Goal: Task Accomplishment & Management: Use online tool/utility

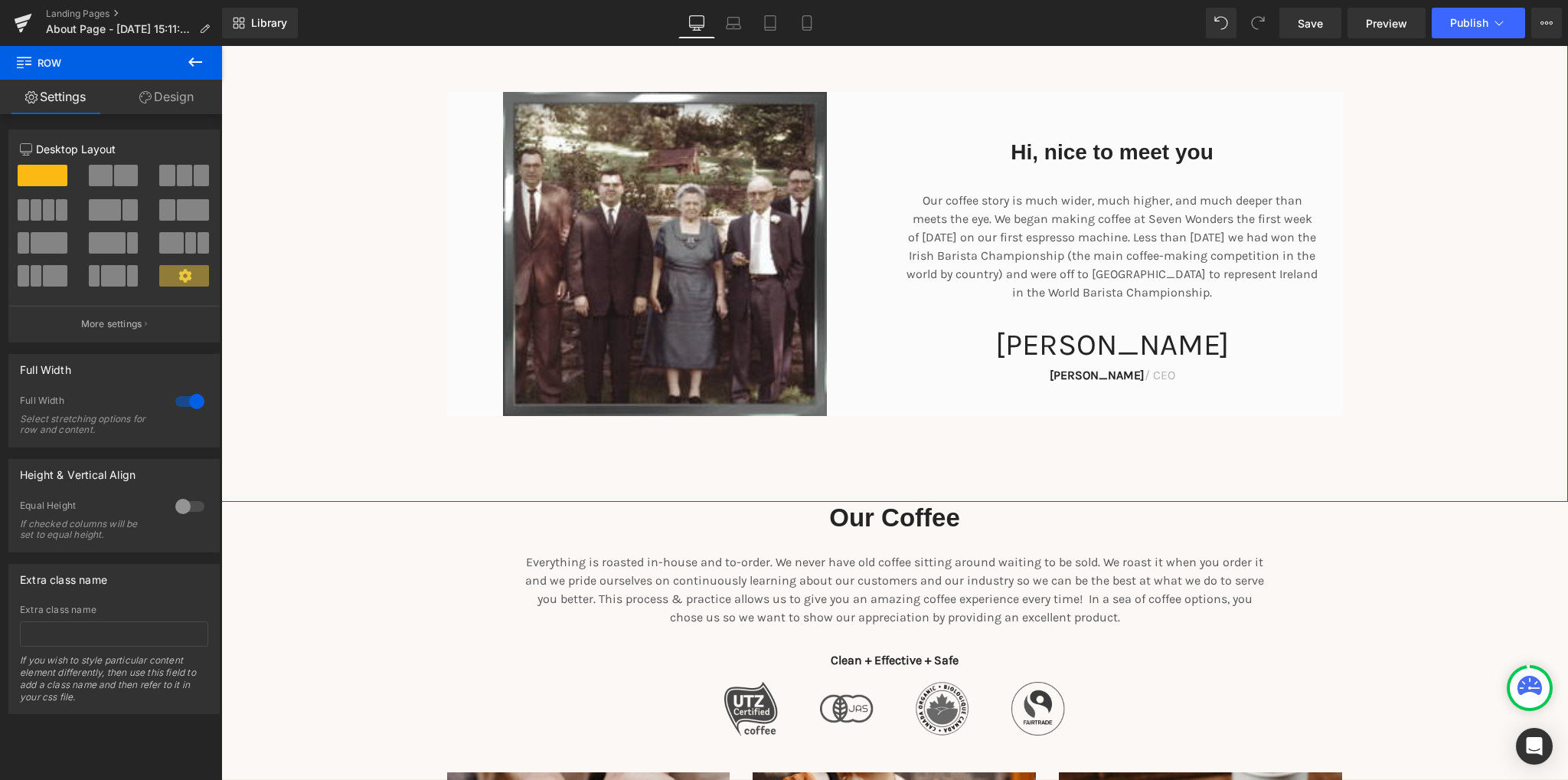
scroll to position [382, 0]
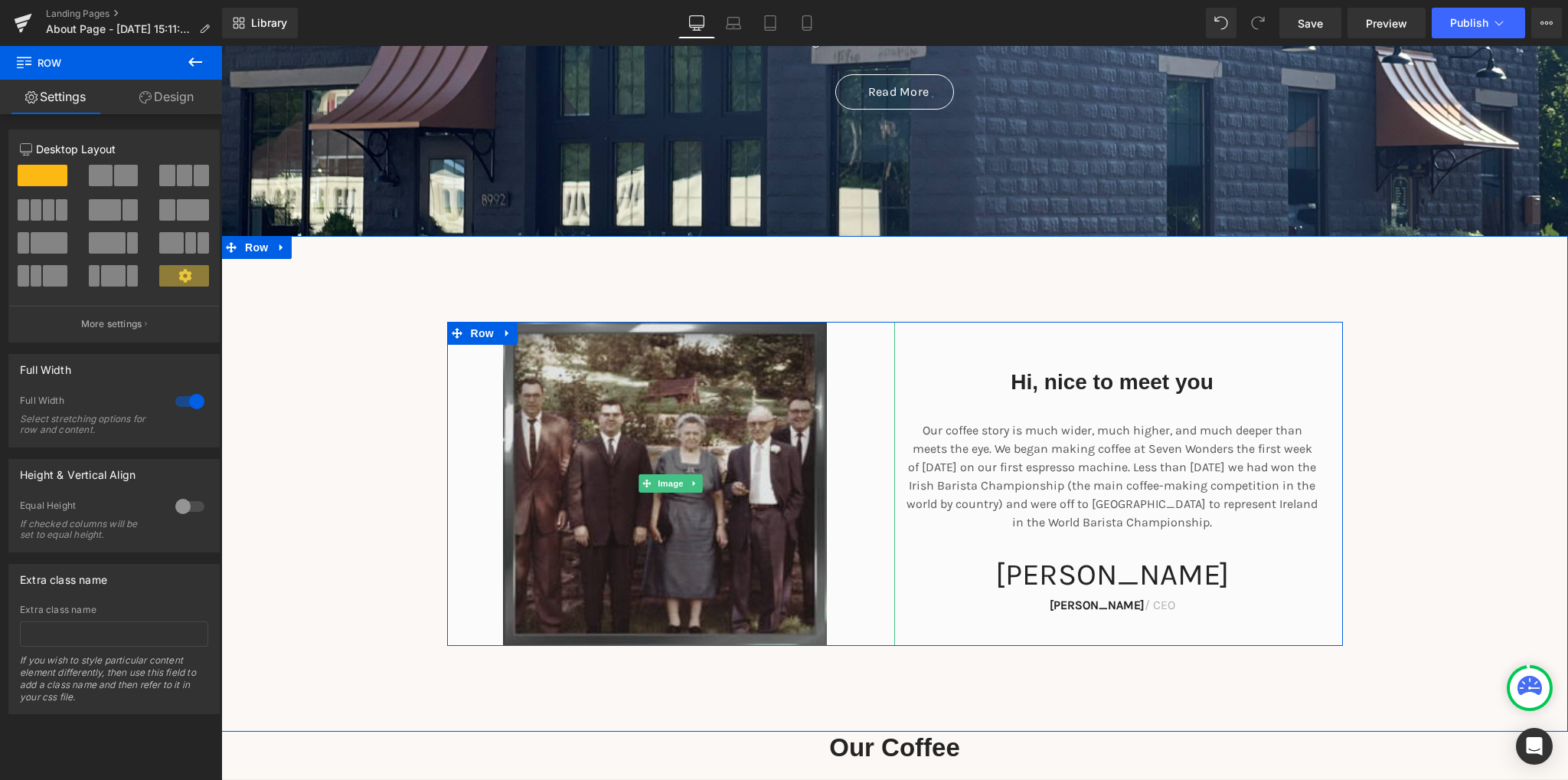
click at [585, 430] on img at bounding box center [671, 484] width 336 height 325
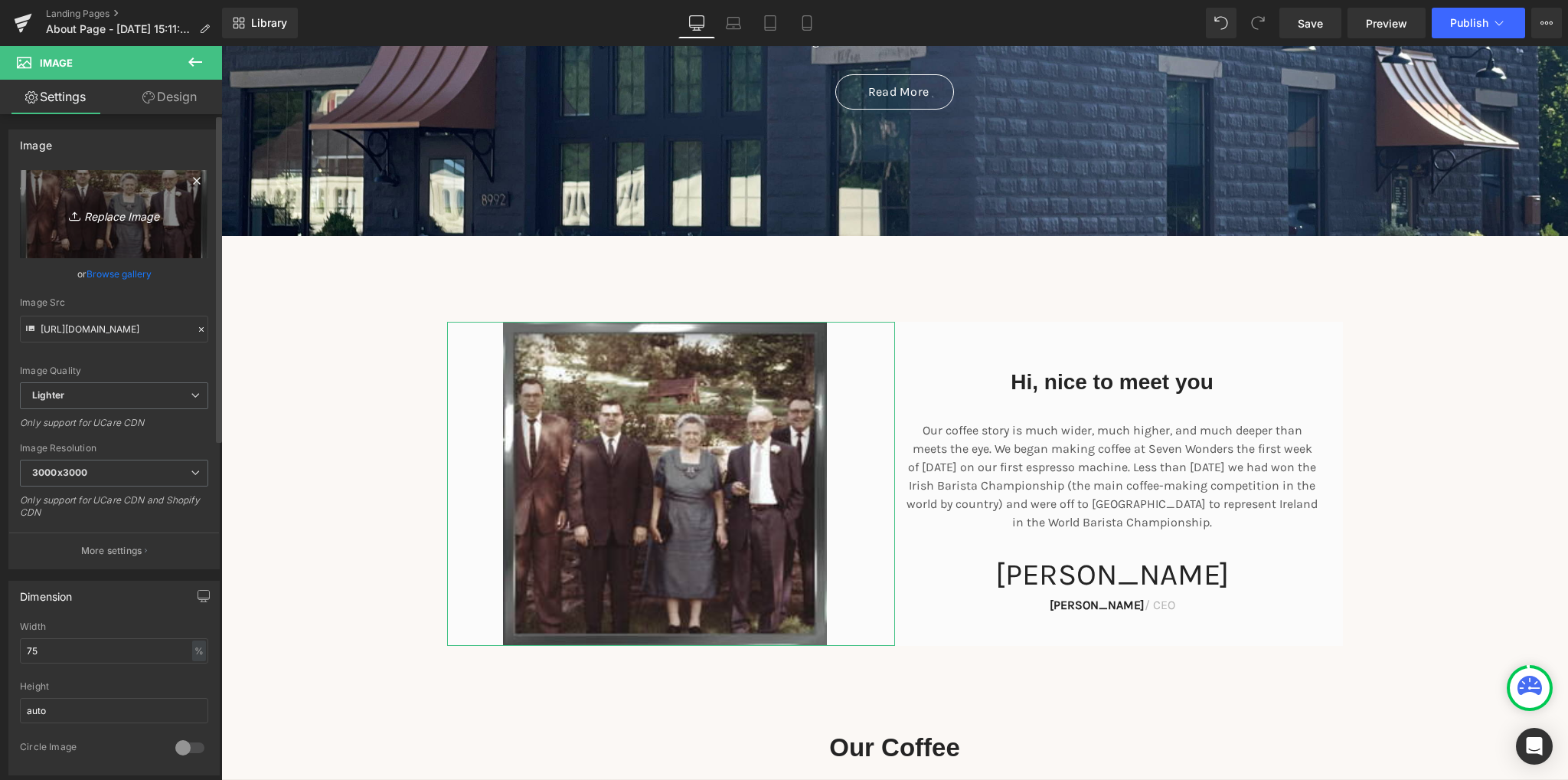
click at [99, 216] on icon "Replace Image" at bounding box center [114, 214] width 123 height 19
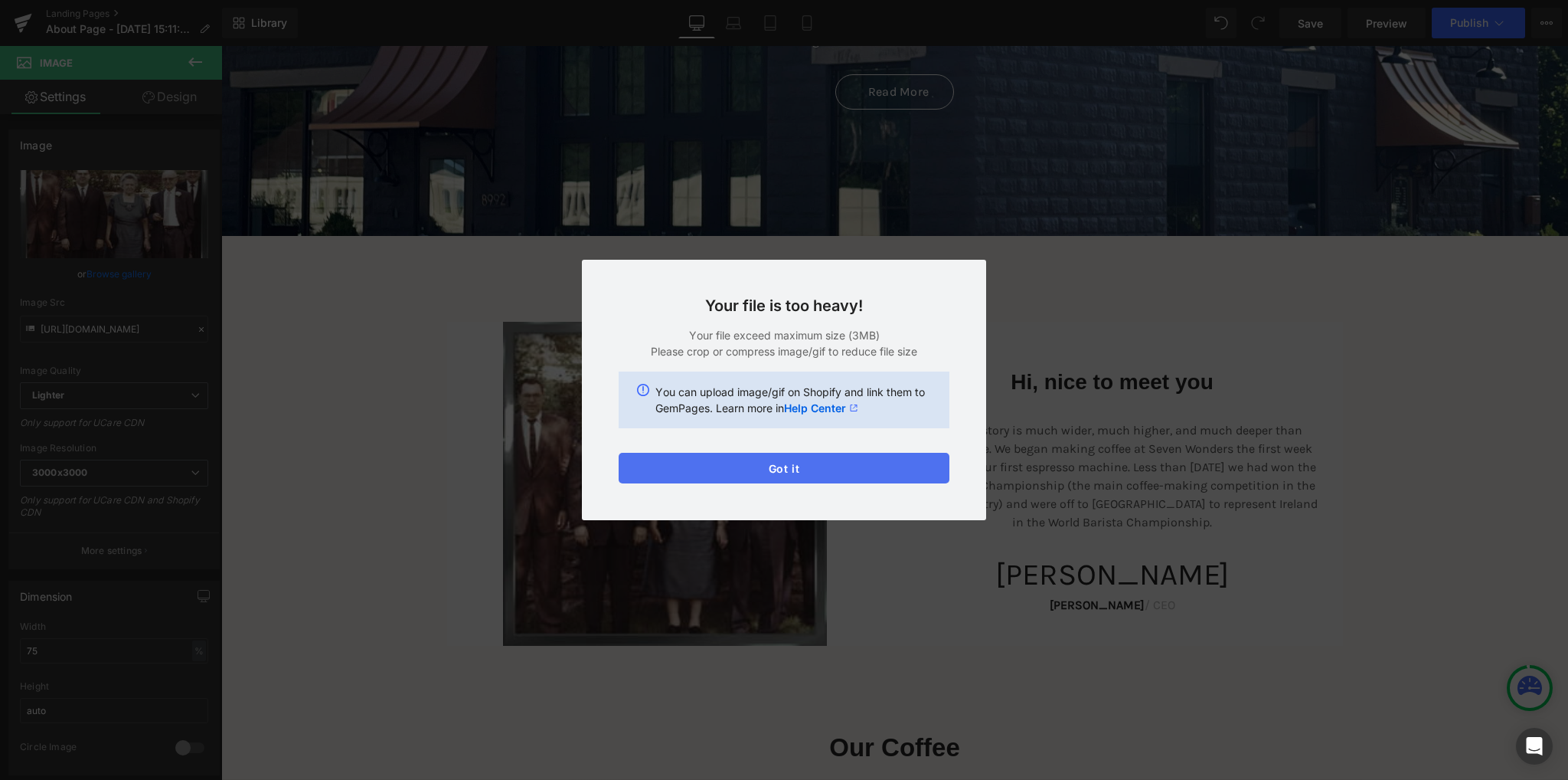
click at [768, 472] on button "Got it" at bounding box center [784, 467] width 330 height 30
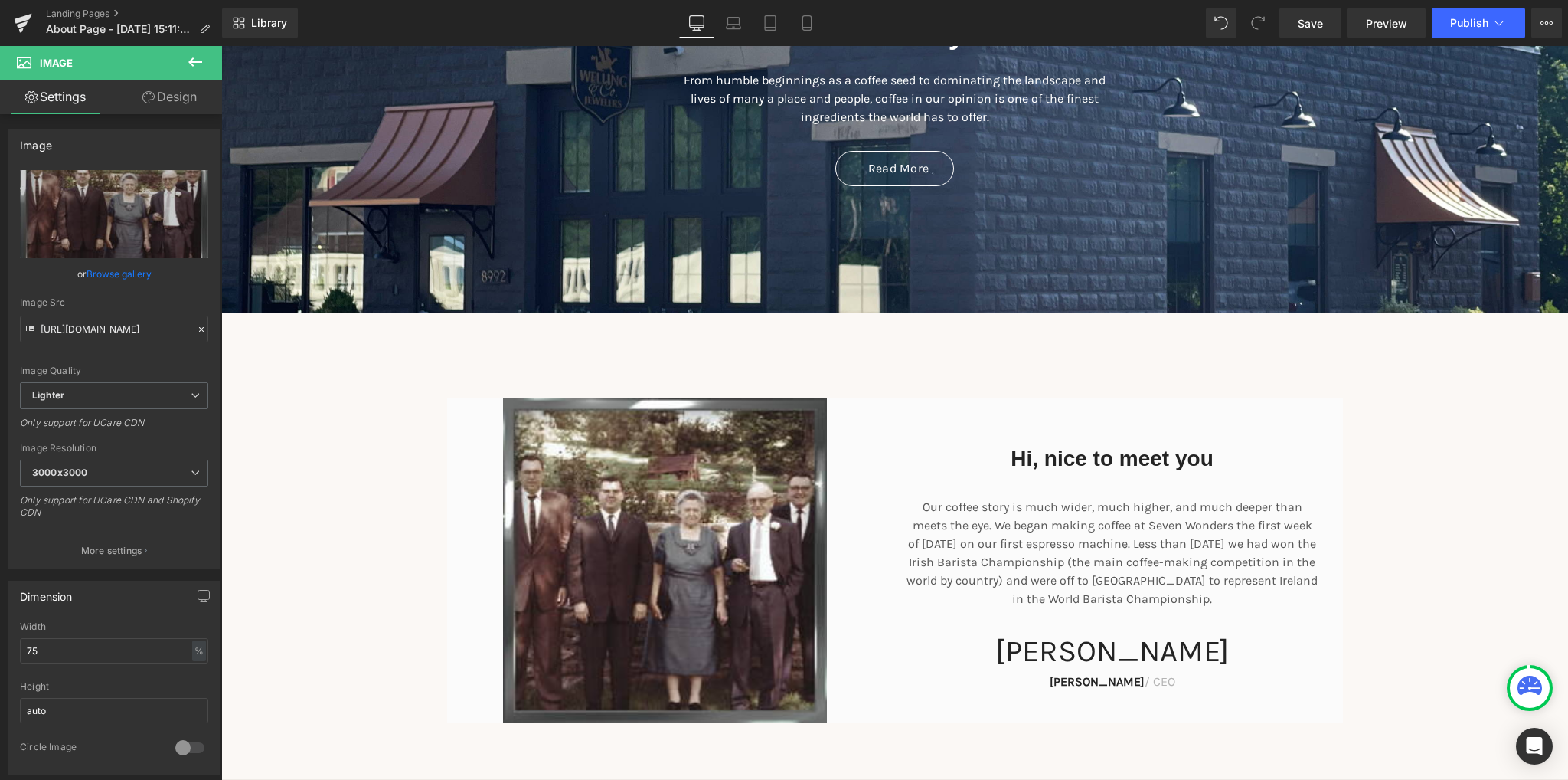
scroll to position [153, 0]
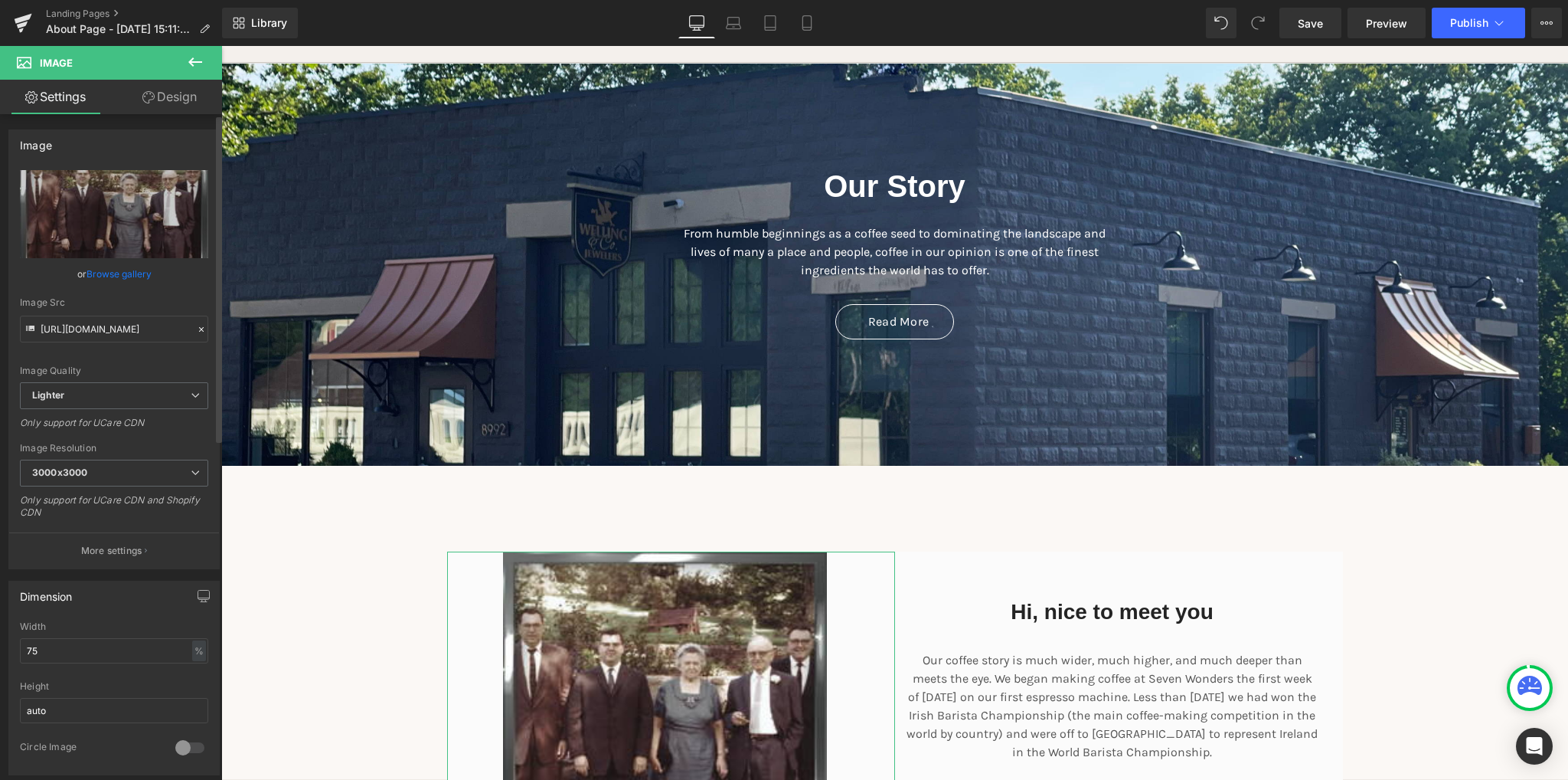
click at [110, 268] on link "Browse gallery" at bounding box center [119, 274] width 65 height 26
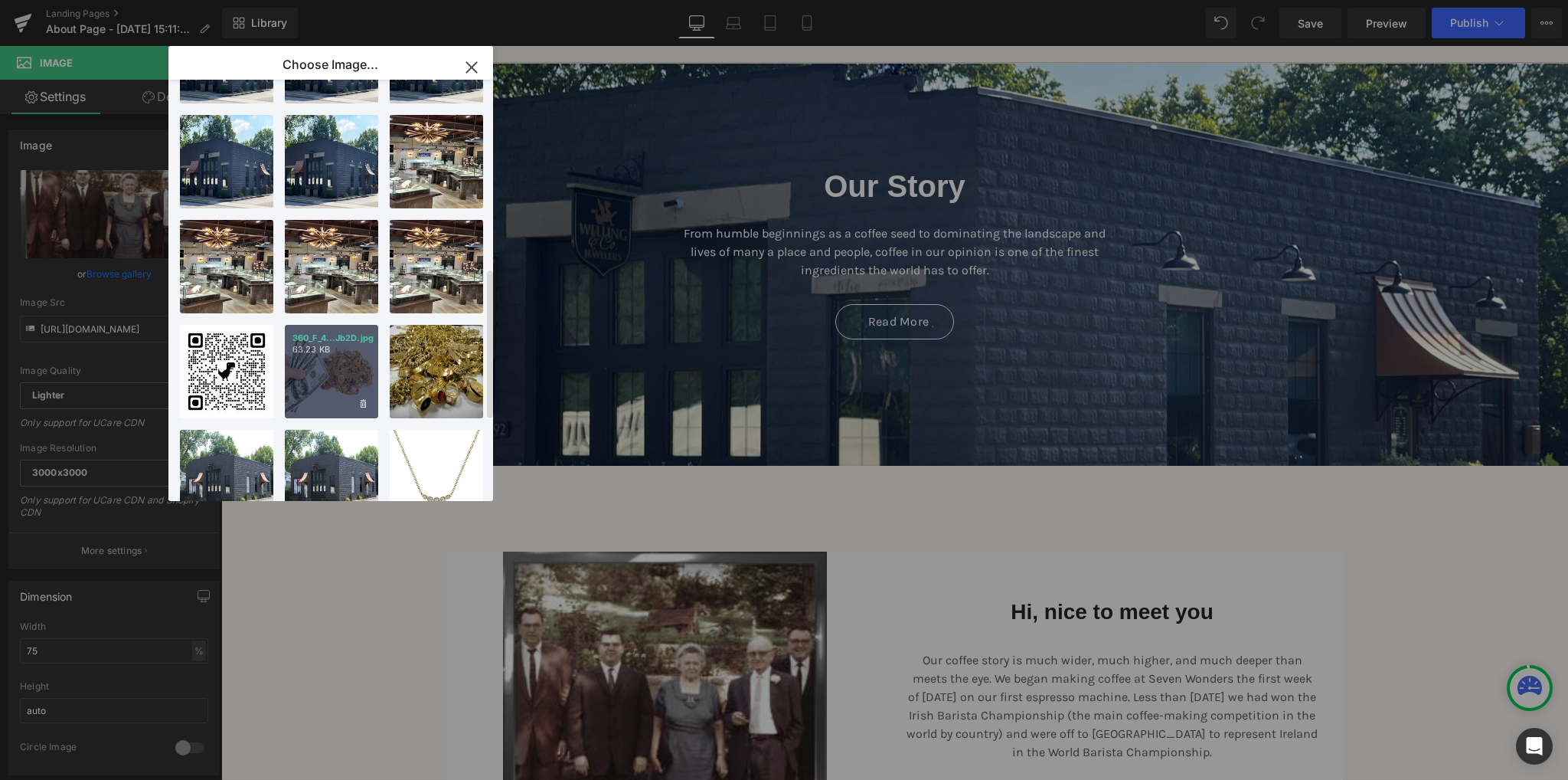
scroll to position [613, 0]
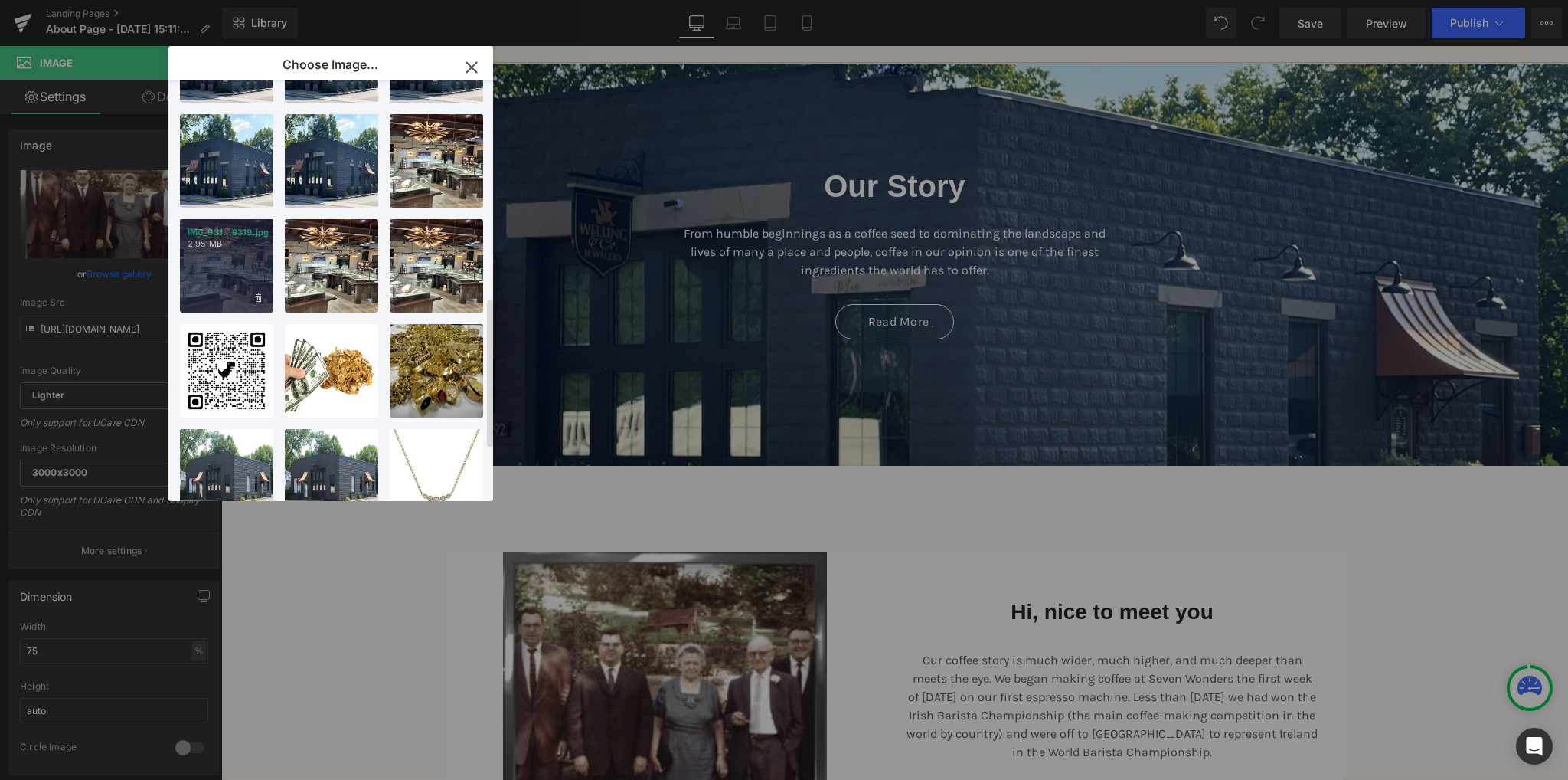
click at [226, 263] on div "IMG_931...9319.jpg 2.95 MB" at bounding box center [227, 265] width 93 height 93
type input "[URL][DOMAIN_NAME]"
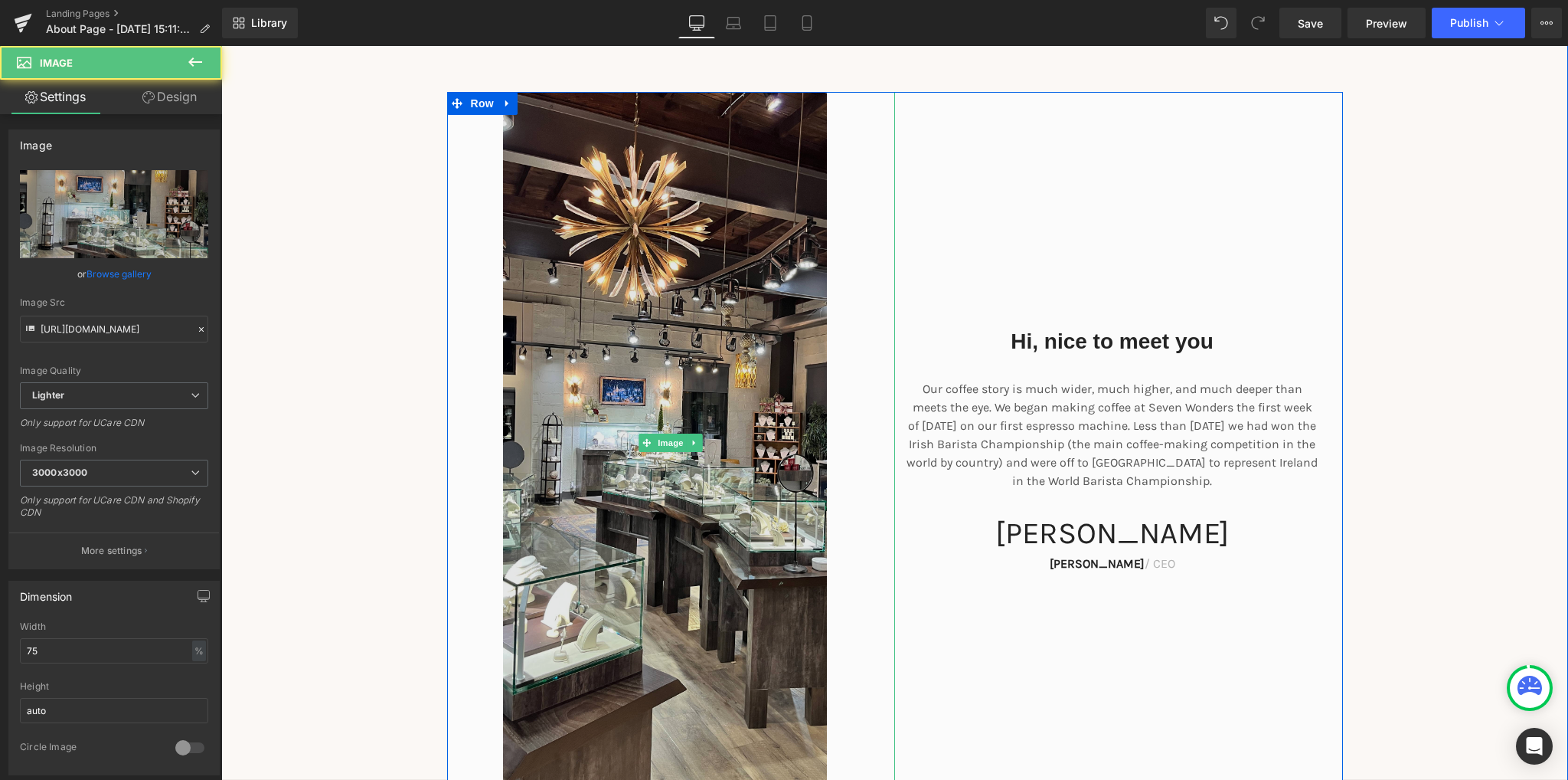
click at [587, 540] on img at bounding box center [671, 443] width 336 height 703
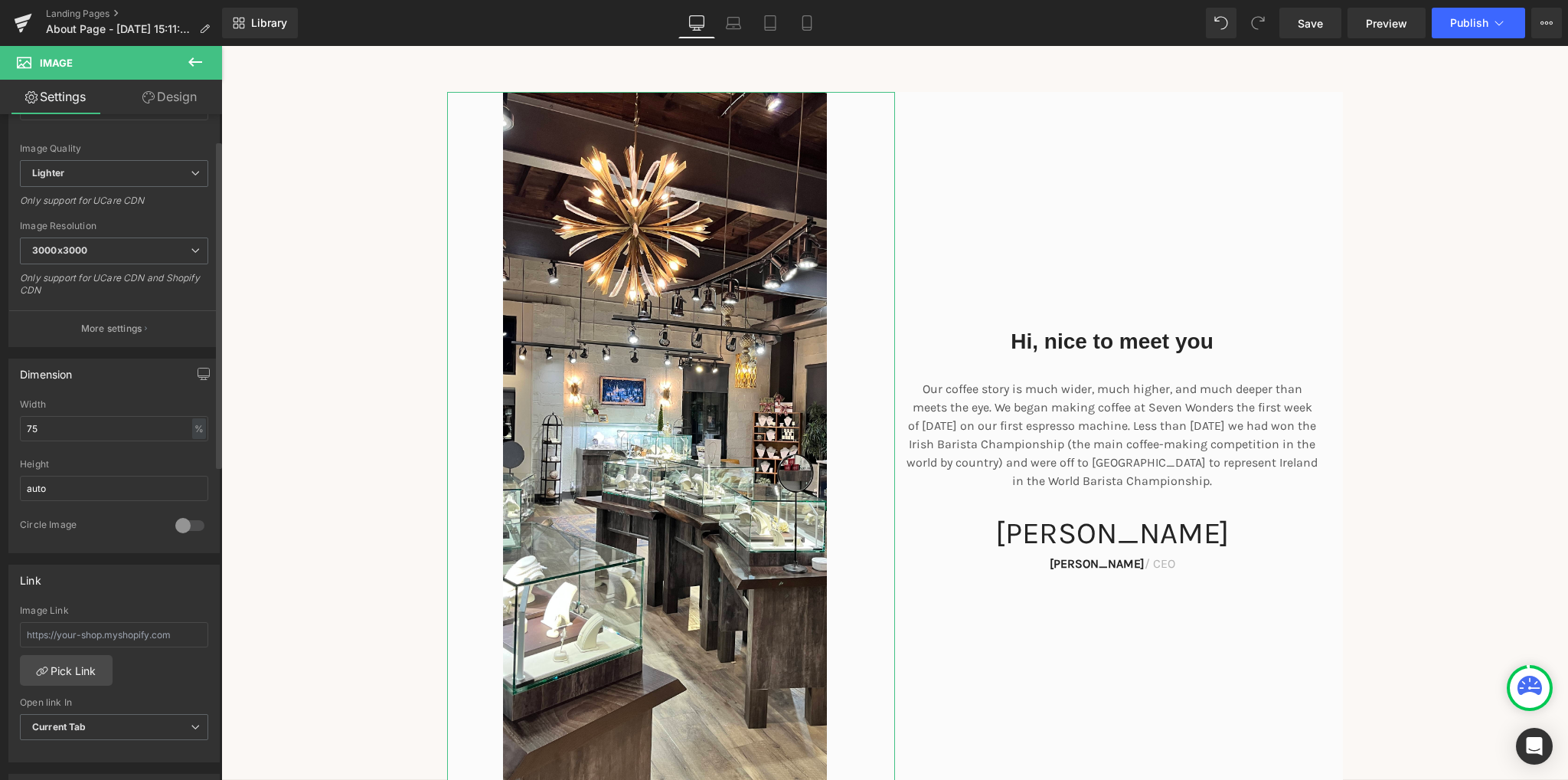
scroll to position [229, 0]
click at [75, 418] on input "75" at bounding box center [113, 420] width 188 height 25
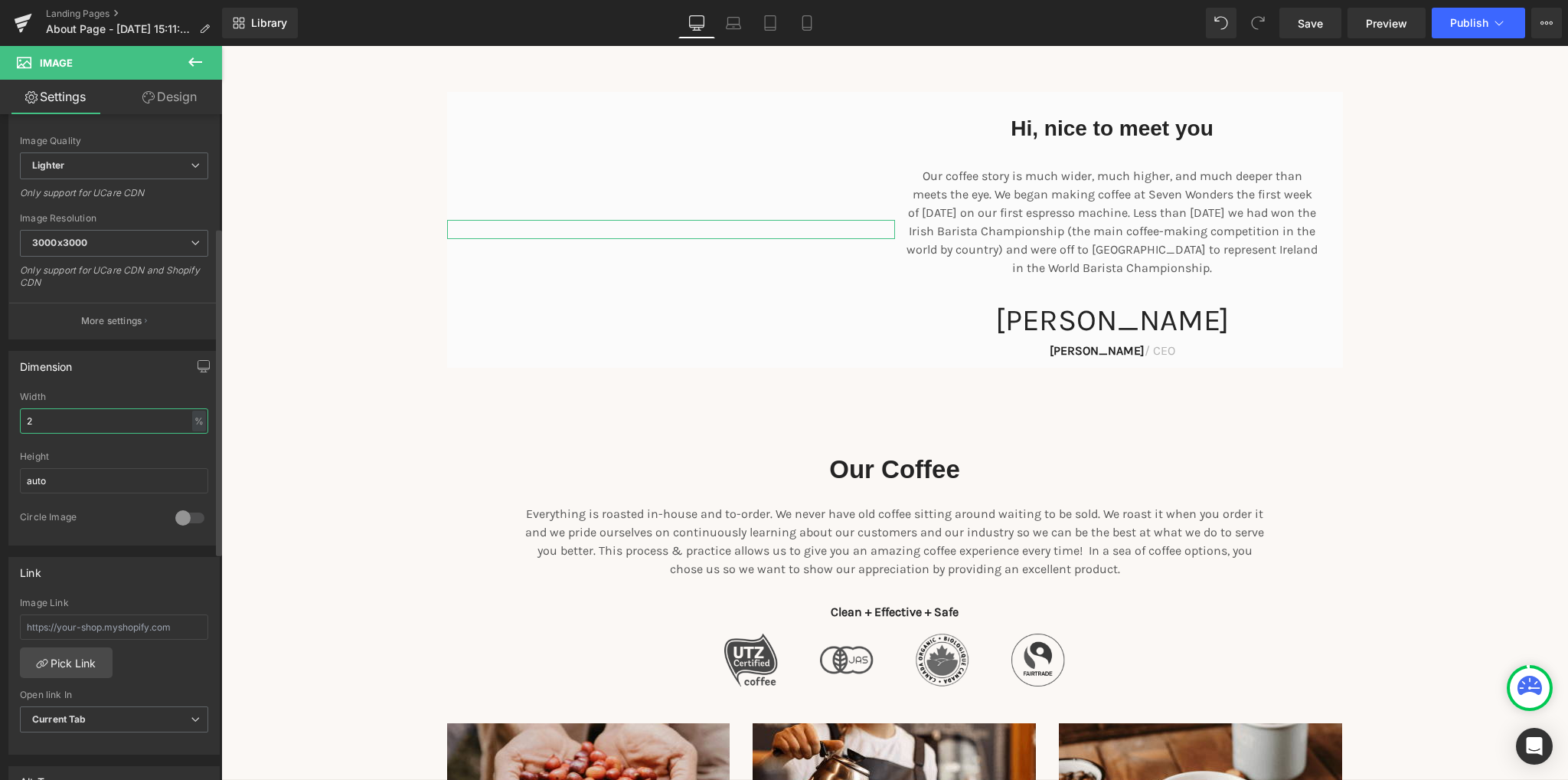
scroll to position [399, 0]
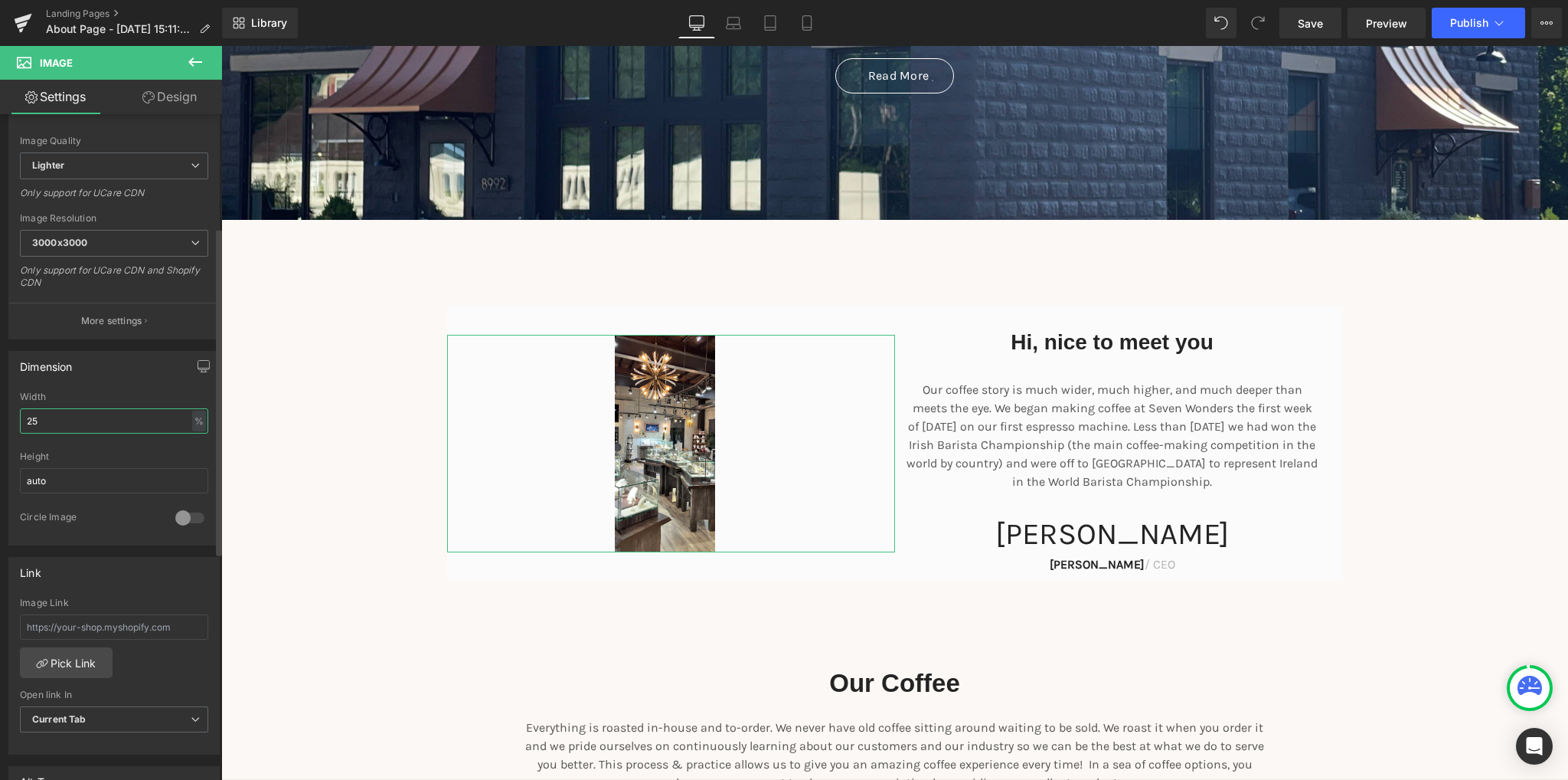
click at [75, 418] on input "25" at bounding box center [113, 420] width 188 height 25
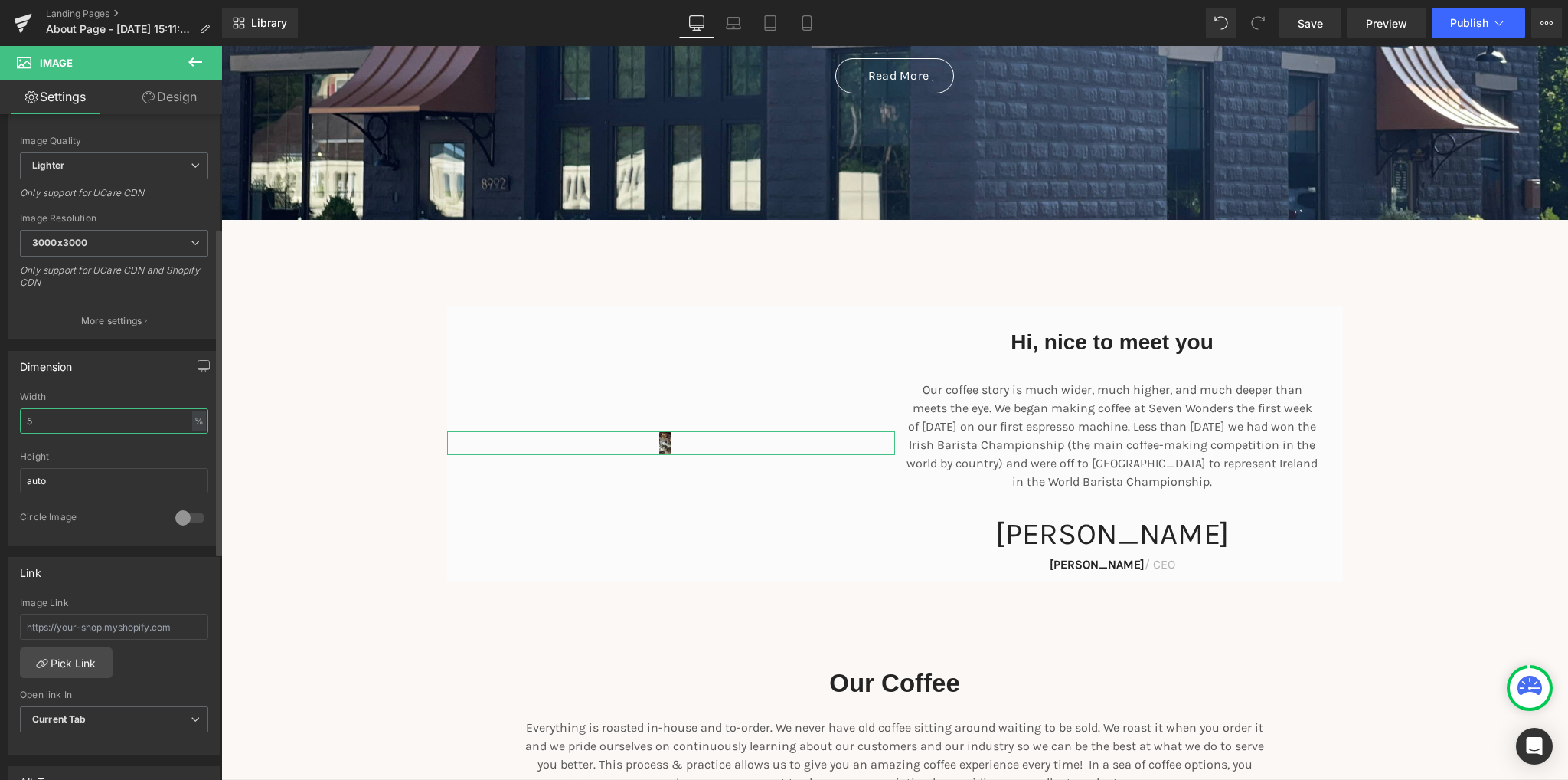
type input "50"
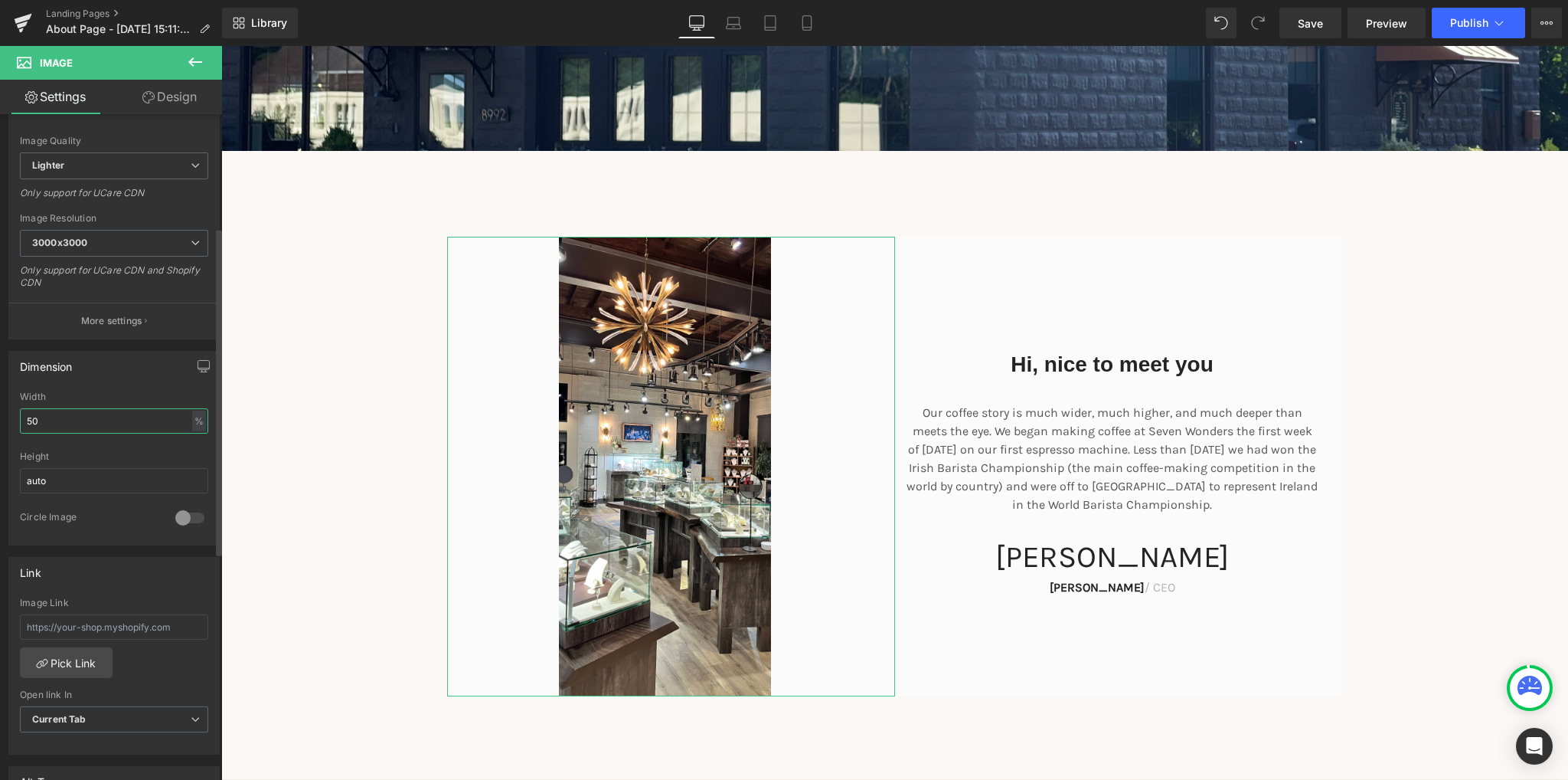
scroll to position [491, 0]
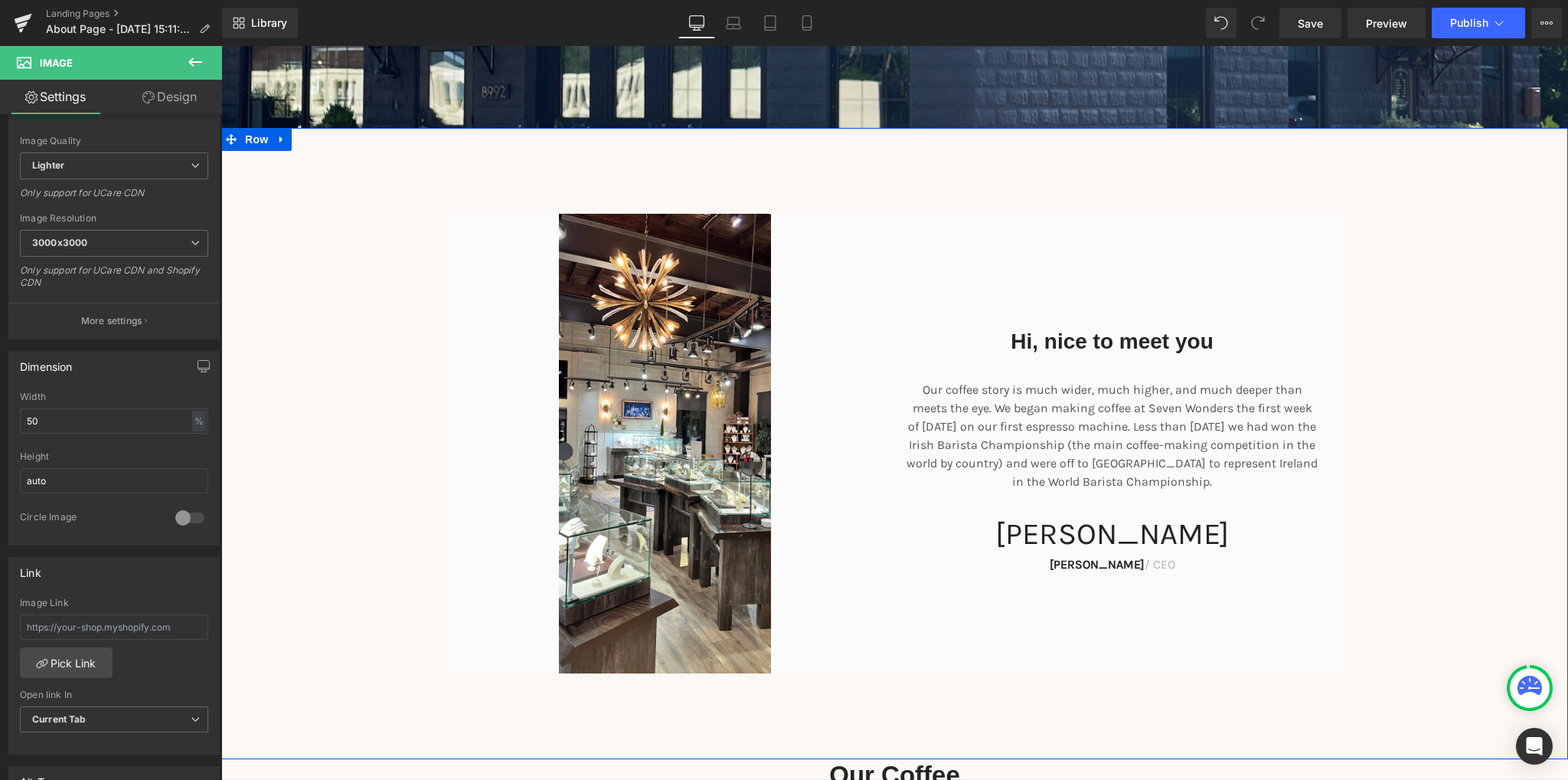
click at [1394, 379] on div "Hi, nice to meet you Heading Our coffee story is much wider, much higher, and m…" at bounding box center [894, 443] width 1347 height 460
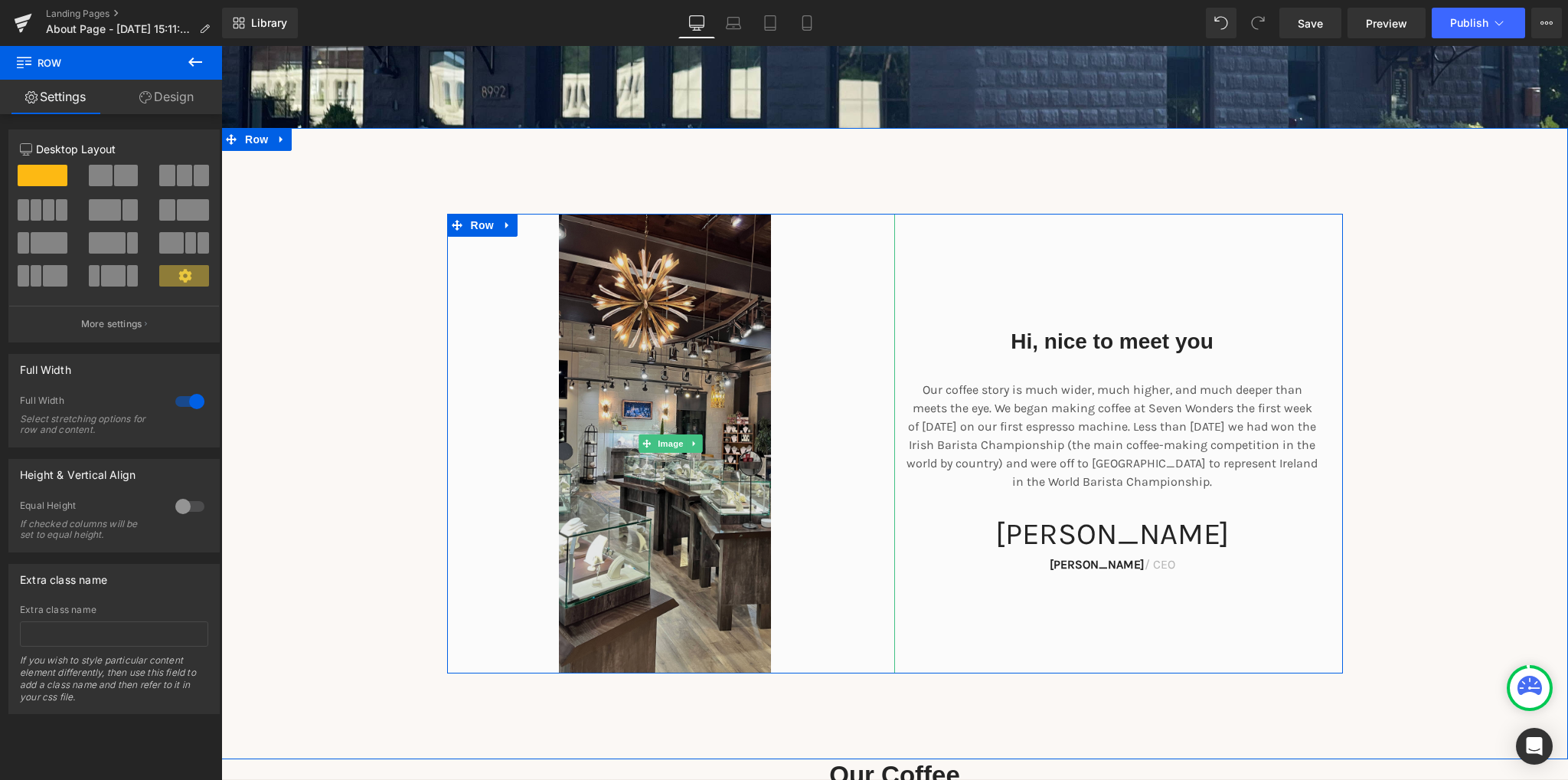
click at [749, 479] on img at bounding box center [671, 443] width 225 height 460
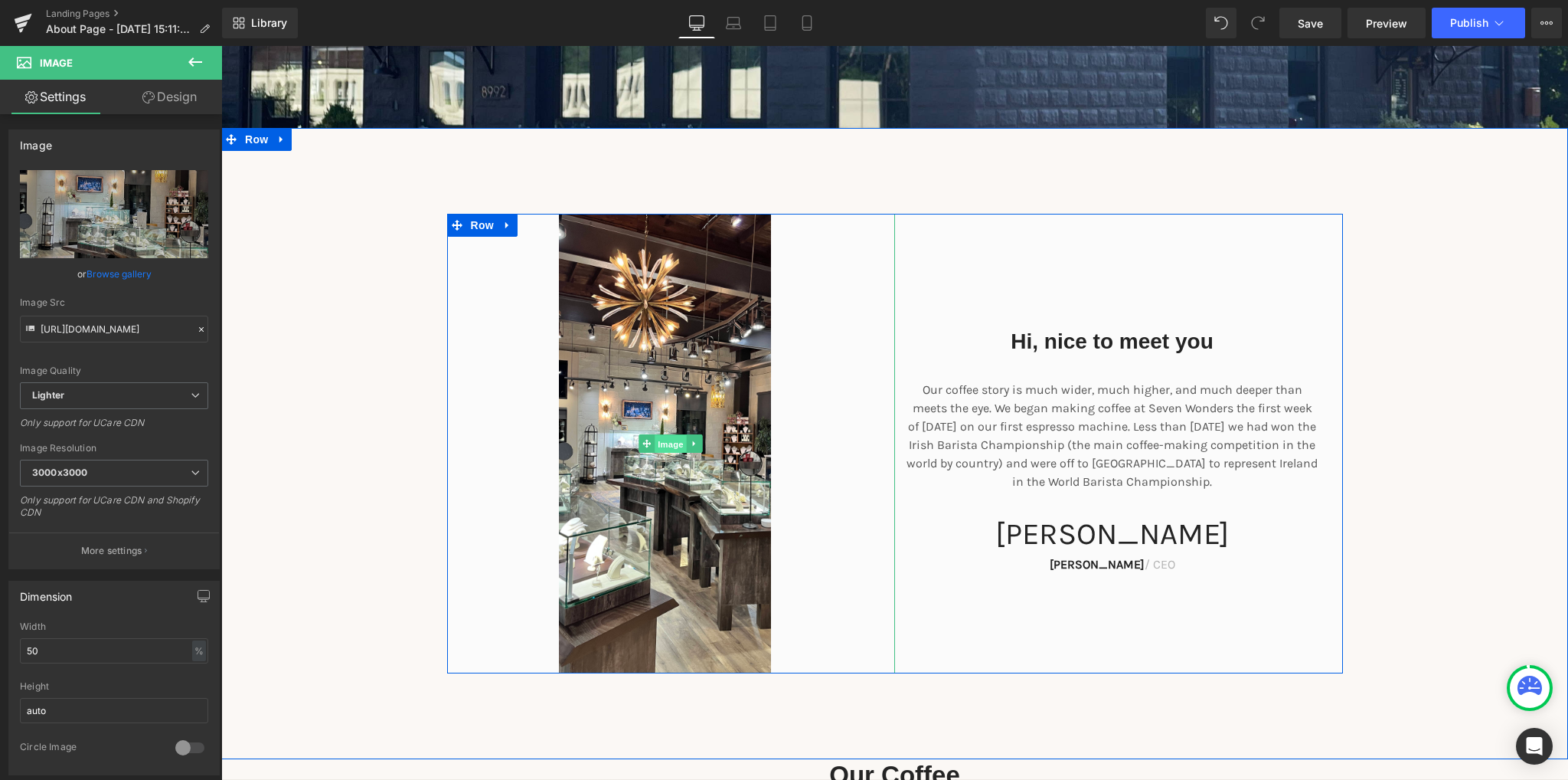
click at [670, 444] on span "Image" at bounding box center [670, 443] width 32 height 18
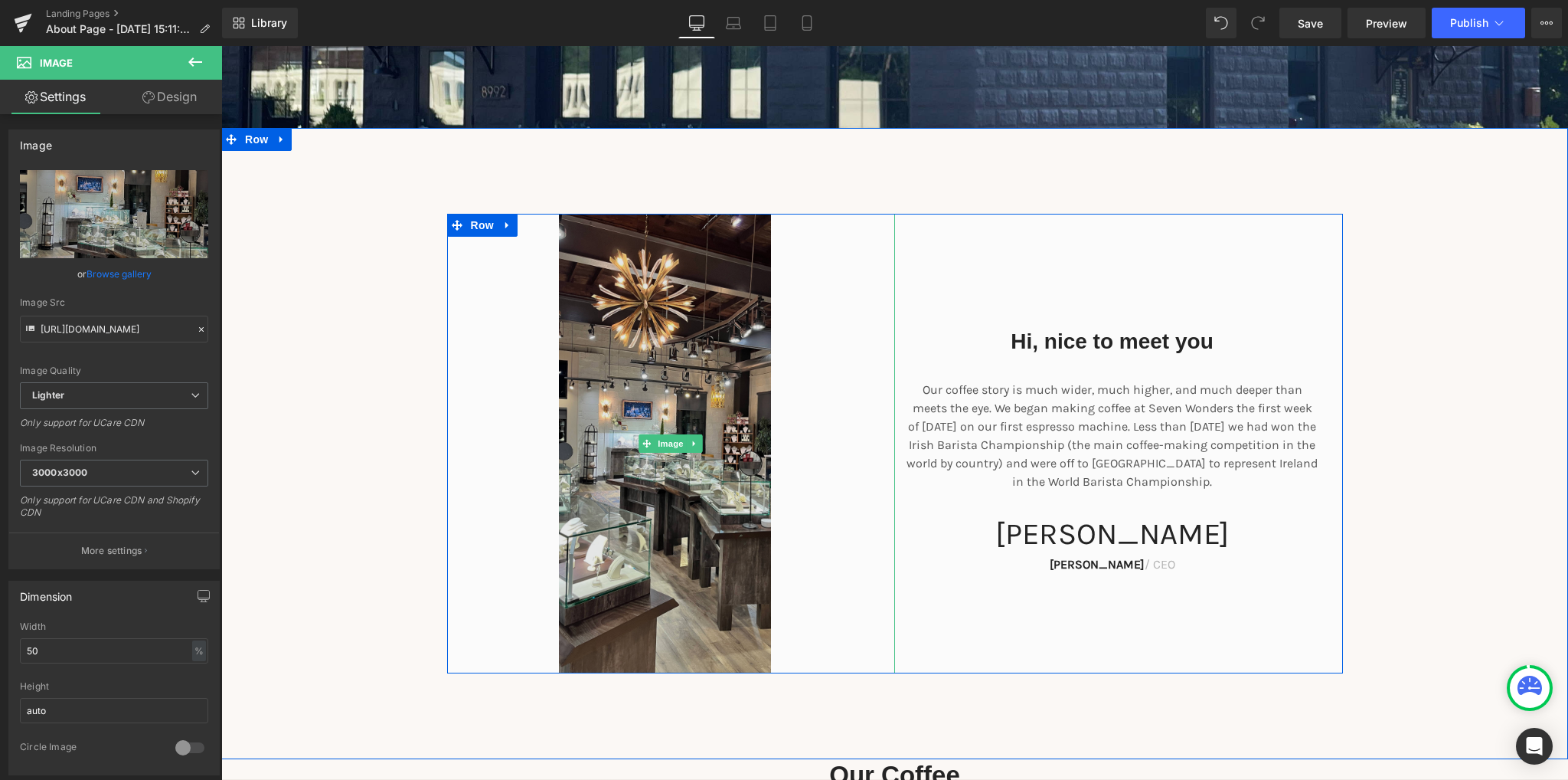
click at [657, 360] on img at bounding box center [671, 443] width 225 height 460
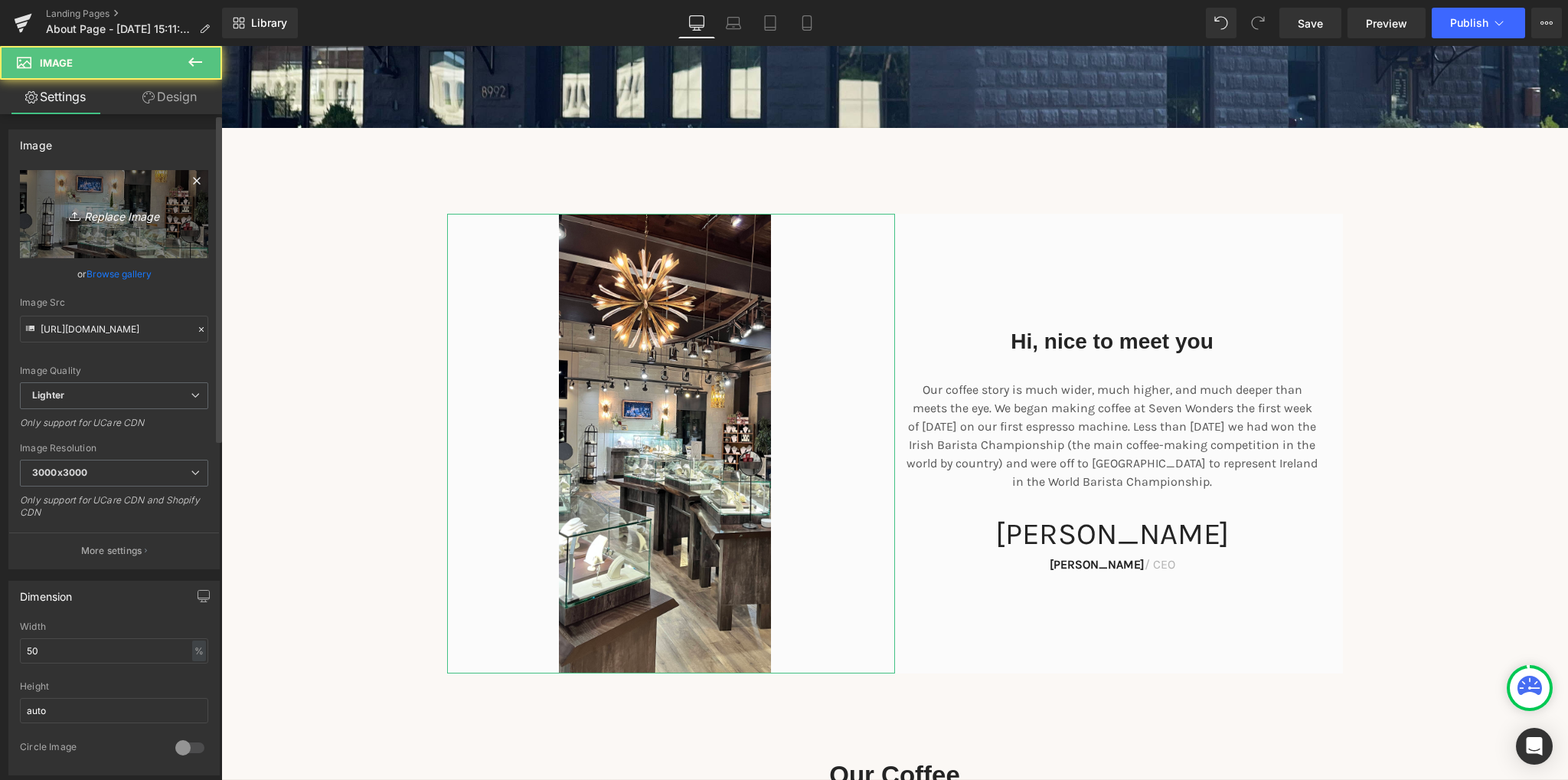
click at [104, 216] on icon "Replace Image" at bounding box center [114, 214] width 123 height 19
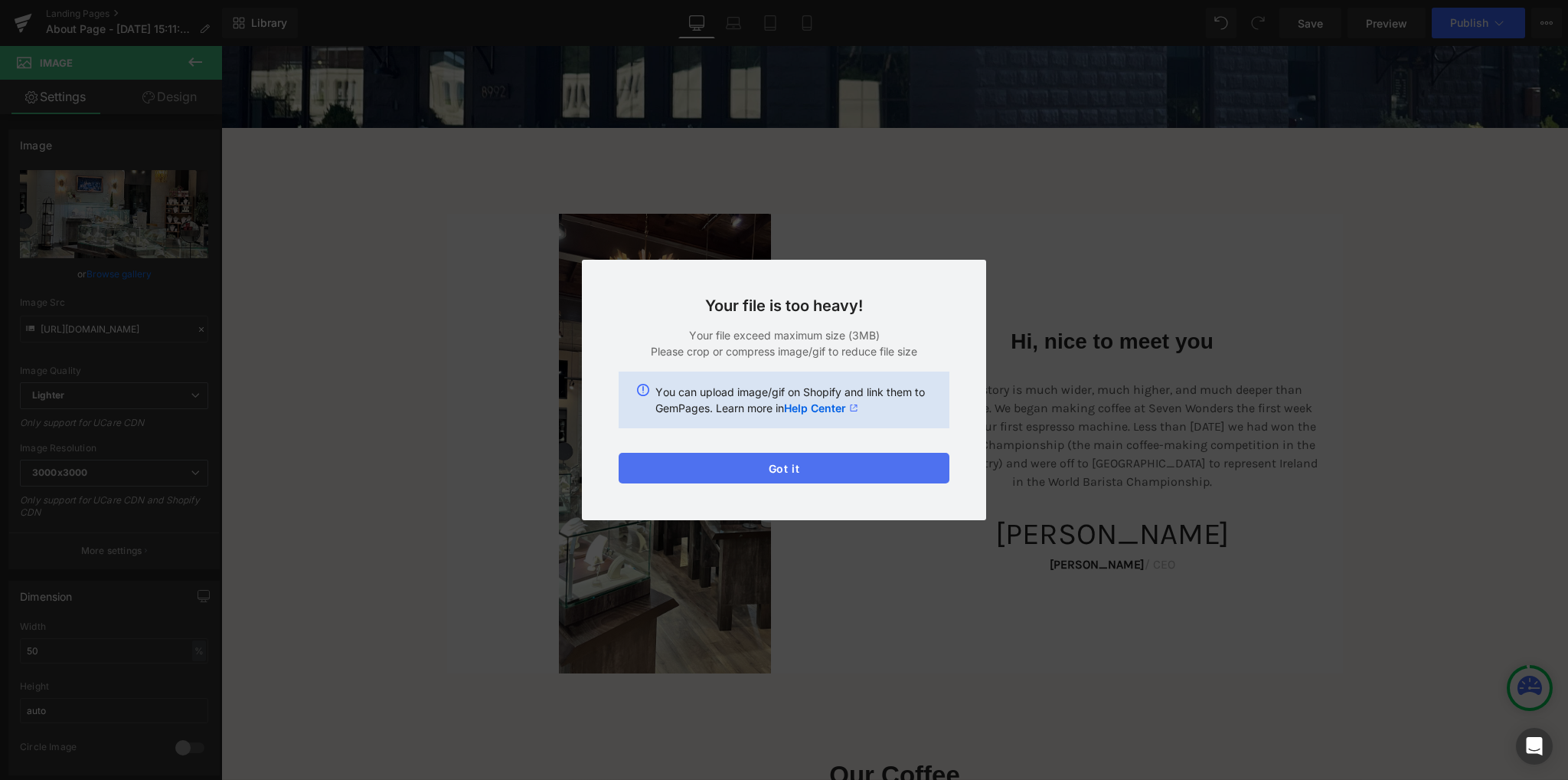
click at [812, 466] on button "Got it" at bounding box center [784, 467] width 330 height 30
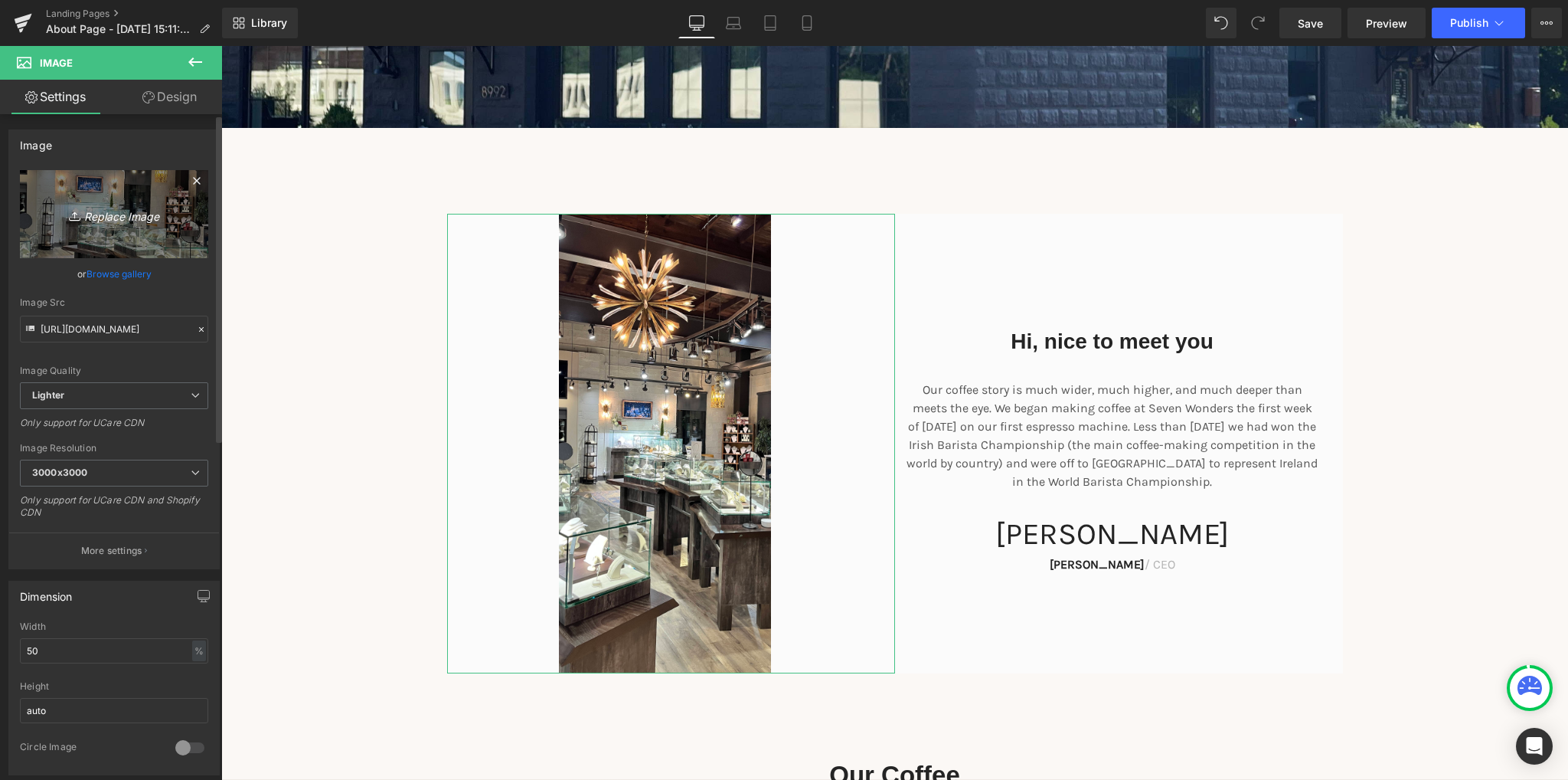
click at [111, 213] on icon "Replace Image" at bounding box center [114, 214] width 123 height 19
type input "C:\fakepath\dw2.png"
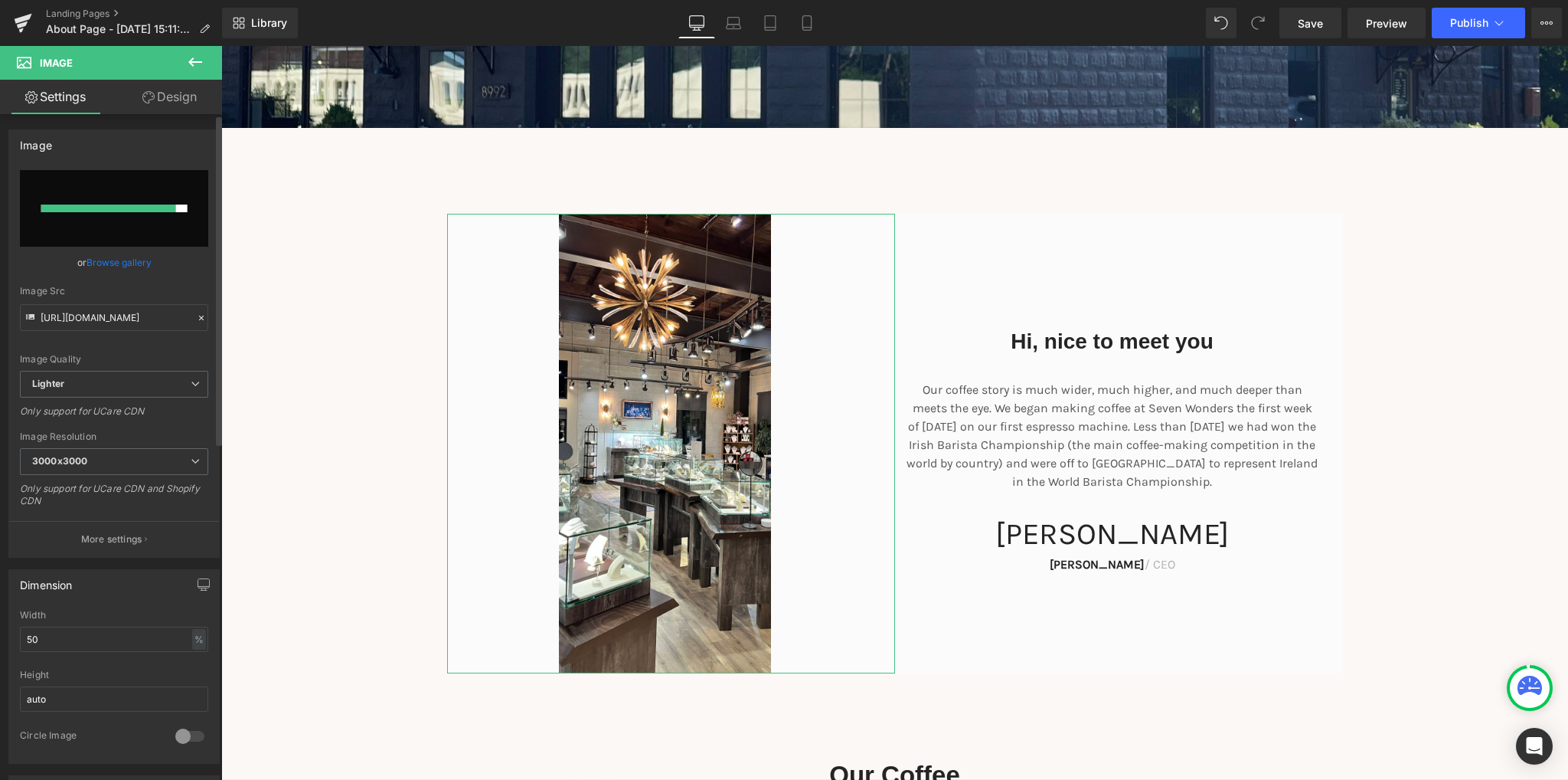
click at [127, 215] on input "file" at bounding box center [113, 208] width 188 height 76
type input "C:\fakepath\dw2.png"
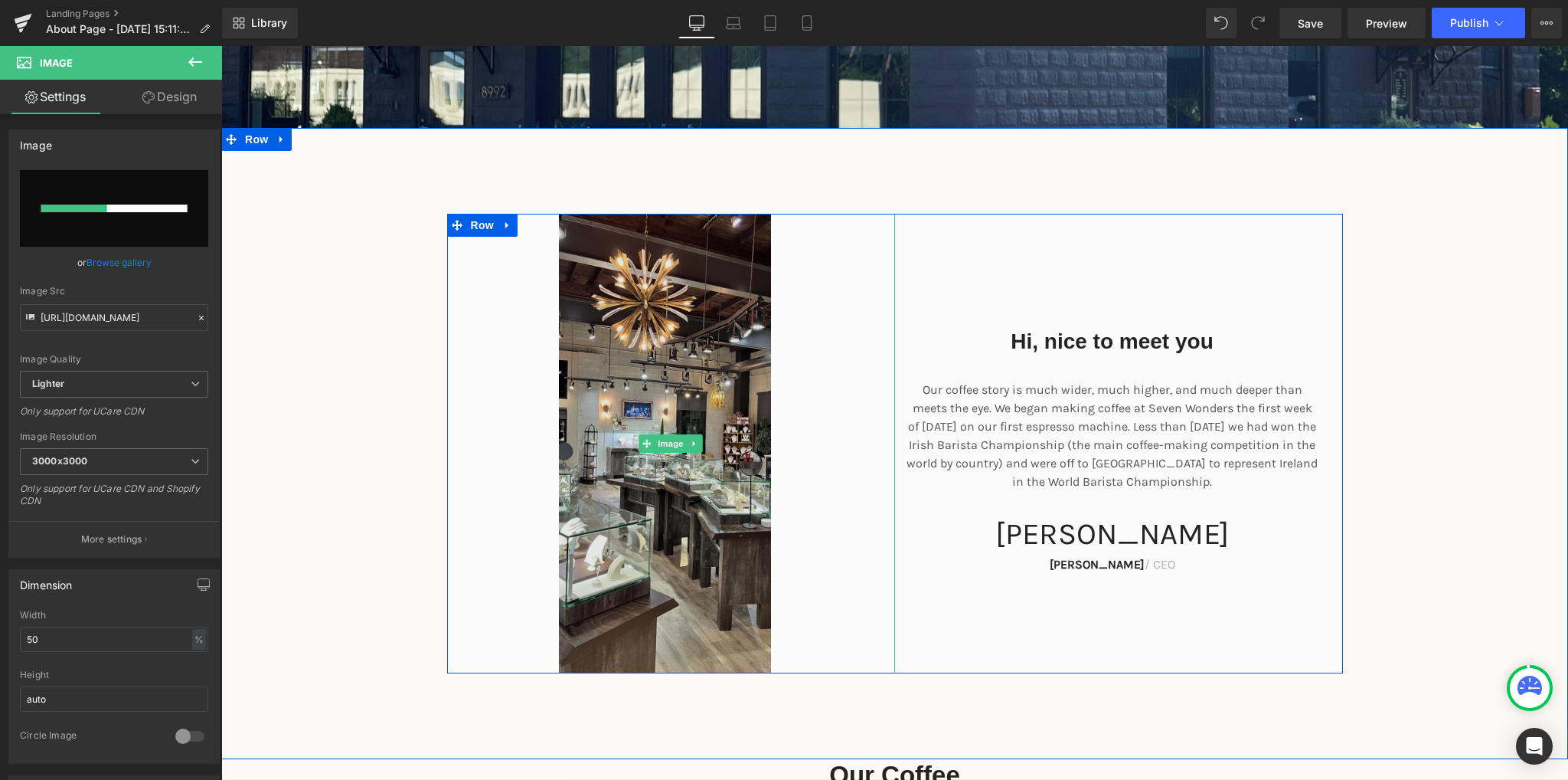
click at [665, 350] on img at bounding box center [671, 443] width 225 height 460
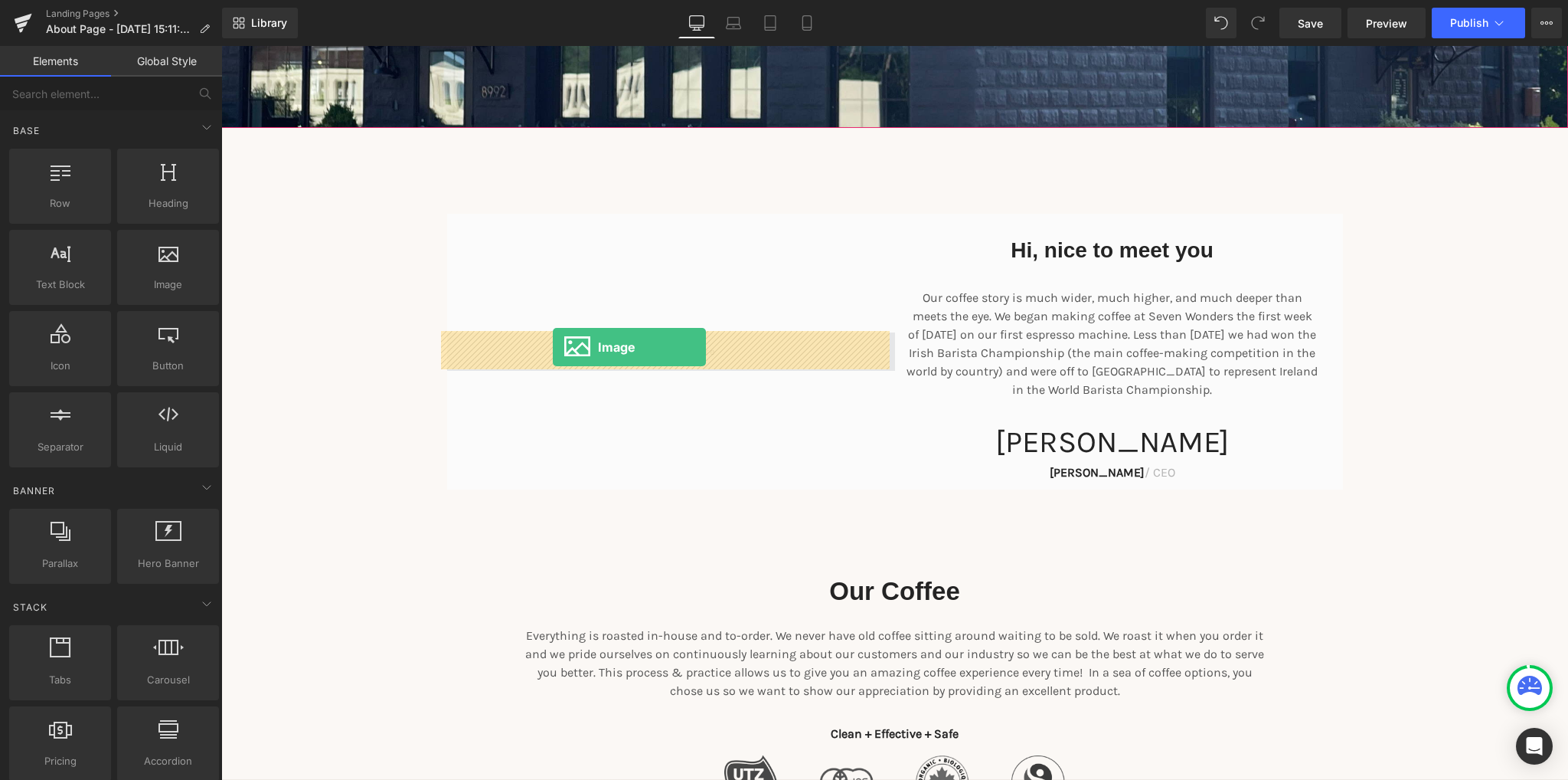
drag, startPoint x: 379, startPoint y: 325, endPoint x: 553, endPoint y: 347, distance: 175.4
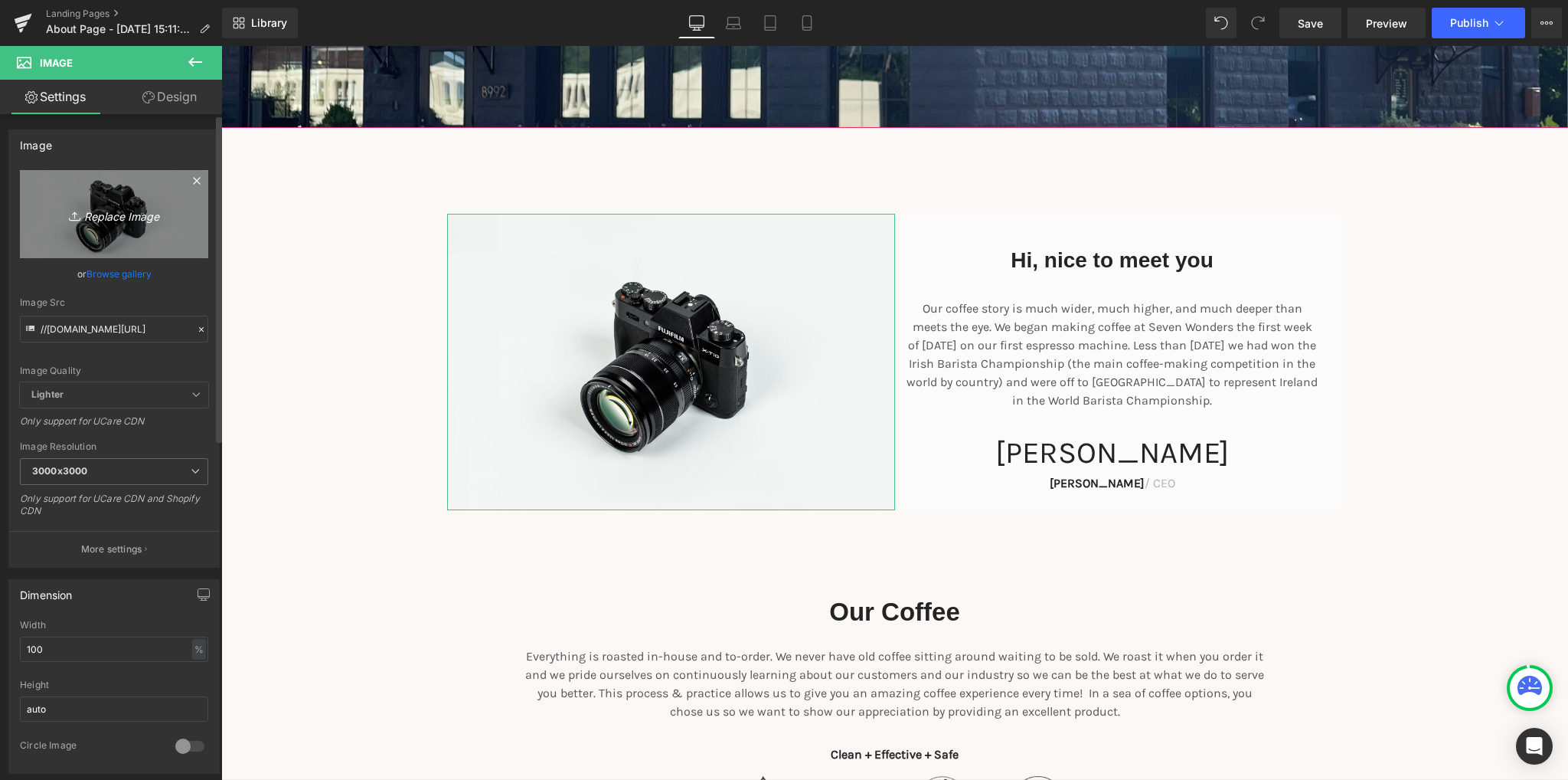
click at [138, 214] on icon "Replace Image" at bounding box center [114, 214] width 123 height 19
type input "C:\fakepath\dw2.png"
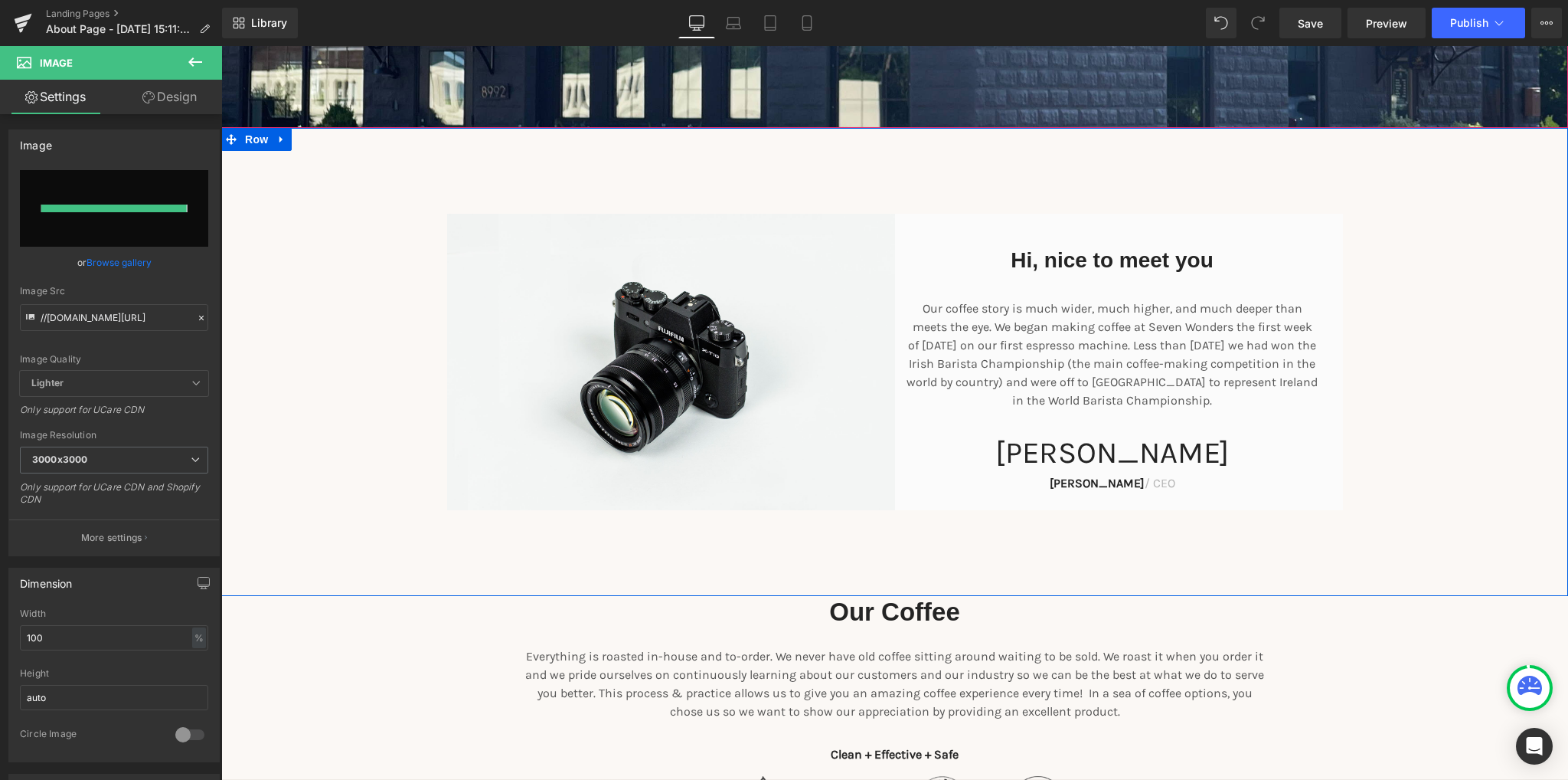
type input "https://ucarecdn.com/011b9a1c-6864-413b-b5ef-ff7efdec2b1f/-/format/auto/-/previ…"
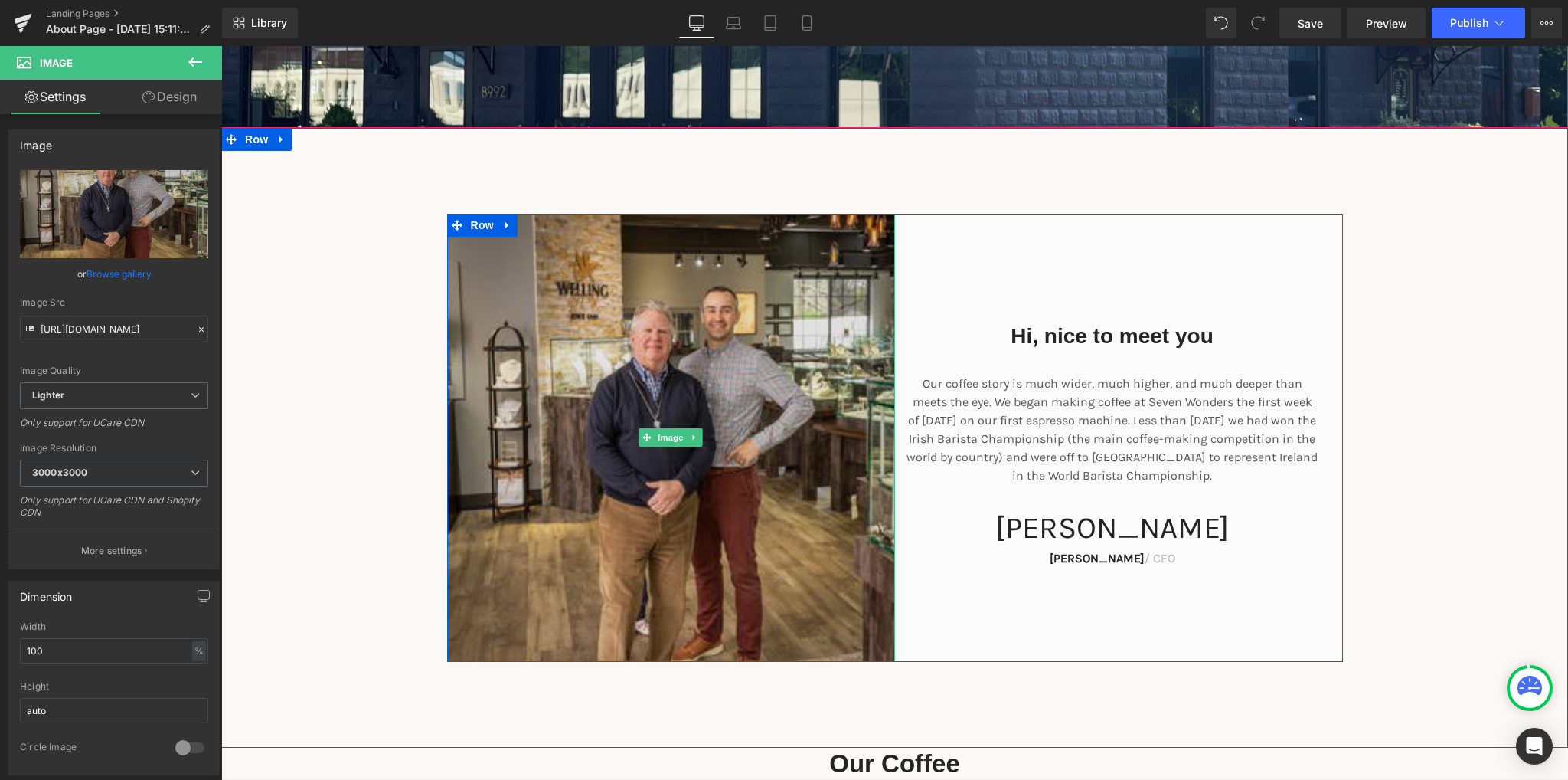
click at [585, 454] on img at bounding box center [671, 437] width 447 height 448
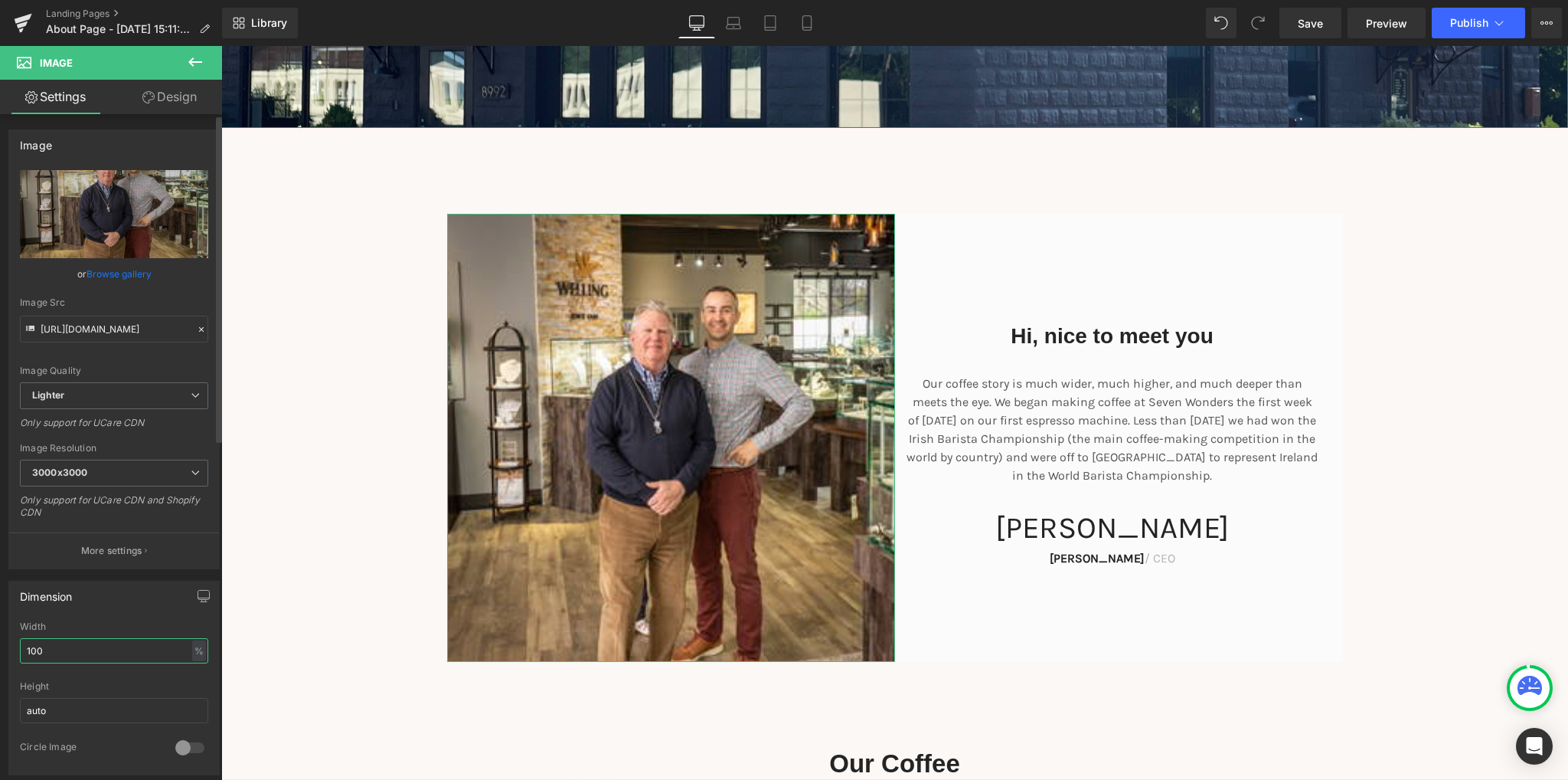
click at [101, 646] on input "100" at bounding box center [113, 651] width 188 height 25
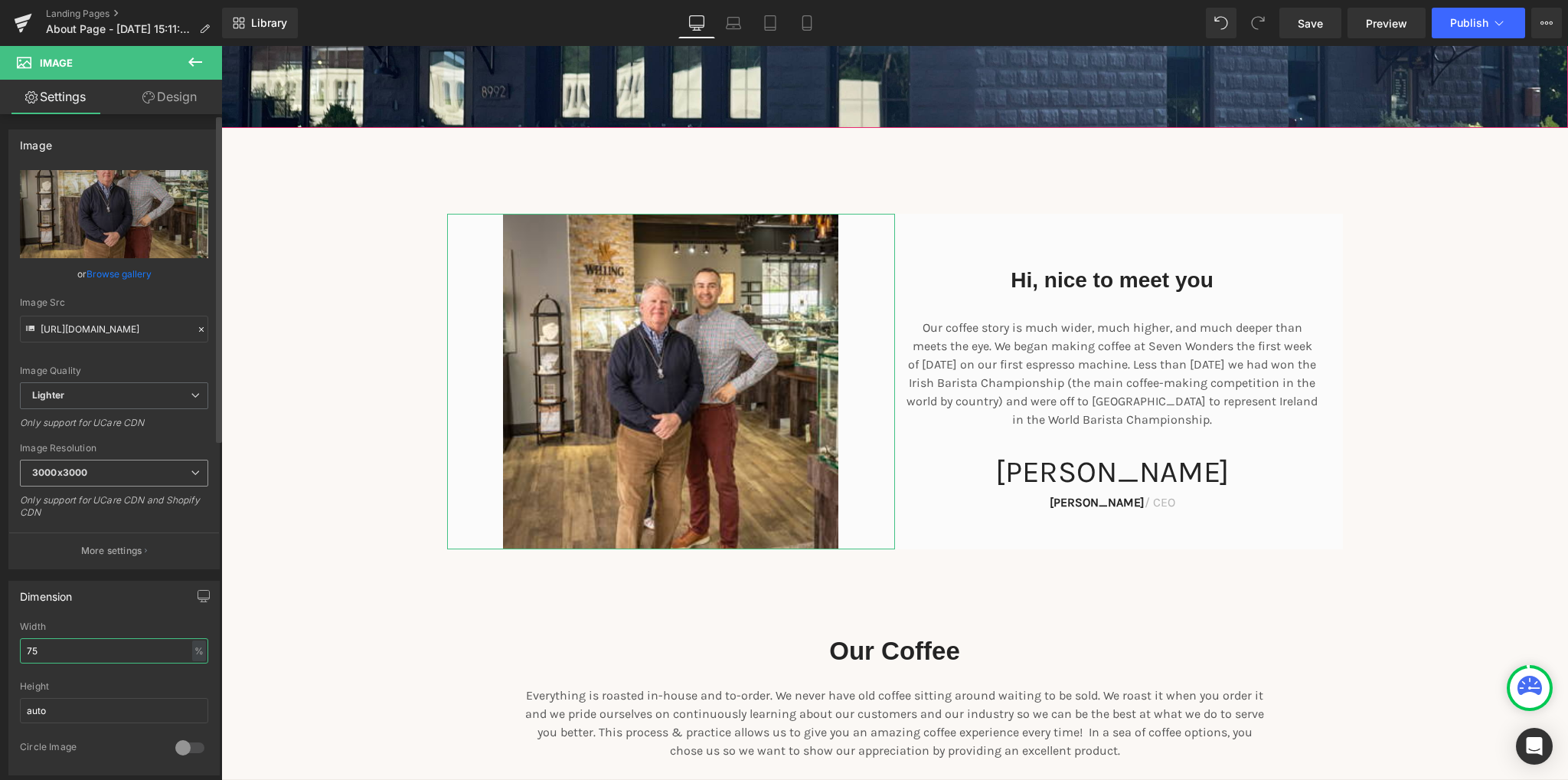
type input "75"
click at [93, 468] on span "3000x3000" at bounding box center [113, 473] width 188 height 26
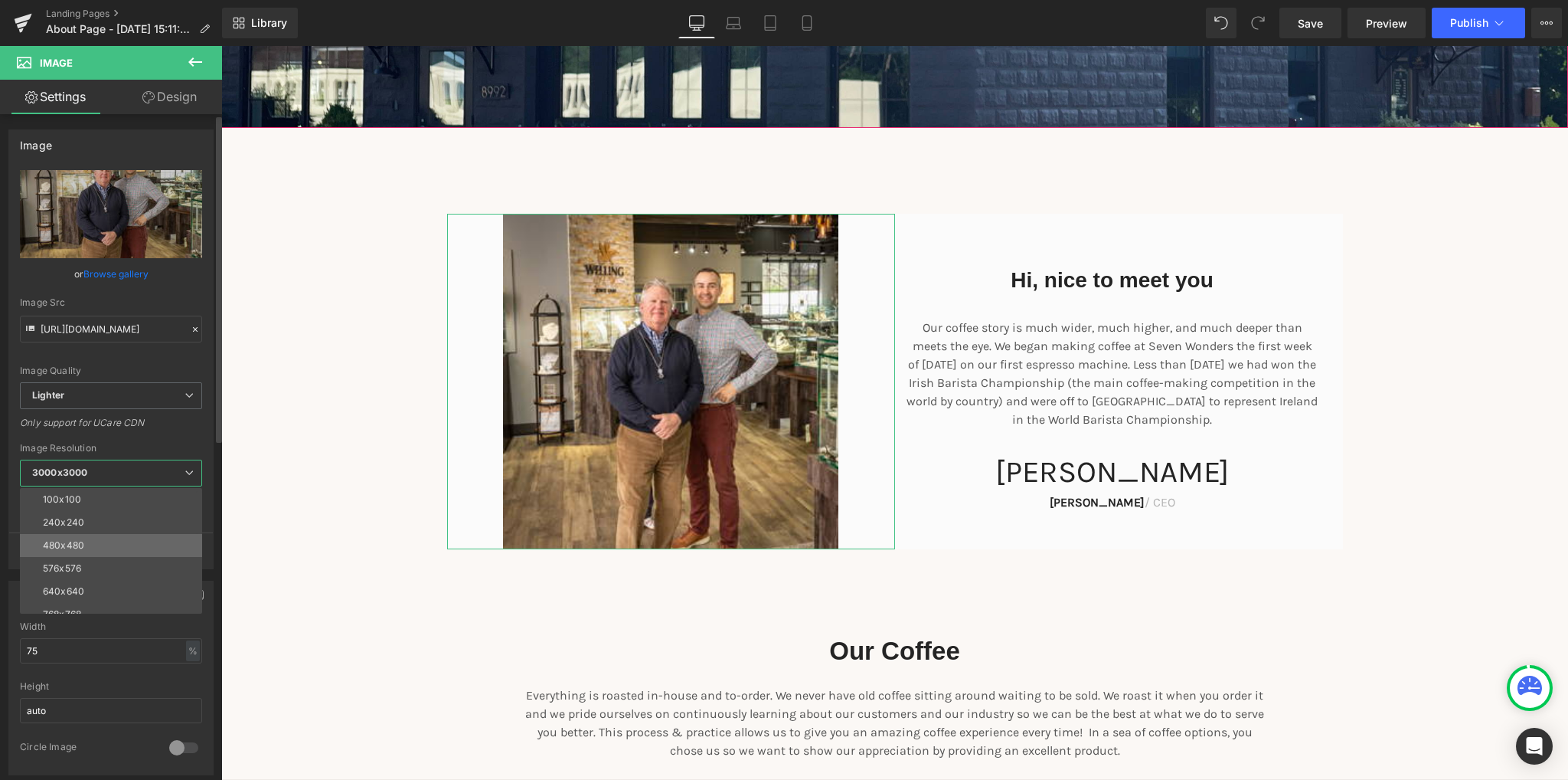
click at [104, 545] on li "480x480" at bounding box center [114, 545] width 189 height 23
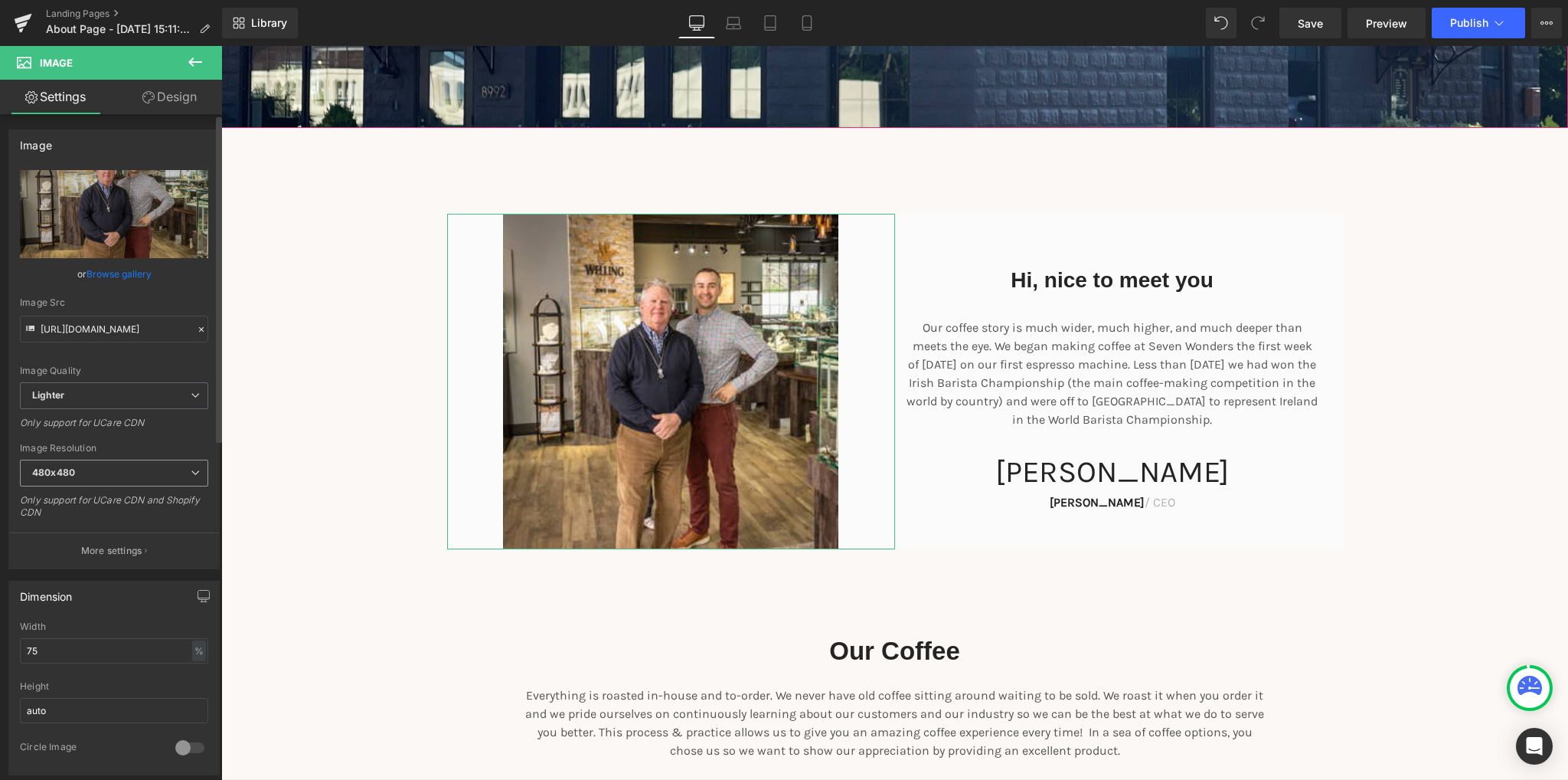
click at [137, 480] on span "480x480" at bounding box center [113, 473] width 188 height 26
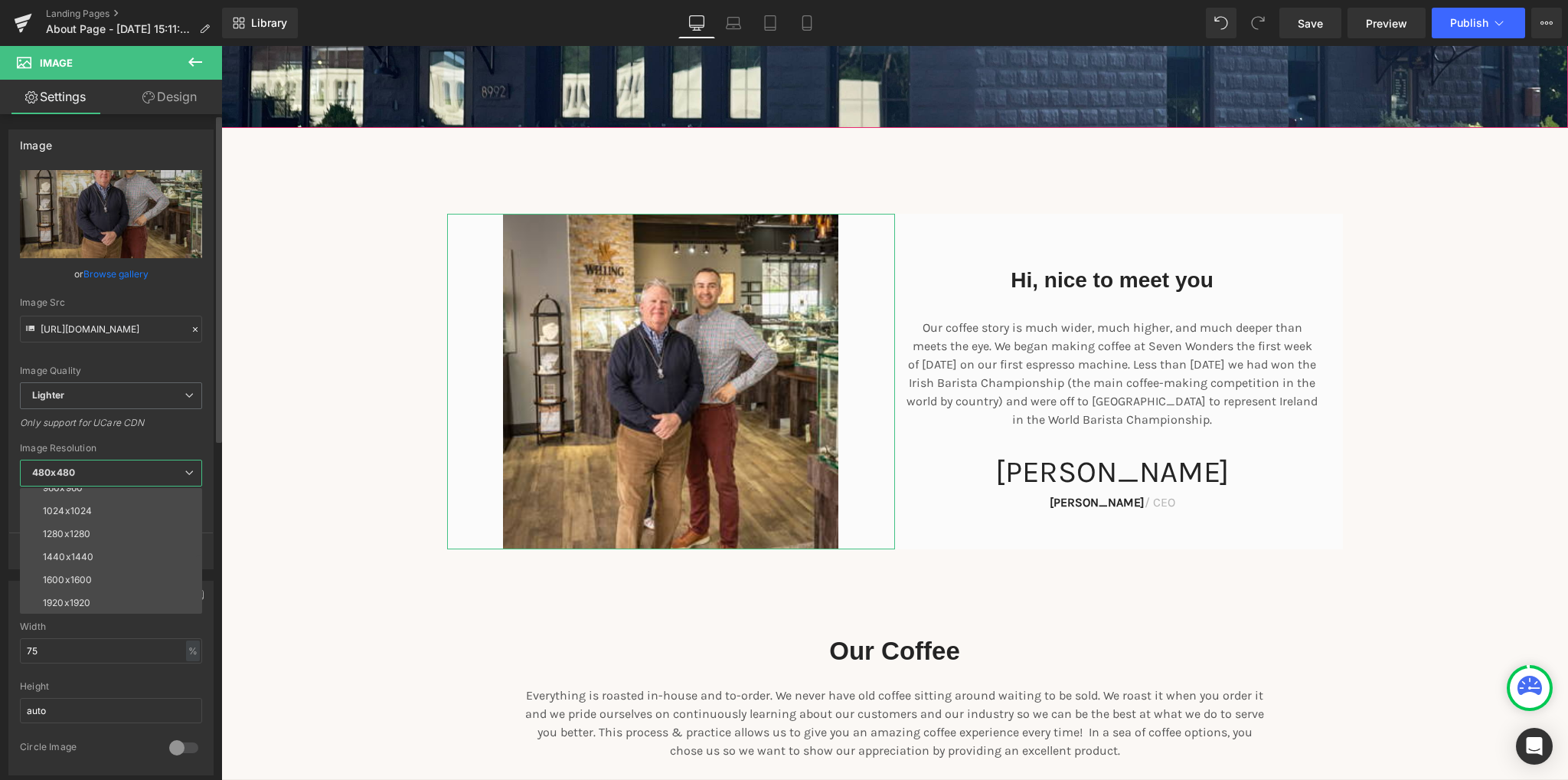
scroll to position [219, 0]
click at [111, 599] on li "3000x3000" at bounding box center [114, 602] width 189 height 23
type input "https://ucarecdn.com/011b9a1c-6864-413b-b5ef-ff7efdec2b1f/-/format/auto/-/previ…"
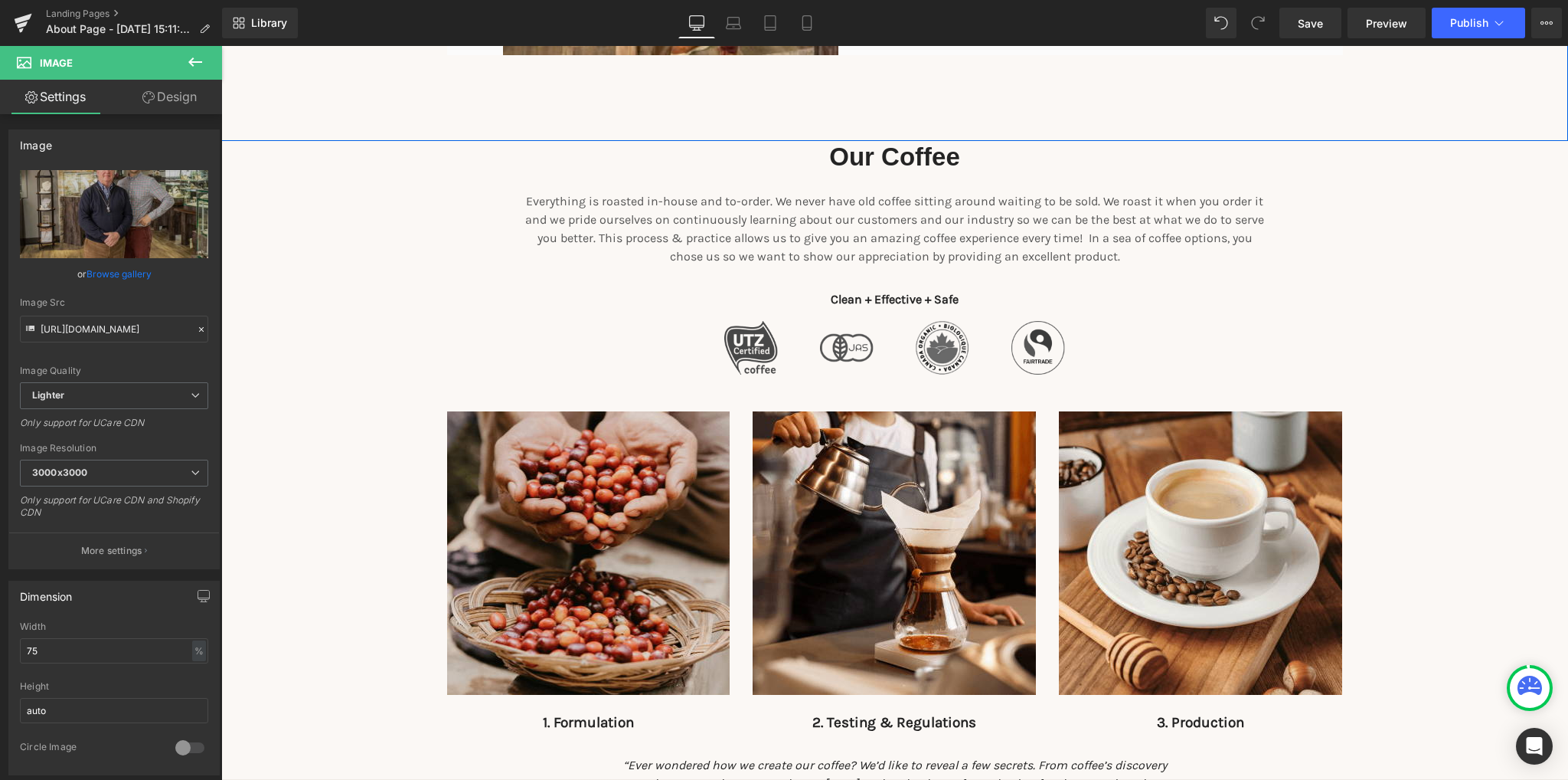
scroll to position [995, 0]
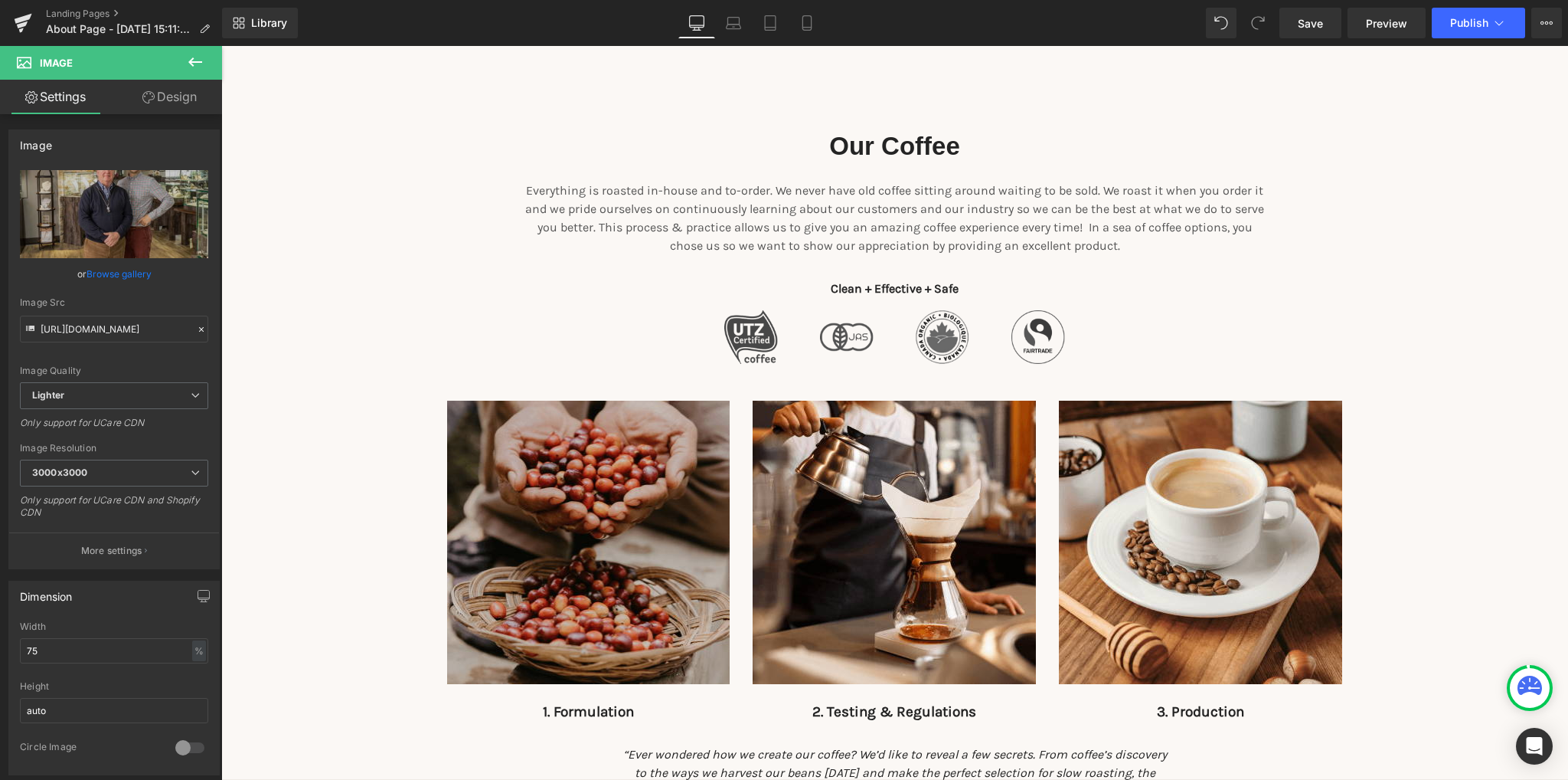
click at [580, 557] on img at bounding box center [589, 542] width 283 height 283
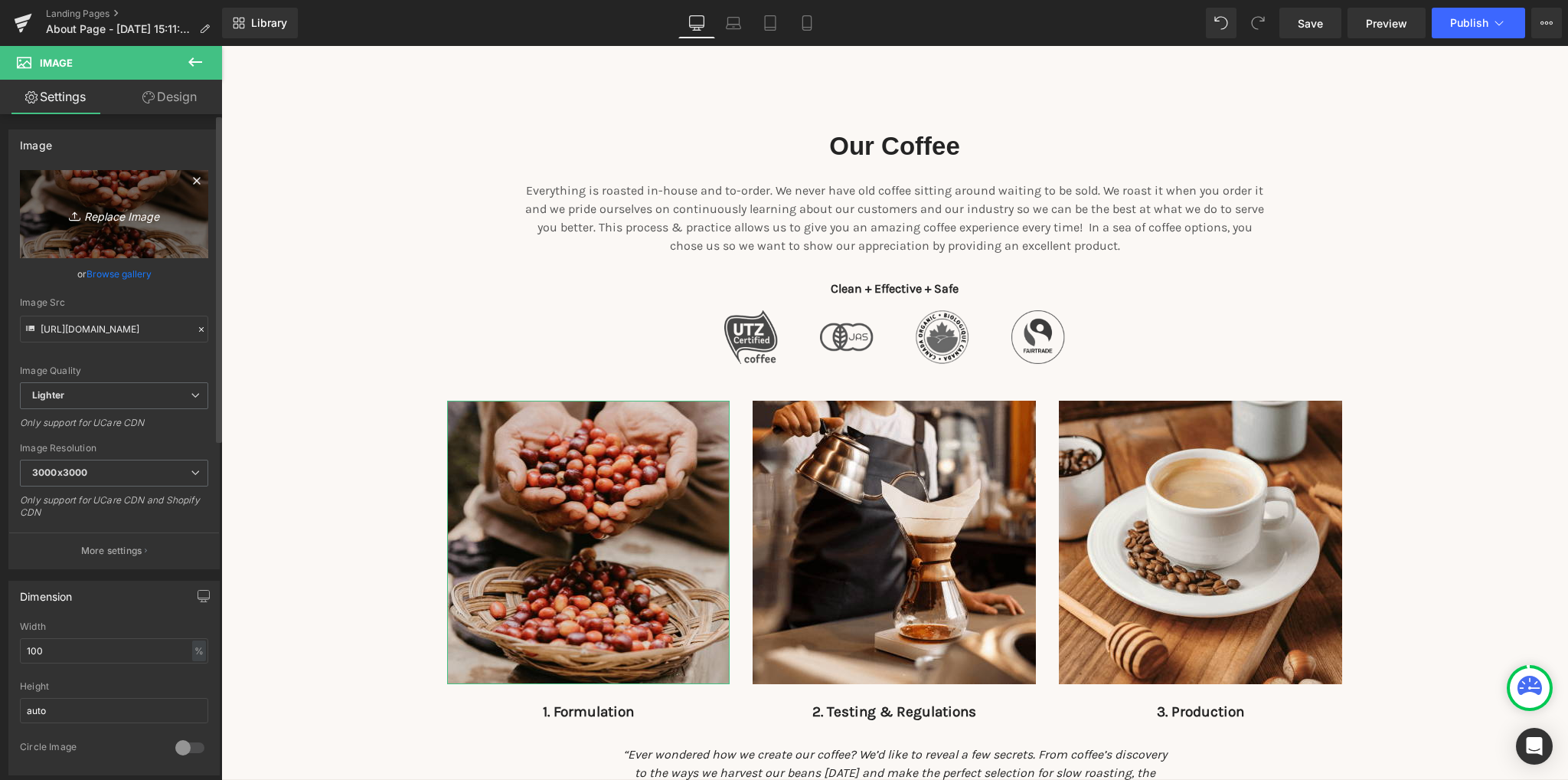
click at [105, 218] on icon "Replace Image" at bounding box center [114, 214] width 123 height 19
type input "C:\fakepath\wfam.png"
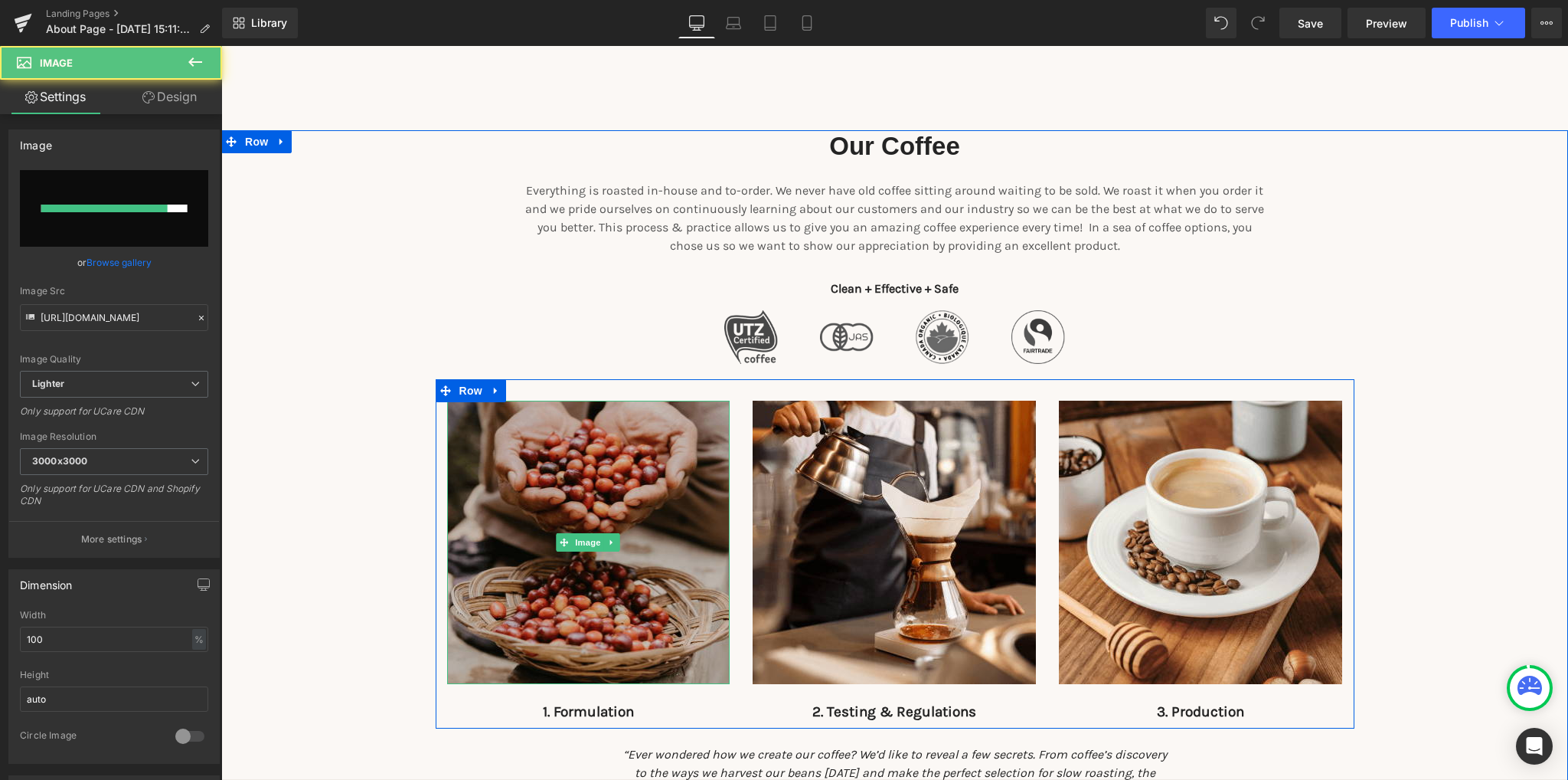
click at [586, 565] on img at bounding box center [589, 542] width 283 height 283
click at [562, 594] on img at bounding box center [589, 542] width 283 height 283
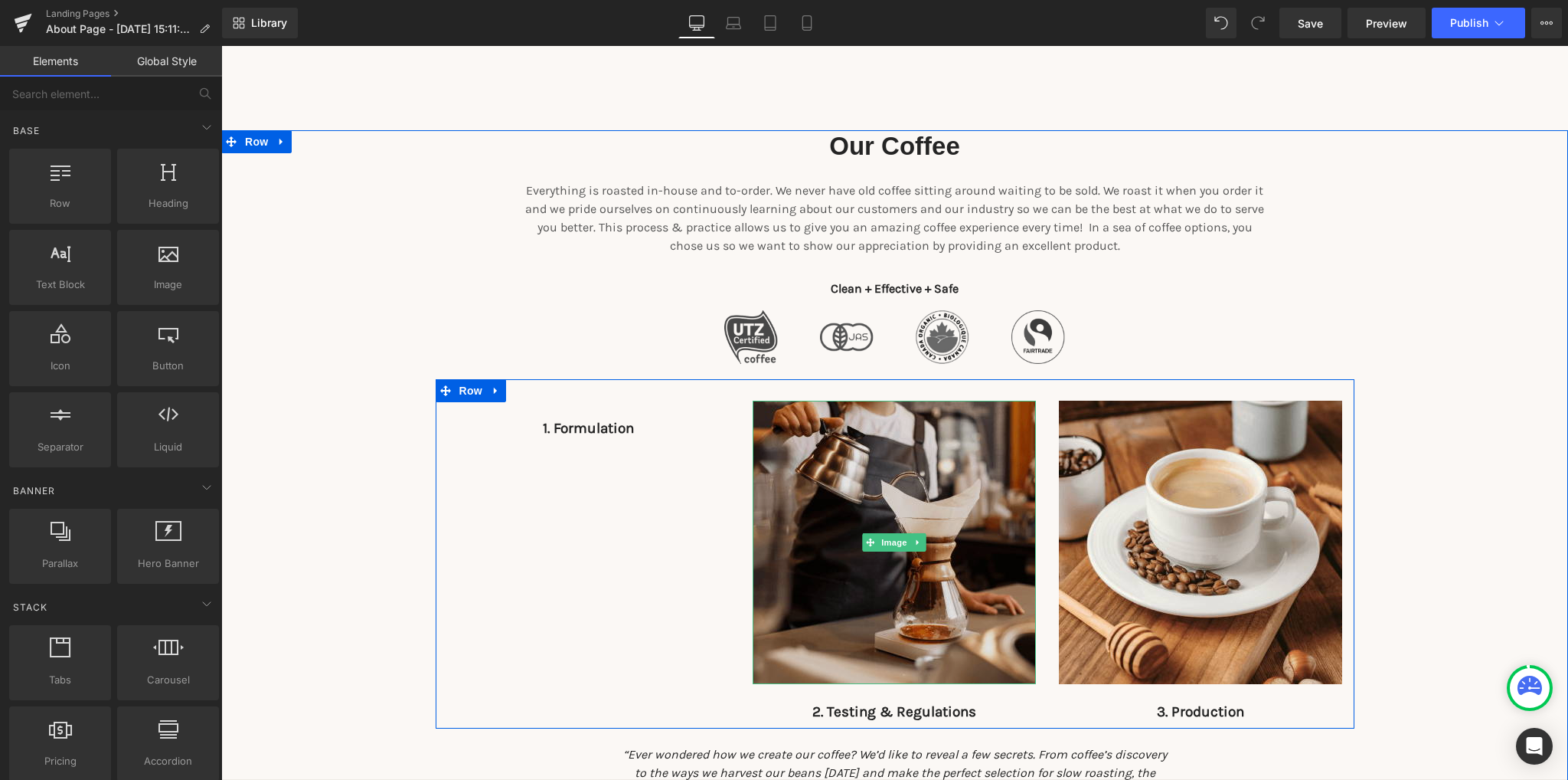
click at [823, 591] on img at bounding box center [894, 542] width 283 height 283
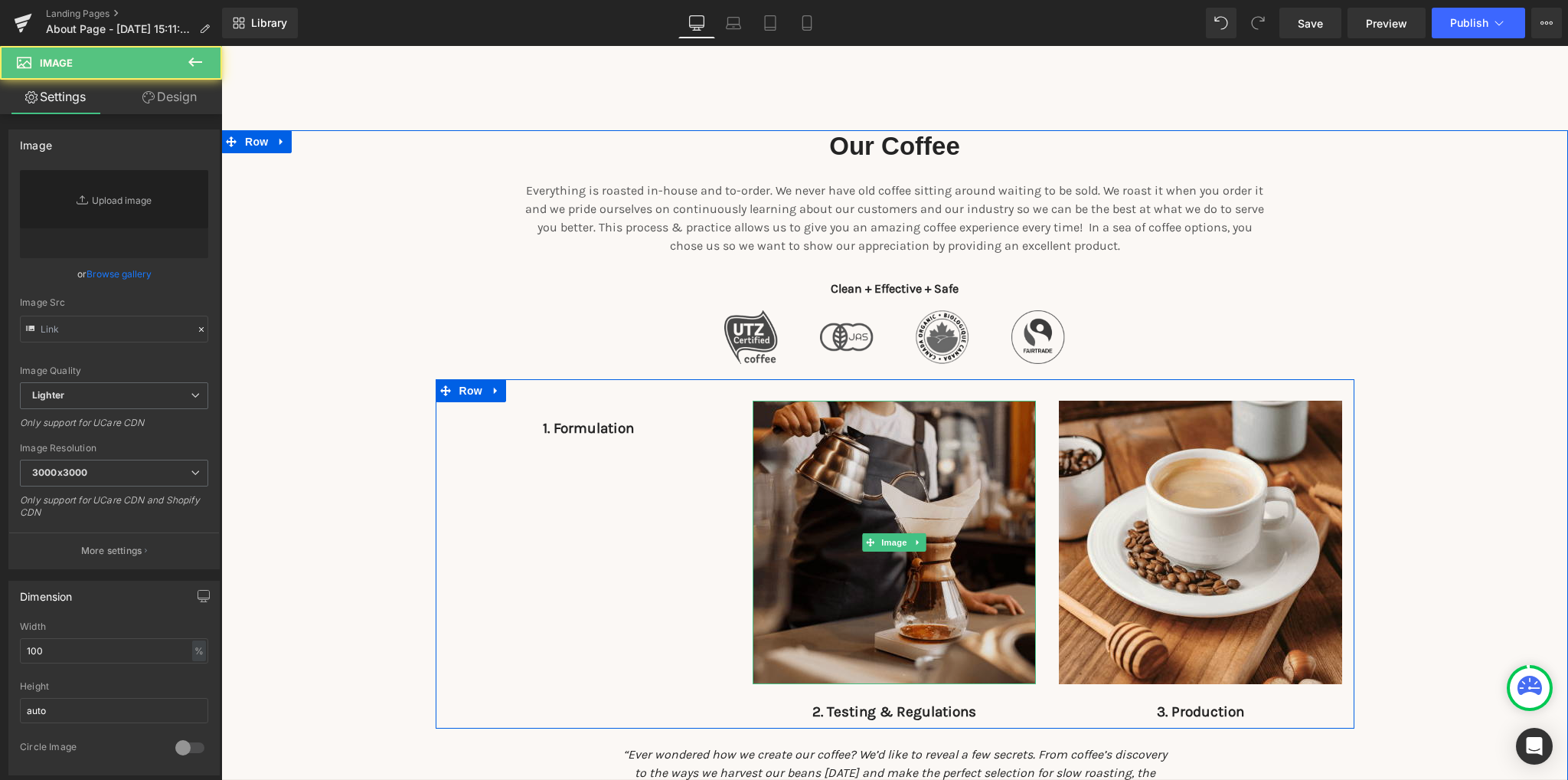
type input "https://ucarecdn.com/f0dadc26-40eb-478d-8826-889e1266650e/-/format/auto/-/previ…"
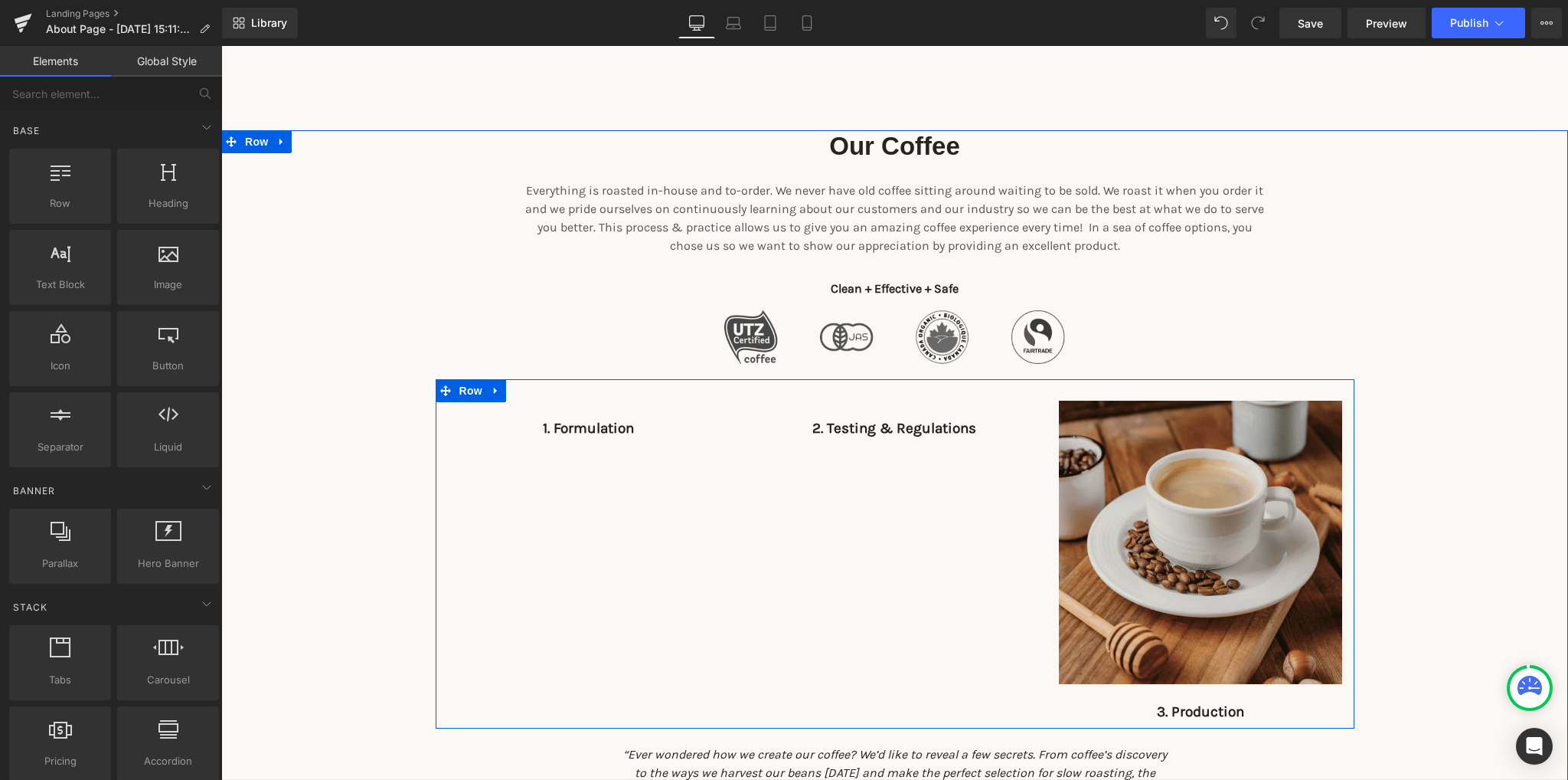
click at [1134, 569] on img at bounding box center [1201, 542] width 283 height 283
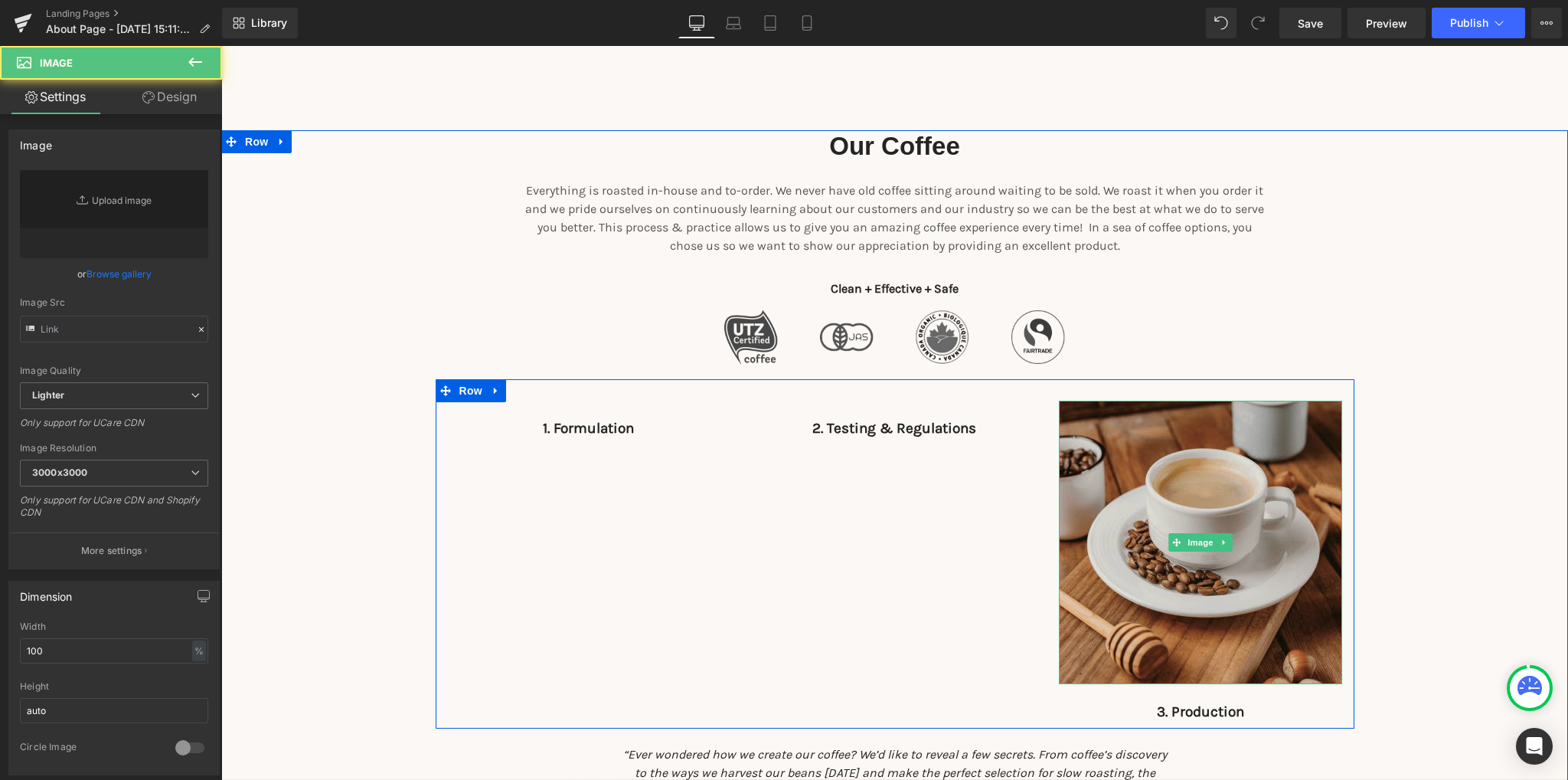
type input "https://ucarecdn.com/06ccd9d5-3e6c-45a6-af3e-7ec2f3648e44/-/format/auto/-/previ…"
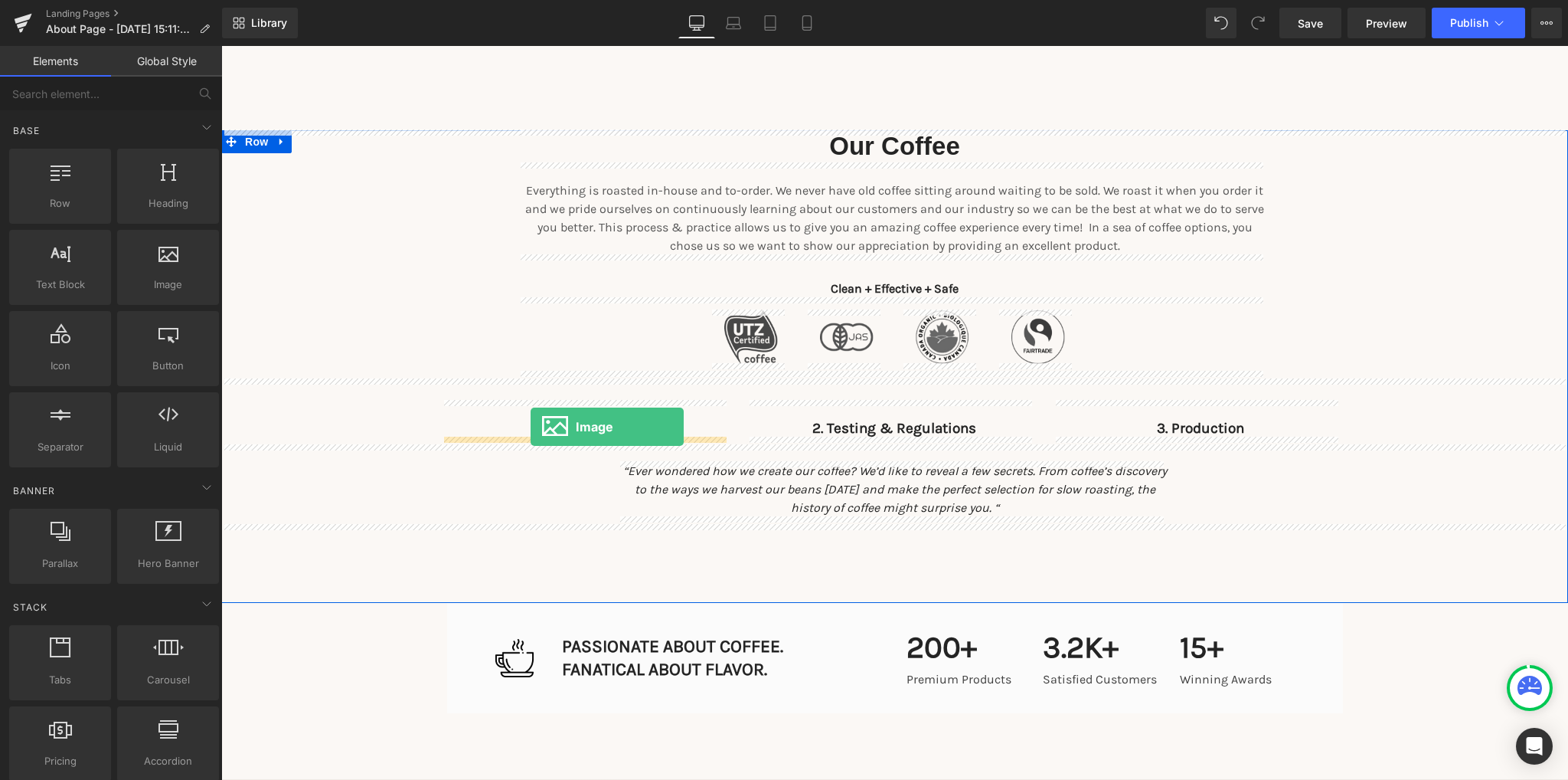
drag, startPoint x: 379, startPoint y: 318, endPoint x: 531, endPoint y: 427, distance: 187.0
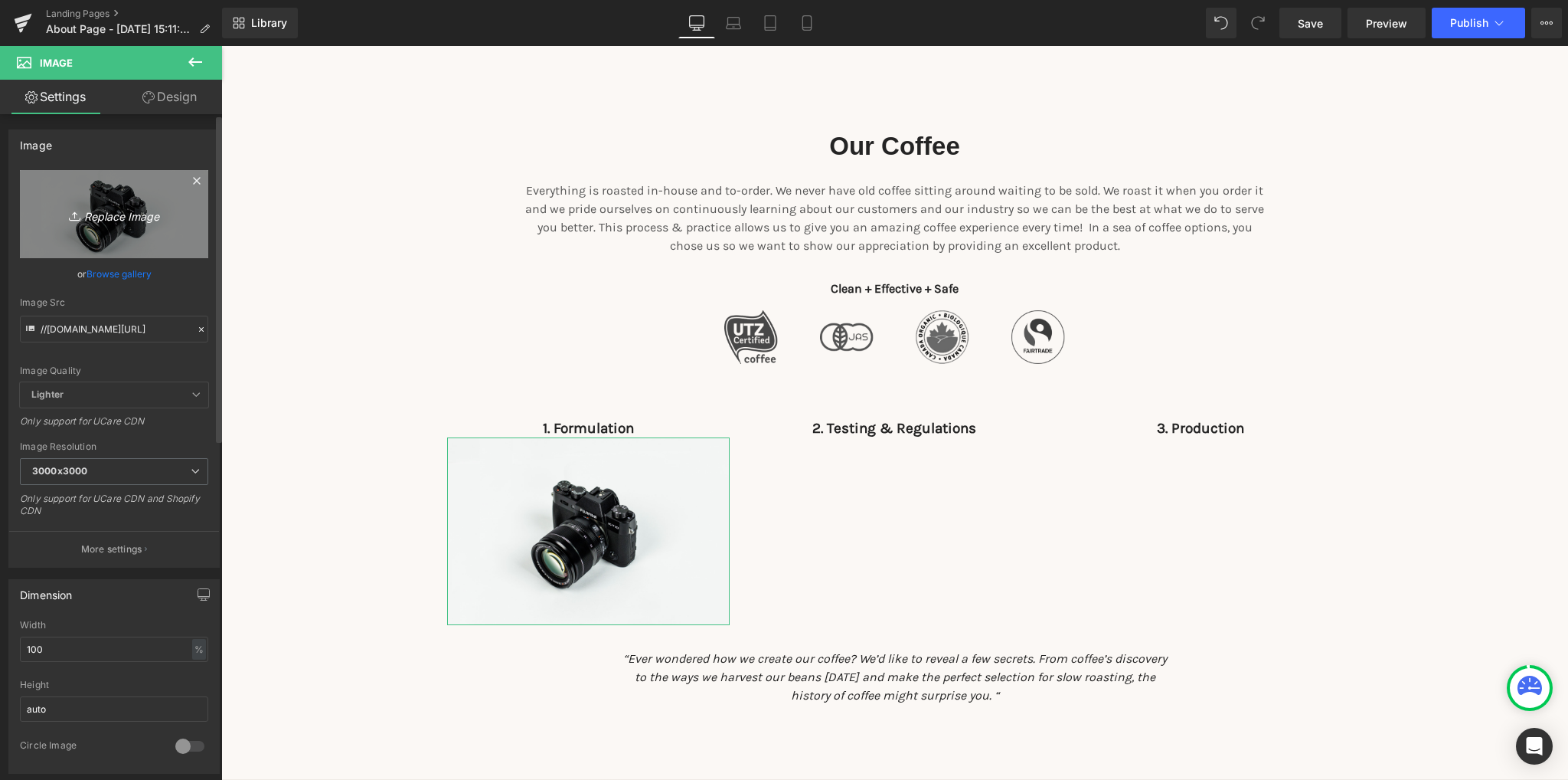
click at [126, 215] on icon "Replace Image" at bounding box center [114, 214] width 123 height 19
type input "C:\fakepath\wfam.png"
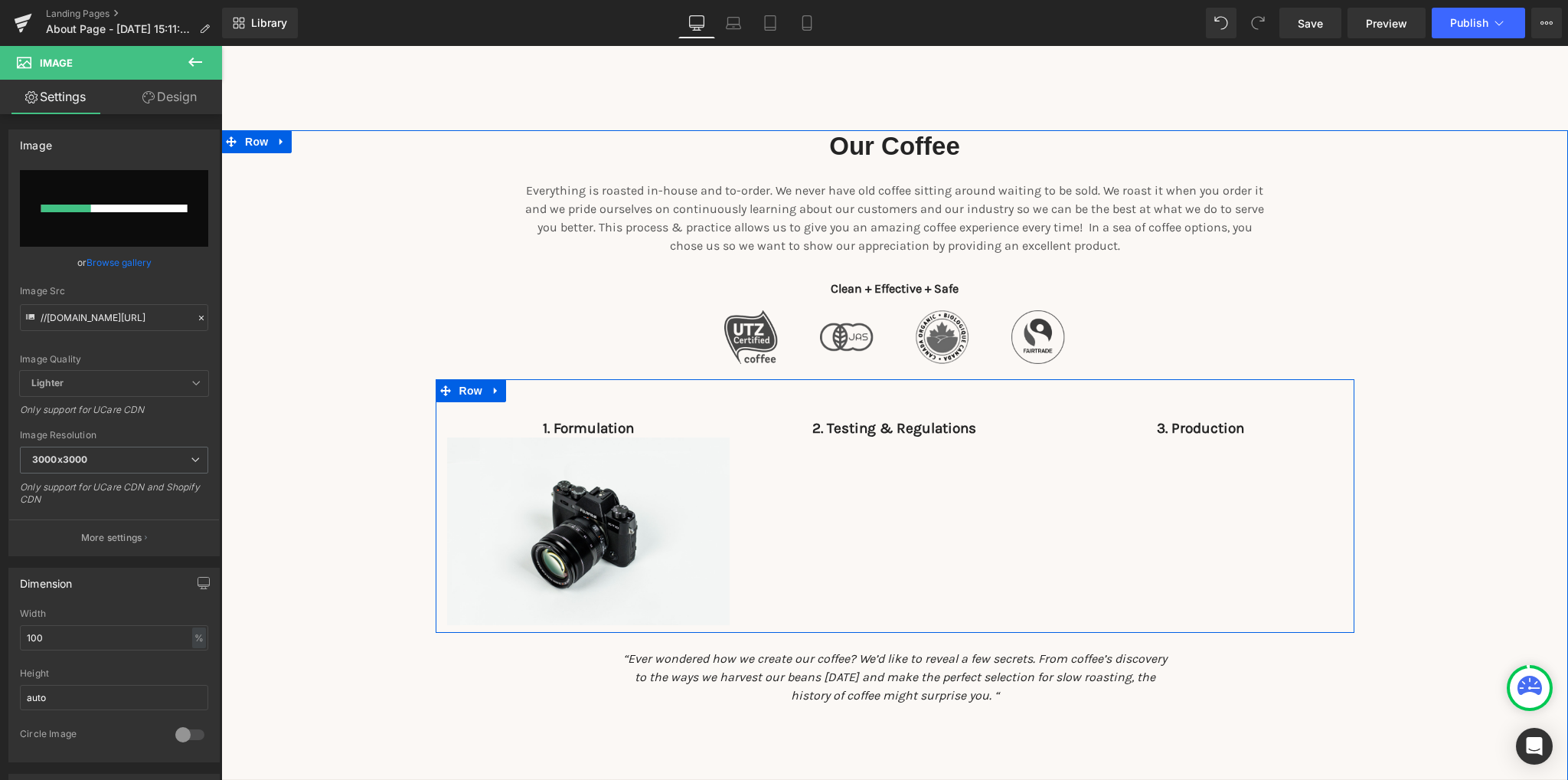
click at [891, 514] on div "1. Formulation Text Block Image 2. Testing & Regulations Text Block 3. Producti…" at bounding box center [894, 505] width 919 height 254
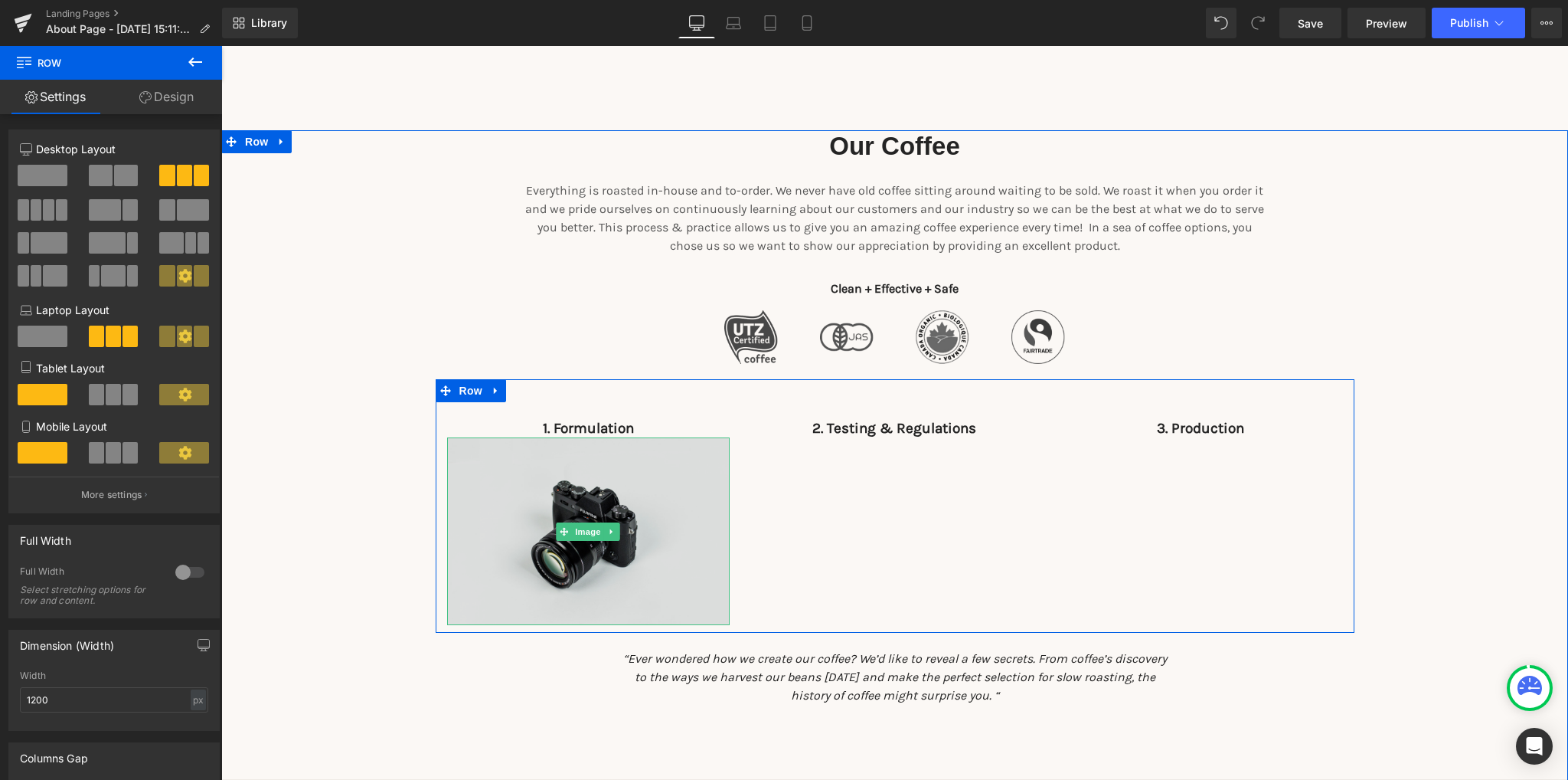
click at [625, 549] on img at bounding box center [589, 531] width 283 height 188
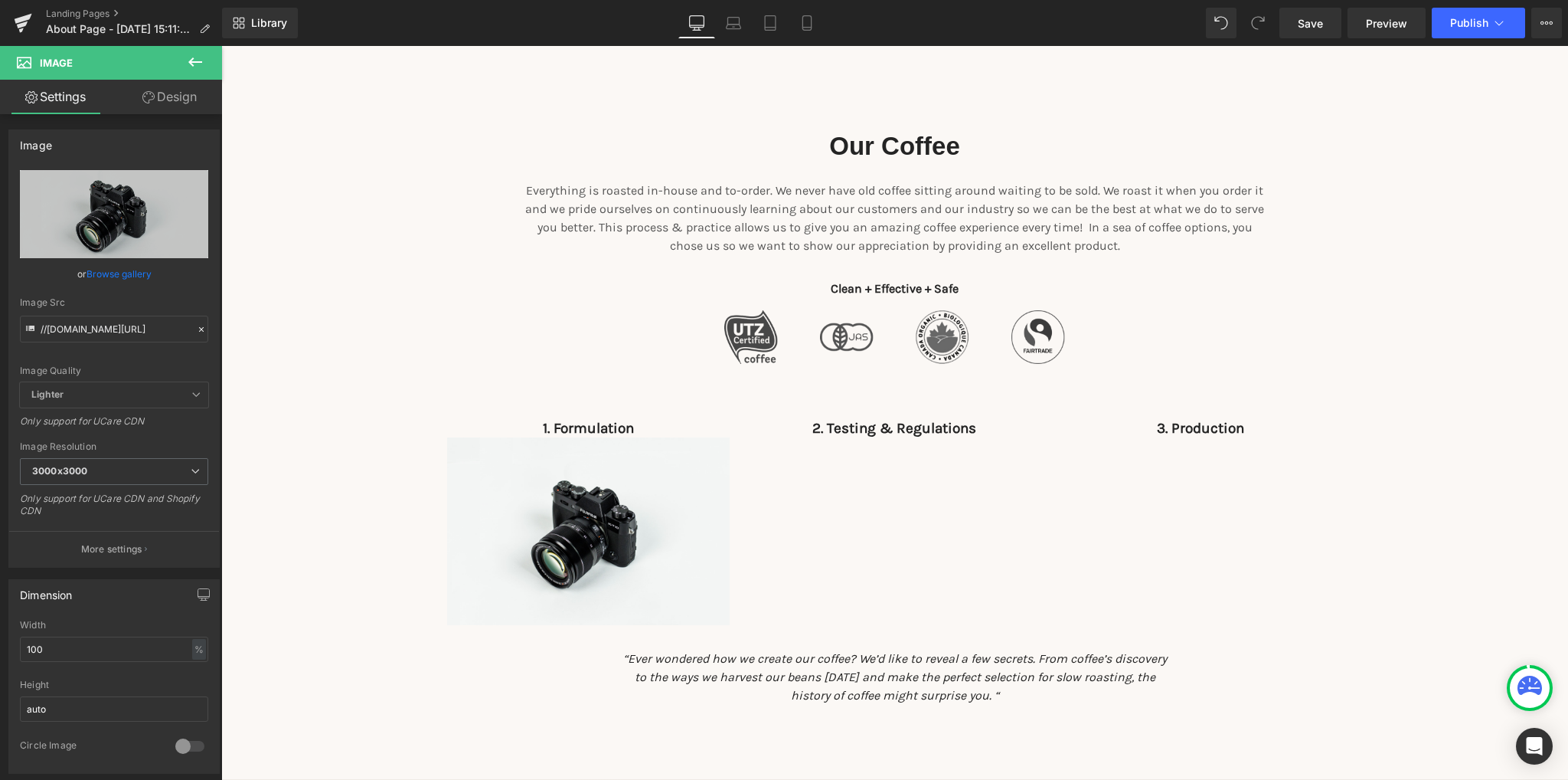
click at [191, 59] on icon at bounding box center [194, 62] width 14 height 9
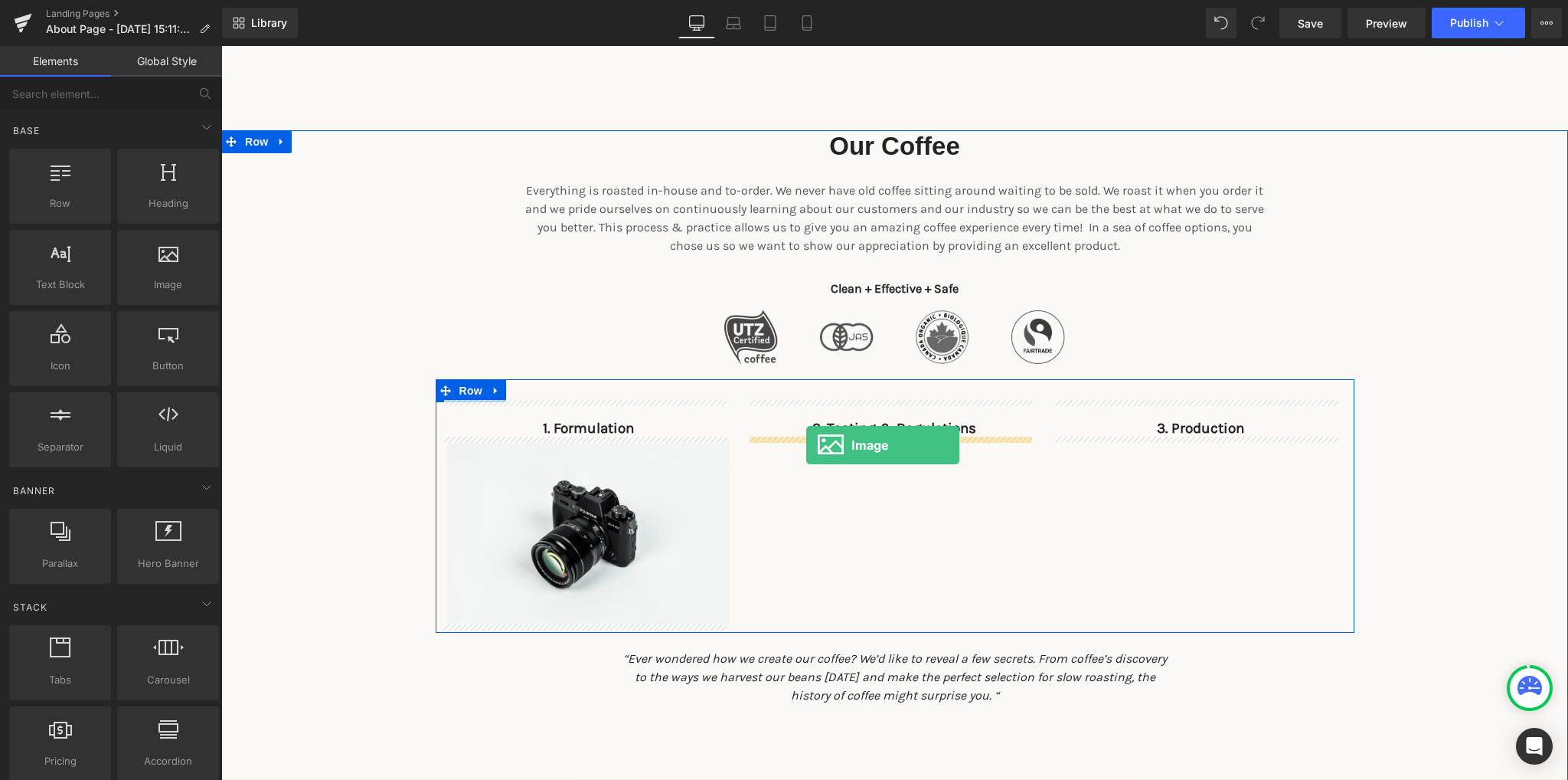
drag, startPoint x: 382, startPoint y: 336, endPoint x: 806, endPoint y: 445, distance: 437.8
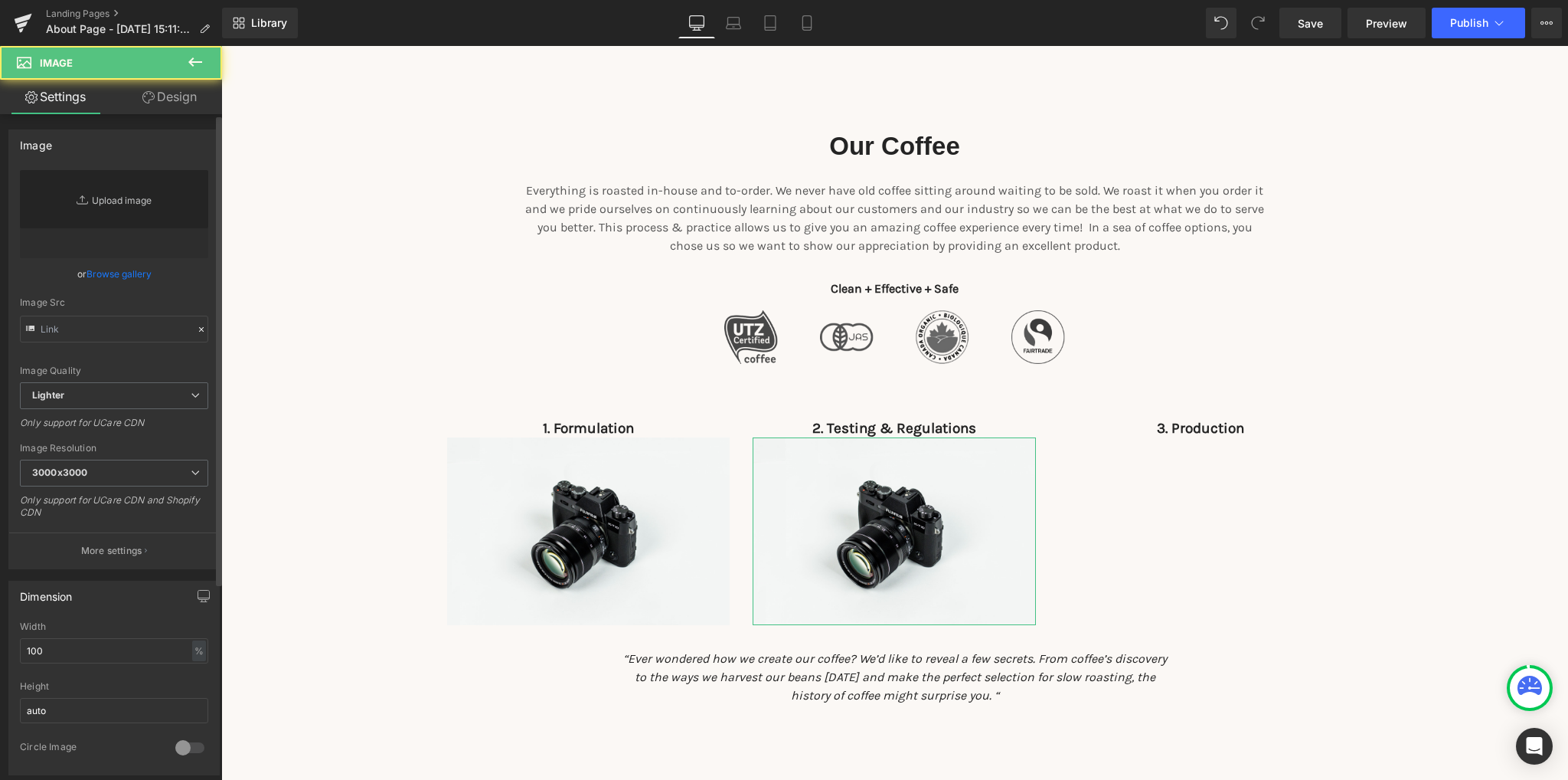
type input "//d1um8515vdn9kb.cloudfront.net/images/parallax.jpg"
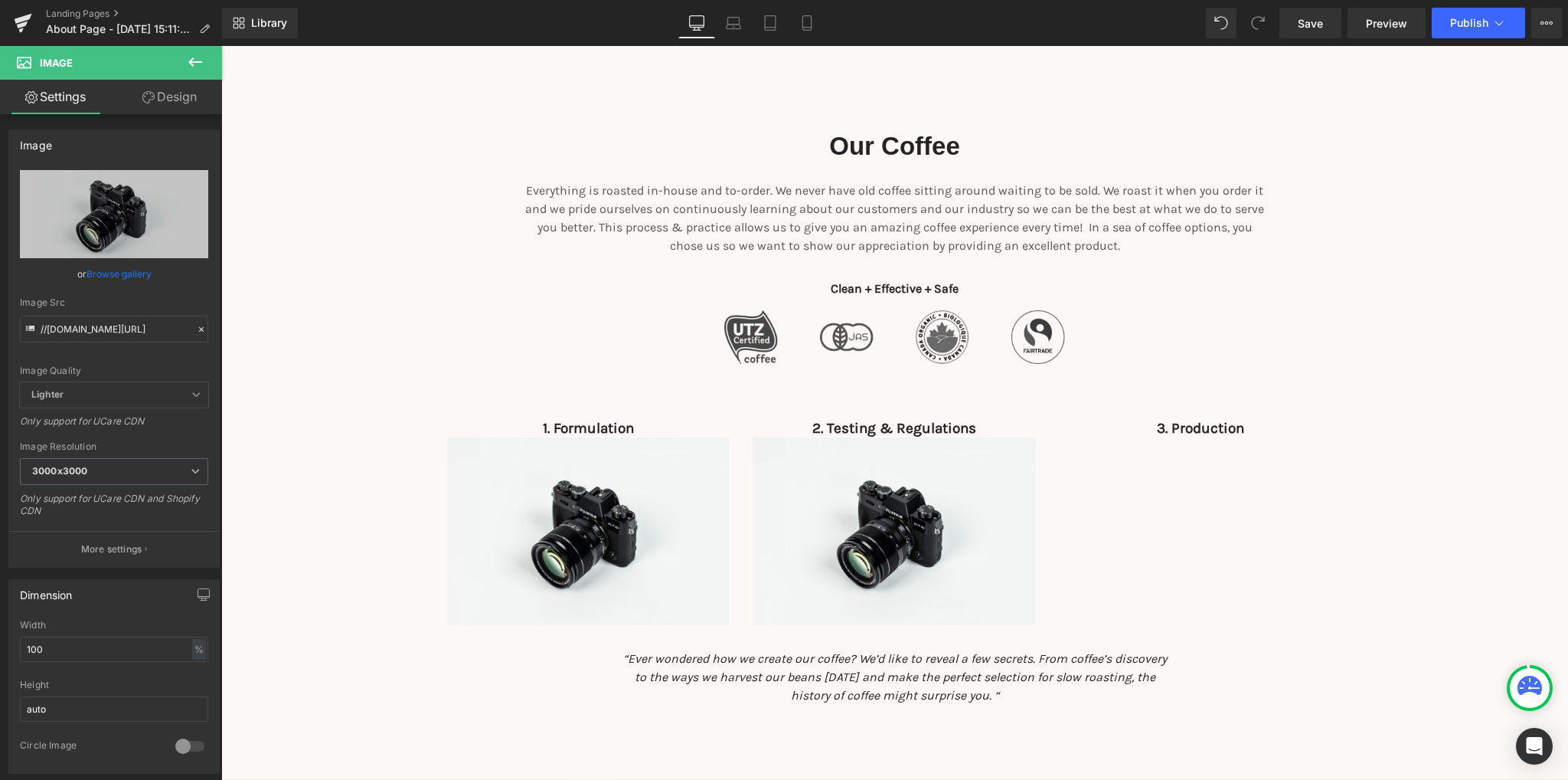
click at [196, 68] on icon at bounding box center [194, 61] width 18 height 18
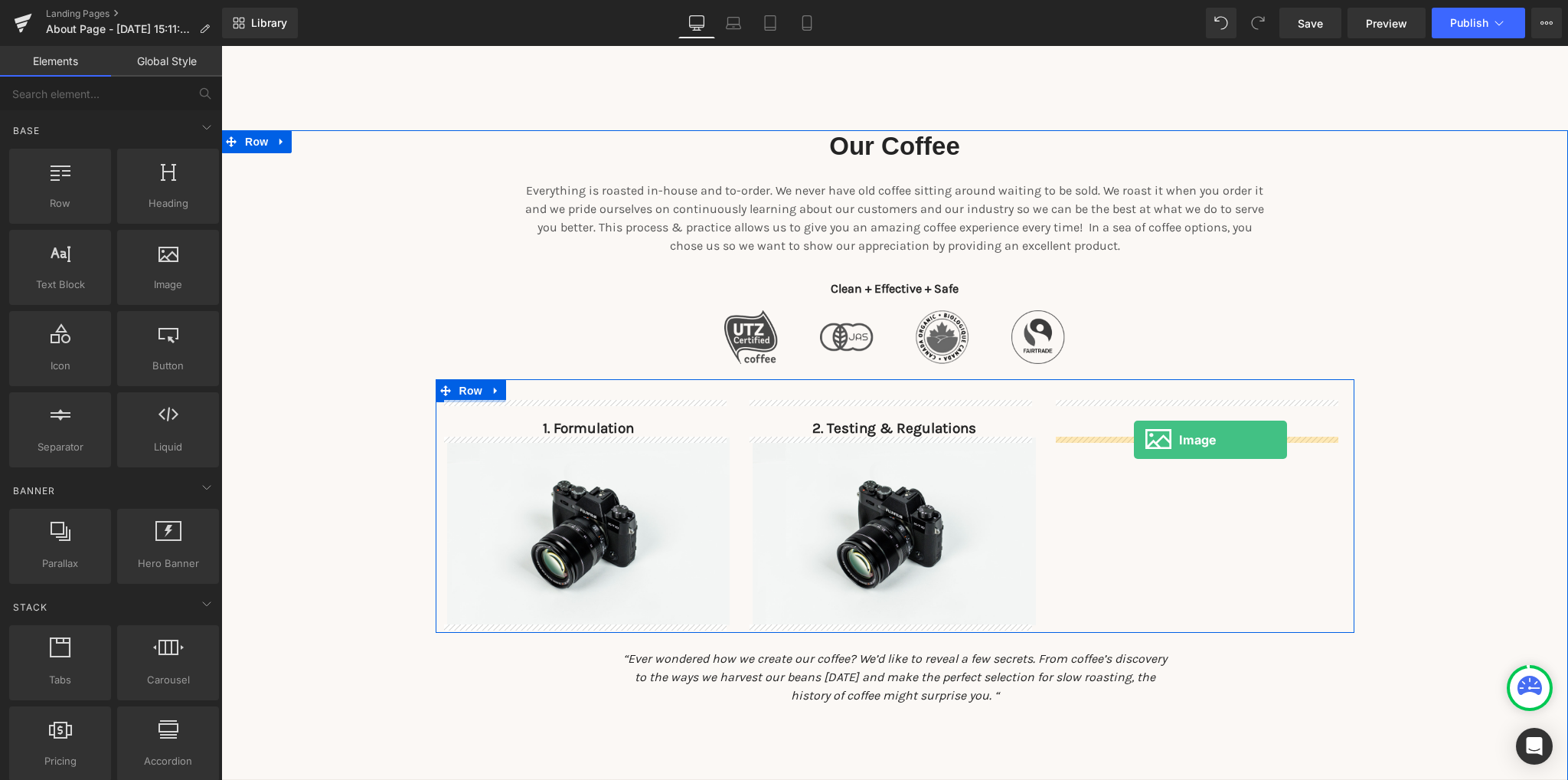
drag, startPoint x: 386, startPoint y: 322, endPoint x: 1134, endPoint y: 439, distance: 757.1
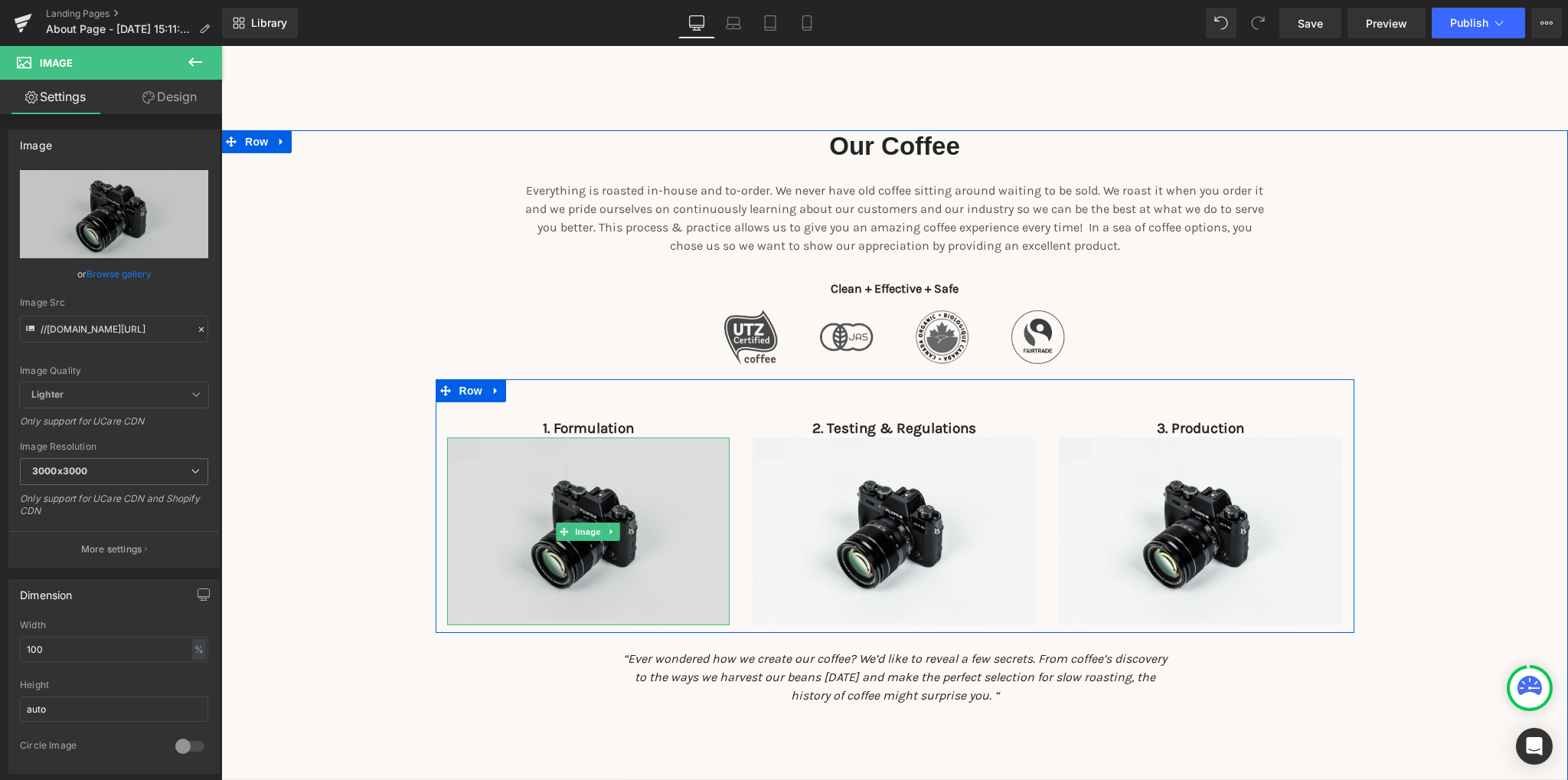
click at [554, 575] on img at bounding box center [589, 531] width 283 height 188
click at [516, 478] on img at bounding box center [589, 531] width 283 height 188
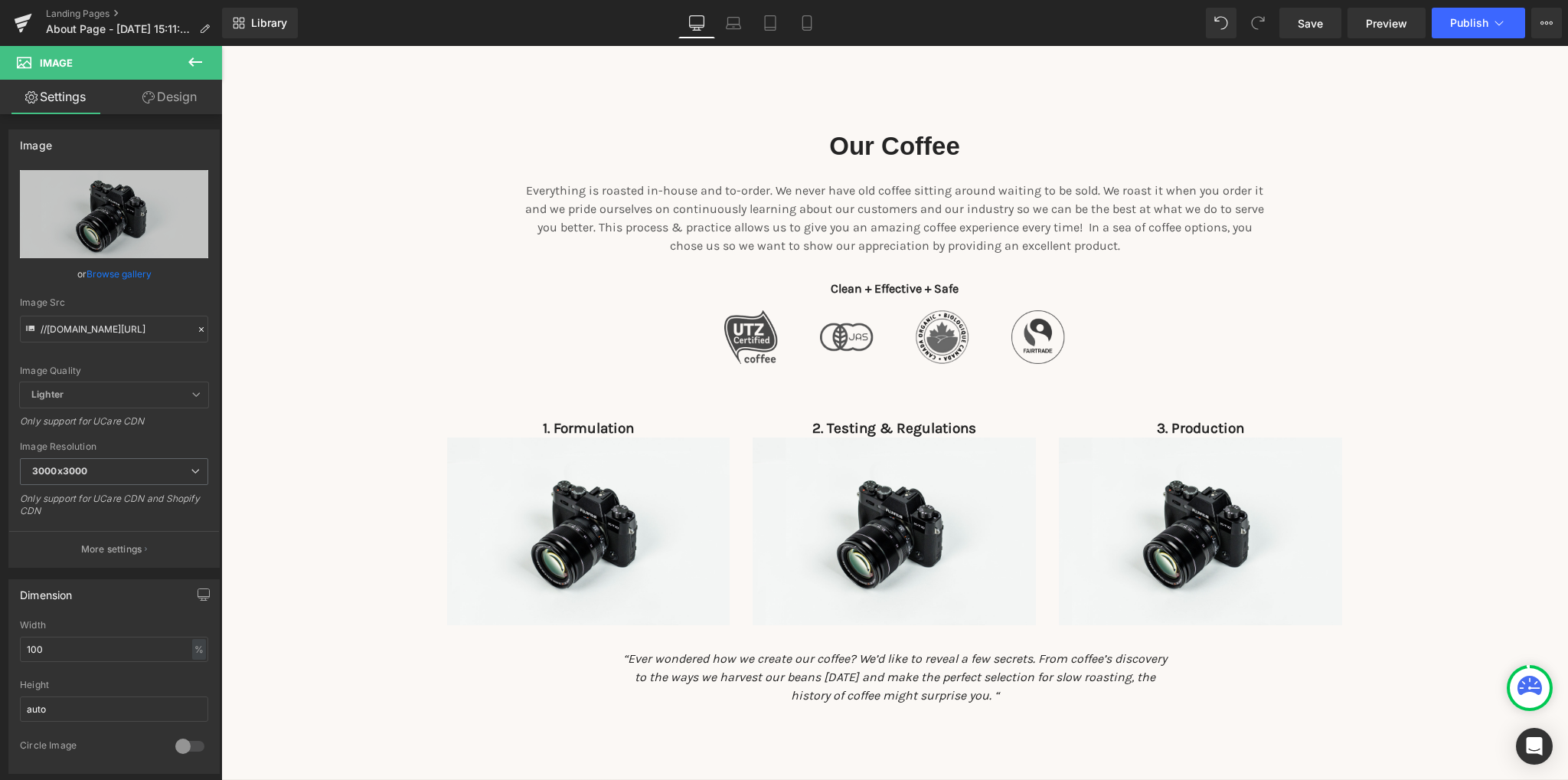
click at [191, 62] on icon at bounding box center [194, 62] width 14 height 9
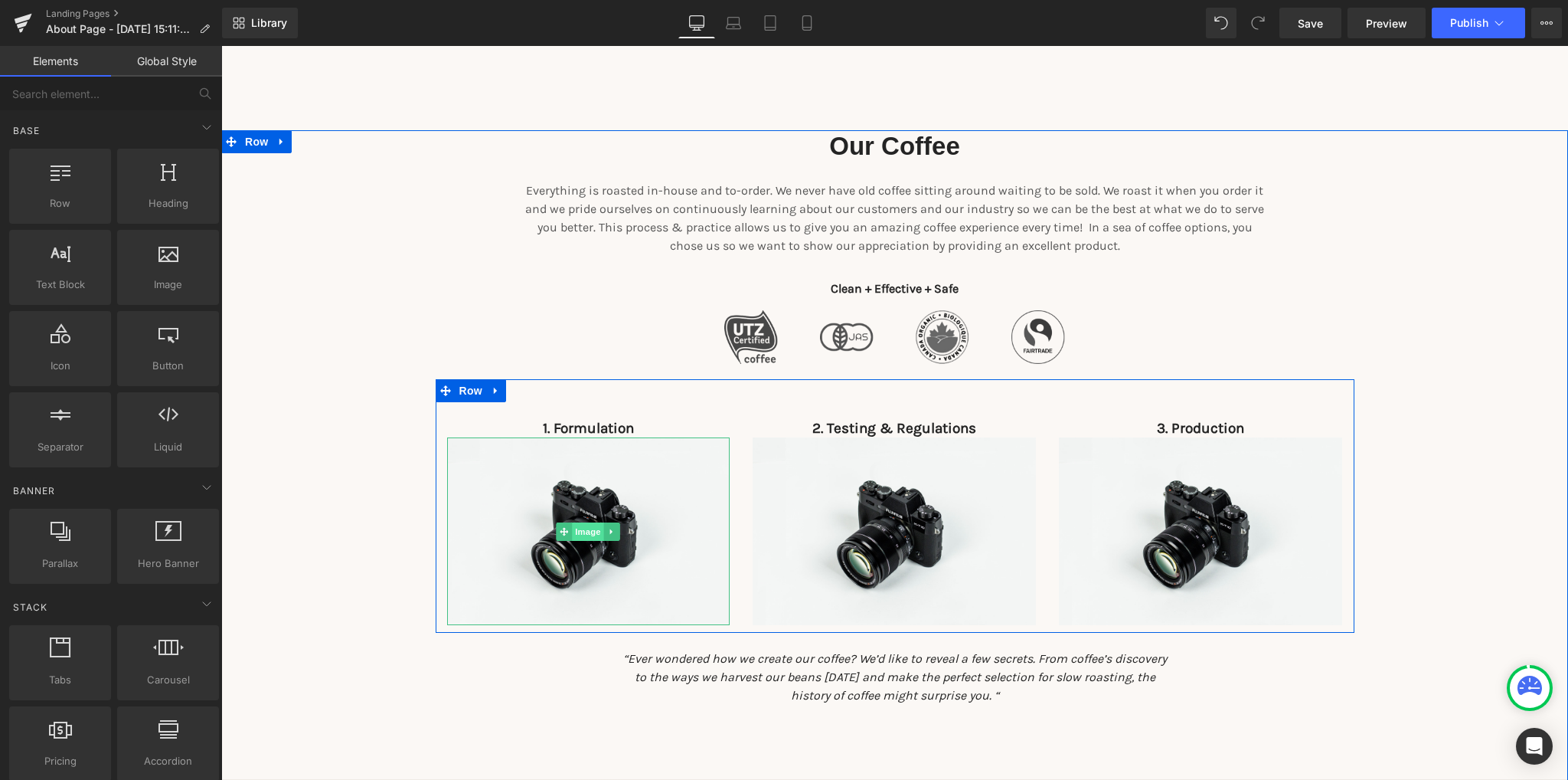
click at [582, 535] on span "Image" at bounding box center [589, 531] width 32 height 18
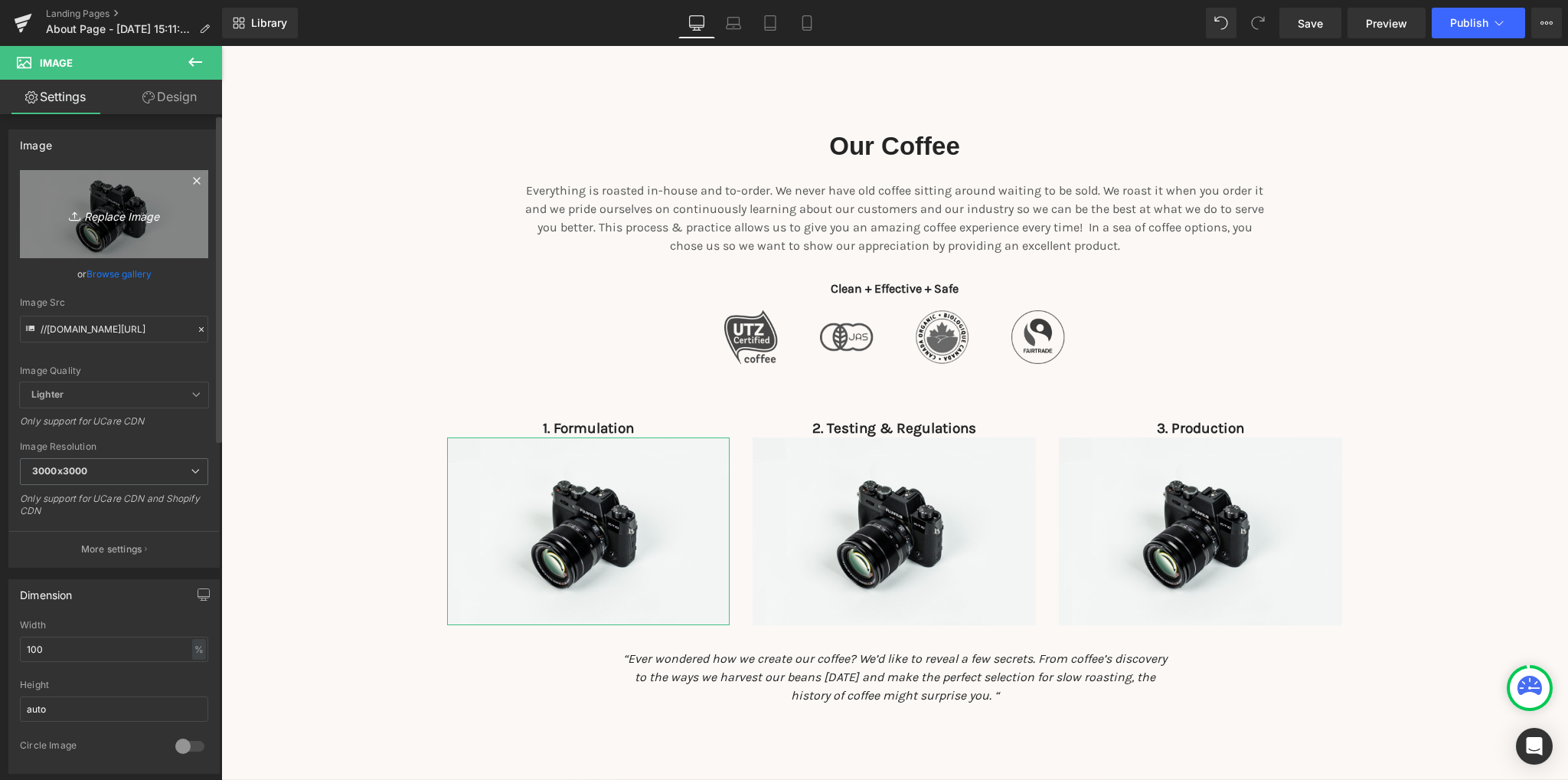
click at [123, 212] on icon "Replace Image" at bounding box center [114, 214] width 123 height 19
type input "C:\fakepath\Gemini_Generated_Image_lgfn5wlgfn5wlgfn.png"
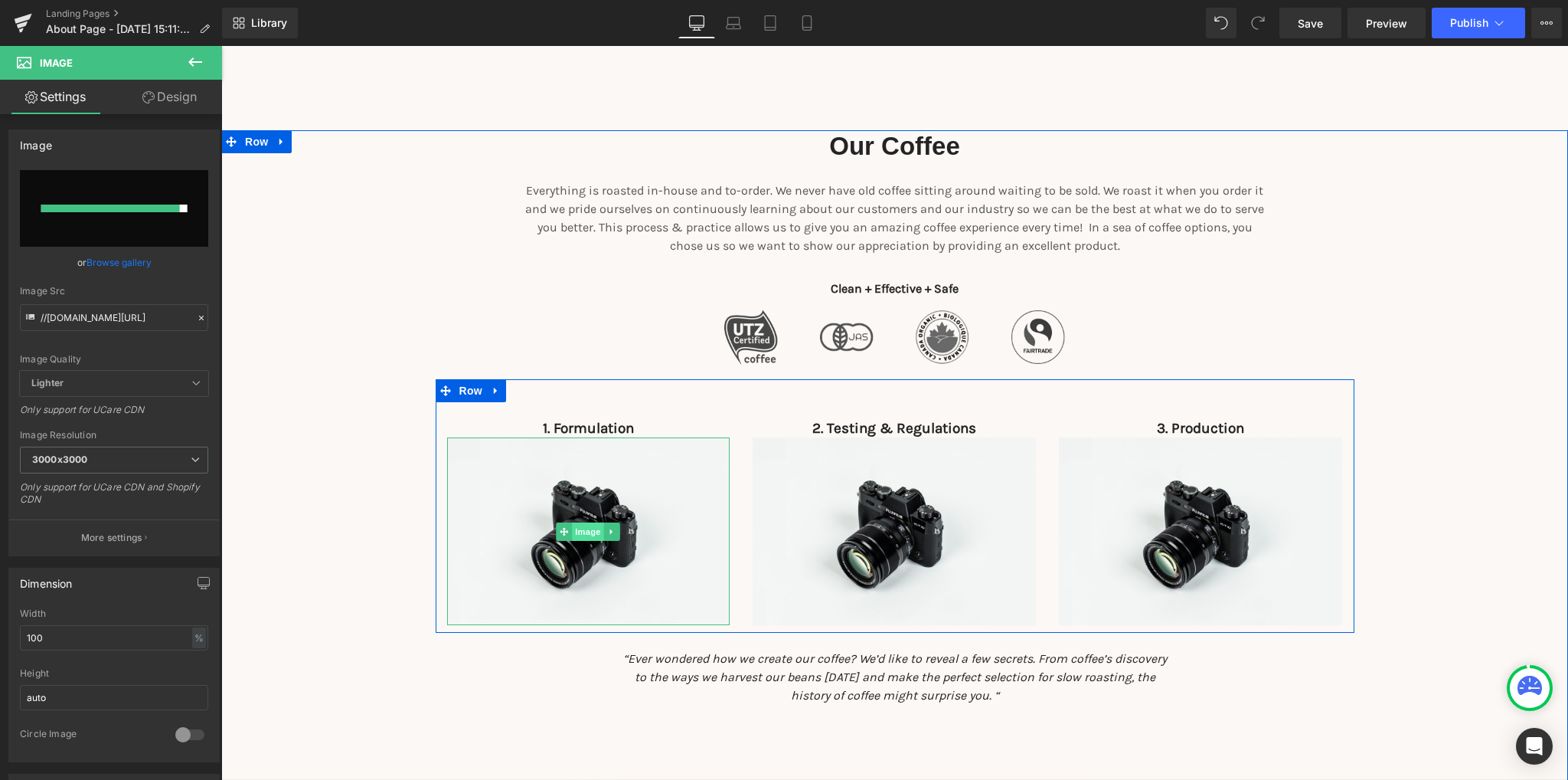
click at [574, 532] on span "Image" at bounding box center [589, 531] width 32 height 18
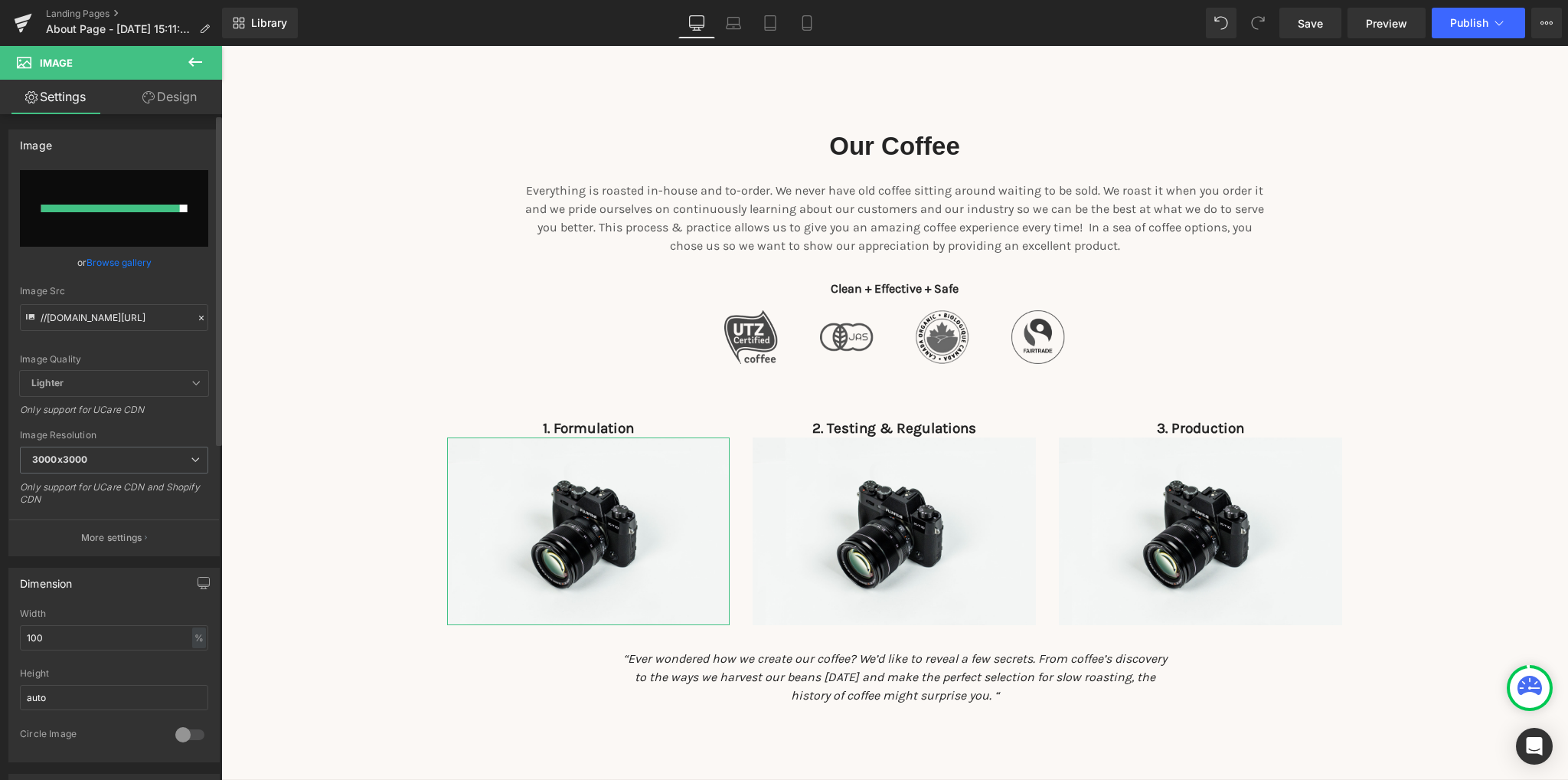
click at [141, 211] on div at bounding box center [110, 209] width 139 height 8
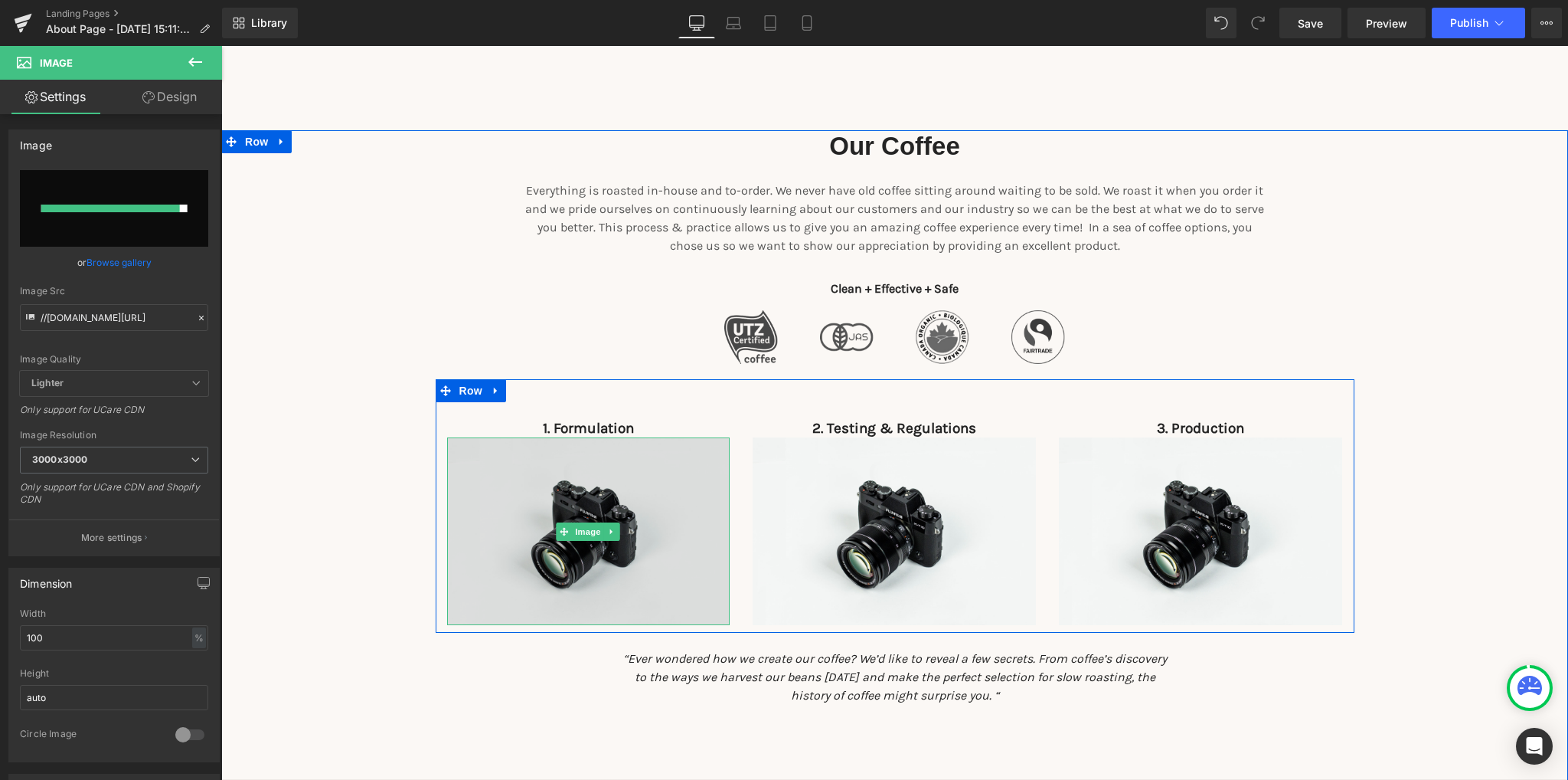
click at [633, 563] on img at bounding box center [589, 531] width 283 height 188
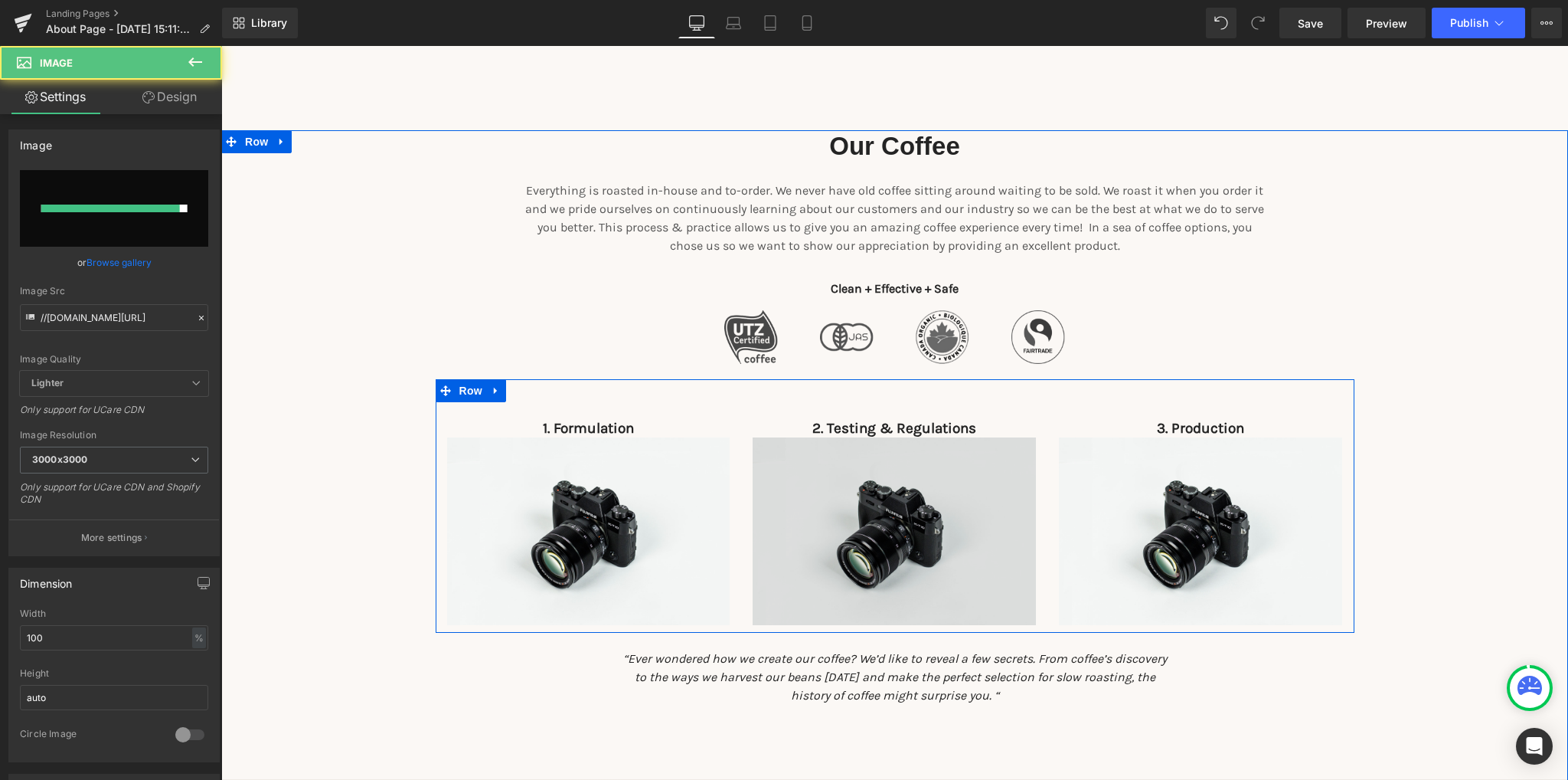
click at [884, 561] on img at bounding box center [894, 531] width 283 height 188
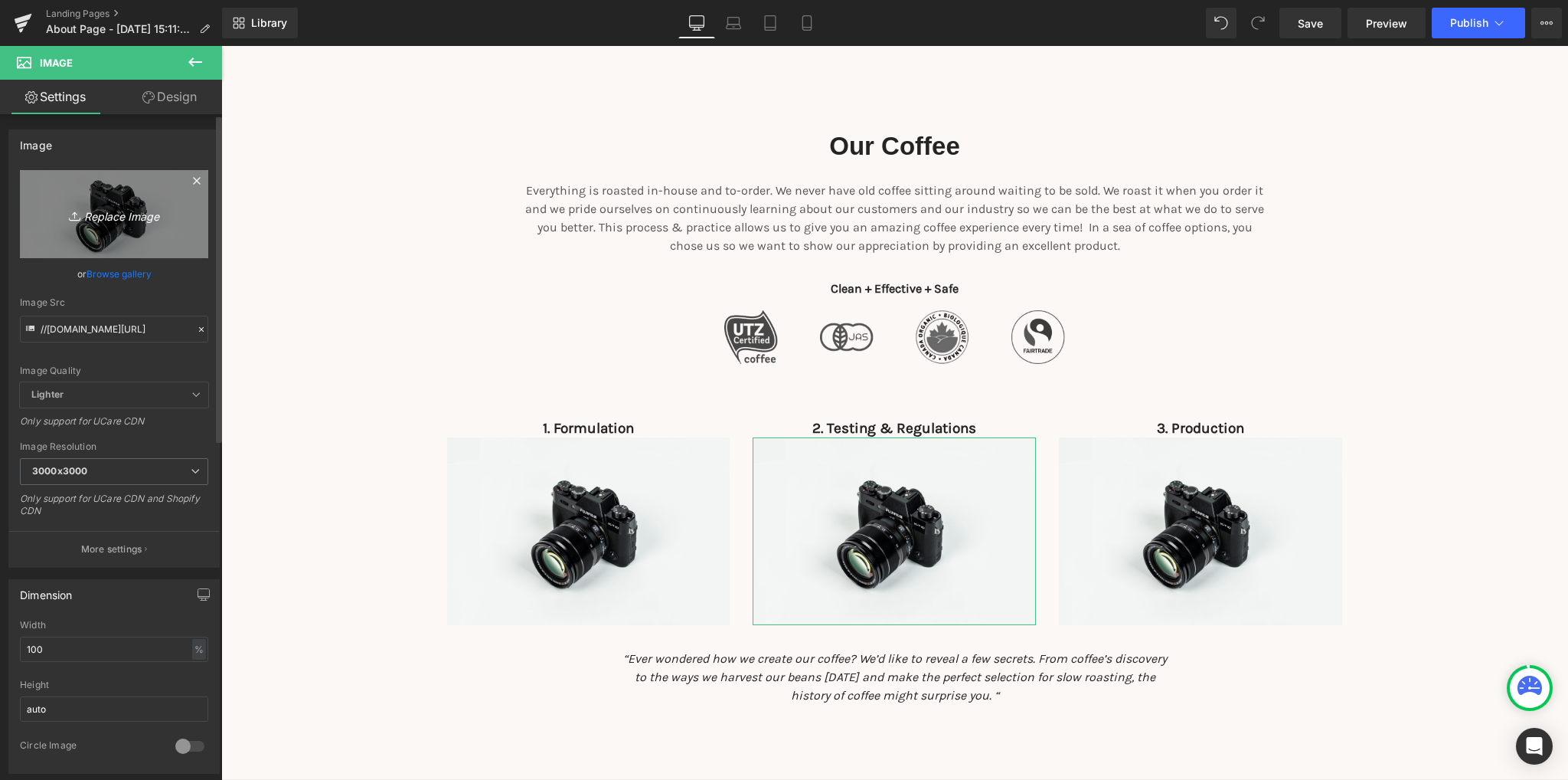
click at [129, 216] on icon "Replace Image" at bounding box center [114, 214] width 123 height 19
type input "C:\fakepath\twelling.png"
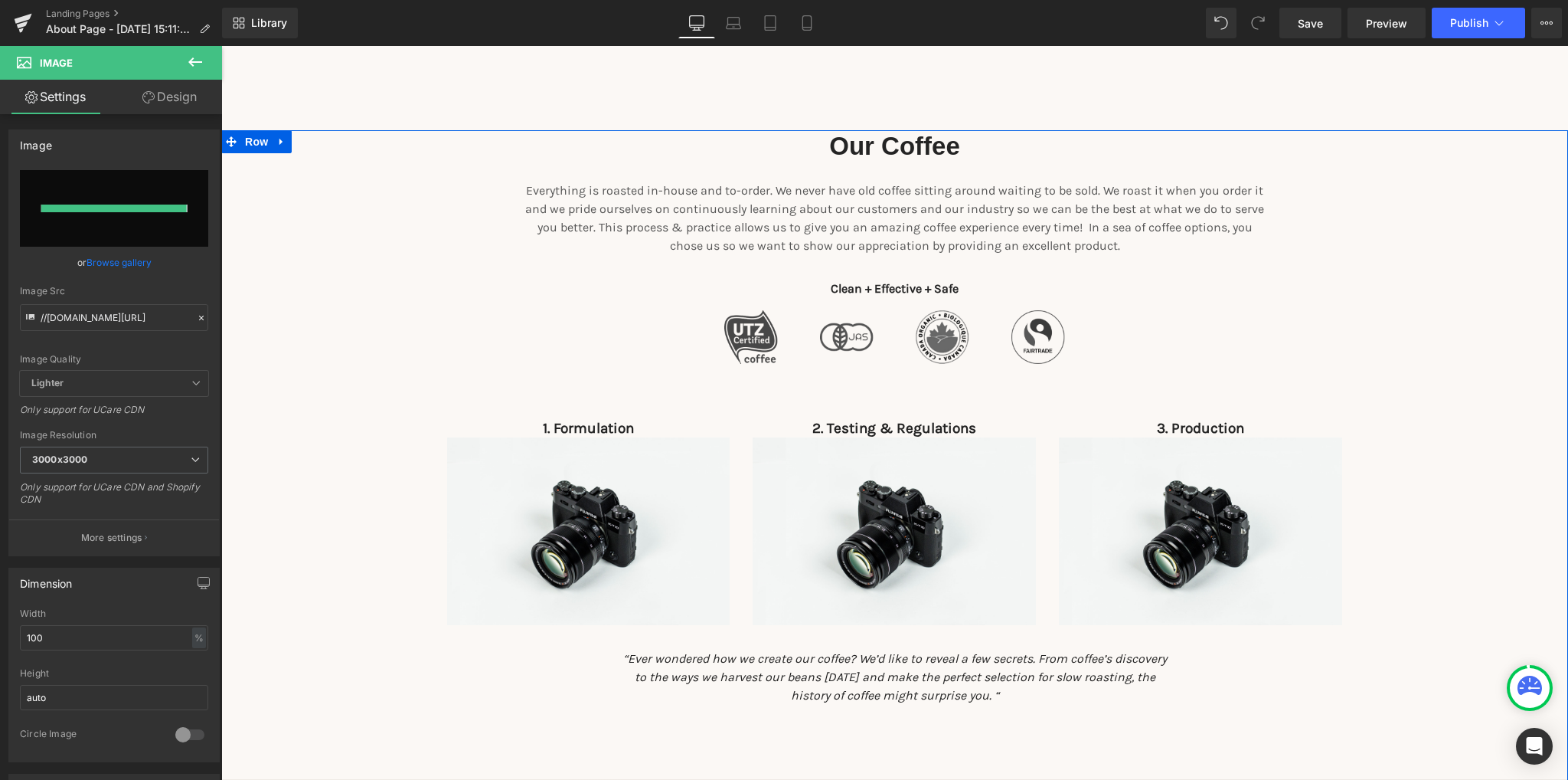
type input "https://ucarecdn.com/fac9cade-bf33-4a0a-9fe3-5dc0c3f5e861/-/format/auto/-/previ…"
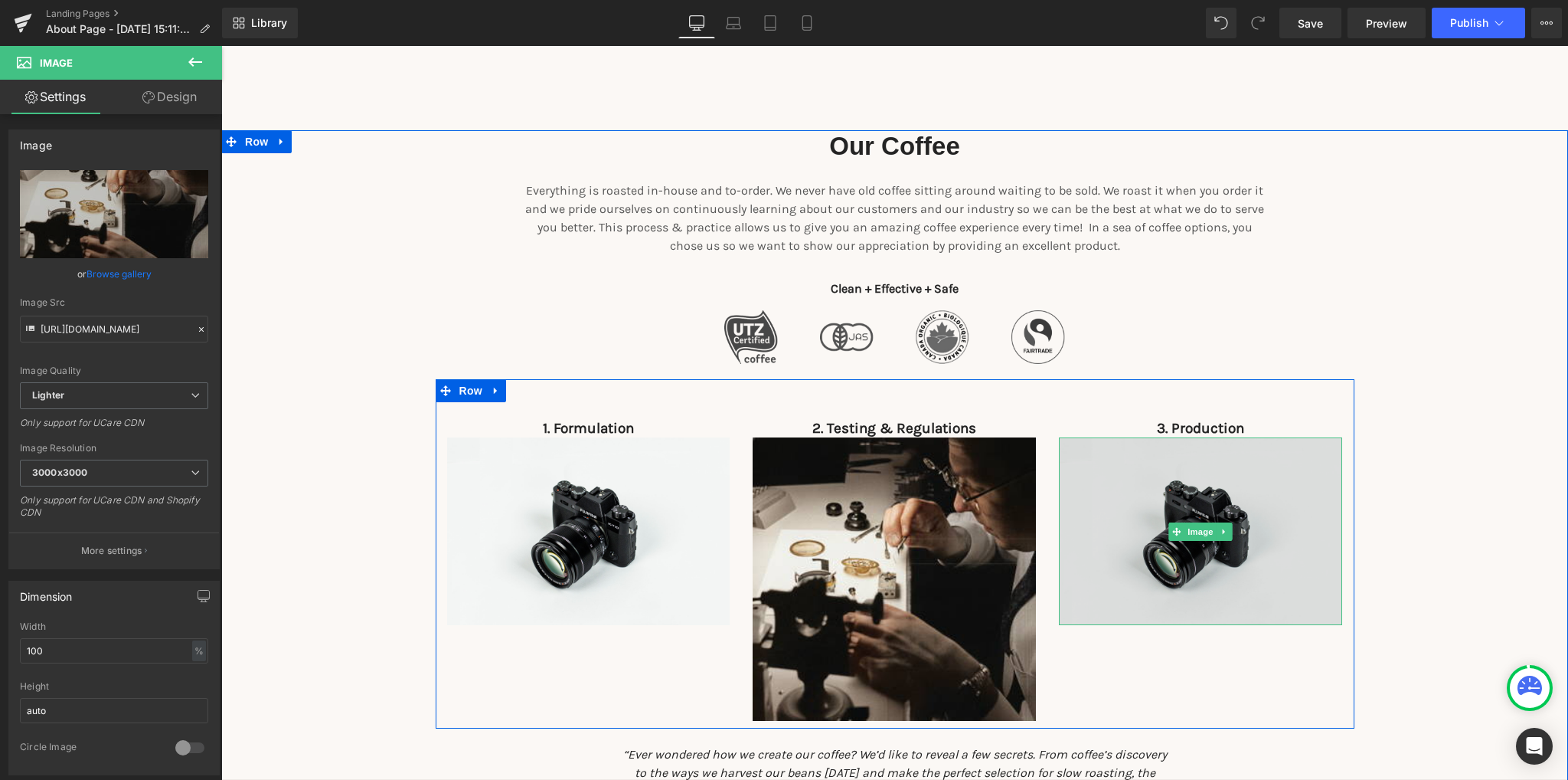
click at [1222, 569] on img at bounding box center [1201, 531] width 283 height 188
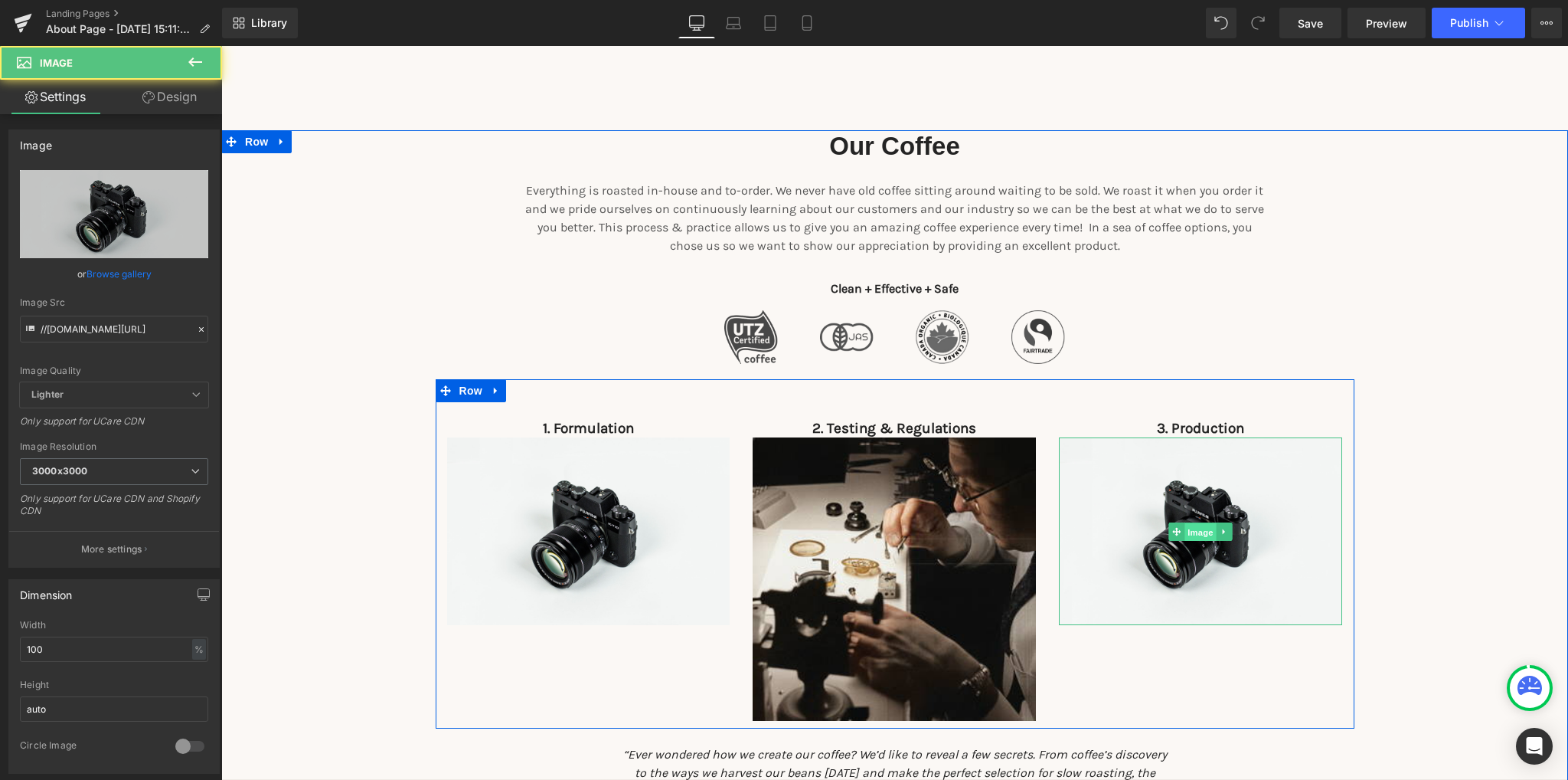
click at [1199, 535] on span "Image" at bounding box center [1201, 532] width 32 height 18
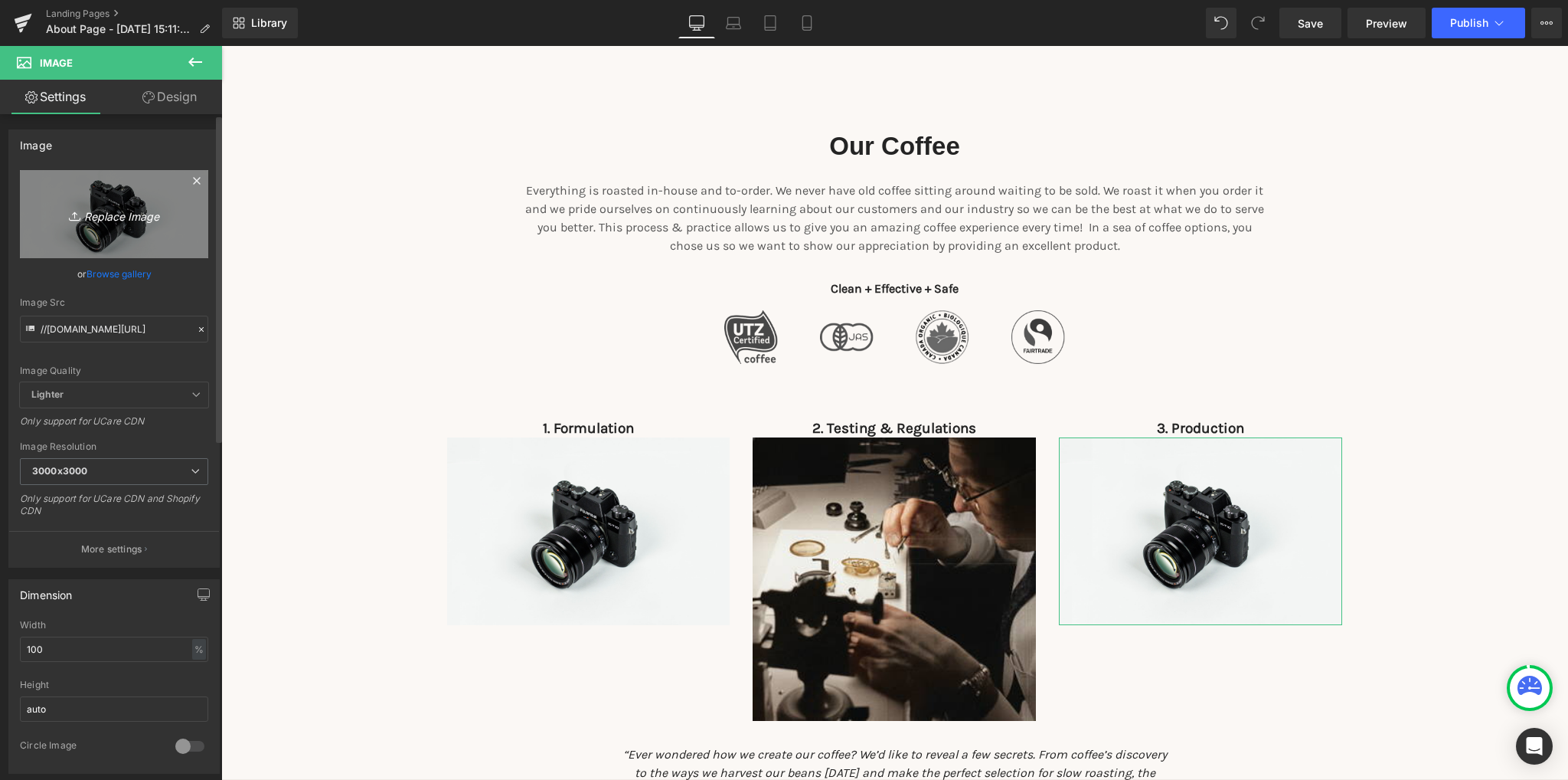
click at [136, 209] on icon "Replace Image" at bounding box center [114, 214] width 123 height 19
type input "C:\fakepath\wellfam2.png"
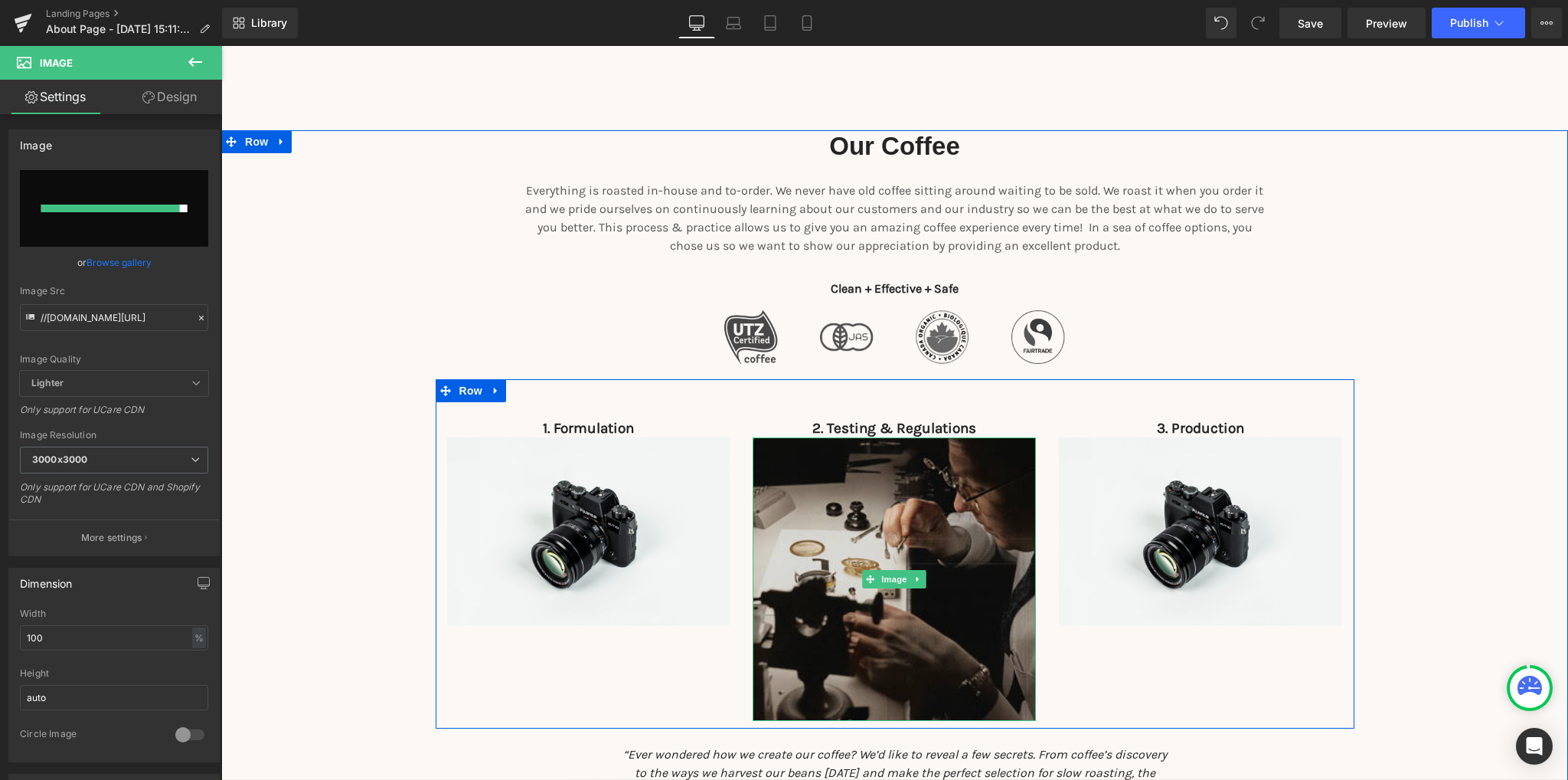
click at [833, 571] on img at bounding box center [894, 579] width 283 height 283
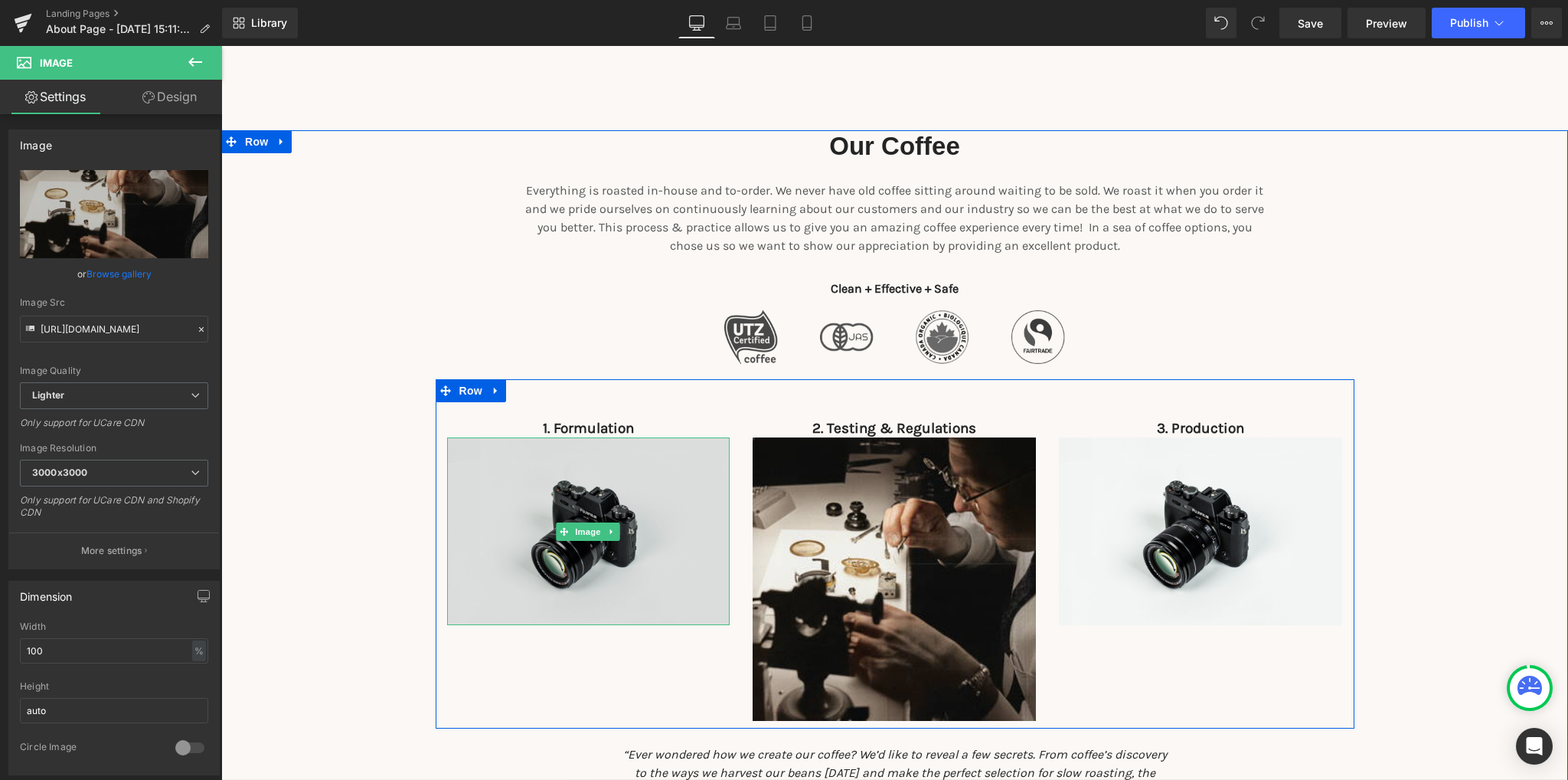
click at [588, 480] on img at bounding box center [589, 531] width 283 height 188
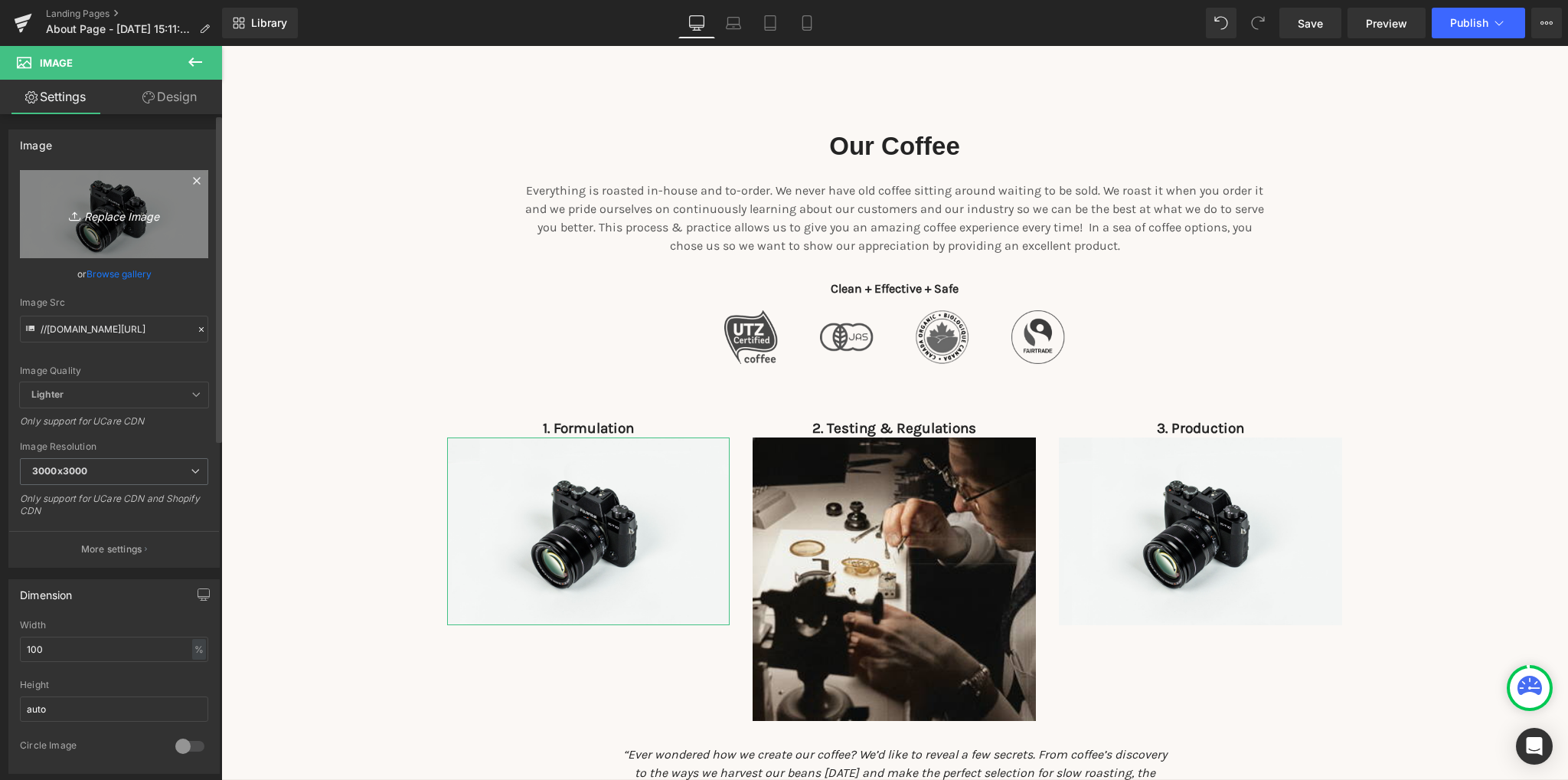
click at [123, 215] on icon "Replace Image" at bounding box center [114, 214] width 123 height 19
type input "C:\fakepath\gdadwell.png"
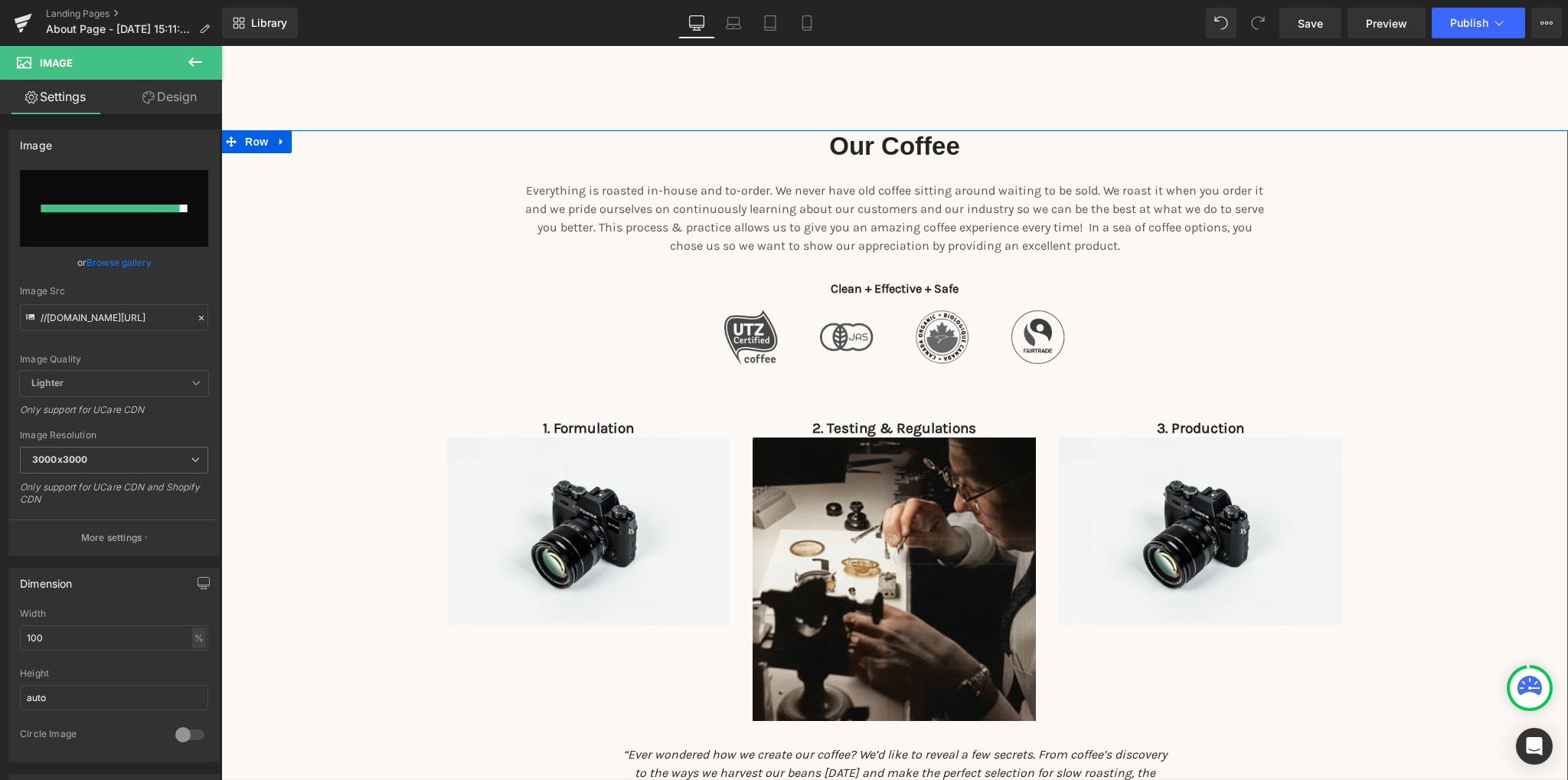
click at [389, 402] on div "Our Coffee Heading Everything is roasted in-house and to-order. We never have o…" at bounding box center [894, 469] width 1347 height 678
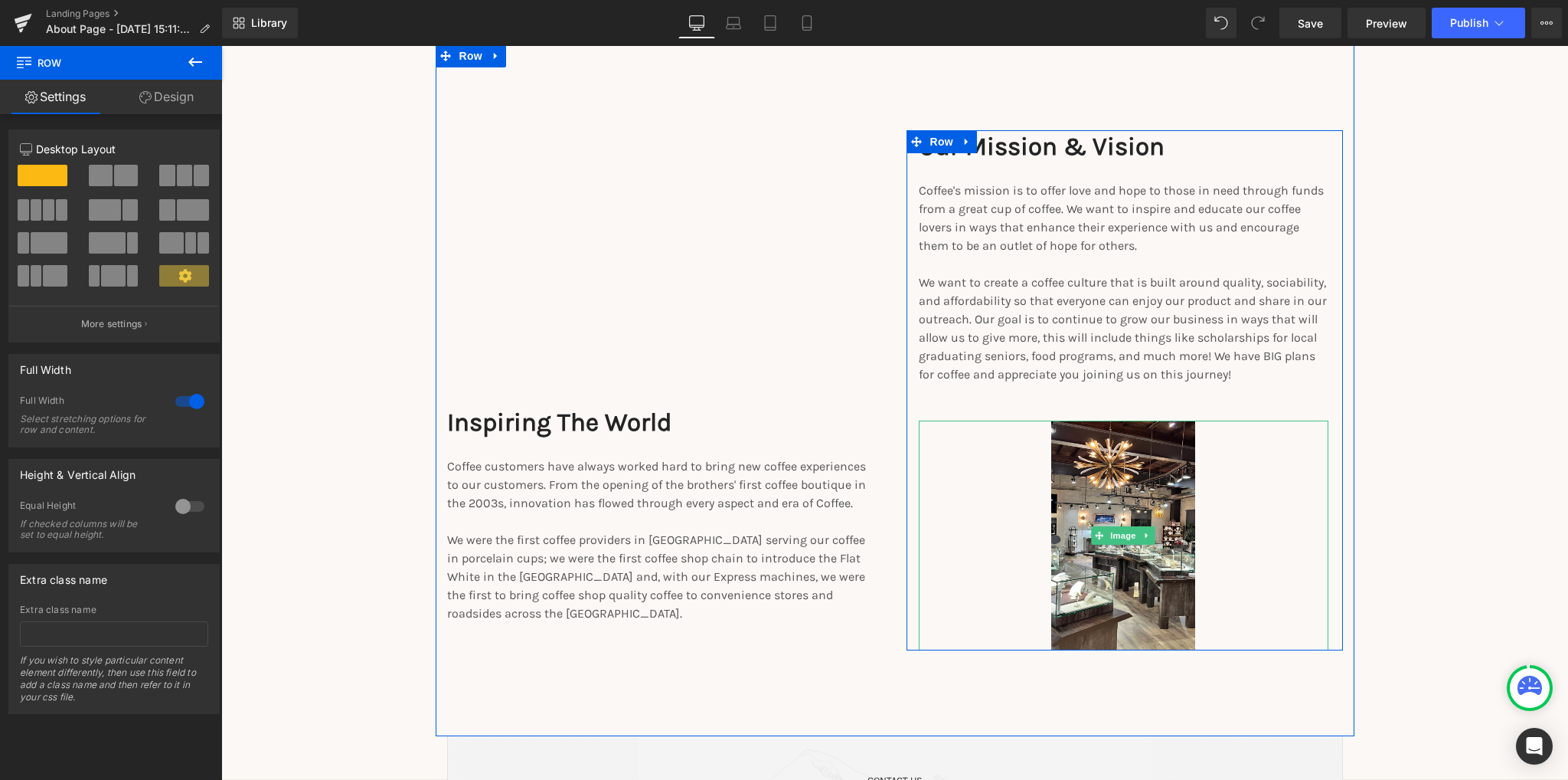
scroll to position [1914, 0]
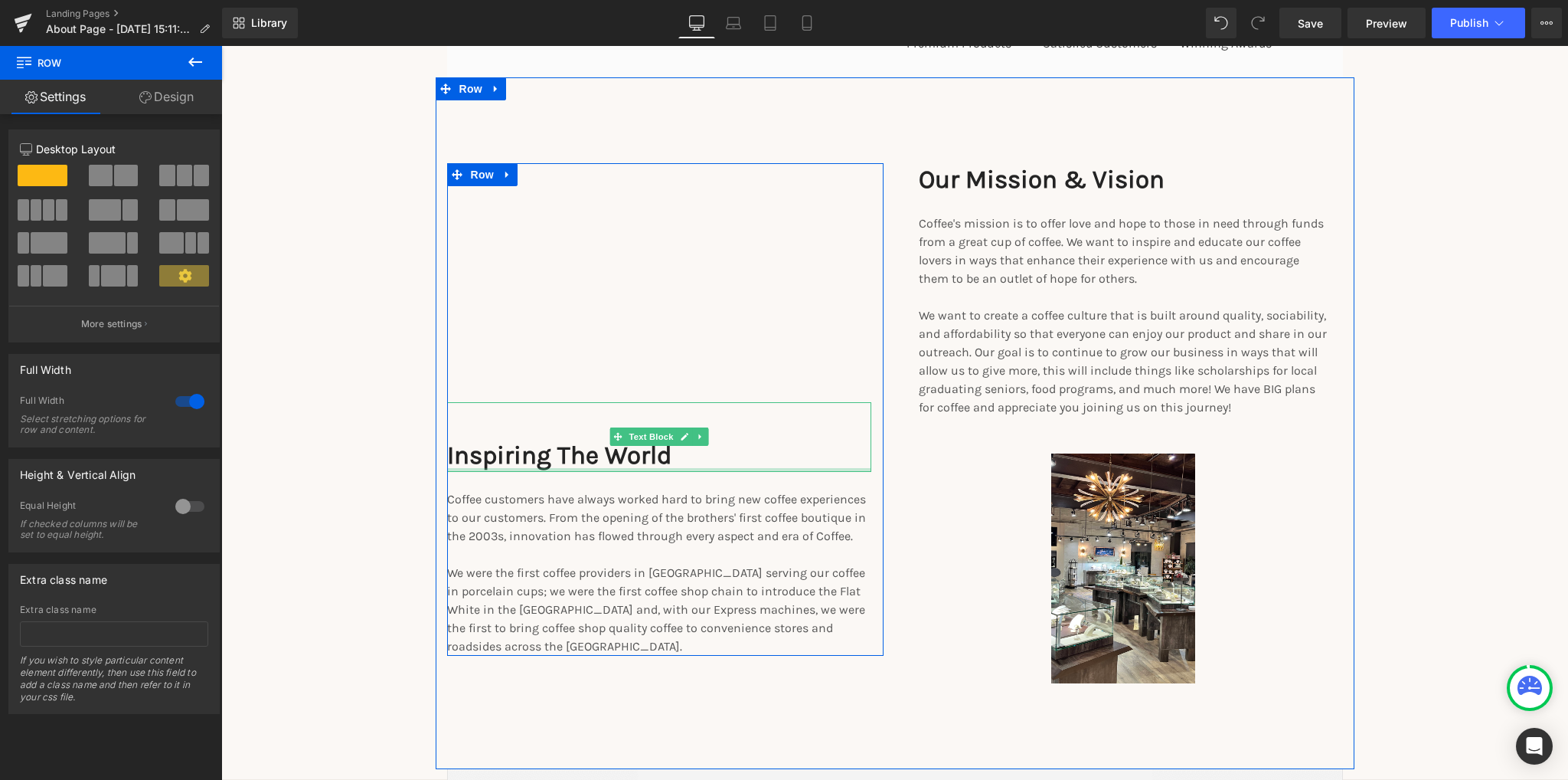
click at [743, 468] on div at bounding box center [659, 470] width 424 height 4
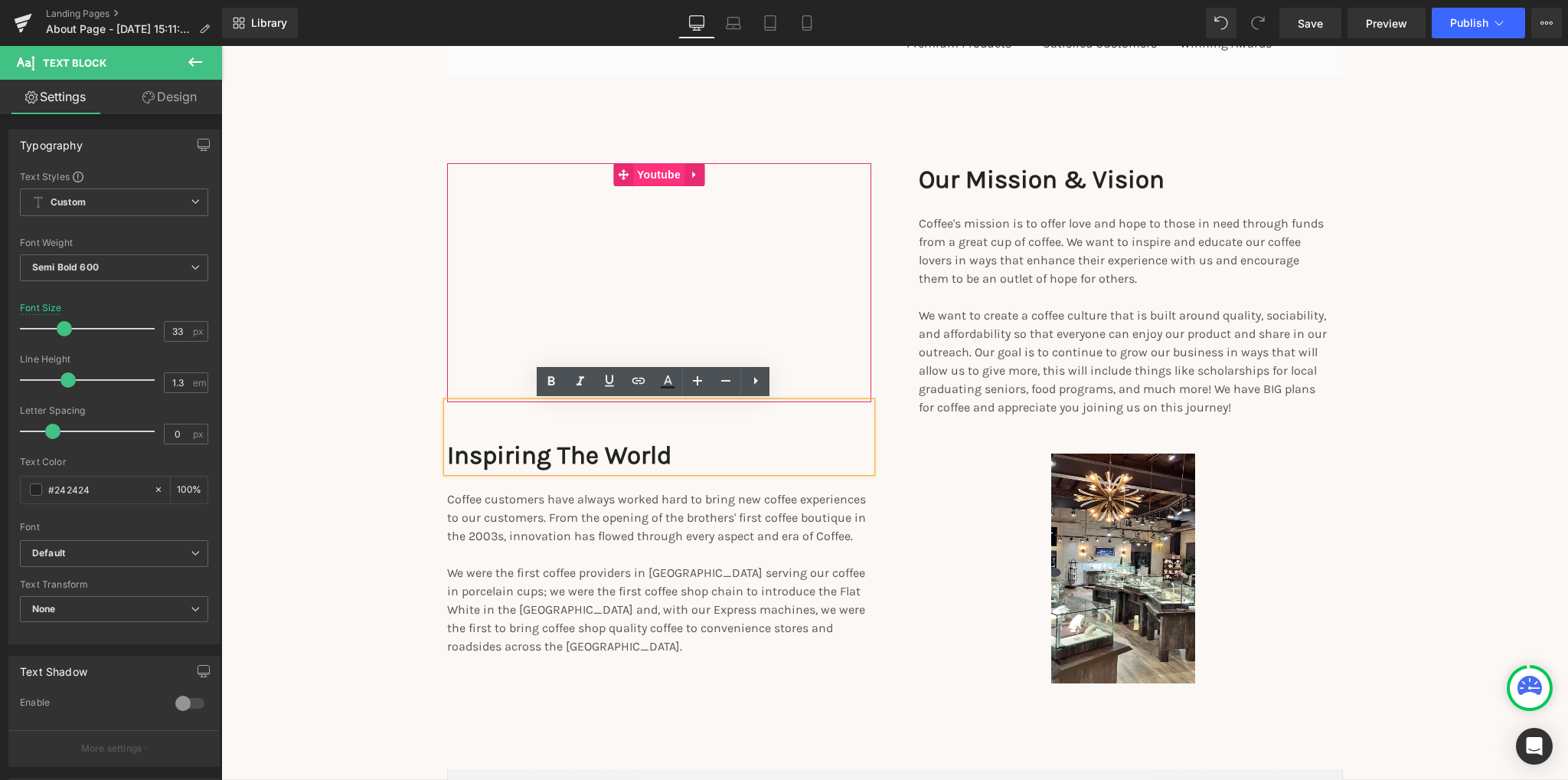
click at [641, 177] on span "Youtube" at bounding box center [659, 175] width 51 height 23
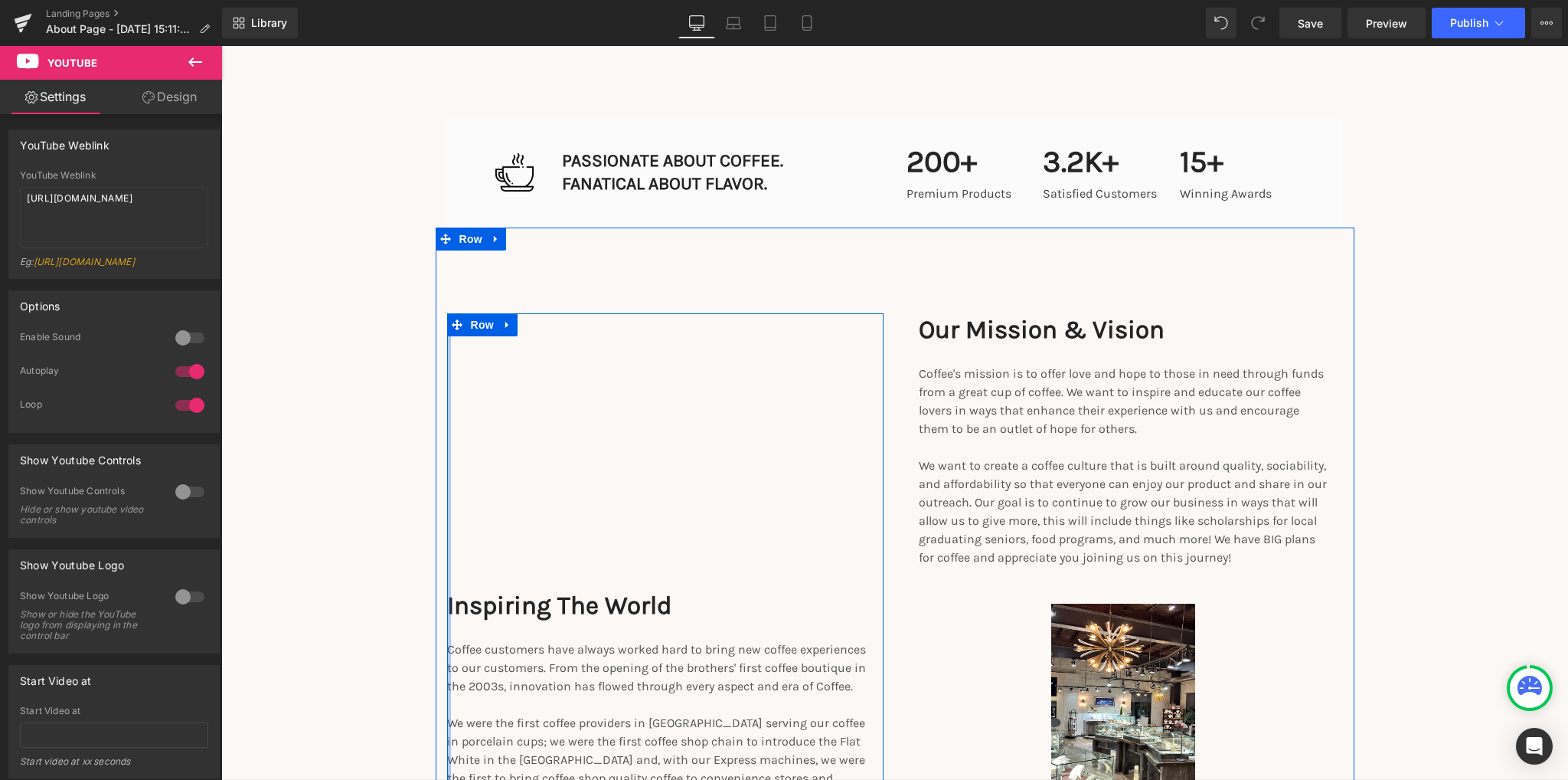
scroll to position [1761, 0]
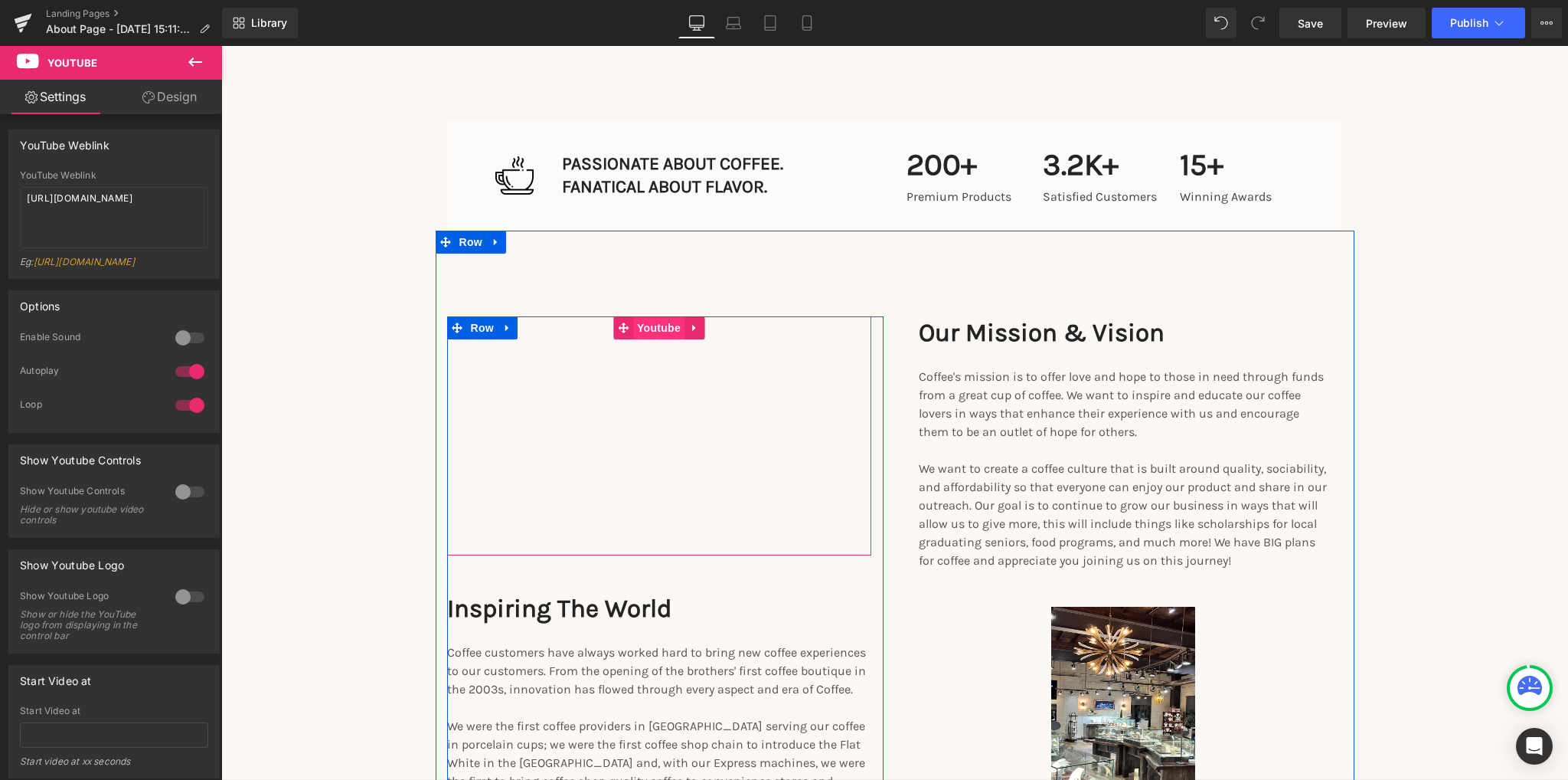
click at [636, 331] on span "Youtube" at bounding box center [659, 328] width 51 height 23
click at [689, 330] on icon at bounding box center [694, 328] width 10 height 11
click at [699, 330] on icon at bounding box center [703, 327] width 10 height 10
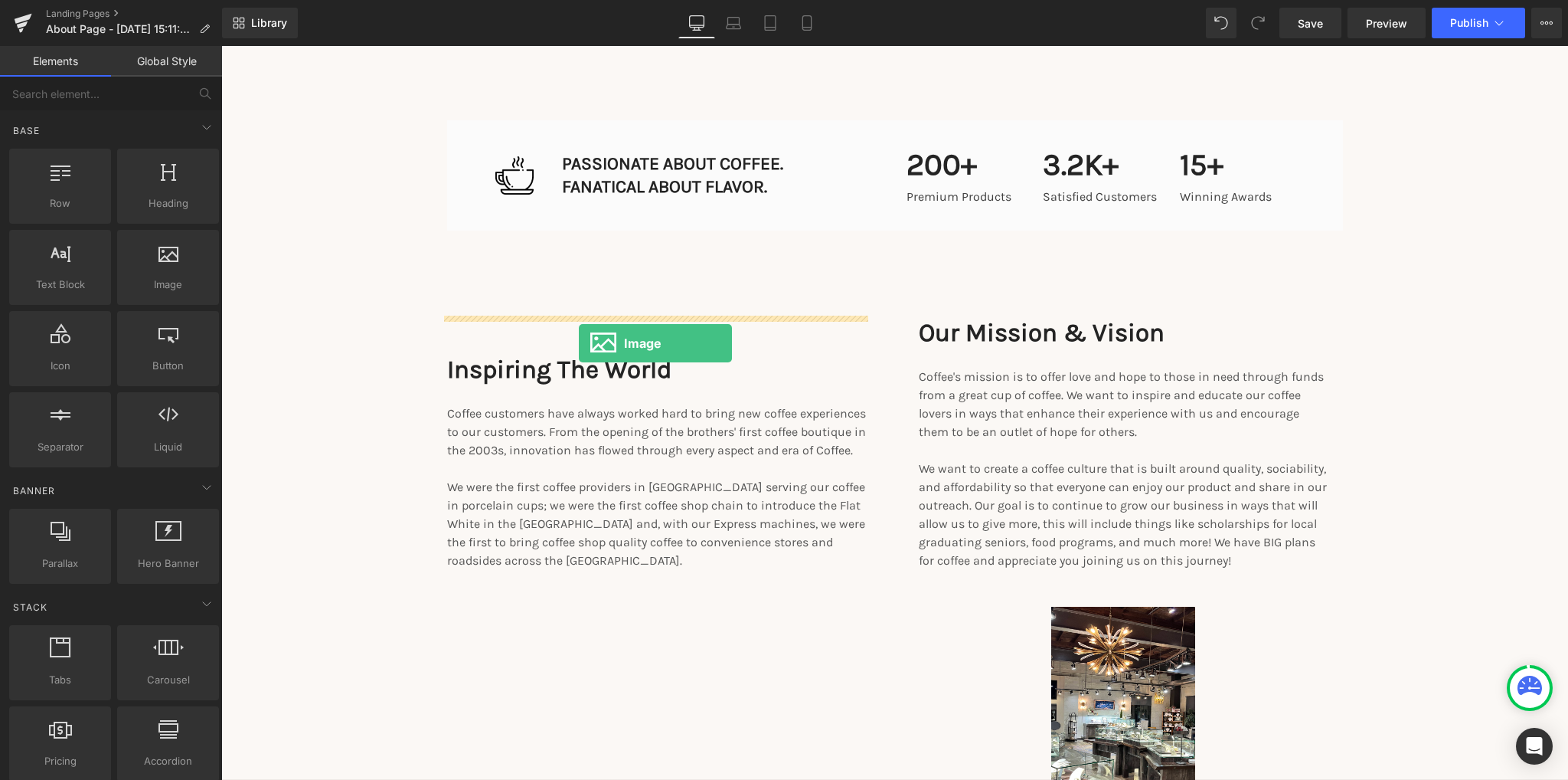
drag, startPoint x: 514, startPoint y: 331, endPoint x: 579, endPoint y: 343, distance: 66.1
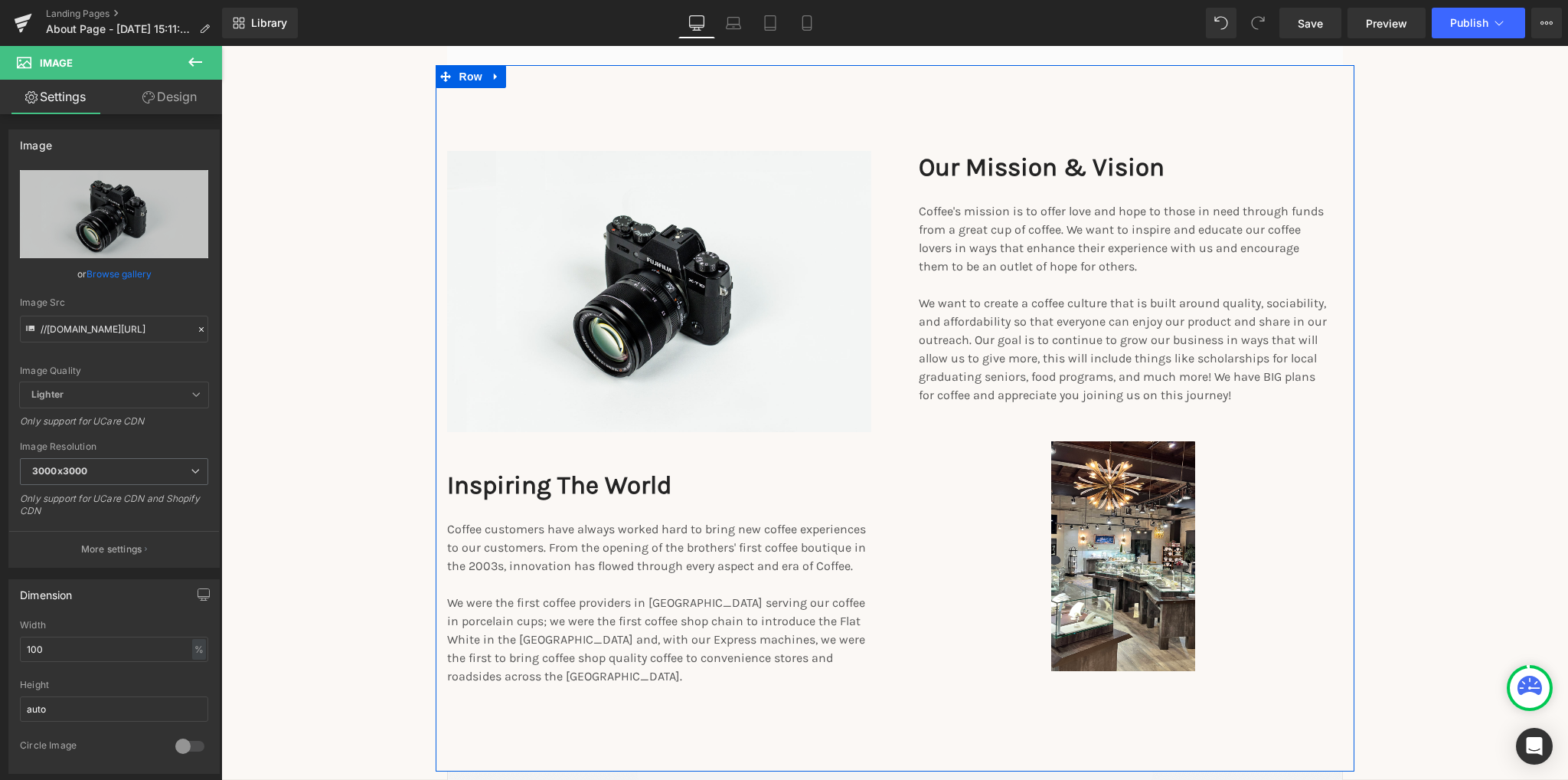
scroll to position [1914, 0]
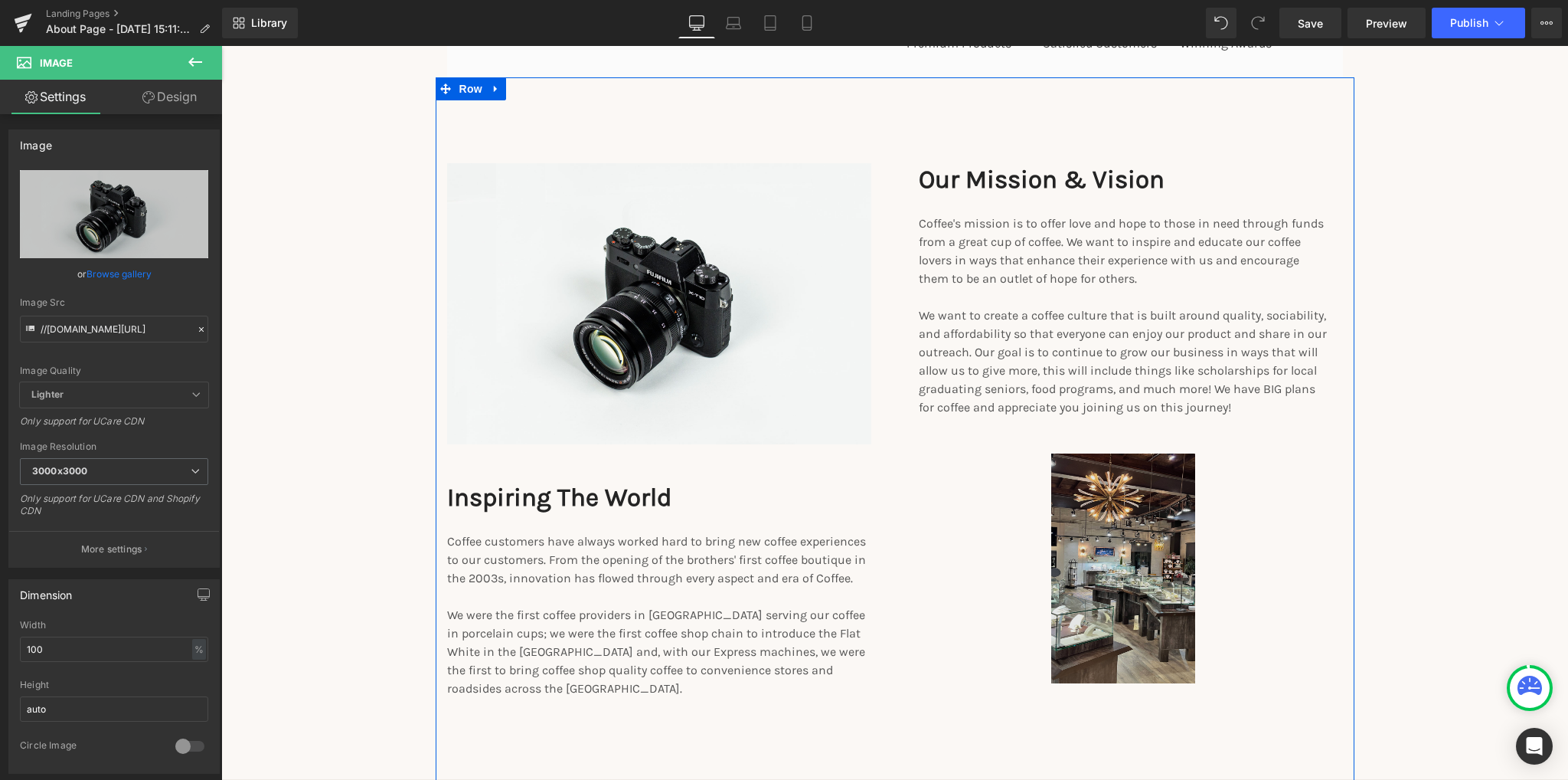
click at [1118, 542] on img at bounding box center [1122, 568] width 143 height 229
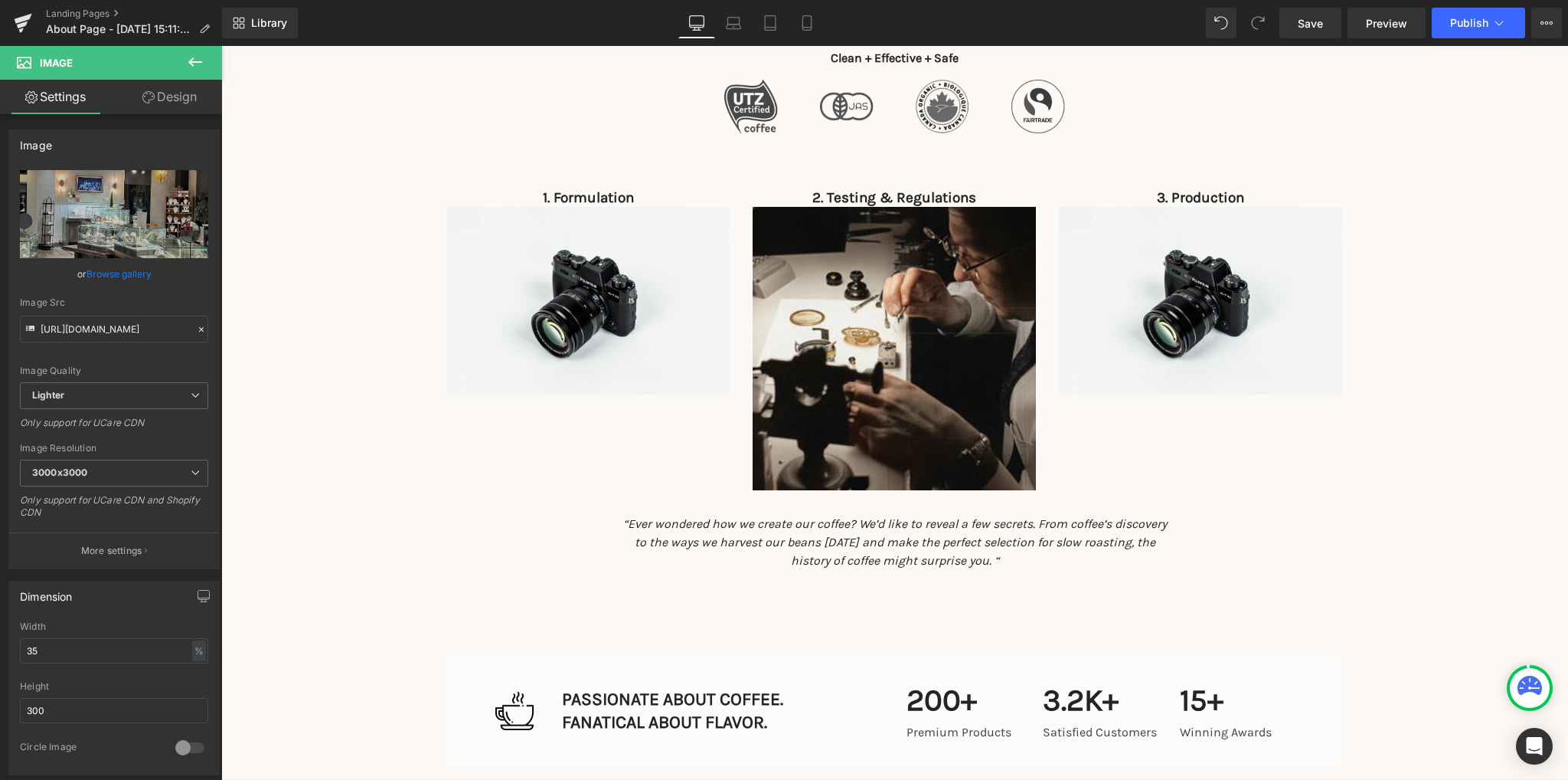
scroll to position [1148, 0]
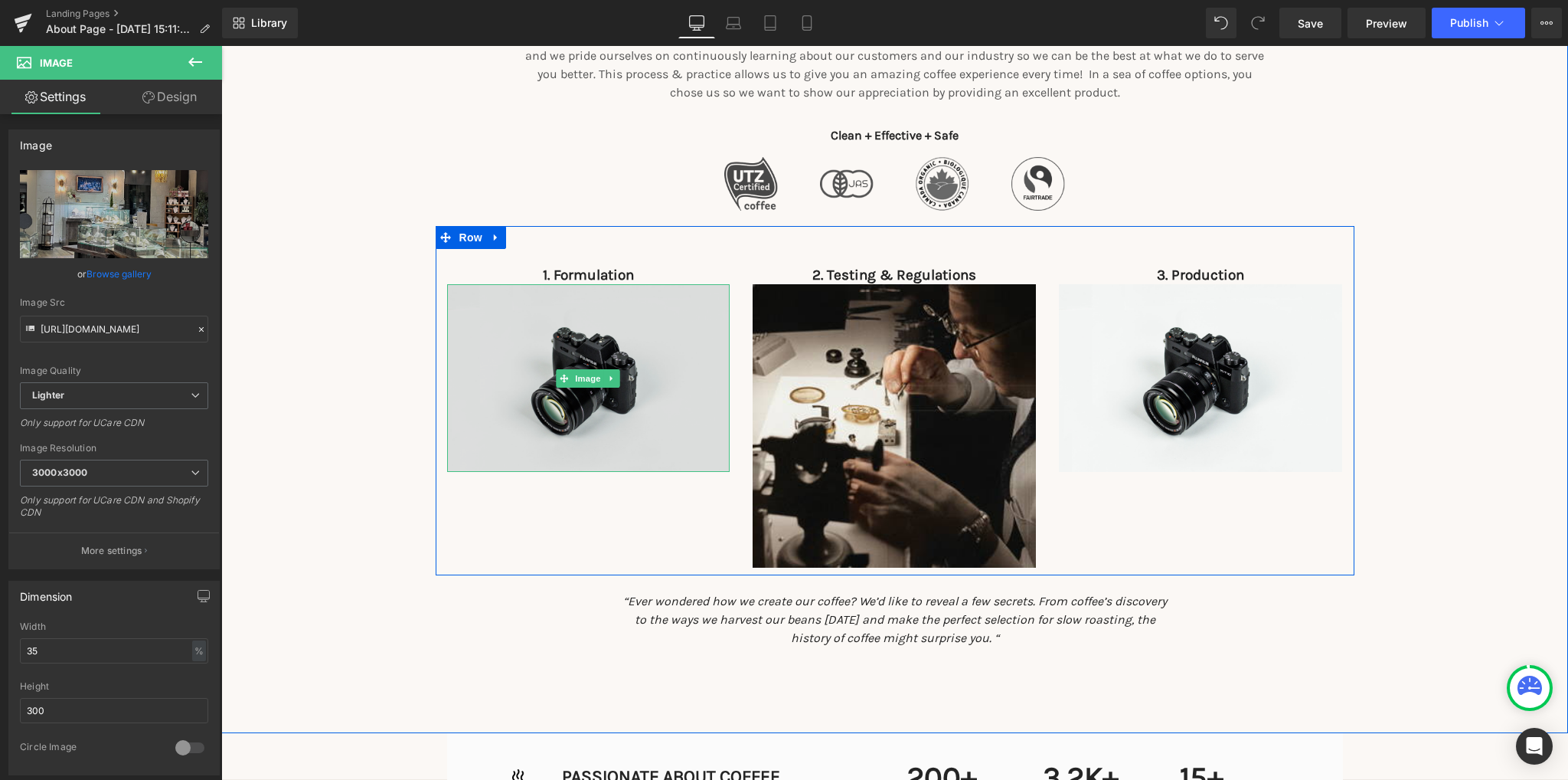
click at [596, 423] on img at bounding box center [589, 378] width 283 height 188
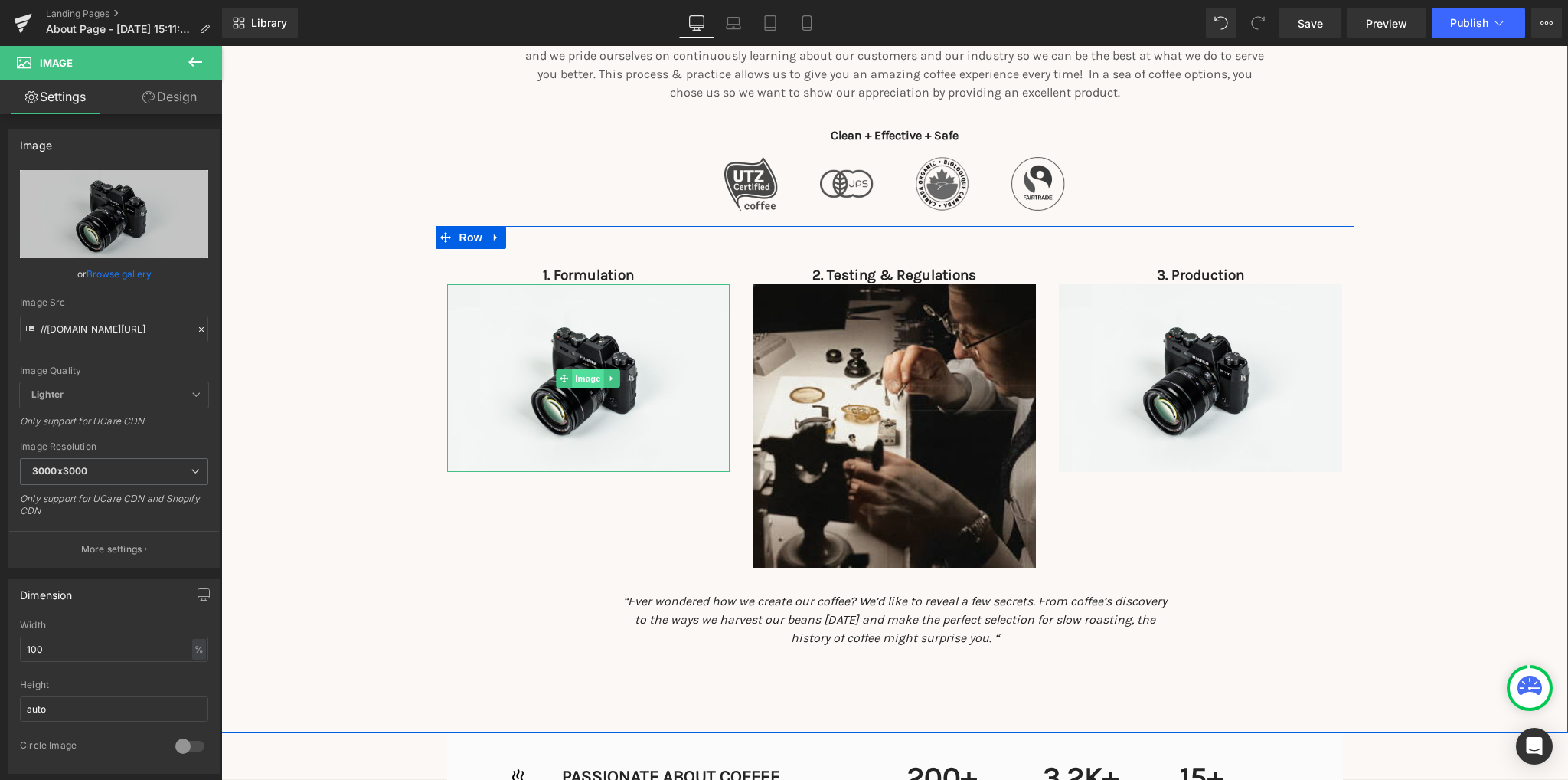
click at [591, 381] on span "Image" at bounding box center [589, 378] width 32 height 18
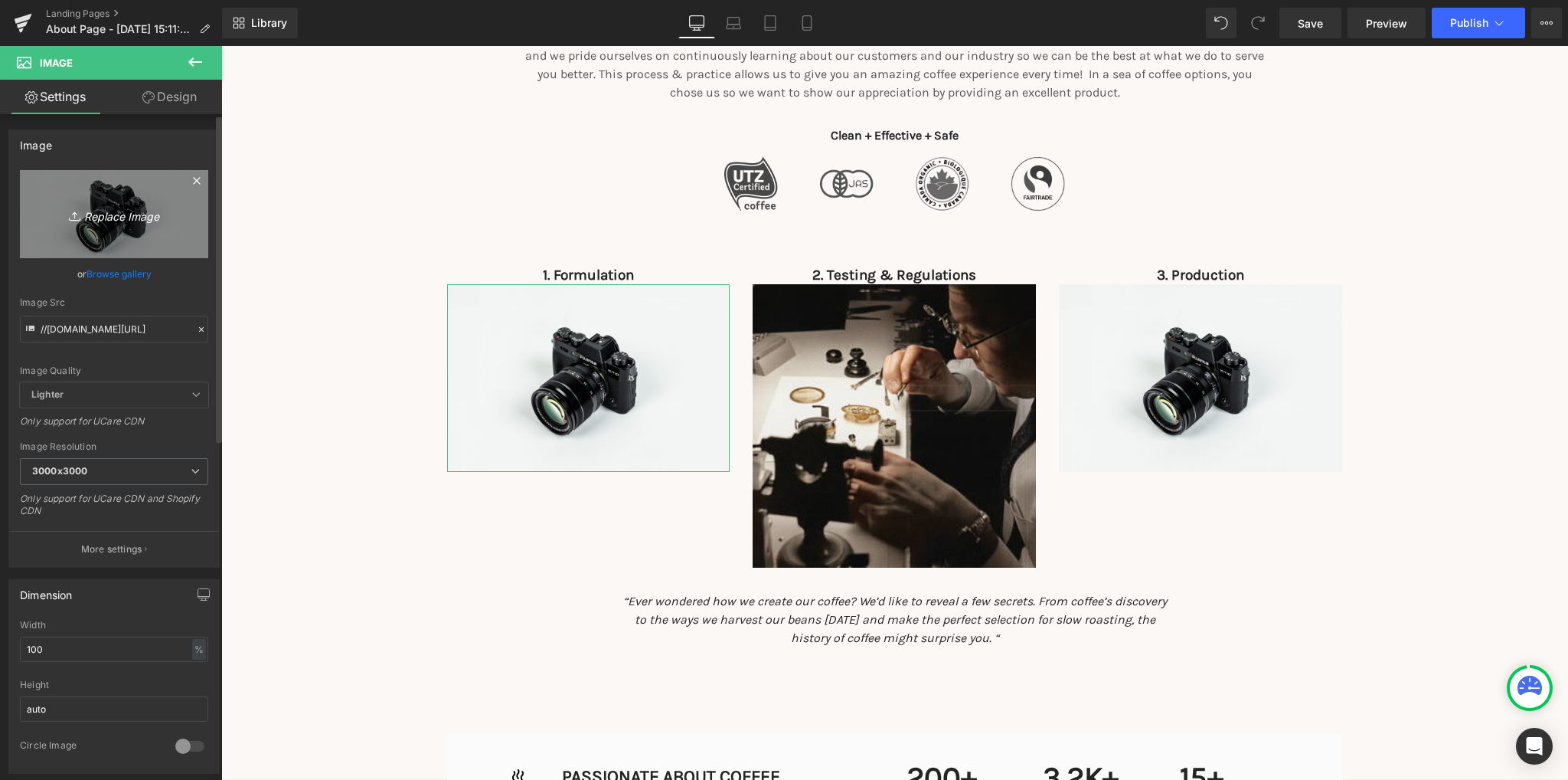
click at [113, 221] on icon "Replace Image" at bounding box center [114, 214] width 123 height 19
type input "C:\fakepath\wellfam2.png"
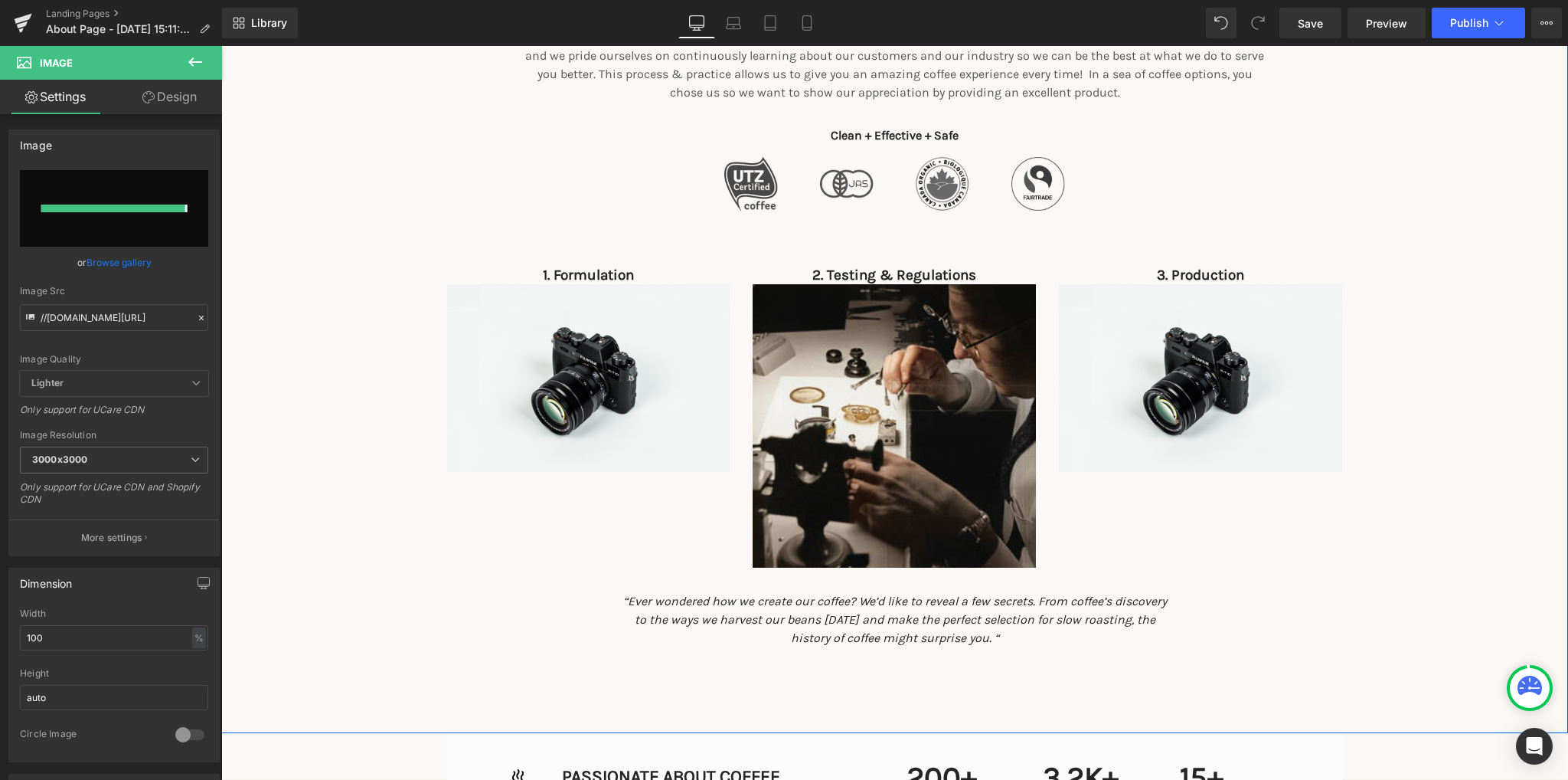
type input "https://ucarecdn.com/47c6c1e4-c574-4c94-a74b-91ffa1a52c03/-/format/auto/-/previ…"
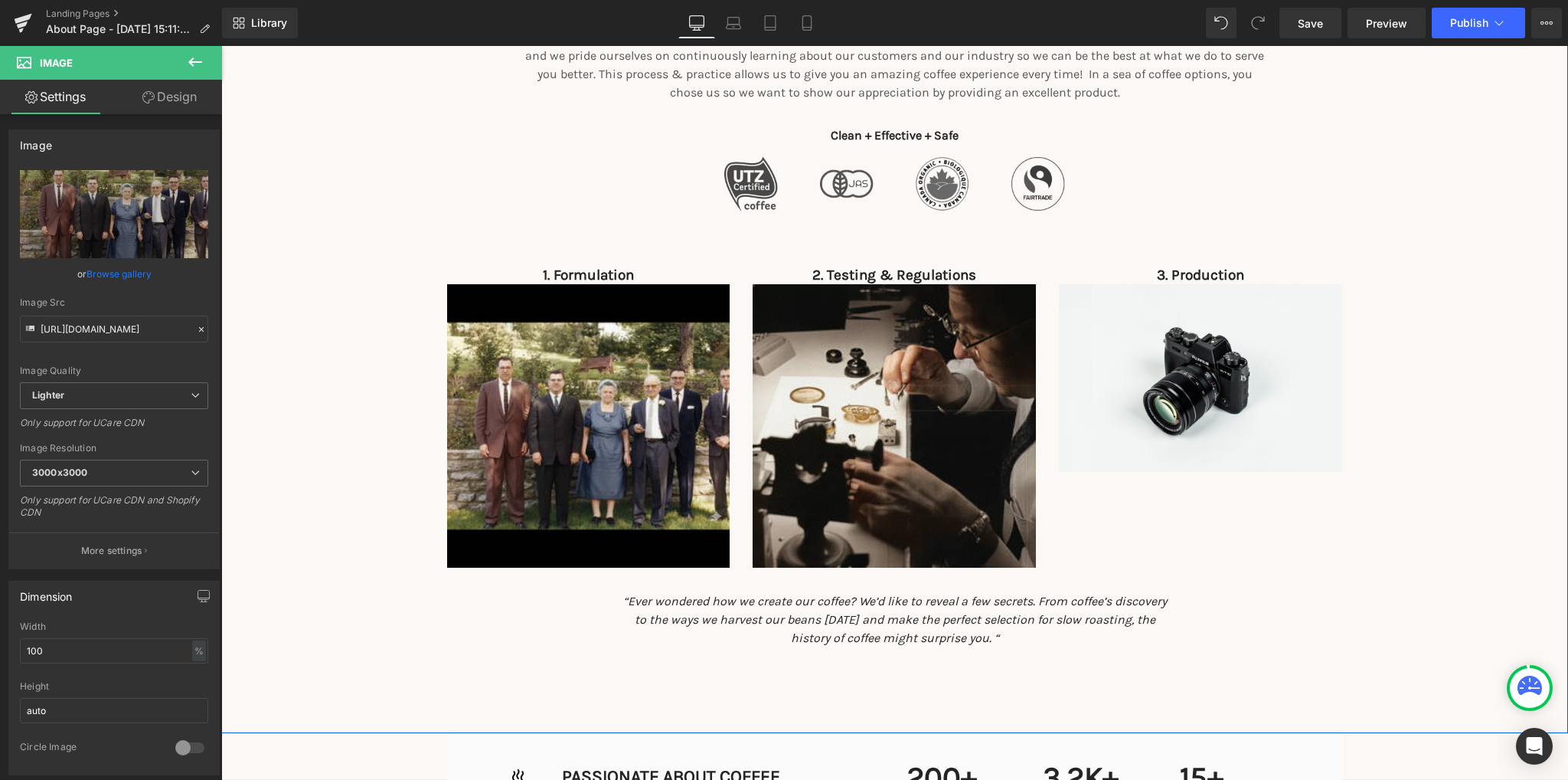
click at [395, 513] on div "Our Coffee Heading Everything is roasted in-house and to-order. We never have o…" at bounding box center [894, 316] width 1347 height 678
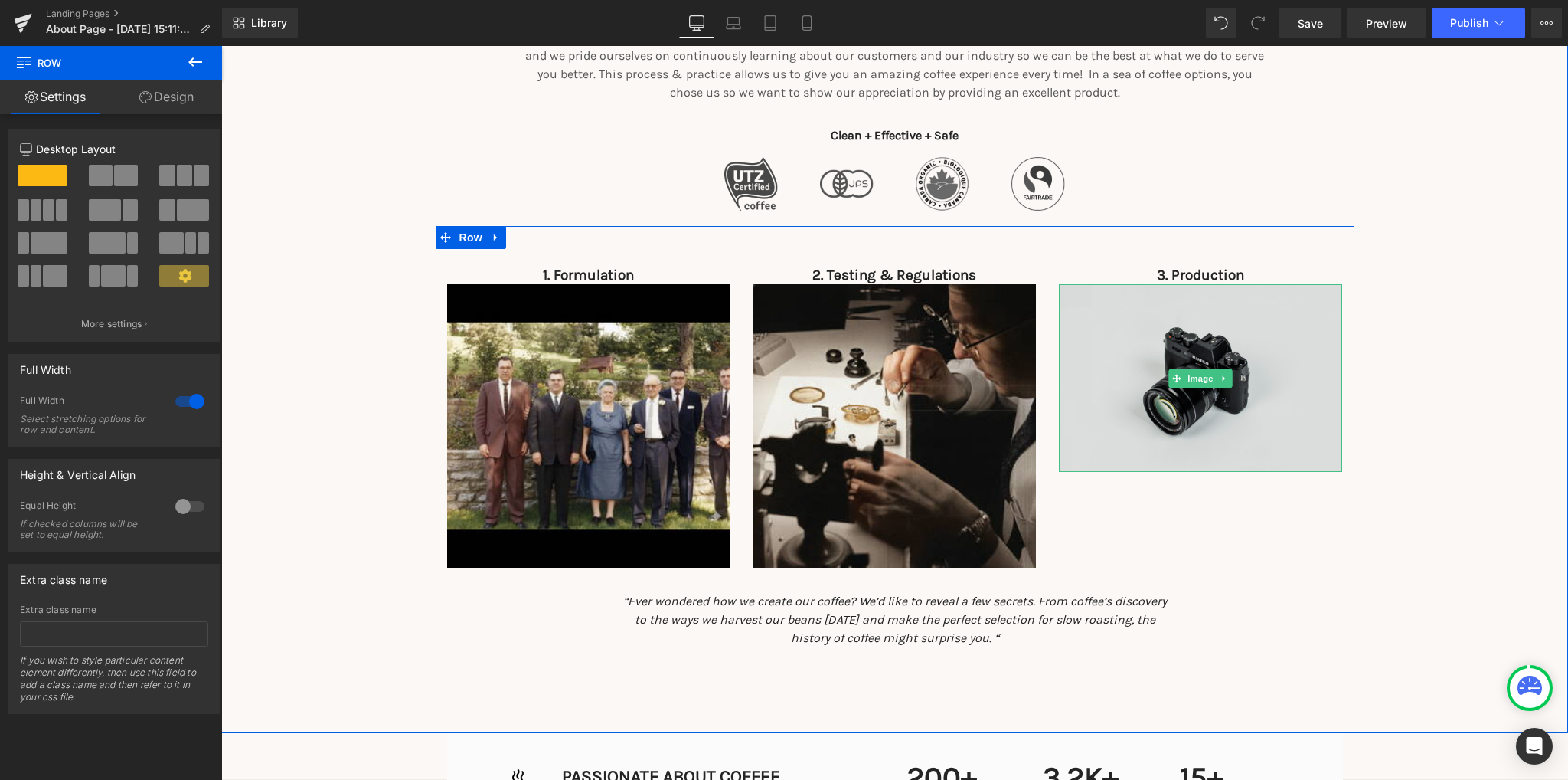
click at [1226, 419] on img at bounding box center [1201, 378] width 283 height 188
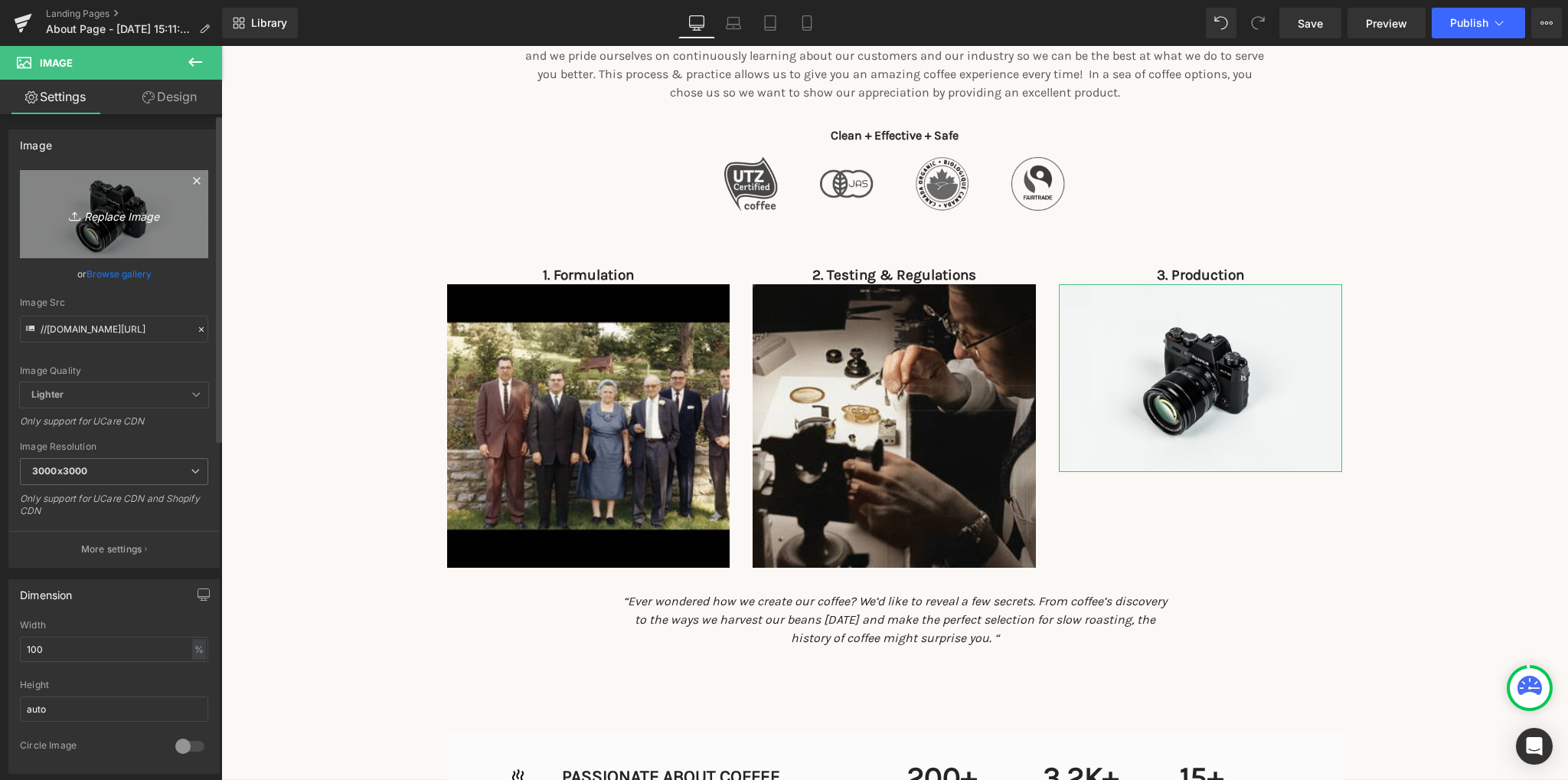
click at [108, 218] on icon "Replace Image" at bounding box center [114, 214] width 123 height 19
type input "C:\fakepath\gdadwell.png"
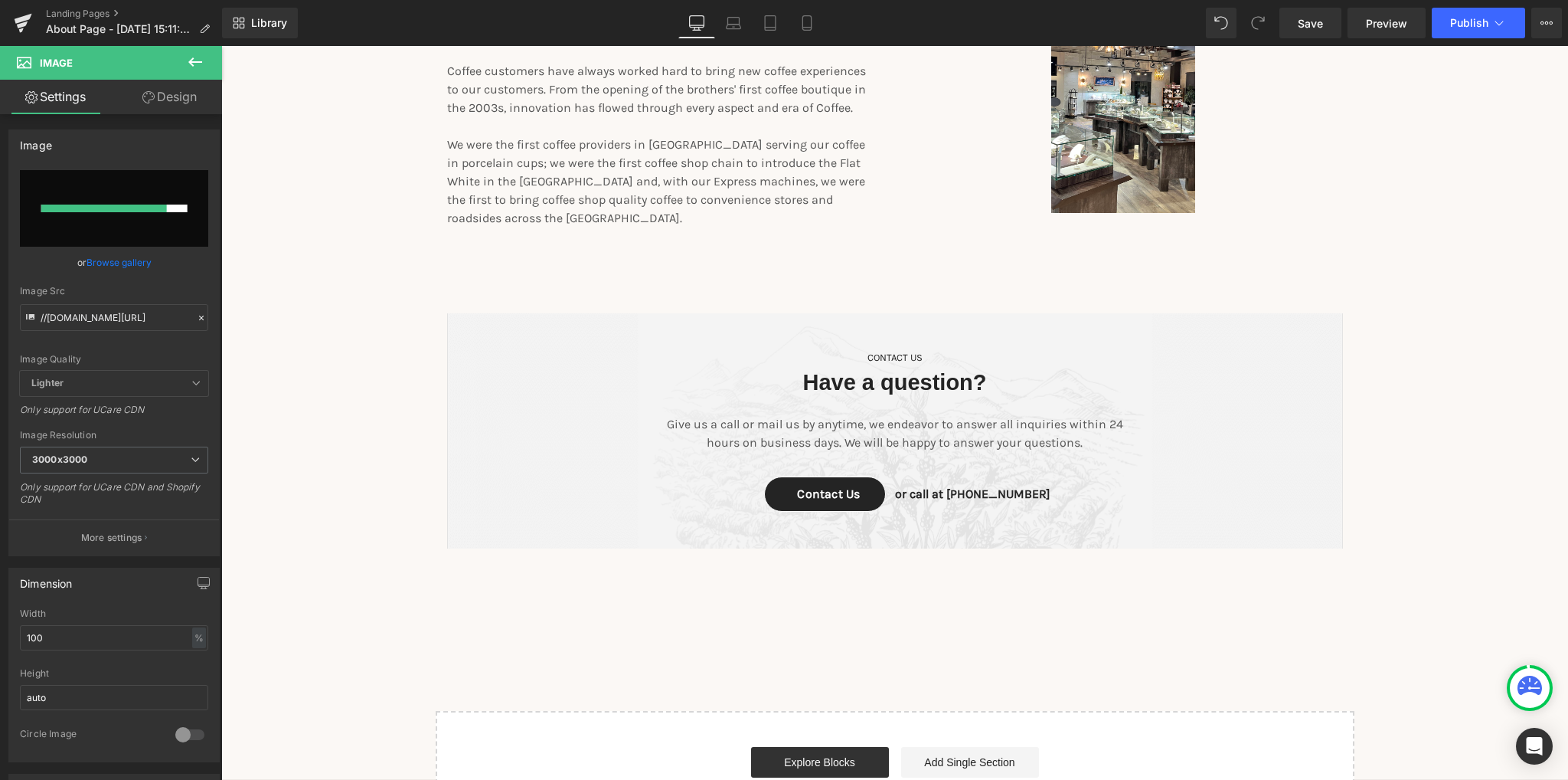
scroll to position [2374, 0]
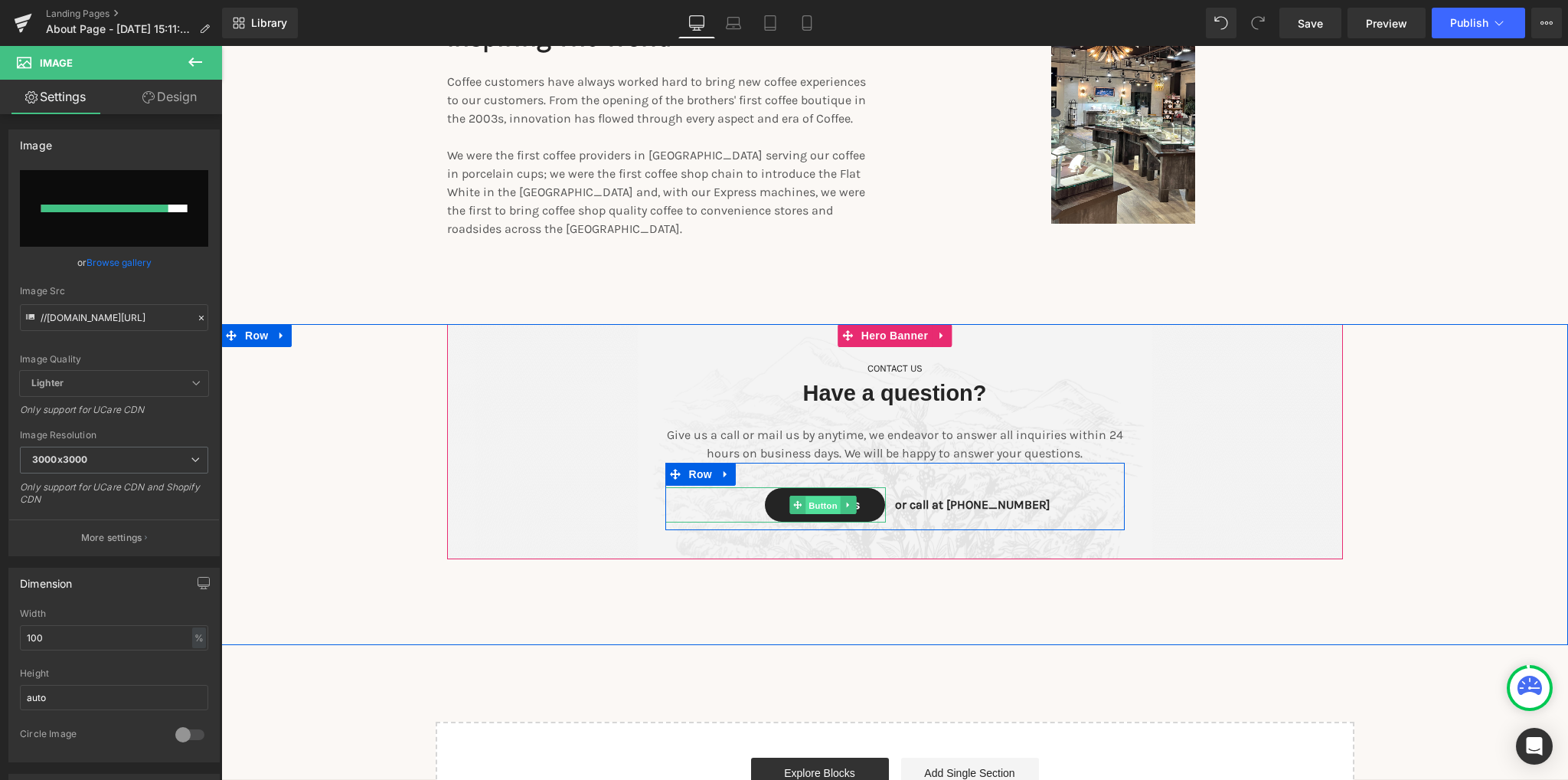
click at [824, 497] on span "Button" at bounding box center [823, 505] width 35 height 18
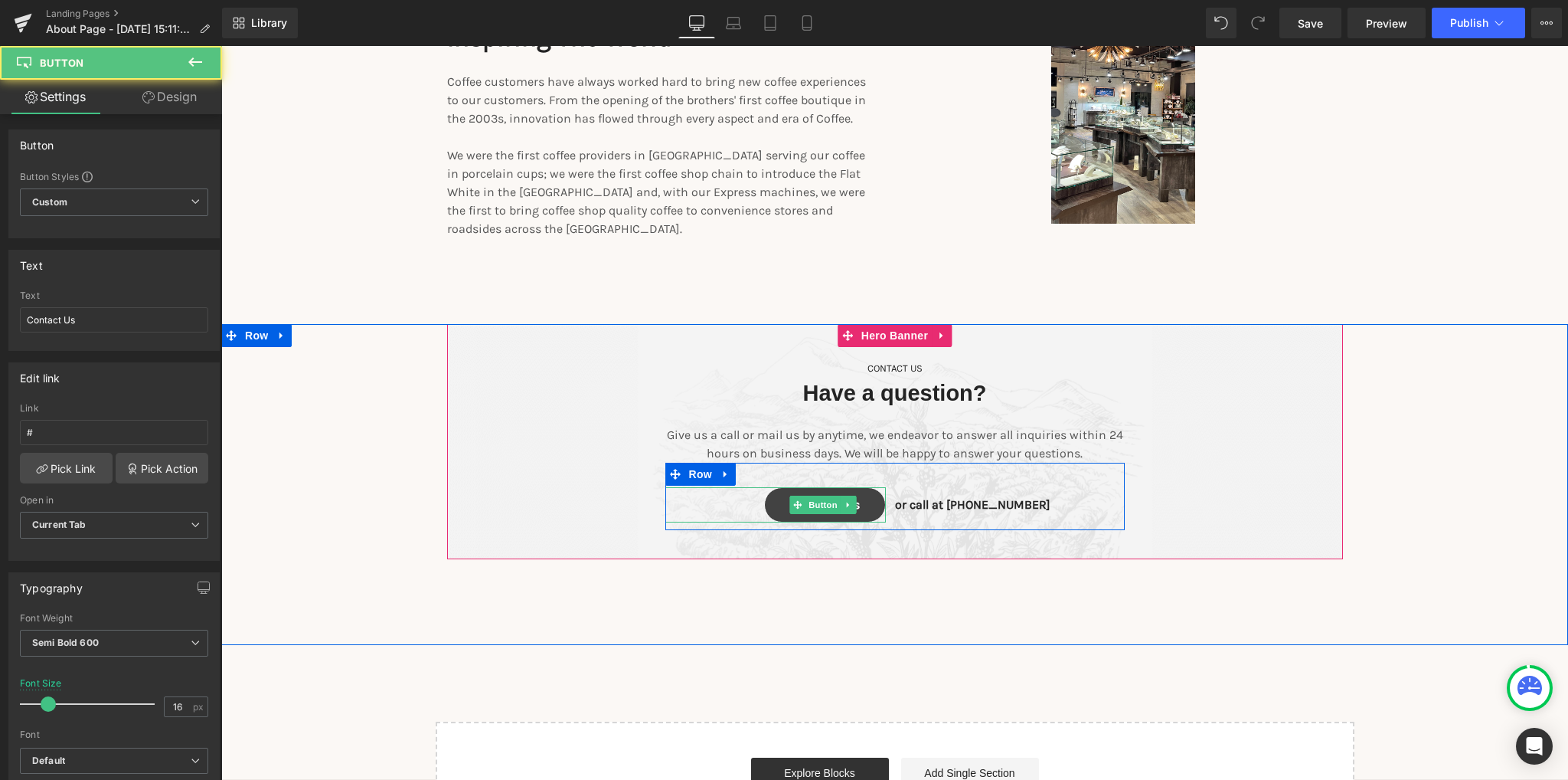
click at [769, 487] on link "Contact Us" at bounding box center [824, 504] width 121 height 35
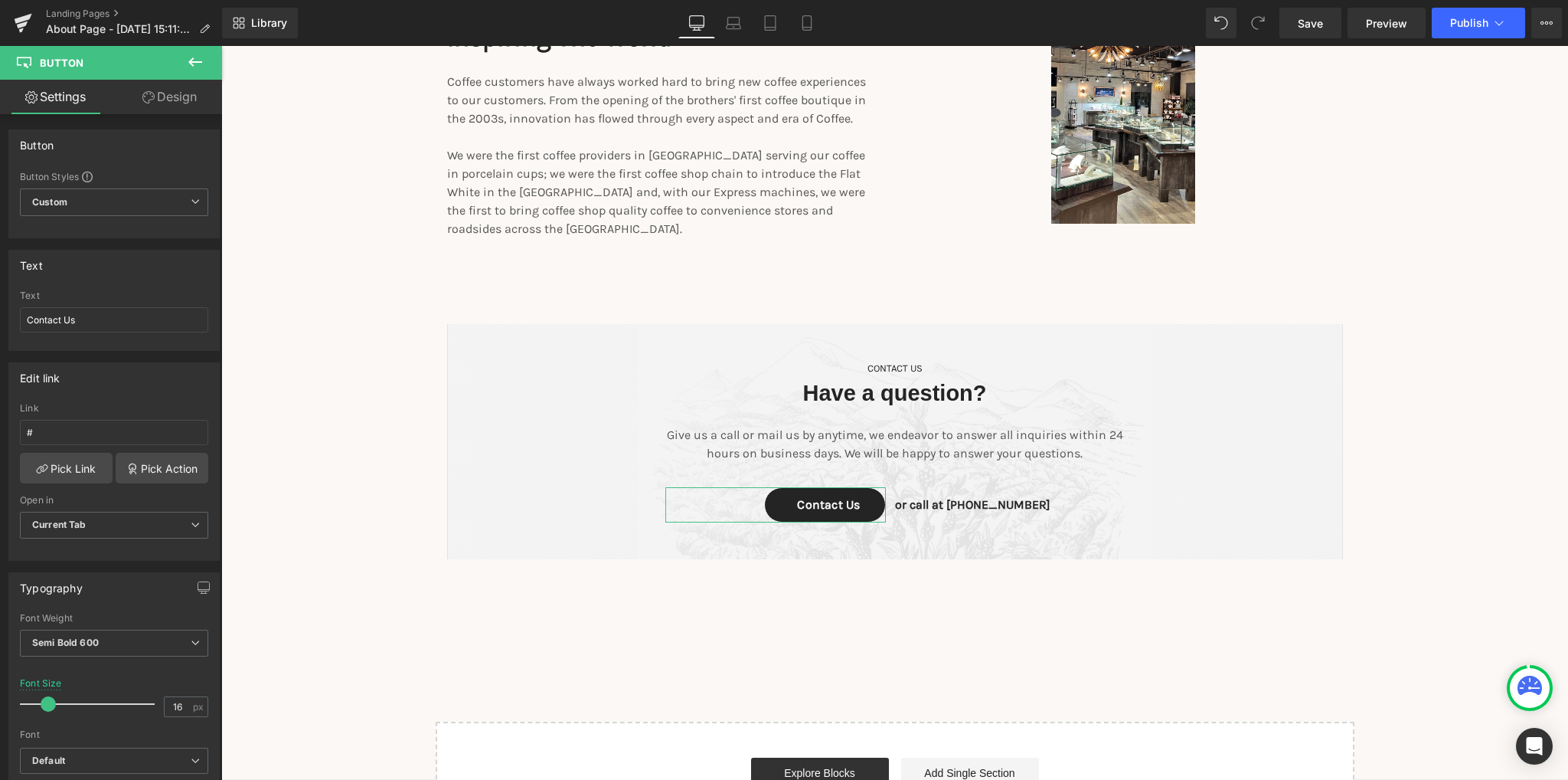
click at [172, 96] on link "Design" at bounding box center [170, 96] width 111 height 34
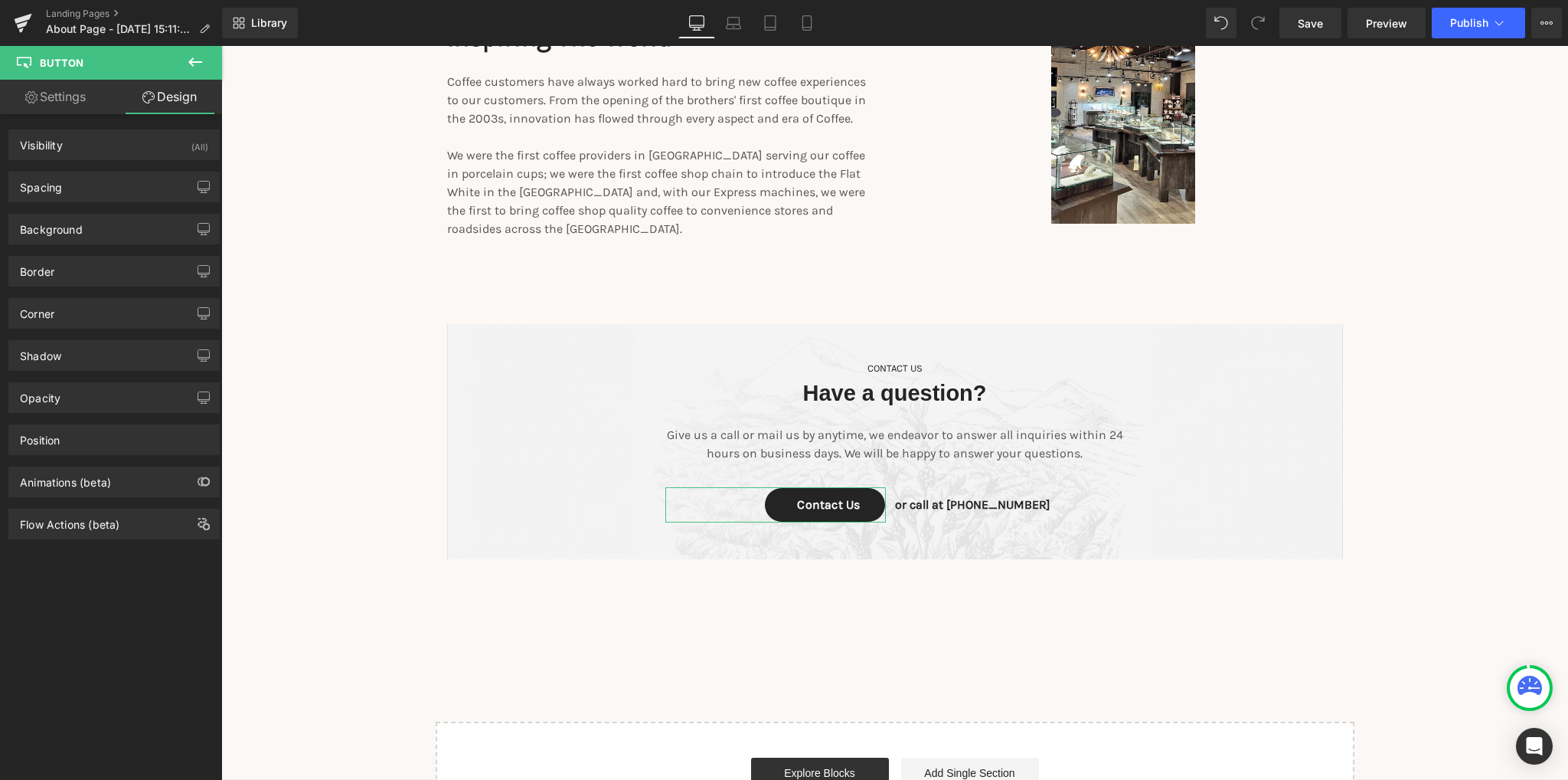
drag, startPoint x: 91, startPoint y: 98, endPoint x: 79, endPoint y: 98, distance: 12.0
click at [91, 98] on link "Settings" at bounding box center [56, 96] width 111 height 34
type input "100"
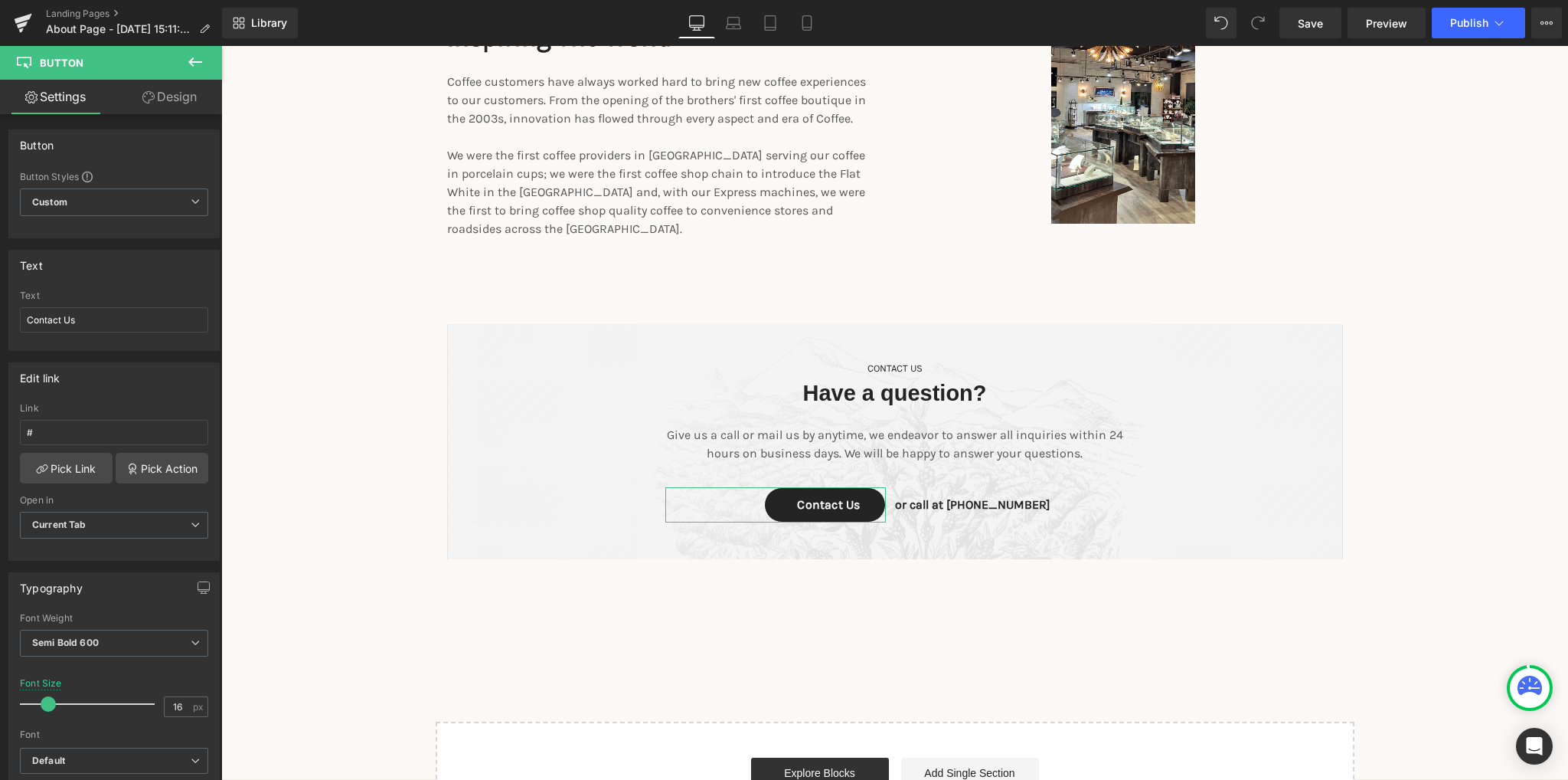
click at [79, 97] on link "Settings" at bounding box center [56, 96] width 111 height 34
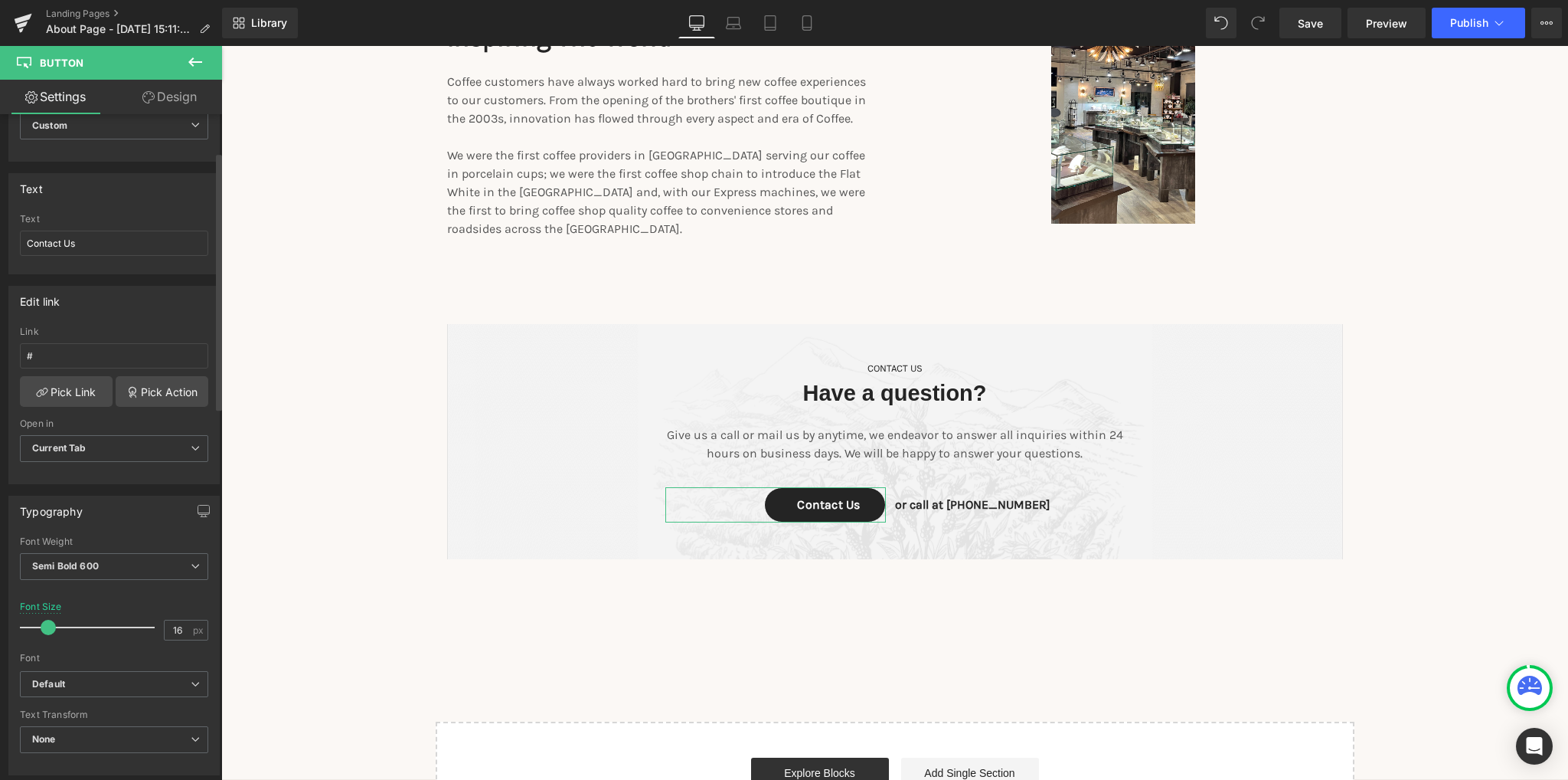
scroll to position [153, 0]
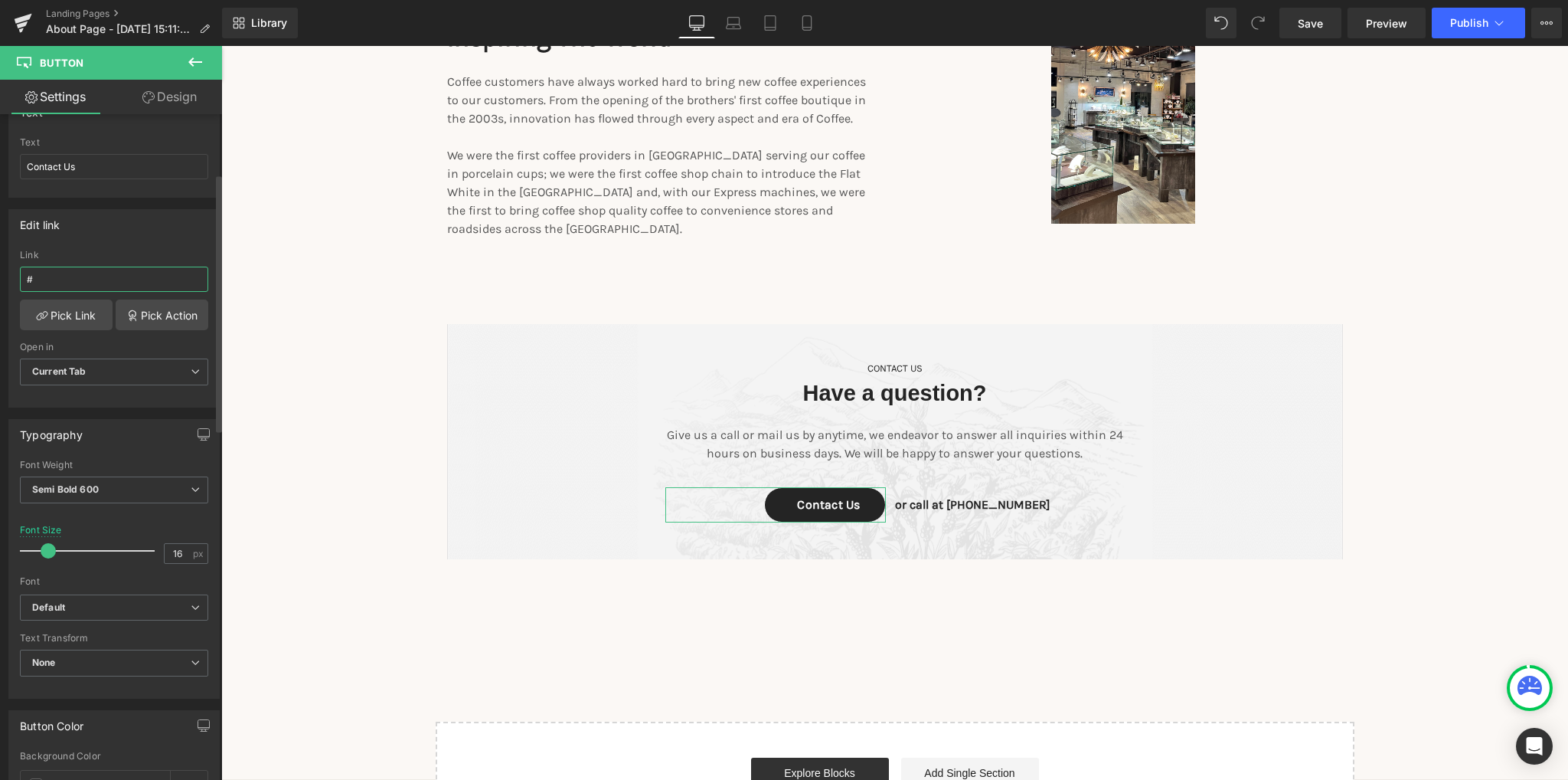
click at [64, 267] on input "#" at bounding box center [113, 279] width 188 height 25
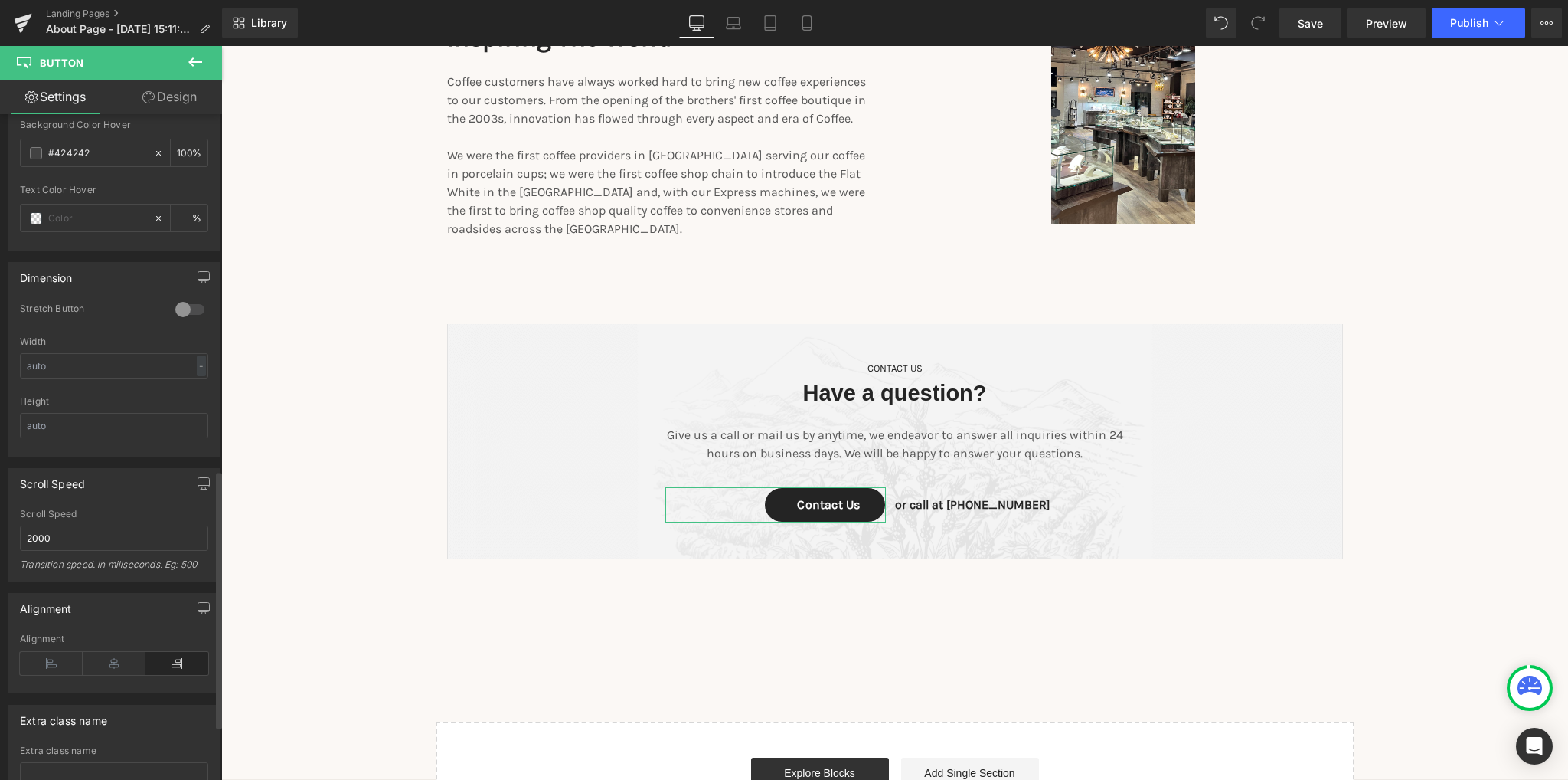
scroll to position [1060, 0]
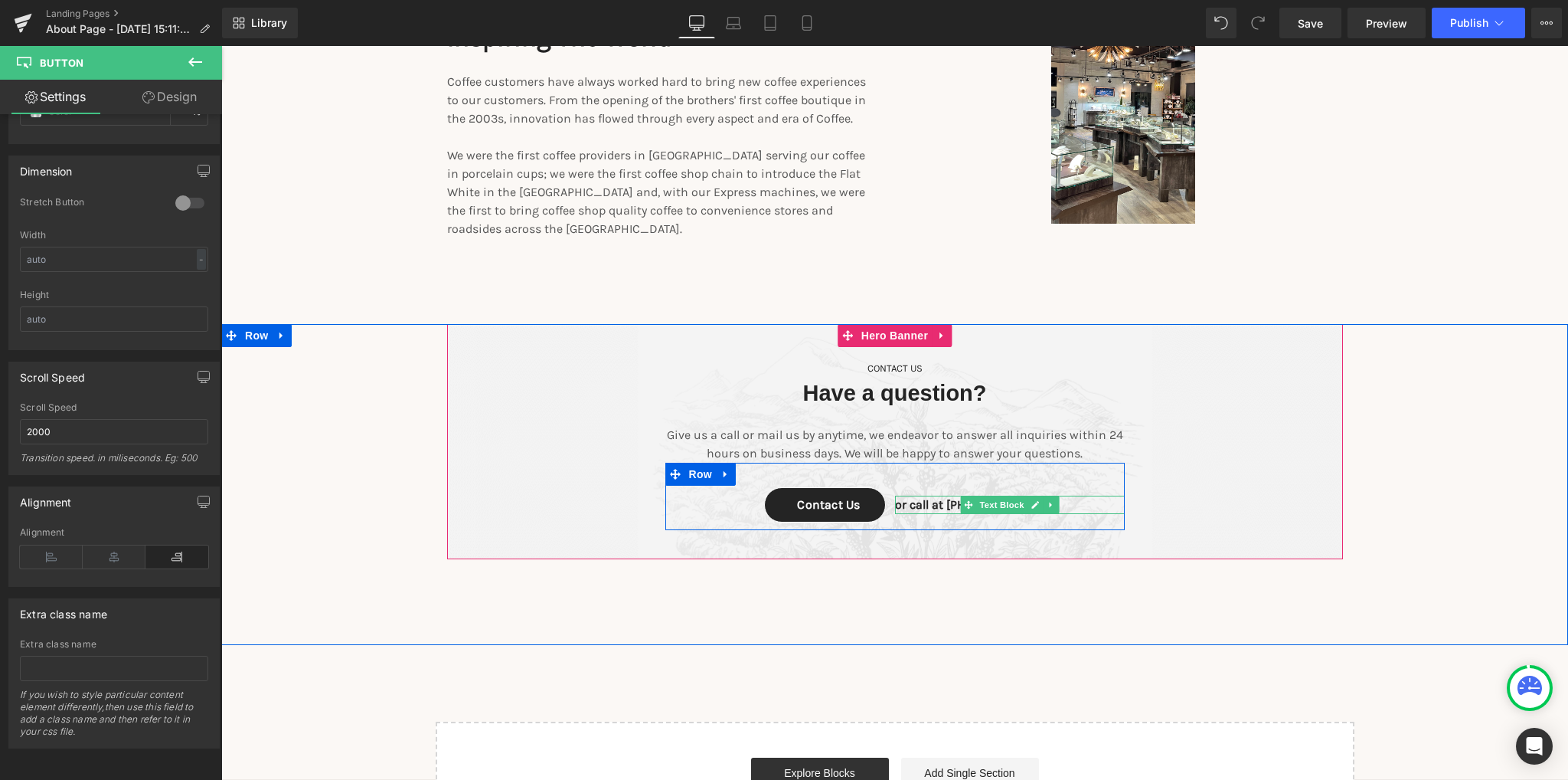
click at [945, 496] on p "or call at 0917788999" at bounding box center [1009, 504] width 229 height 18
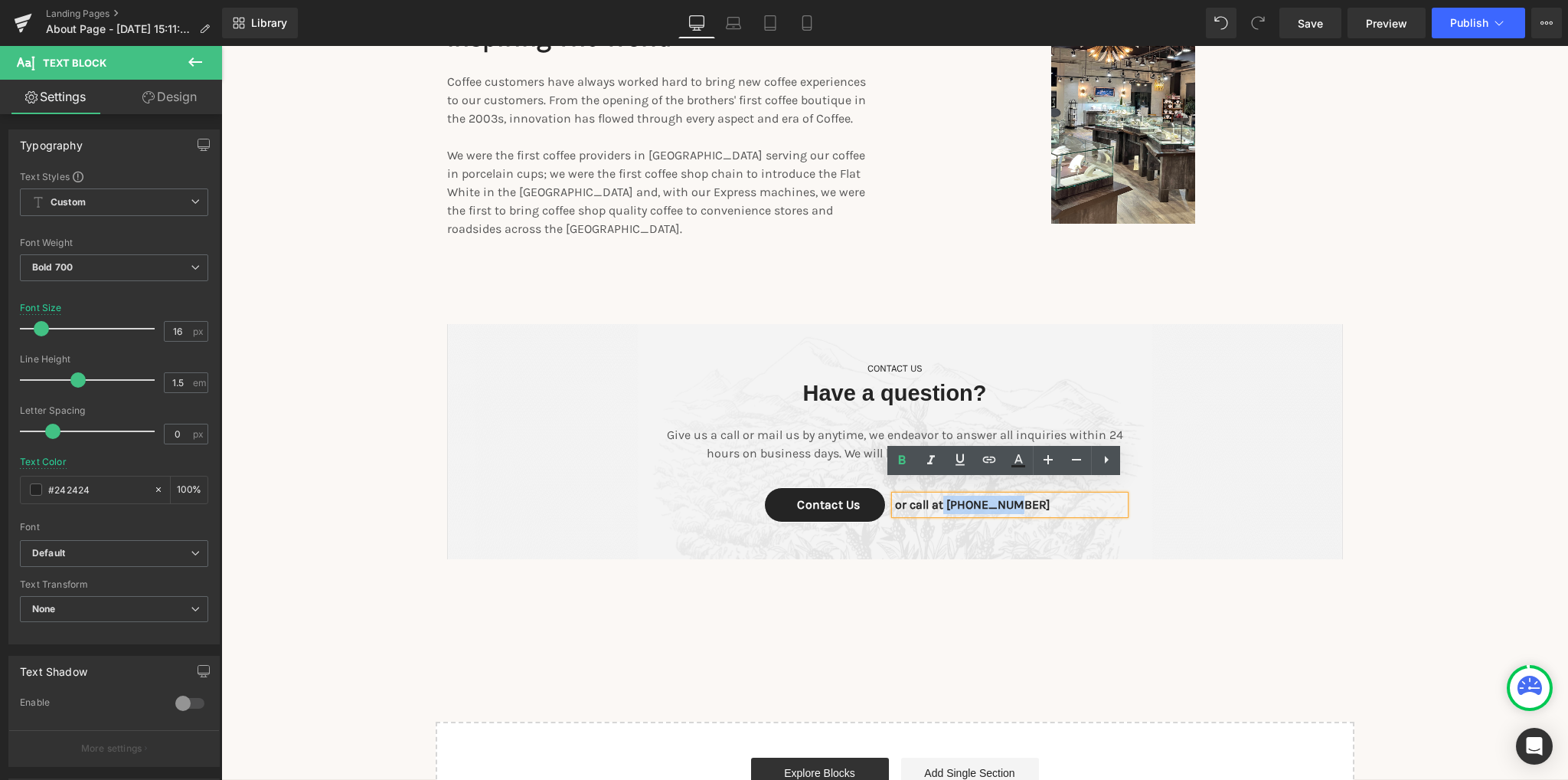
drag, startPoint x: 1018, startPoint y: 492, endPoint x: 938, endPoint y: 488, distance: 80.1
click at [938, 496] on p "or call at 0917788999" at bounding box center [1009, 504] width 229 height 18
click at [897, 619] on div "CONTACT US Text Block Have a question? Heading Give us a call or mail us by any…" at bounding box center [894, 484] width 1347 height 321
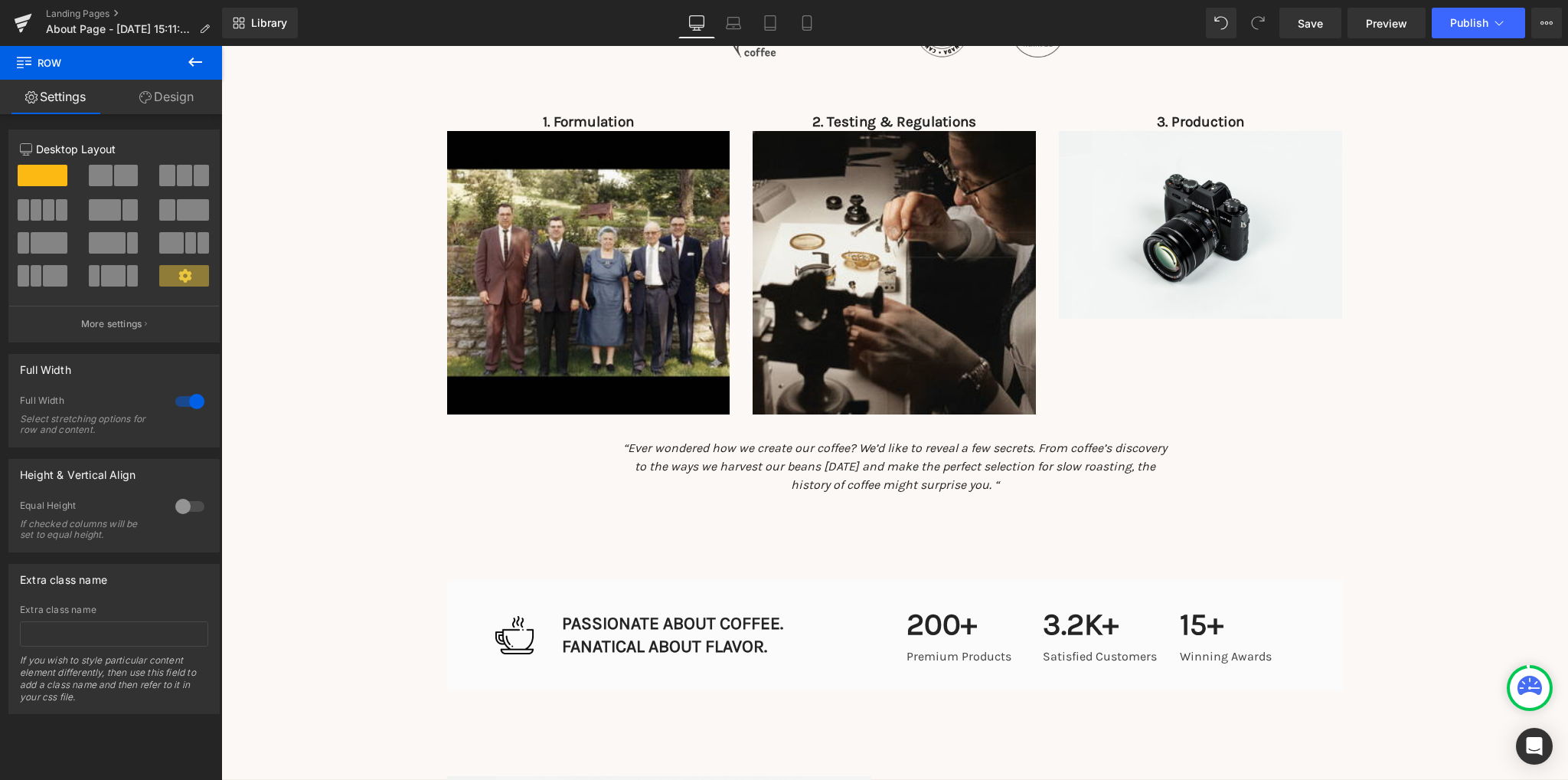
scroll to position [1148, 0]
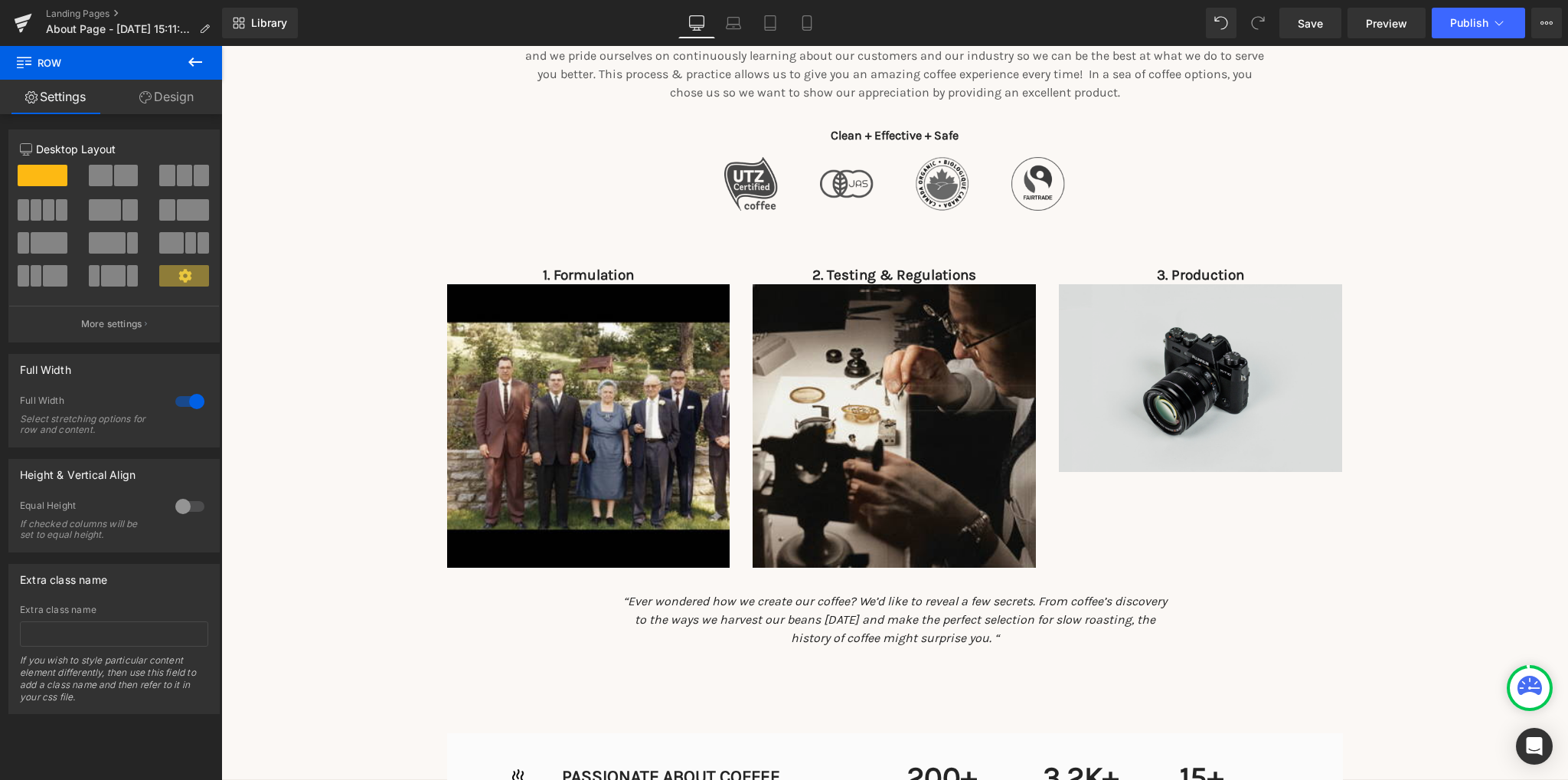
click at [1253, 439] on img at bounding box center [1201, 378] width 283 height 188
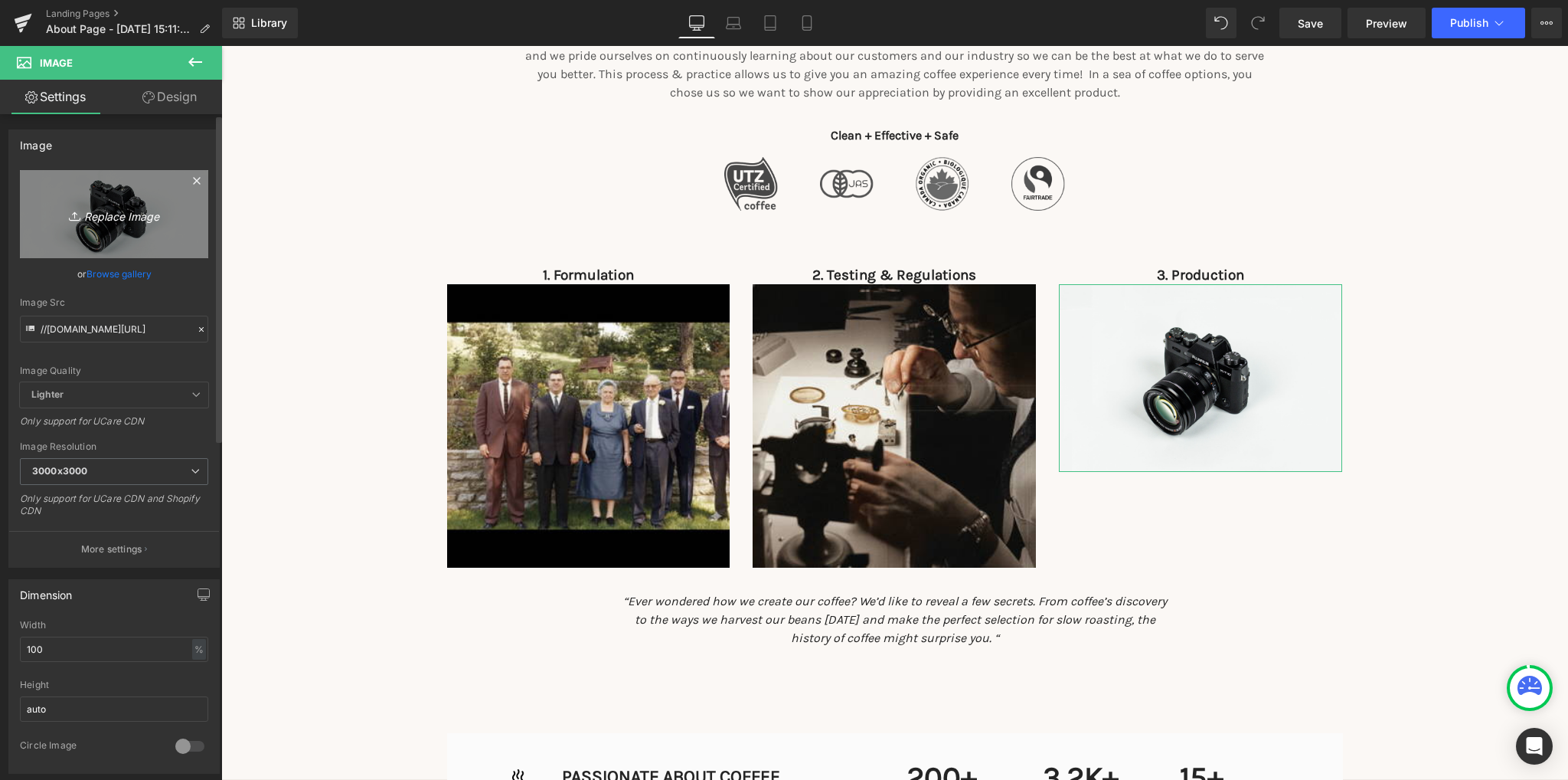
click at [123, 206] on icon "Replace Image" at bounding box center [114, 214] width 123 height 19
type input "C:\fakepath\gdadwell.png"
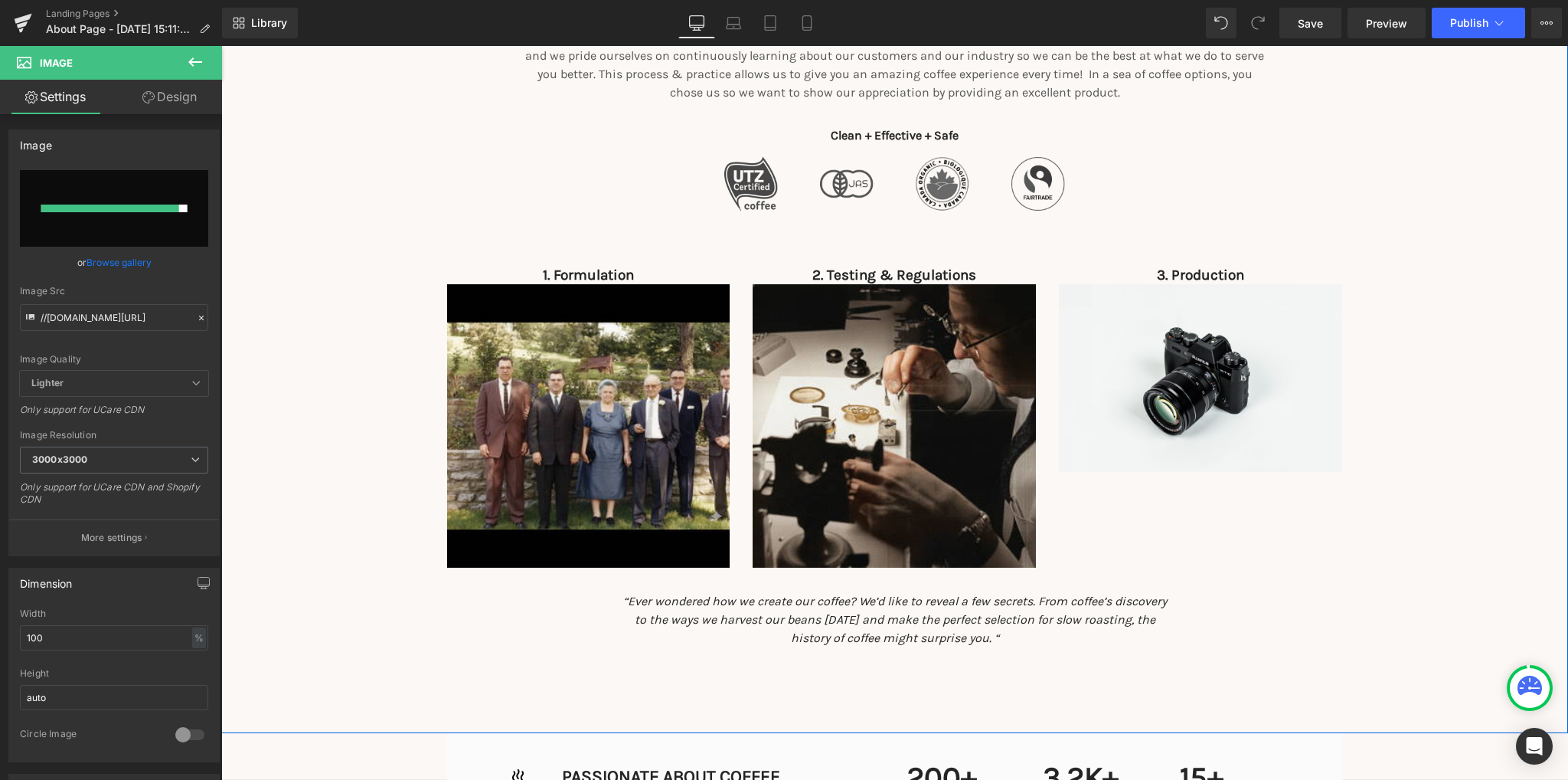
type input "https://ucarecdn.com/754cebe7-19d6-4cd0-b57b-6f6536c1accd/-/format/auto/-/previ…"
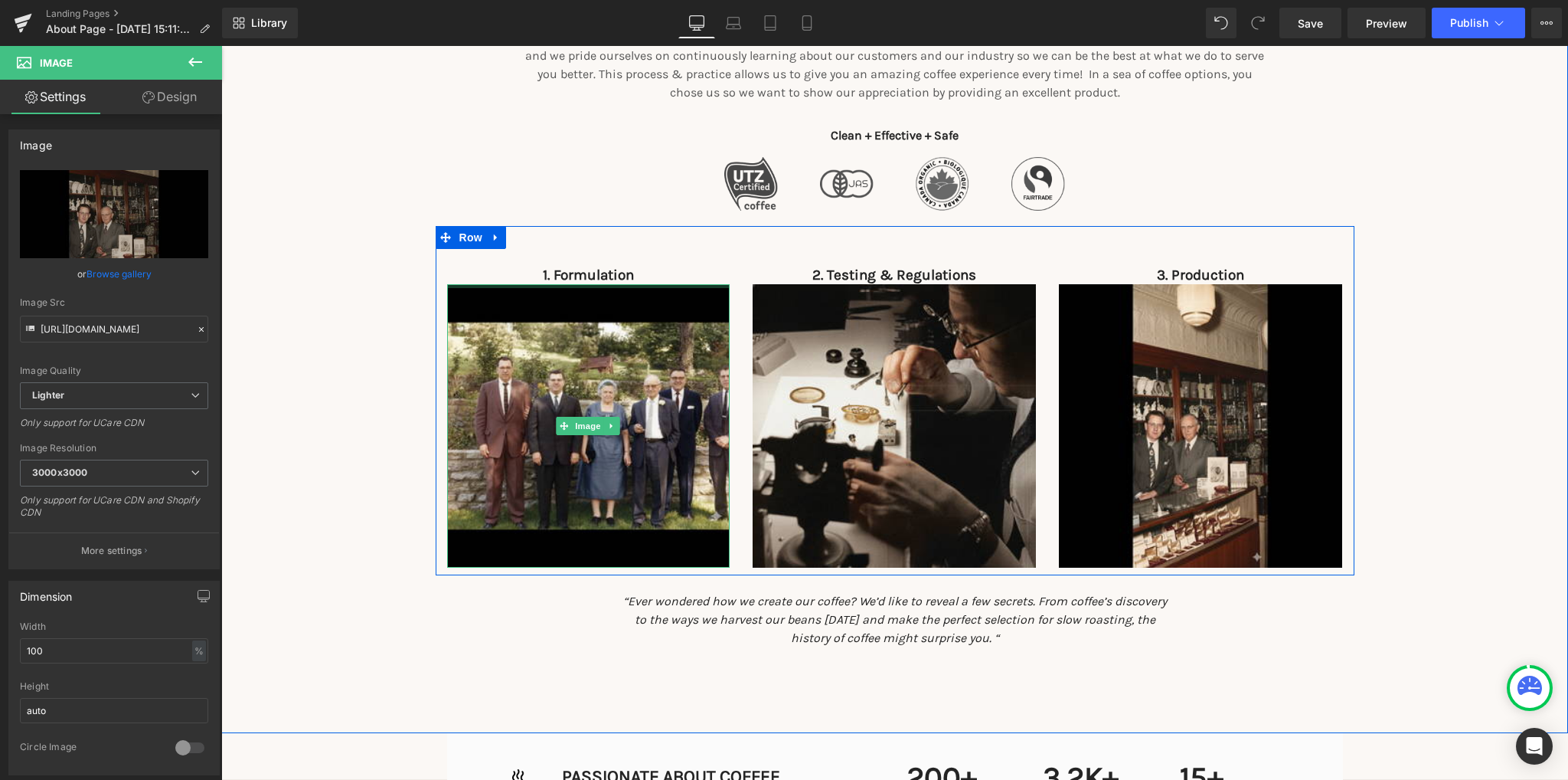
click at [661, 274] on p "1. Formulation" at bounding box center [589, 275] width 283 height 19
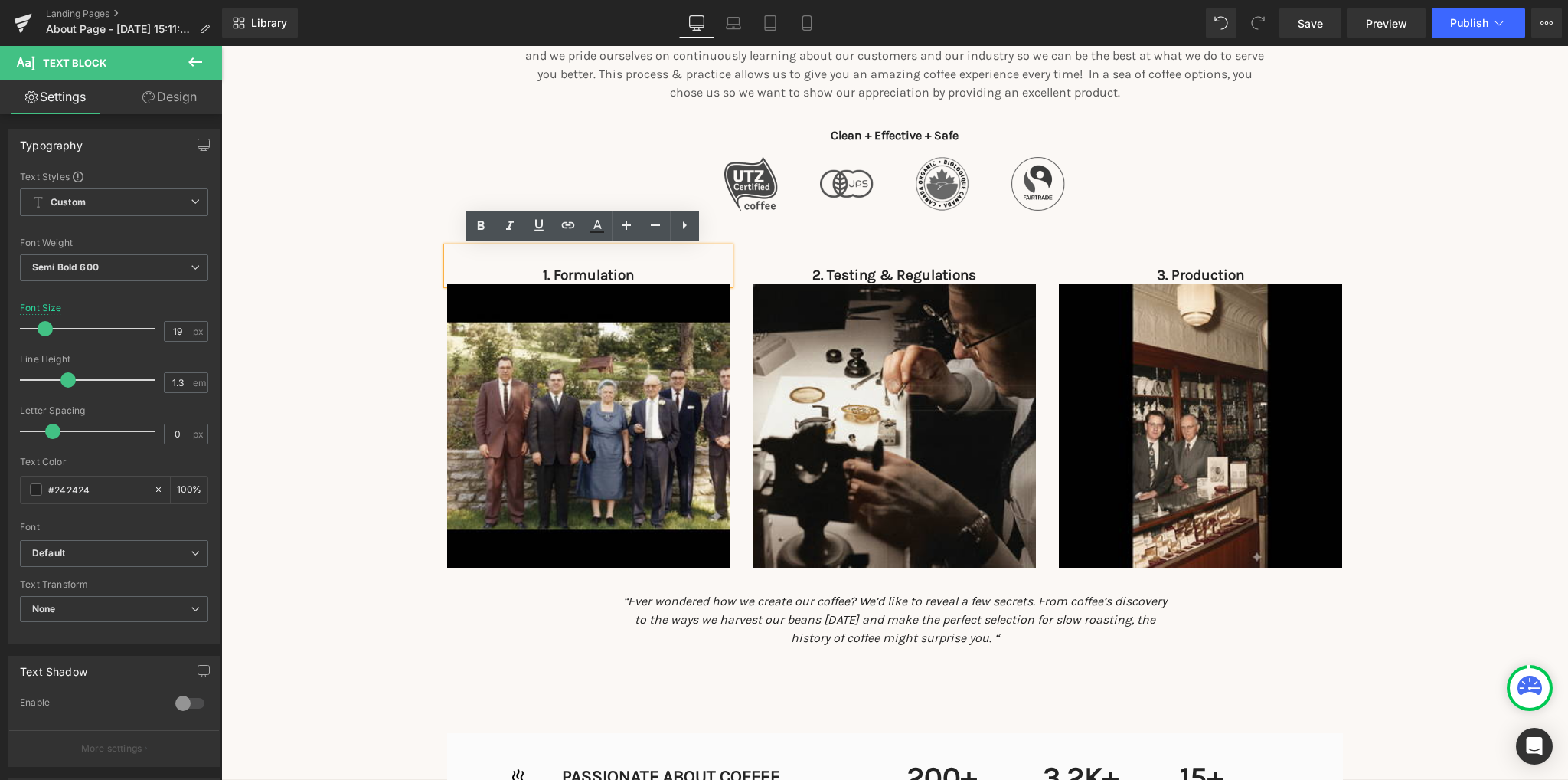
click at [604, 278] on p "1. Formulation" at bounding box center [589, 275] width 283 height 19
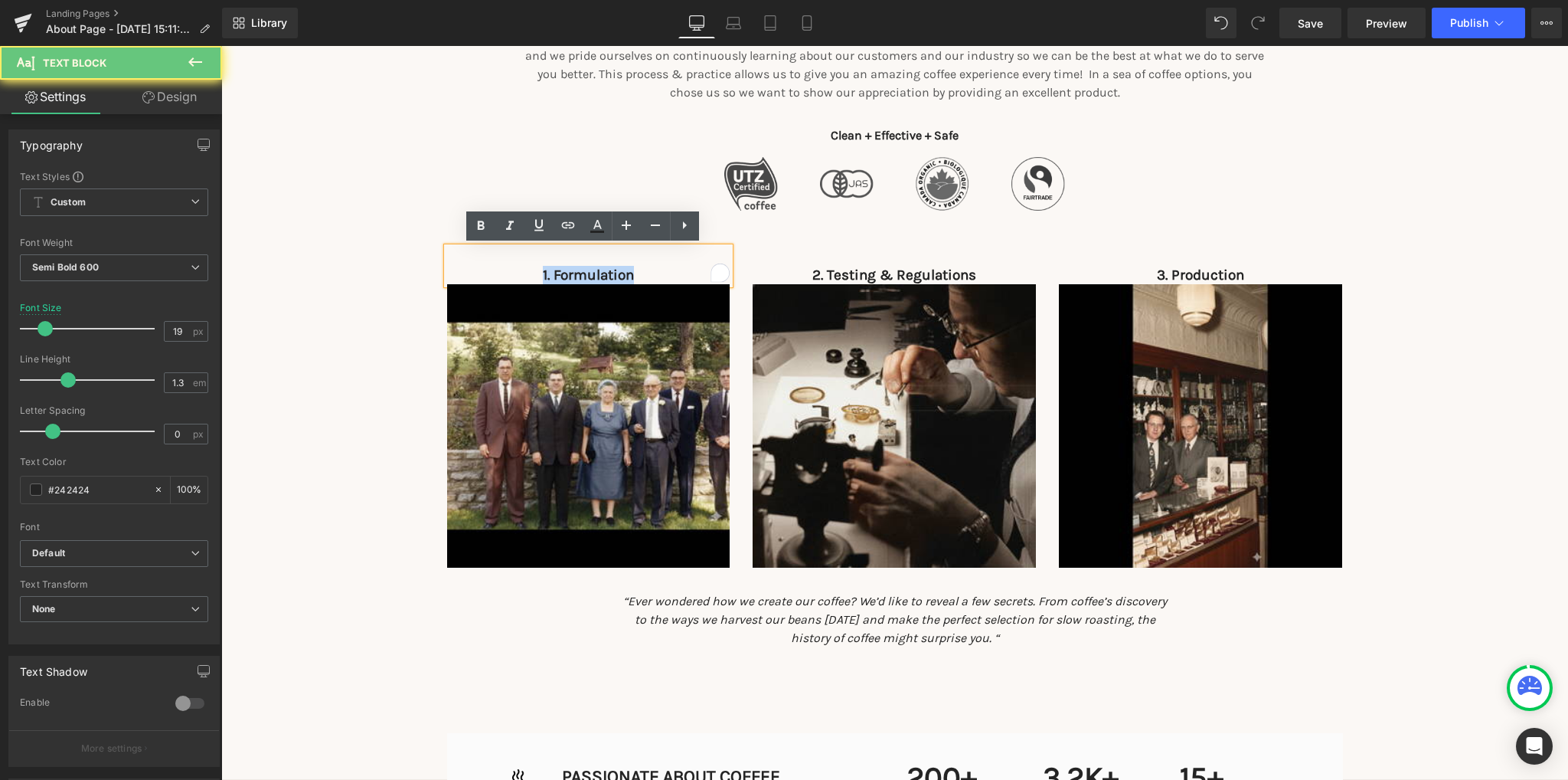
click at [604, 278] on p "1. Formulation" at bounding box center [589, 275] width 283 height 19
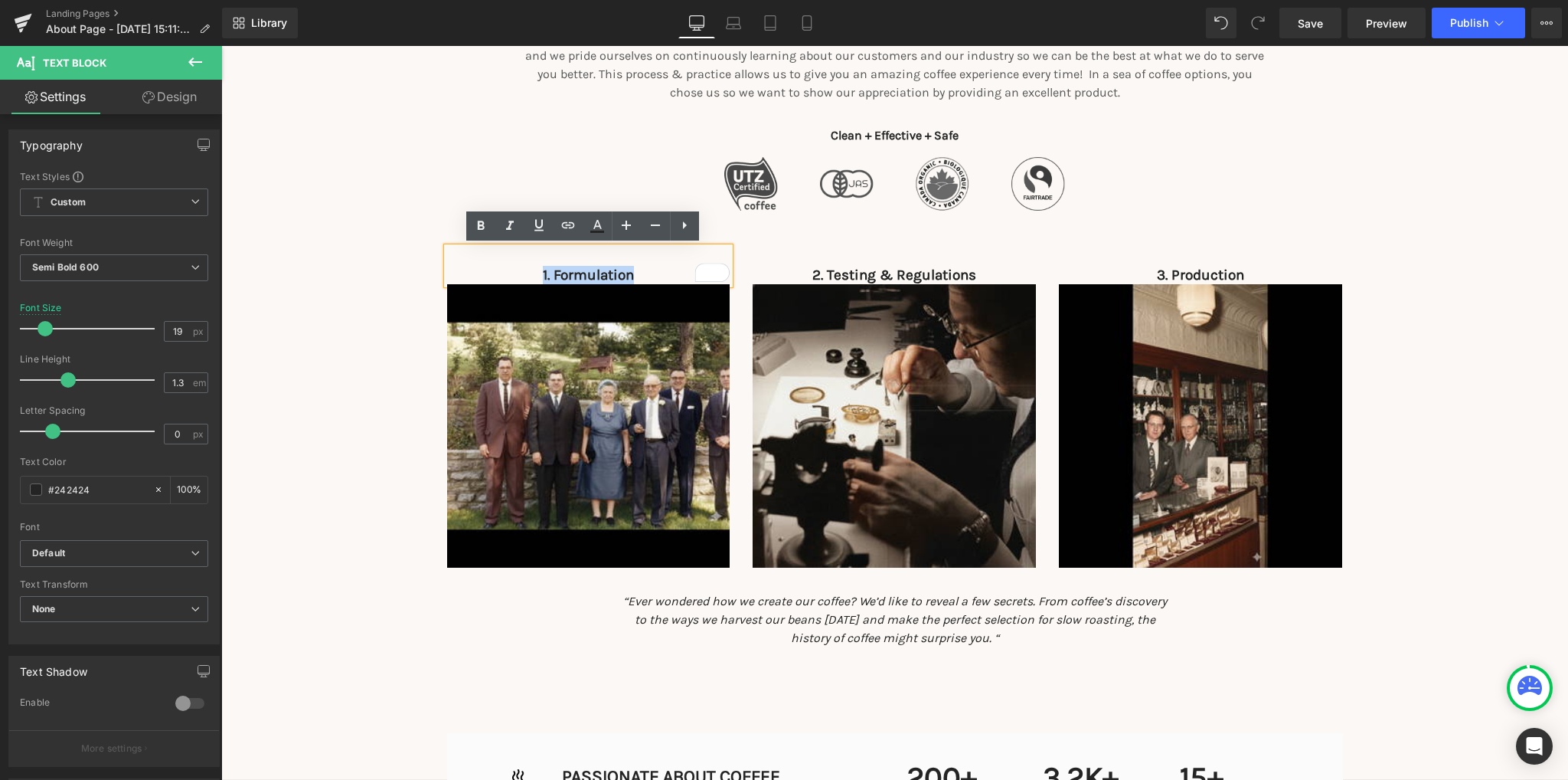
click at [569, 277] on p "1. Formulation" at bounding box center [589, 275] width 283 height 19
drag, startPoint x: 561, startPoint y: 276, endPoint x: 635, endPoint y: 276, distance: 74.0
click at [635, 276] on p "1. Formulation" at bounding box center [589, 275] width 283 height 19
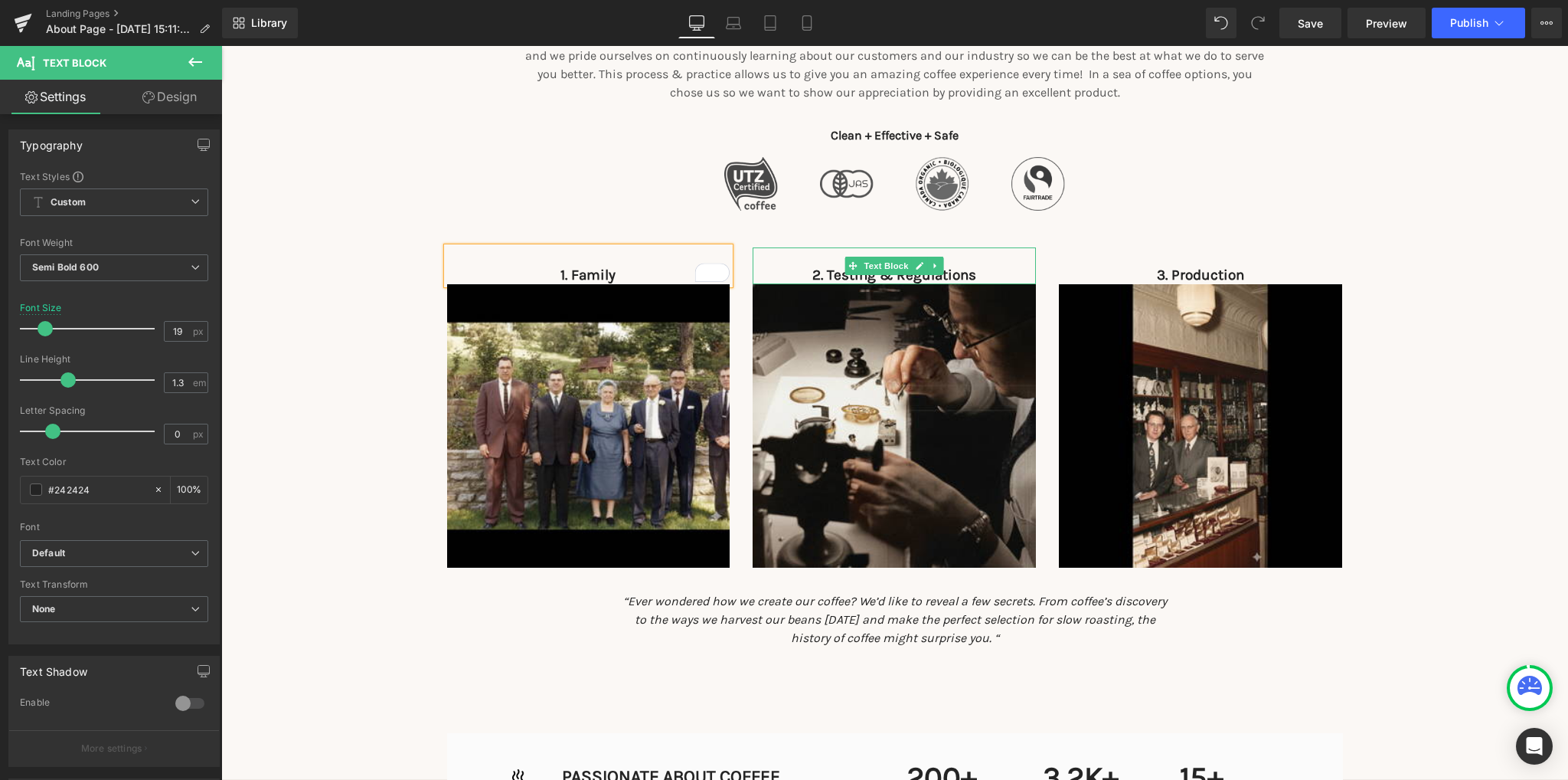
click at [972, 270] on p "2. Testing & Regulations" at bounding box center [894, 275] width 283 height 19
click at [970, 269] on p "2. Testing & Regulations" at bounding box center [894, 275] width 283 height 19
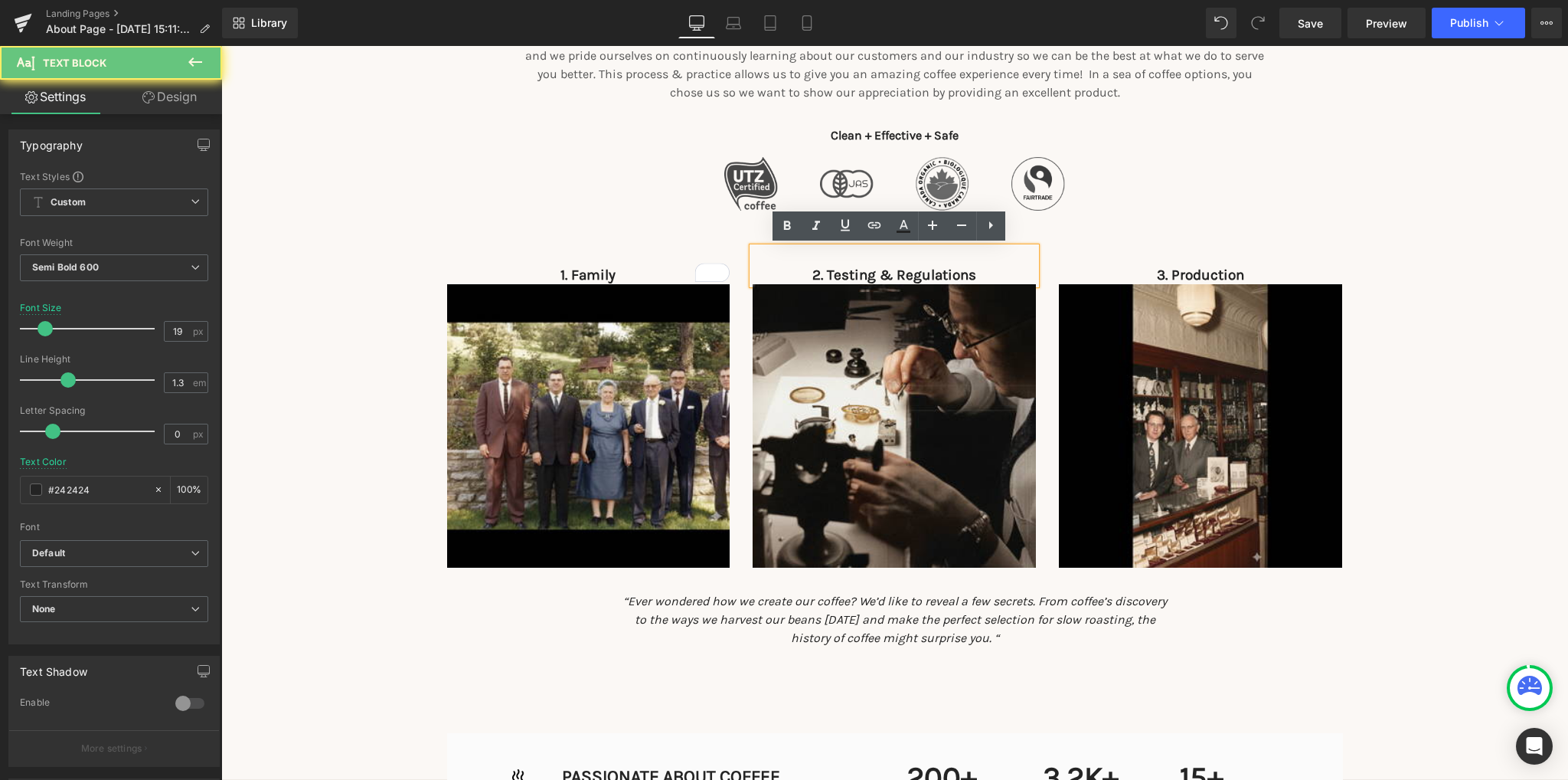
click at [970, 269] on p "2. Testing & Regulations" at bounding box center [894, 275] width 283 height 19
click at [882, 277] on p "2. Testing & Regulations" at bounding box center [894, 275] width 283 height 19
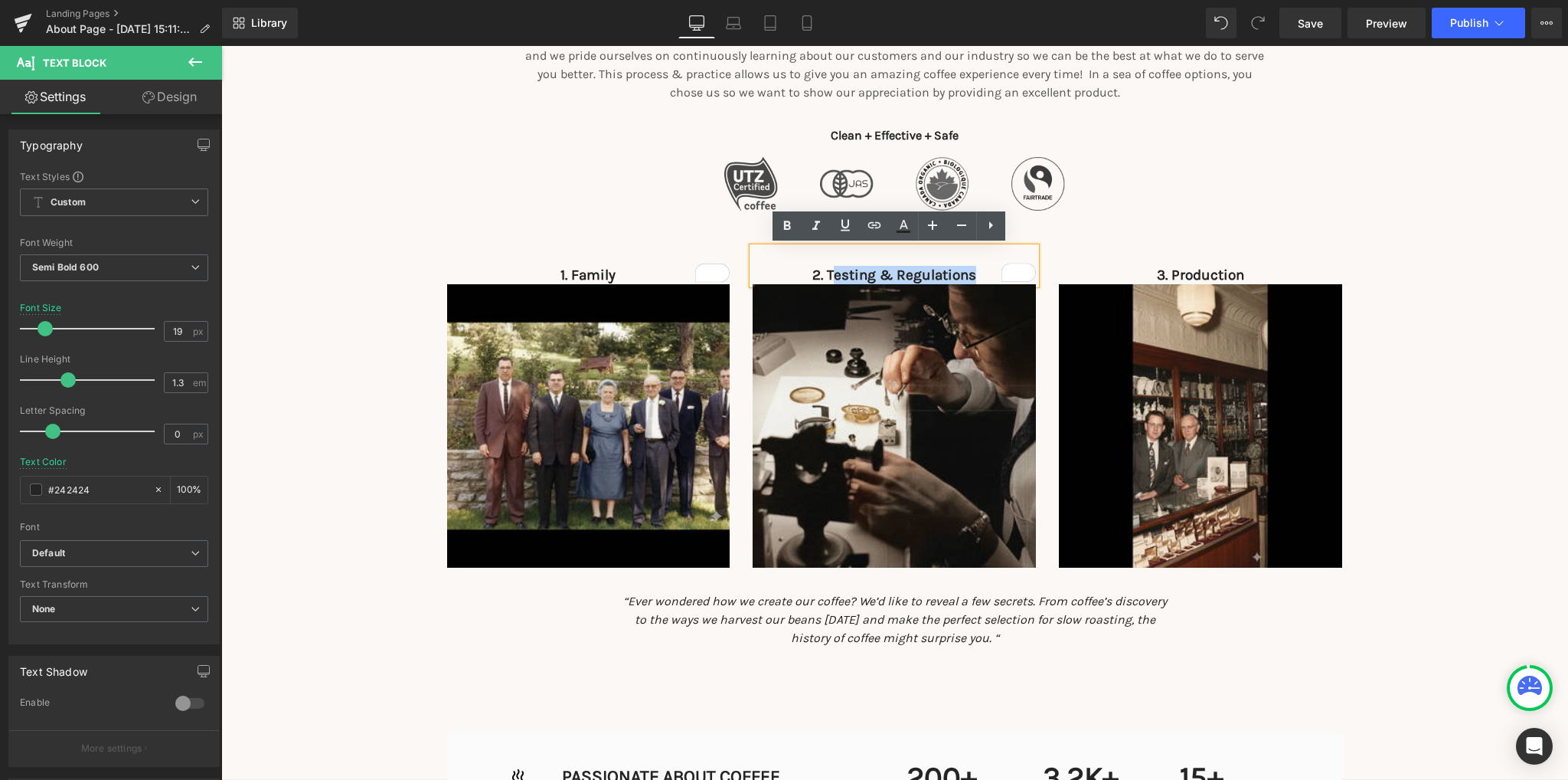
drag, startPoint x: 825, startPoint y: 274, endPoint x: 969, endPoint y: 271, distance: 144.0
click at [969, 271] on p "2. Testing & Regulations" at bounding box center [894, 275] width 283 height 19
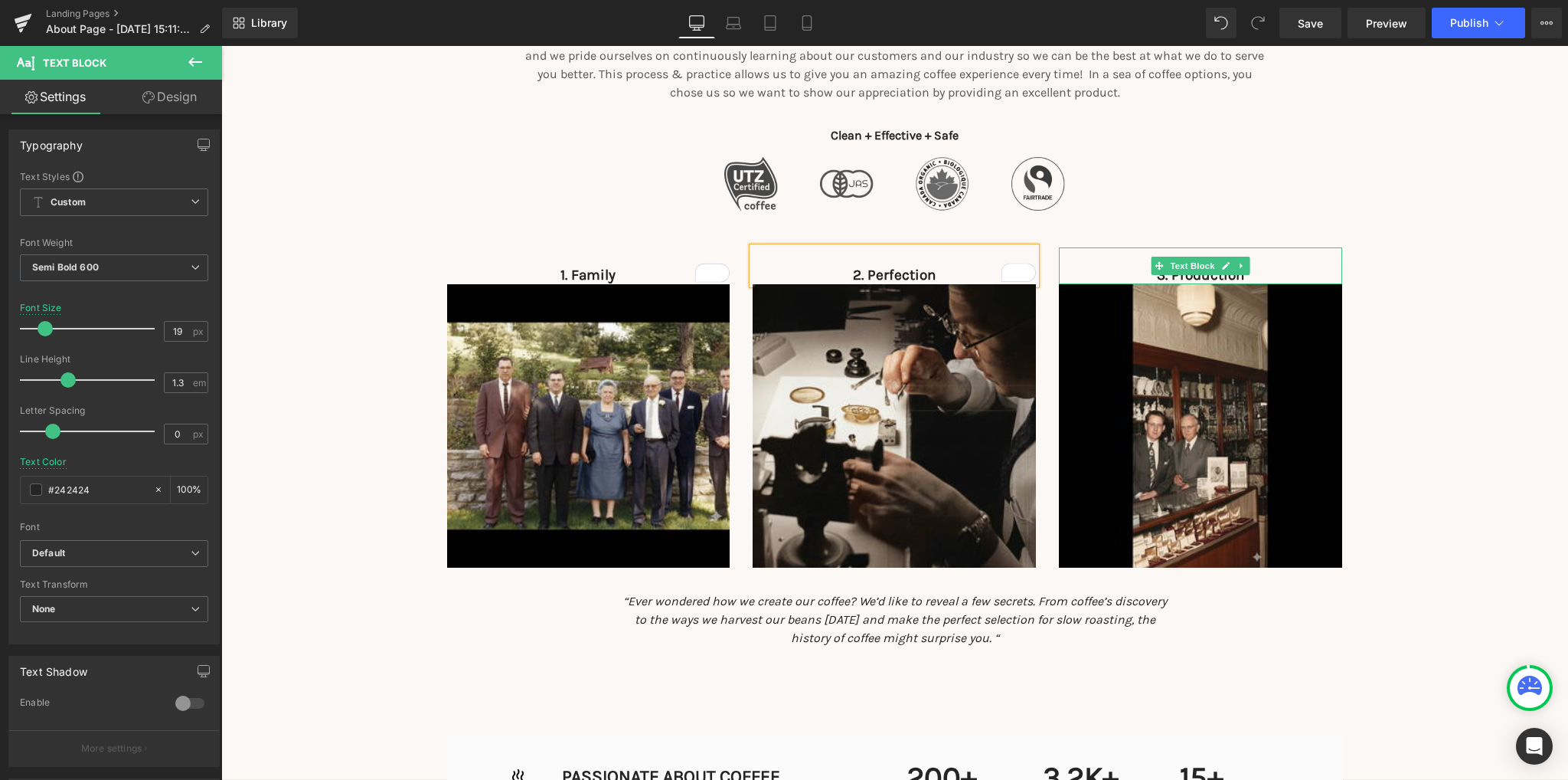
click at [1266, 267] on p "3. Production" at bounding box center [1201, 275] width 283 height 19
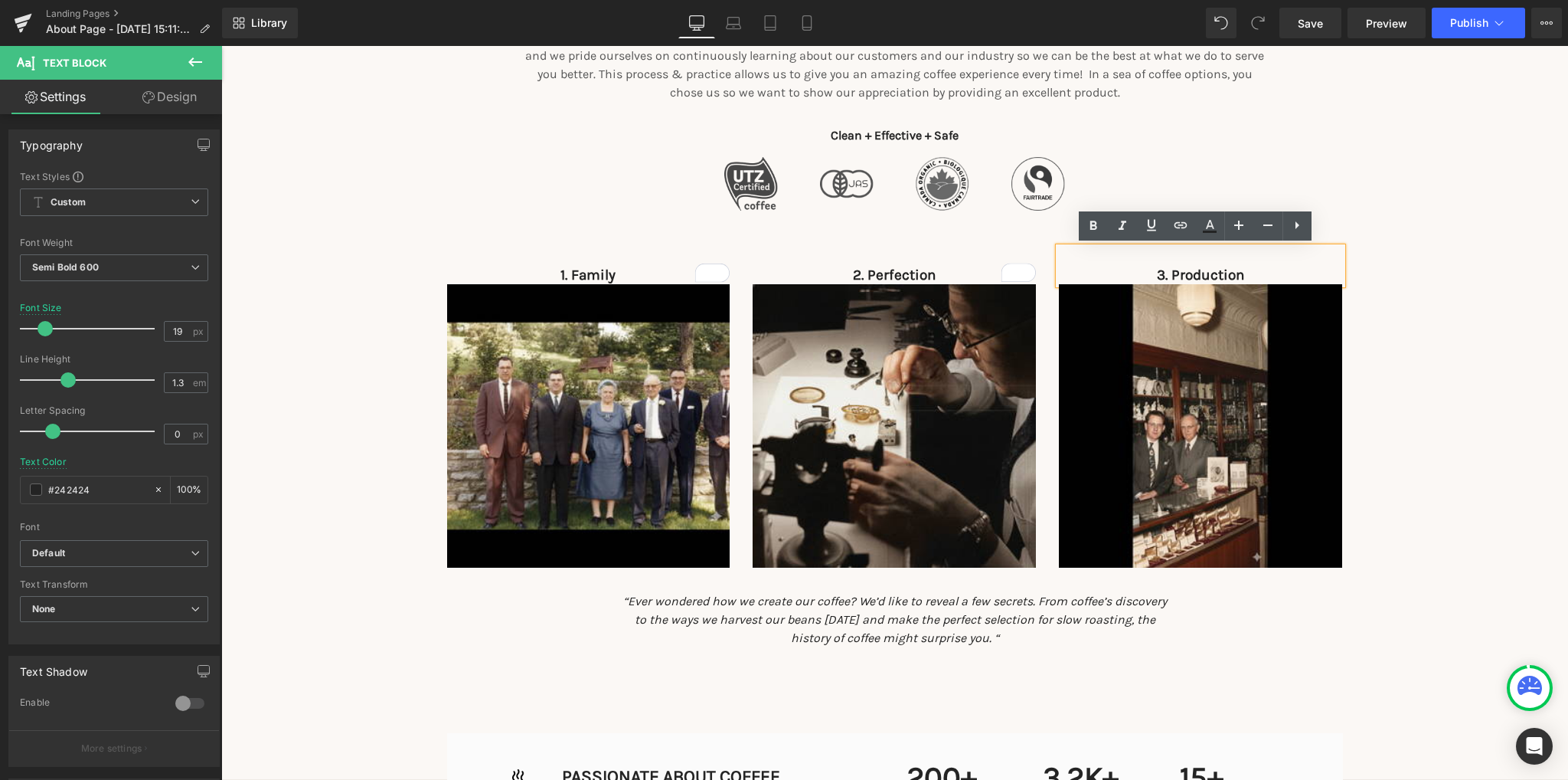
click at [1225, 276] on p "3. Production" at bounding box center [1201, 275] width 283 height 19
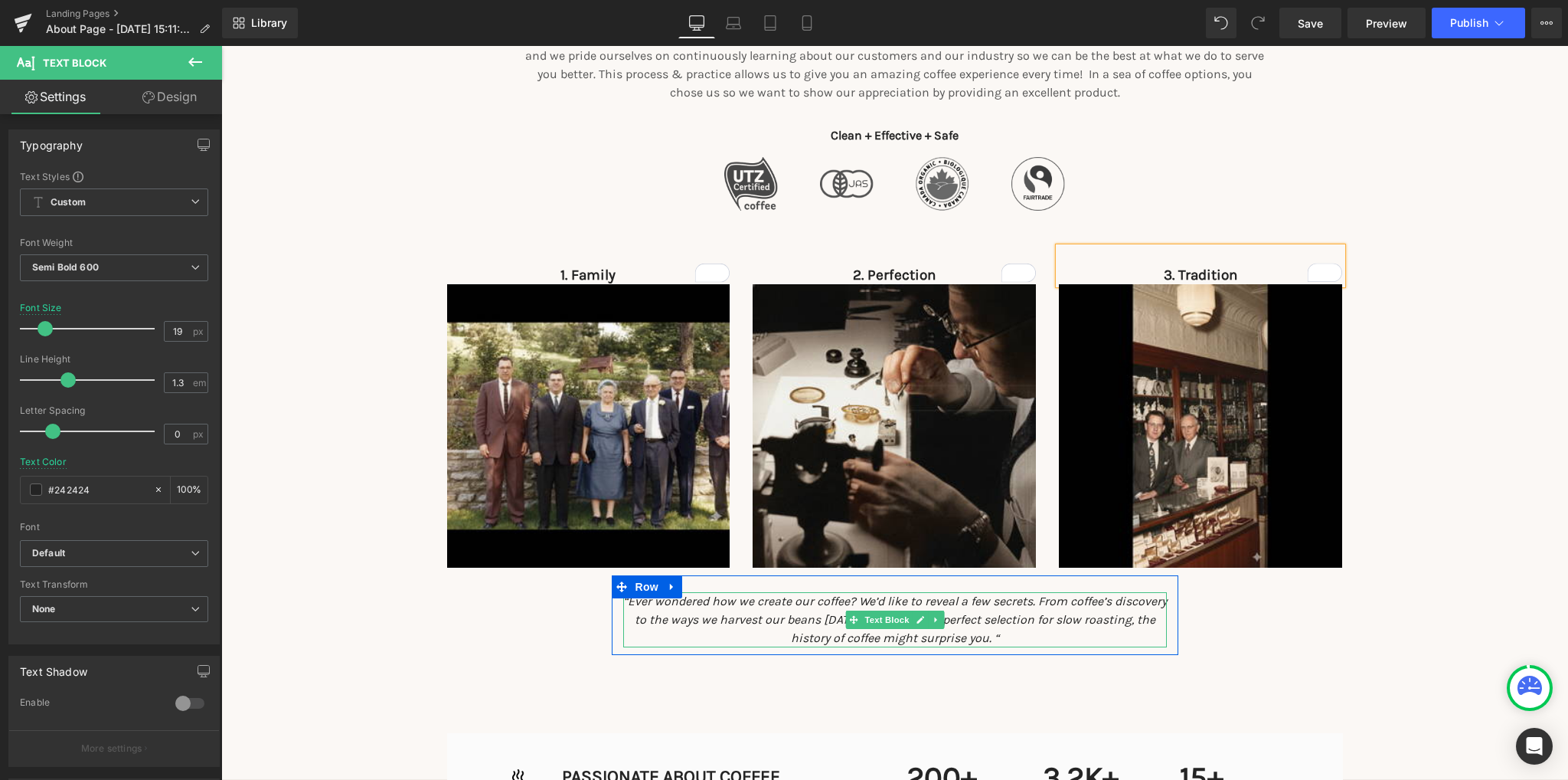
click at [767, 602] on span "“Ever wondered how we create our coffee? We’d like to reveal a few secrets. Fro…" at bounding box center [895, 619] width 544 height 51
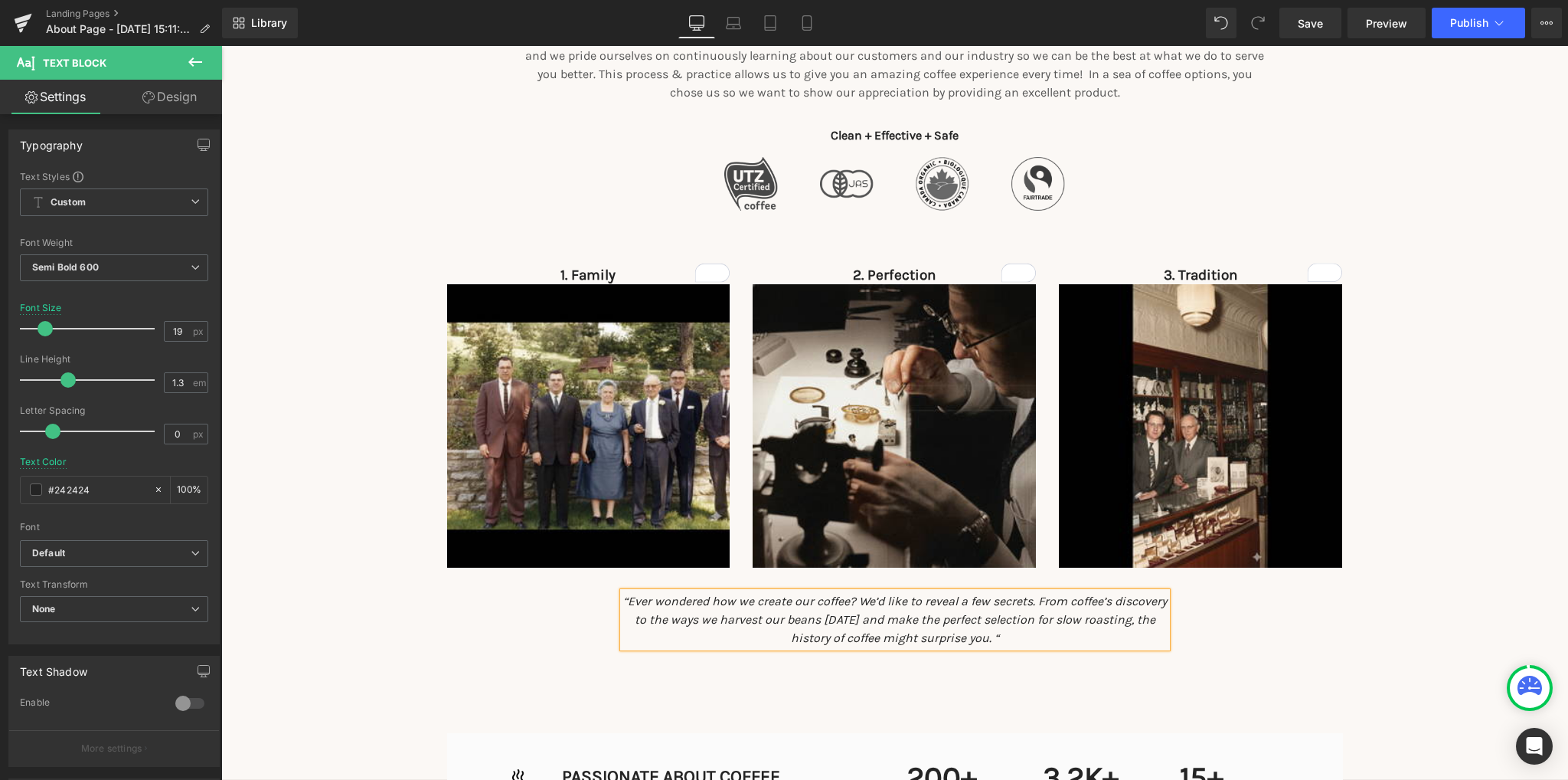
click at [784, 626] on p "“Ever wondered how we create our coffee? We’d like to reveal a few secrets. Fro…" at bounding box center [895, 619] width 544 height 55
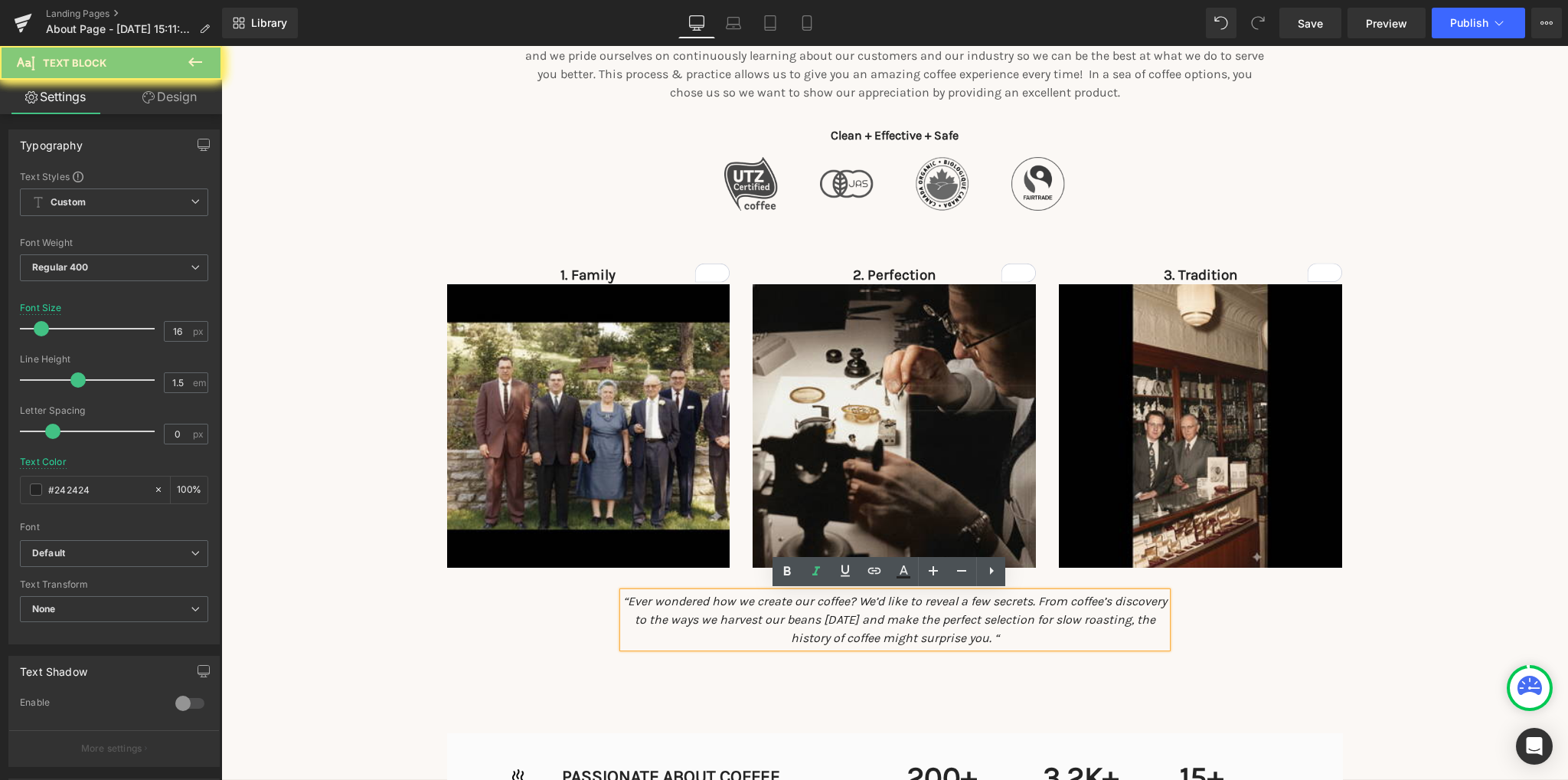
click at [647, 602] on span "“Ever wondered how we create our coffee? We’d like to reveal a few secrets. Fro…" at bounding box center [895, 619] width 544 height 51
drag, startPoint x: 640, startPoint y: 602, endPoint x: 1048, endPoint y: 638, distance: 409.6
click at [1048, 638] on p "“Ever wondered how we create our coffee? We’d like to reveal a few secrets. Fro…" at bounding box center [895, 619] width 544 height 55
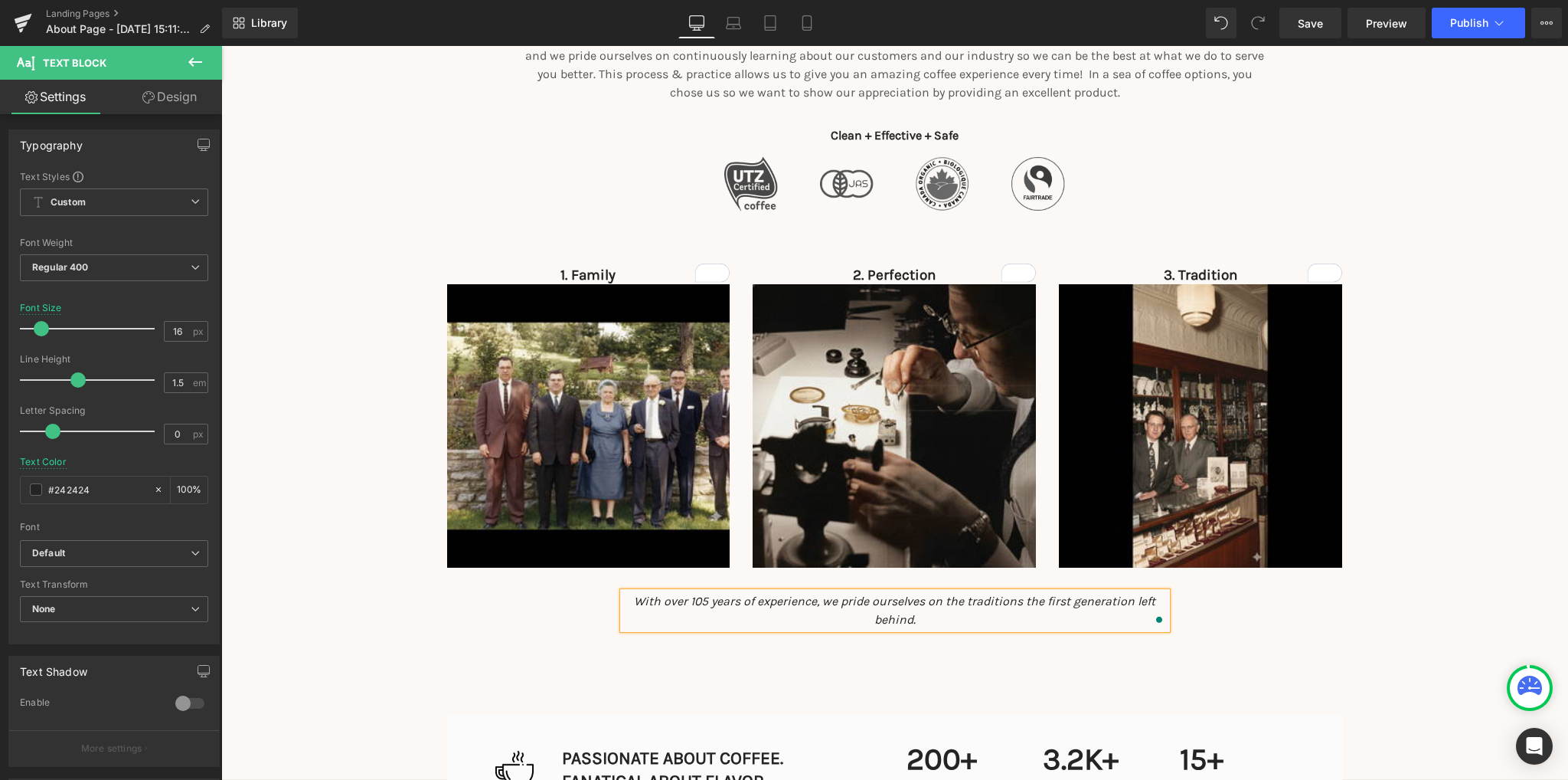
click at [925, 617] on p "With over 105 years of experience, we pride ourselves on the traditions the fir…" at bounding box center [895, 610] width 544 height 37
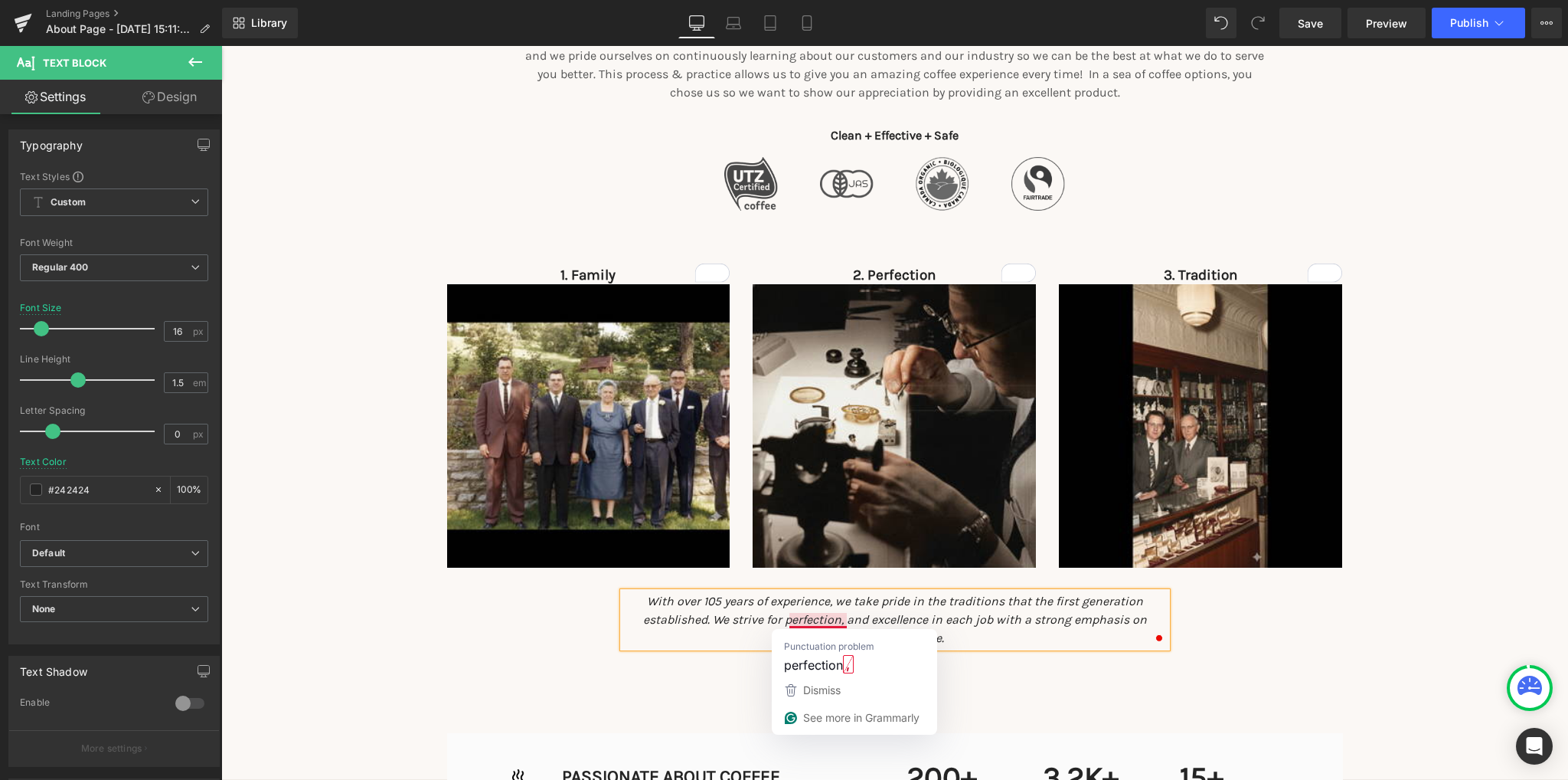
click at [801, 618] on icon "With over 105 years of experience, we take pride in the traditions that the fir…" at bounding box center [895, 619] width 504 height 51
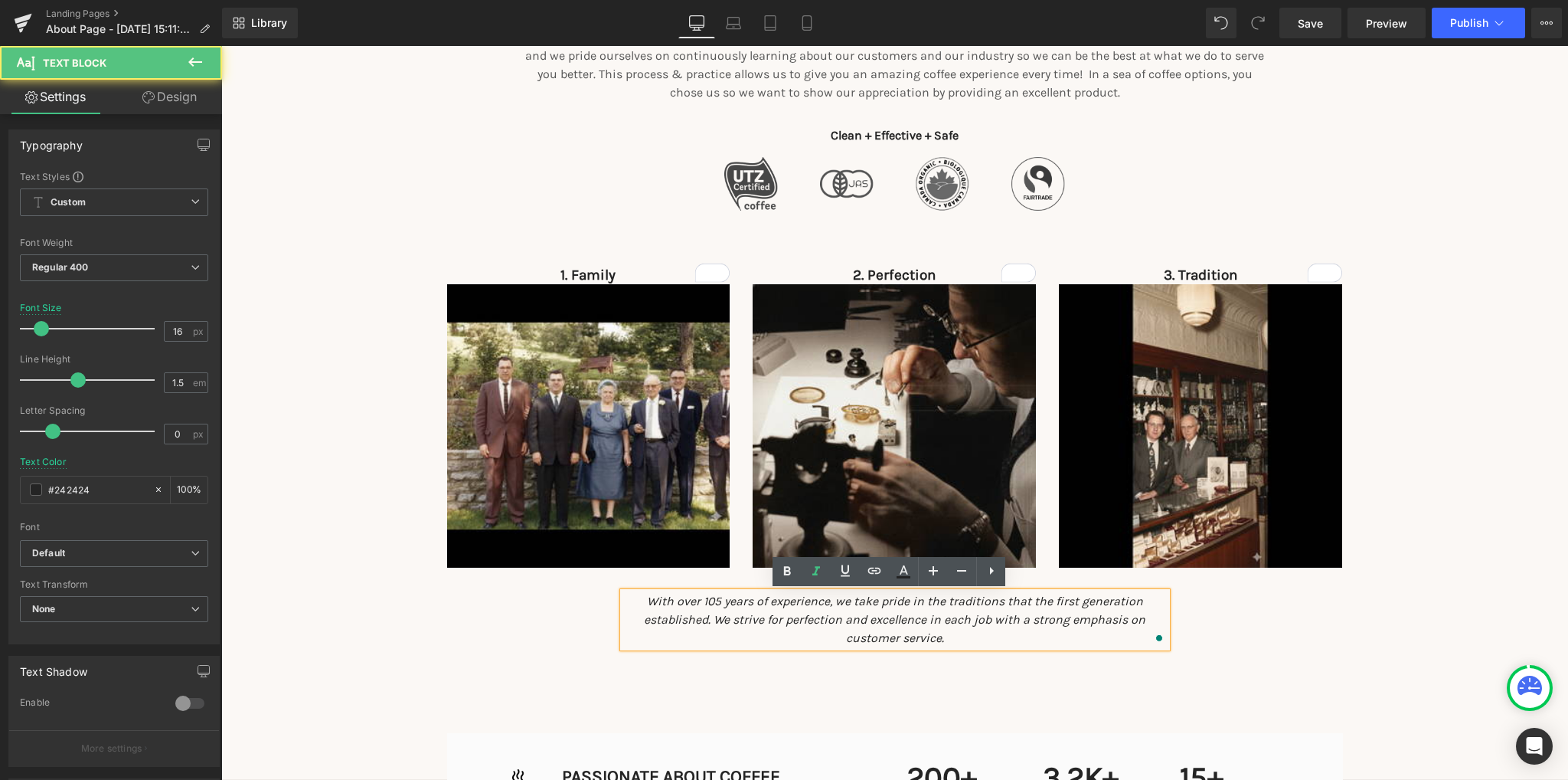
click at [976, 638] on p "With over 105 years of experience, we take pride in the traditions that the fir…" at bounding box center [895, 619] width 544 height 55
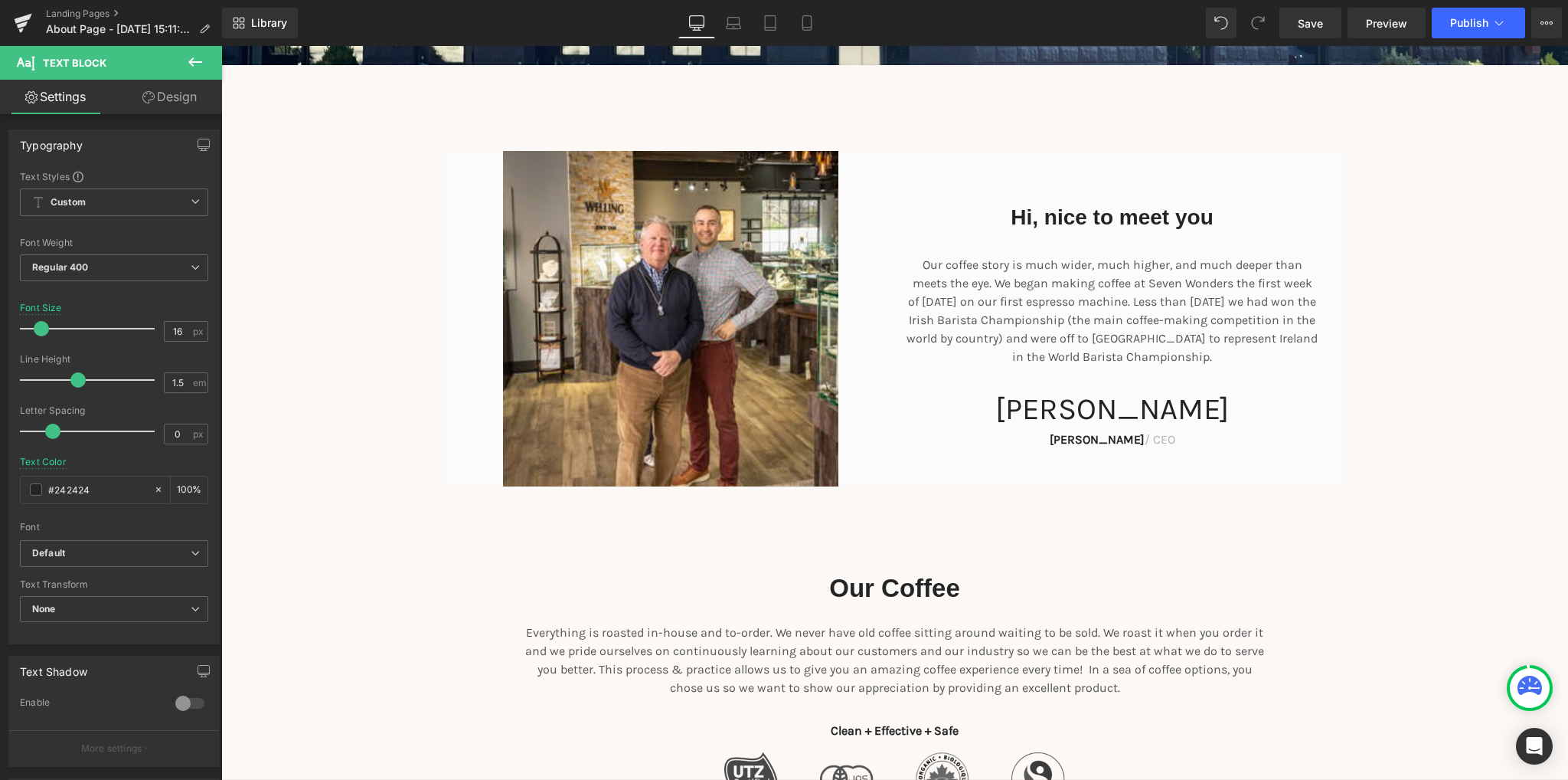
scroll to position [536, 0]
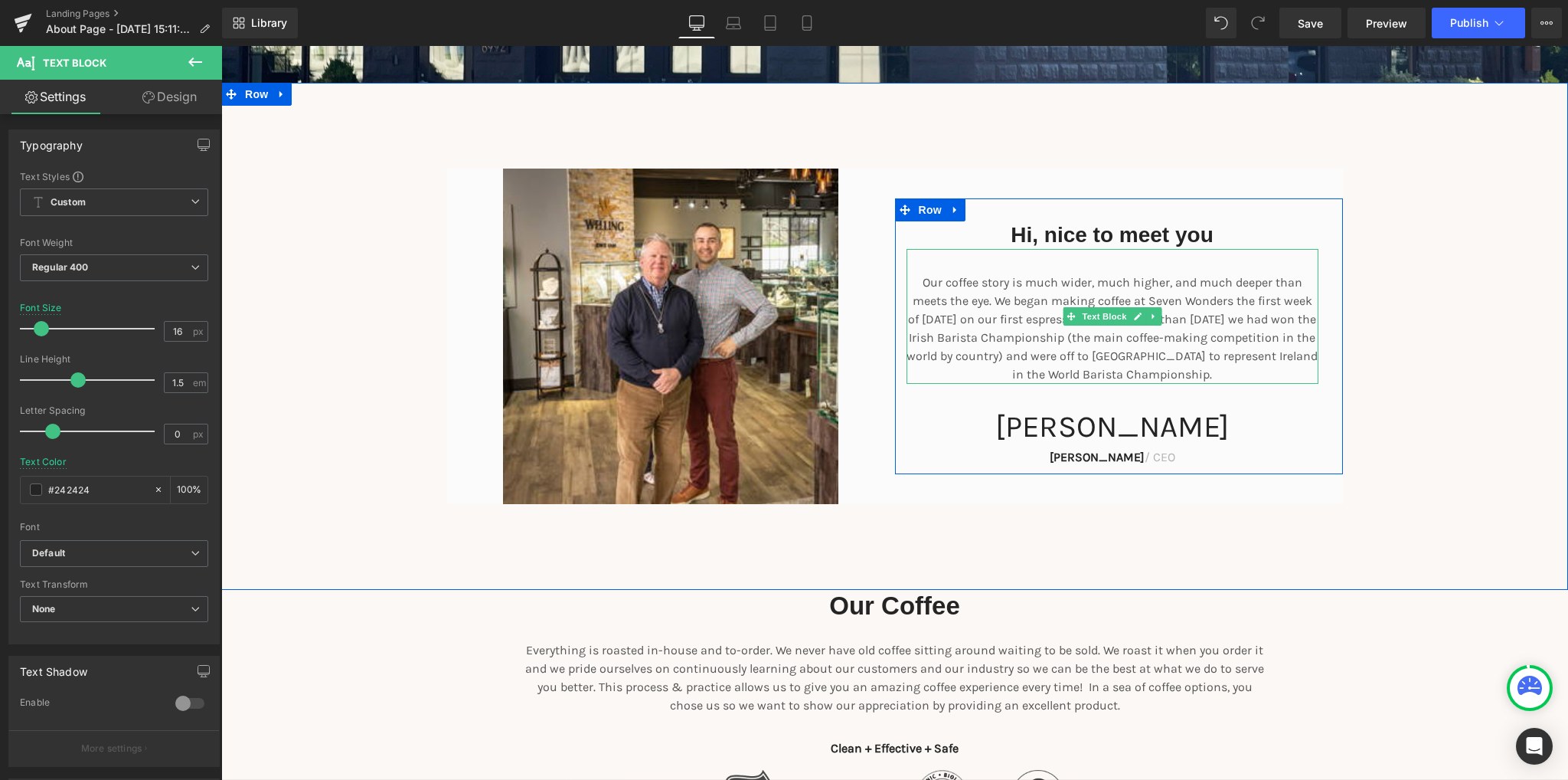
click at [918, 285] on p "Our coffee story is much wider, much higher, and much deeper than meets the eye…" at bounding box center [1112, 329] width 412 height 110
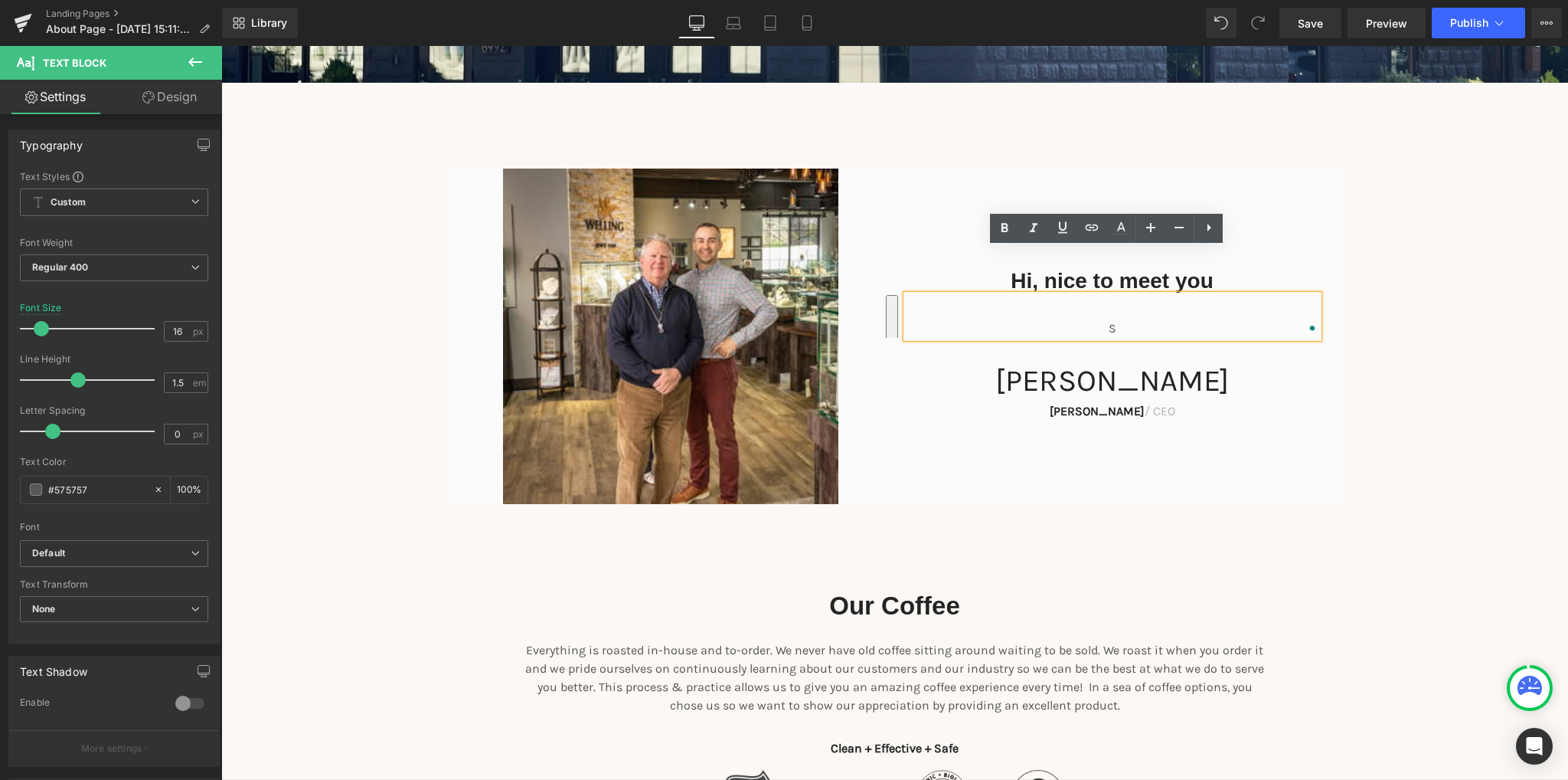
scroll to position [582, 0]
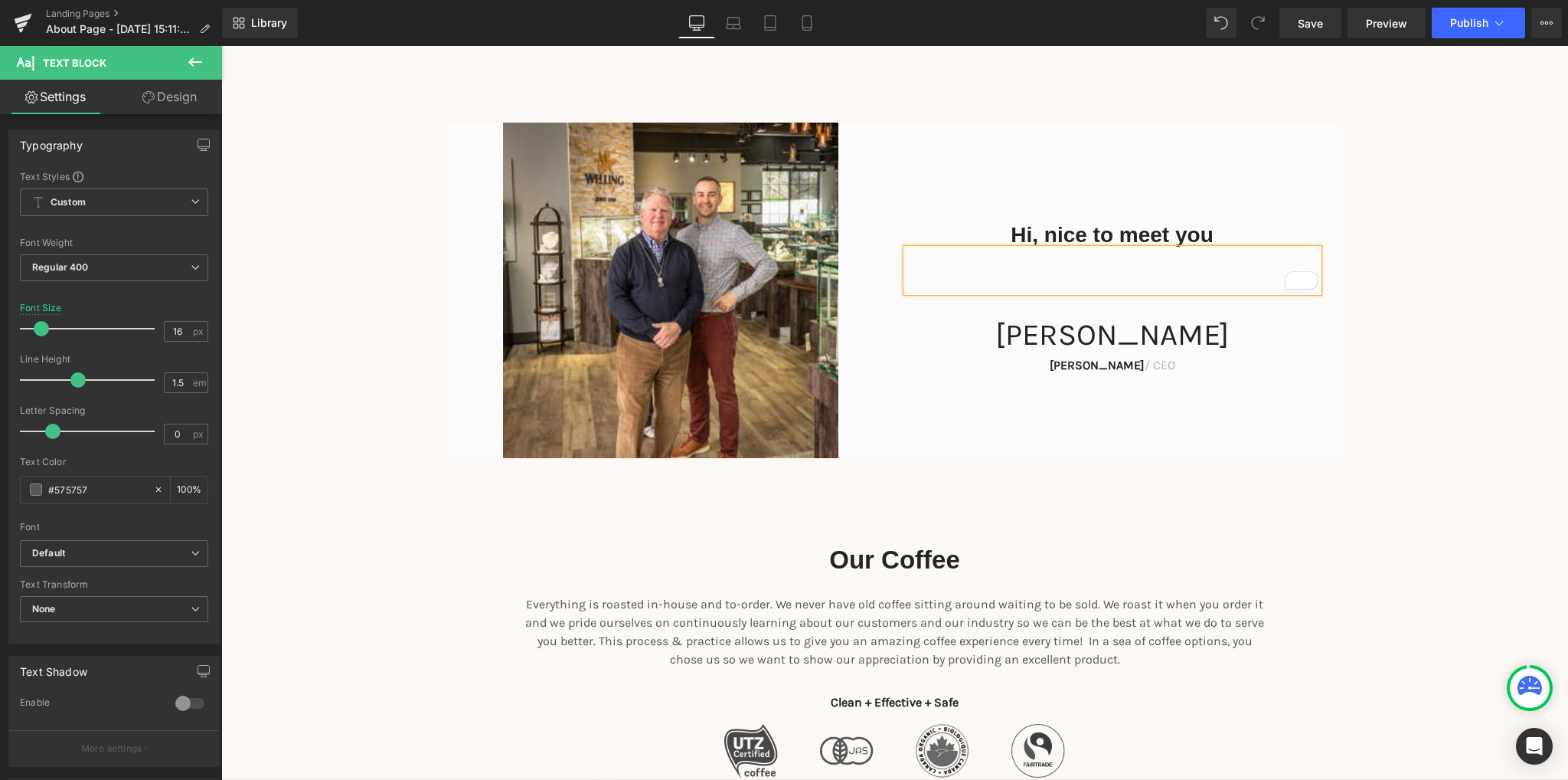
scroll to position [582, 0]
click at [1317, 25] on span "Save" at bounding box center [1310, 23] width 25 height 16
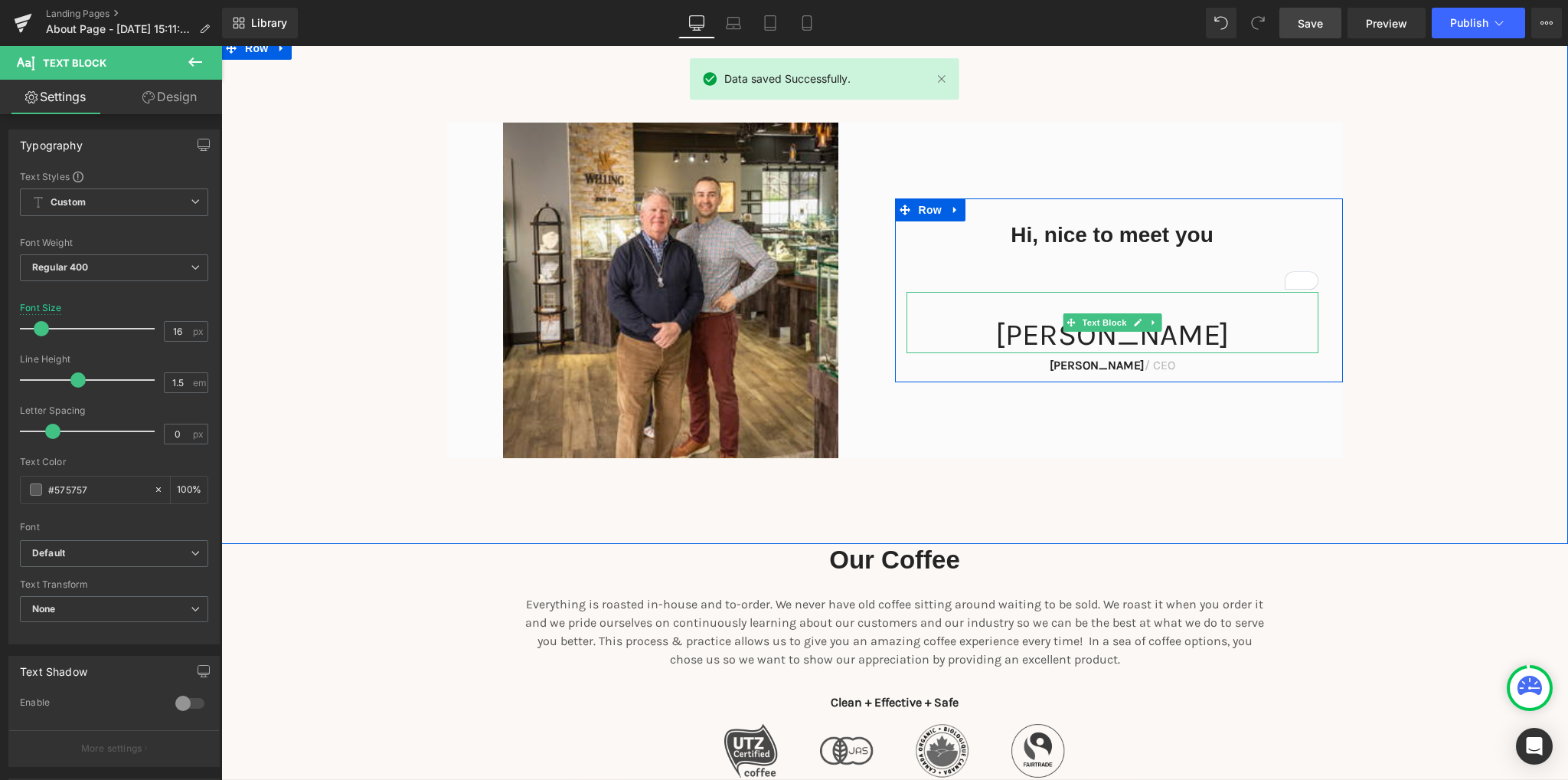
click at [1103, 335] on p "James" at bounding box center [1112, 334] width 412 height 37
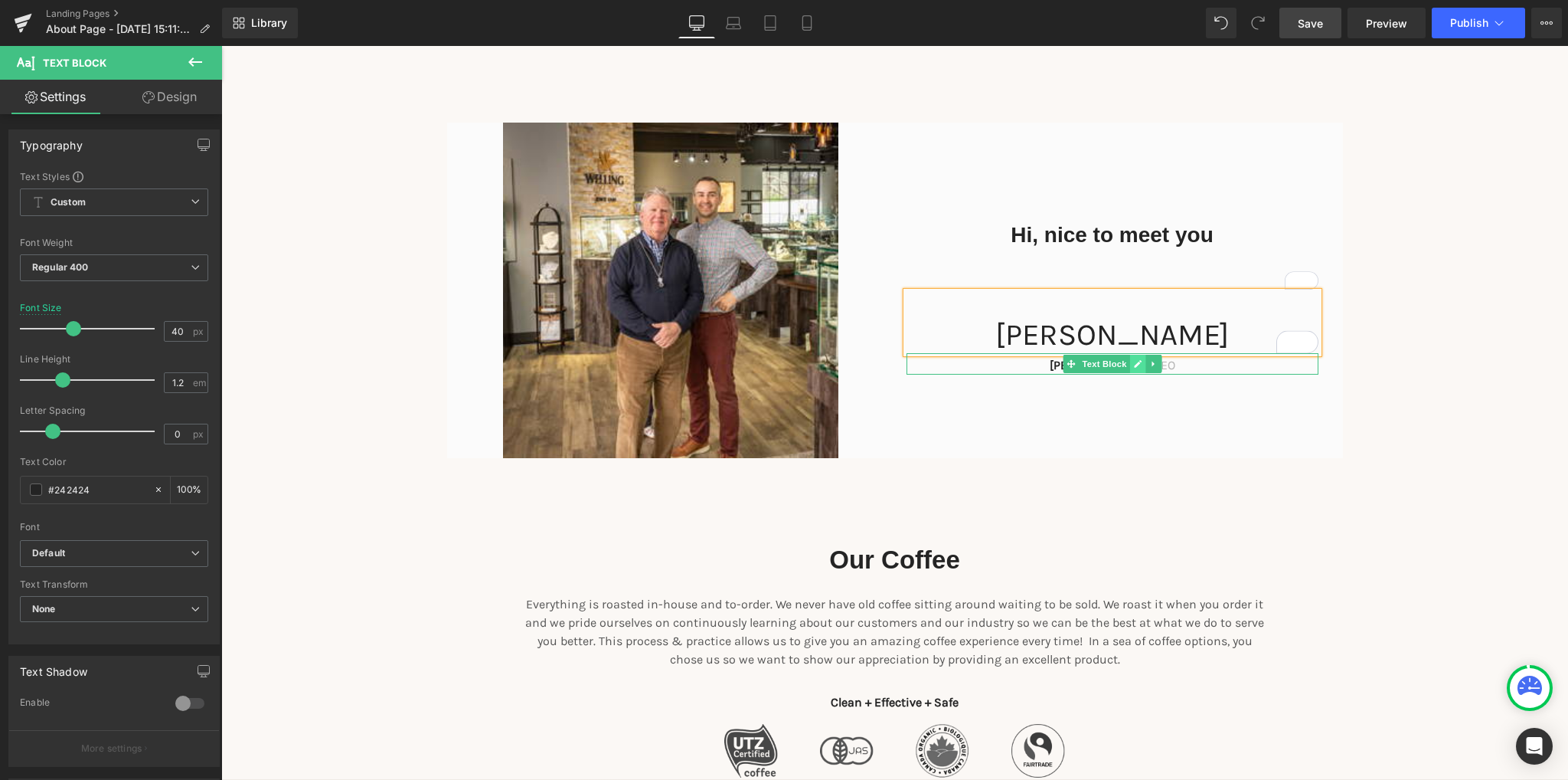
click at [1129, 362] on link at bounding box center [1137, 363] width 16 height 18
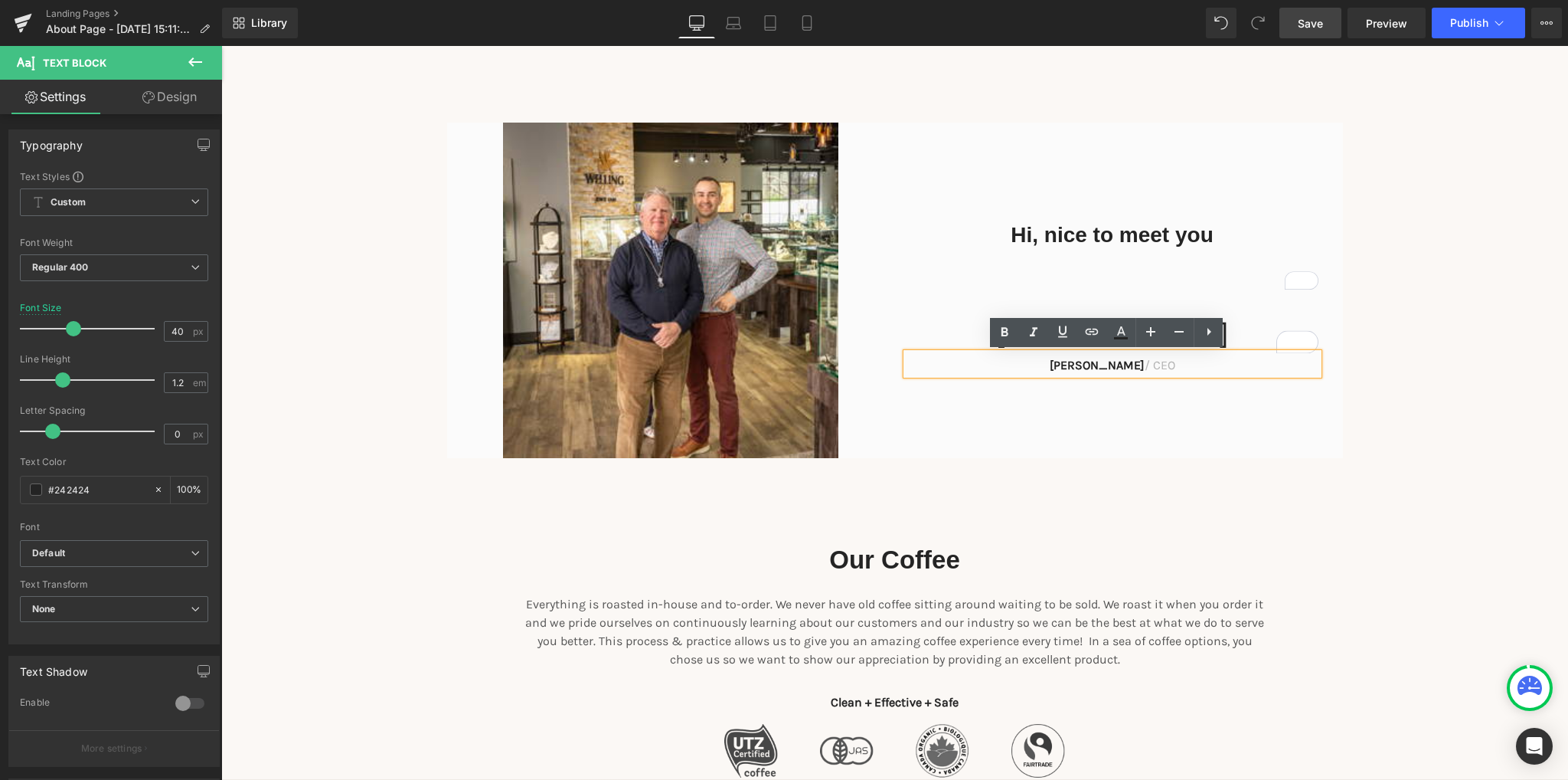
click at [1116, 365] on strong "James Frank" at bounding box center [1097, 365] width 95 height 14
click at [1205, 338] on icon at bounding box center [1208, 331] width 18 height 18
click at [1142, 439] on div "Hi, nice to meet you Heading Text Block Daniel Welling Text Block James Frank /…" at bounding box center [1119, 291] width 447 height 336
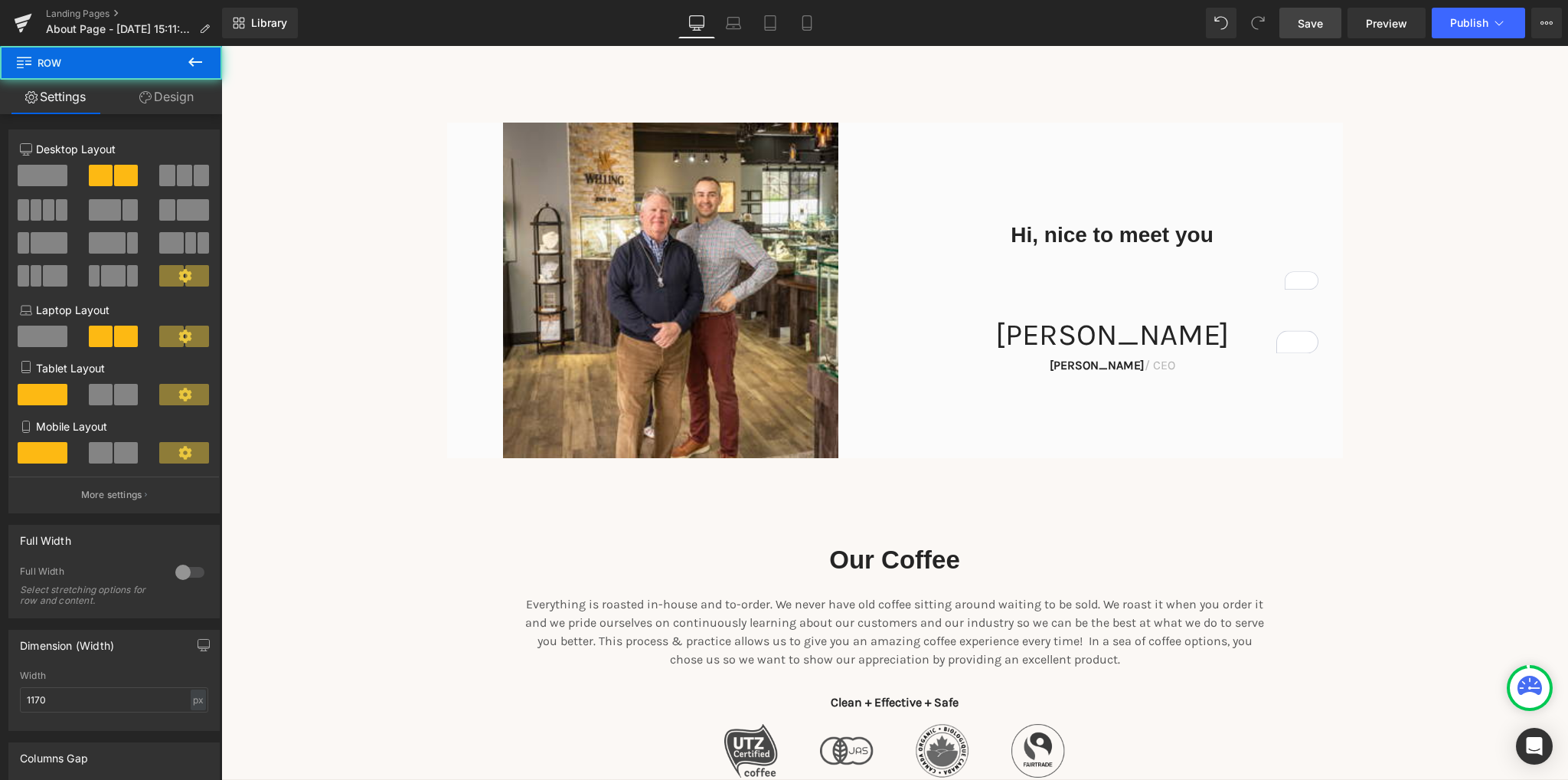
click at [1201, 550] on h2 "Our Coffee" at bounding box center [895, 560] width 743 height 33
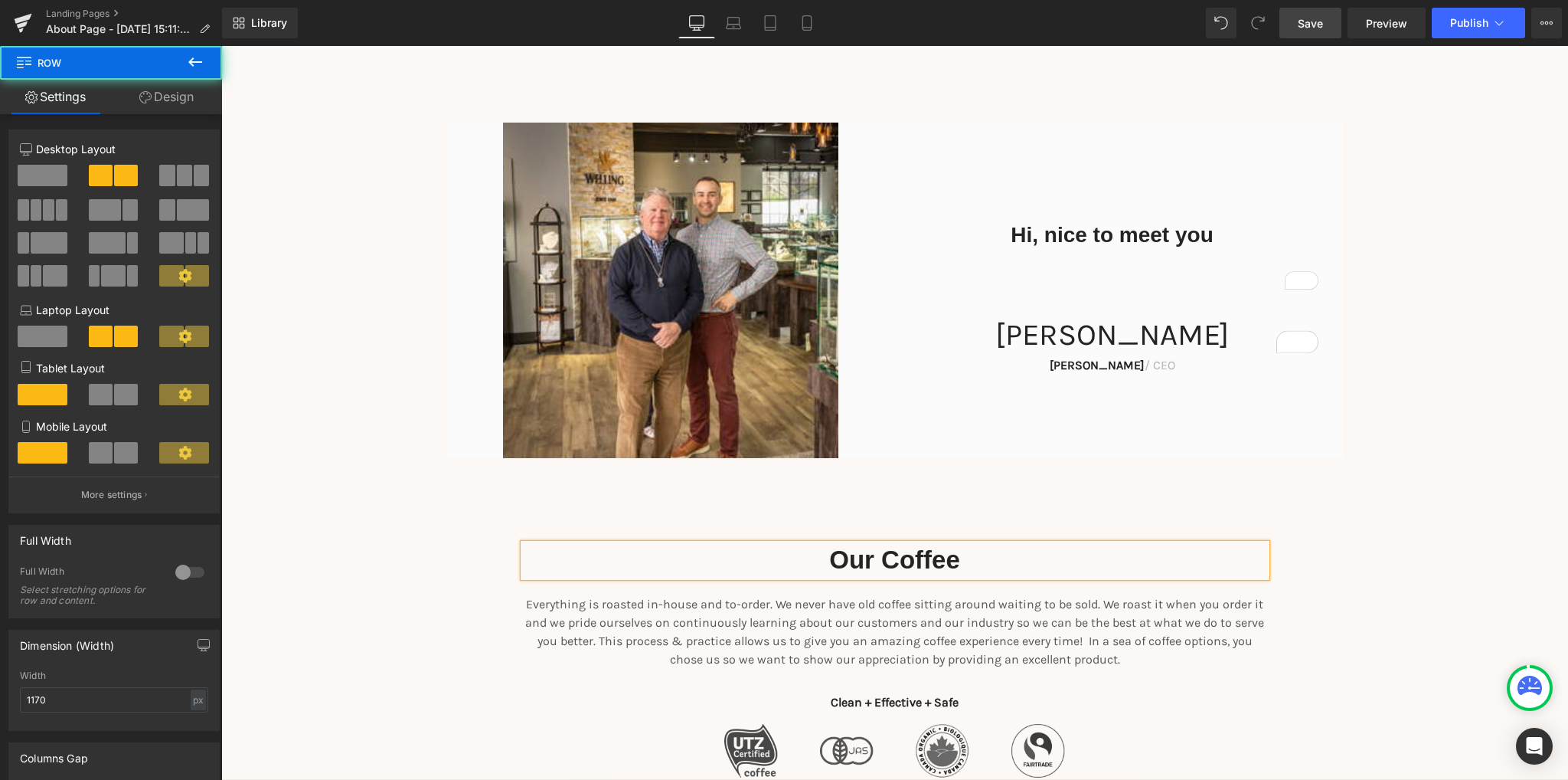
click at [1115, 365] on div "James Frank / CEO Text Block" at bounding box center [1112, 364] width 412 height 22
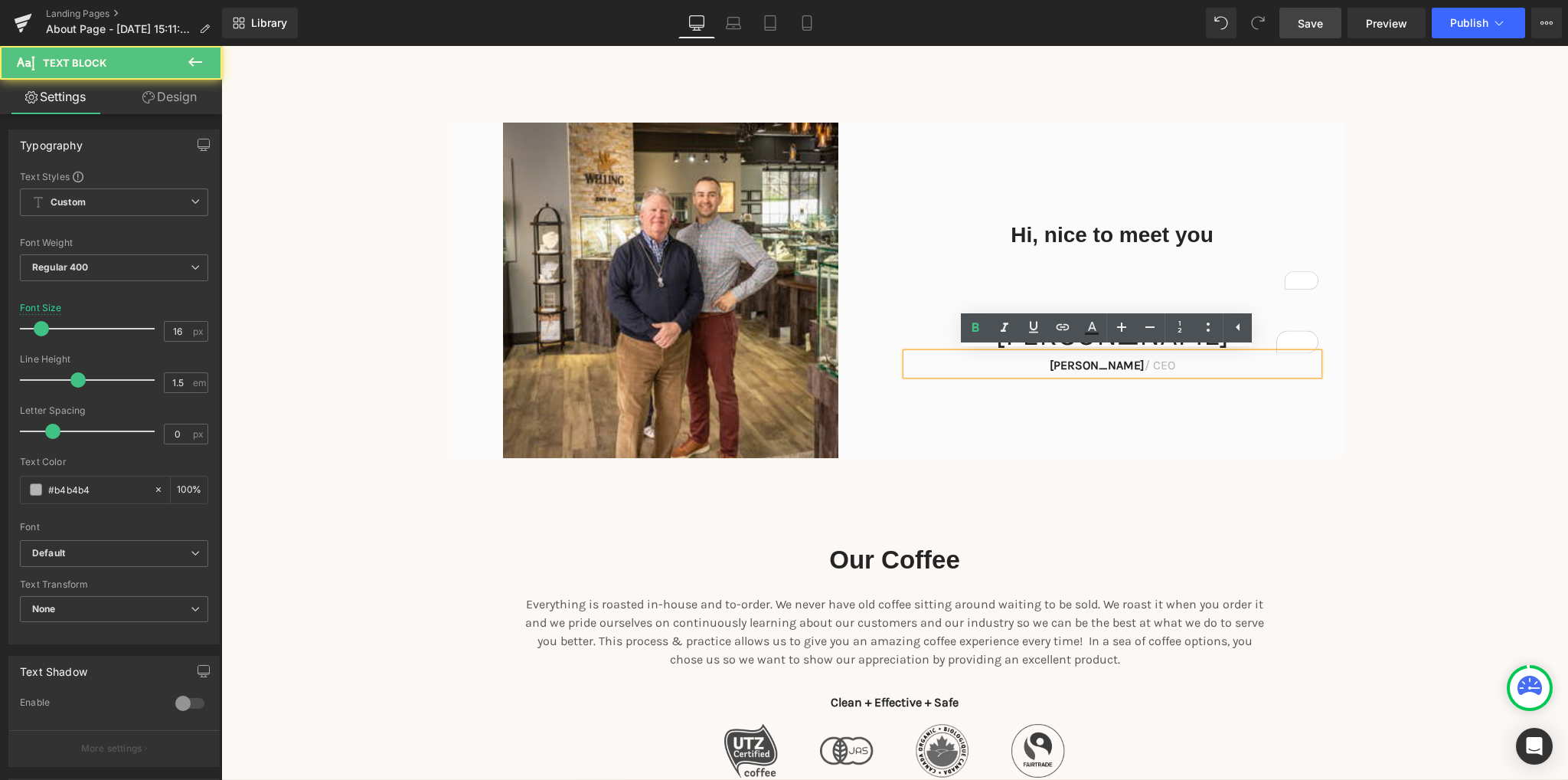
drag, startPoint x: 1172, startPoint y: 366, endPoint x: 1038, endPoint y: 359, distance: 134.2
click at [1038, 359] on p "James Frank / CEO" at bounding box center [1112, 365] width 412 height 18
click at [1160, 366] on p at bounding box center [1112, 365] width 412 height 18
click at [221, 46] on div at bounding box center [221, 46] width 0 height 0
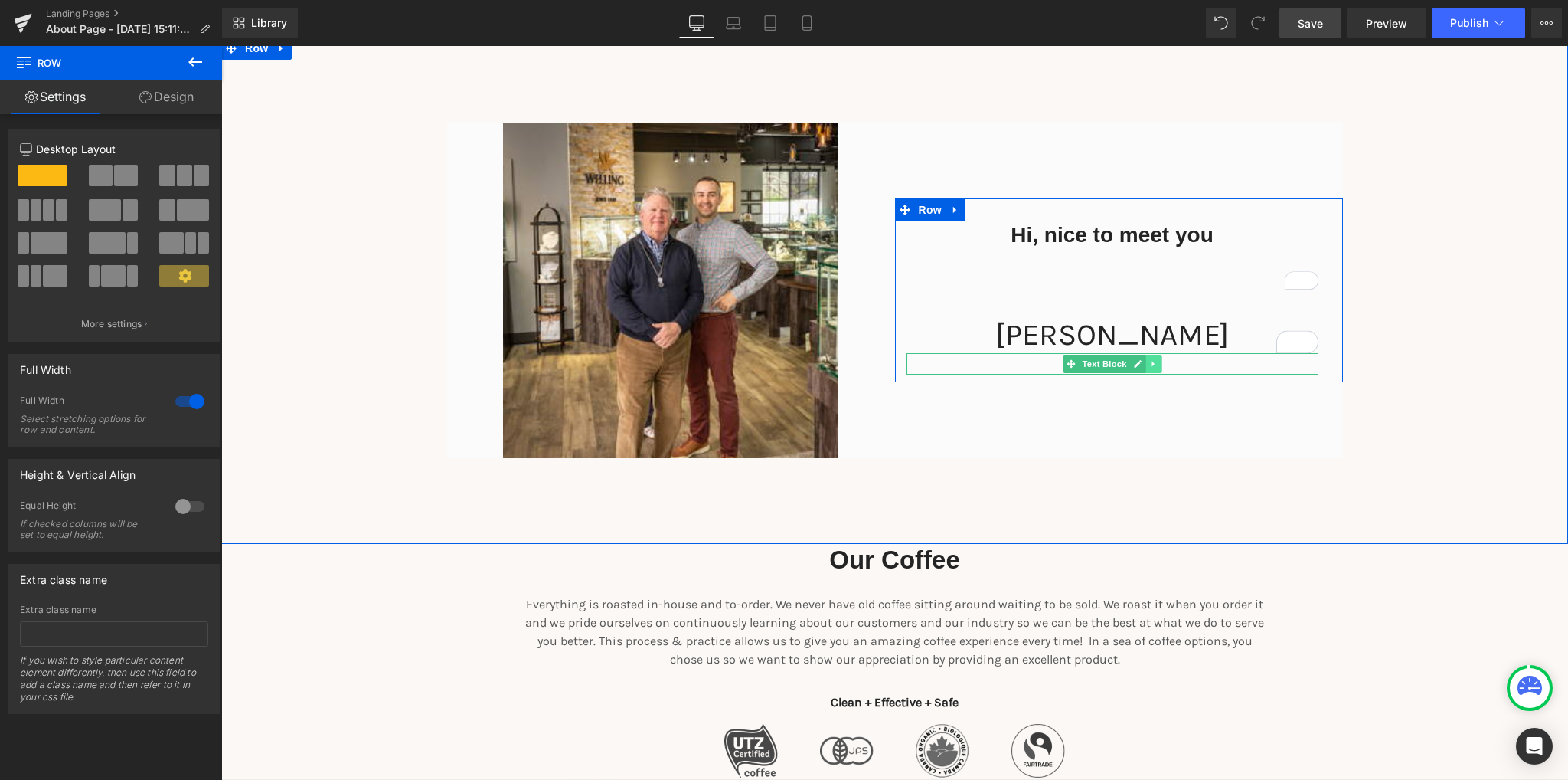
click at [1152, 363] on icon at bounding box center [1153, 364] width 8 height 9
click at [1156, 367] on icon at bounding box center [1160, 364] width 8 height 9
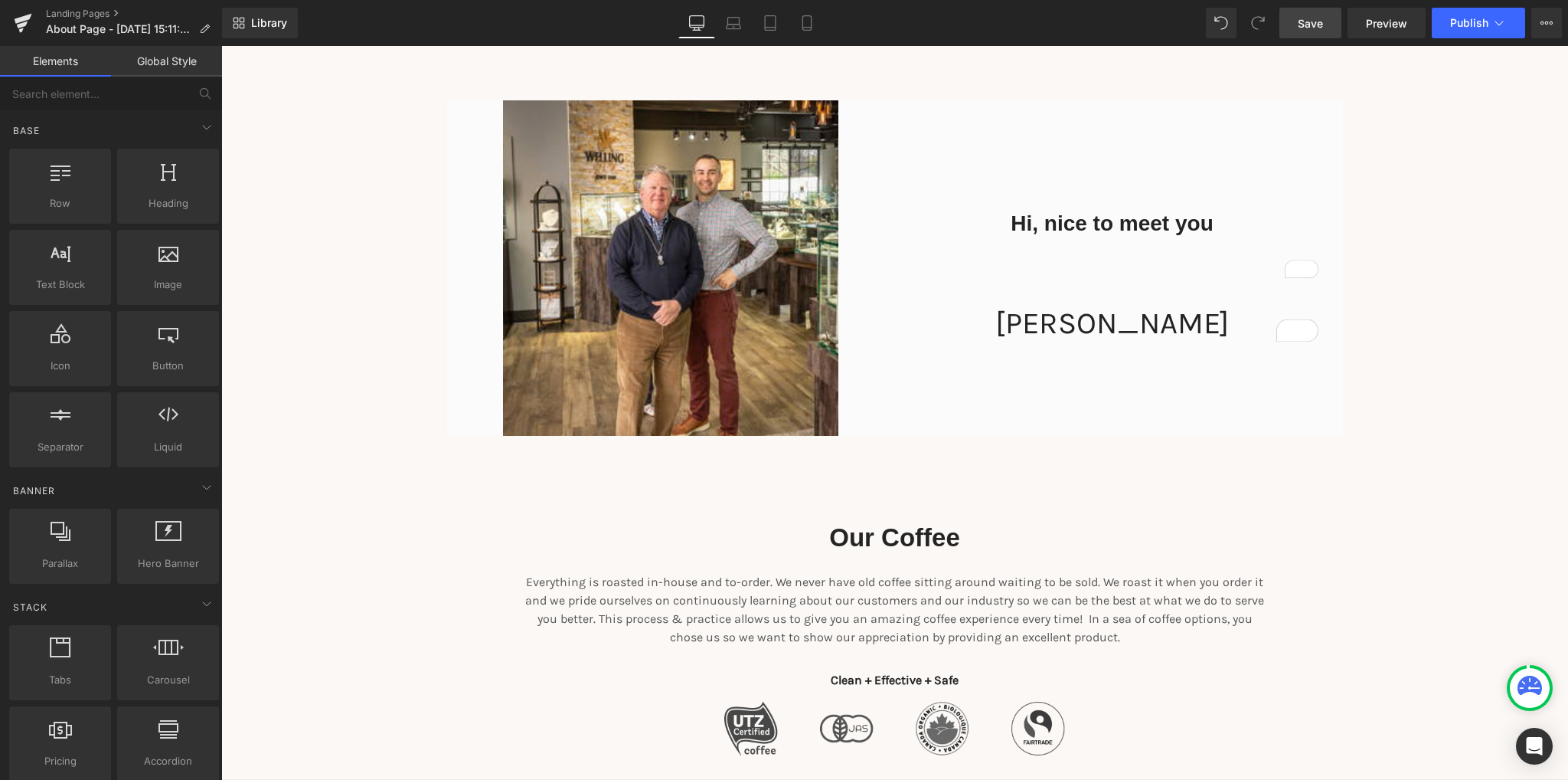
scroll to position [658, 0]
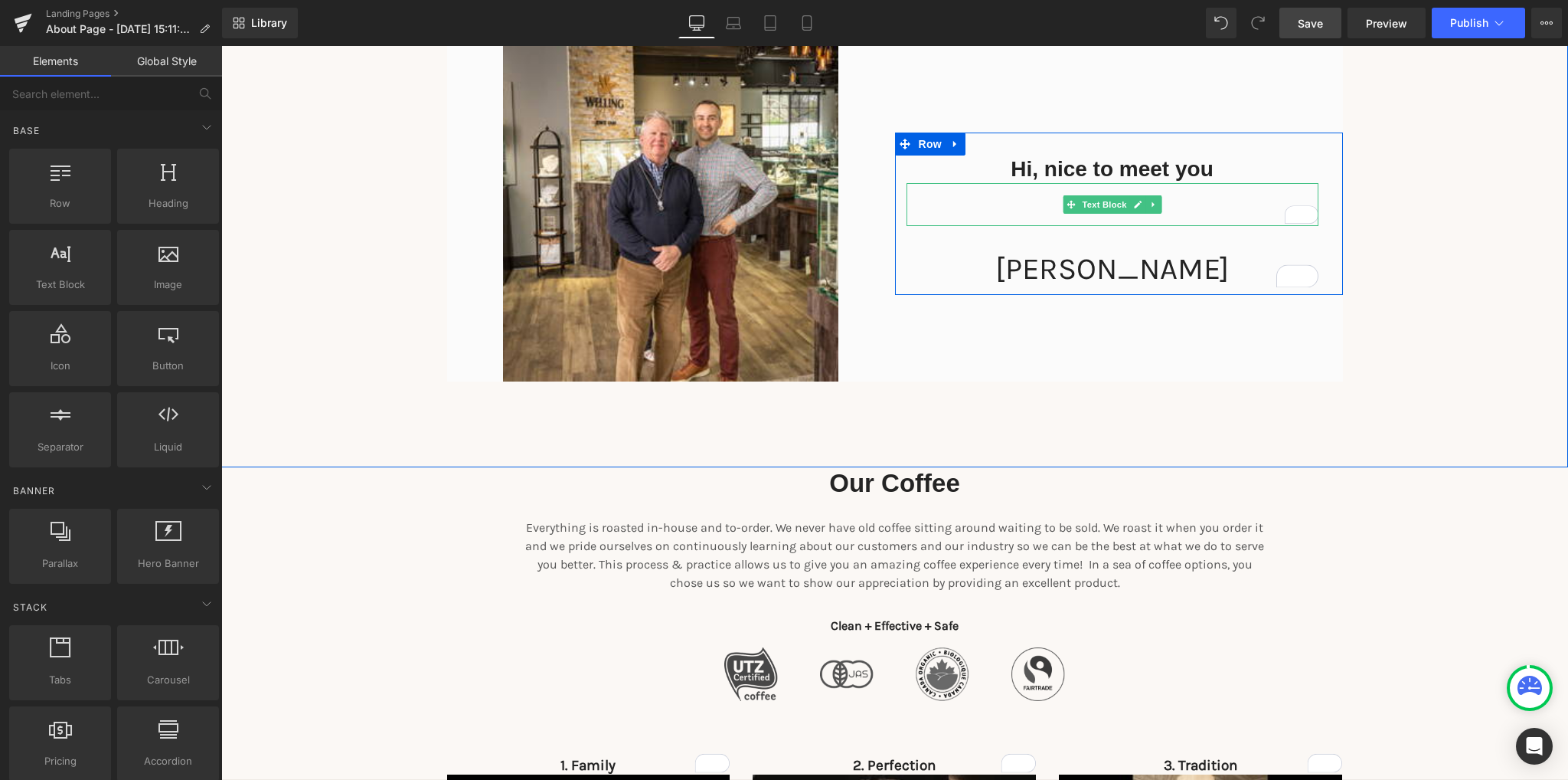
click at [1173, 205] on div "To enrich screen reader interactions, please activate Accessibility in Grammarl…" at bounding box center [1112, 204] width 412 height 42
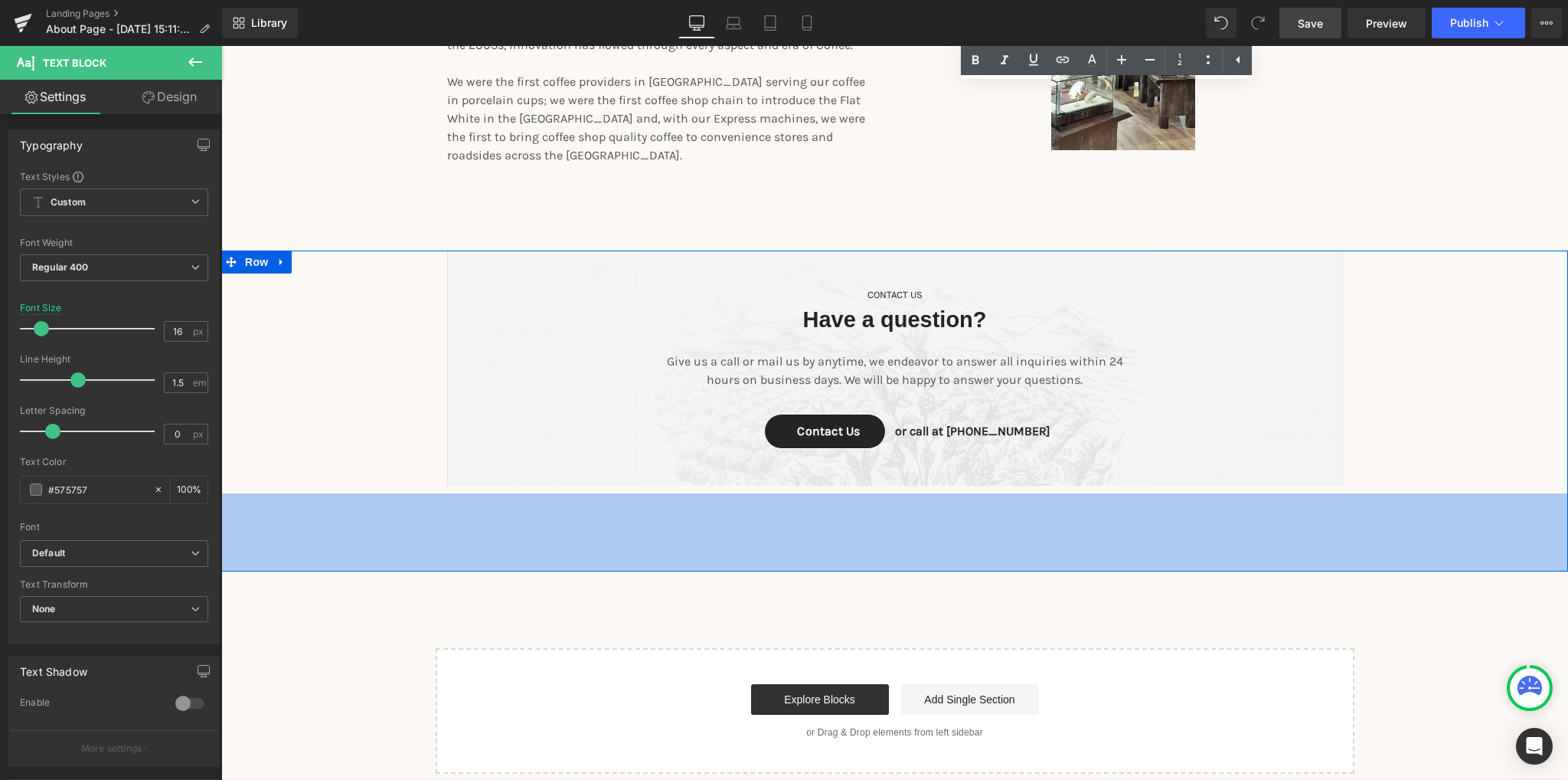
scroll to position [2420, 0]
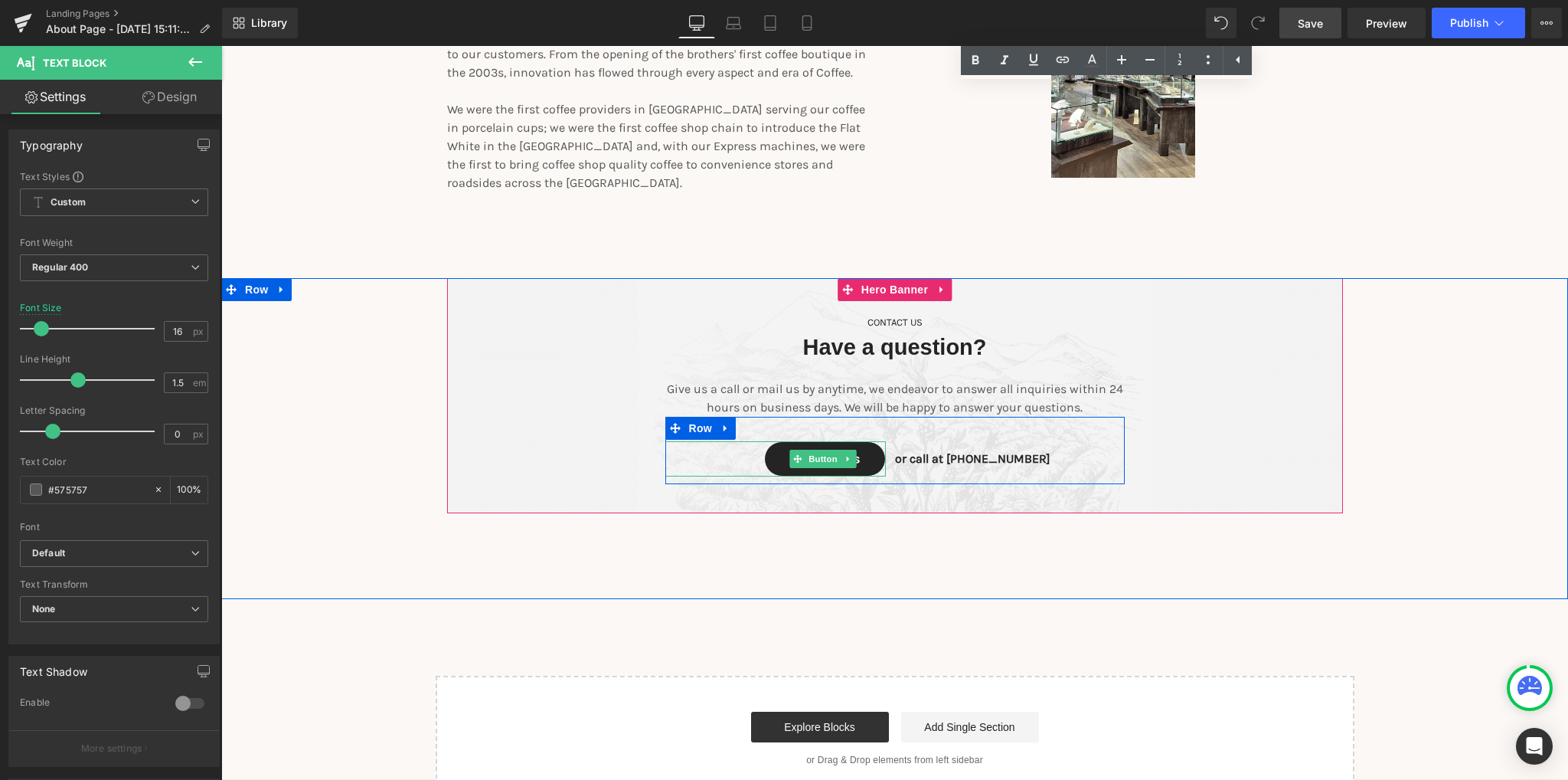
drag, startPoint x: 827, startPoint y: 441, endPoint x: 829, endPoint y: 378, distance: 63.0
click at [827, 449] on span "Button" at bounding box center [823, 458] width 35 height 18
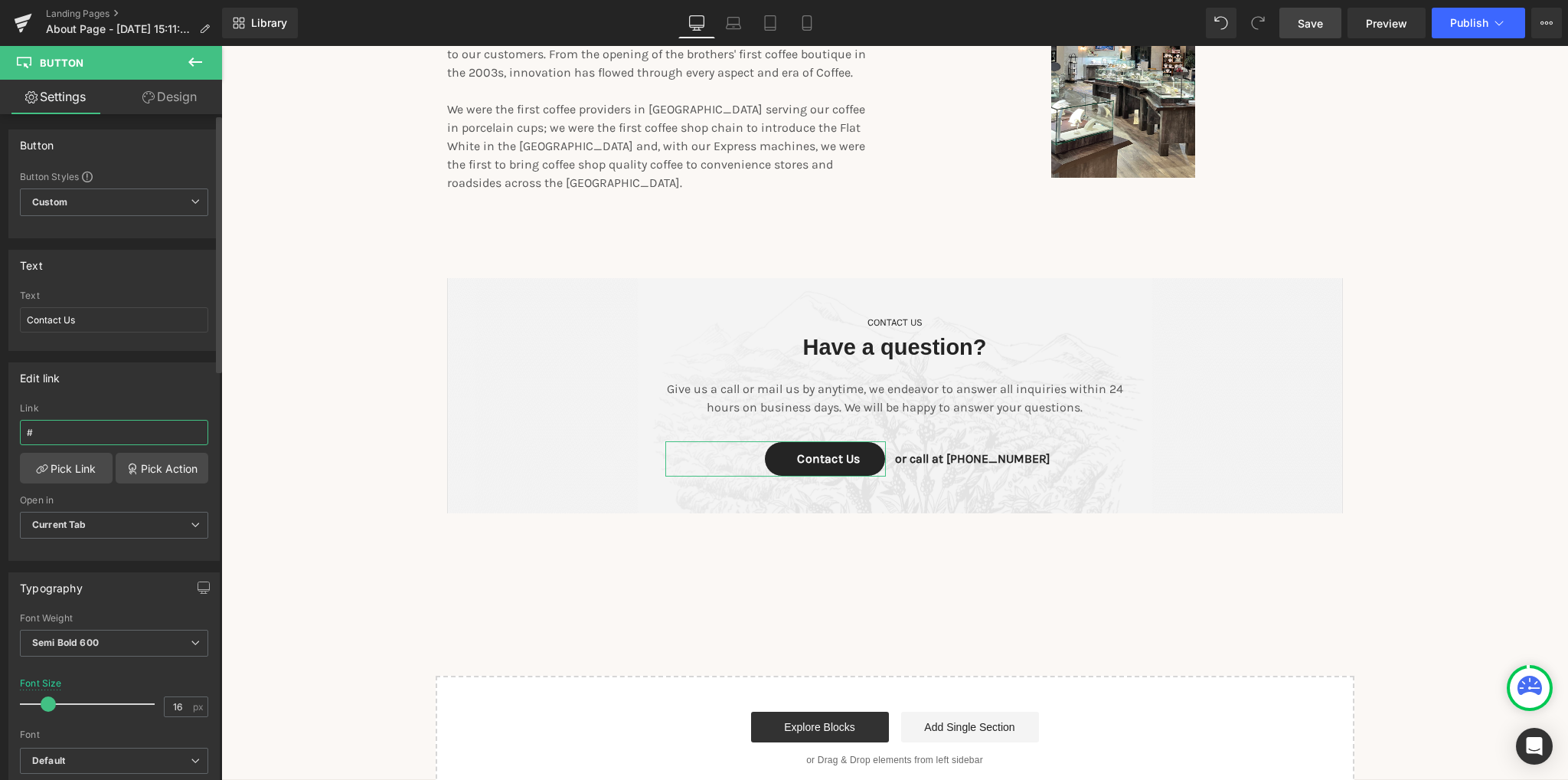
click at [42, 429] on input "#" at bounding box center [113, 432] width 188 height 25
click at [49, 467] on link "Pick Link" at bounding box center [66, 467] width 93 height 30
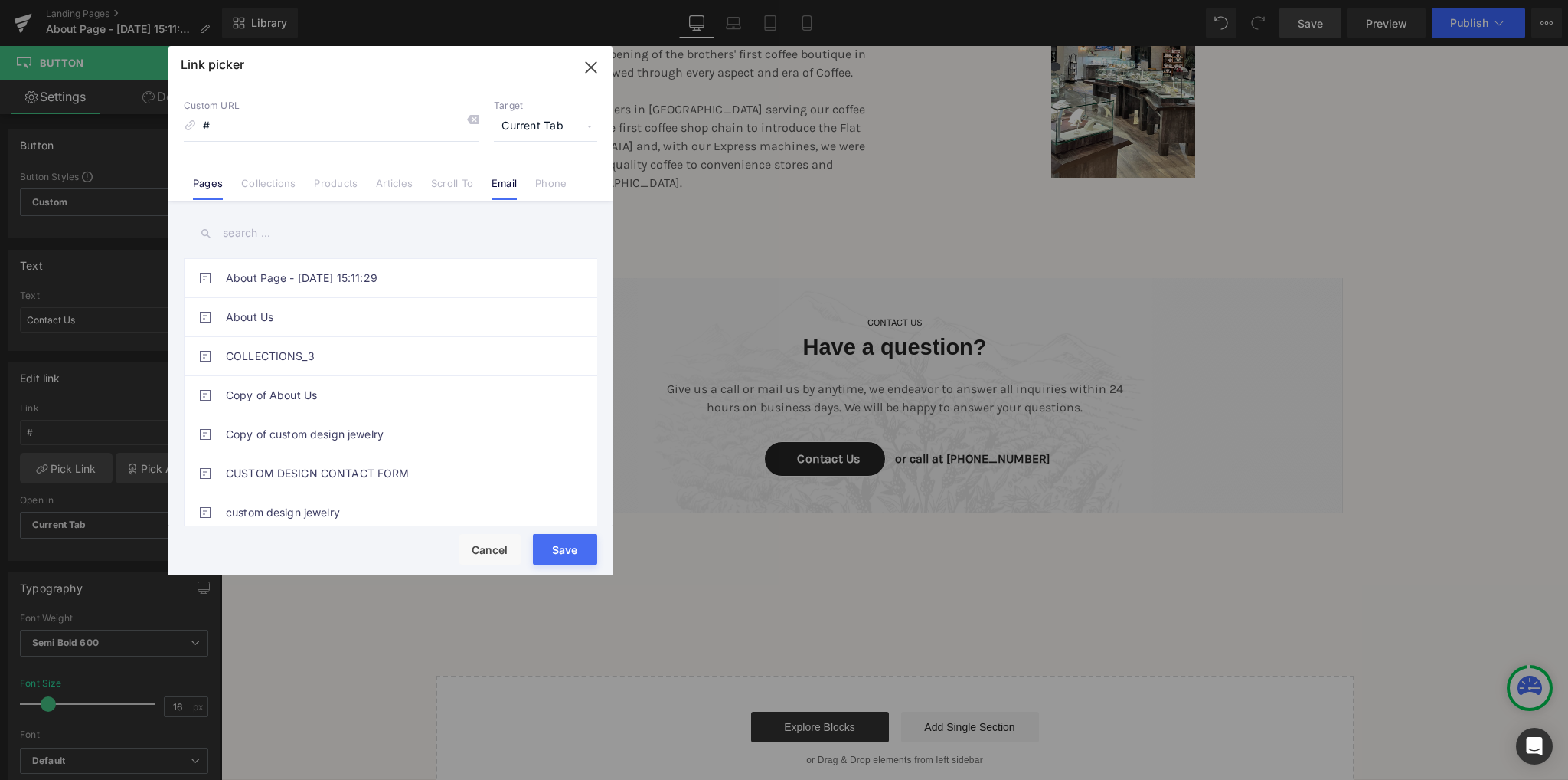
click at [507, 184] on link "Email" at bounding box center [504, 188] width 25 height 23
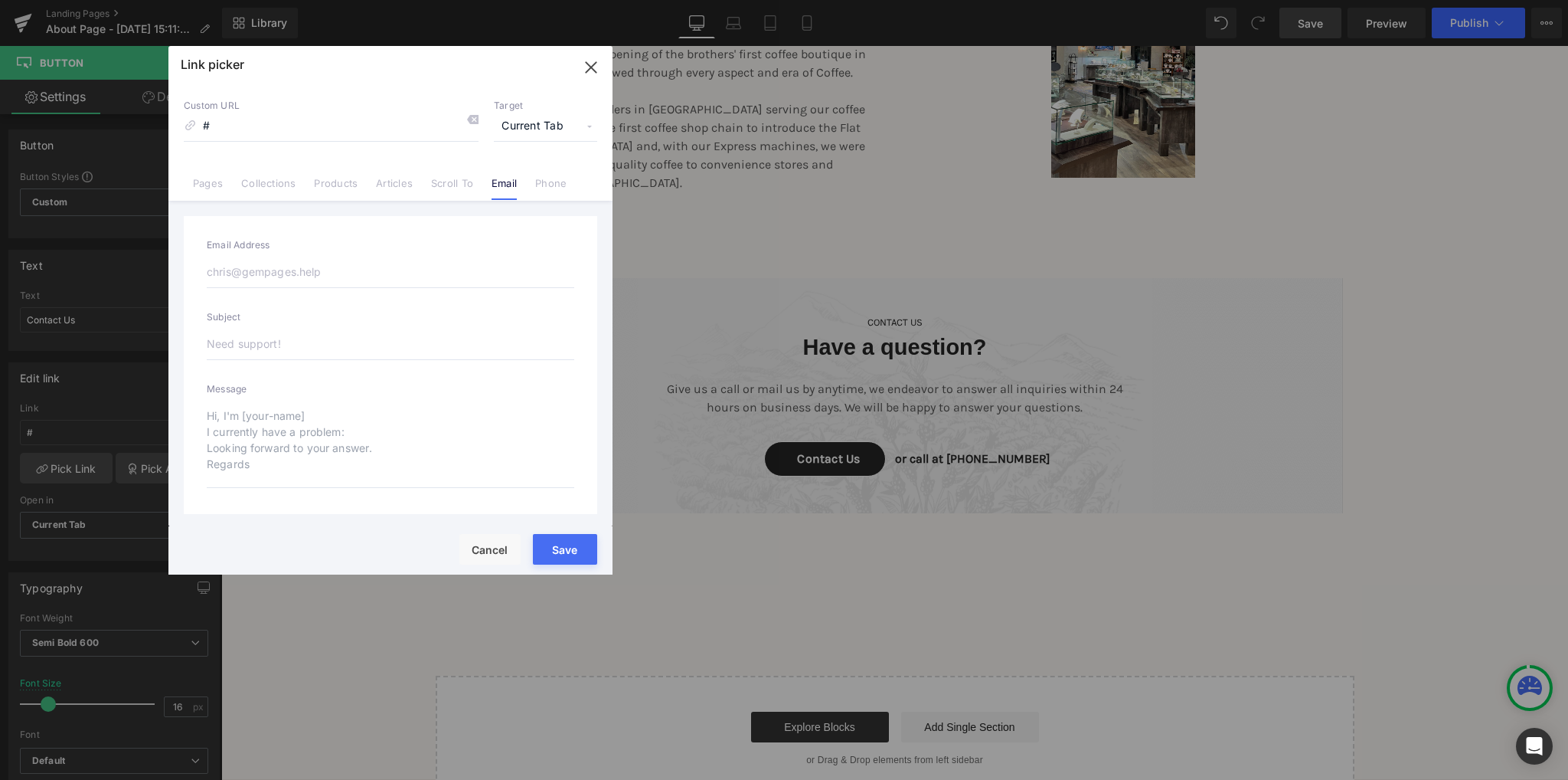
click at [304, 271] on input "email" at bounding box center [390, 272] width 367 height 32
type input "i"
type input "contactus@wellingandco.co"
type input "mailto:contactus@wellingandco.co"
type input "contactus@wellingandco.com"
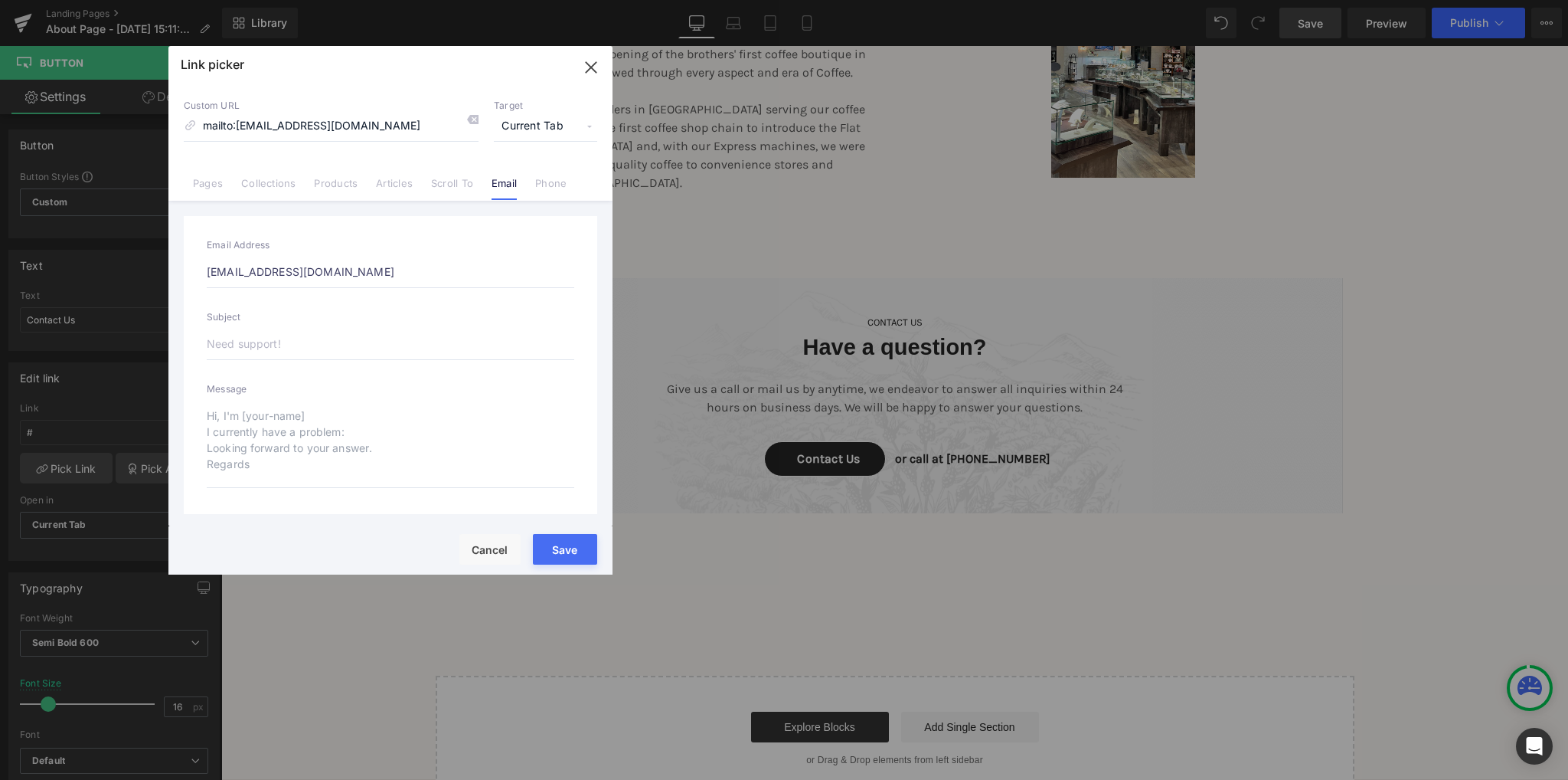
type input "mailto:contactus@wellingandco.com"
type input "contactus@wellingandco.com"
click at [276, 349] on input "text" at bounding box center [390, 344] width 367 height 32
type input "I"
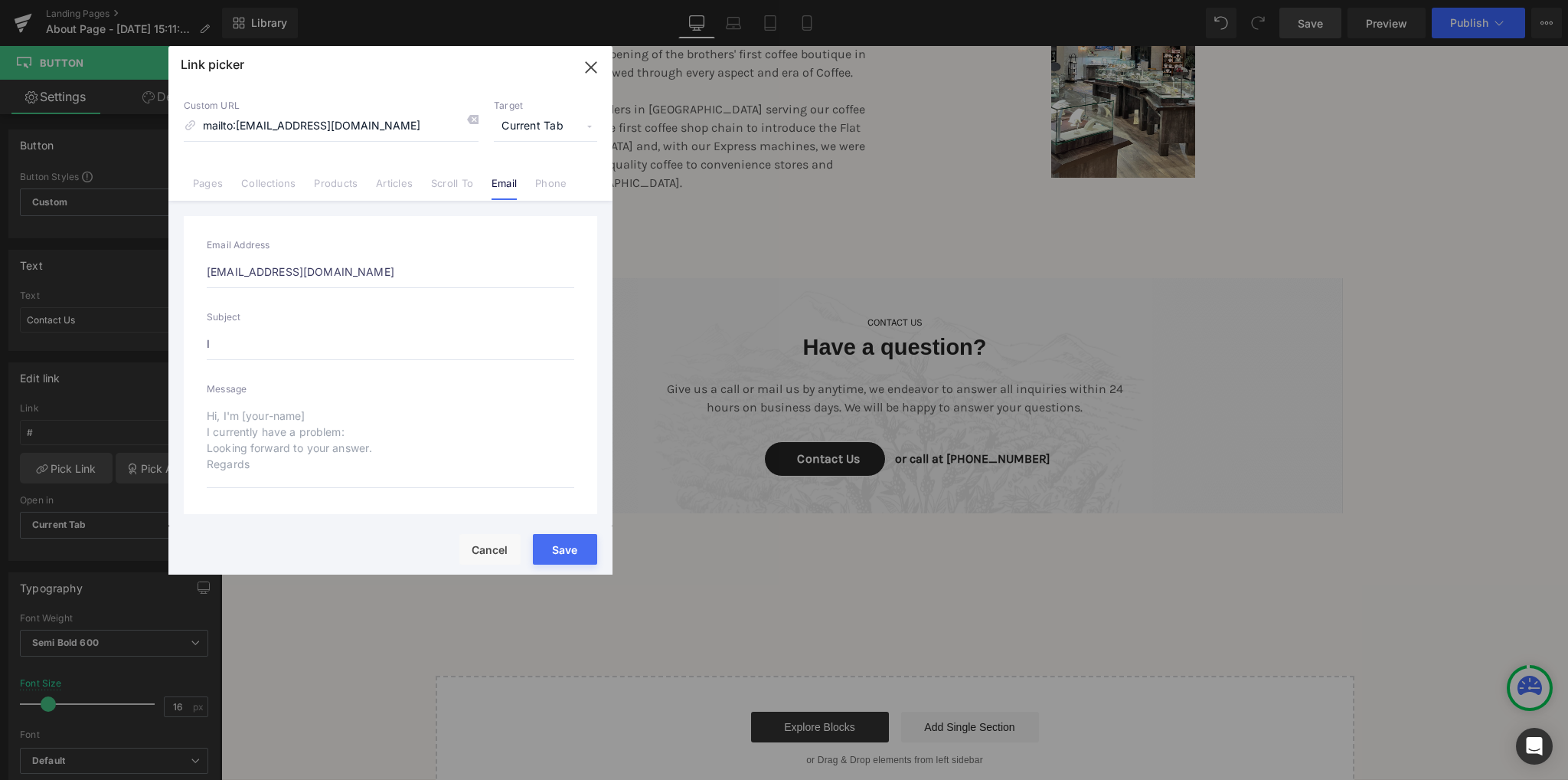
type input "mailto:contactus@wellingandco.com?subject=I"
type input "I n"
type input "mailto:contactus@wellingandco.com?subject=I n"
type input "I ne"
type input "mailto:contactus@wellingandco.com?subject=I ne"
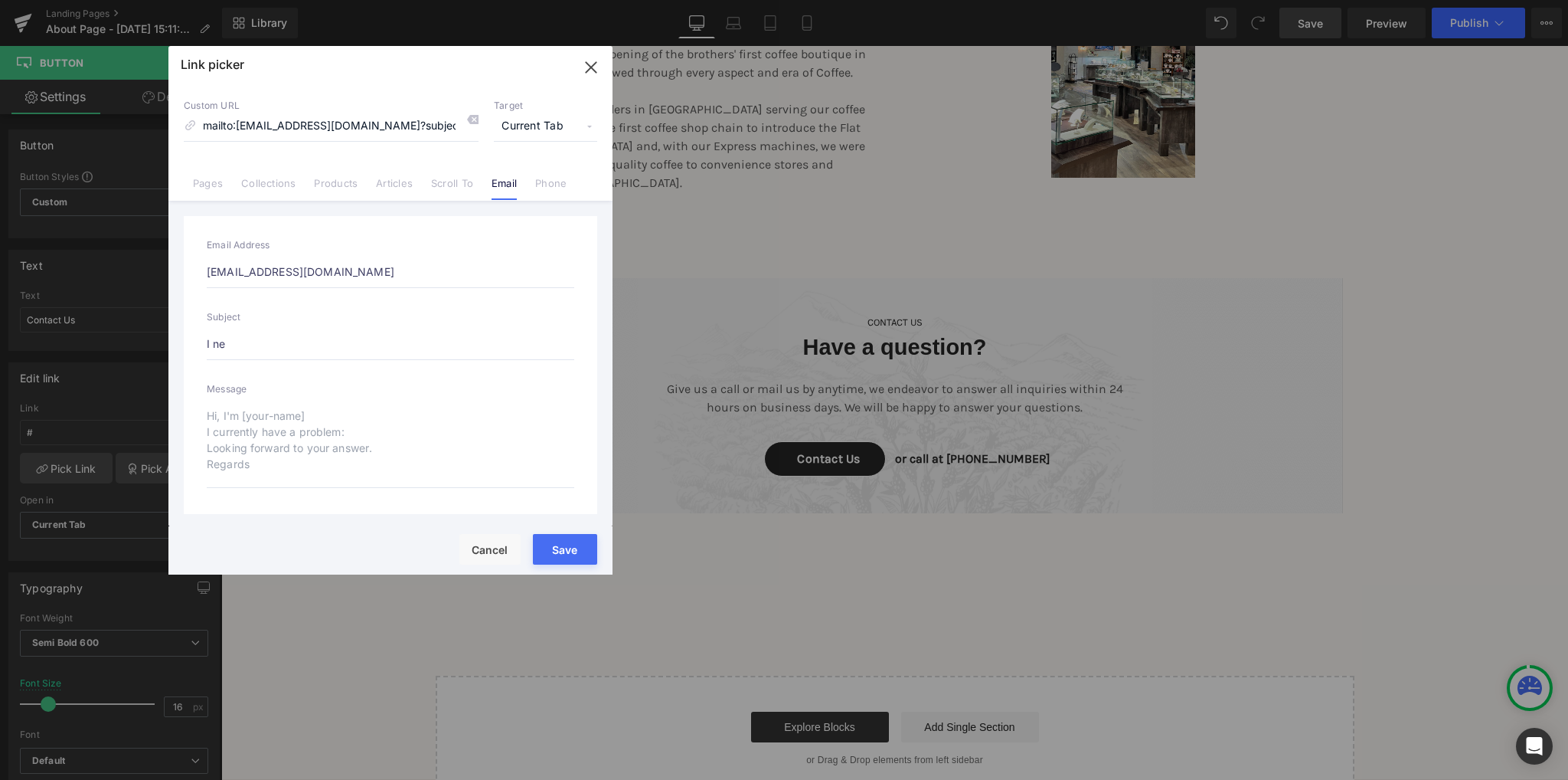
type input "I nee"
type input "mailto:contactus@wellingandco.com?subject=I nee"
type input "I need"
type input "mailto:contactus@wellingandco.com?subject=I need"
type input "I need"
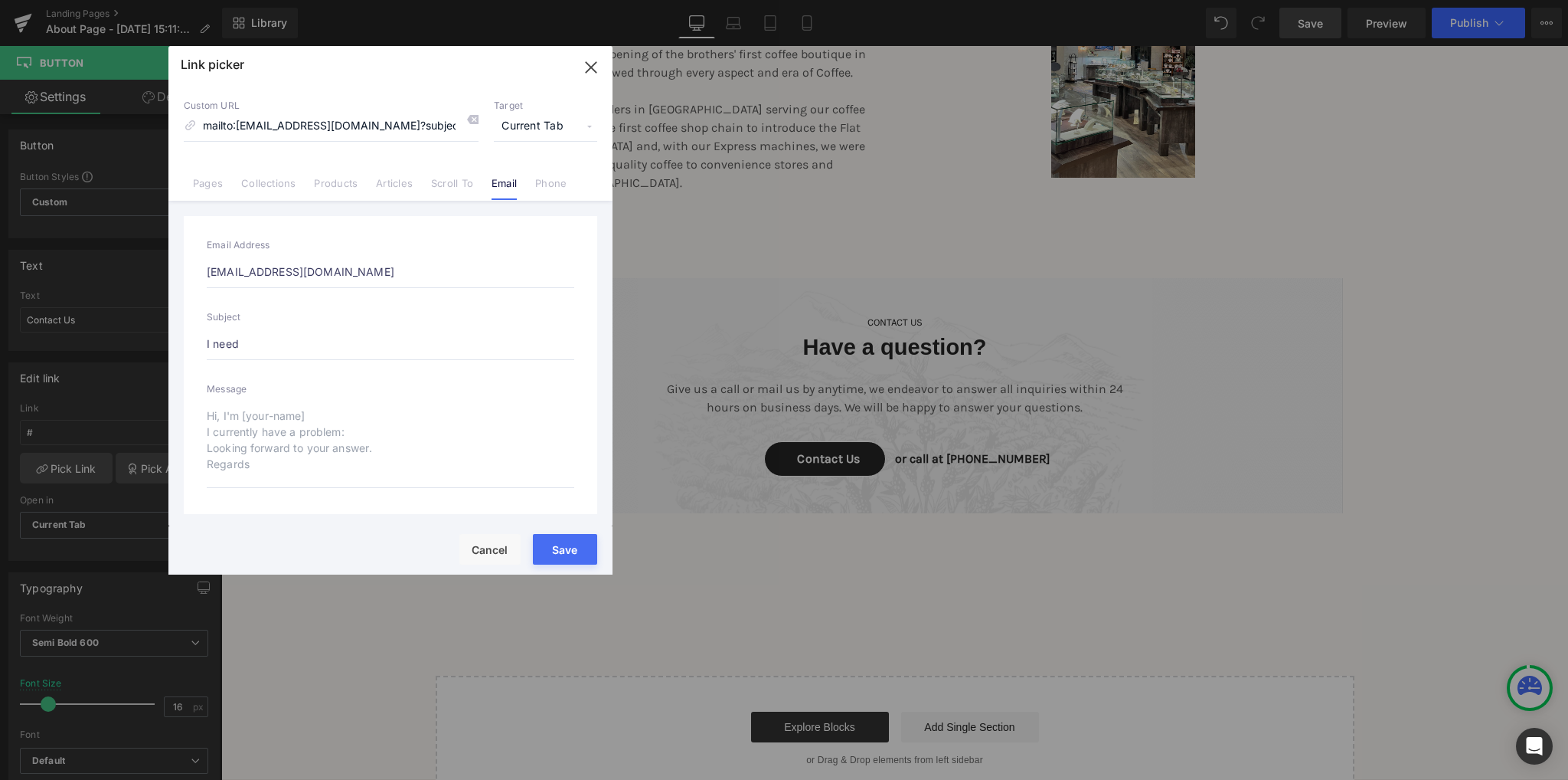
type input "mailto:contactus@wellingandco.com?subject=I need"
type input "I nee"
type input "mailto:contactus@wellingandco.com?subject=I nee"
type input "I ne"
type input "mailto:contactus@wellingandco.com?subject=I ne"
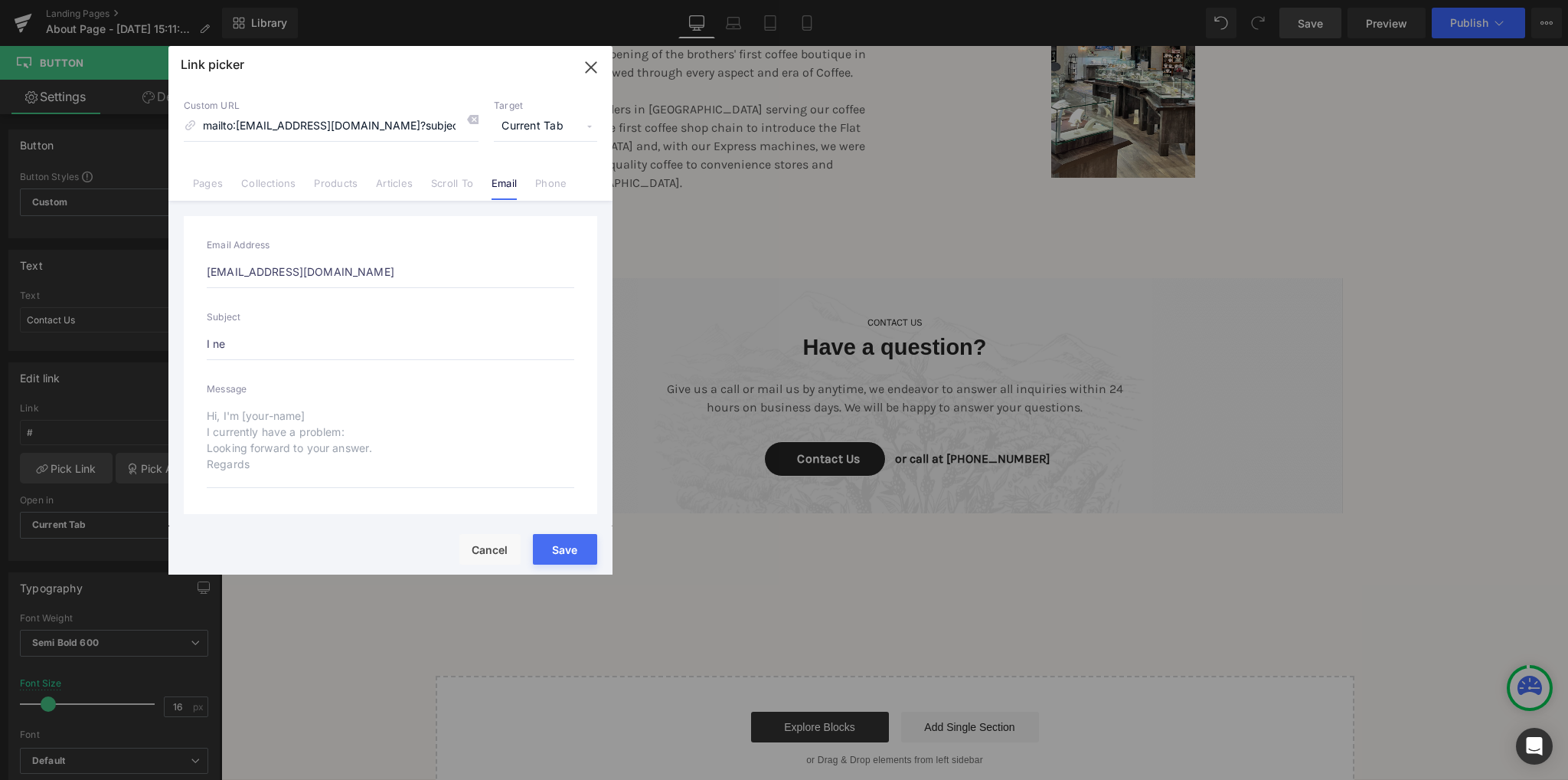
type input "I n"
type input "mailto:contactus@wellingandco.com?subject=I n"
type input "I"
type input "mailto:contactus@wellingandco.com?subject=I"
type input "I h"
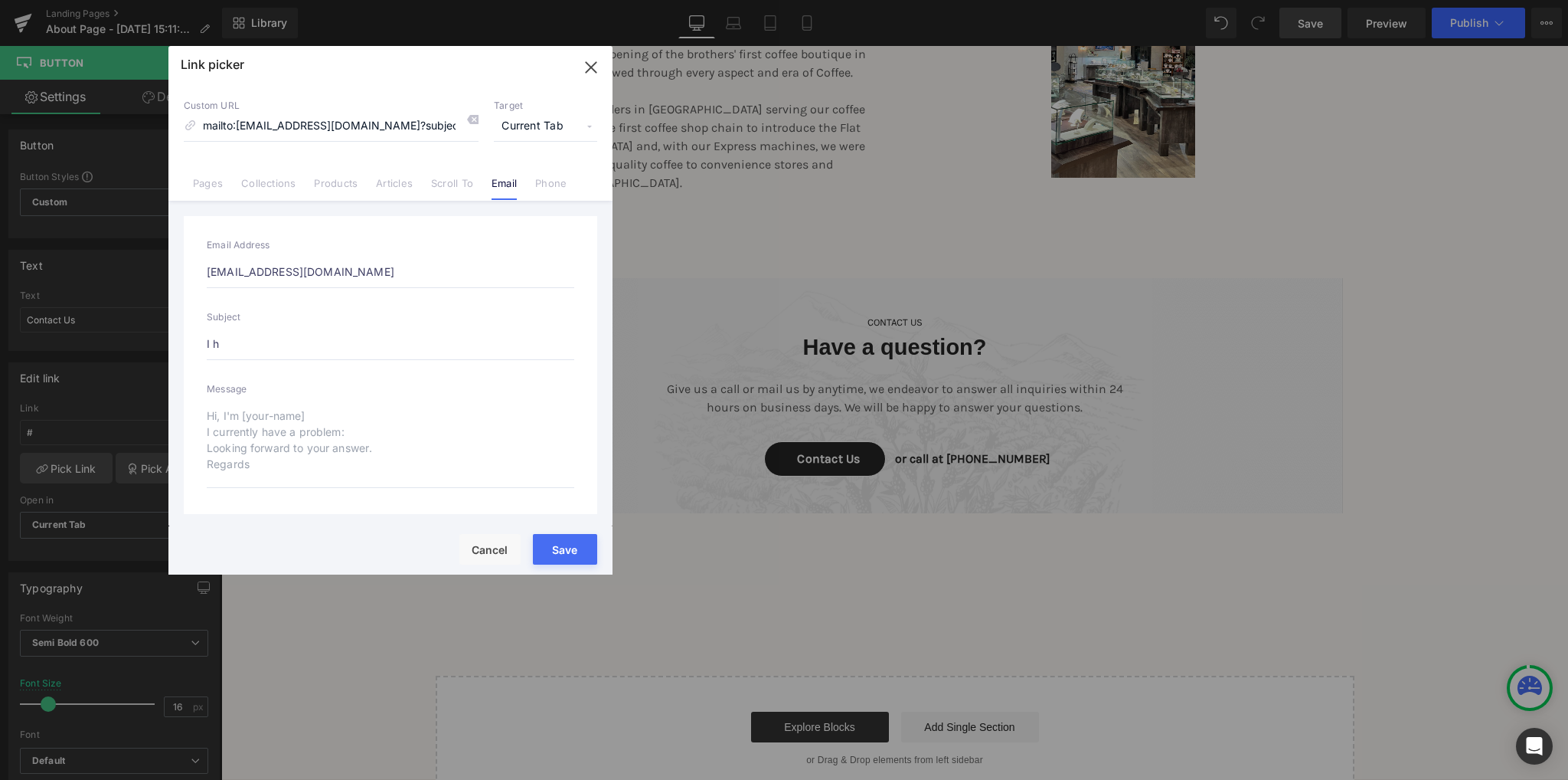
type input "mailto:contactus@wellingandco.com?subject=I h"
type input "I ha"
type input "mailto:contactus@wellingandco.com?subject=I ha"
type input "I hae"
type input "mailto:contactus@wellingandco.com?subject=I hae"
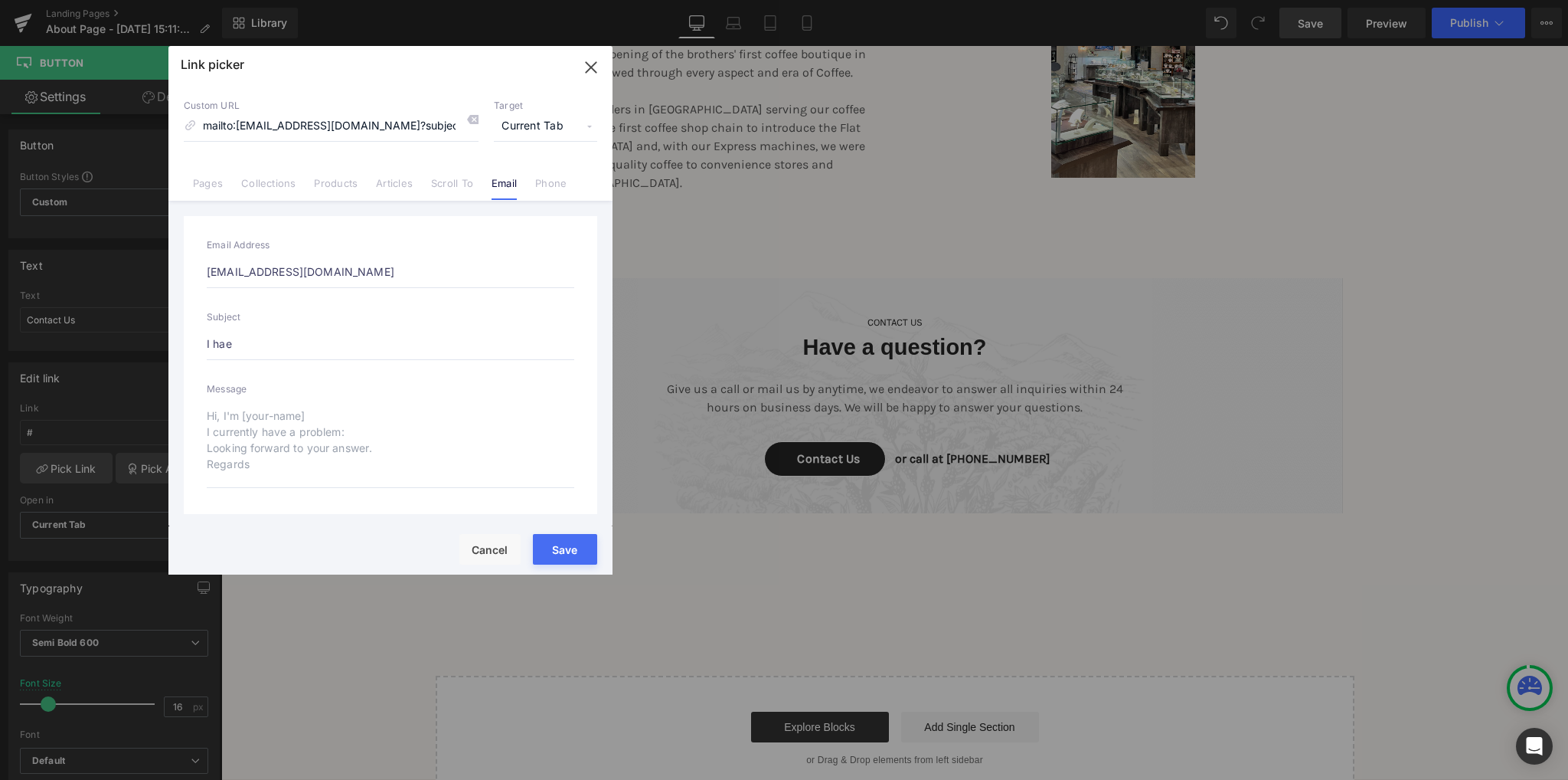
type input "I hae a"
type input "mailto:contactus@wellingandco.com?subject=I hae a"
type input "I hae a"
type input "mailto:contactus@wellingandco.com?subject=I hae a"
type input "I hae a"
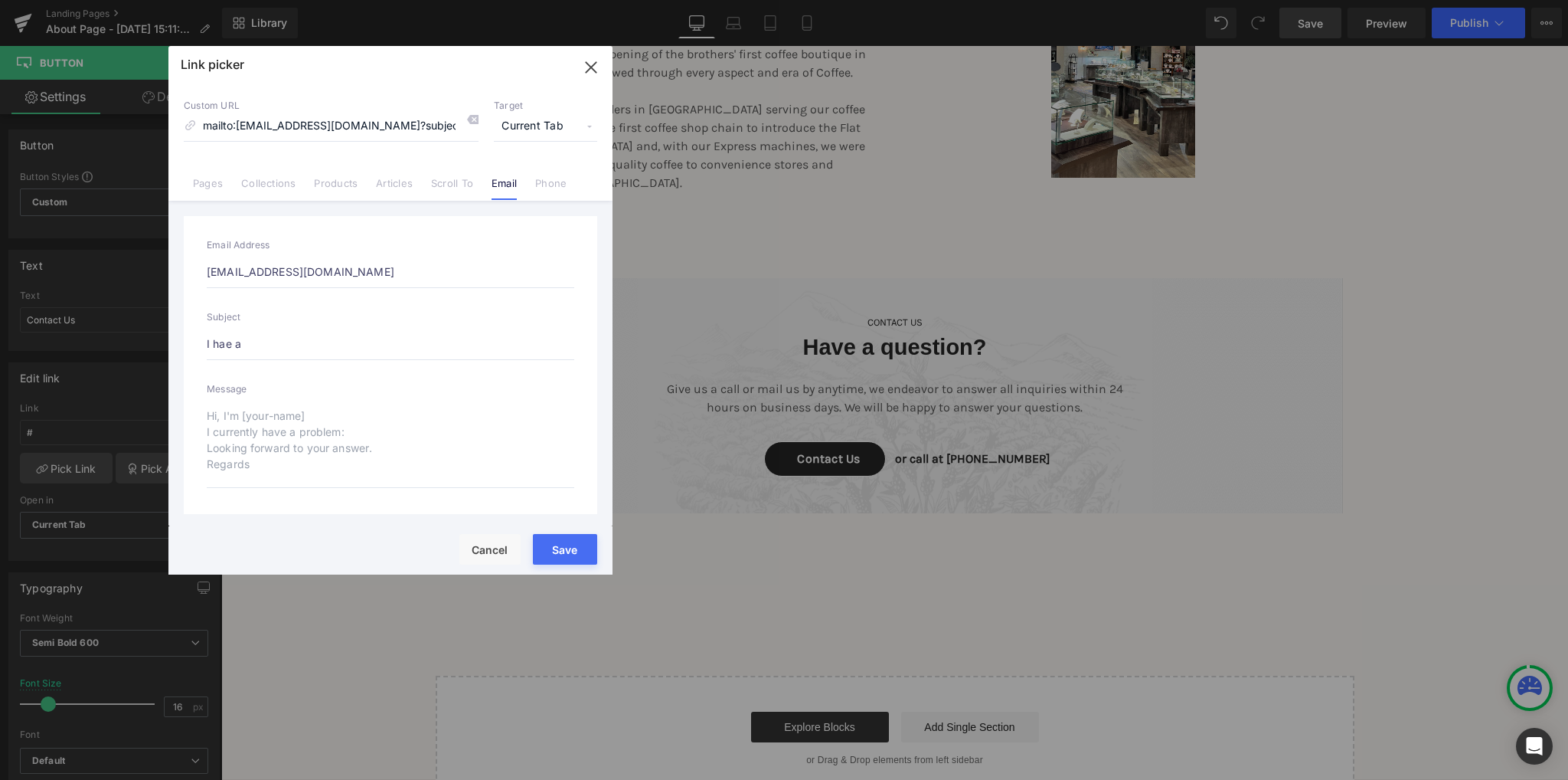
type input "mailto:contactus@wellingandco.com?subject=I hae a"
type input "I hae"
type input "mailto:contactus@wellingandco.com?subject=I hae"
type input "I hae"
type input "mailto:contactus@wellingandco.com?subject=I hae"
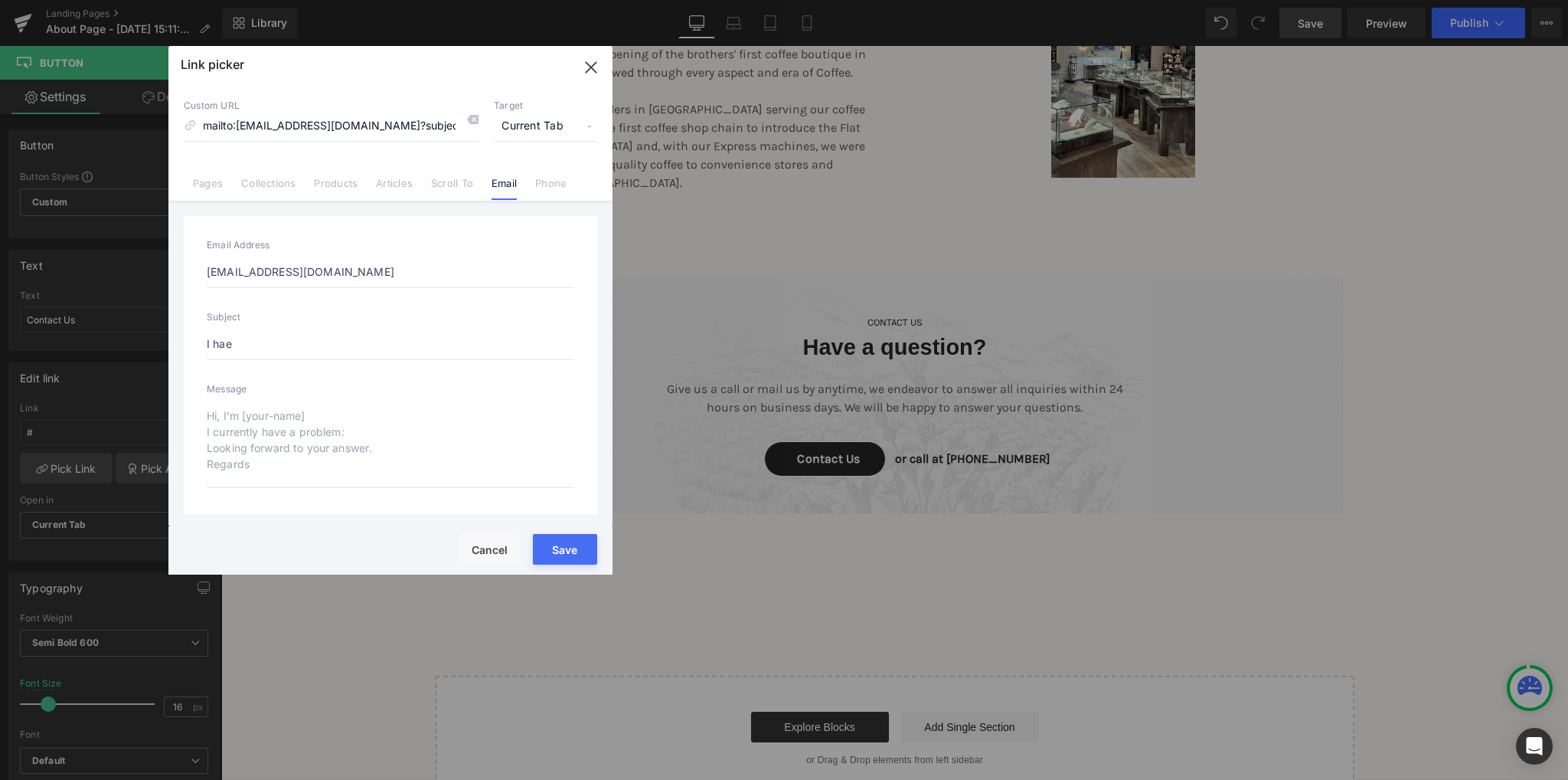
type input "I ha"
type input "mailto:contactus@wellingandco.com?subject=I ha"
type input "I hav"
type input "mailto:contactus@wellingandco.com?subject=I hav"
type input "I have"
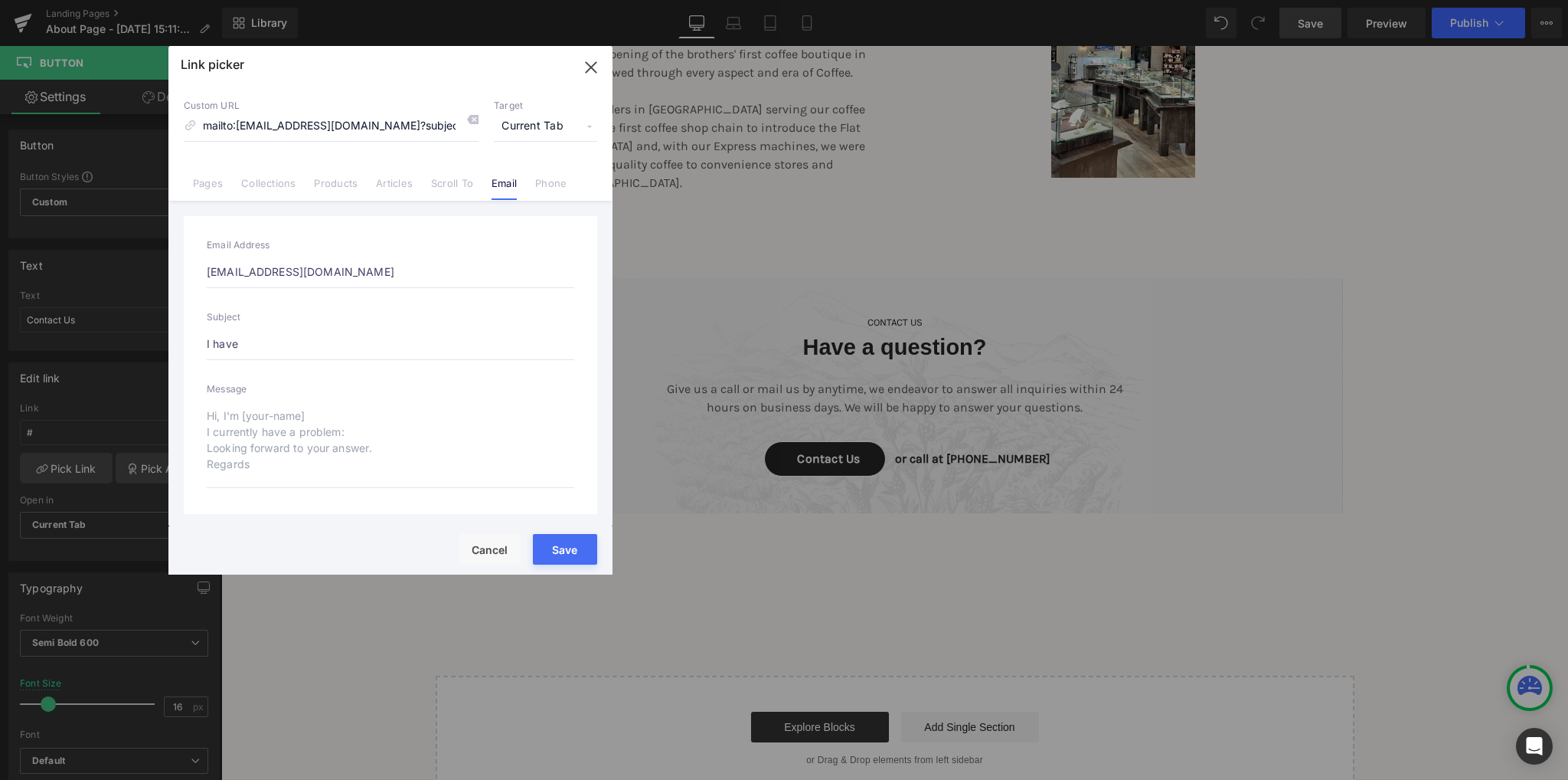
type input "mailto:contactus@wellingandco.com?subject=I have"
type input "I have"
type input "mailto:contactus@wellingandco.com?subject=I have"
type input "I have a"
type input "mailto:contactus@wellingandco.com?subject=I have a"
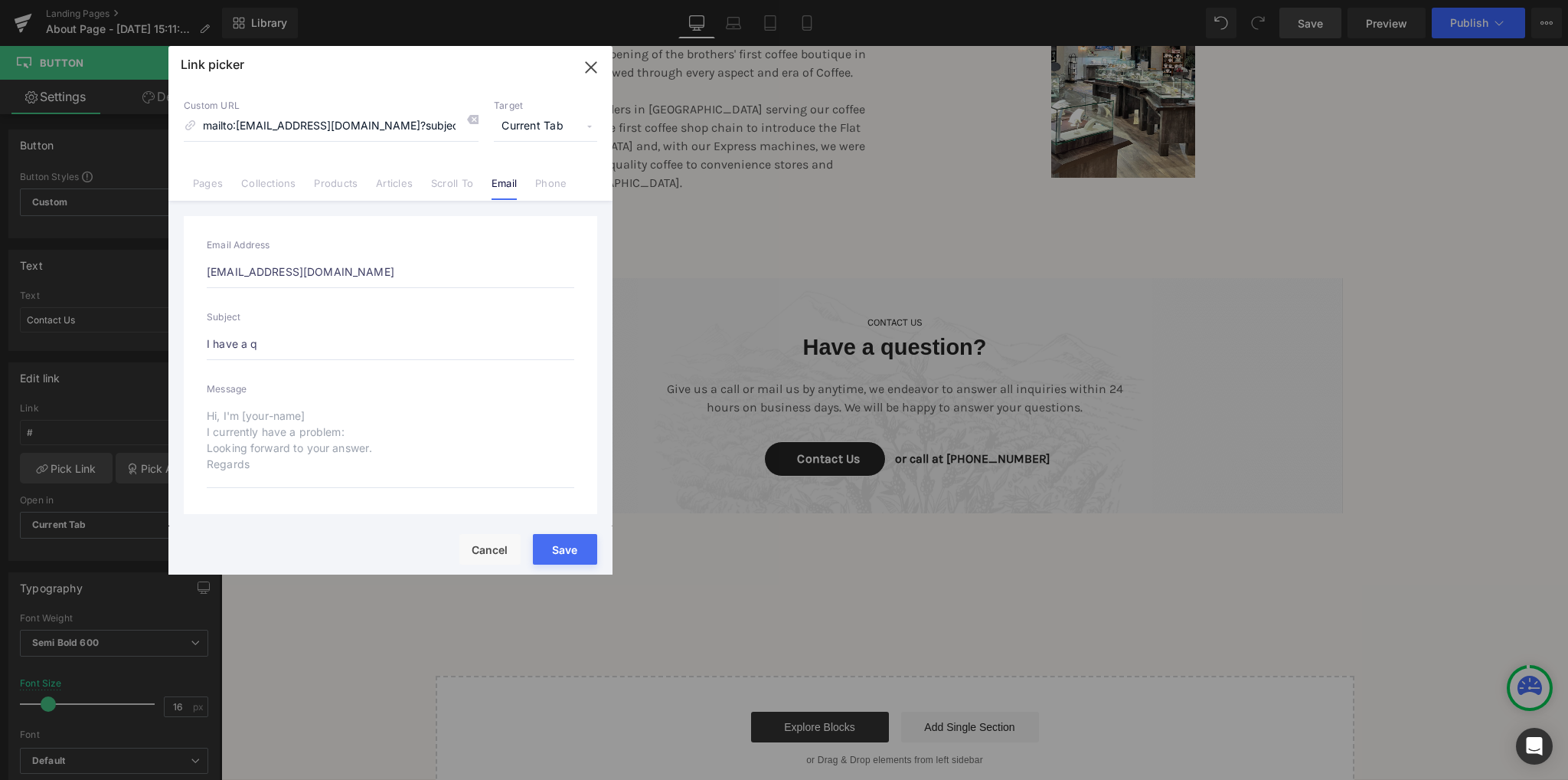
type input "I have a qu"
type input "mailto:contactus@wellingandco.com?subject=I have a qu"
type input "I have a ques"
type input "mailto:contactus@wellingandco.com?subject=I have a ques"
type input "I have a quest"
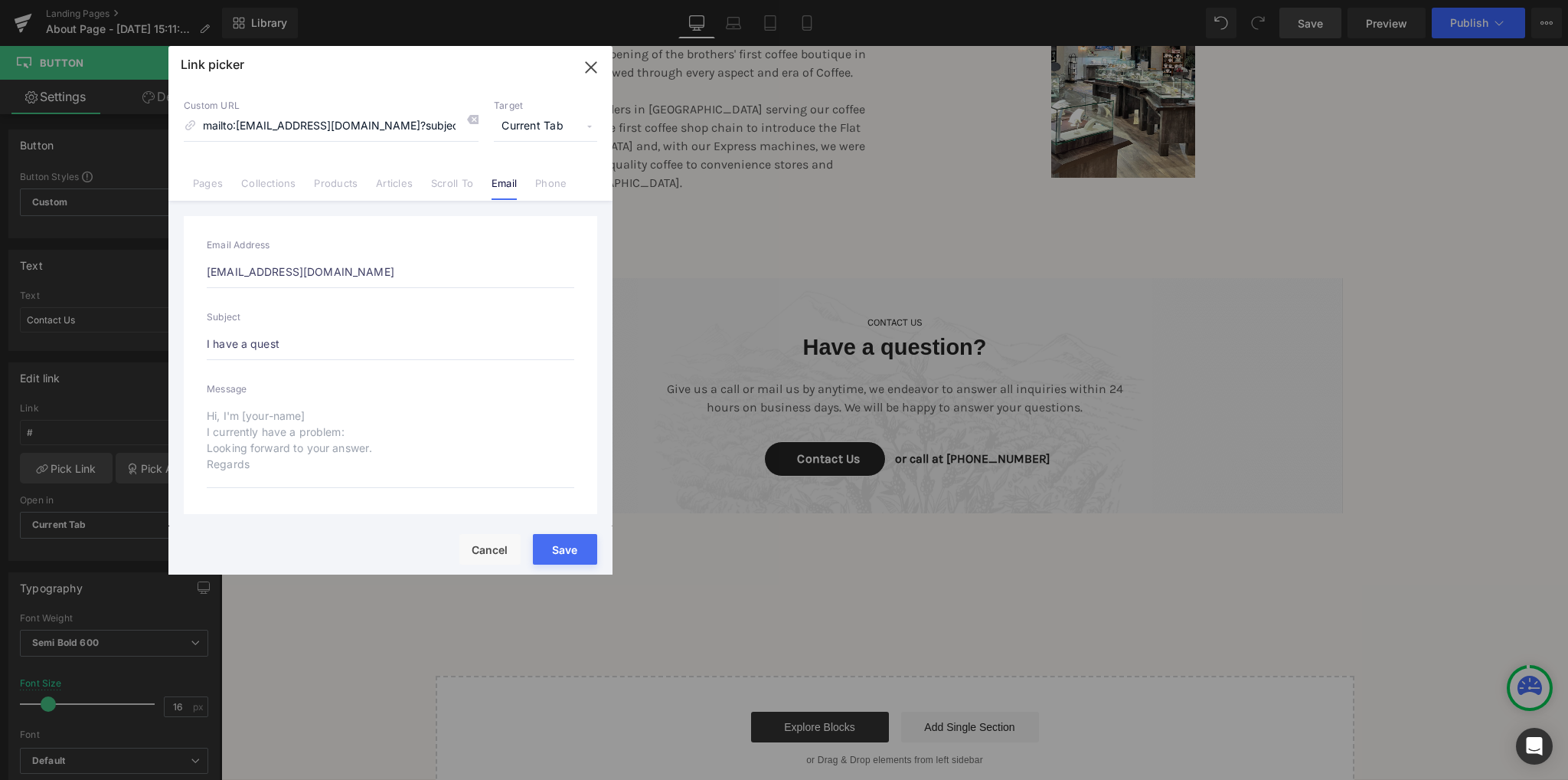
type input "mailto:contactus@wellingandco.com?subject=I have a quest"
type input "I have a questi"
type input "mailto:contactus@wellingandco.com?subject=I have a questi"
type input "I have a question"
type input "mailto:contactus@wellingandco.com?subject=I have a question"
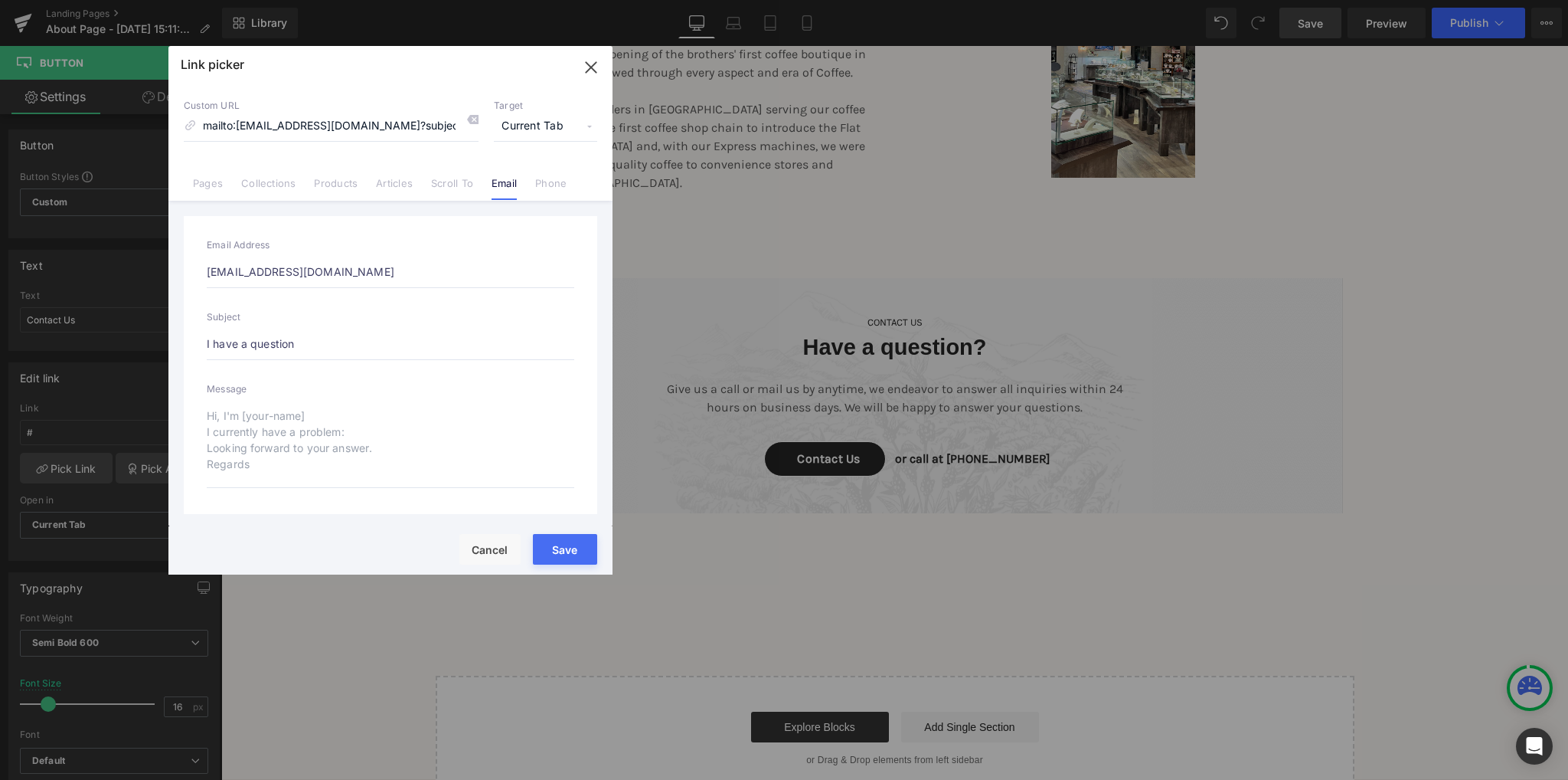
type input "I have a question!"
type input "mailto:contactus@wellingandco.com?subject=I have a question!"
type input "I have a question!"
click at [256, 427] on textarea at bounding box center [390, 443] width 367 height 88
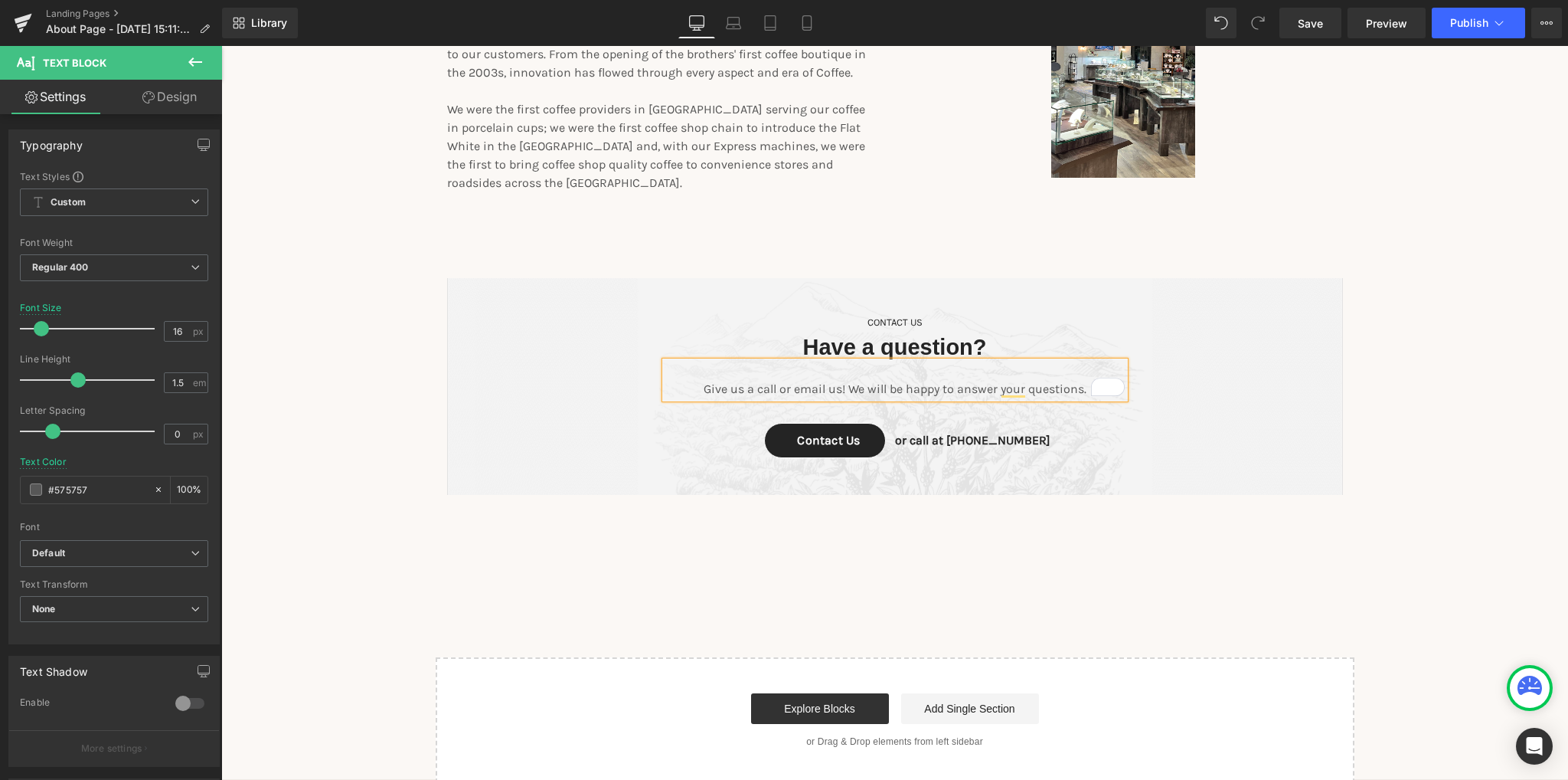
click at [923, 380] on p "Give us a call or email us! We will be happy to answer your questions." at bounding box center [895, 388] width 460 height 18
click at [946, 484] on div "CONTACT US Text Block Have a question? Heading Give us a call or email us! We w…" at bounding box center [894, 390] width 919 height 225
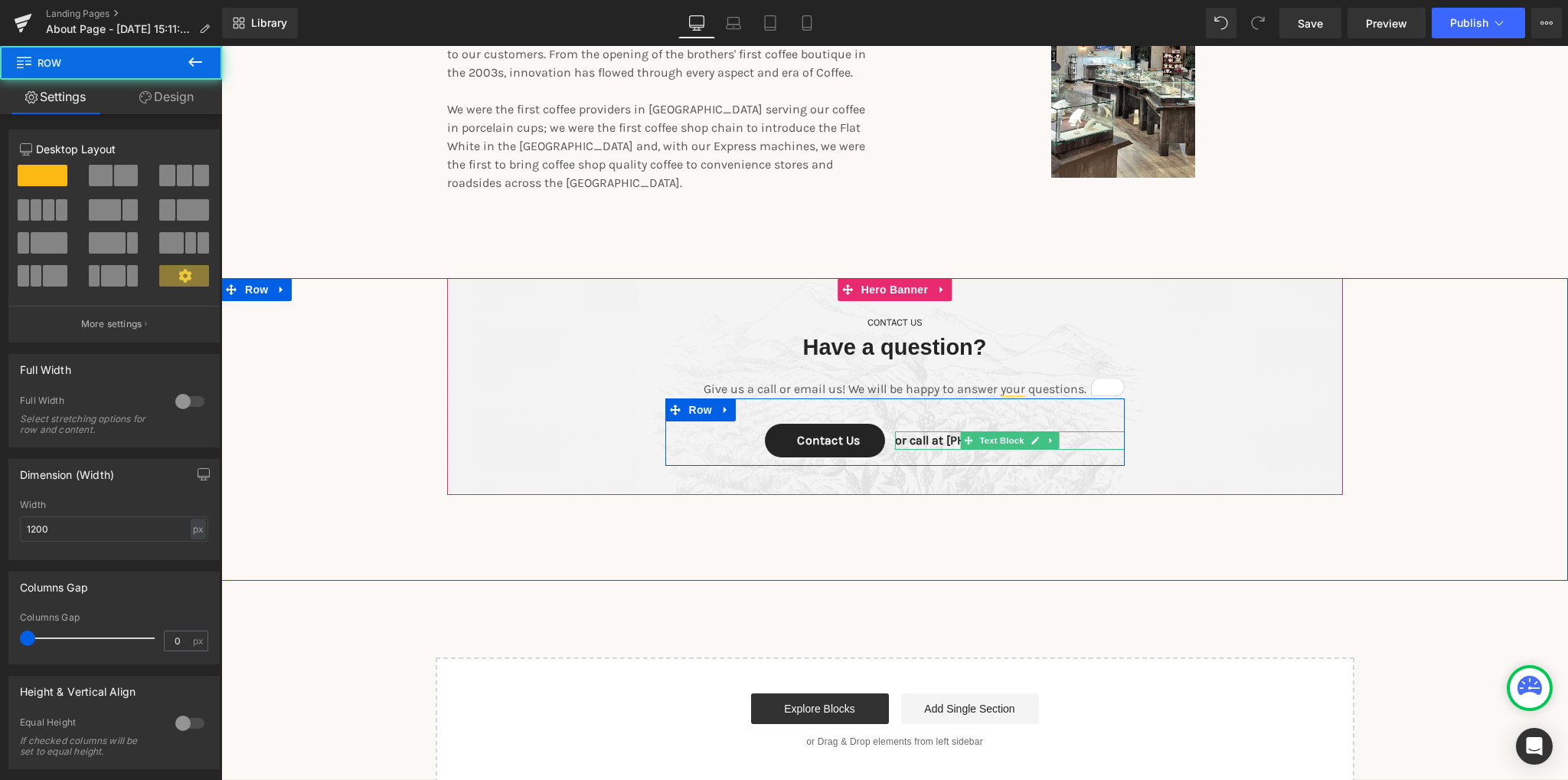
click at [964, 436] on icon at bounding box center [968, 440] width 8 height 8
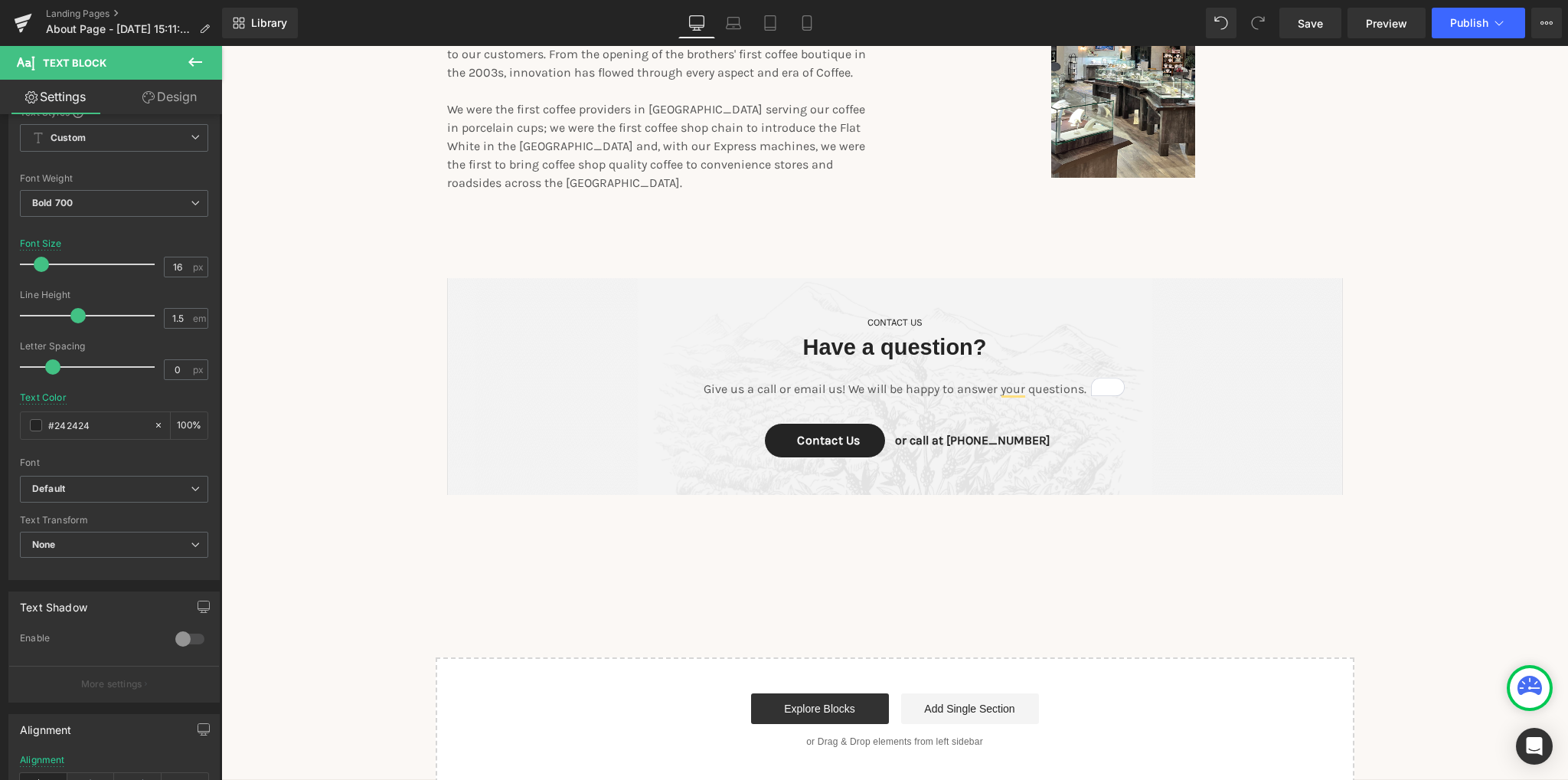
scroll to position [76, 0]
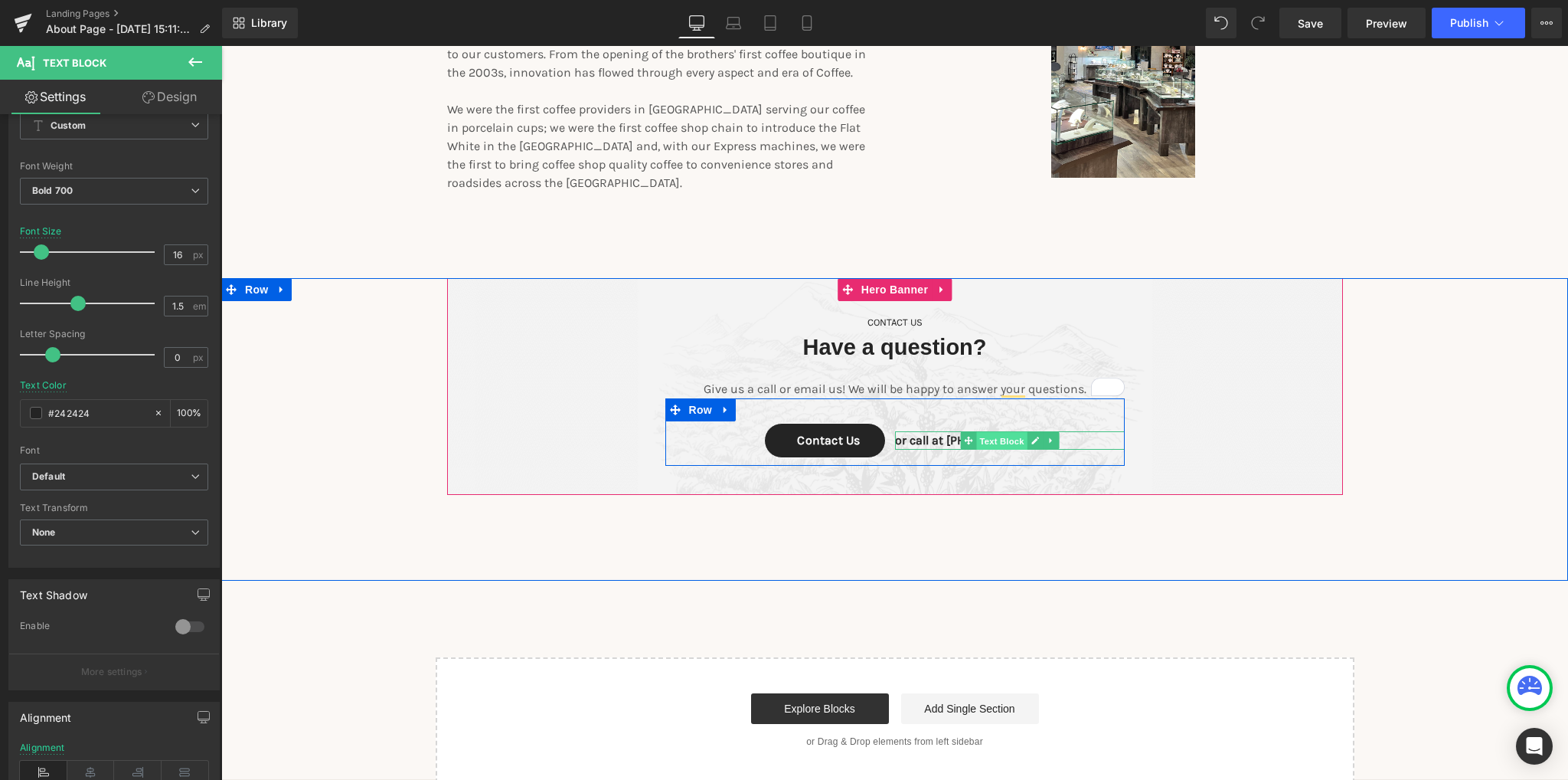
click at [1002, 432] on span "Text Block" at bounding box center [1002, 440] width 51 height 18
click at [926, 432] on p "or call at [PHONE_NUMBER]" at bounding box center [1009, 440] width 229 height 18
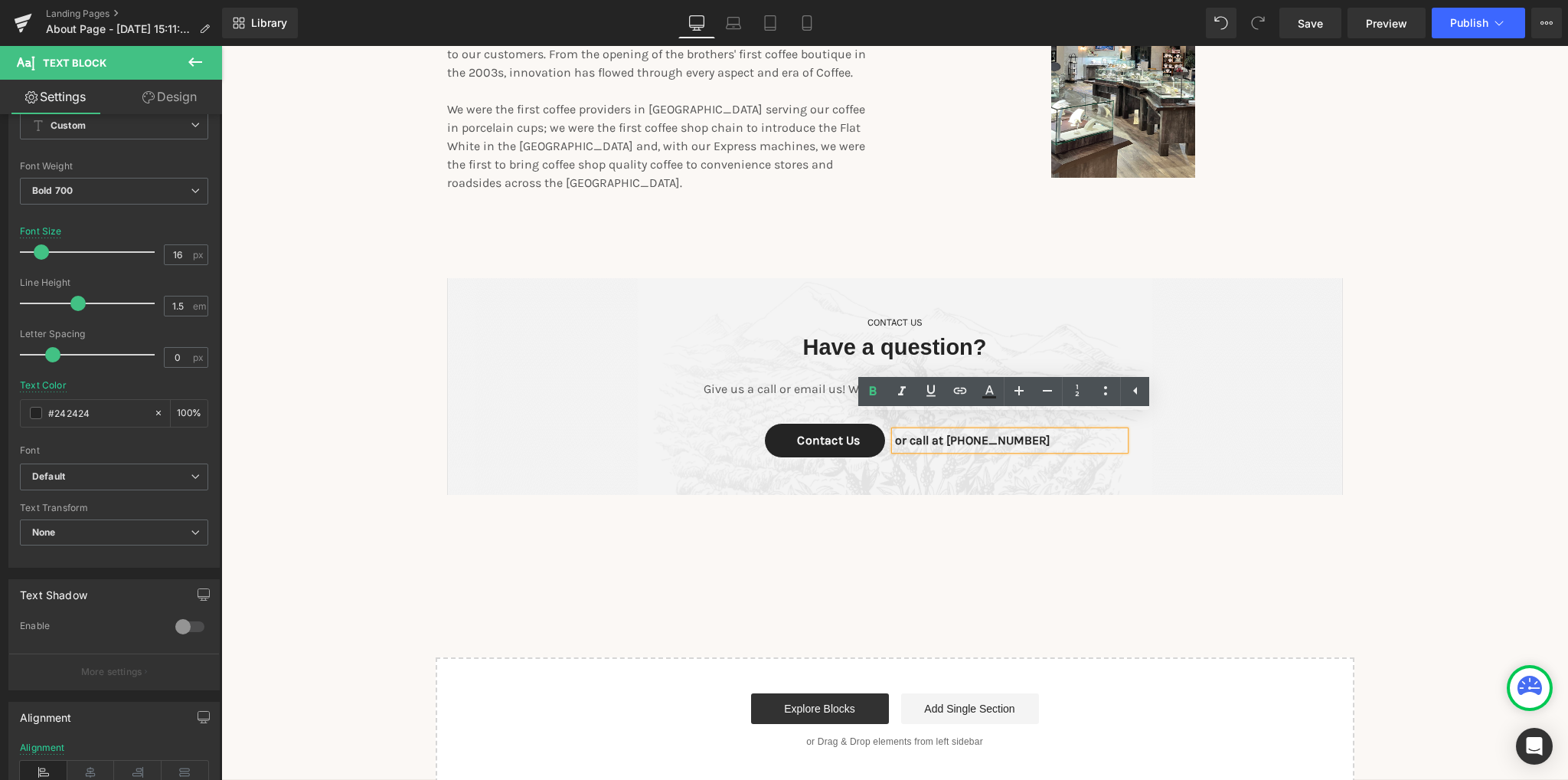
click at [980, 432] on p "or call at [PHONE_NUMBER]" at bounding box center [1009, 440] width 229 height 18
click at [399, 423] on div "CONTACT US Text Block Have a question? Heading Give us a call or email us! We w…" at bounding box center [894, 390] width 1347 height 225
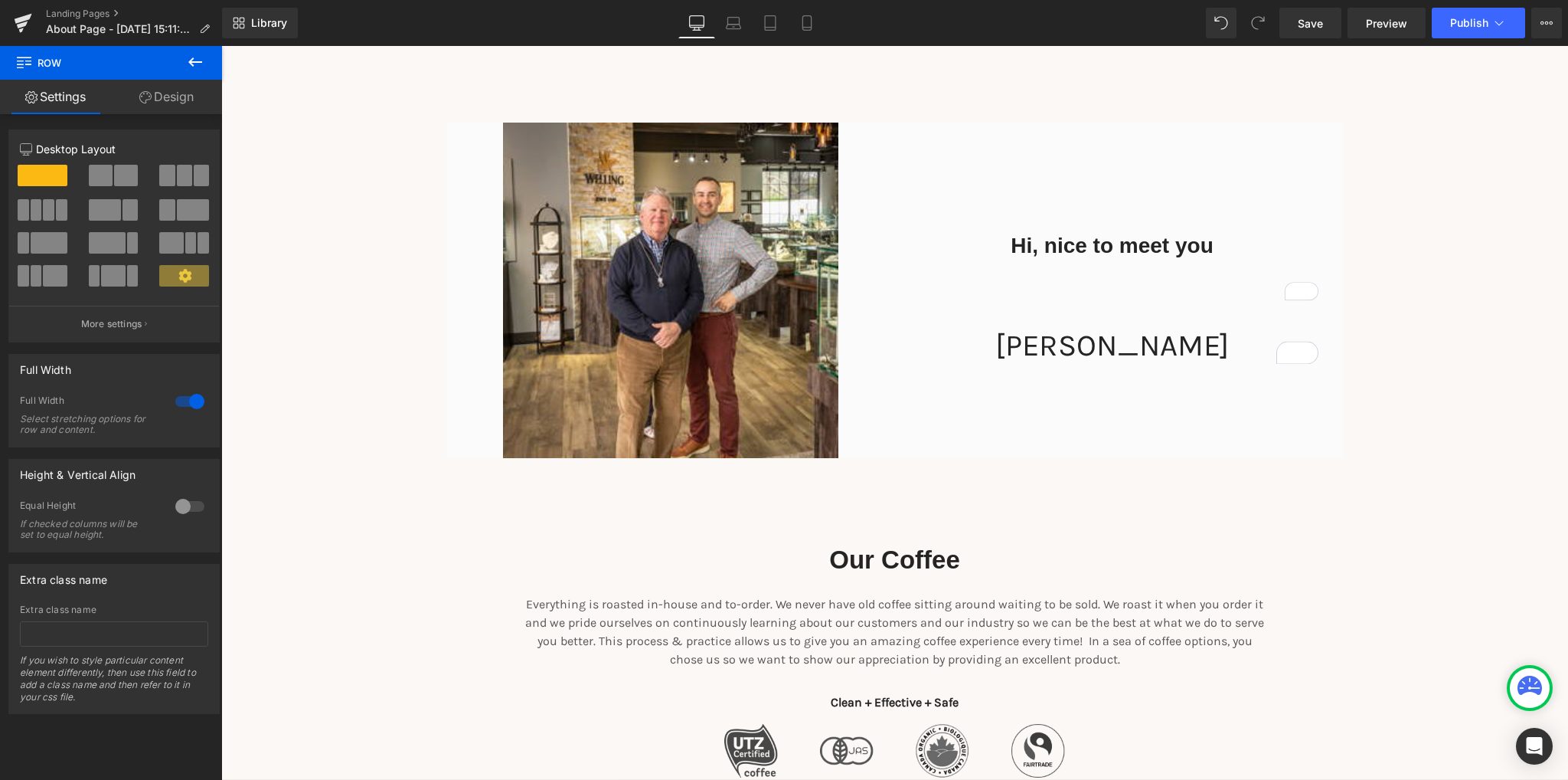
scroll to position [965, 0]
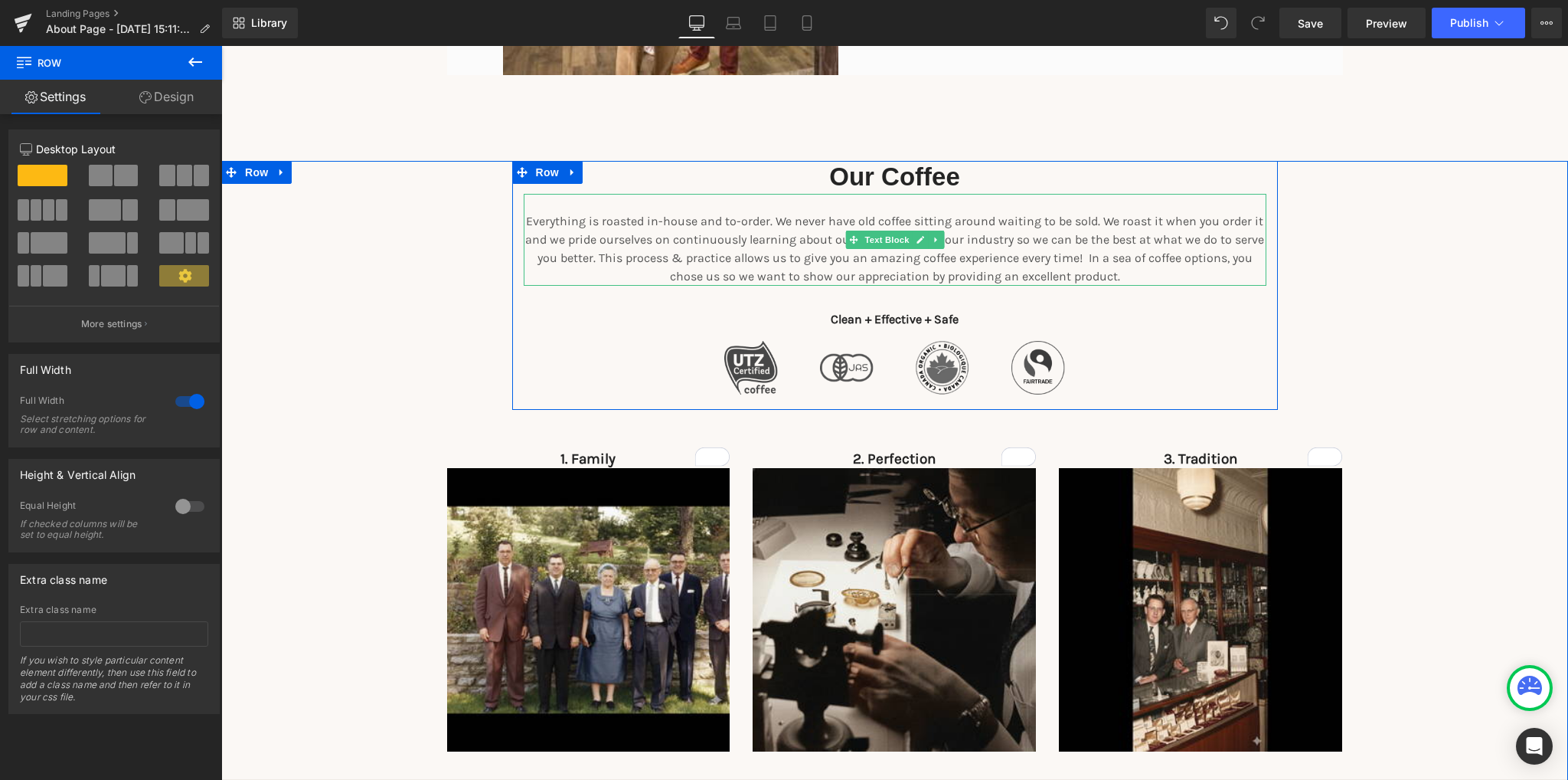
click at [555, 233] on p "Everything is roasted in-house and to-order. We never have old coffee sitting a…" at bounding box center [895, 249] width 743 height 74
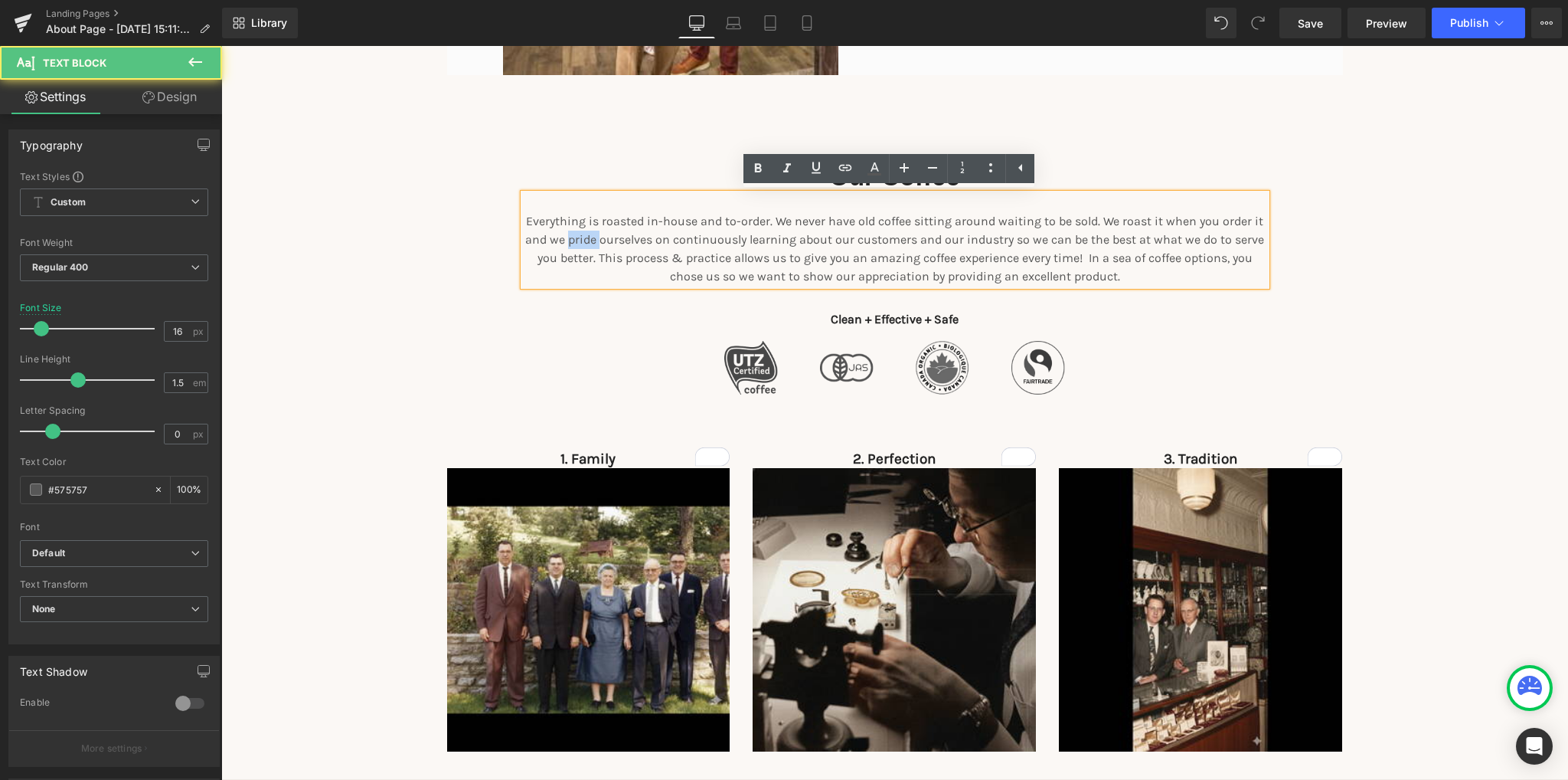
click at [555, 233] on p "Everything is roasted in-house and to-order. We never have old coffee sitting a…" at bounding box center [895, 249] width 743 height 74
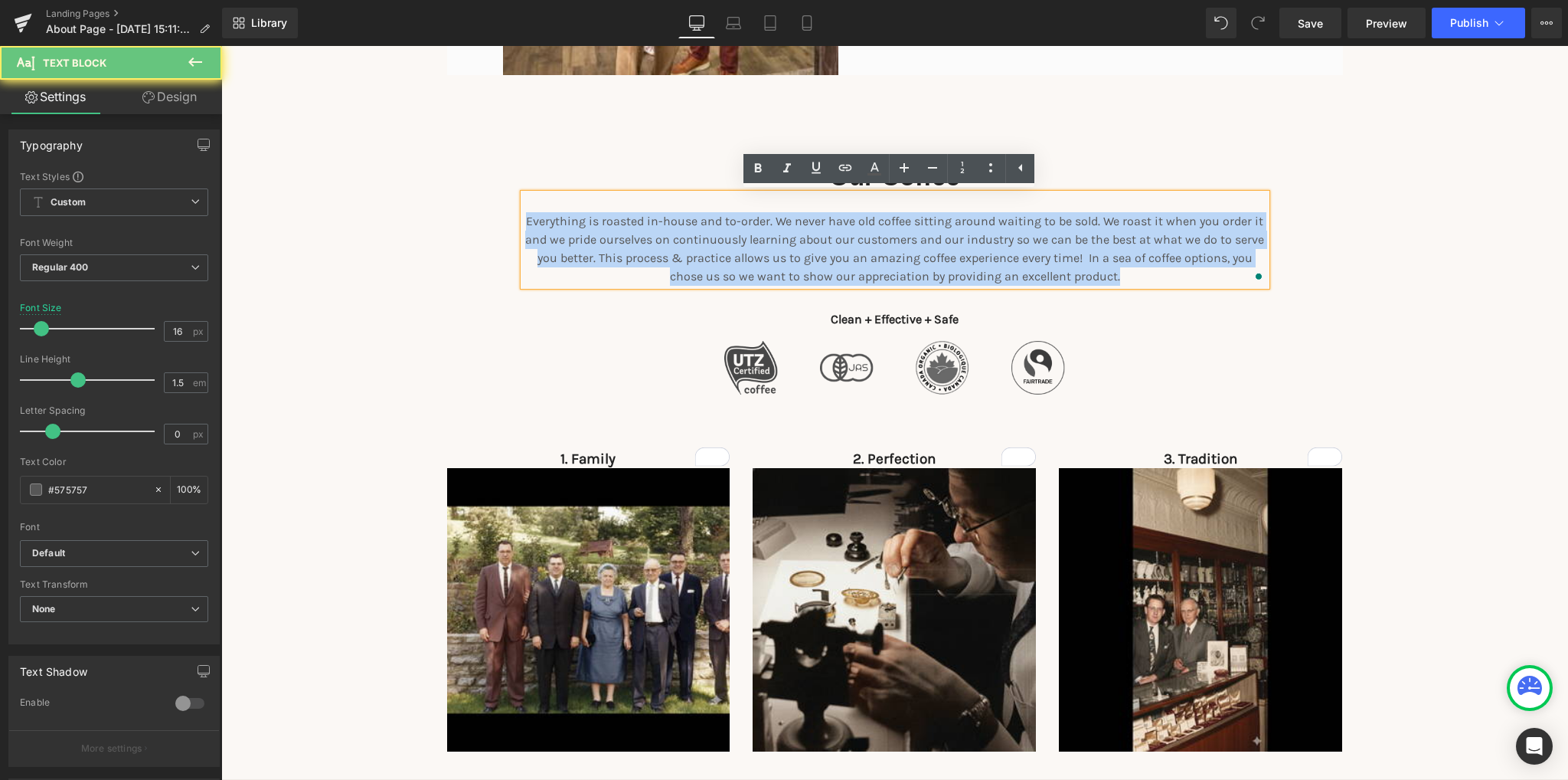
click at [555, 233] on p "Everything is roasted in-house and to-order. We never have old coffee sitting a…" at bounding box center [895, 249] width 743 height 74
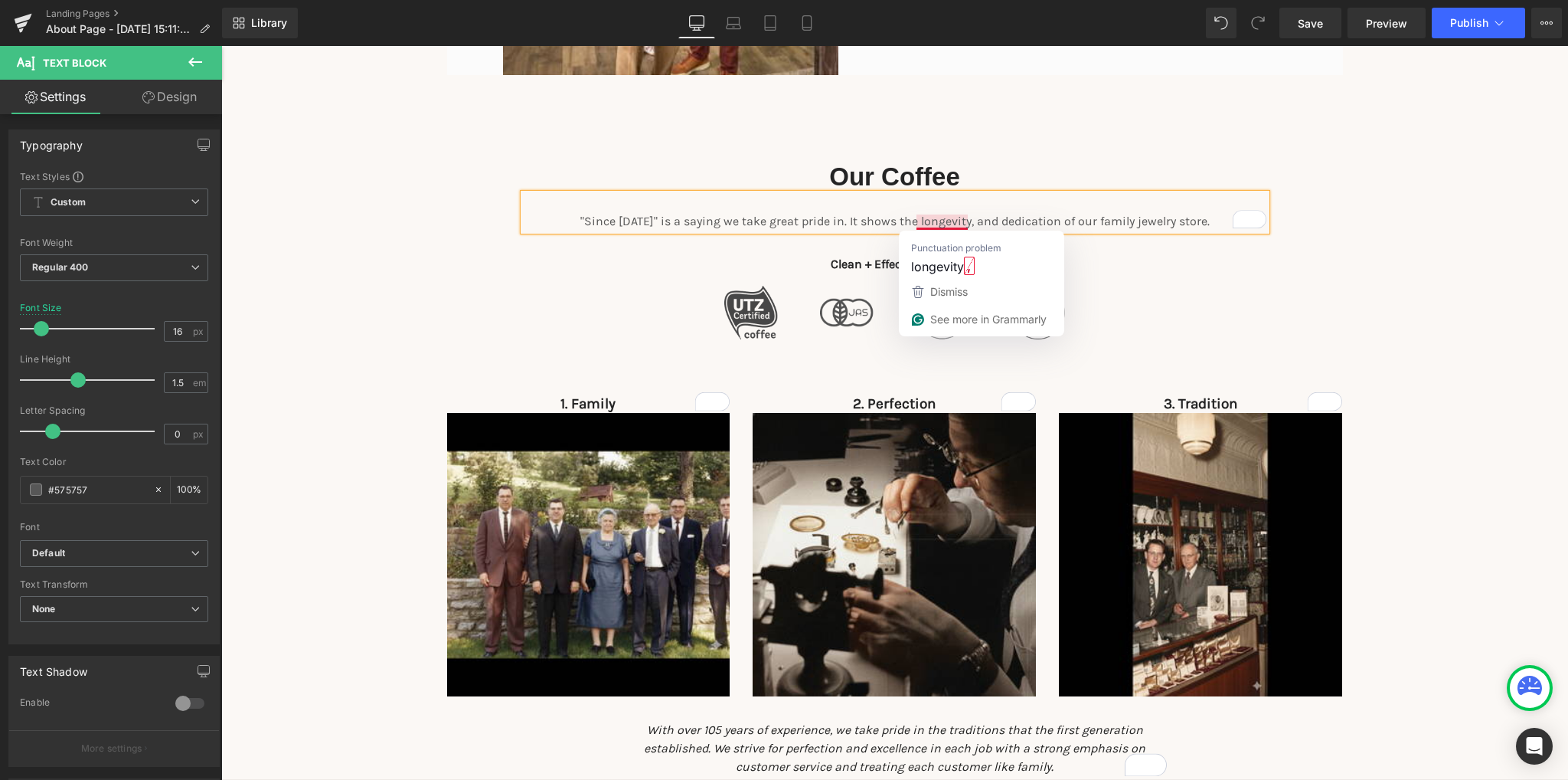
click at [925, 219] on p ""Since 1920" is a saying we take great pride in. It shows the longevity, and de…" at bounding box center [895, 221] width 743 height 18
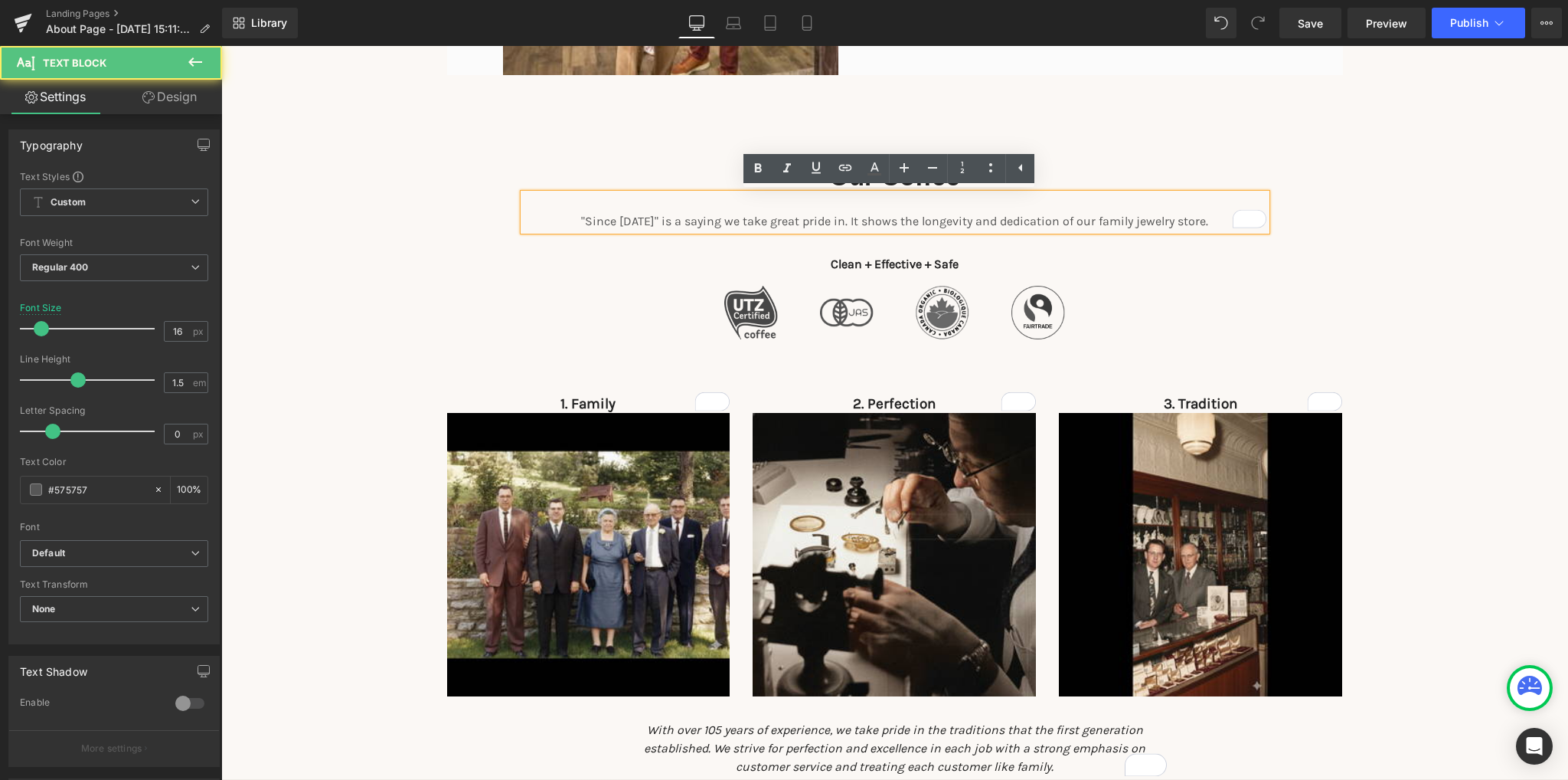
click at [1188, 213] on p ""Since 1920" is a saying we take great pride in. It shows the longevity and ded…" at bounding box center [895, 221] width 743 height 18
click at [1195, 226] on p ""Since 1920" is a saying we take great pride in. It shows the longevity and ded…" at bounding box center [895, 221] width 743 height 18
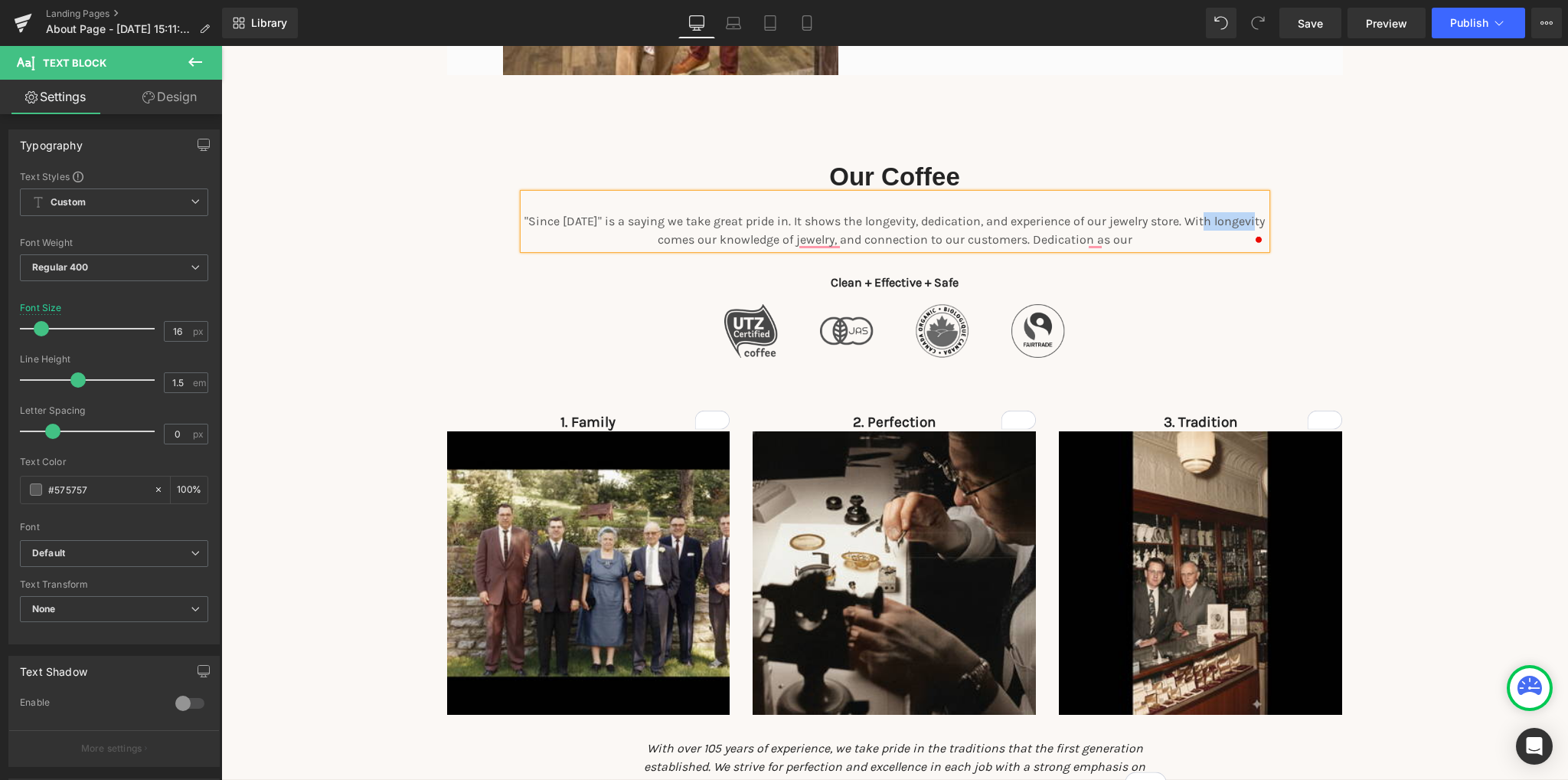
drag, startPoint x: 1250, startPoint y: 221, endPoint x: 1199, endPoint y: 217, distance: 51.2
click at [1199, 217] on p ""Since 1920" is a saying we take great pride in. It shows the longevity, dedica…" at bounding box center [895, 230] width 743 height 37
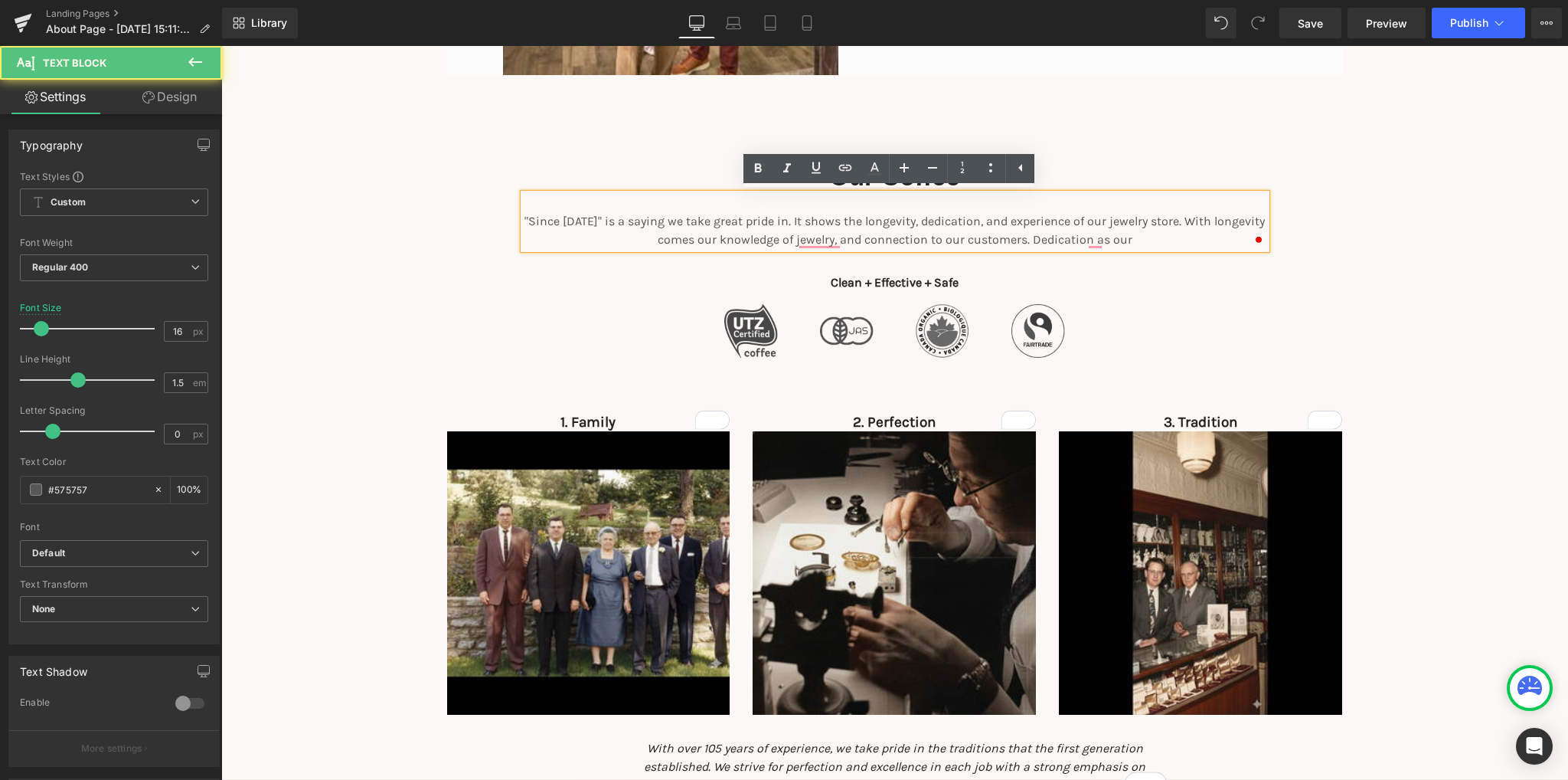
click at [812, 232] on p ""Since 1920" is a saying we take great pride in. It shows the longevity, dedica…" at bounding box center [895, 230] width 743 height 37
click at [1126, 235] on p ""Since 1920" is a saying we take great pride in. It shows the longevity, dedica…" at bounding box center [895, 230] width 743 height 37
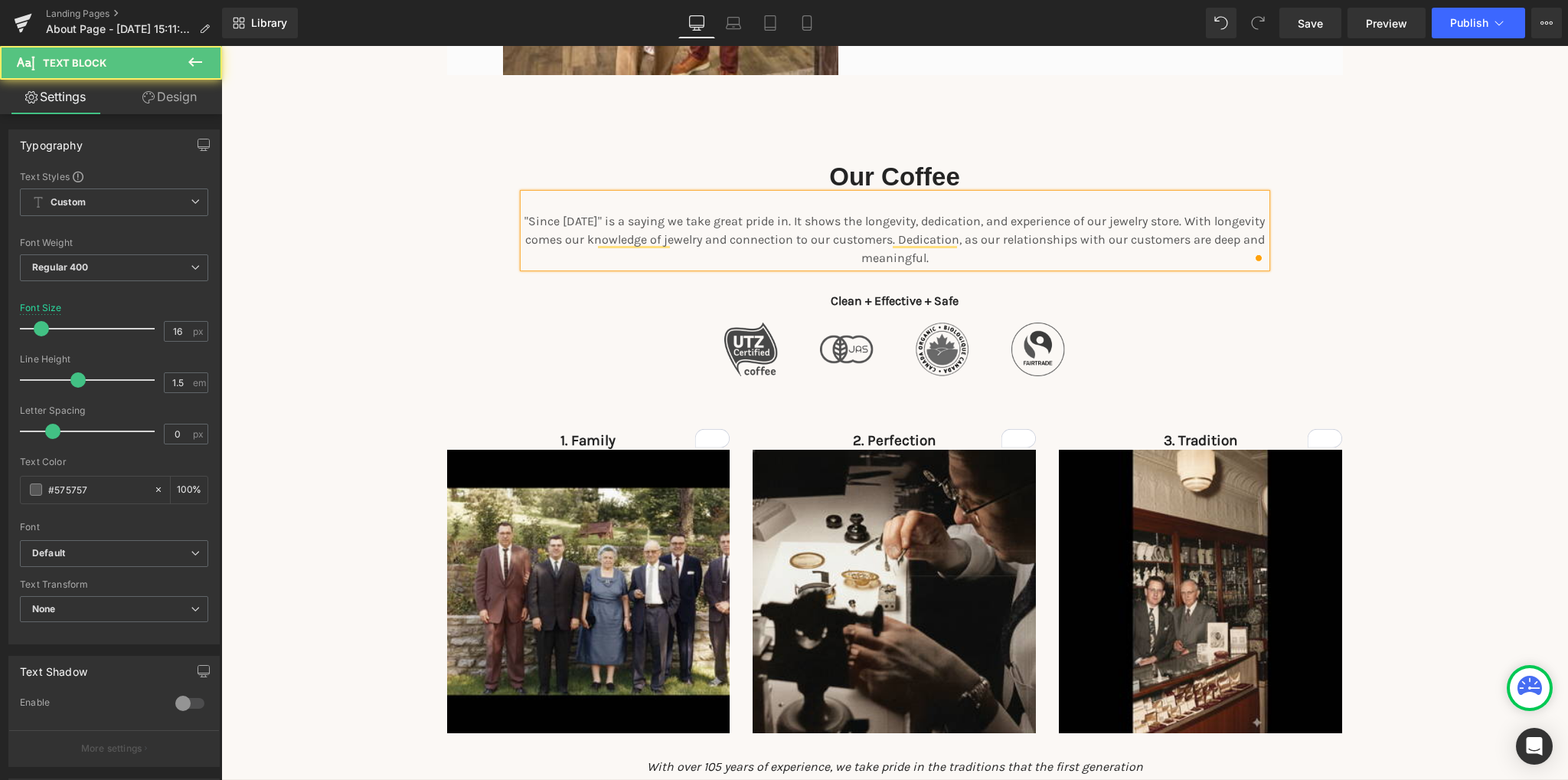
click at [1003, 234] on p ""Since 1920" is a saying we take great pride in. It shows the longevity, dedica…" at bounding box center [895, 240] width 743 height 55
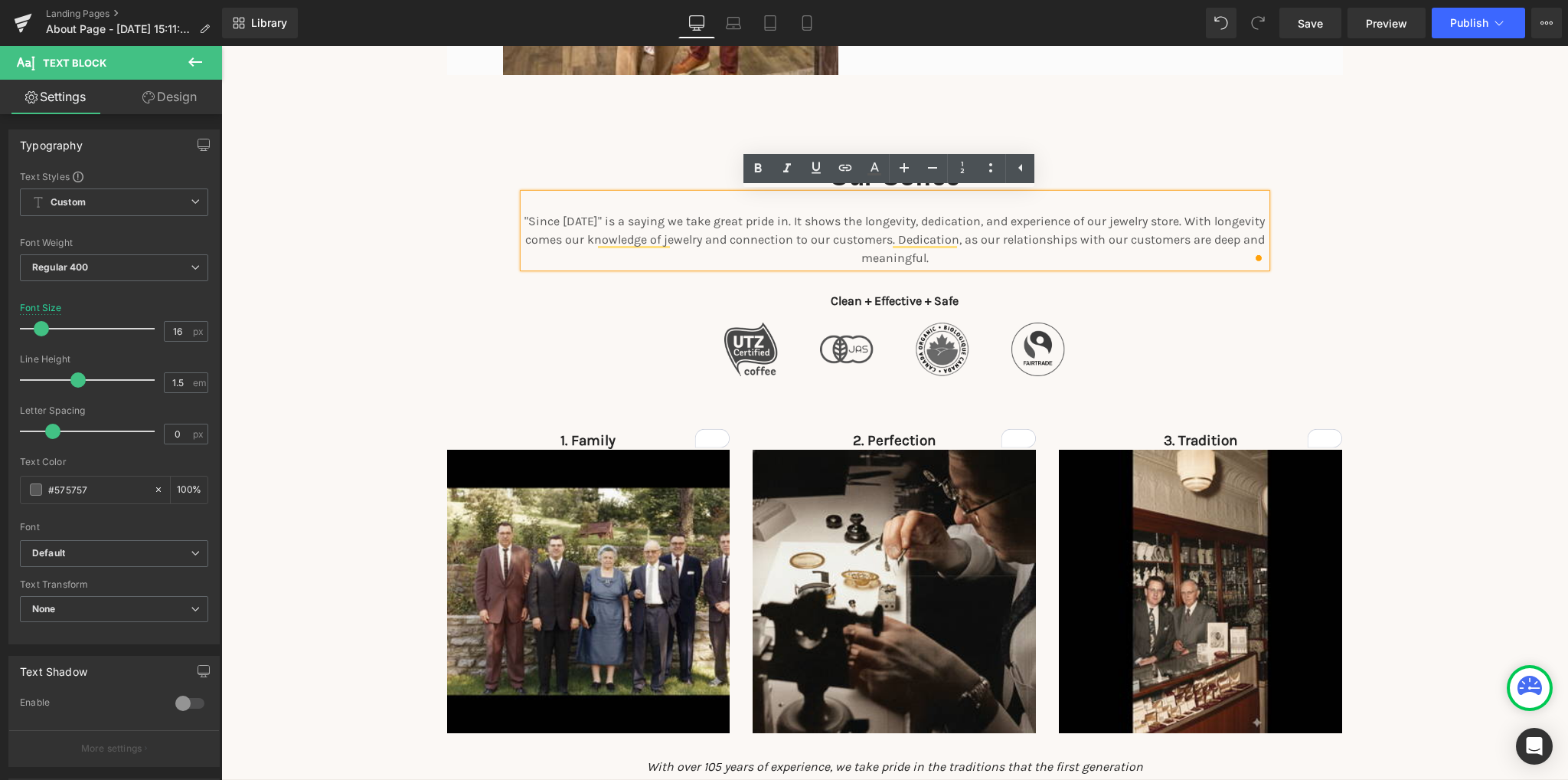
click at [925, 262] on p ""Since 1920" is a saying we take great pride in. It shows the longevity, dedica…" at bounding box center [895, 240] width 743 height 55
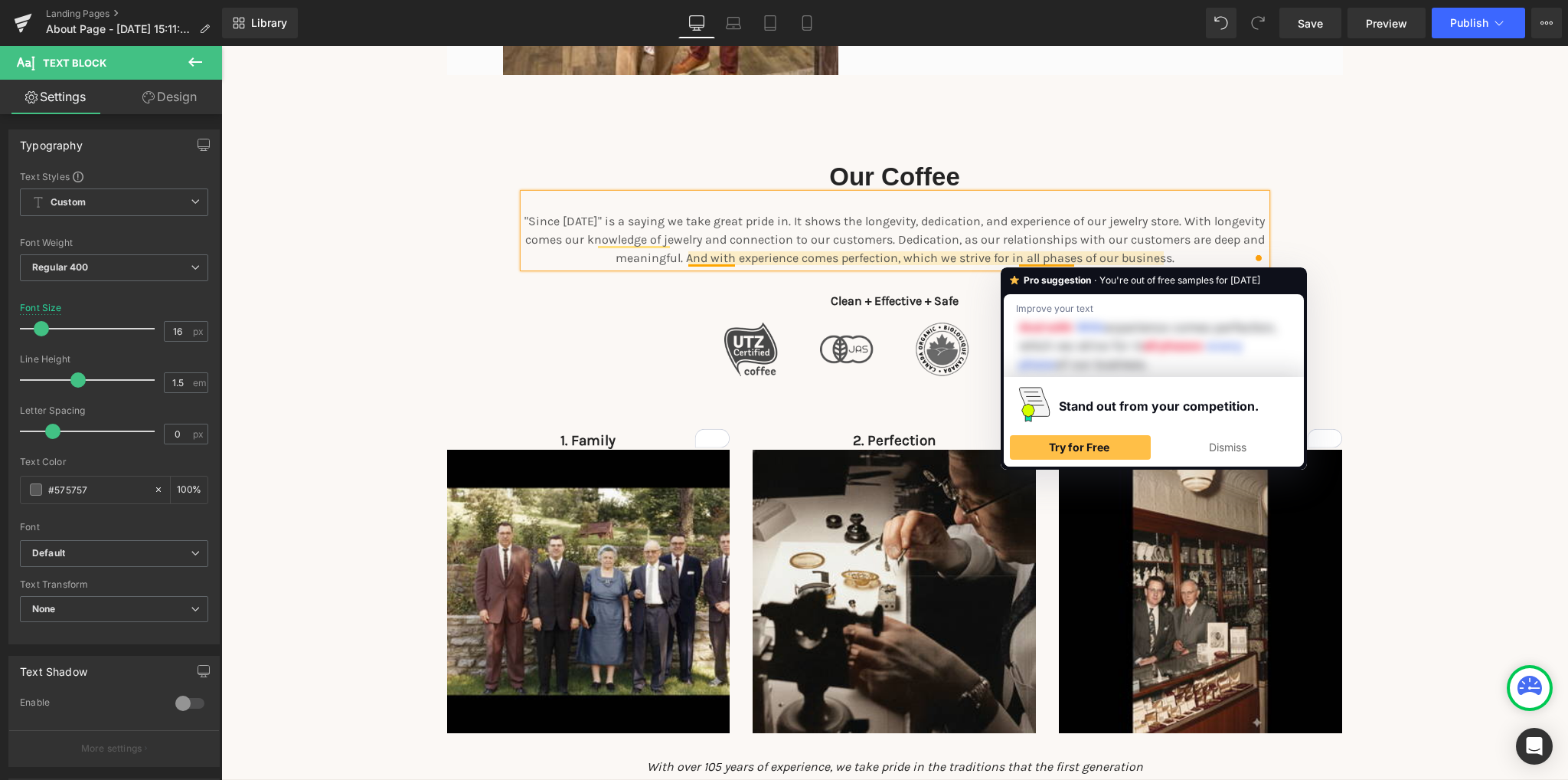
click at [921, 255] on p ""Since 1920" is a saying we take great pride in. It shows the longevity, dedica…" at bounding box center [895, 240] width 743 height 55
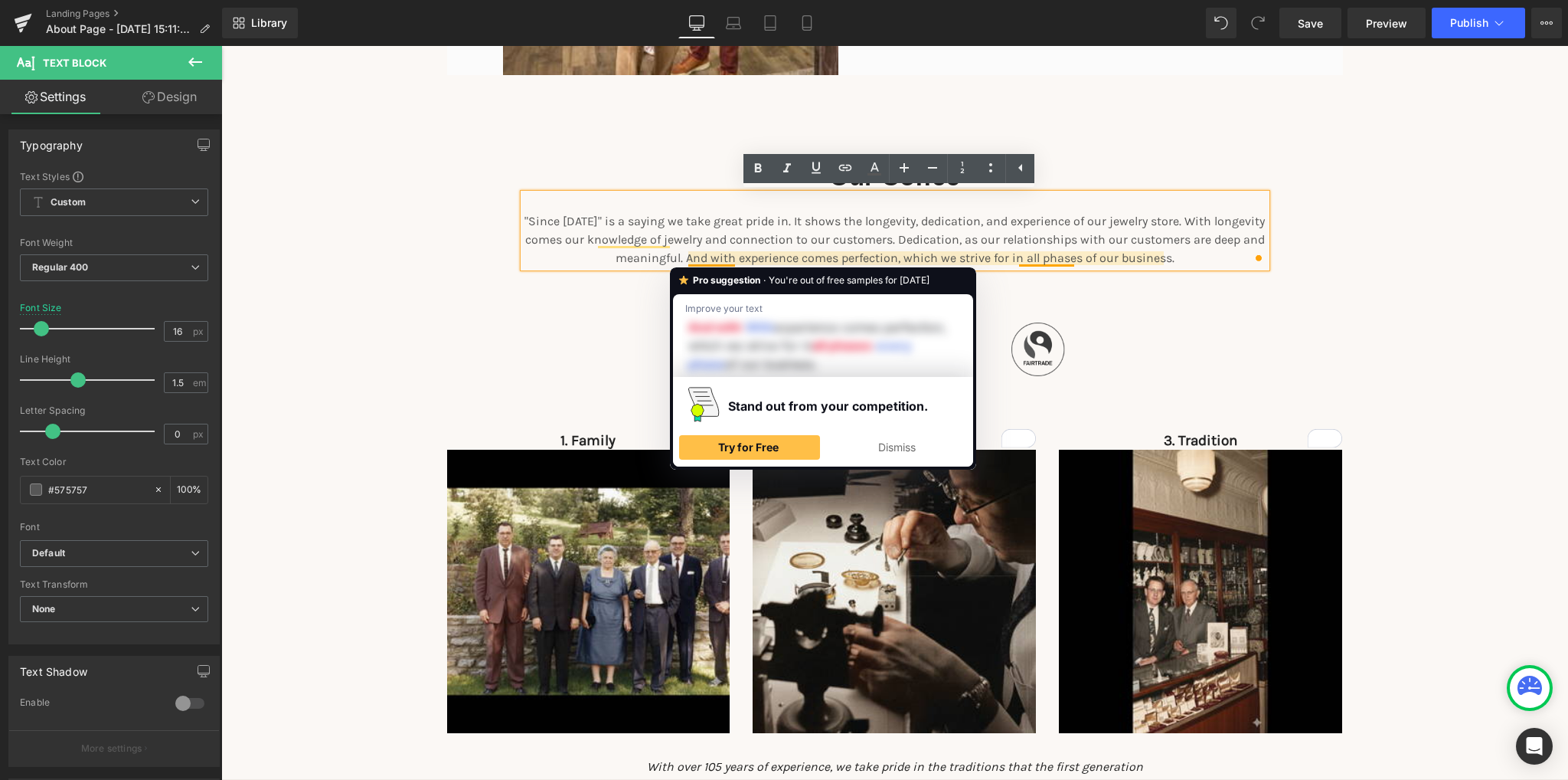
click at [699, 260] on p ""Since 1920" is a saying we take great pride in. It shows the longevity, dedica…" at bounding box center [895, 240] width 743 height 55
click at [711, 256] on p ""Since 1920" is a saying we take great pride in. It shows the longevity, dedica…" at bounding box center [895, 240] width 743 height 55
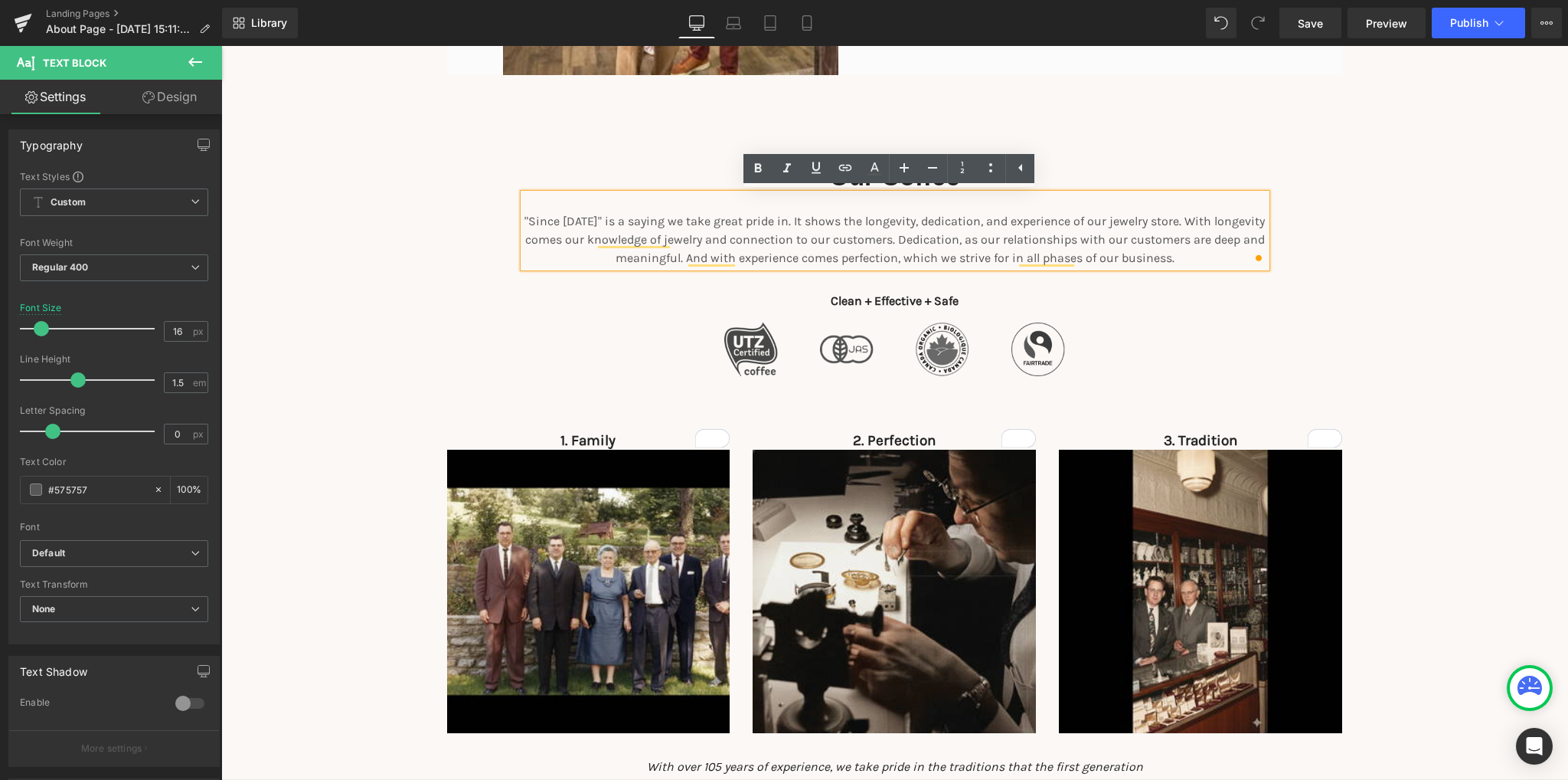
click at [1391, 225] on div "Our Coffee Heading "Since 1920" is a saying we take great pride in. It shows th…" at bounding box center [894, 490] width 1347 height 659
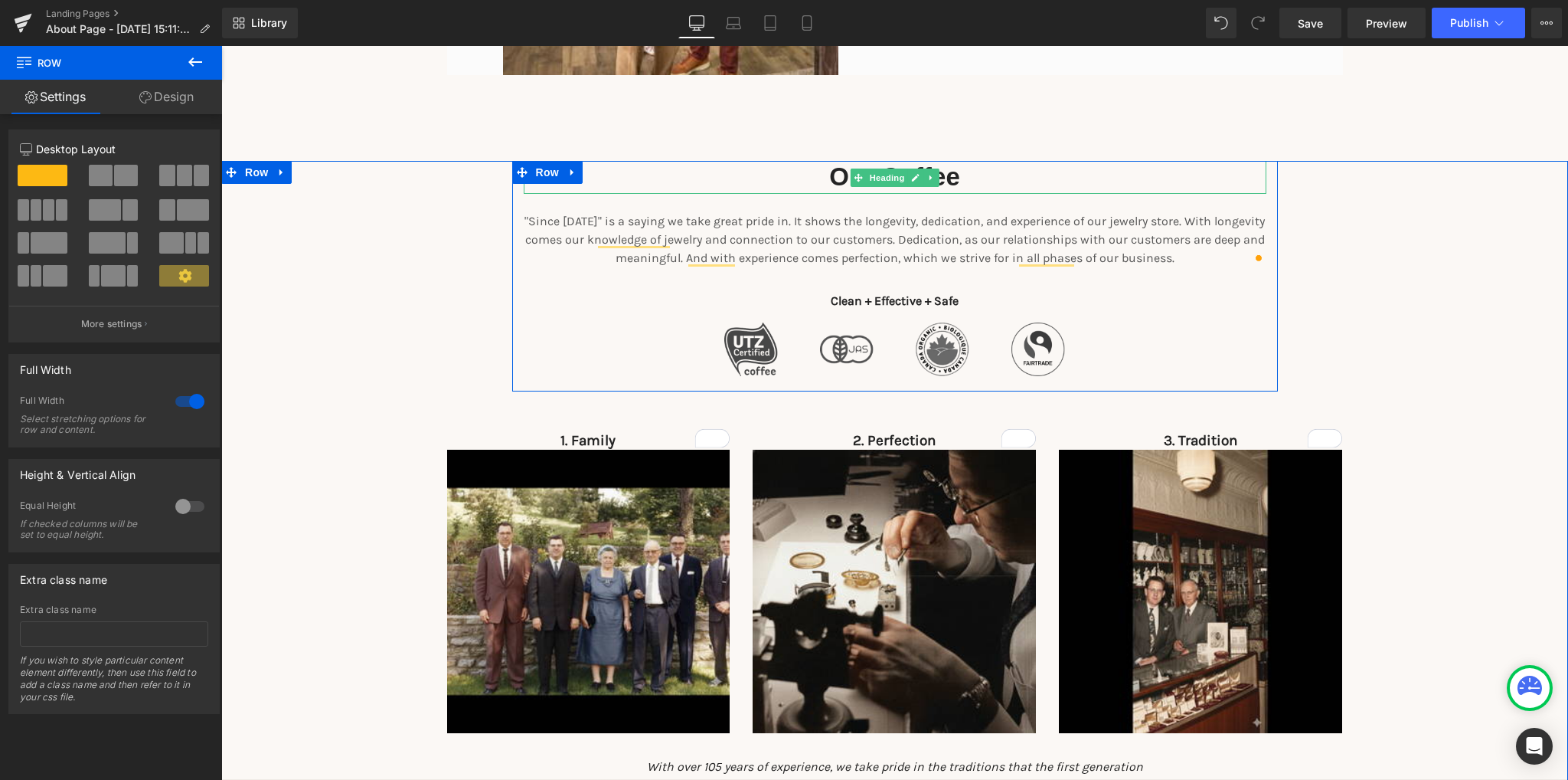
click at [965, 174] on h2 "Our Coffee" at bounding box center [895, 177] width 743 height 33
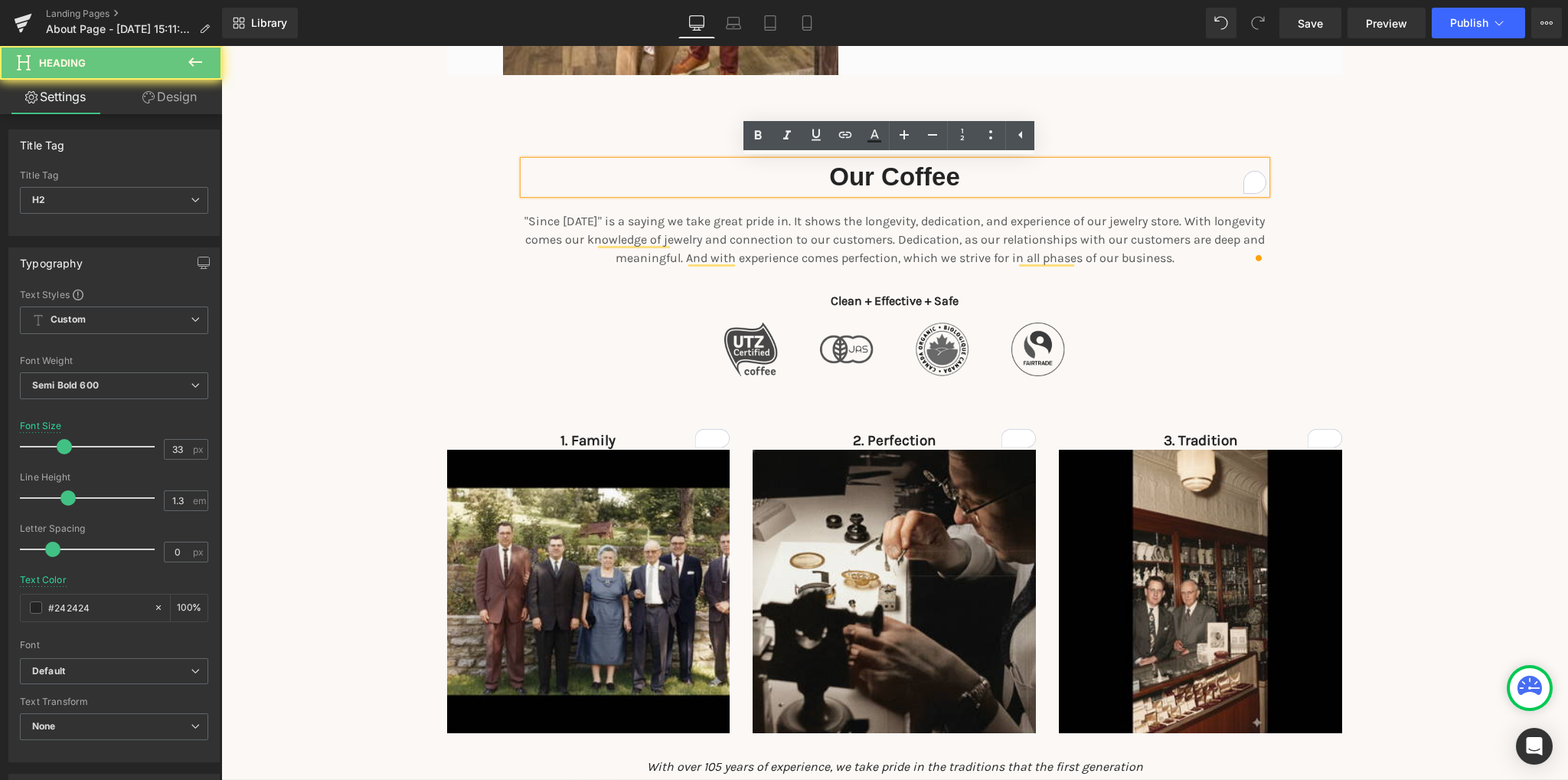
click at [965, 174] on h2 "Our Coffee" at bounding box center [895, 177] width 743 height 33
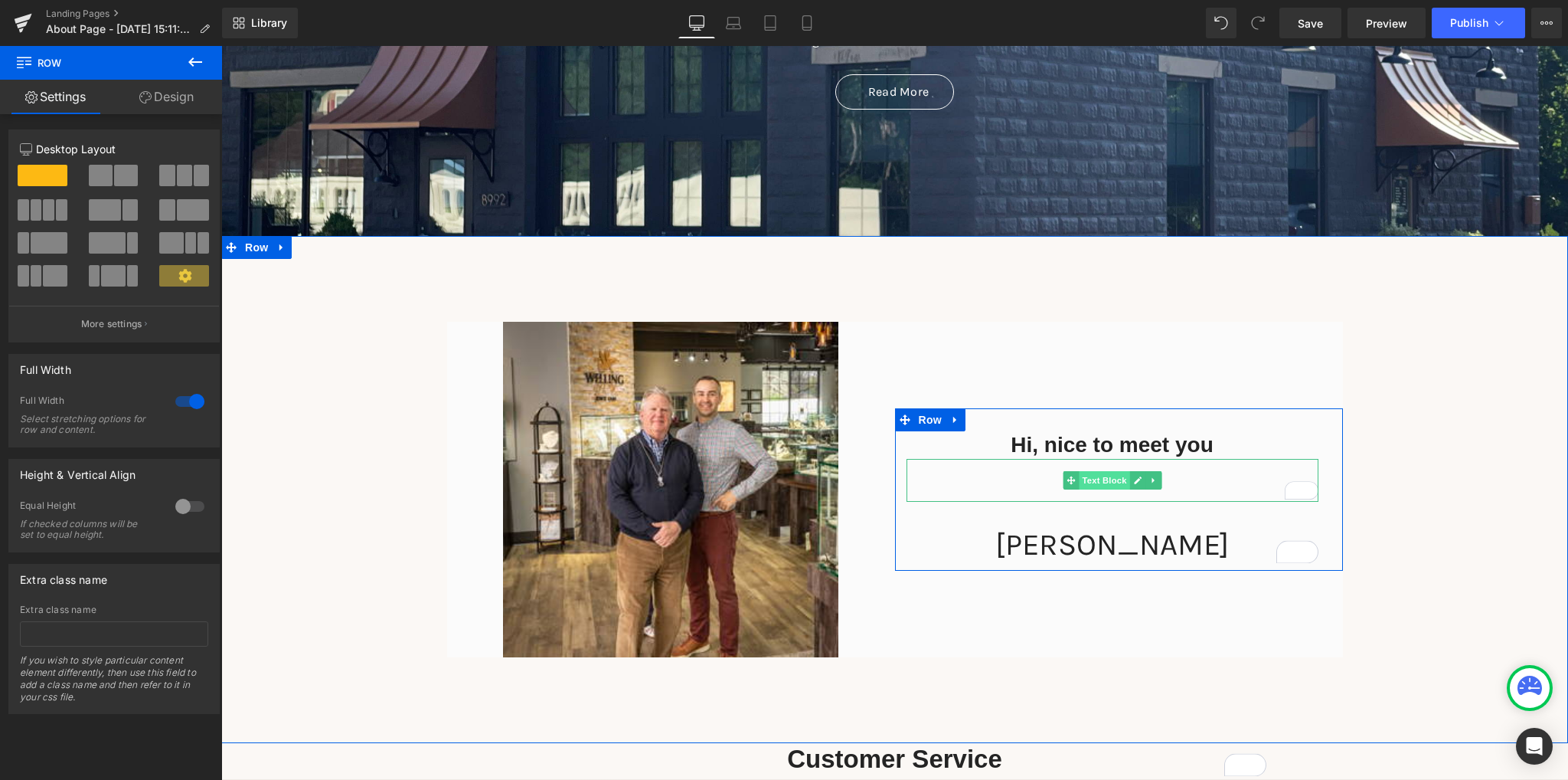
click at [1079, 488] on span "Text Block" at bounding box center [1104, 480] width 51 height 18
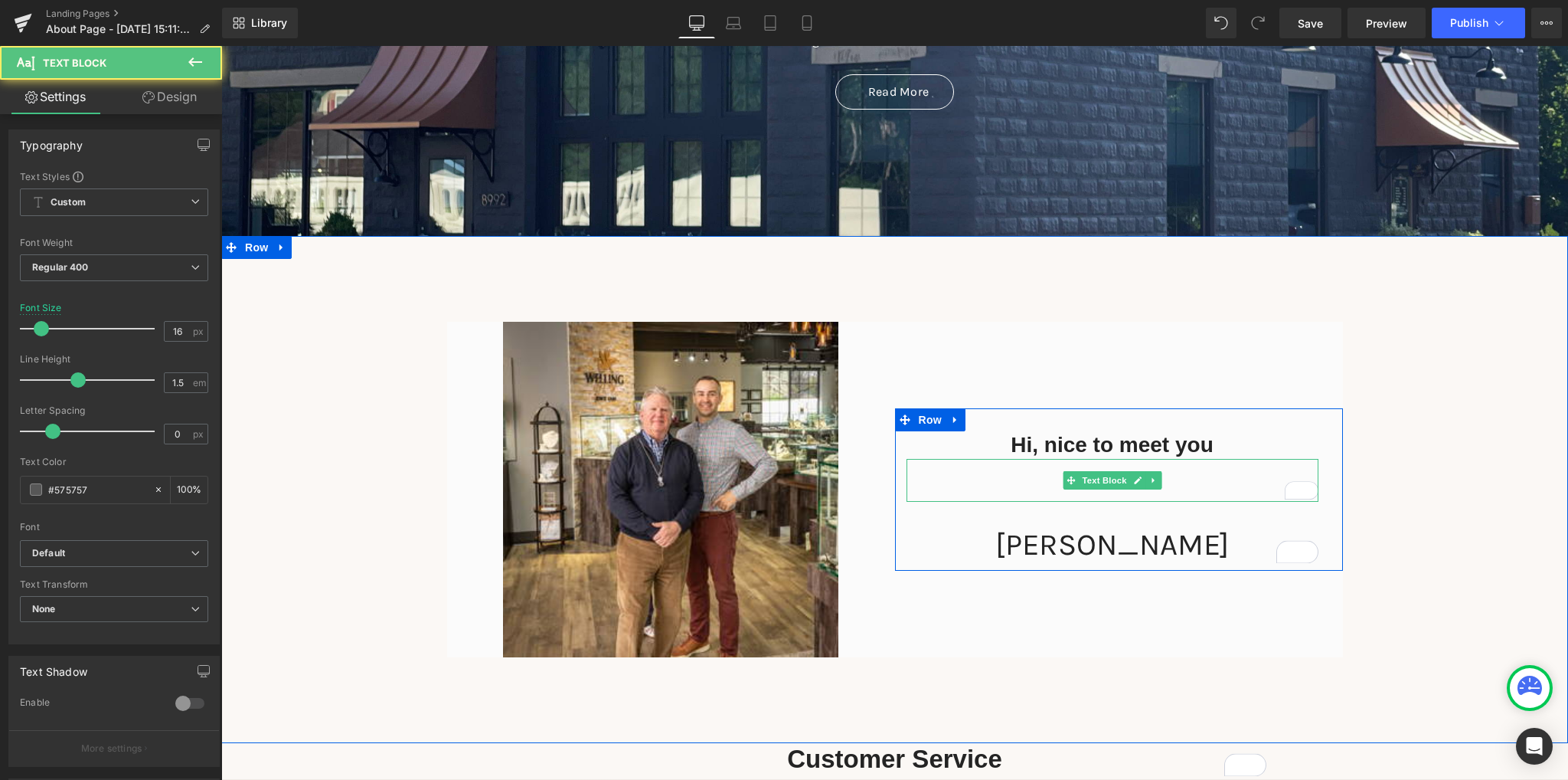
click at [1037, 471] on div "To enrich screen reader interactions, please activate Accessibility in Grammarl…" at bounding box center [1112, 480] width 412 height 42
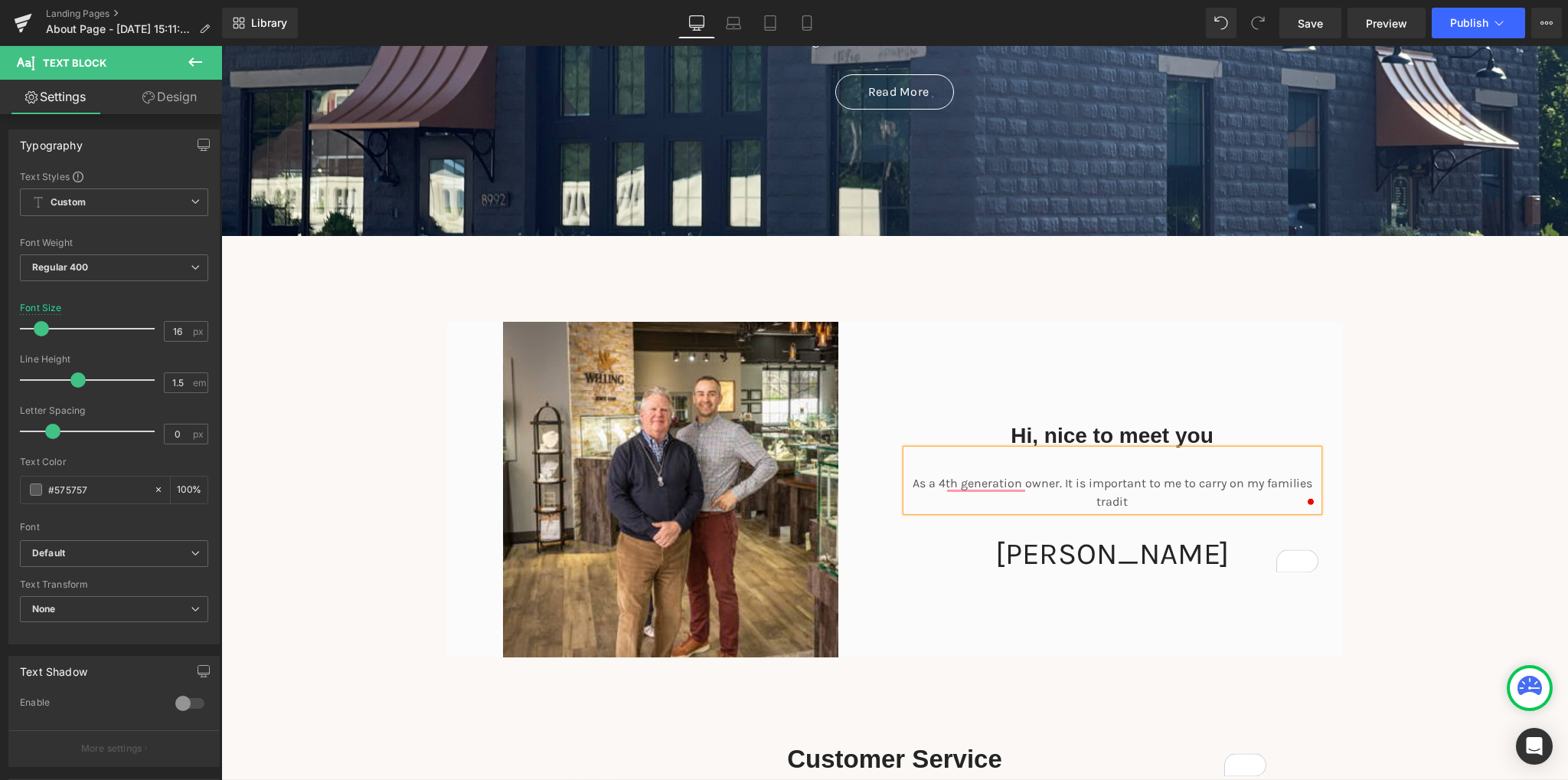
scroll to position [374, 0]
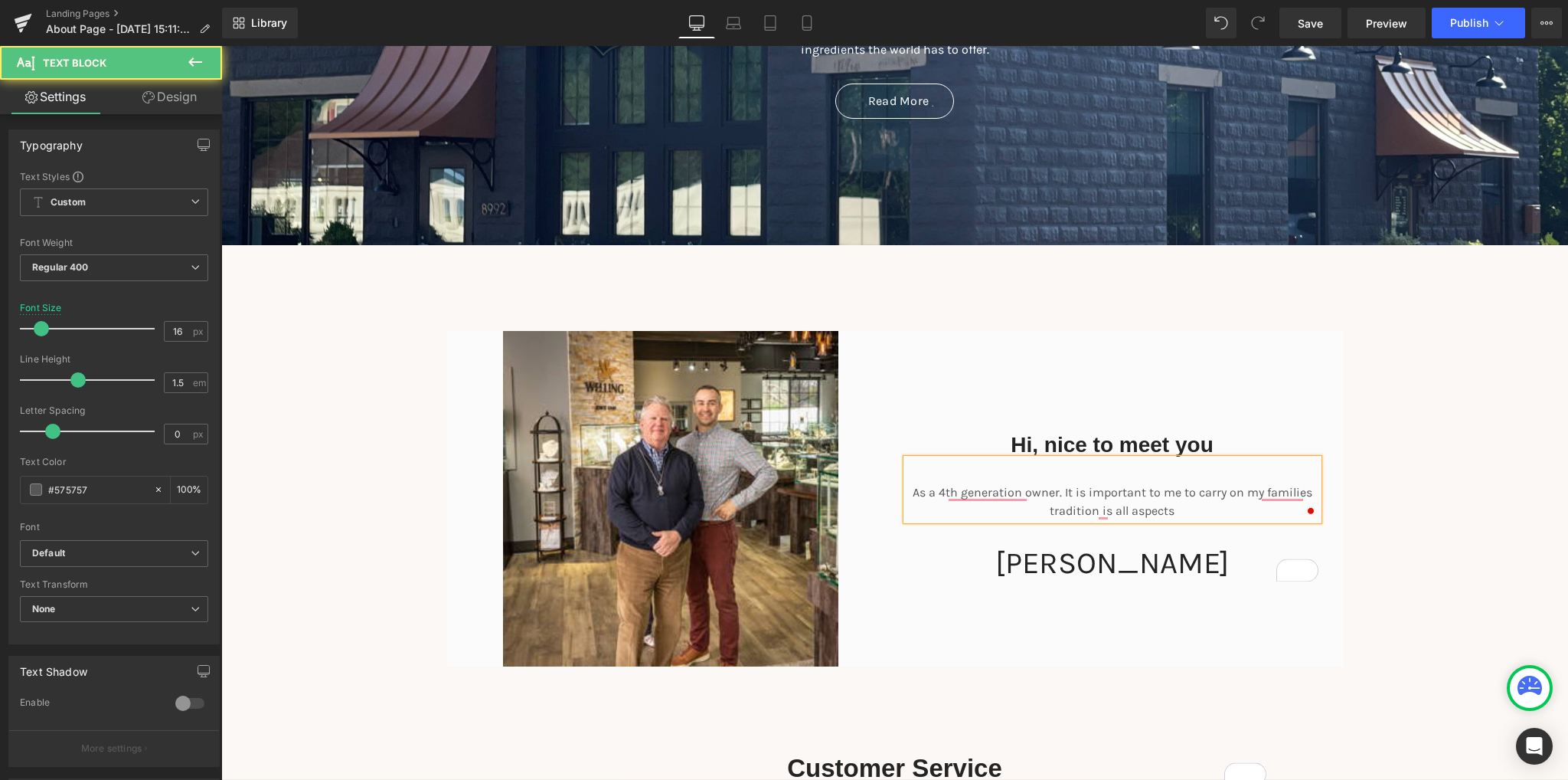
click at [1175, 517] on p "As a 4th generation owner. It is important to me to carry on my families tradit…" at bounding box center [1112, 501] width 412 height 37
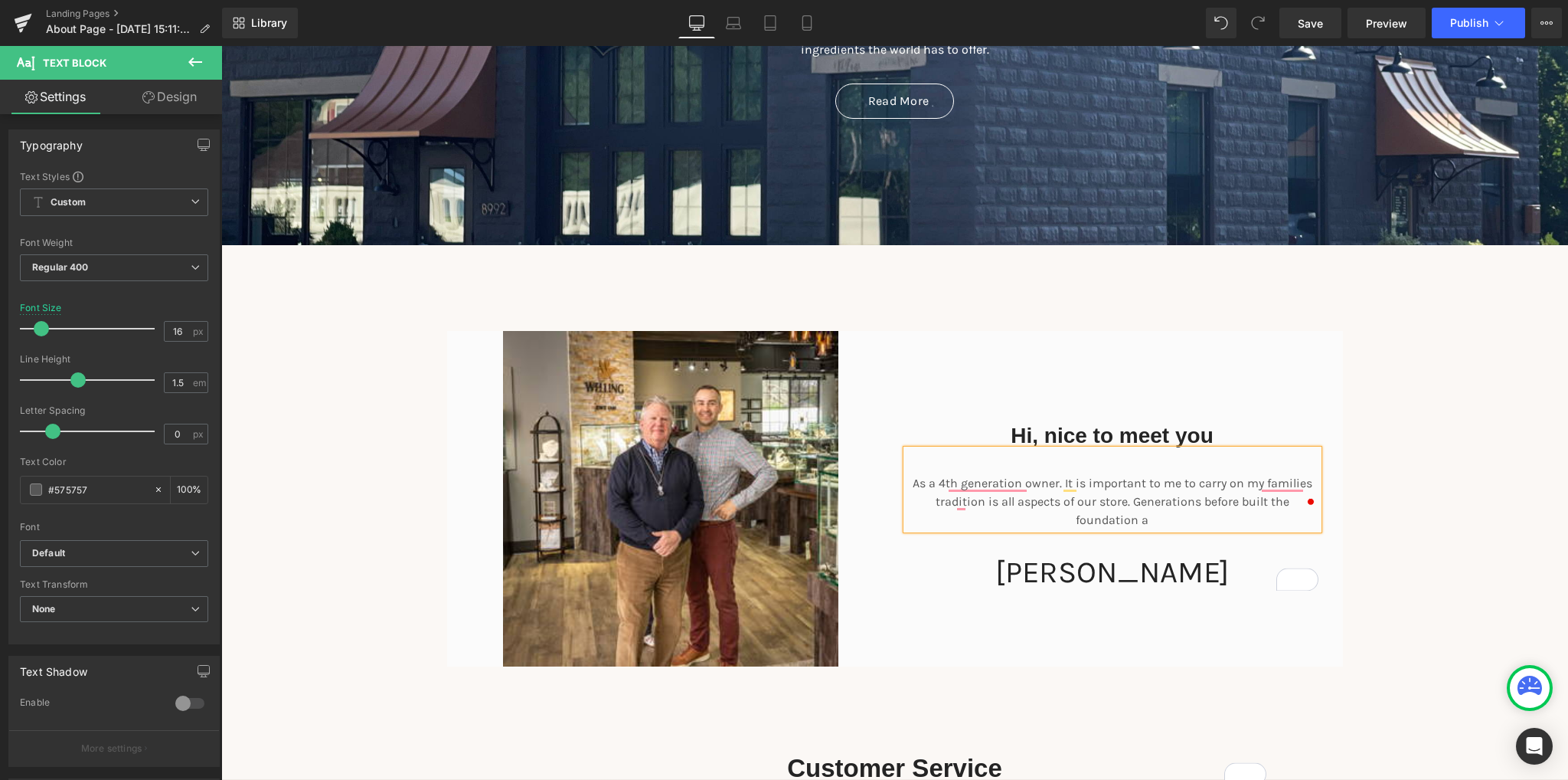
scroll to position [365, 0]
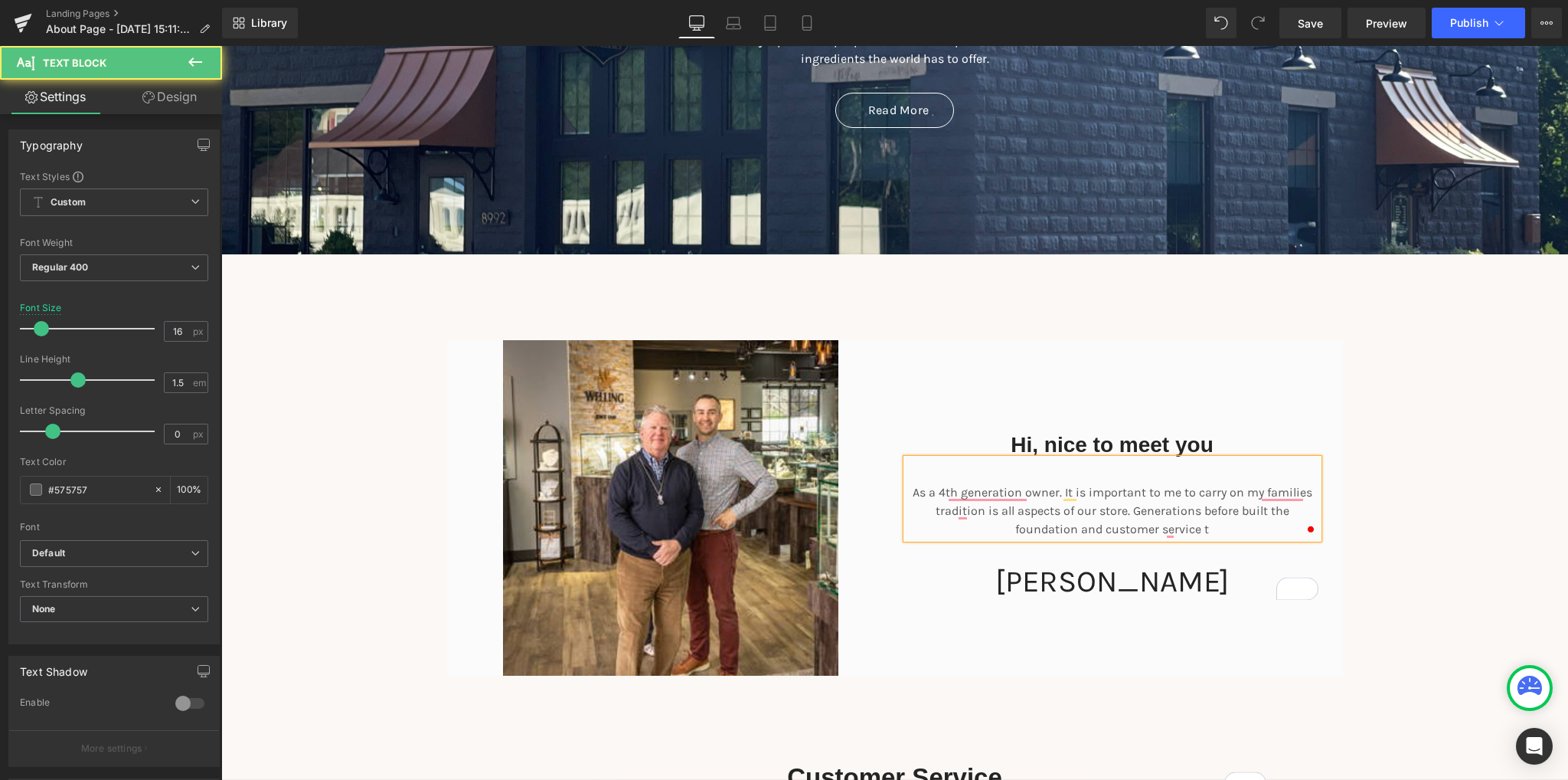
click at [1218, 494] on p "As a 4th generation owner. It is important to me to carry on my families tradit…" at bounding box center [1112, 511] width 412 height 55
click at [1111, 488] on p "As a 4th generation owner. It is important to me to carry on my families tradit…" at bounding box center [1112, 511] width 412 height 55
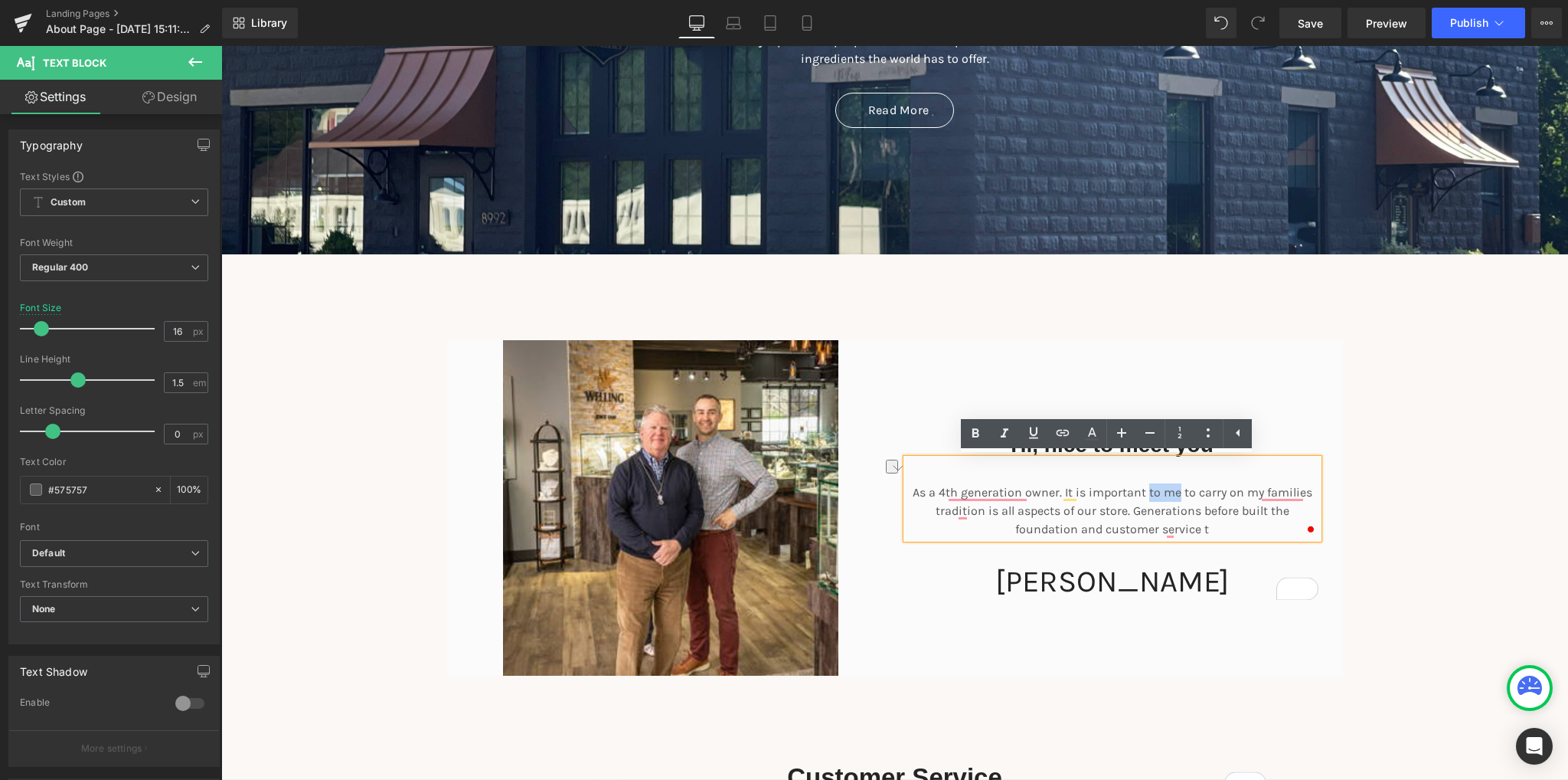
drag, startPoint x: 1142, startPoint y: 492, endPoint x: 1169, endPoint y: 491, distance: 27.0
click at [1169, 491] on p "As a 4th generation owner. It is important to me to carry on my families tradit…" at bounding box center [1112, 511] width 412 height 55
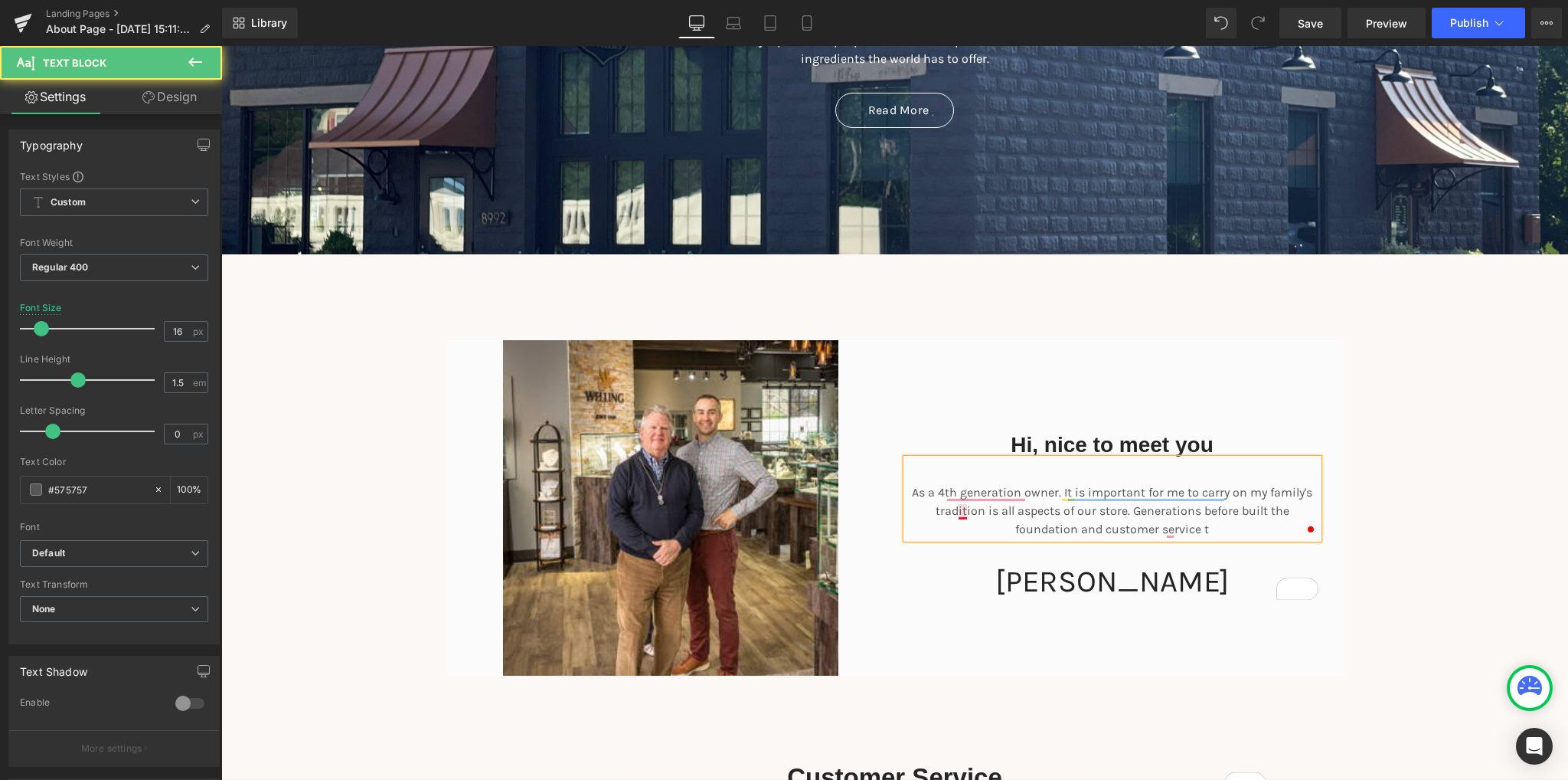
click at [1189, 510] on p "As a 4th generation owner. It is important for me to carry on my family's tradi…" at bounding box center [1112, 511] width 412 height 55
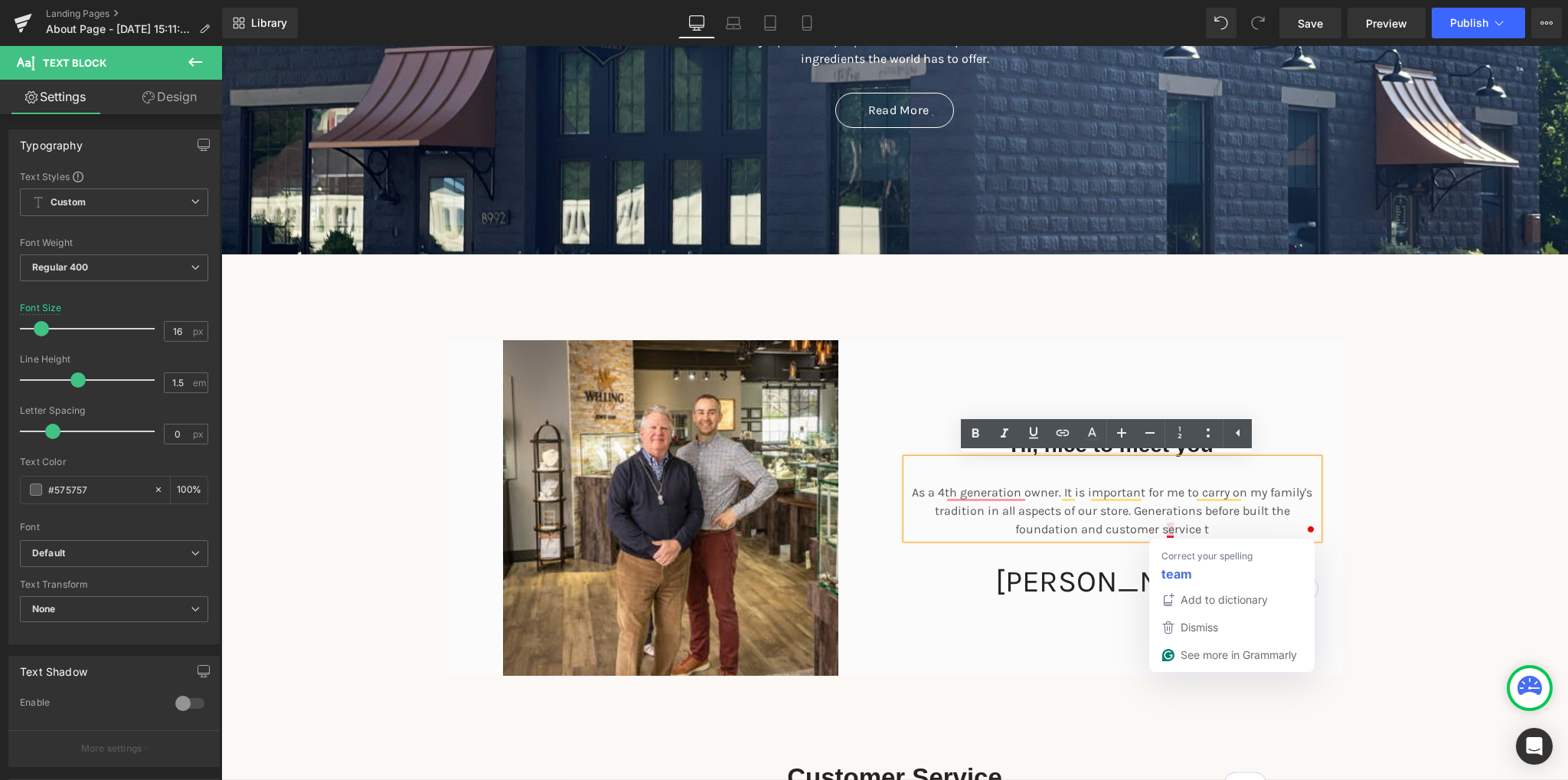
click at [1171, 528] on p "As a 4th generation owner. It is important for me to carry on my family's tradi…" at bounding box center [1112, 511] width 412 height 55
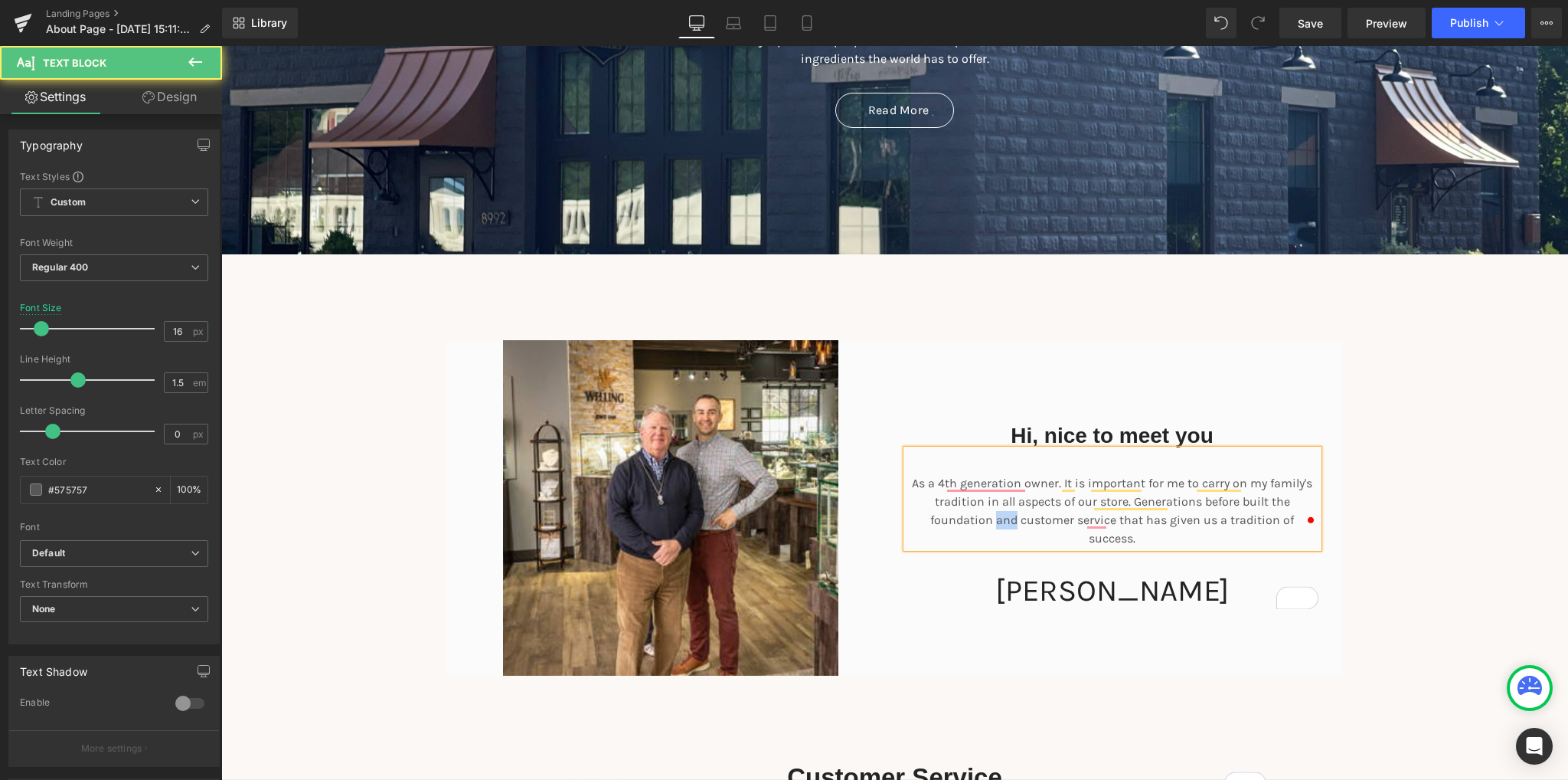
drag, startPoint x: 957, startPoint y: 531, endPoint x: 939, endPoint y: 534, distance: 18.2
click at [939, 534] on p "As a 4th generation owner. It is important for me to carry on my family's tradi…" at bounding box center [1112, 511] width 412 height 74
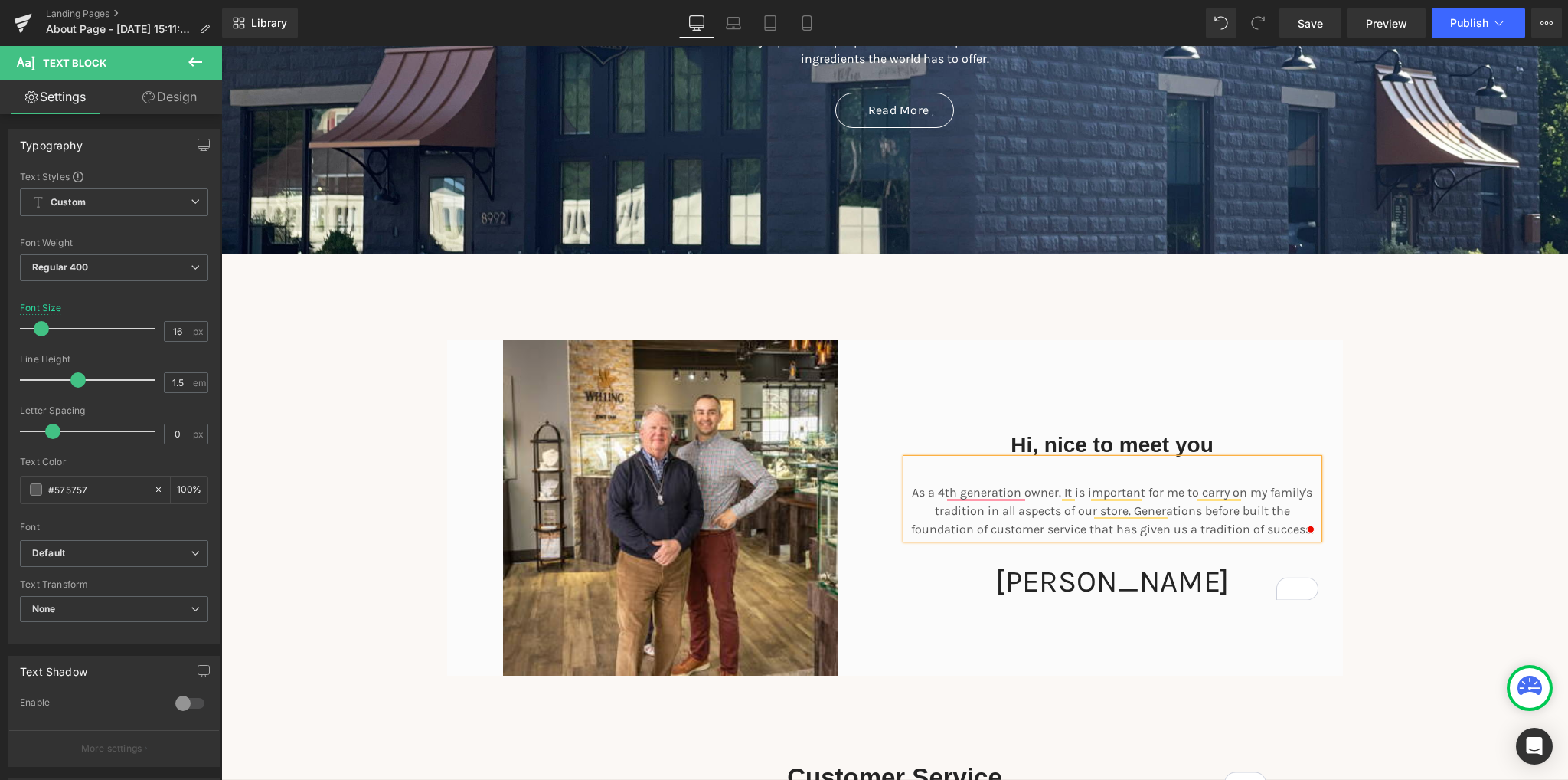
click at [1267, 530] on p "As a 4th generation owner. It is important for me to carry on my family's tradi…" at bounding box center [1112, 511] width 412 height 55
click at [1493, 521] on div "Hi, nice to meet you Heading As a 4th generation owner. It is important for me …" at bounding box center [894, 508] width 1347 height 336
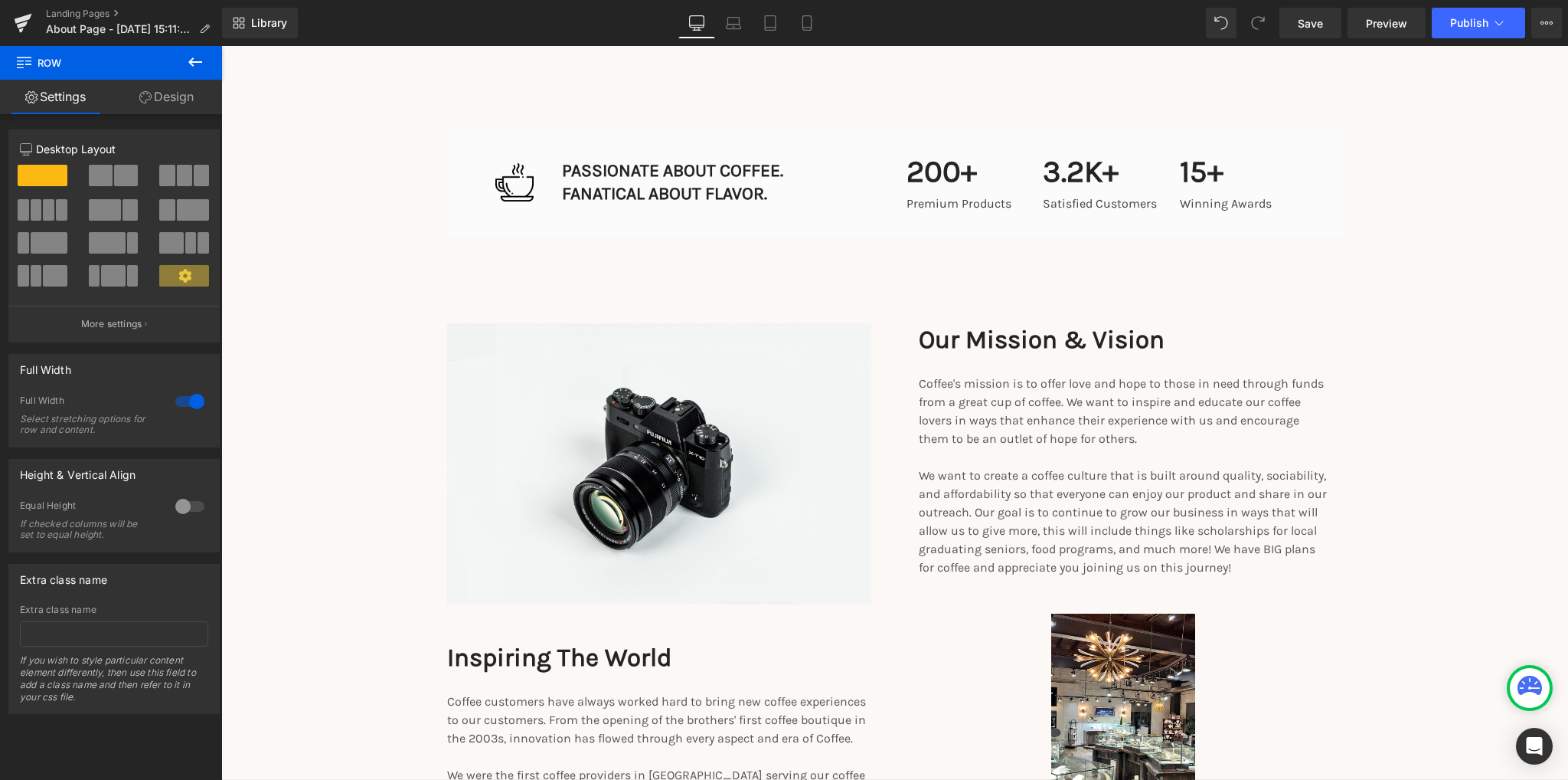
scroll to position [1667, 0]
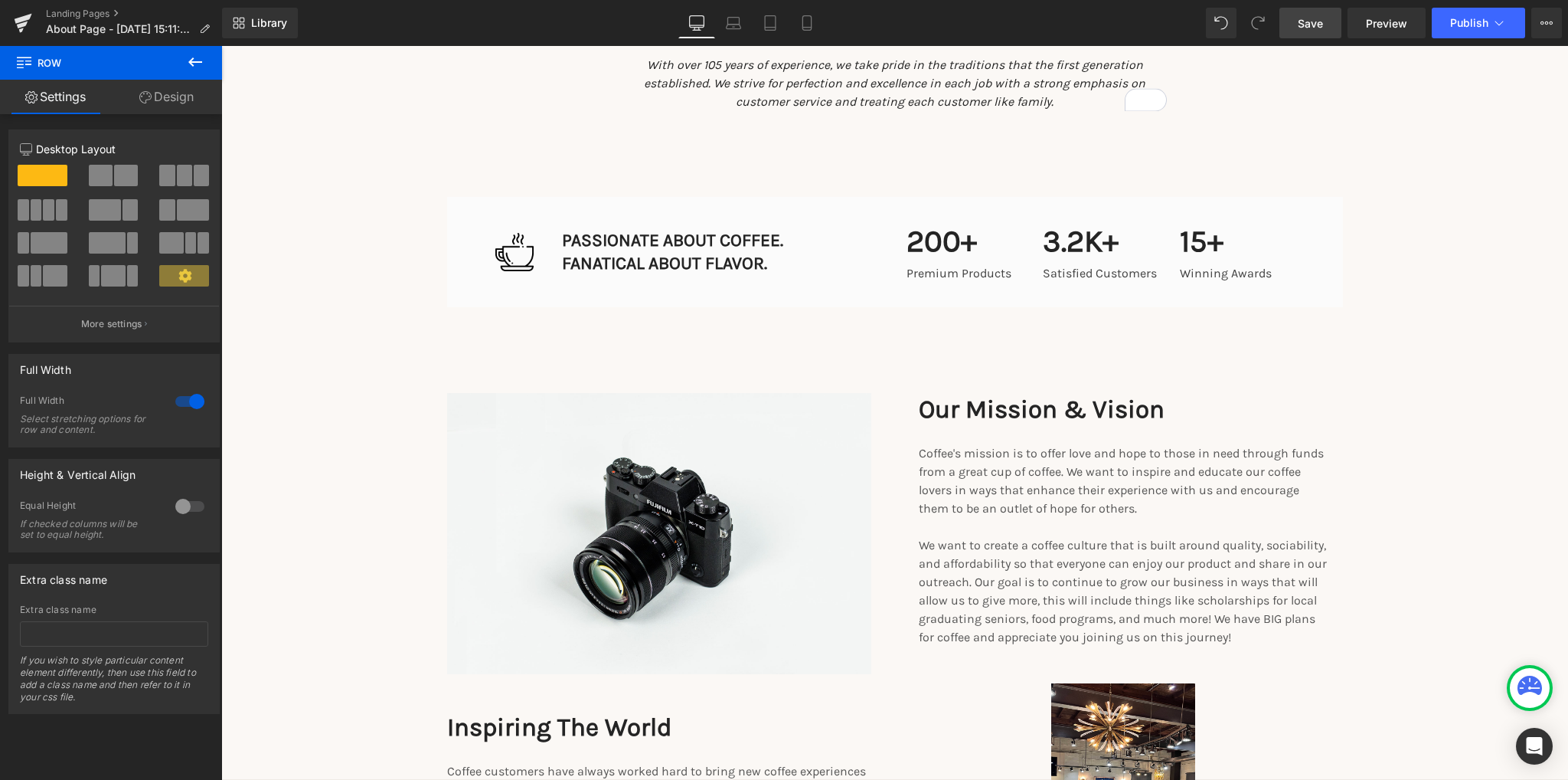
click at [1313, 24] on span "Save" at bounding box center [1310, 23] width 25 height 16
click at [1377, 23] on span "Preview" at bounding box center [1387, 23] width 42 height 16
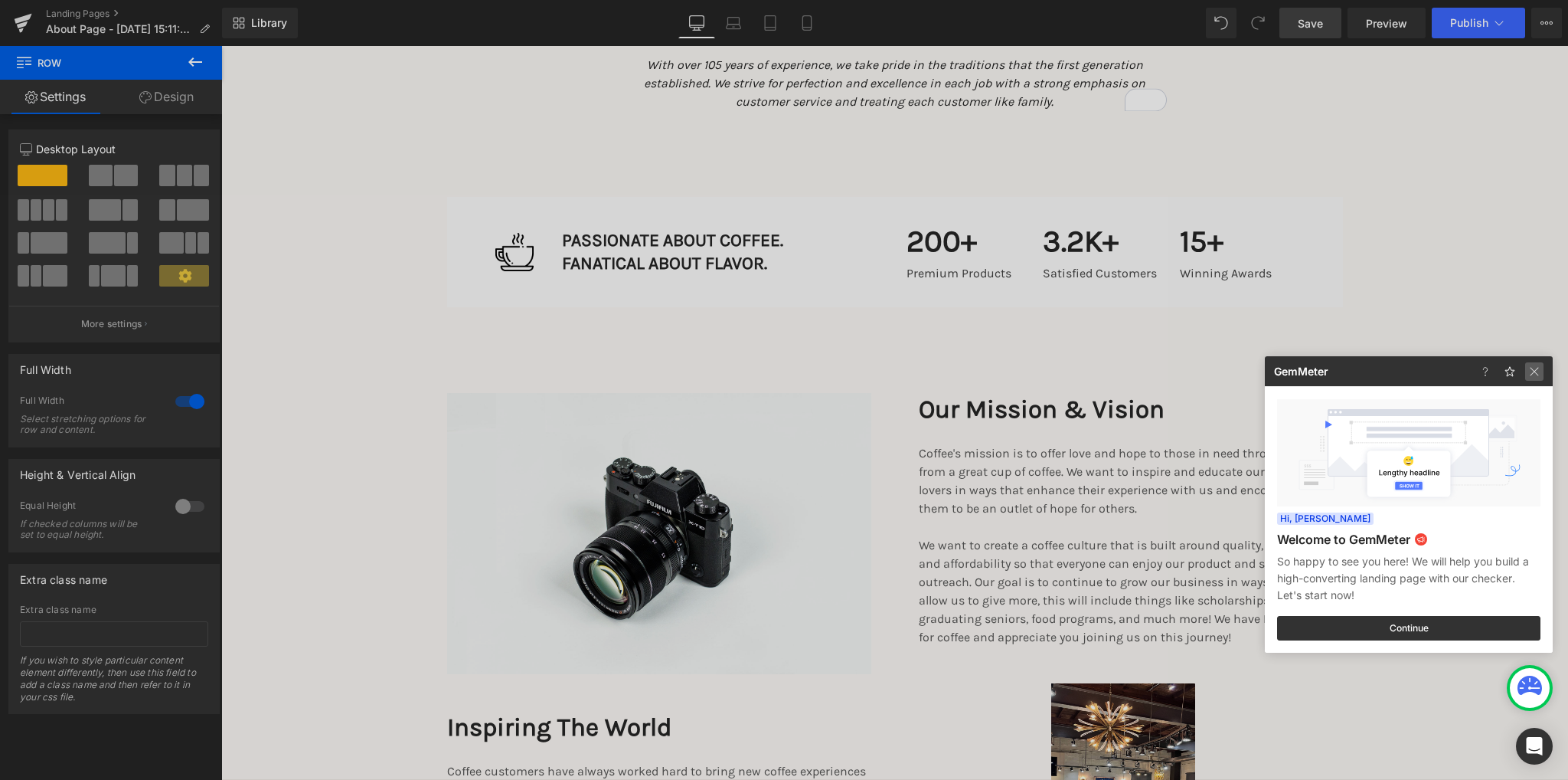
click at [1533, 372] on img at bounding box center [1533, 371] width 18 height 18
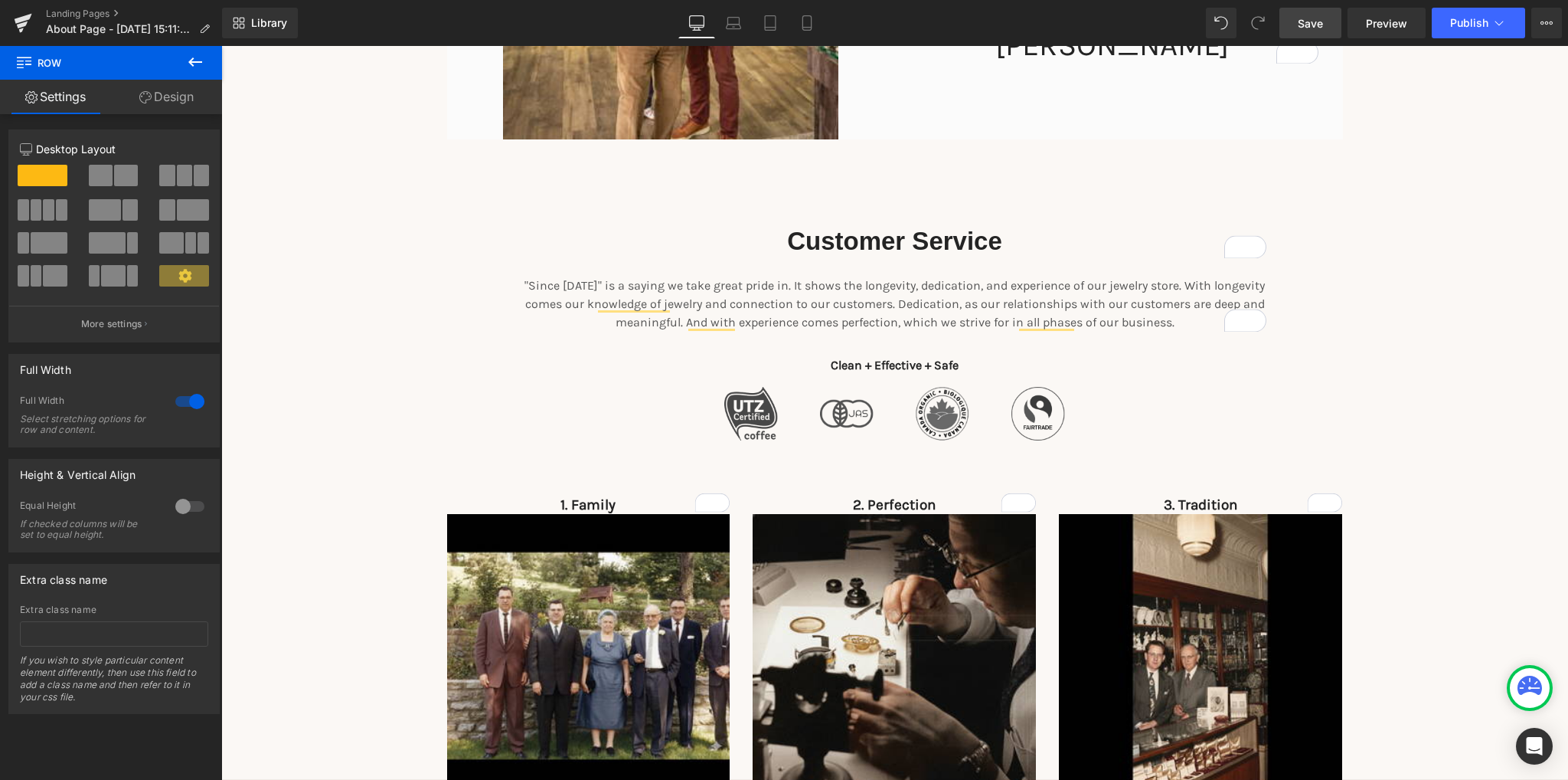
scroll to position [824, 0]
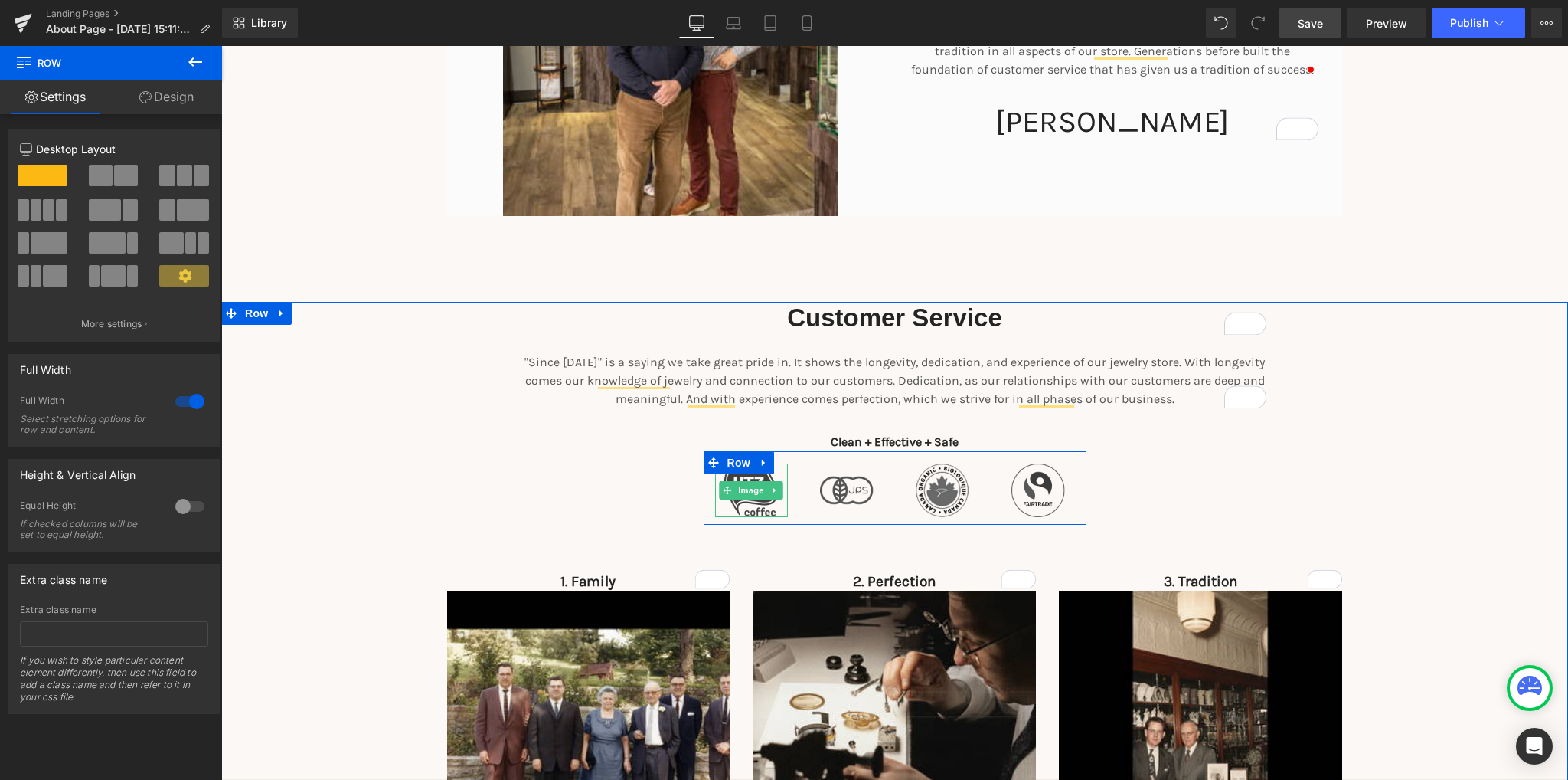
click at [755, 505] on img at bounding box center [750, 490] width 54 height 53
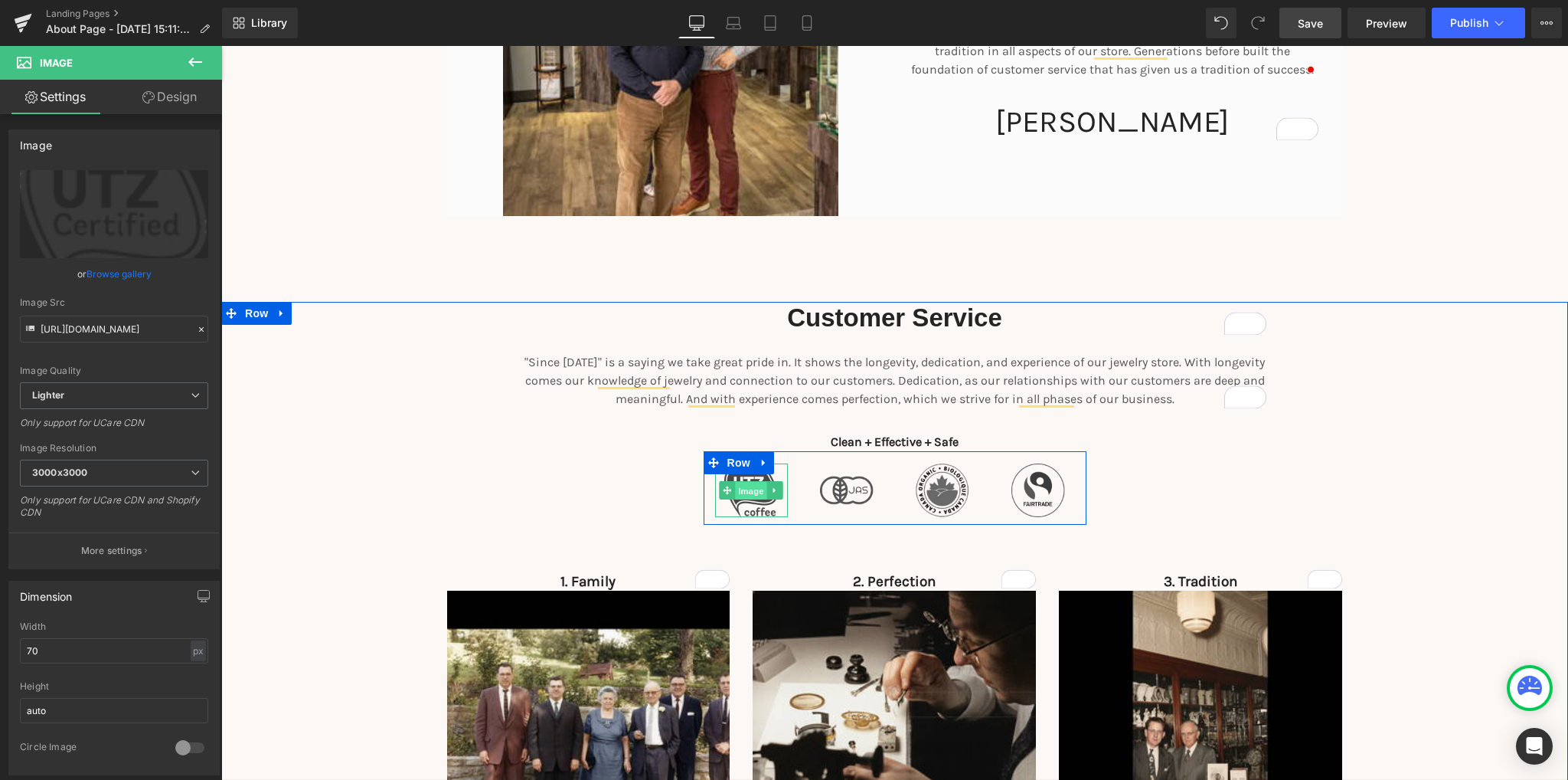
click at [745, 488] on span "Image" at bounding box center [751, 490] width 32 height 18
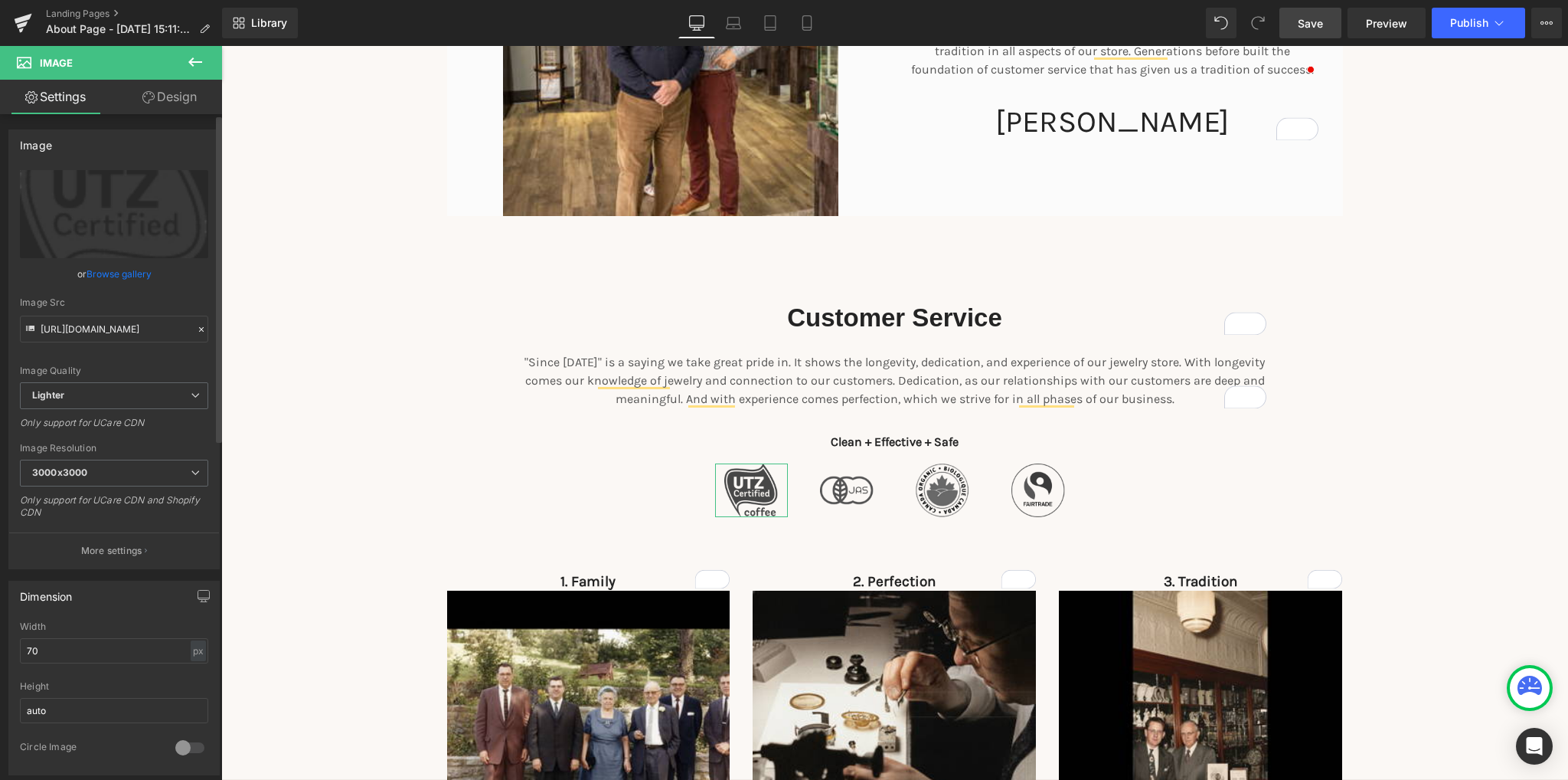
click at [126, 270] on link "Browse gallery" at bounding box center [119, 274] width 65 height 26
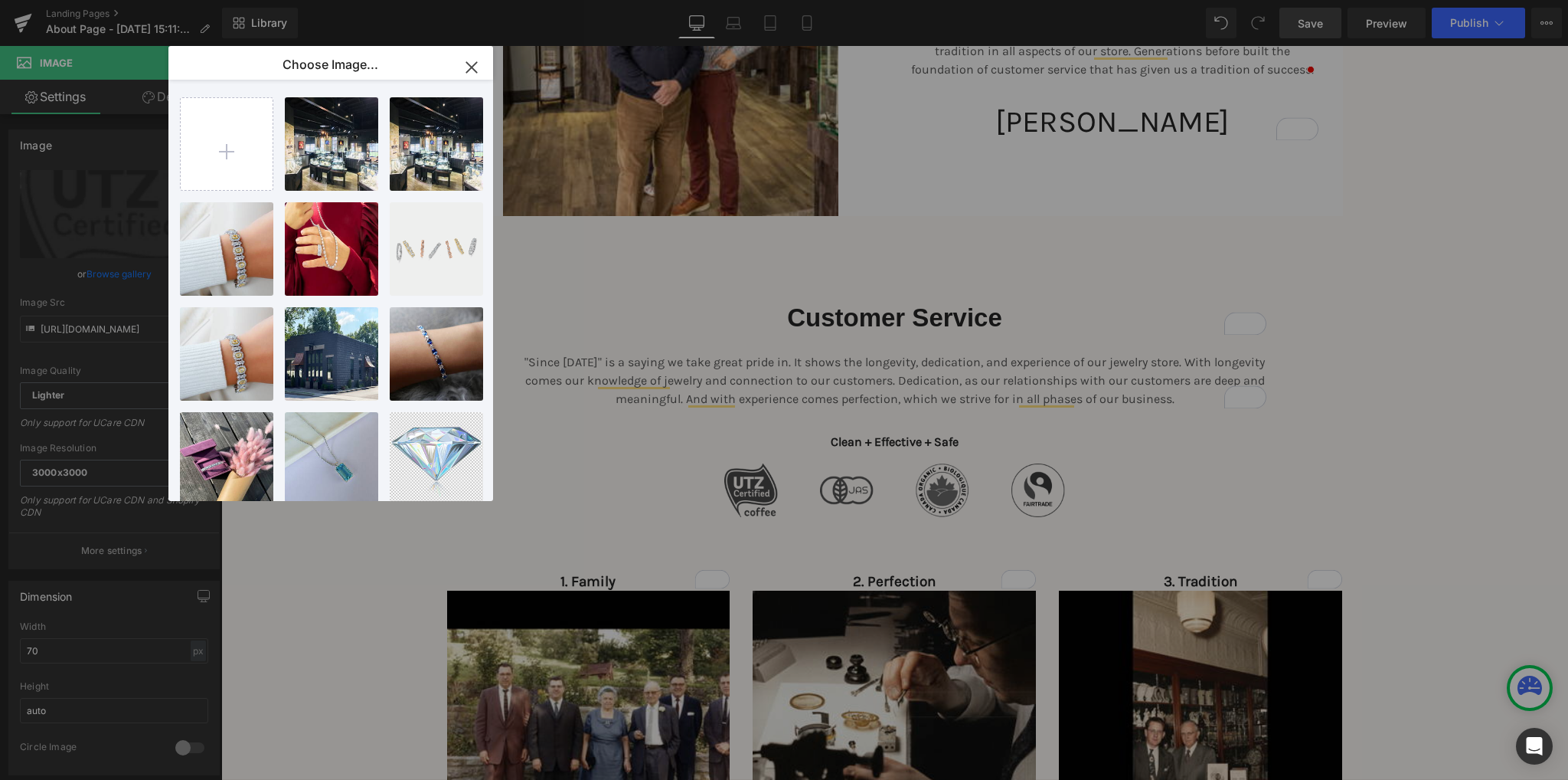
click at [469, 67] on icon "button" at bounding box center [472, 67] width 25 height 25
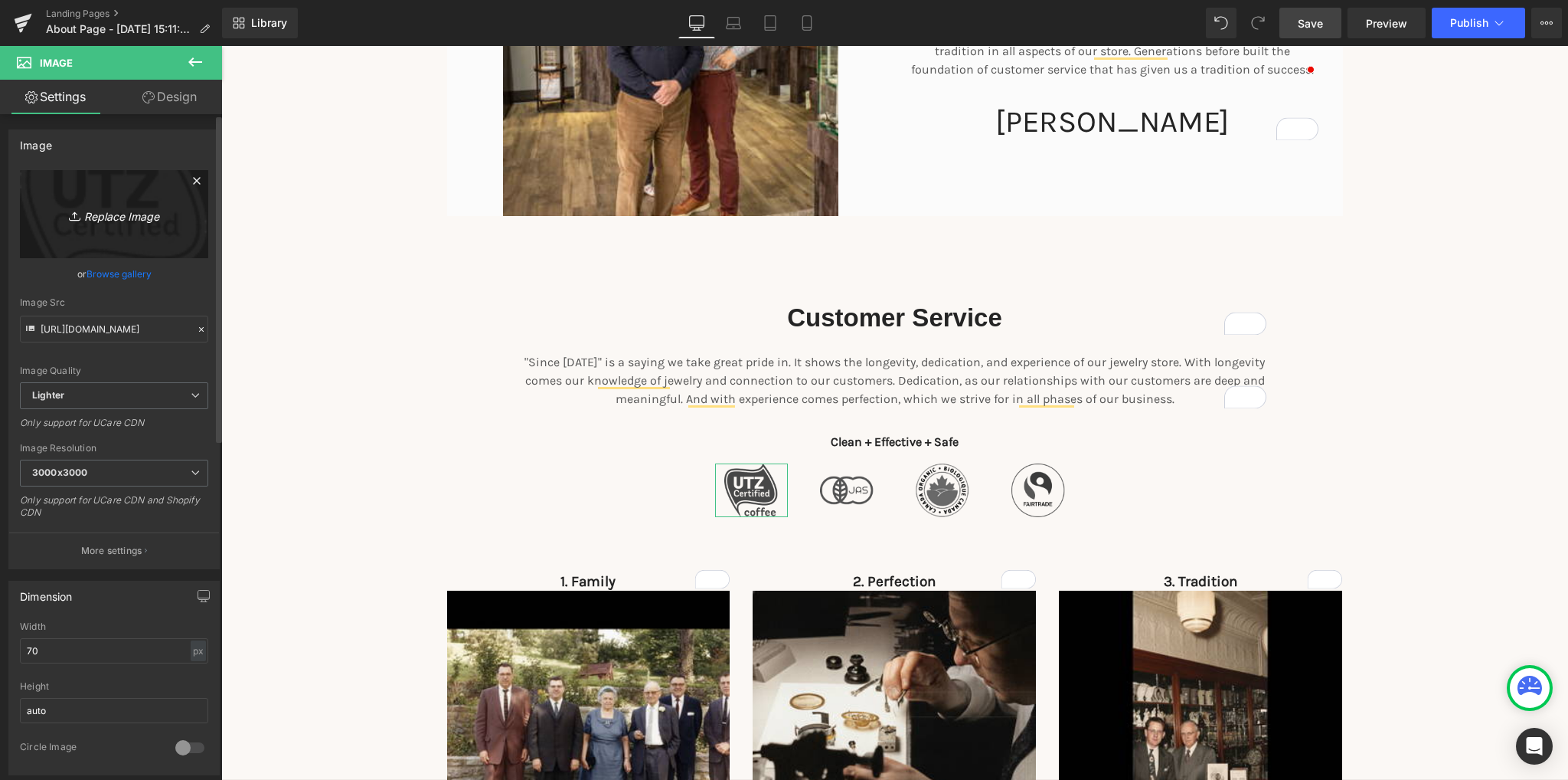
click at [108, 217] on icon "Replace Image" at bounding box center [114, 214] width 123 height 19
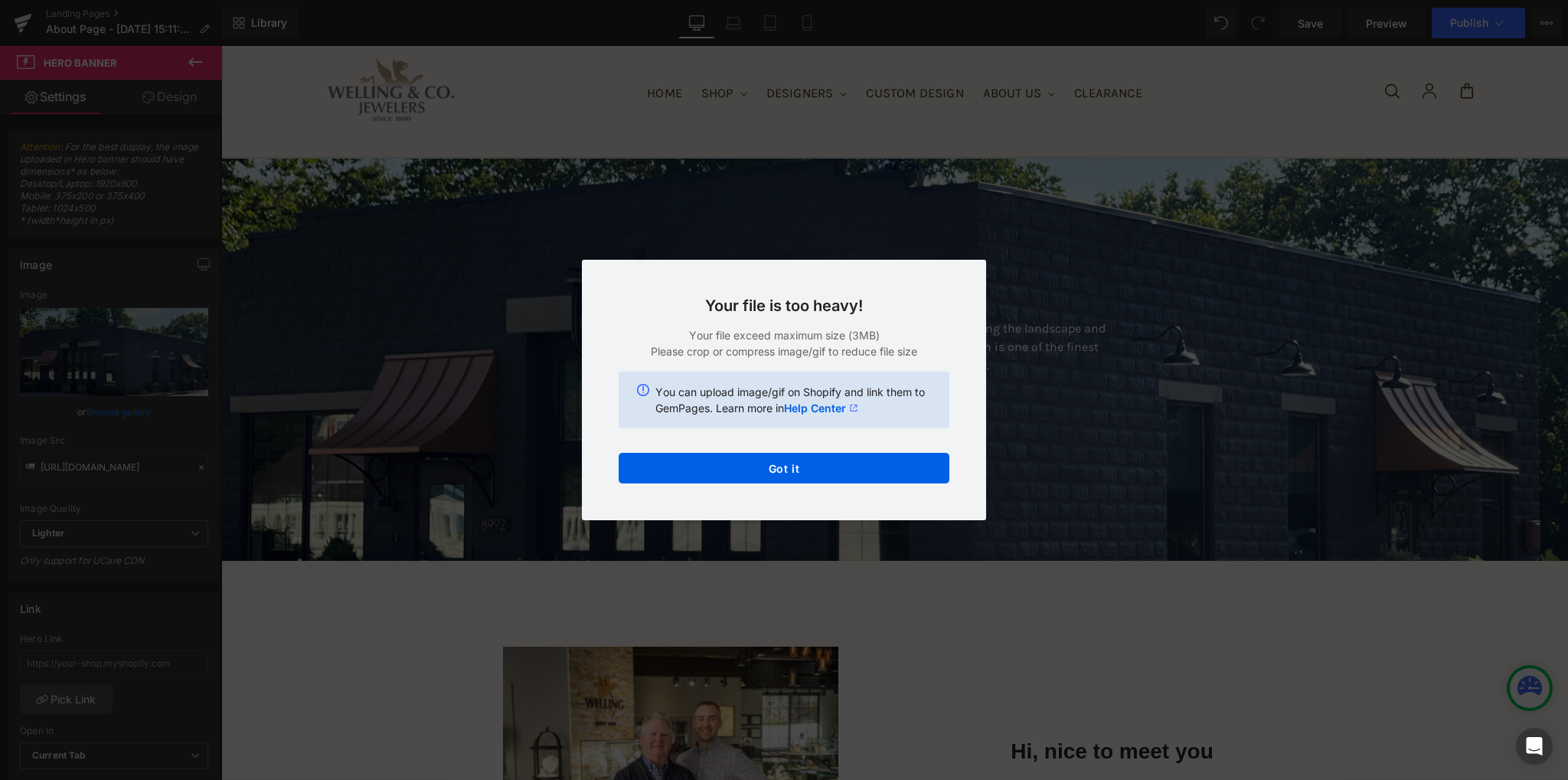
click at [894, 576] on div "Back to Library Insert Your file is too heavy! Your file exceed maximum size (3…" at bounding box center [784, 390] width 1568 height 780
click at [827, 475] on button "Got it" at bounding box center [784, 467] width 330 height 30
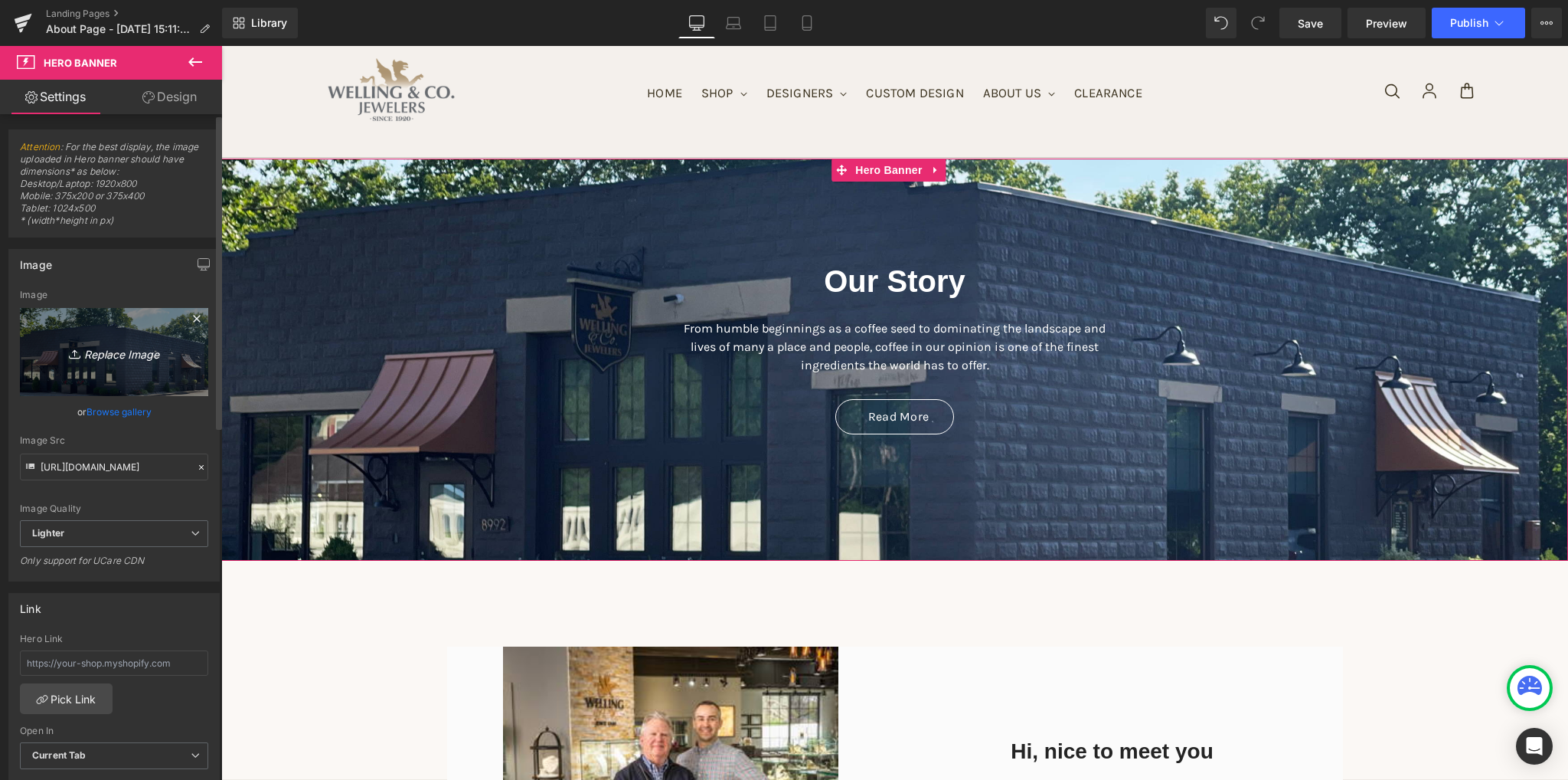
click at [110, 350] on icon "Replace Image" at bounding box center [114, 352] width 123 height 19
click at [110, 411] on link "Browse gallery" at bounding box center [119, 412] width 65 height 26
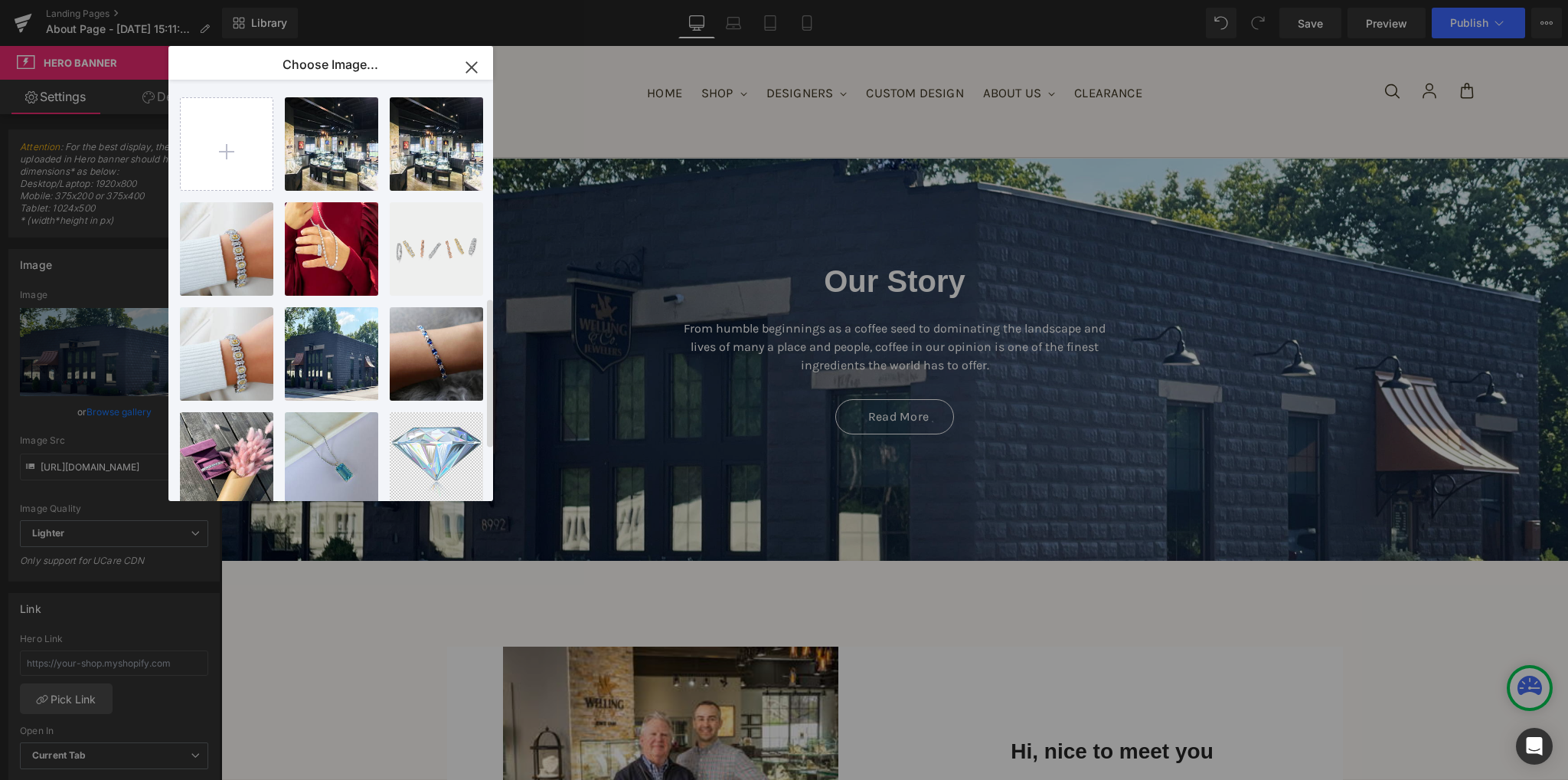
type input "[URL][DOMAIN_NAME]"
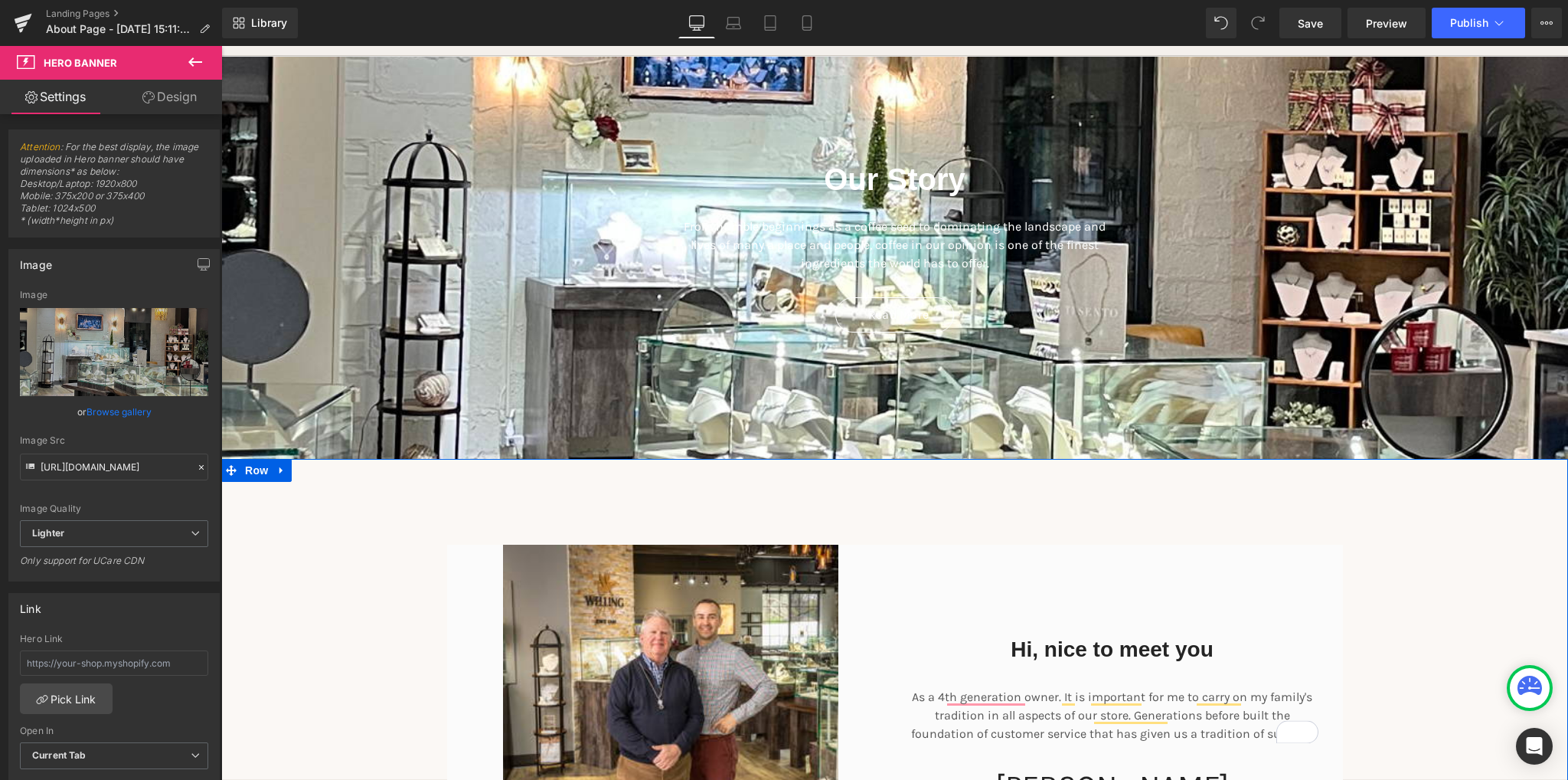
scroll to position [59, 0]
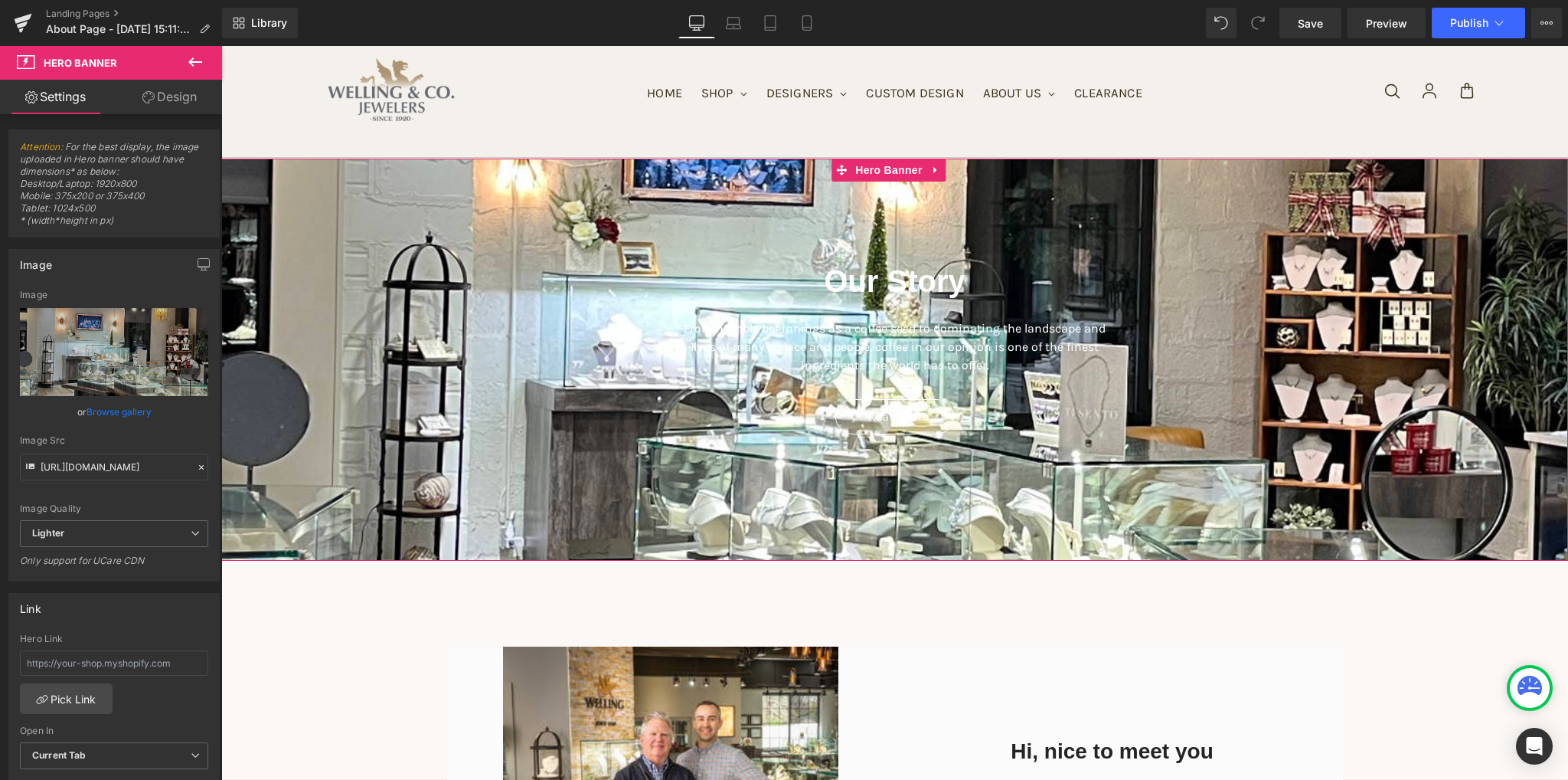
click at [546, 435] on span "Our Story Heading From humble beginnings as a coffee seed to dominating the lan…" at bounding box center [894, 340] width 1347 height 204
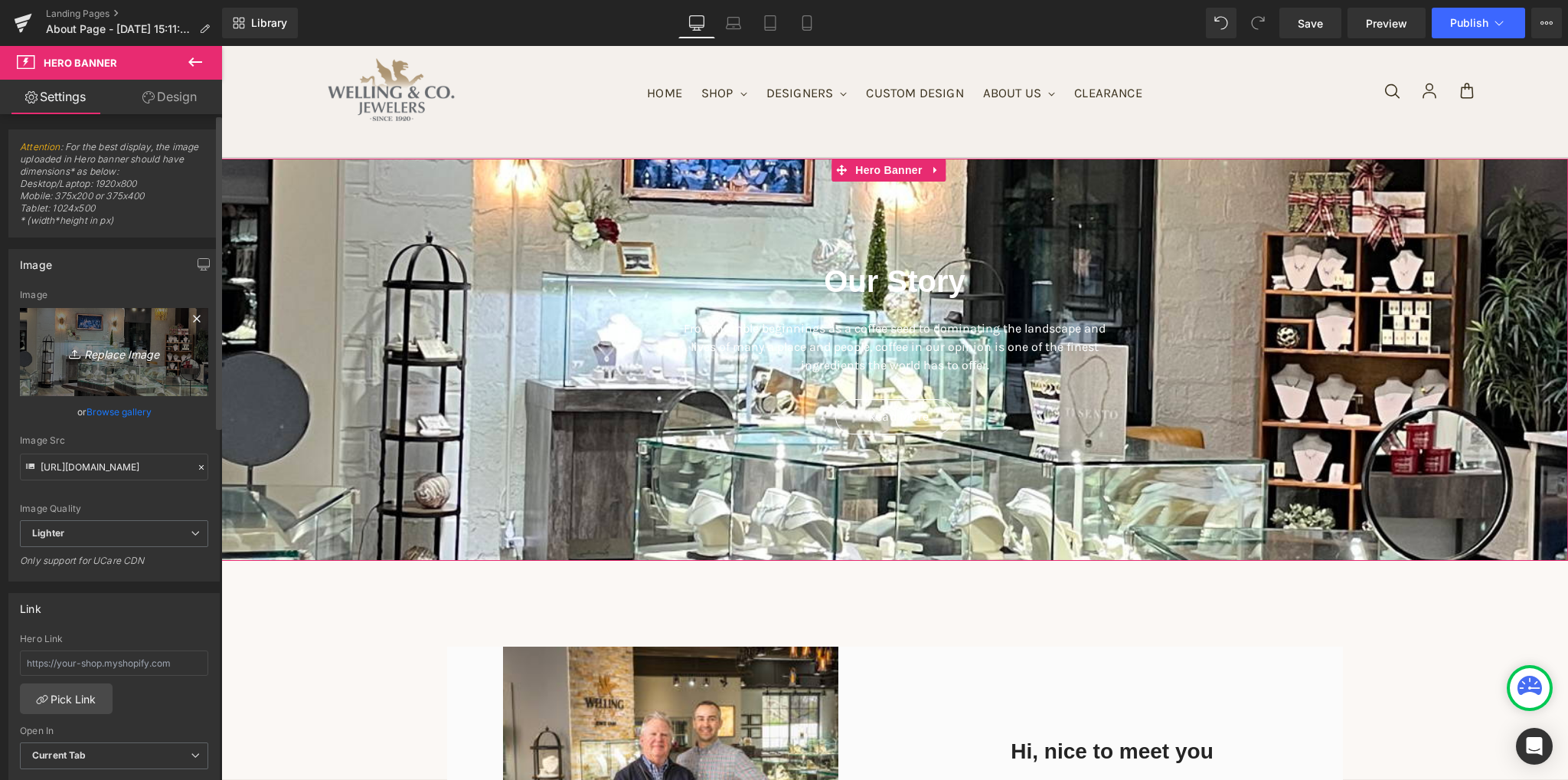
click at [130, 358] on icon "Replace Image" at bounding box center [114, 352] width 123 height 19
type input "C:\fakepath\IMG_6154.jpg"
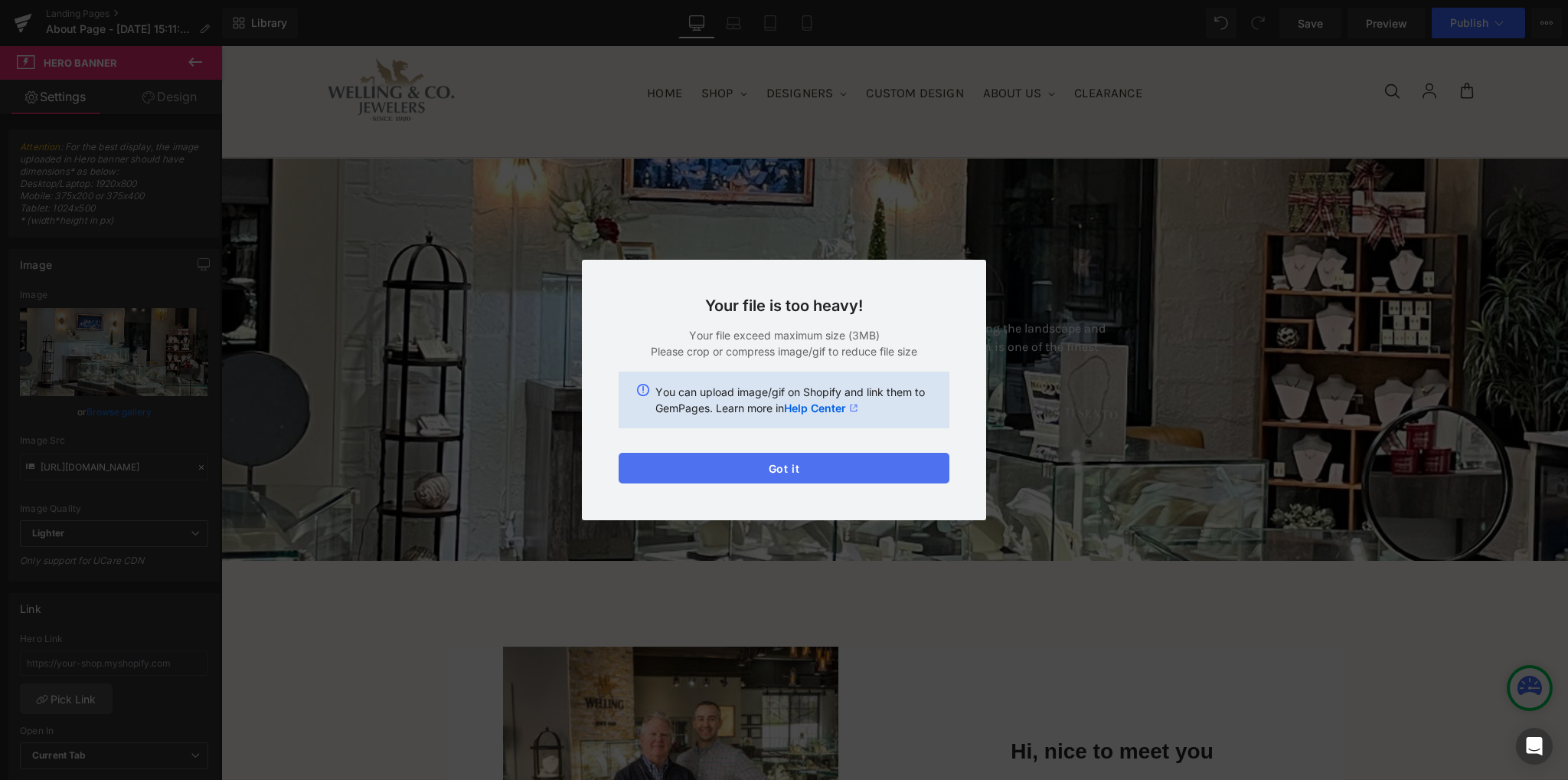
click at [747, 460] on button "Got it" at bounding box center [784, 467] width 330 height 30
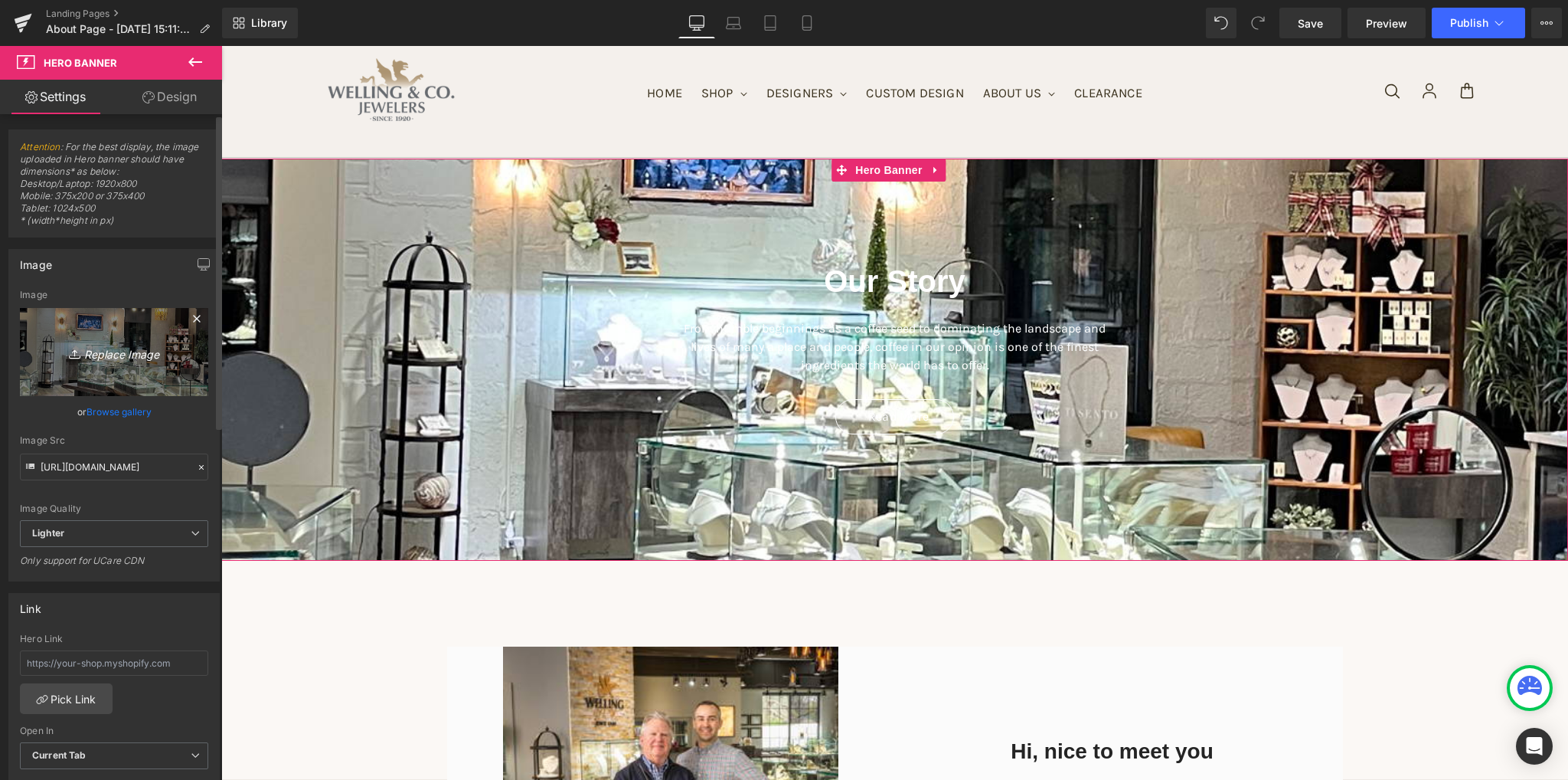
click at [127, 357] on icon "Replace Image" at bounding box center [114, 352] width 123 height 19
type input "C:\fakepath\wellings.jpeg"
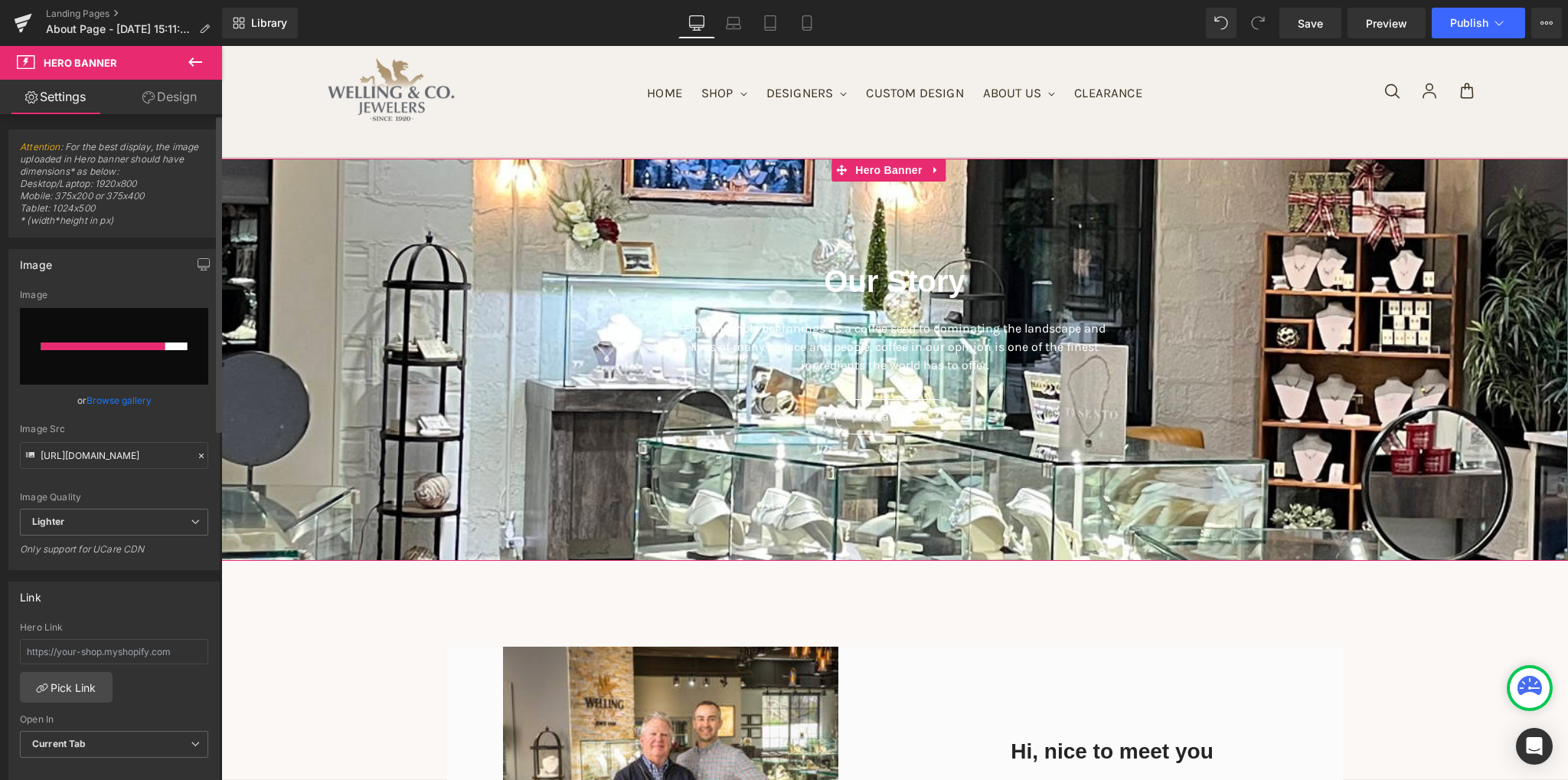
click at [145, 343] on div at bounding box center [103, 347] width 124 height 8
click at [464, 408] on span "Our Story Heading From humble beginnings as a coffee seed to dominating the lan…" at bounding box center [894, 340] width 1347 height 204
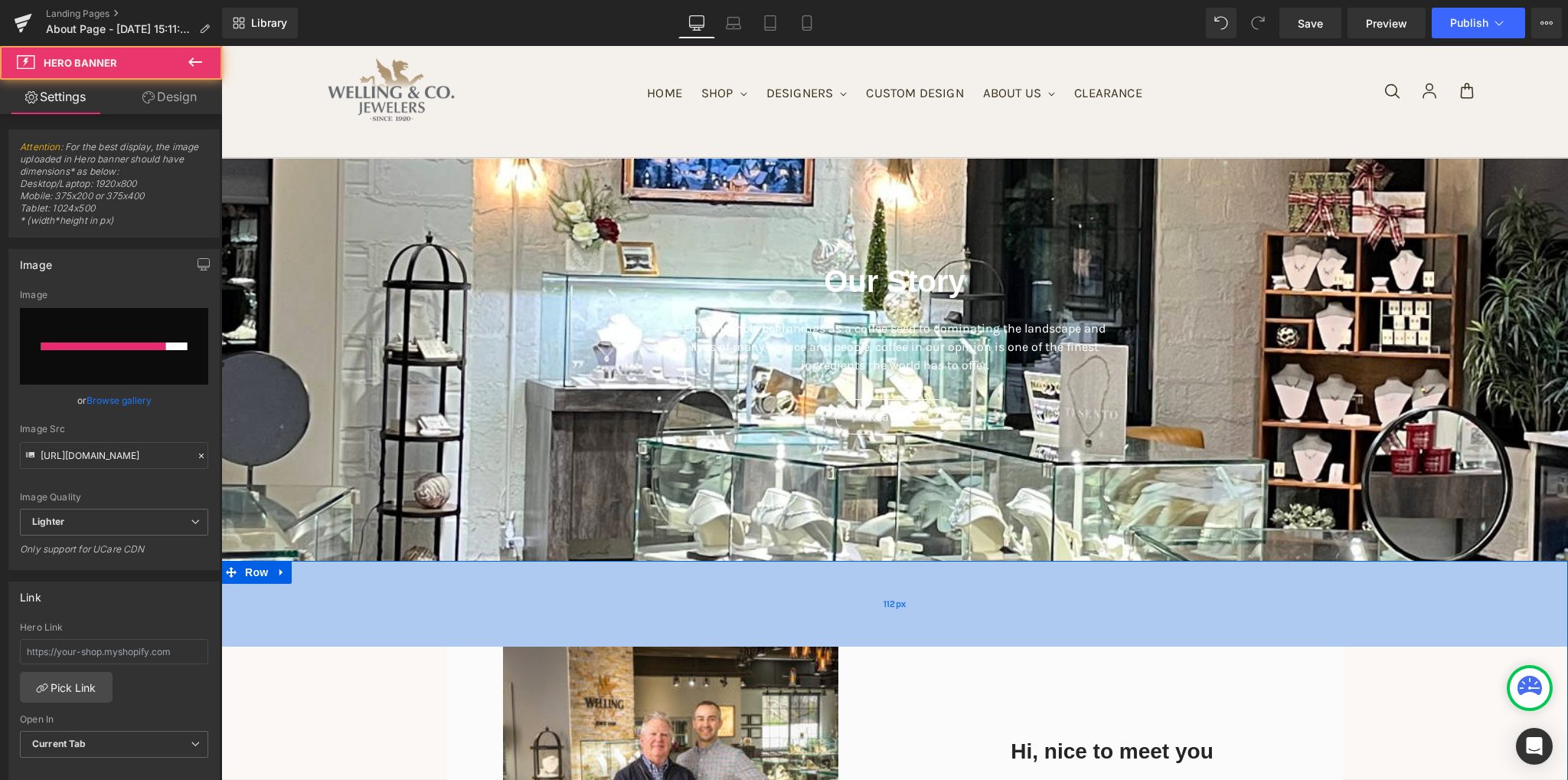
click at [411, 641] on div "112px" at bounding box center [894, 603] width 1347 height 86
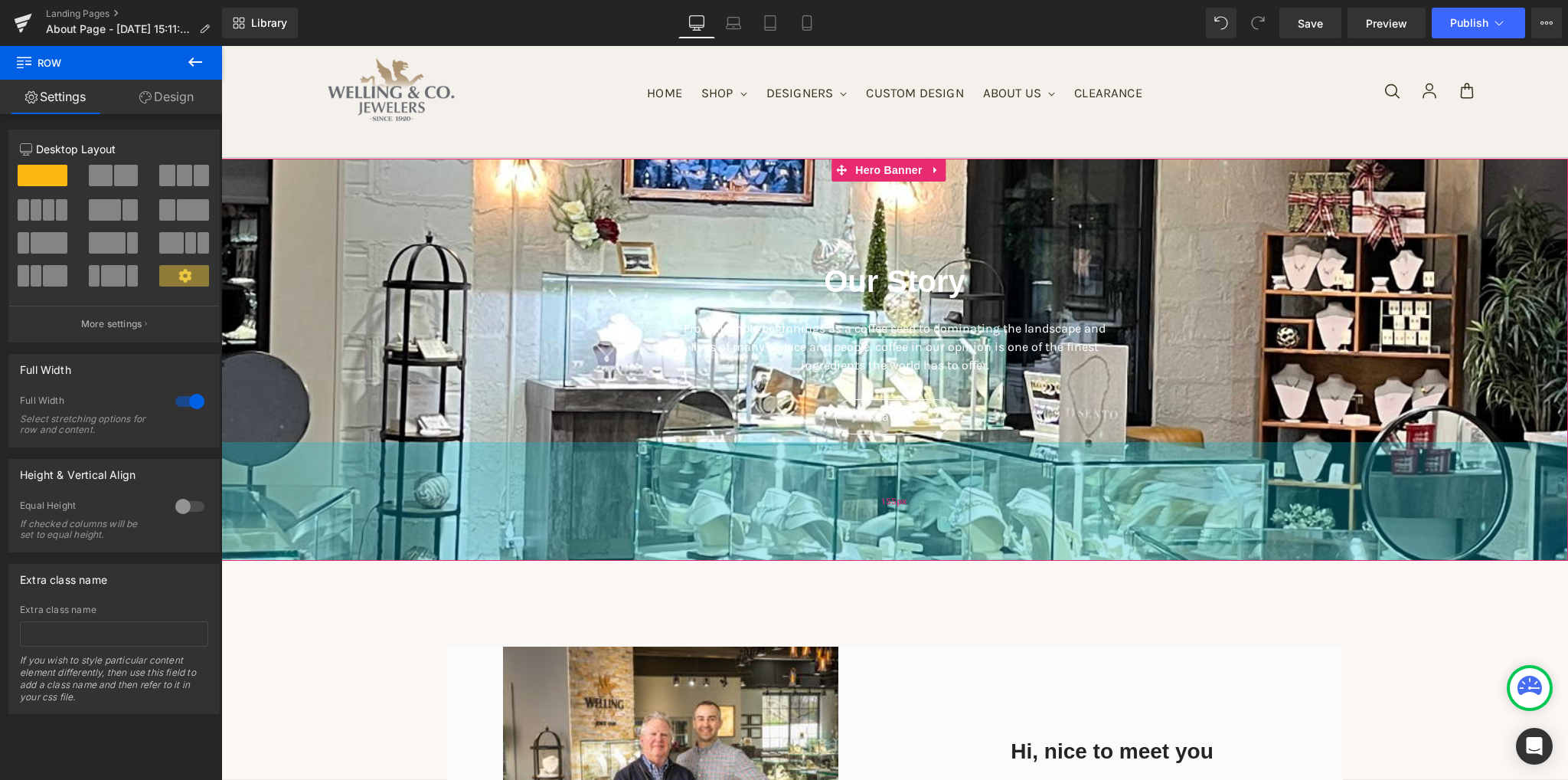
click at [517, 459] on div "155px" at bounding box center [894, 501] width 1347 height 119
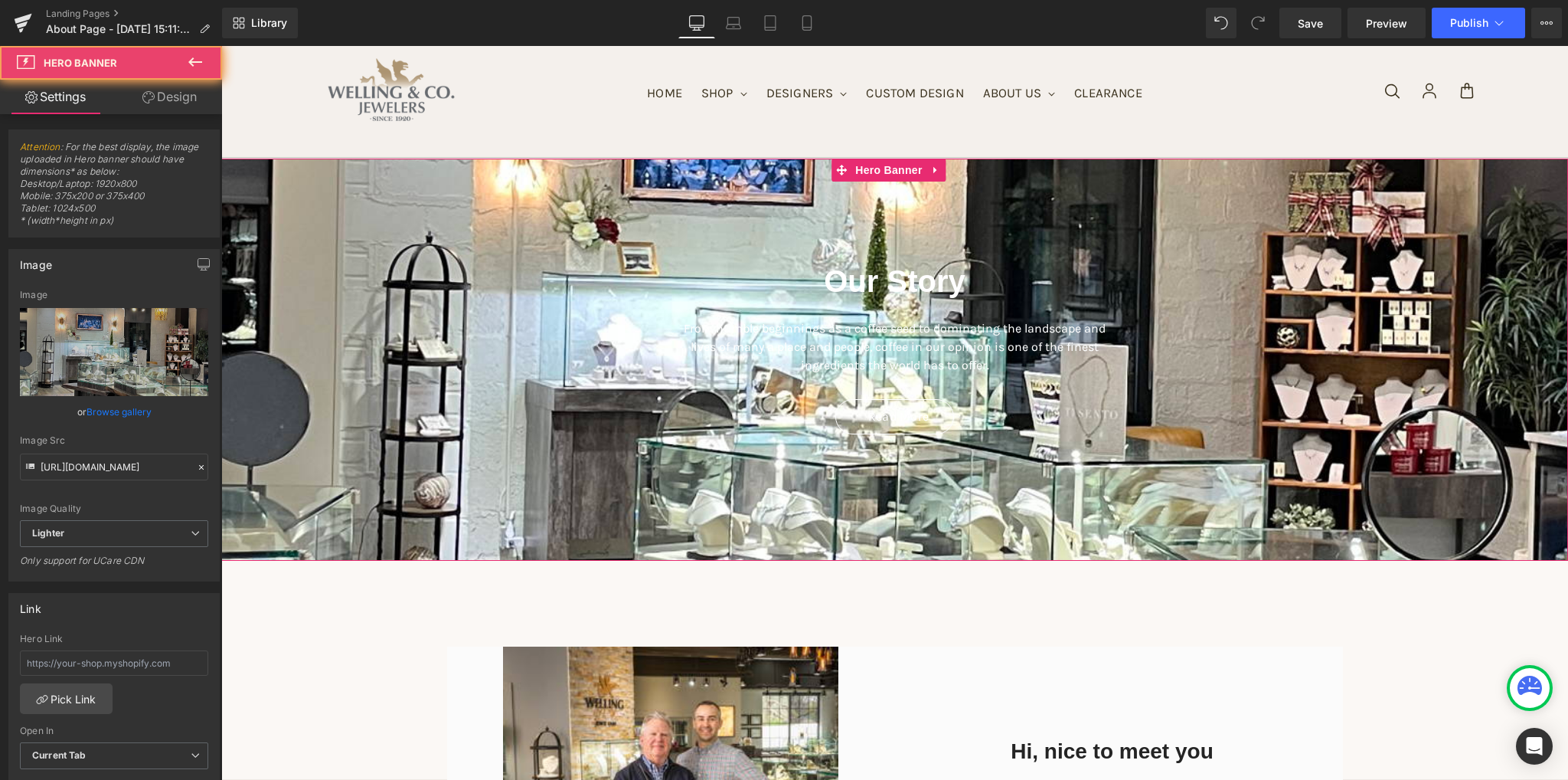
click at [514, 365] on span "Our Story Heading From humble beginnings as a coffee seed to dominating the lan…" at bounding box center [894, 340] width 1347 height 204
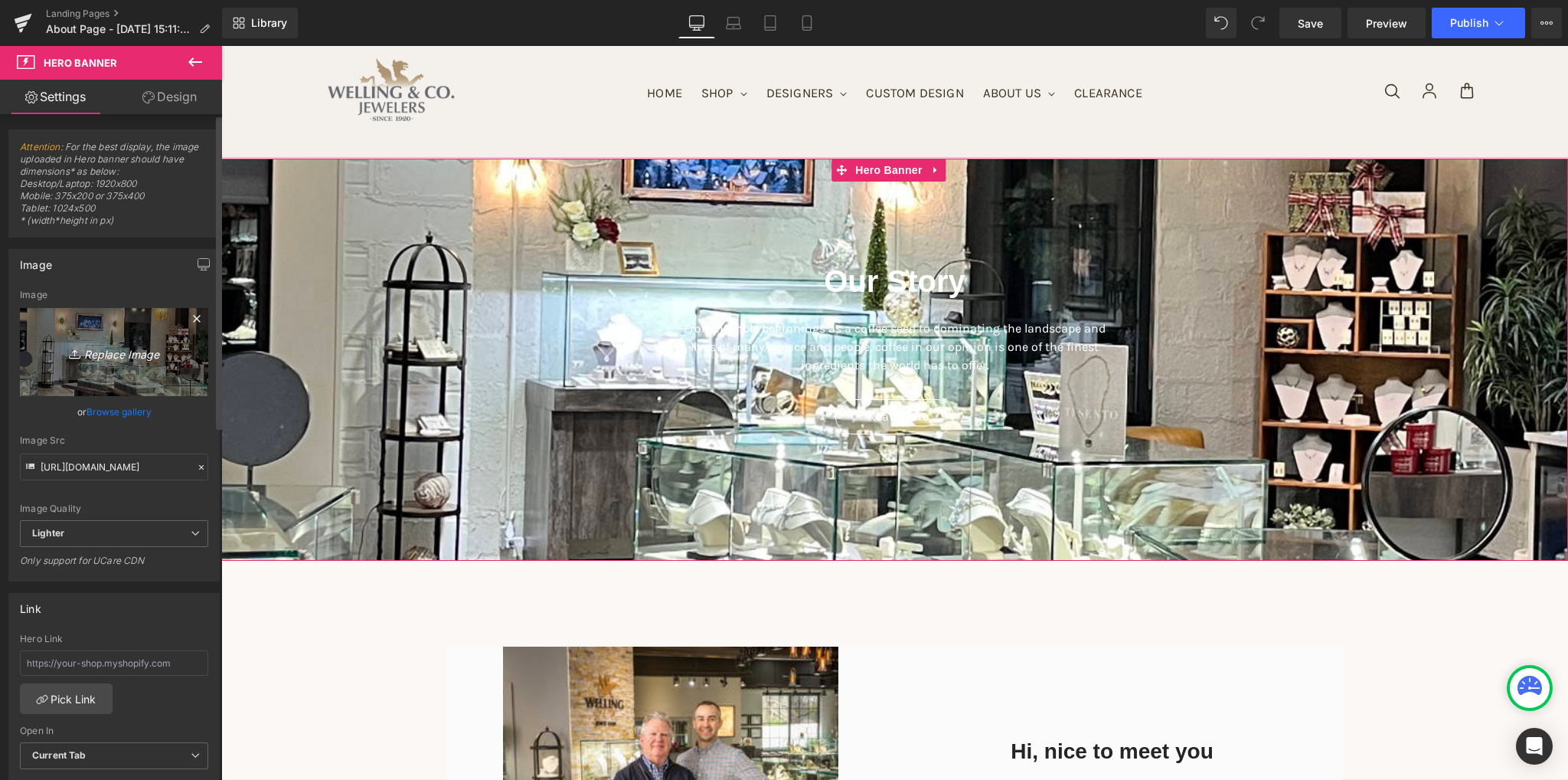
click at [132, 351] on icon "Replace Image" at bounding box center [114, 352] width 123 height 19
click at [95, 353] on icon "Replace Image" at bounding box center [114, 352] width 123 height 19
type input "C:\fakepath\header w.png"
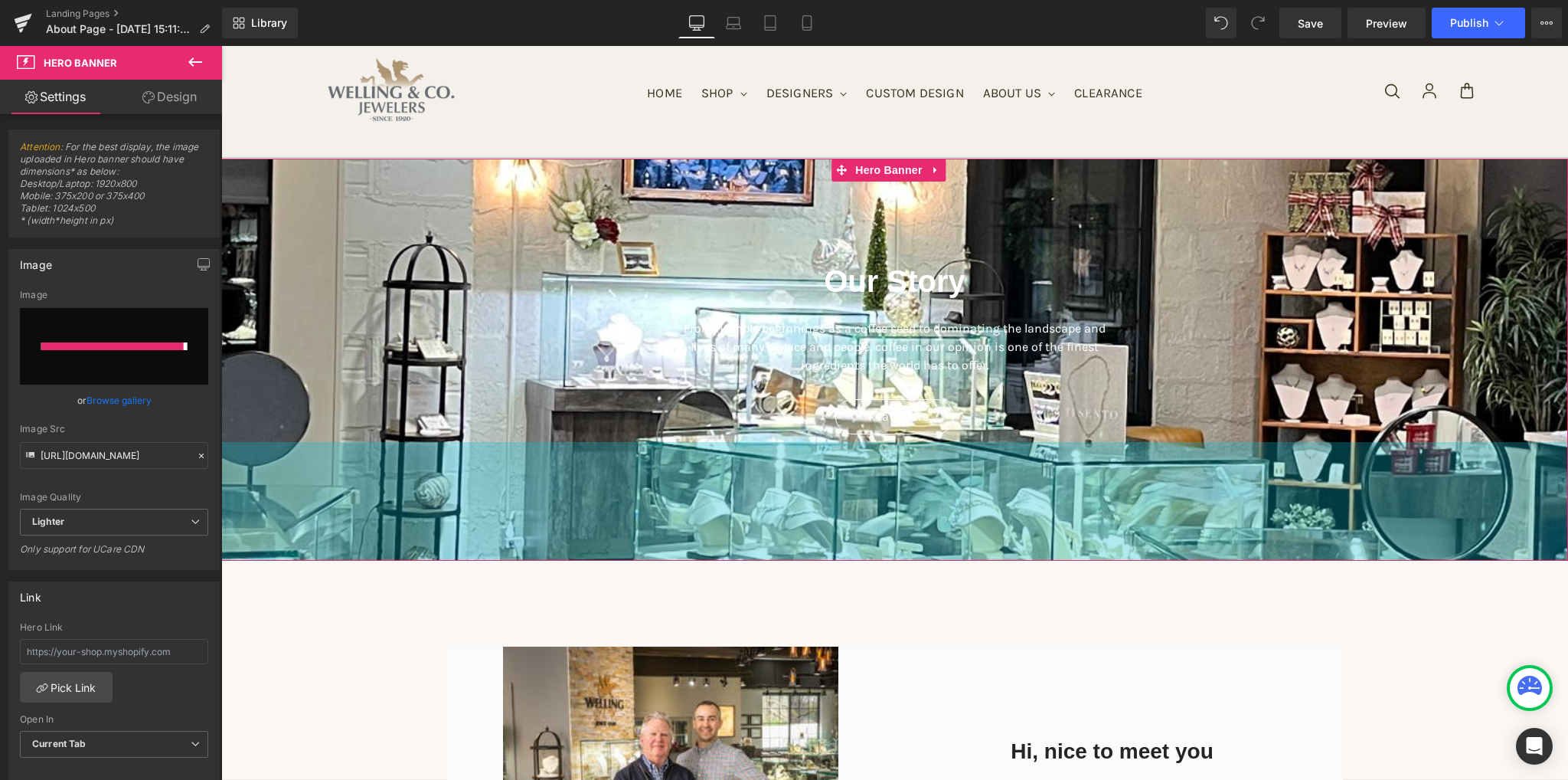
type input "[URL][DOMAIN_NAME]"
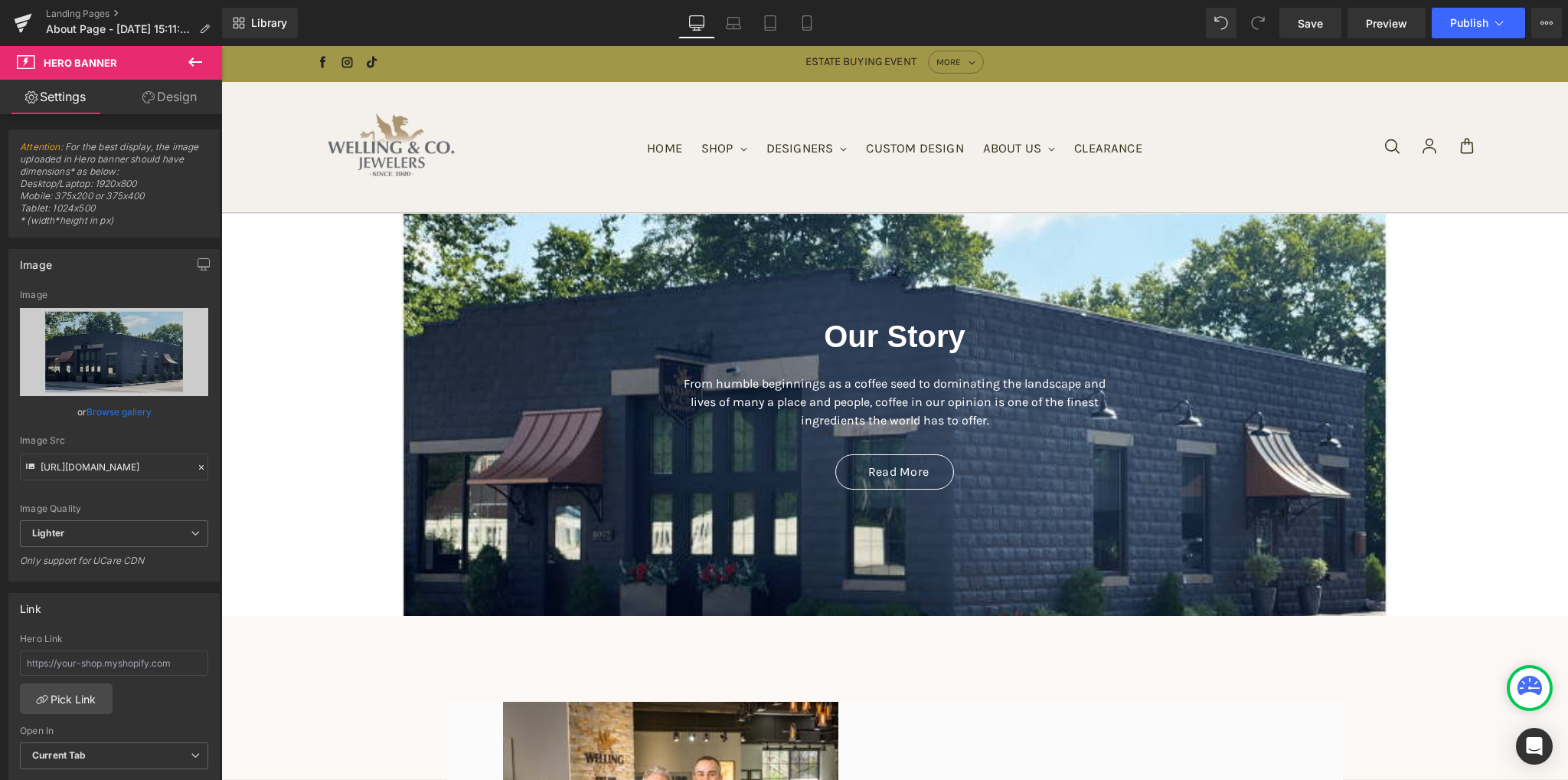
scroll to position [0, 0]
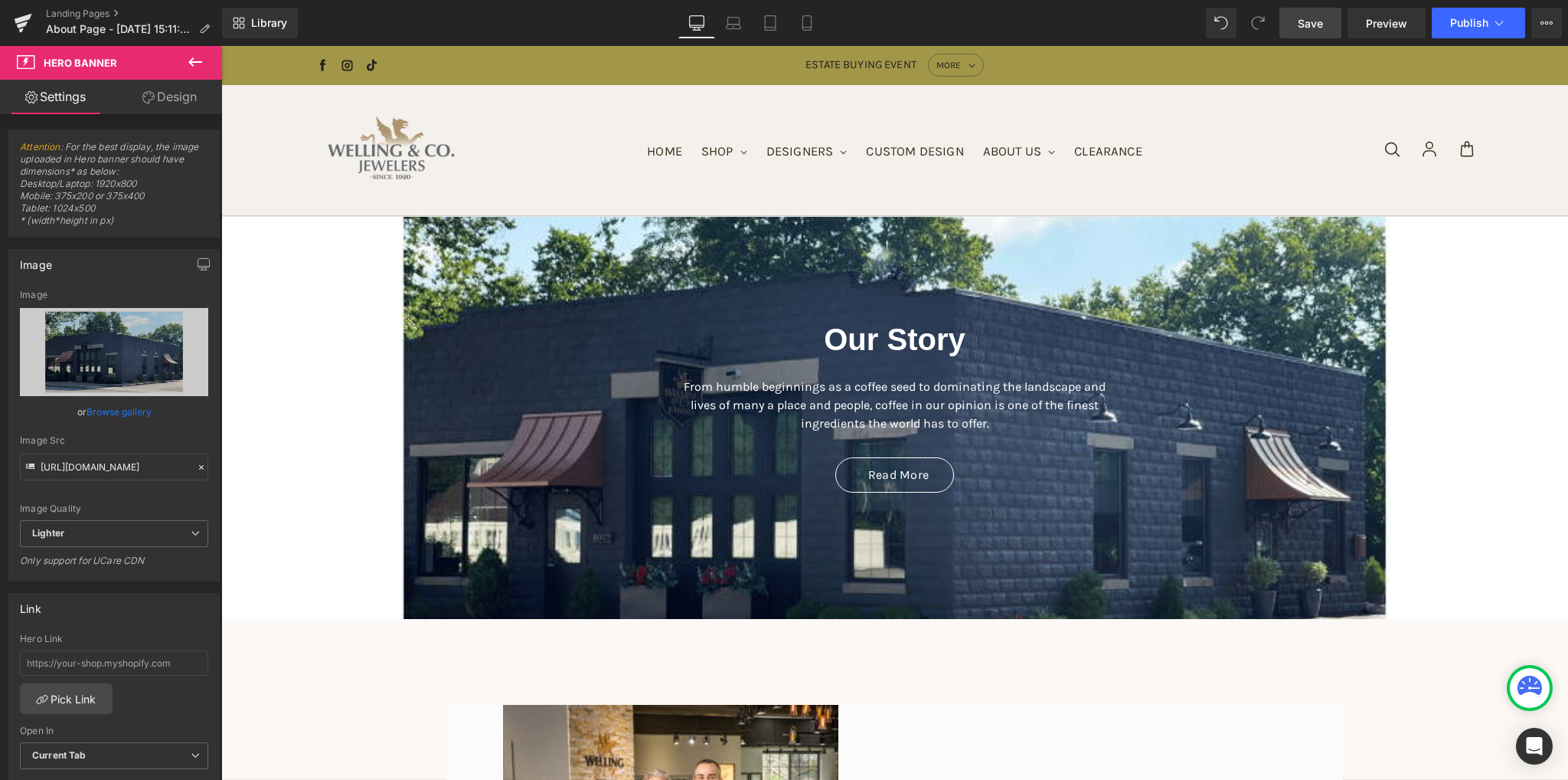
click at [1318, 25] on span "Save" at bounding box center [1310, 23] width 25 height 16
click at [1383, 21] on span "Preview" at bounding box center [1387, 23] width 42 height 16
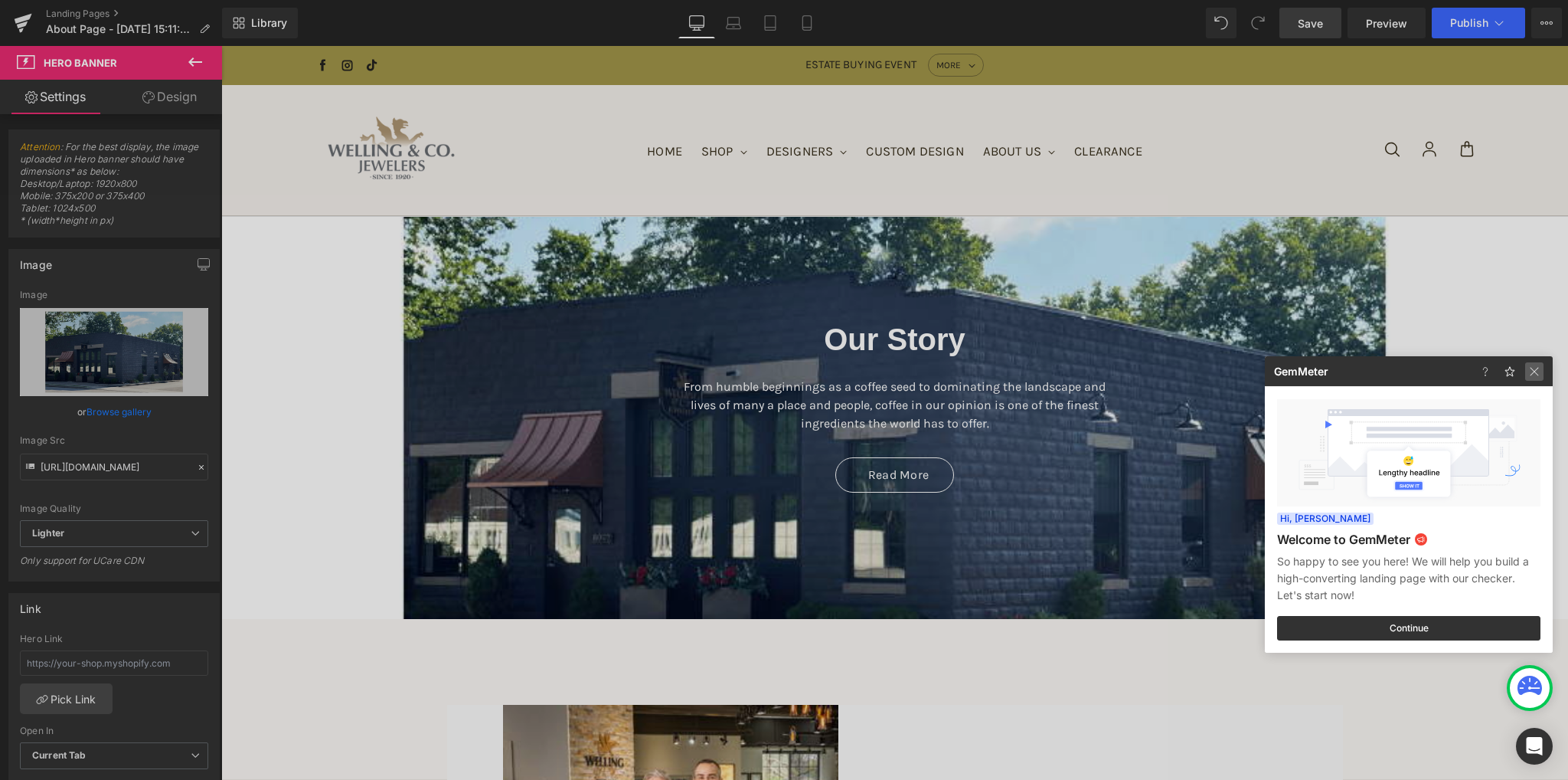
click at [1536, 369] on img at bounding box center [1533, 371] width 18 height 18
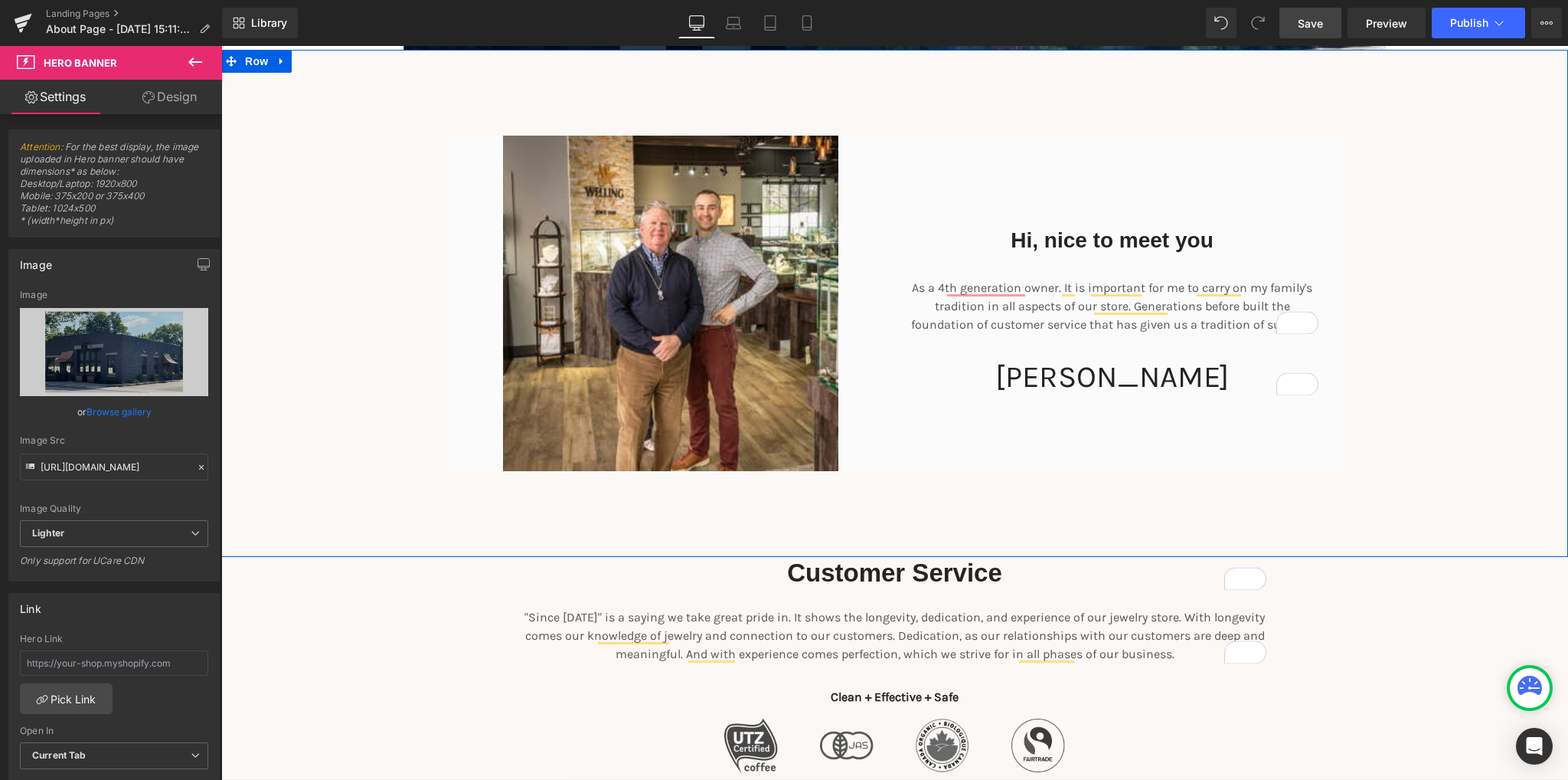
scroll to position [613, 0]
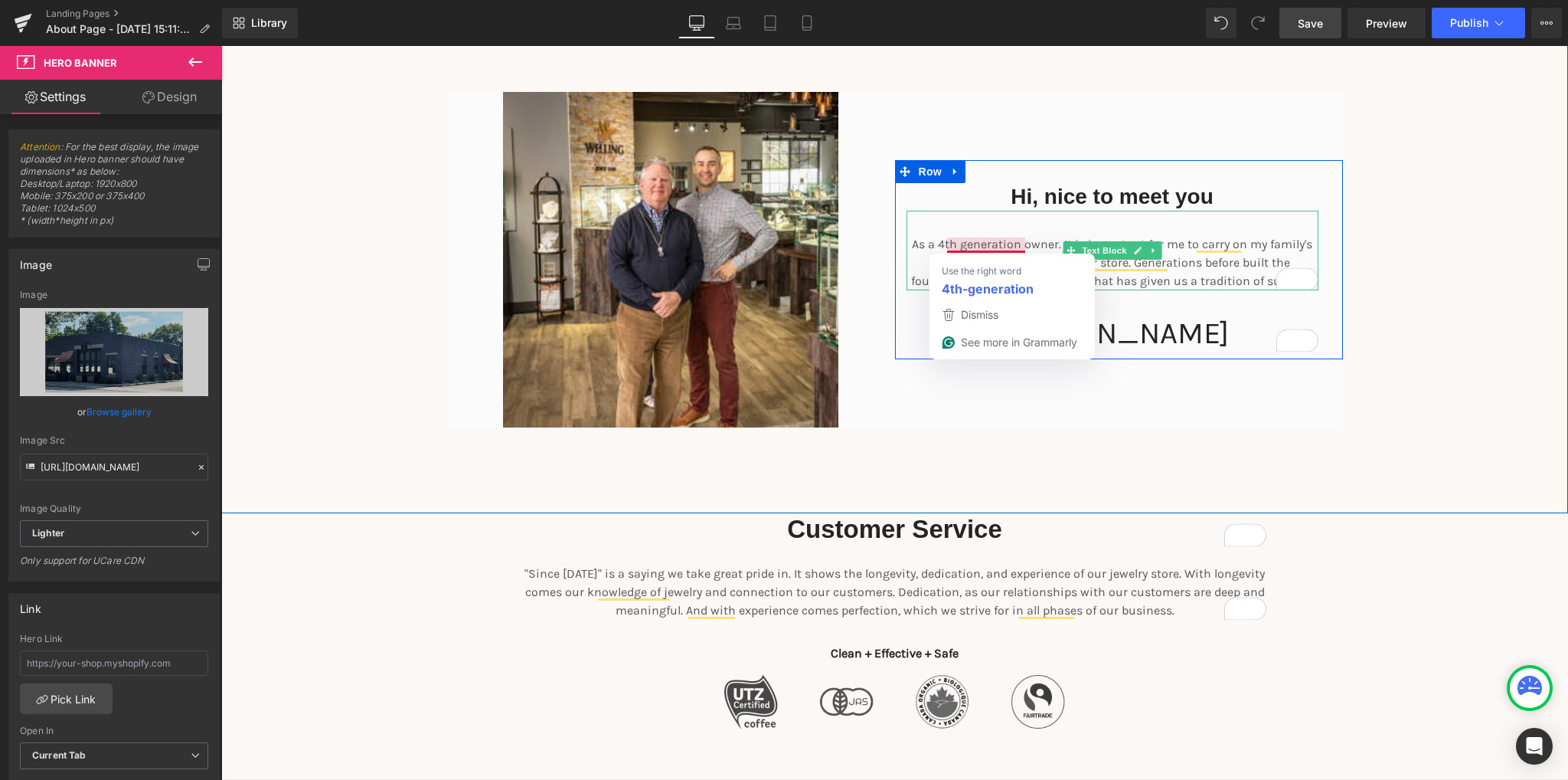
click at [969, 248] on p "As a 4th generation owner. It is important for me to carry on my family's tradi…" at bounding box center [1112, 263] width 412 height 55
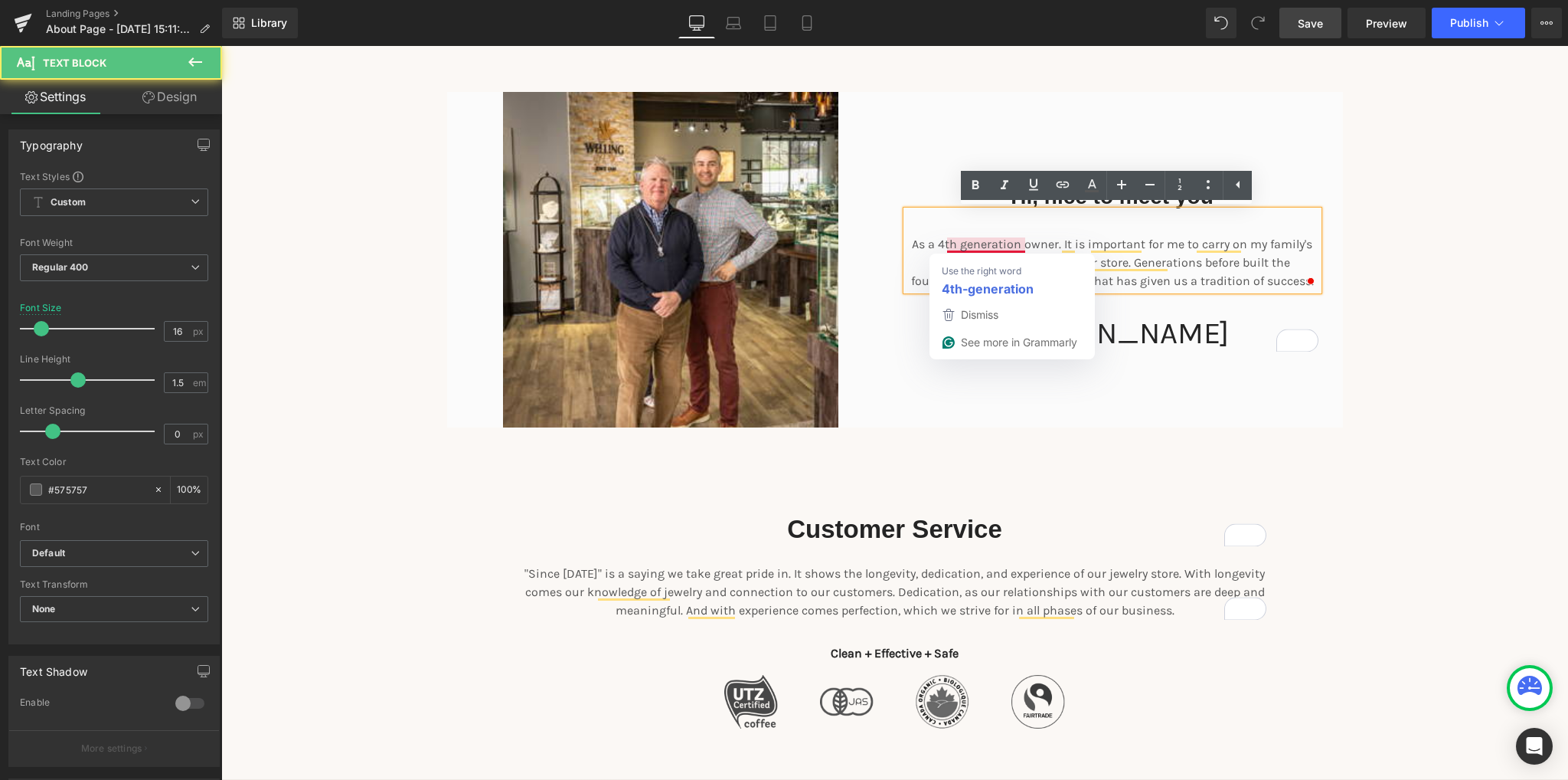
click at [973, 241] on p "As a 4th generation owner. It is important for me to carry on my family's tradi…" at bounding box center [1112, 263] width 412 height 55
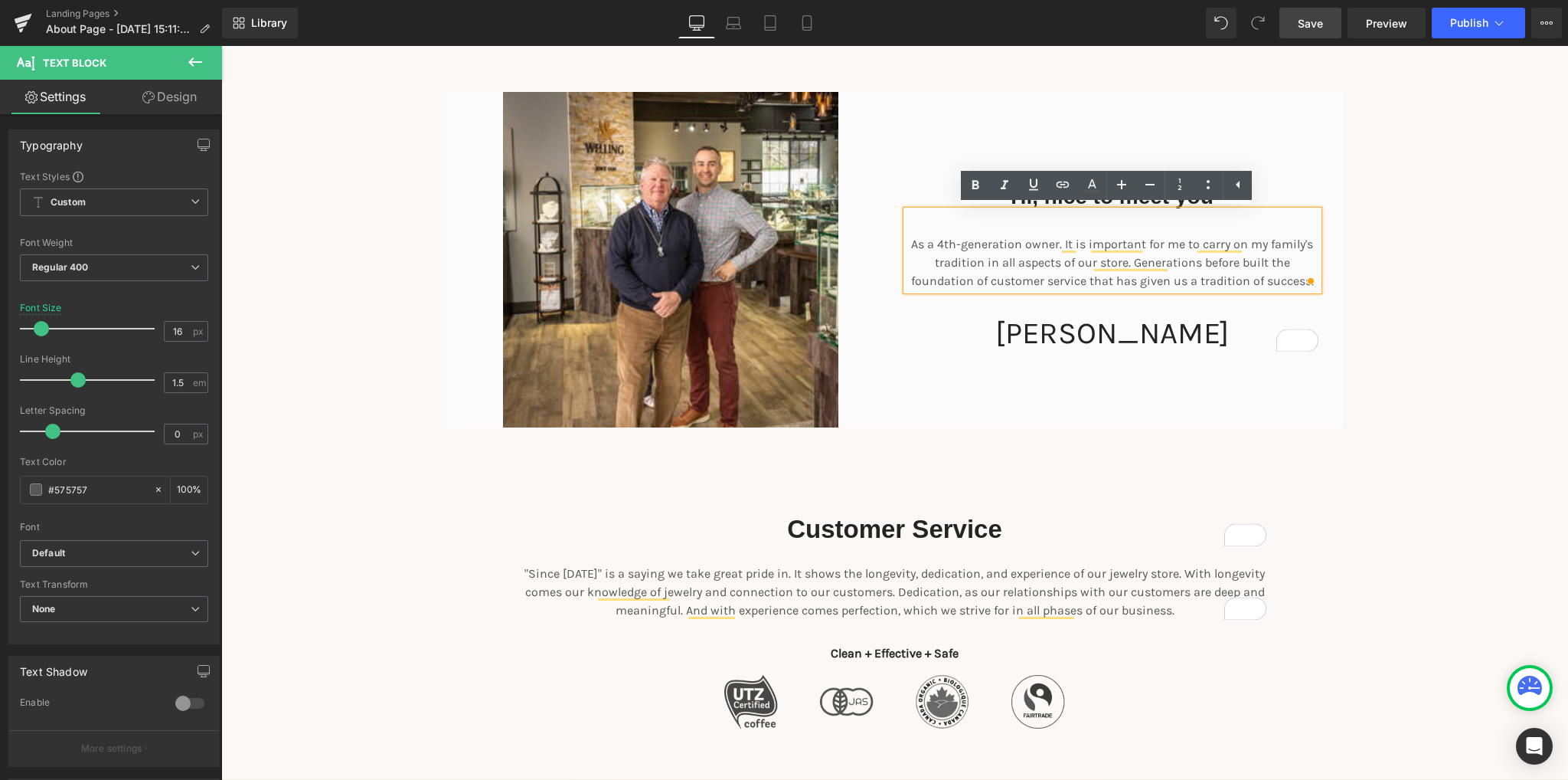
click at [1020, 497] on div "Hi, nice to meet you Heading As a 4th-generation owner. It is important for me …" at bounding box center [894, 260] width 1347 height 508
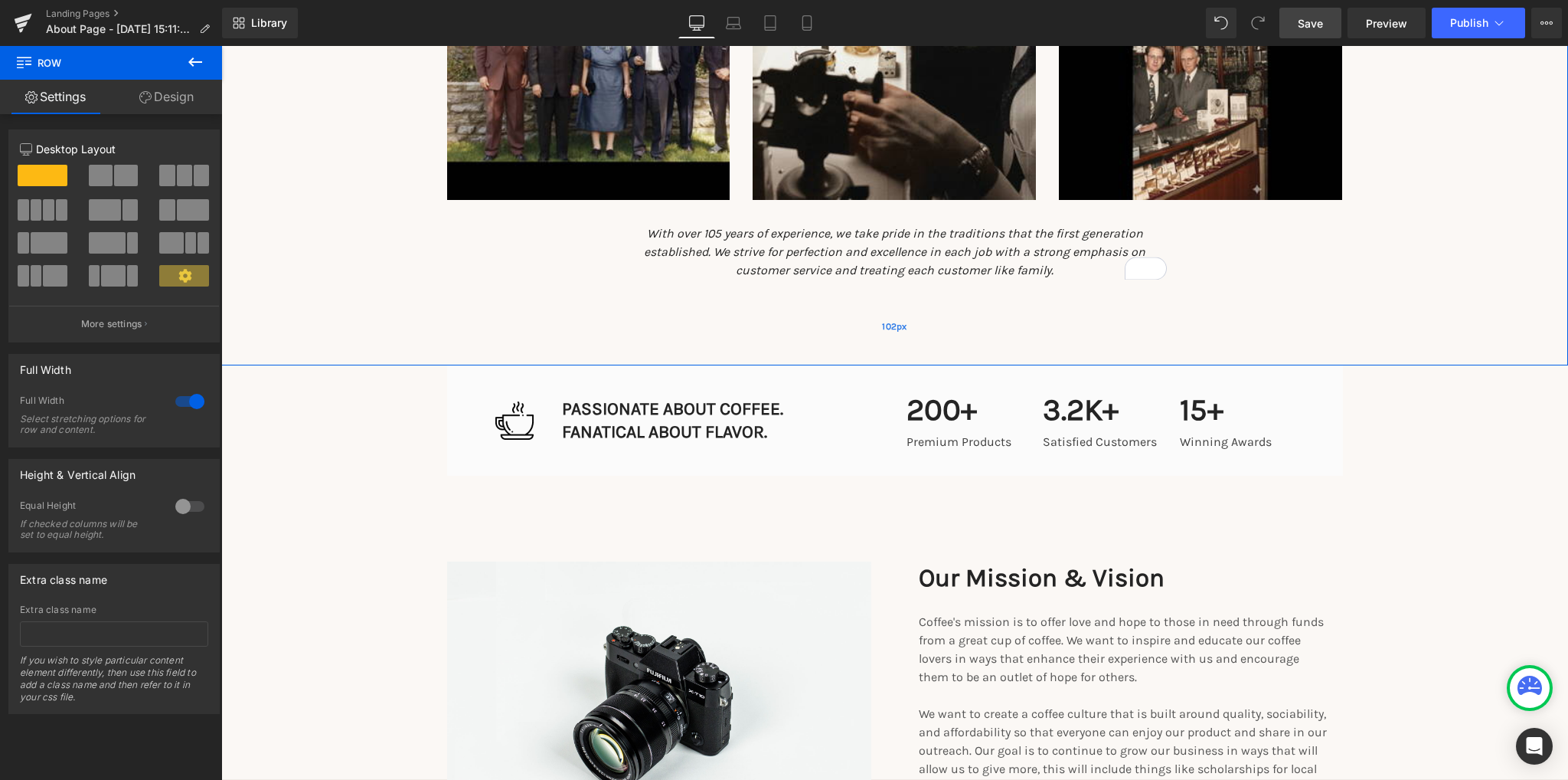
scroll to position [1532, 0]
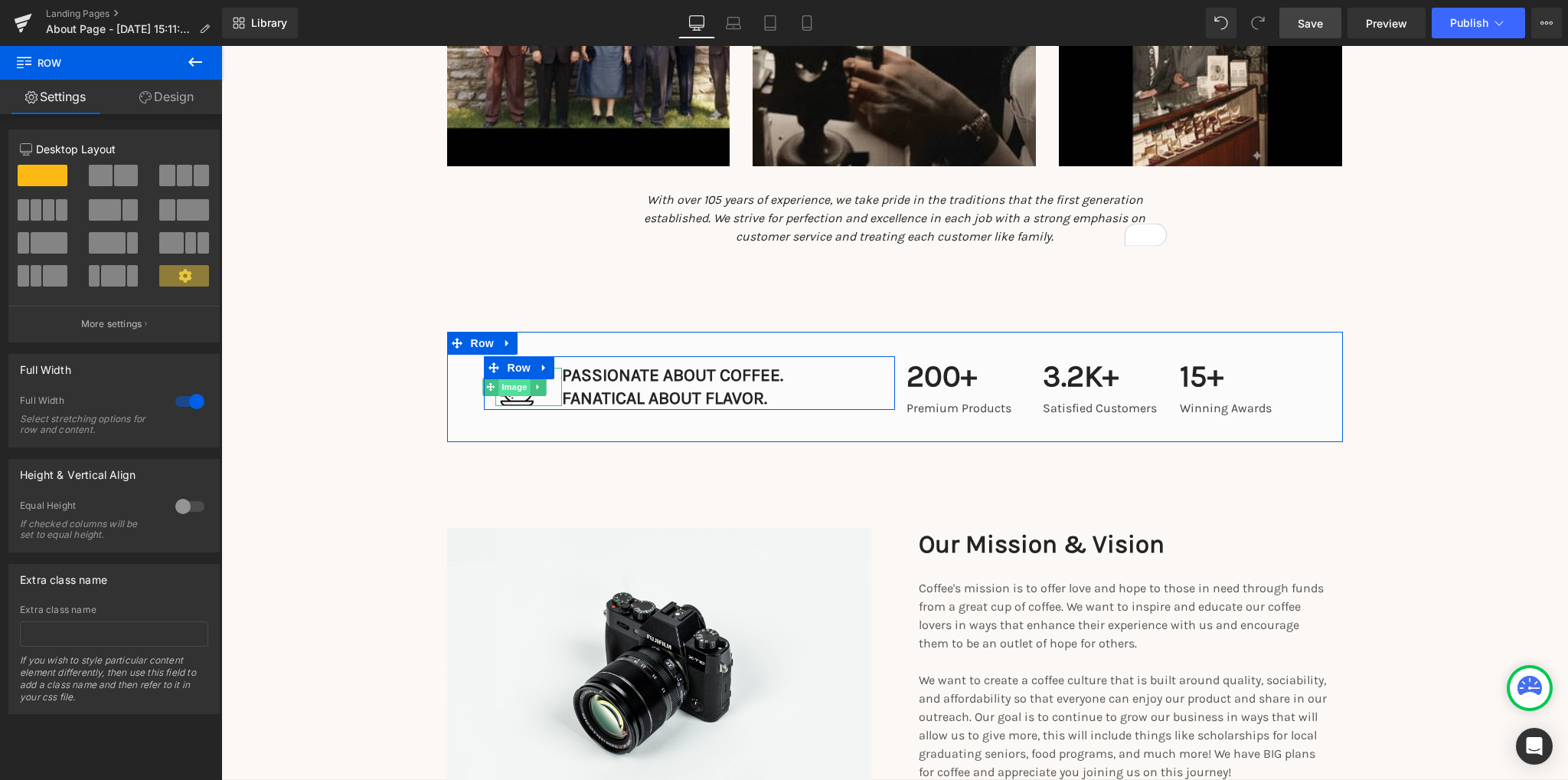
click at [511, 384] on span "Image" at bounding box center [514, 386] width 32 height 18
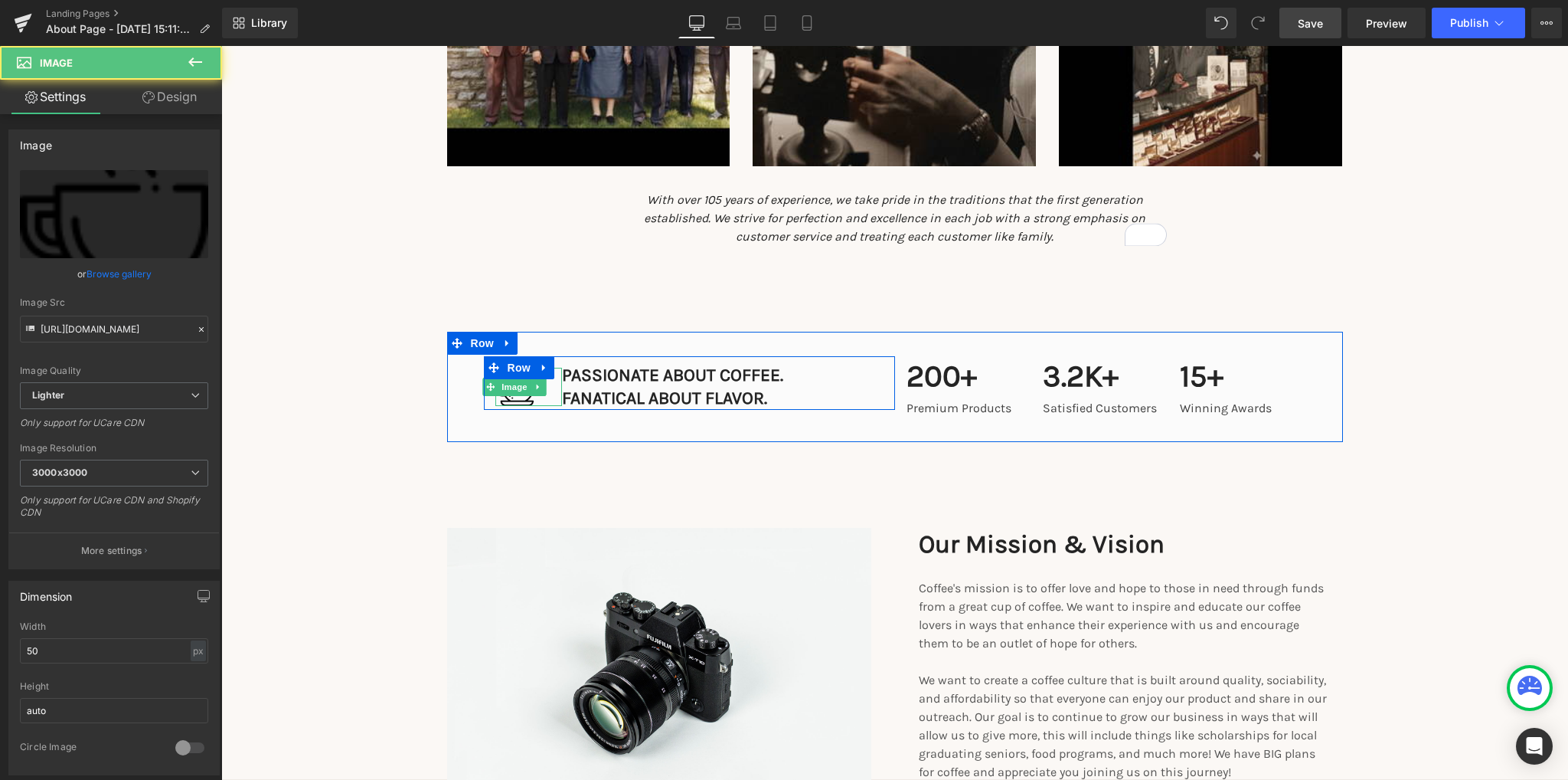
click at [520, 398] on img at bounding box center [514, 386] width 39 height 39
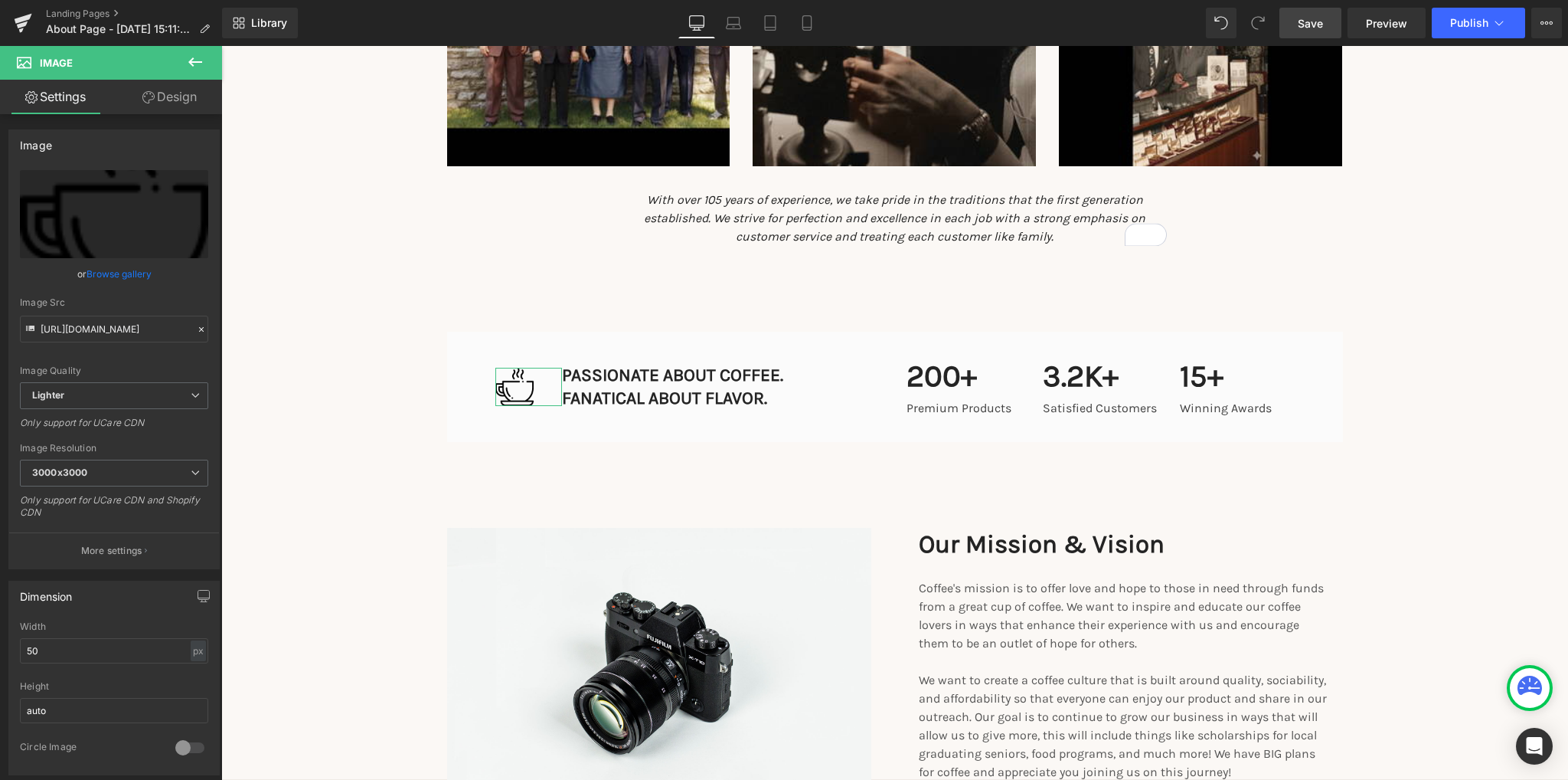
click at [196, 95] on link "Design" at bounding box center [170, 96] width 111 height 34
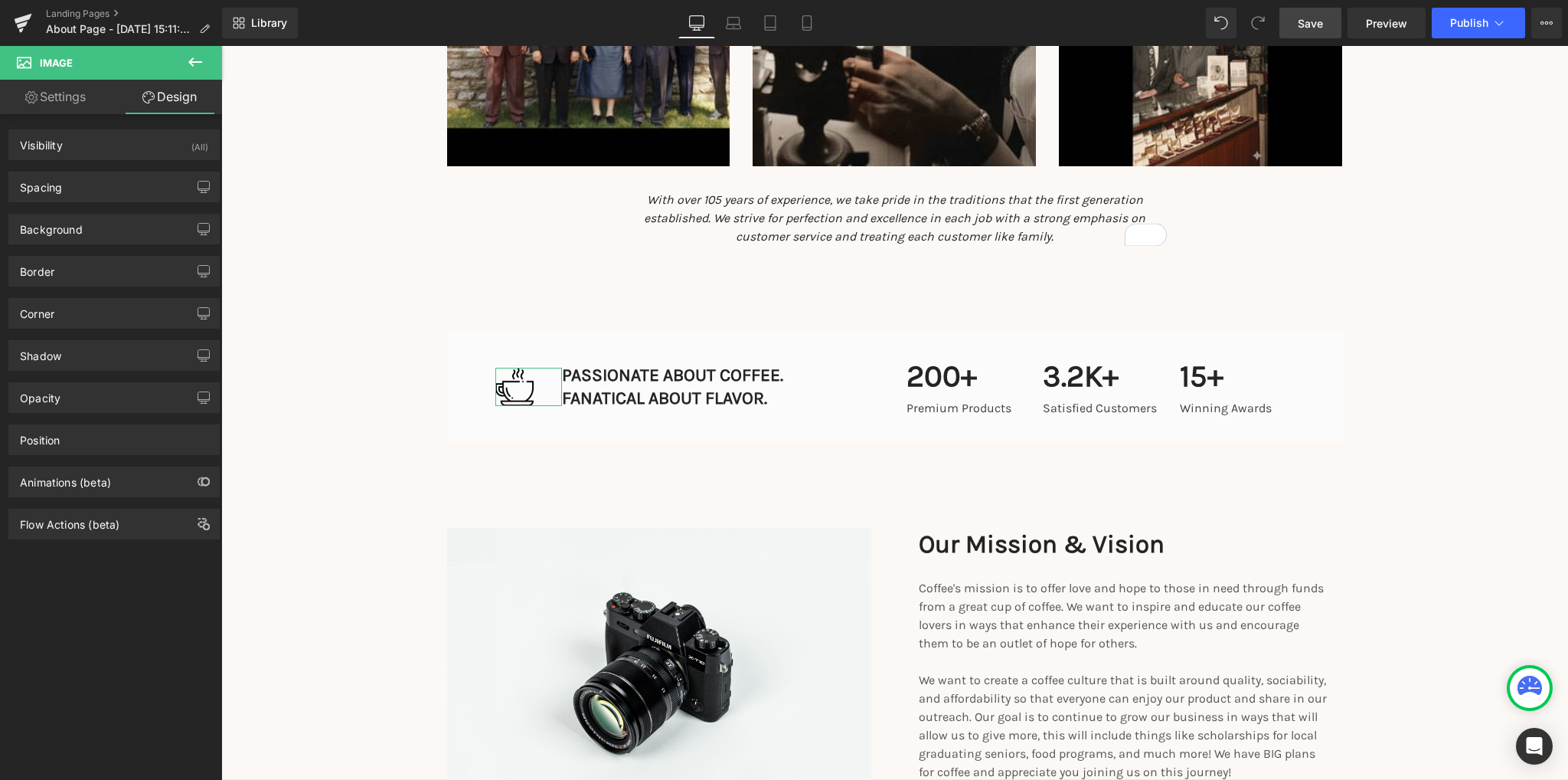
click at [44, 111] on link "Settings" at bounding box center [56, 96] width 111 height 34
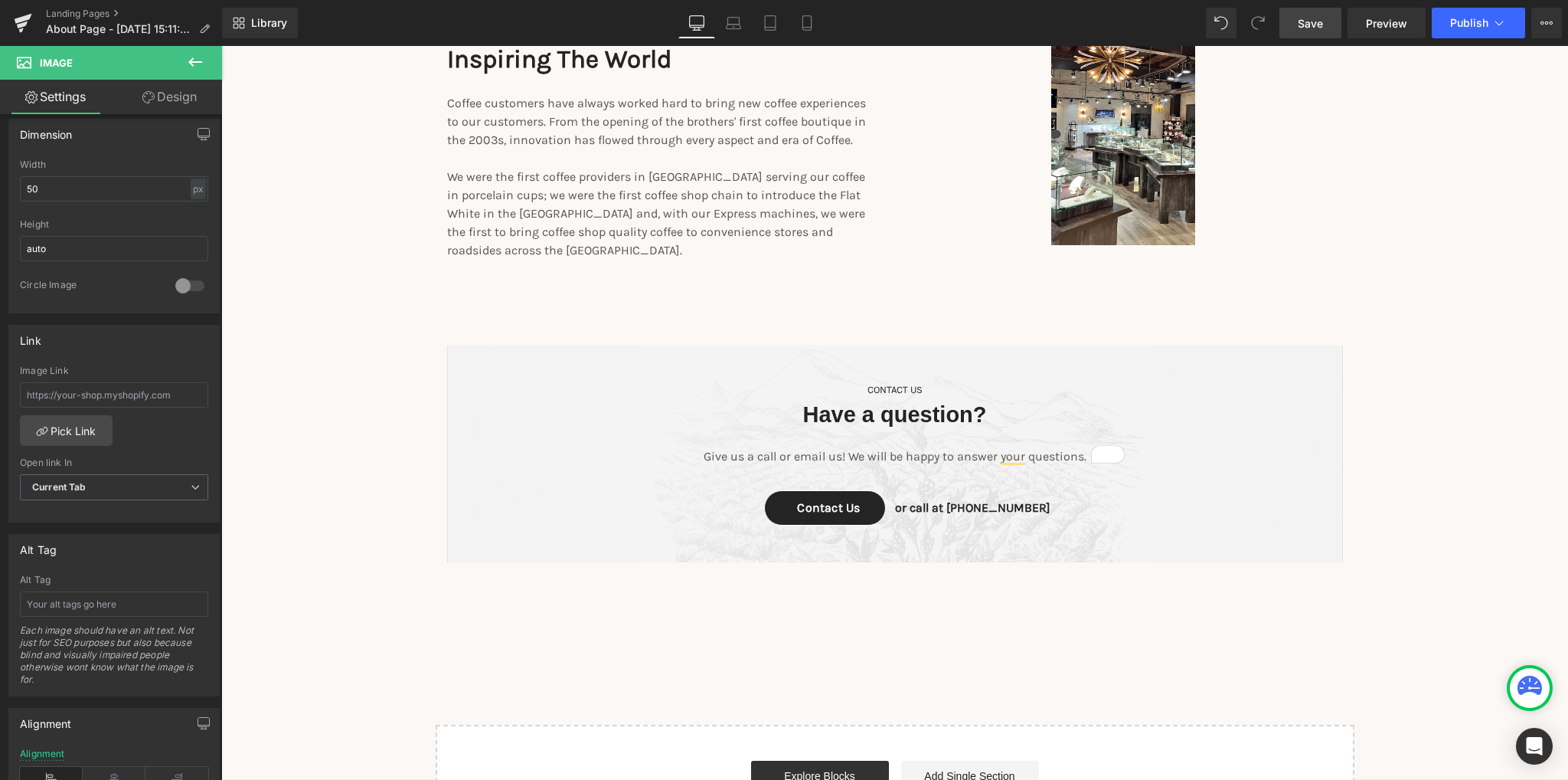
scroll to position [2450, 0]
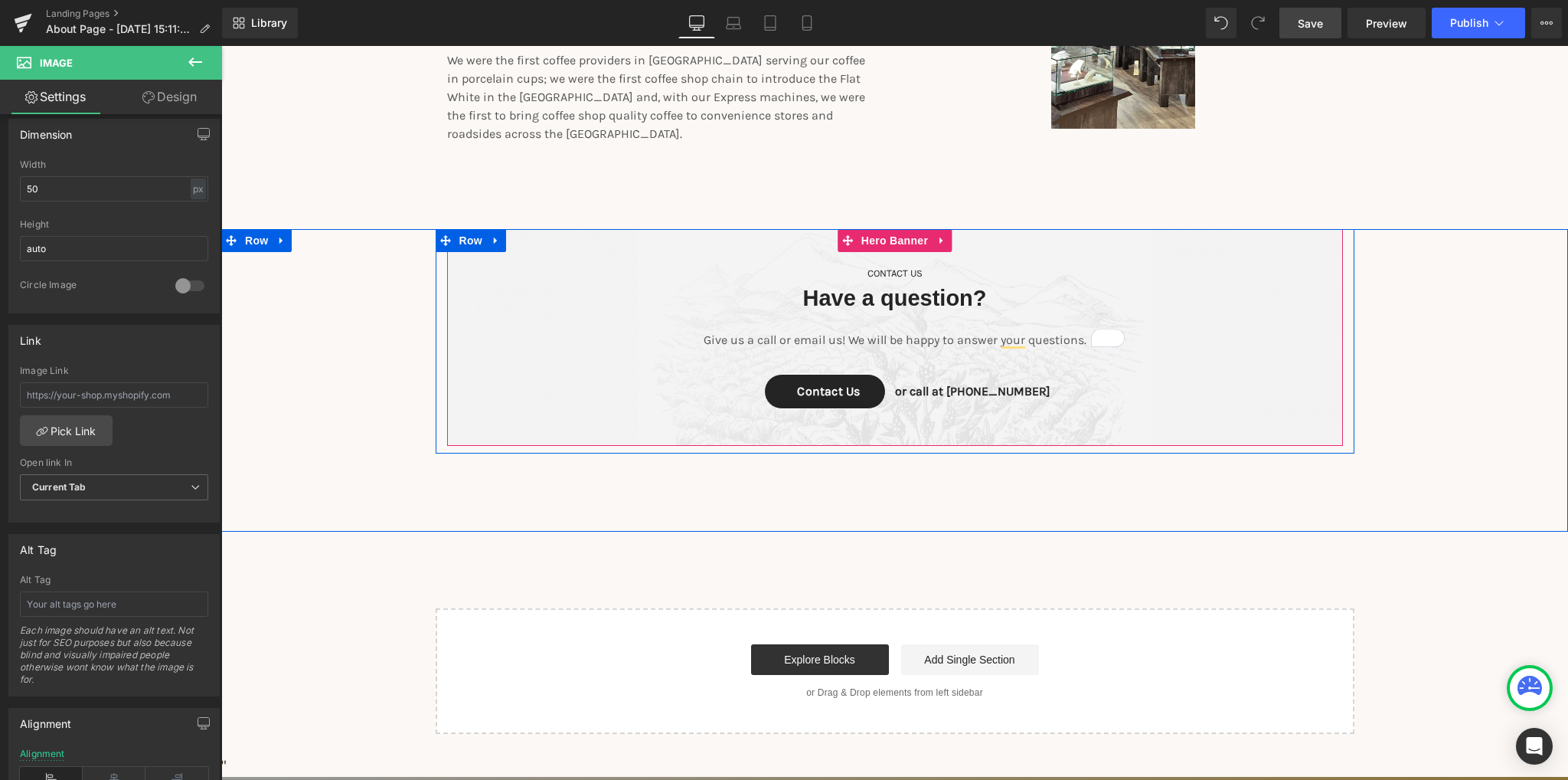
click at [471, 370] on span "CONTACT US Text Block Have a question? Heading Give us a call or email us! We w…" at bounding box center [895, 333] width 896 height 181
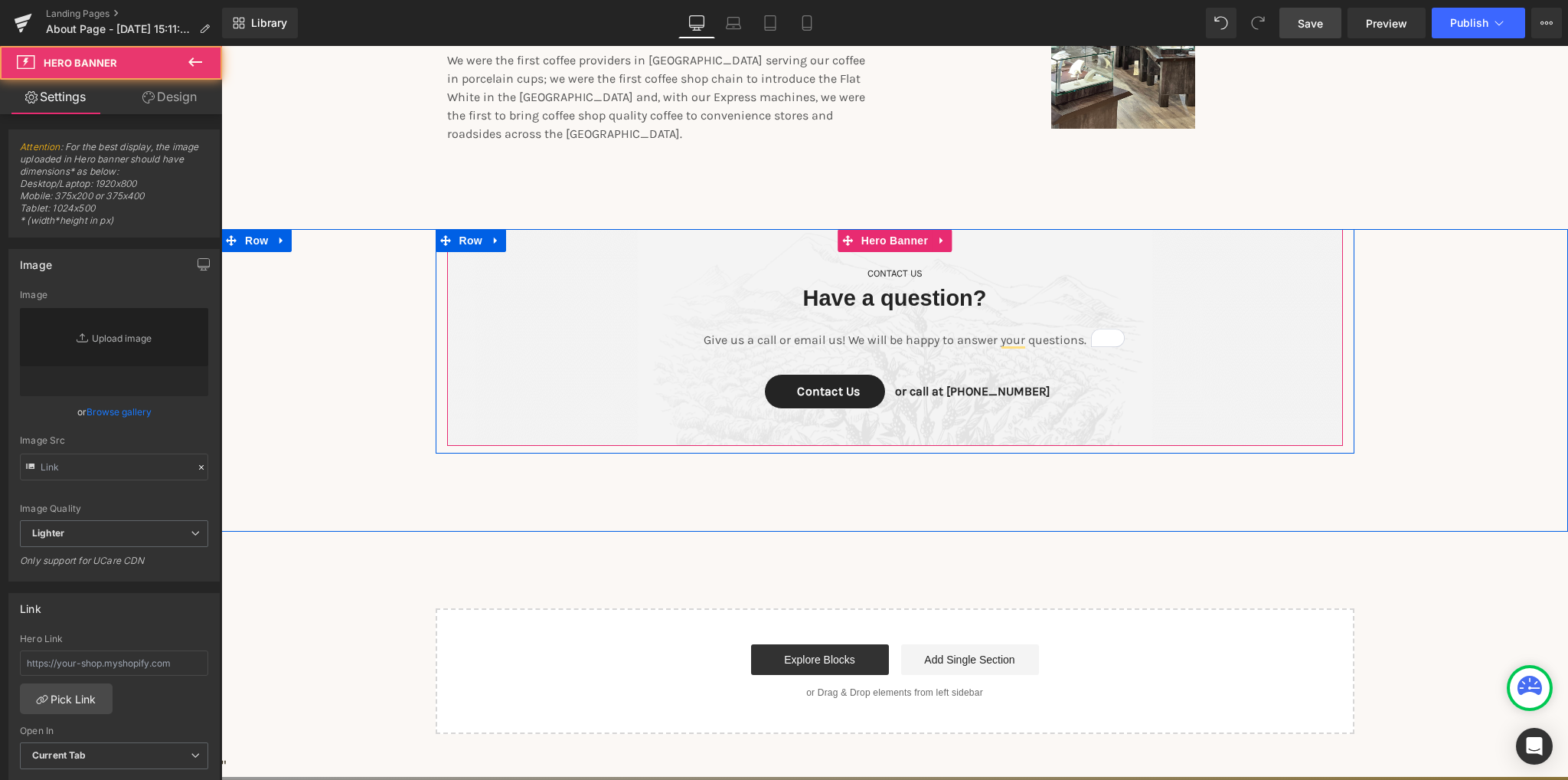
type input "[URL][DOMAIN_NAME]"
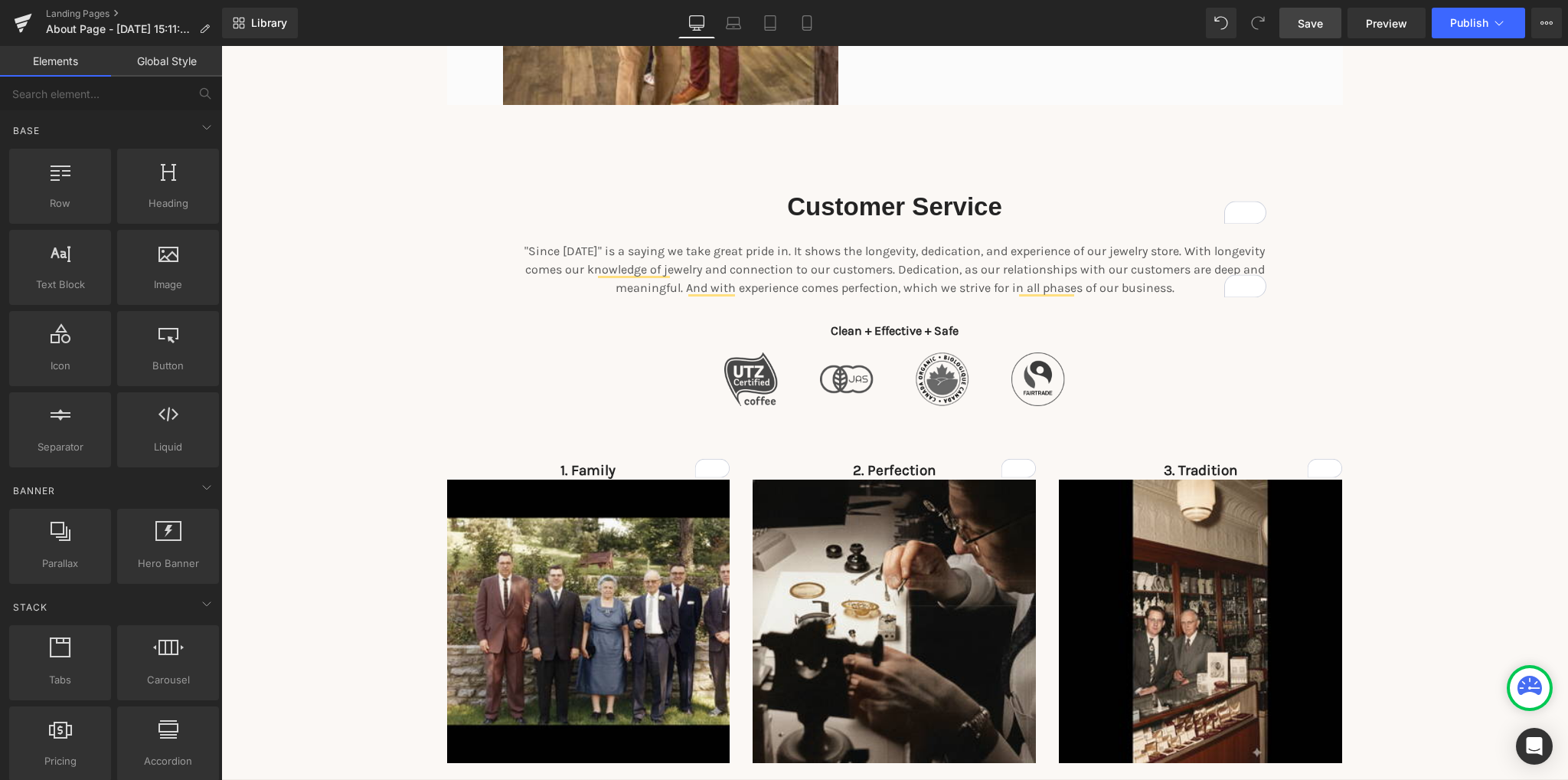
scroll to position [995, 0]
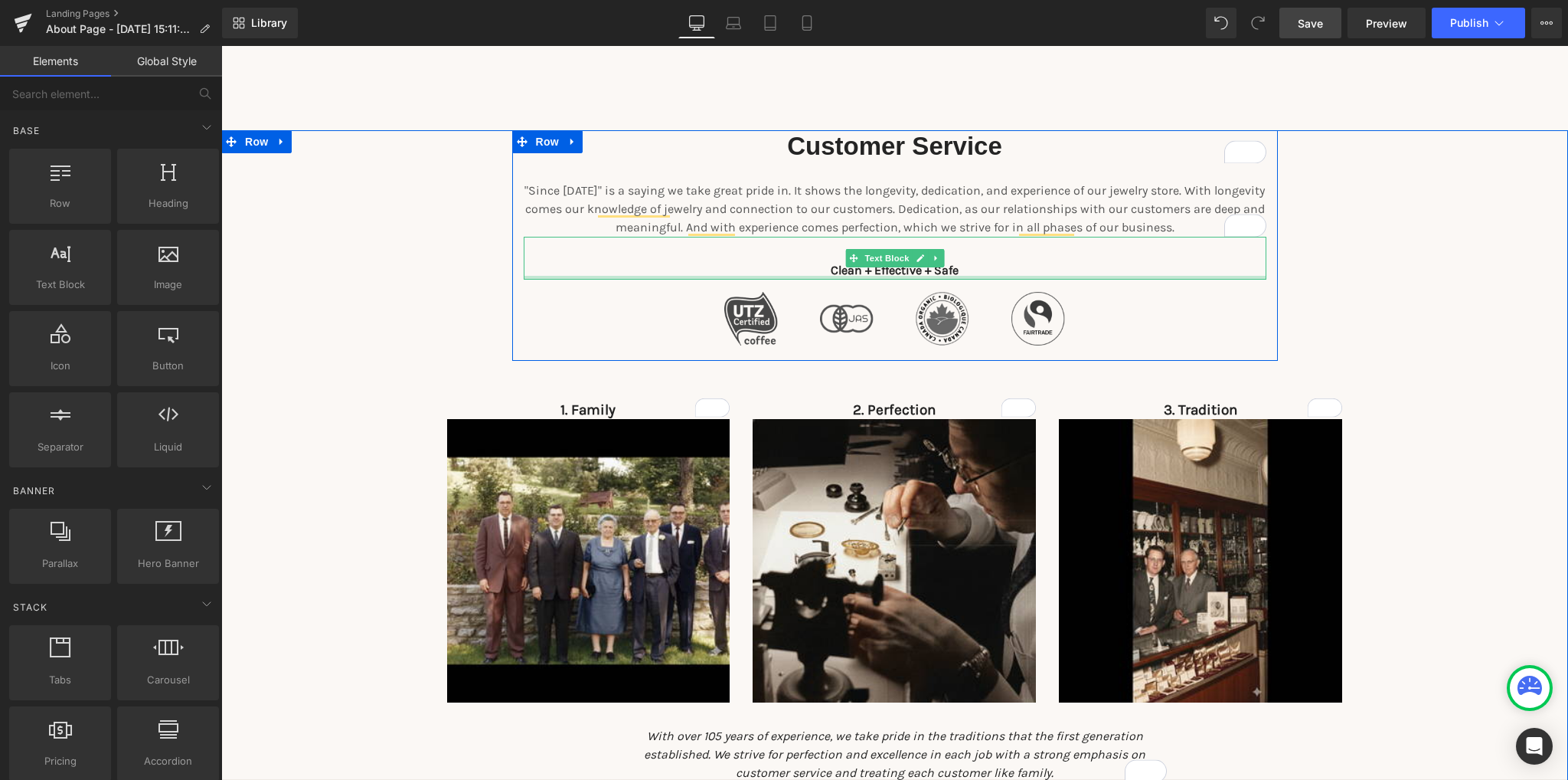
click at [955, 278] on div at bounding box center [895, 278] width 743 height 4
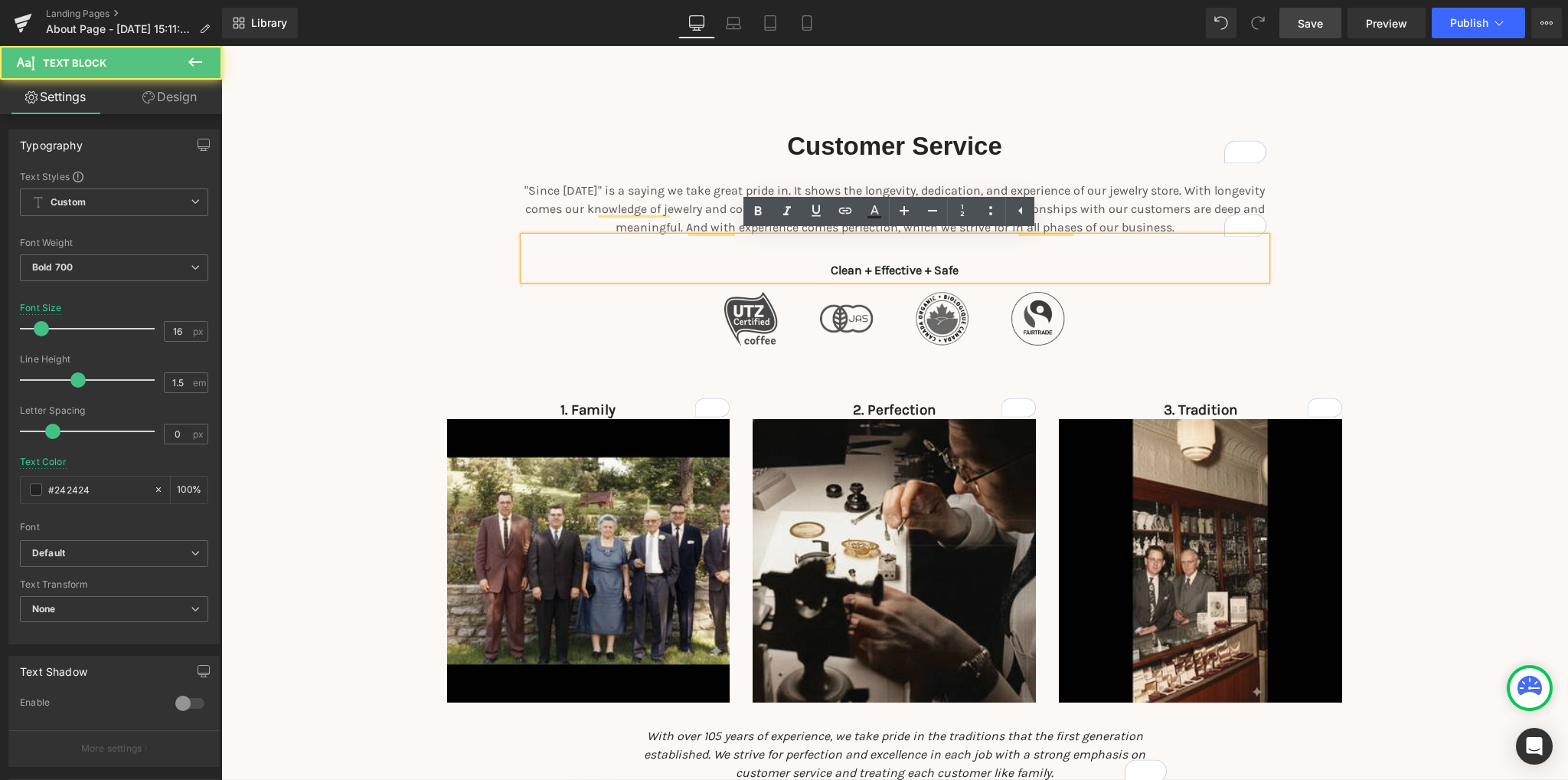
click at [953, 273] on p "Clean + Effective + Safe" at bounding box center [895, 270] width 743 height 18
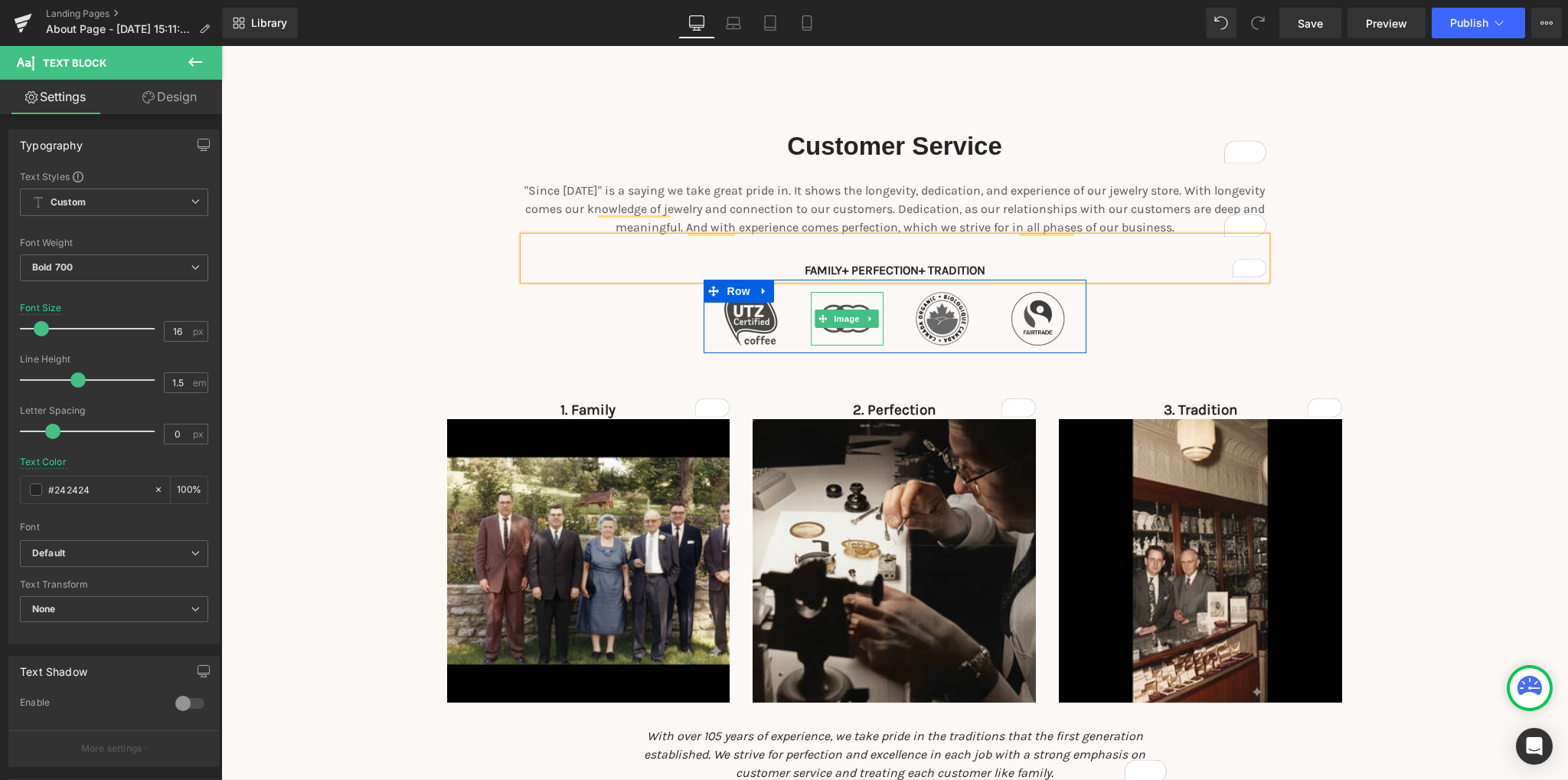
click at [829, 338] on img at bounding box center [847, 318] width 54 height 53
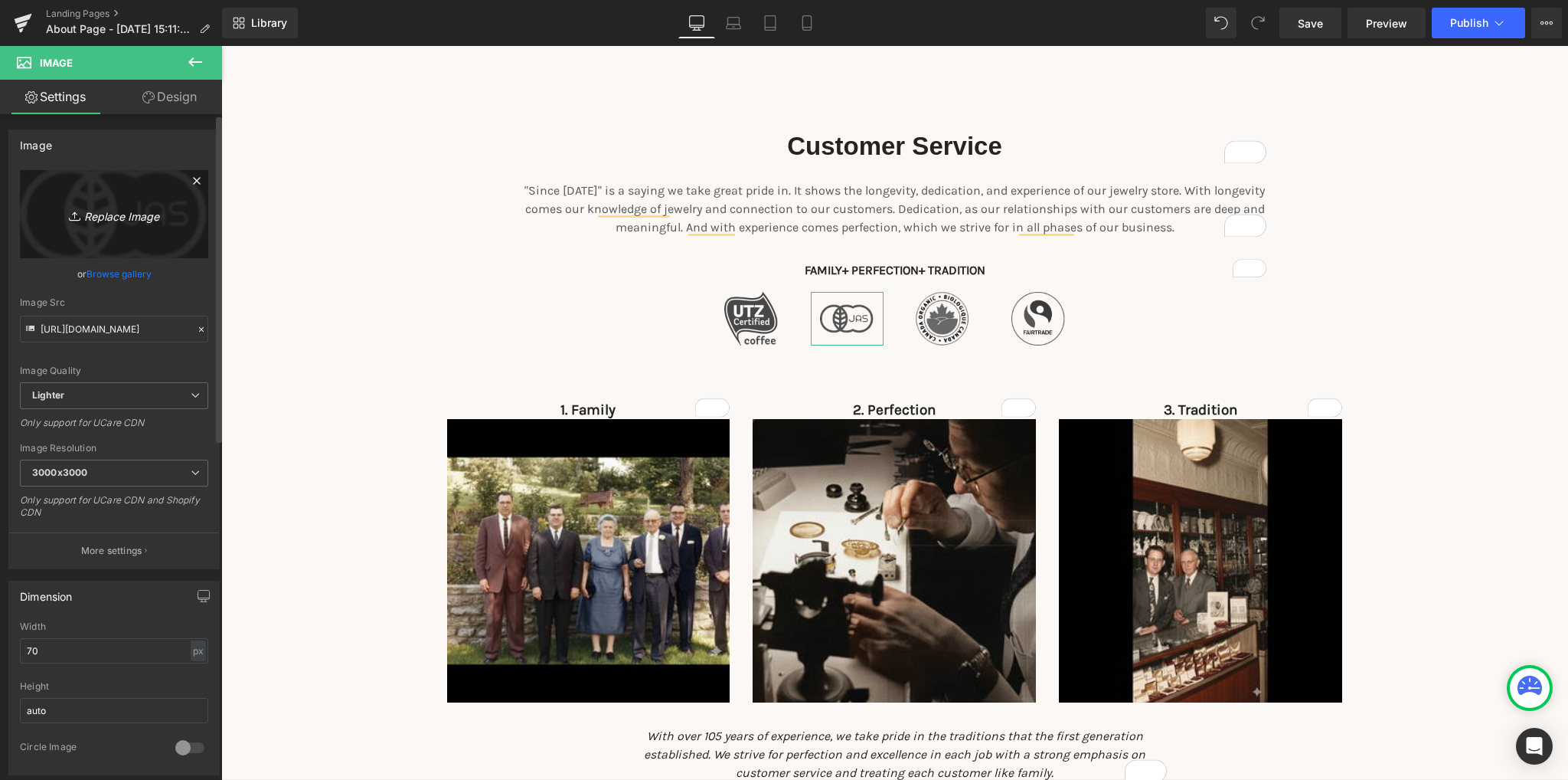
click at [141, 221] on icon "Replace Image" at bounding box center [114, 214] width 123 height 19
type input "C:\fakepath\2.png"
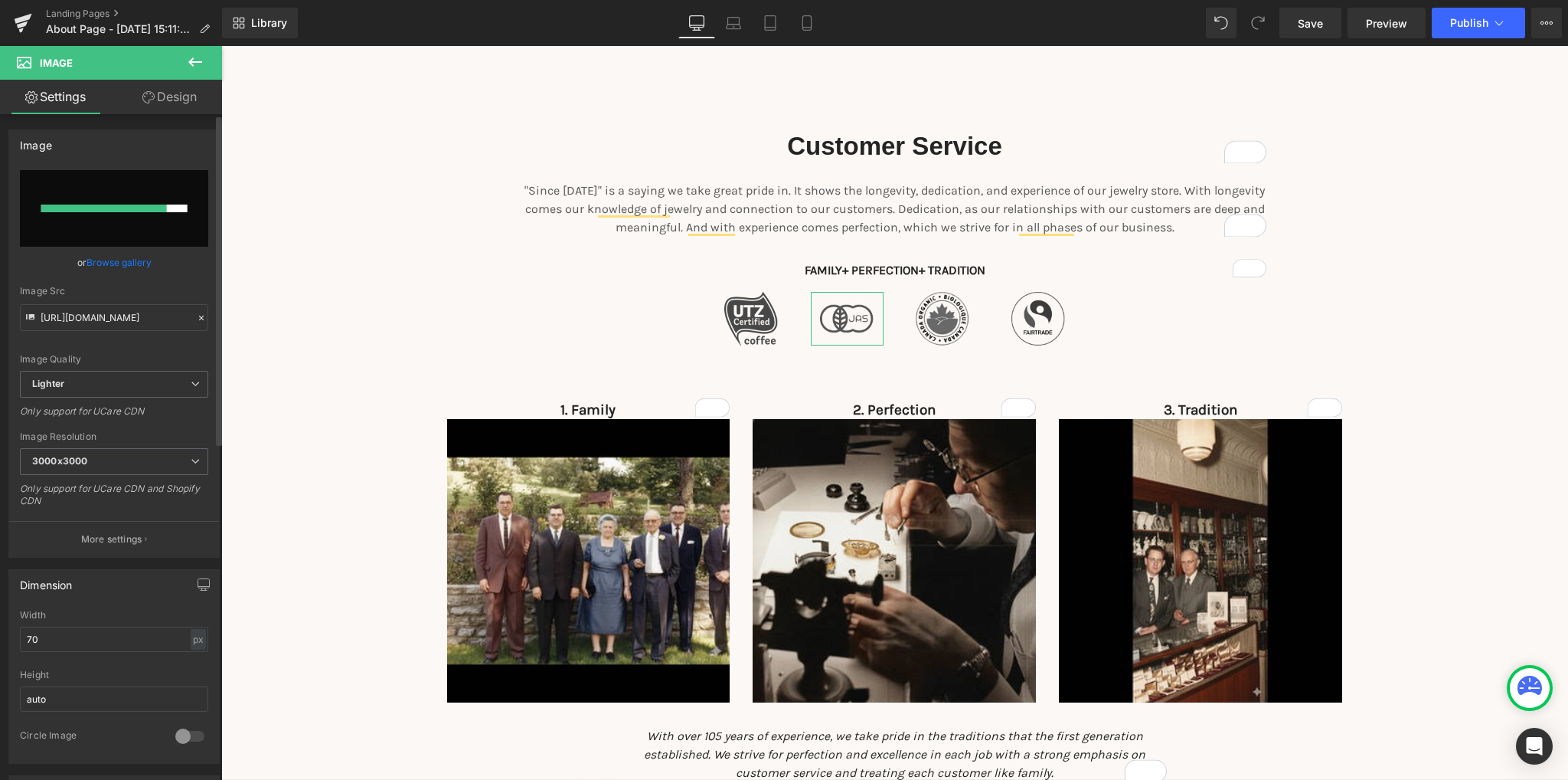
click at [113, 218] on input "file" at bounding box center [113, 208] width 188 height 76
type input "C:\fakepath\cleopatra ring 2.jpg"
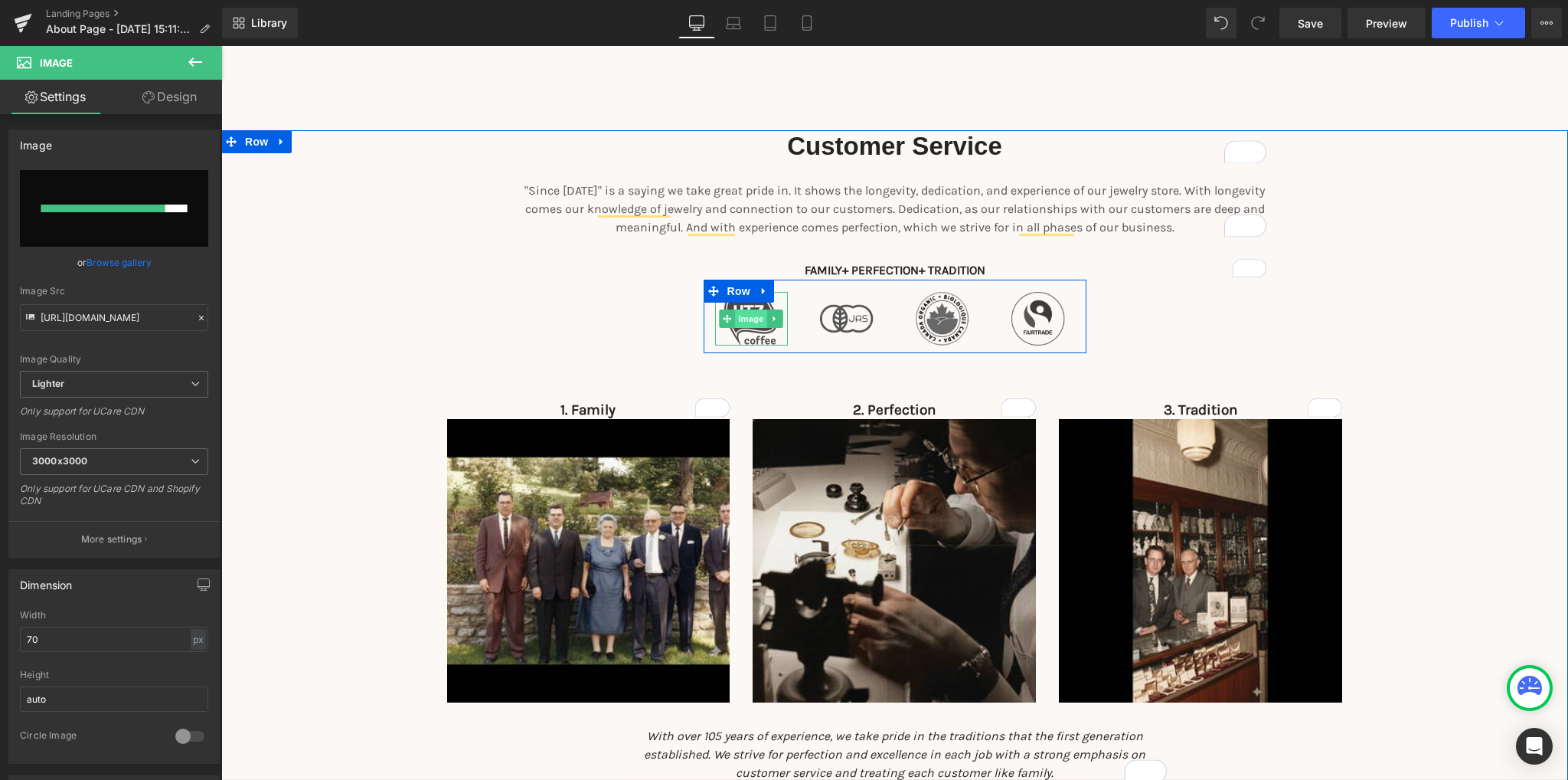
click at [738, 319] on span "Image" at bounding box center [751, 318] width 32 height 18
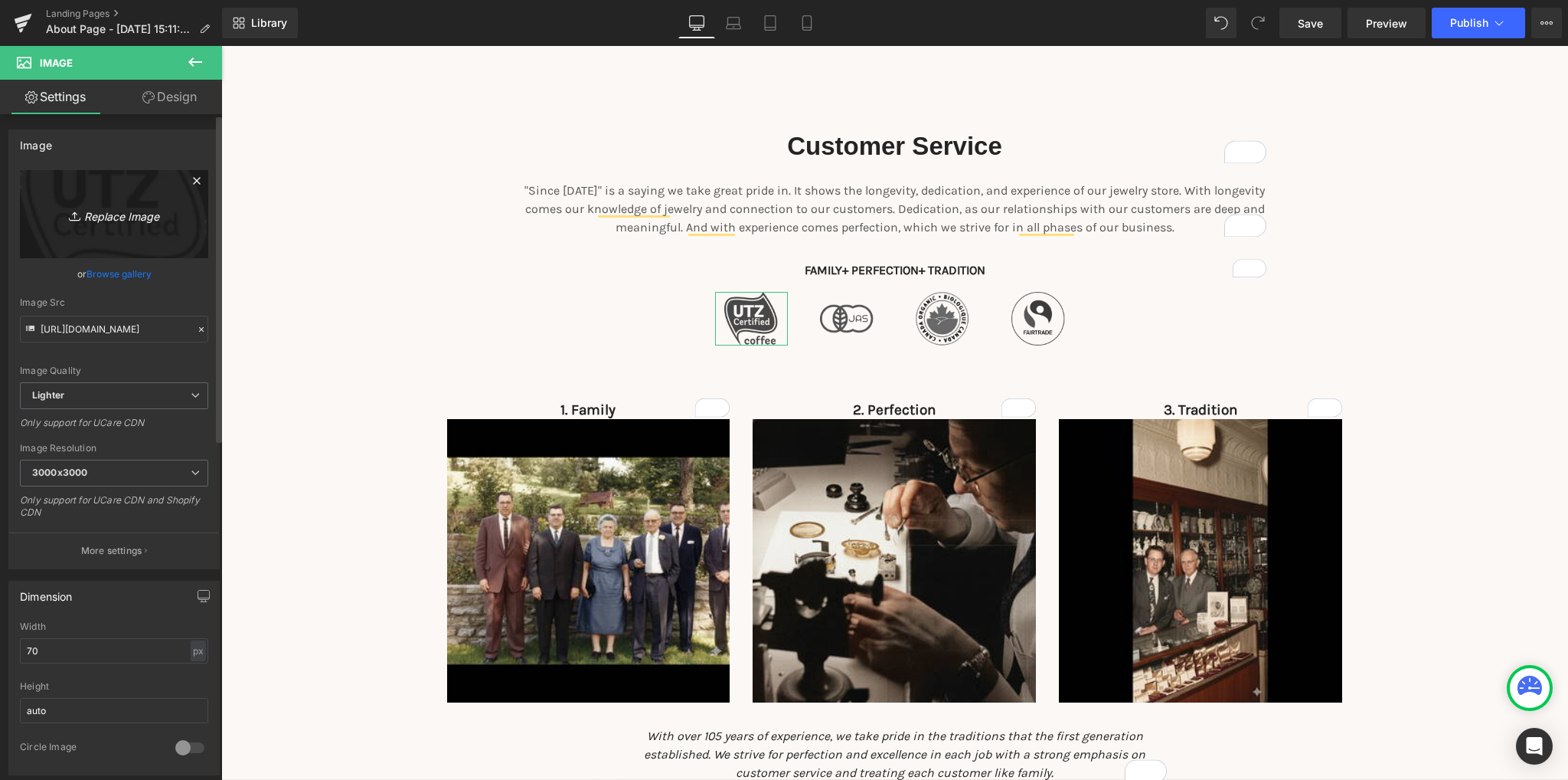
click at [124, 223] on icon "Replace Image" at bounding box center [114, 214] width 123 height 19
type input "C:\fakepath\2c1e2ebd-2631-4a3e-81bc-2529e4f86e46.jpg"
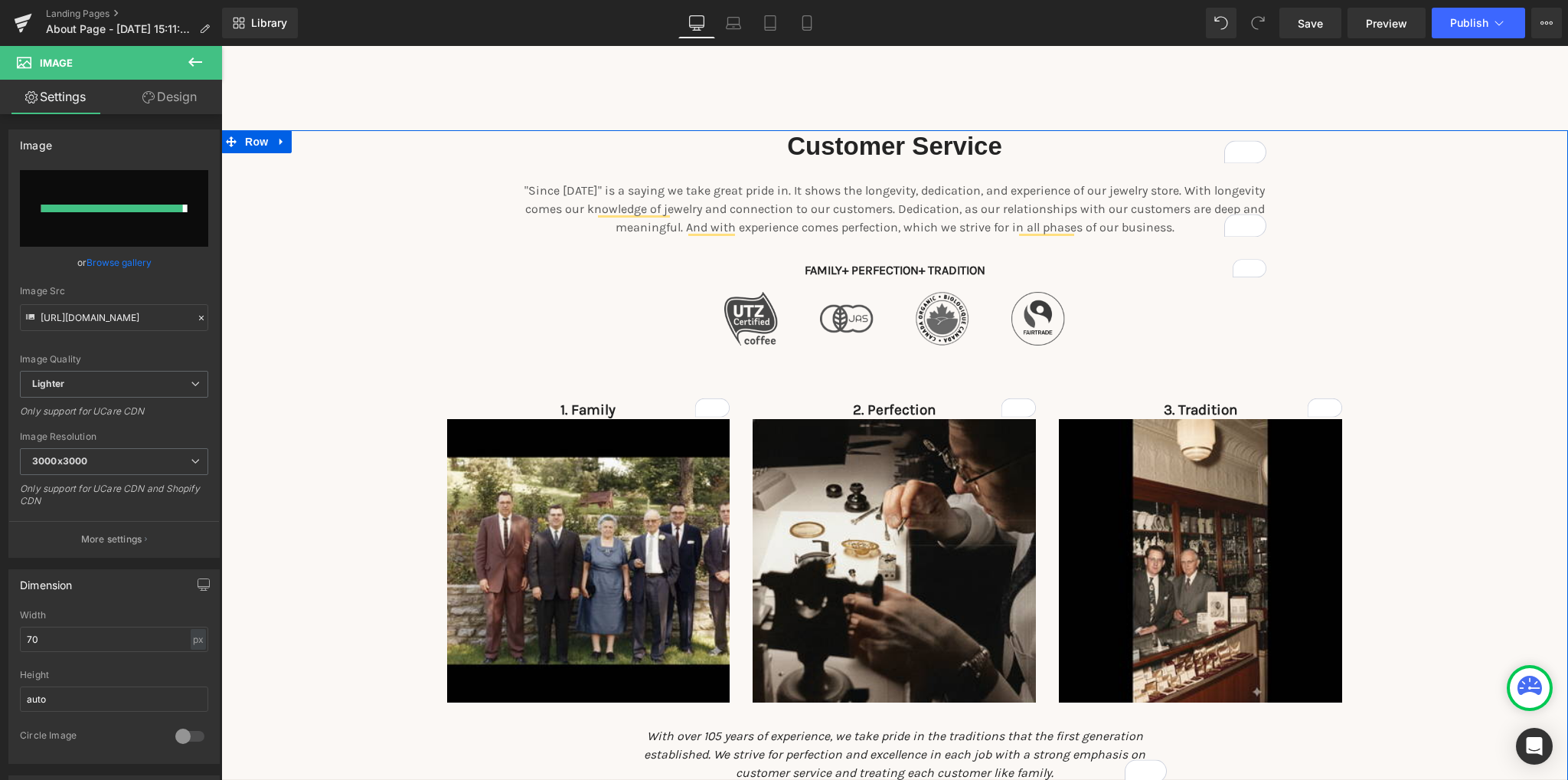
type input "[URL][DOMAIN_NAME]"
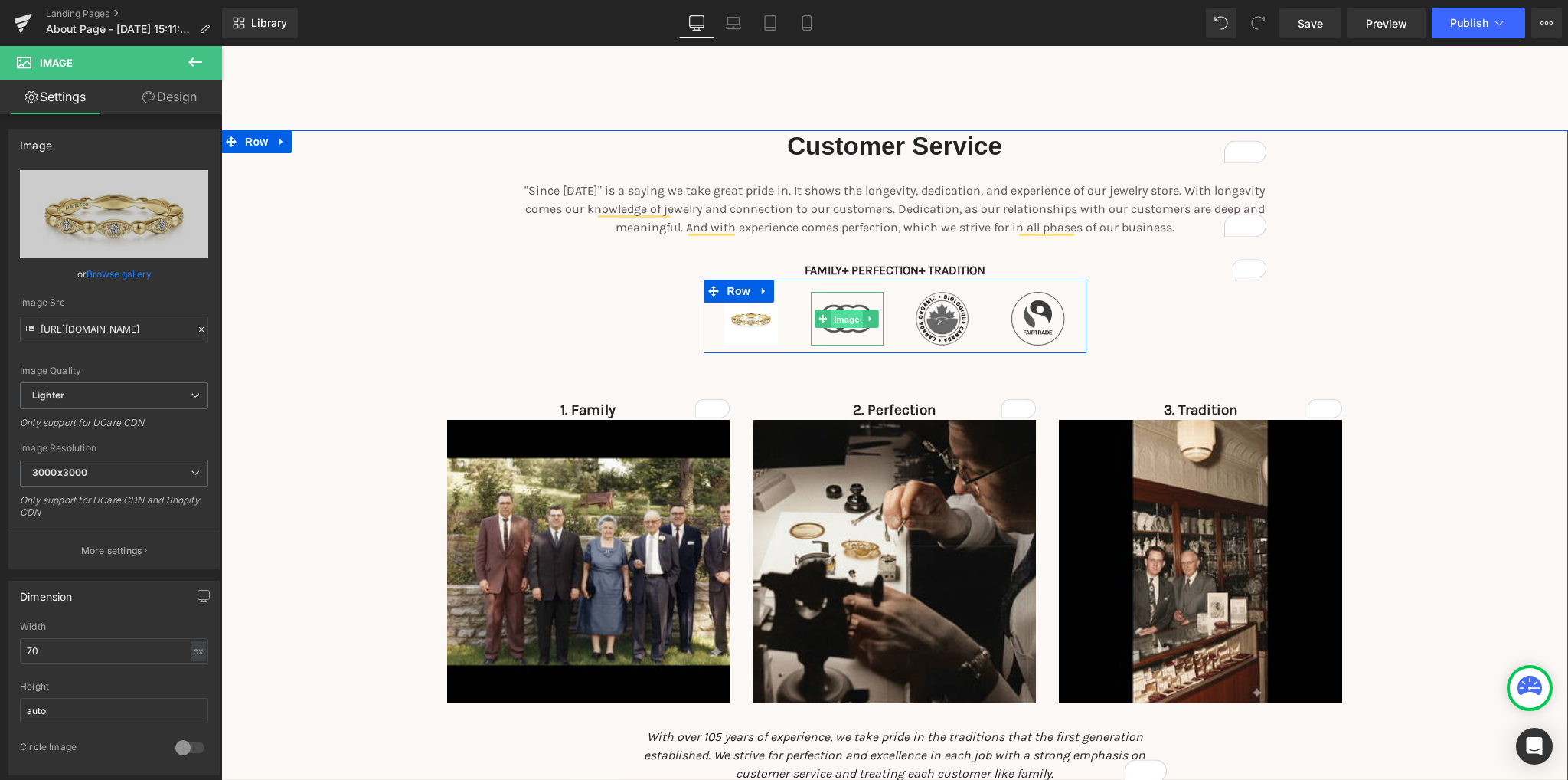
click at [840, 314] on span "Image" at bounding box center [847, 318] width 32 height 18
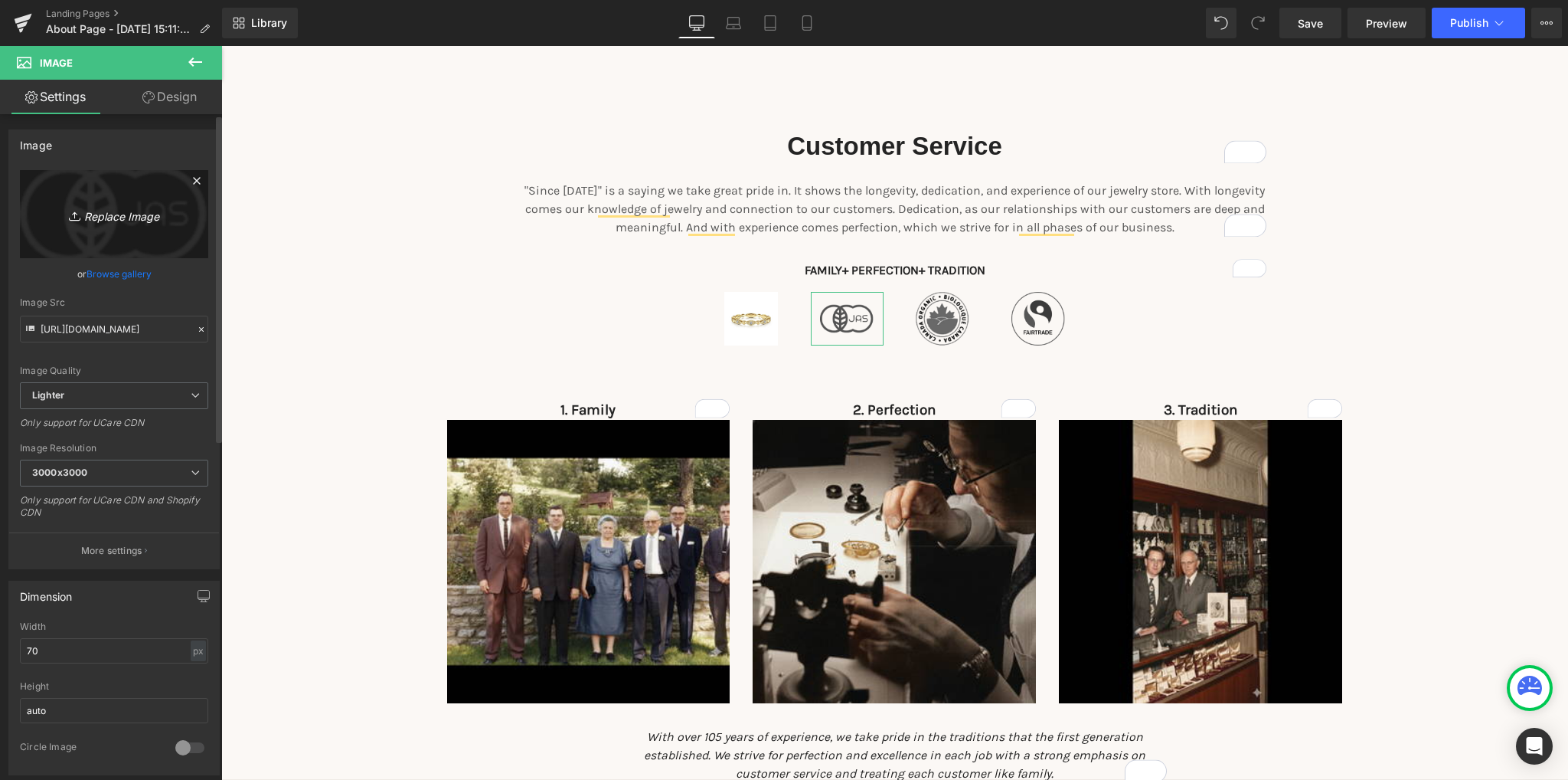
click at [129, 218] on icon "Replace Image" at bounding box center [114, 214] width 123 height 19
type input "C:\fakepath\aqua necklace.jpg"
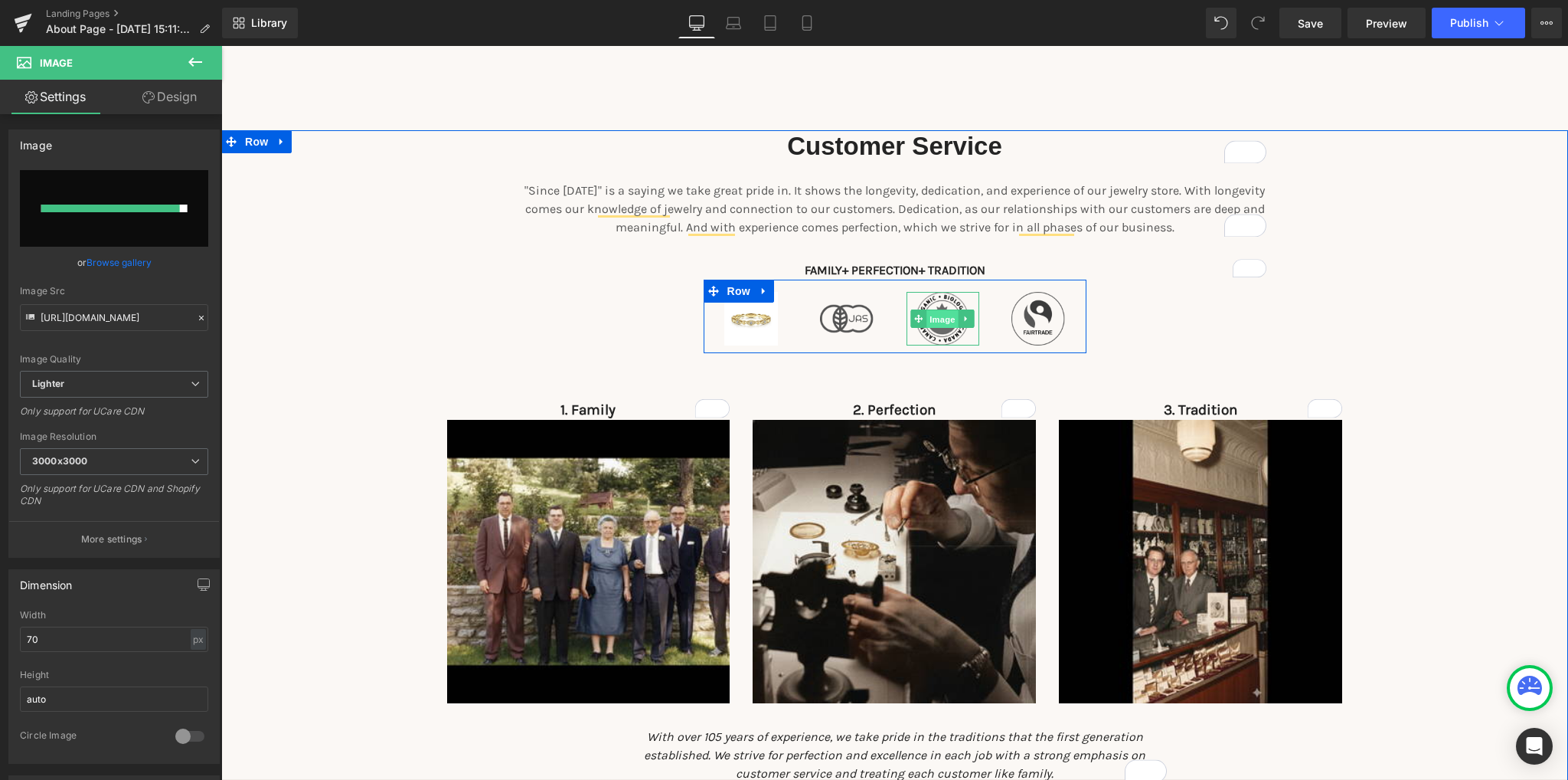
click at [937, 324] on span "Image" at bounding box center [942, 318] width 32 height 18
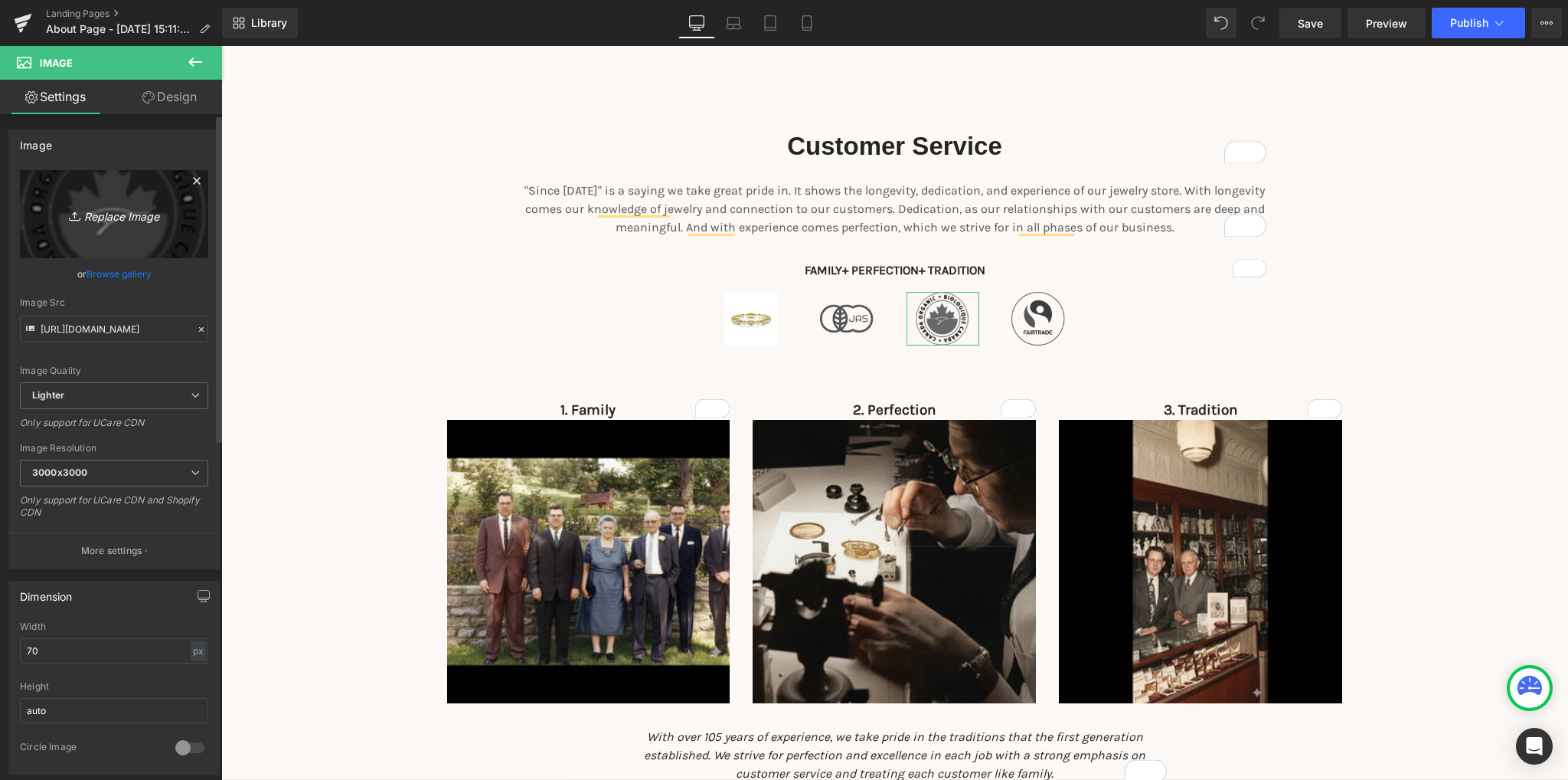
click at [134, 209] on icon "Replace Image" at bounding box center [114, 214] width 123 height 19
type input "C:\fakepath\BUBBLE.jpg"
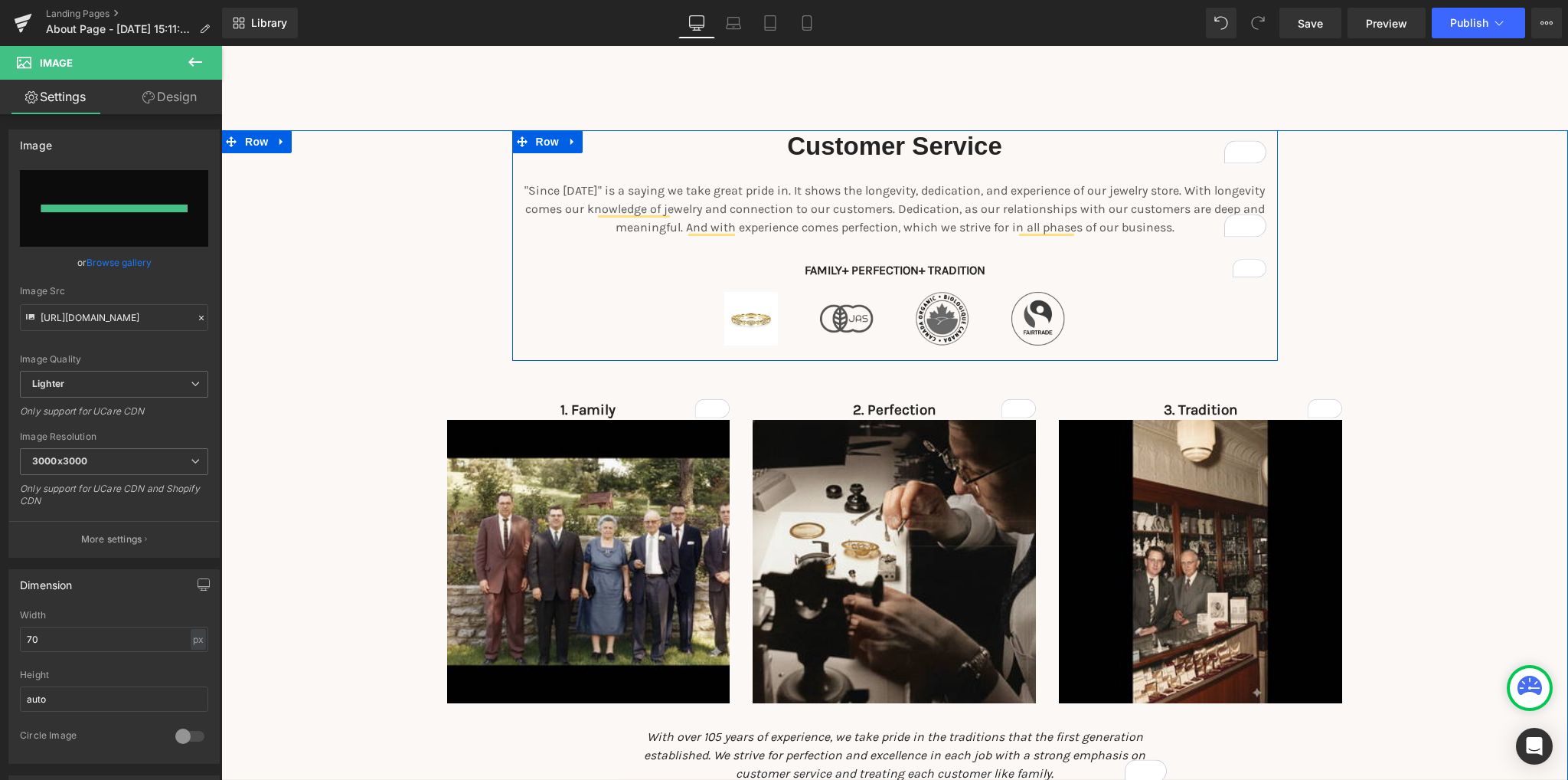
type input "https://ucarecdn.com/7b08205a-8133-4999-af72-60822f615c83/-/format/auto/-/previ…"
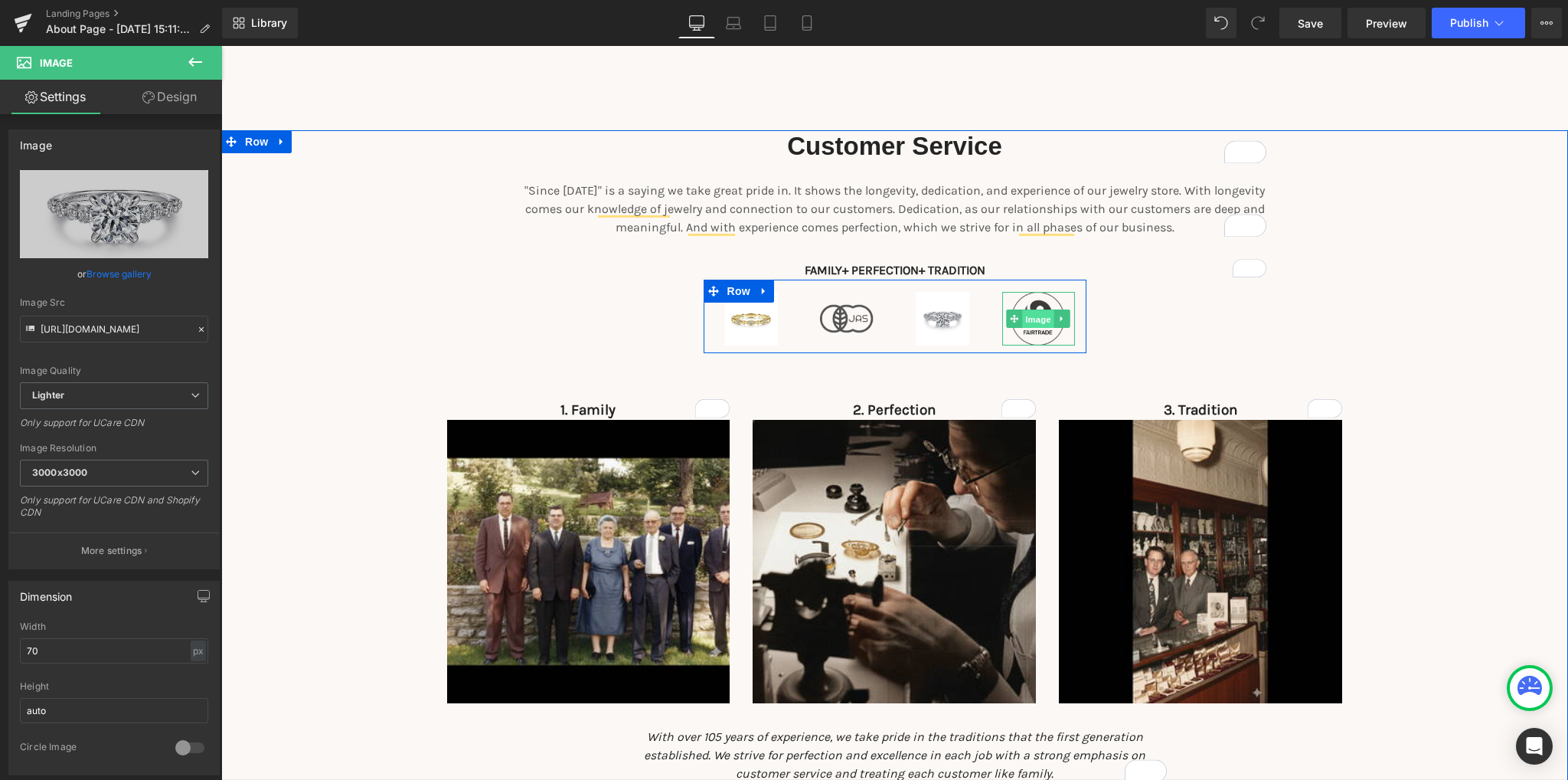
click at [1036, 319] on span "Image" at bounding box center [1038, 318] width 32 height 18
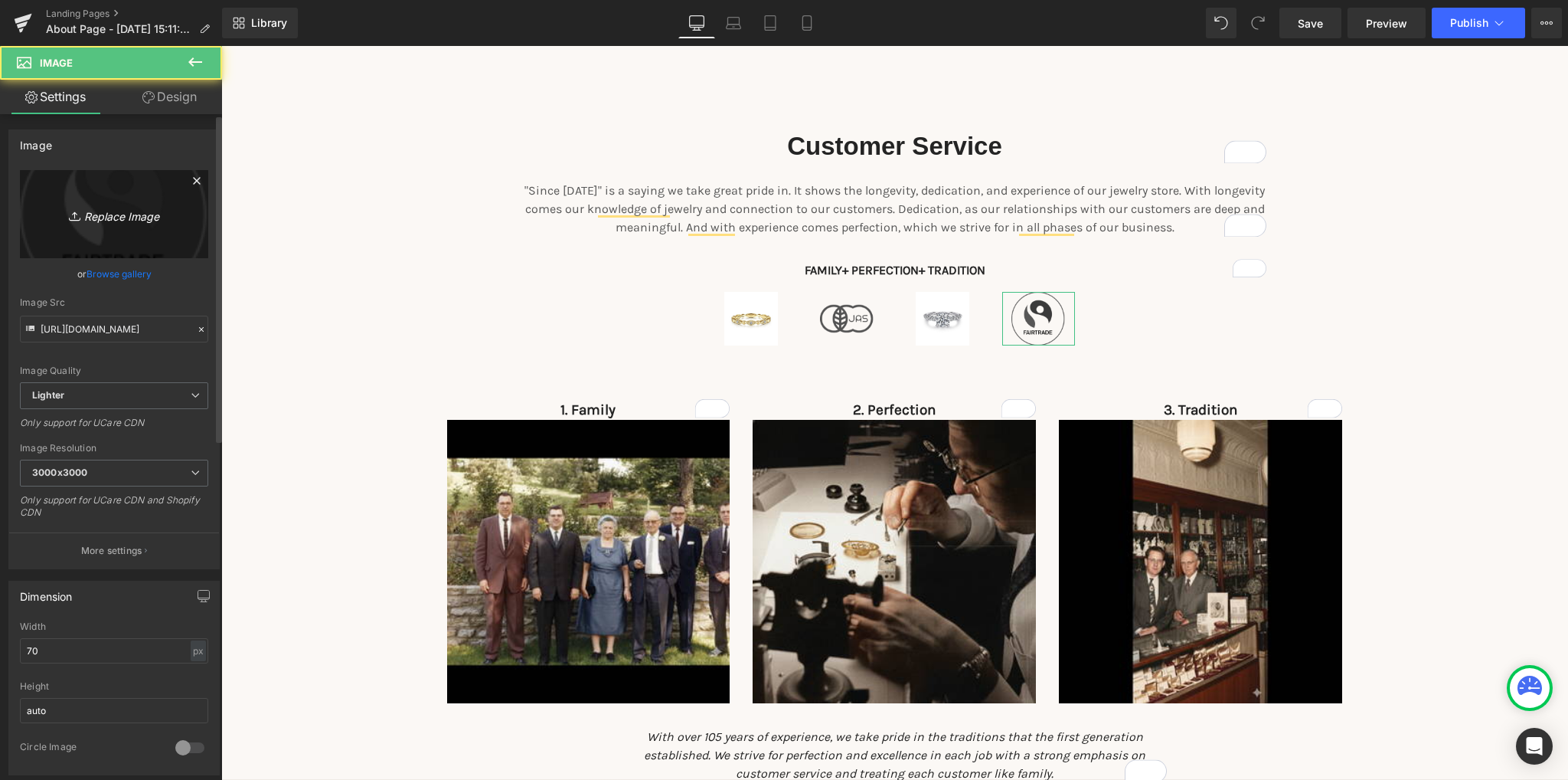
click at [116, 208] on icon "Replace Image" at bounding box center [114, 214] width 123 height 19
type input "C:\fakepath\3 ROW EARRING.jpg"
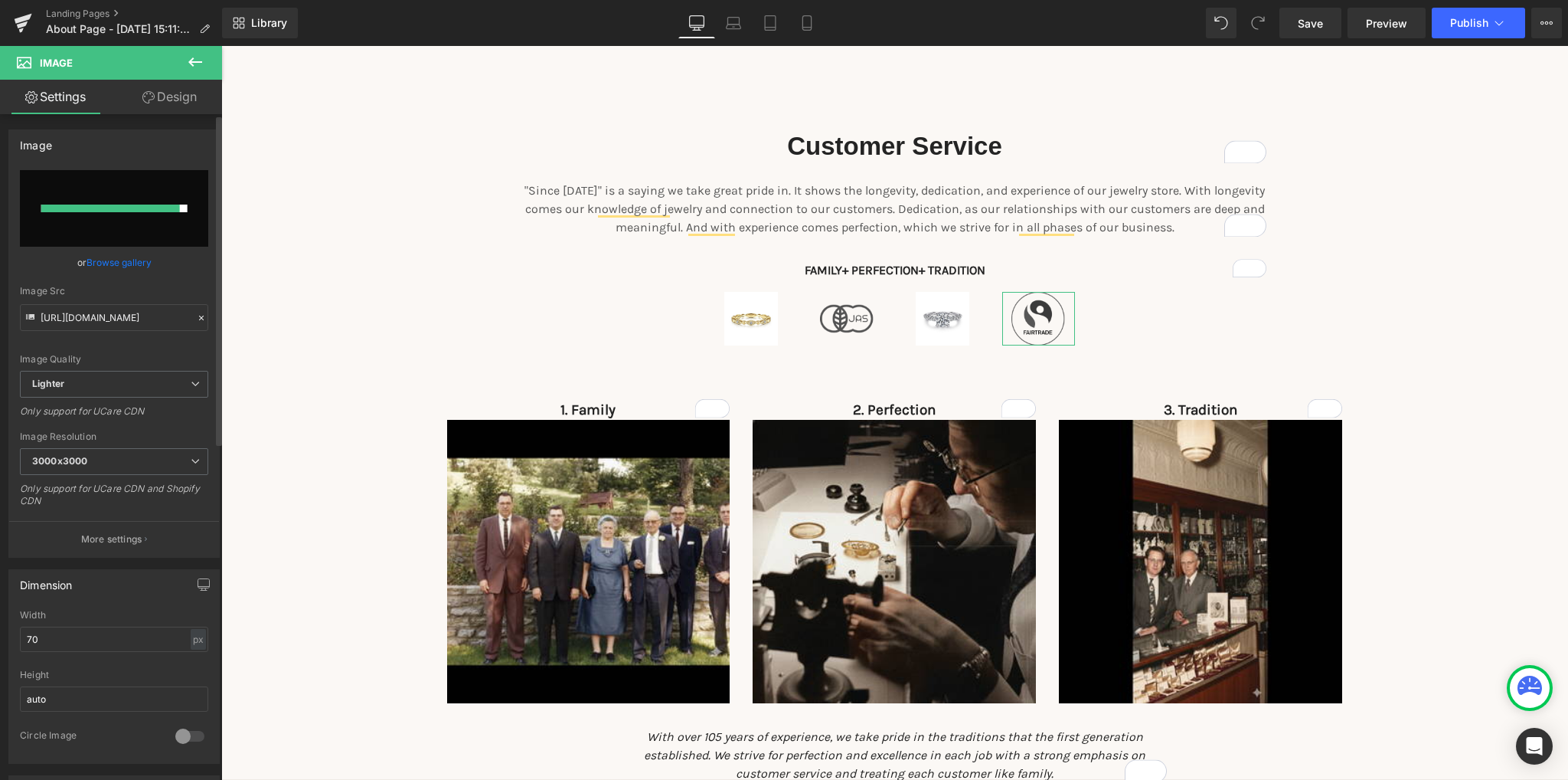
click at [148, 234] on input "file" at bounding box center [113, 208] width 188 height 76
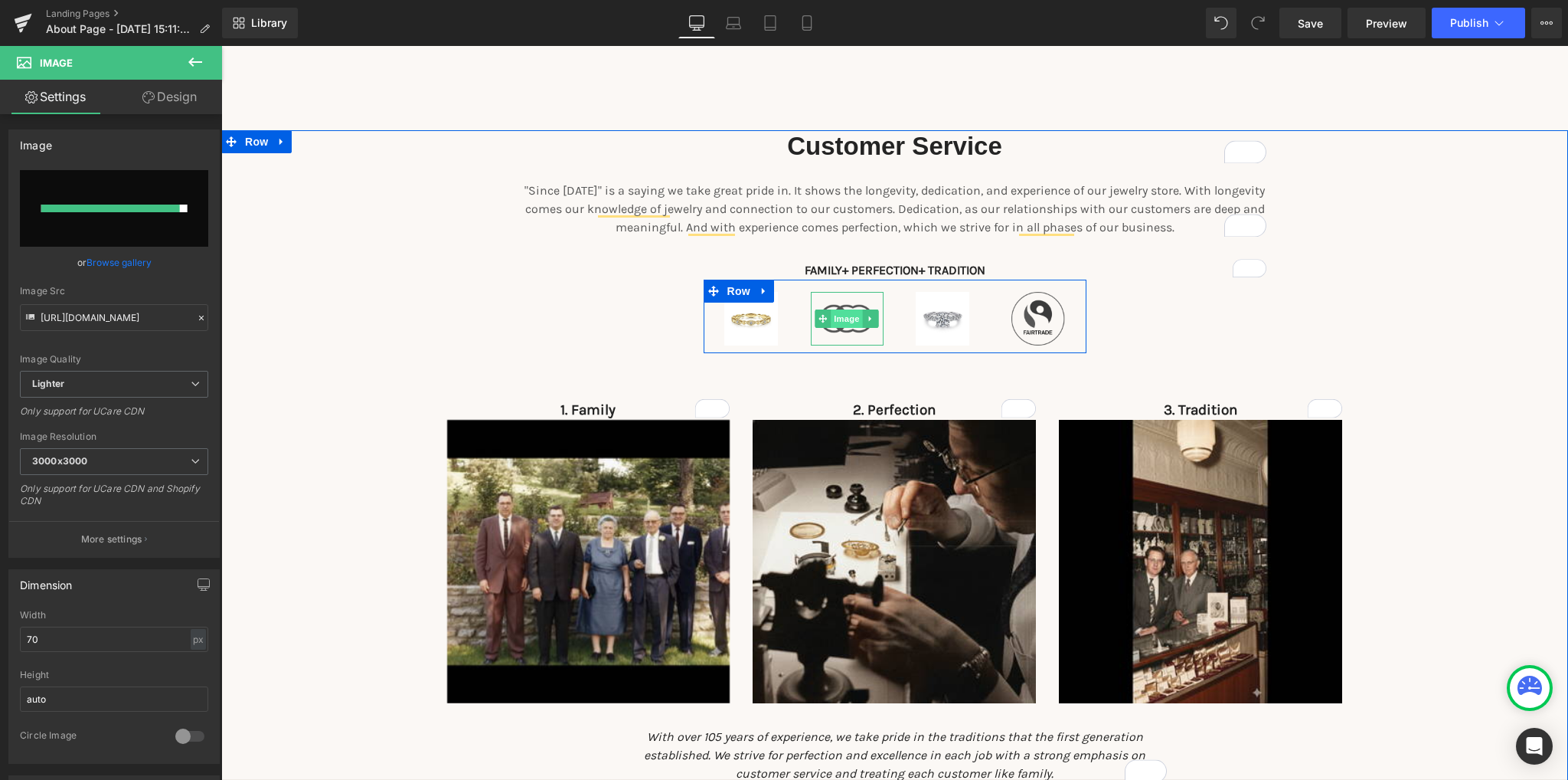
click at [843, 321] on span "Image" at bounding box center [847, 318] width 32 height 18
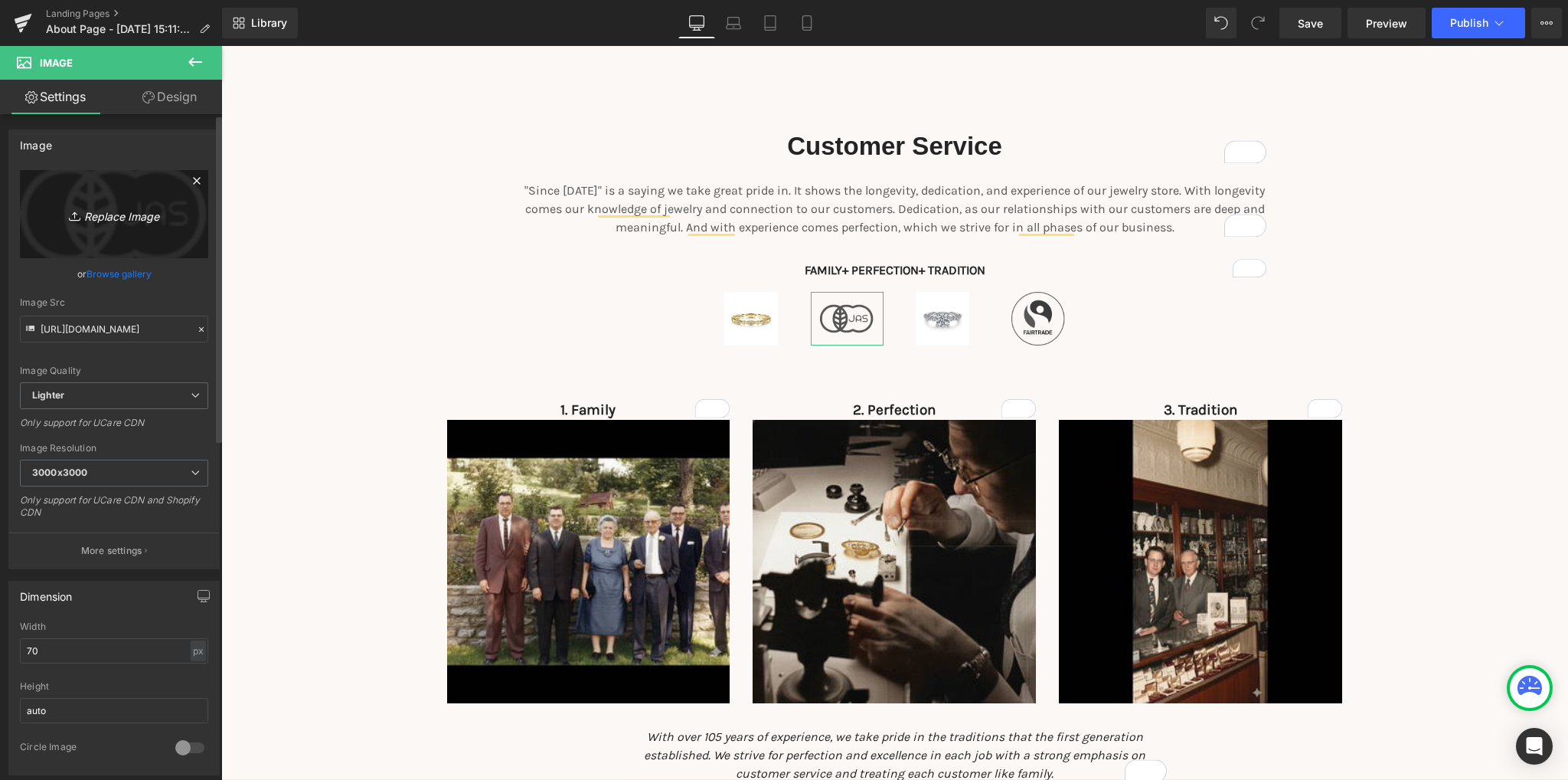
click at [125, 208] on icon "Replace Image" at bounding box center [114, 214] width 123 height 19
type input "C:\fakepath\floral band.jpg"
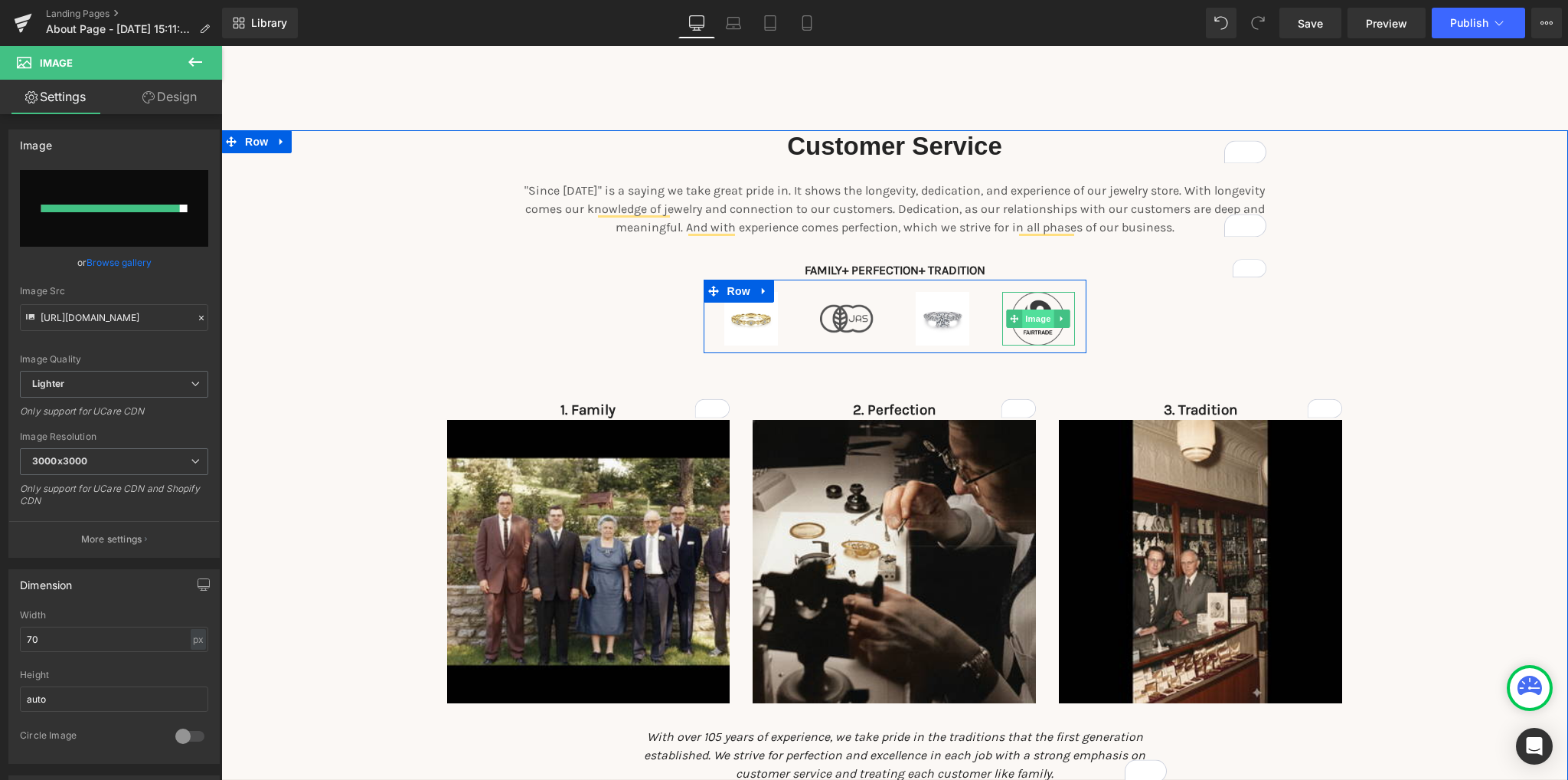
click at [1041, 321] on span "Image" at bounding box center [1038, 318] width 32 height 18
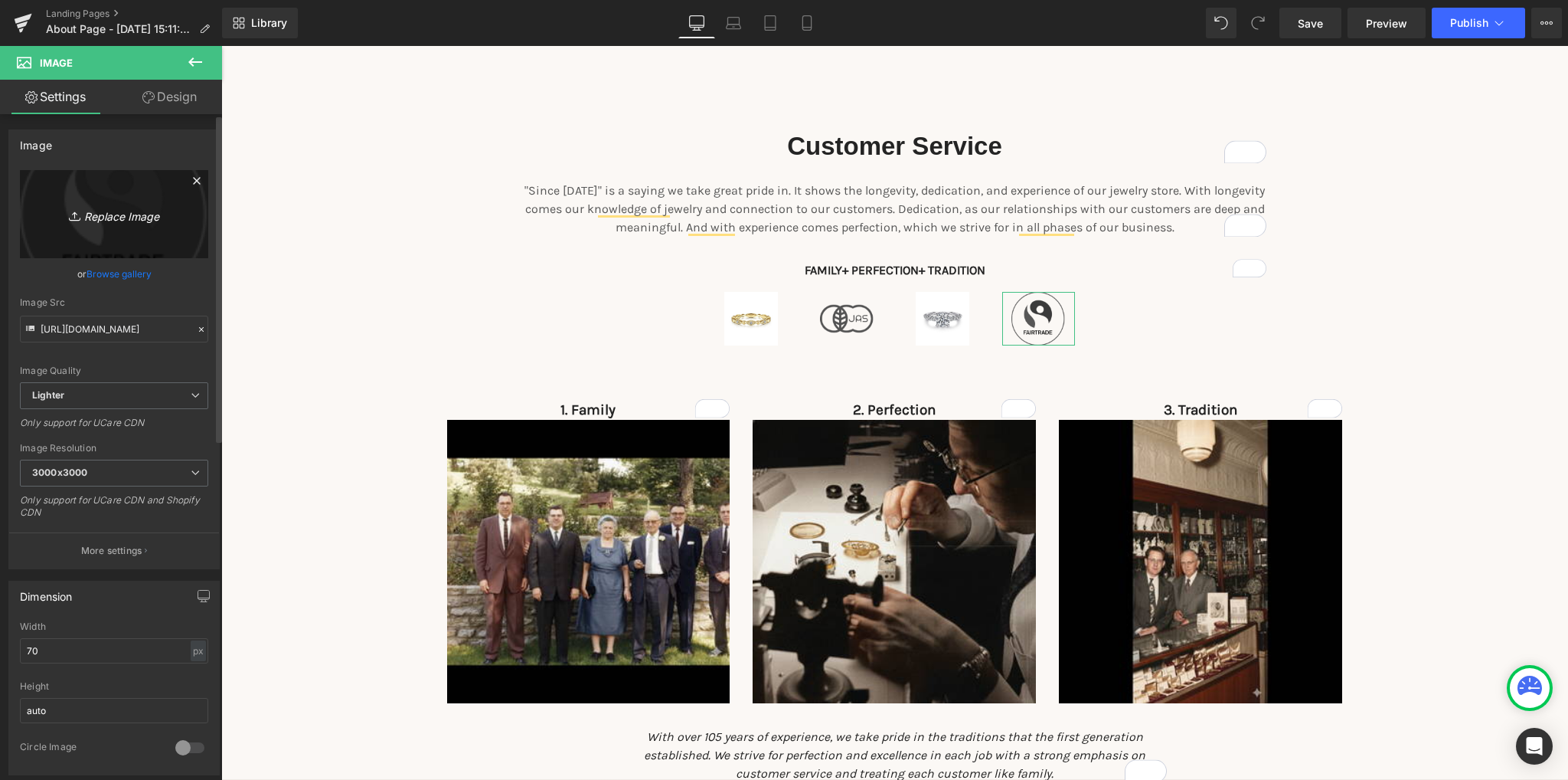
click at [127, 221] on icon "Replace Image" at bounding box center [114, 214] width 123 height 19
type input "C:\fakepath\Gabriel-EG13454M45JJ-1.jpg"
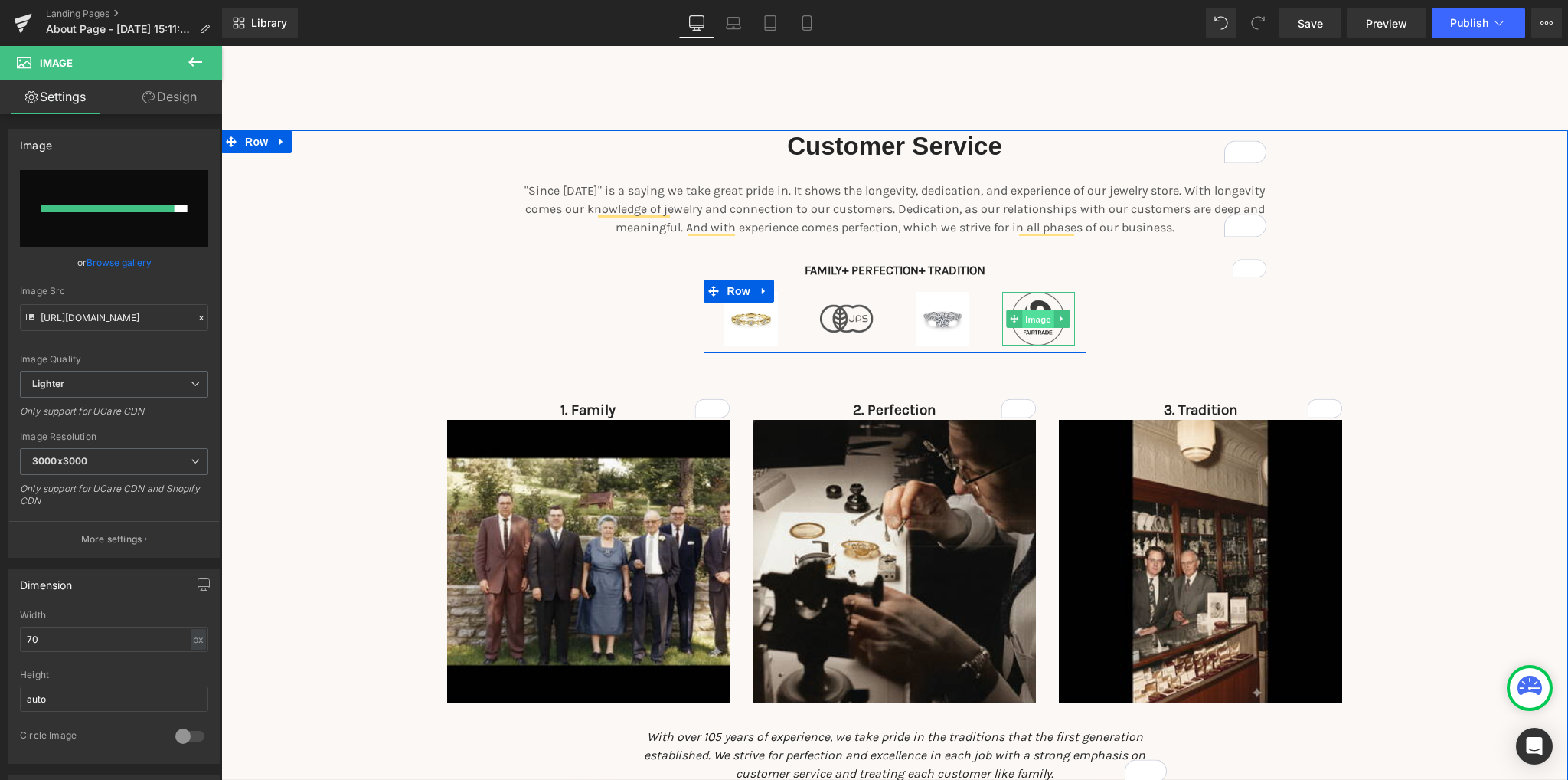
click at [1029, 319] on span "Image" at bounding box center [1038, 318] width 32 height 18
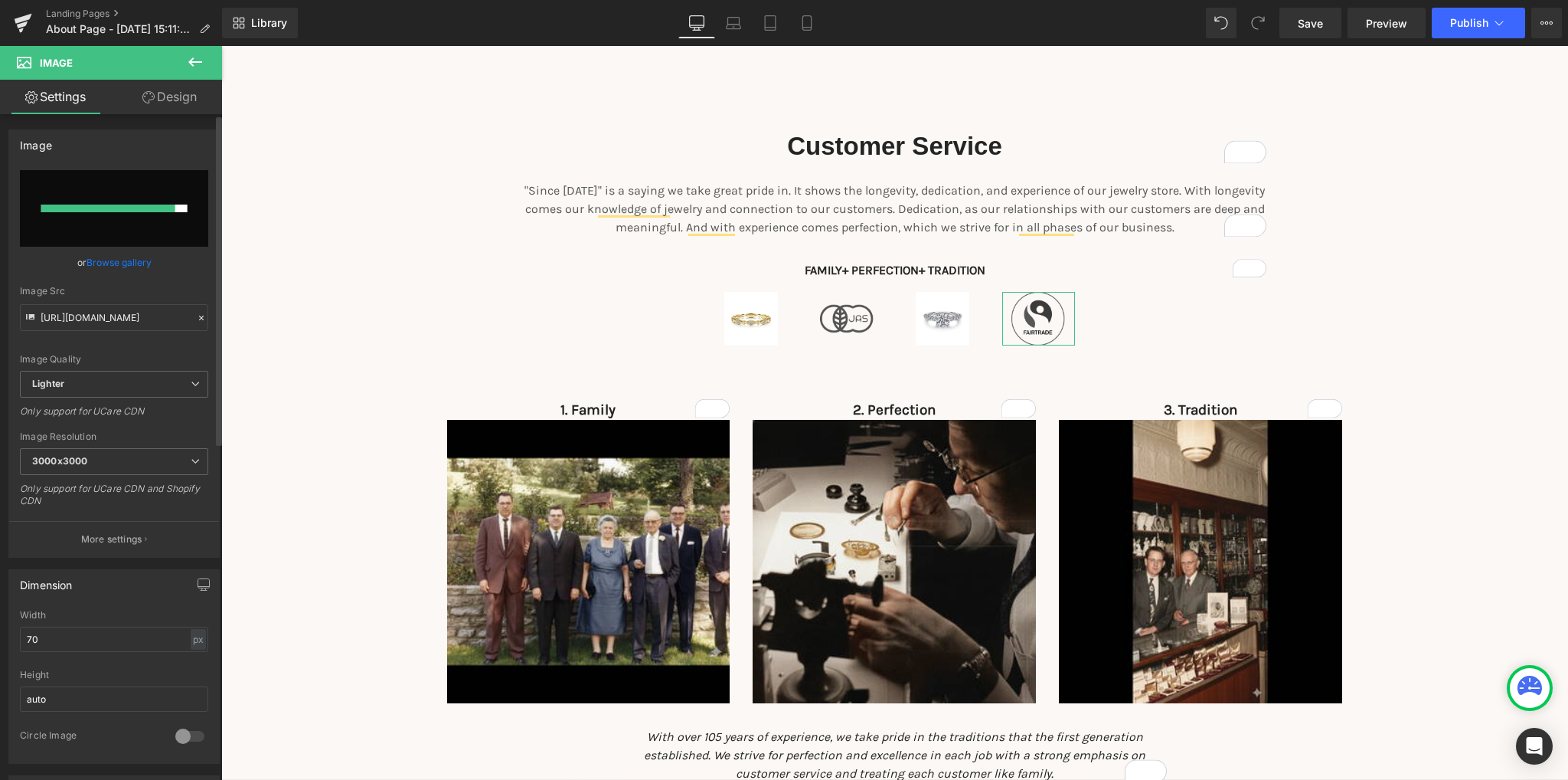
click at [154, 217] on input "file" at bounding box center [113, 208] width 188 height 76
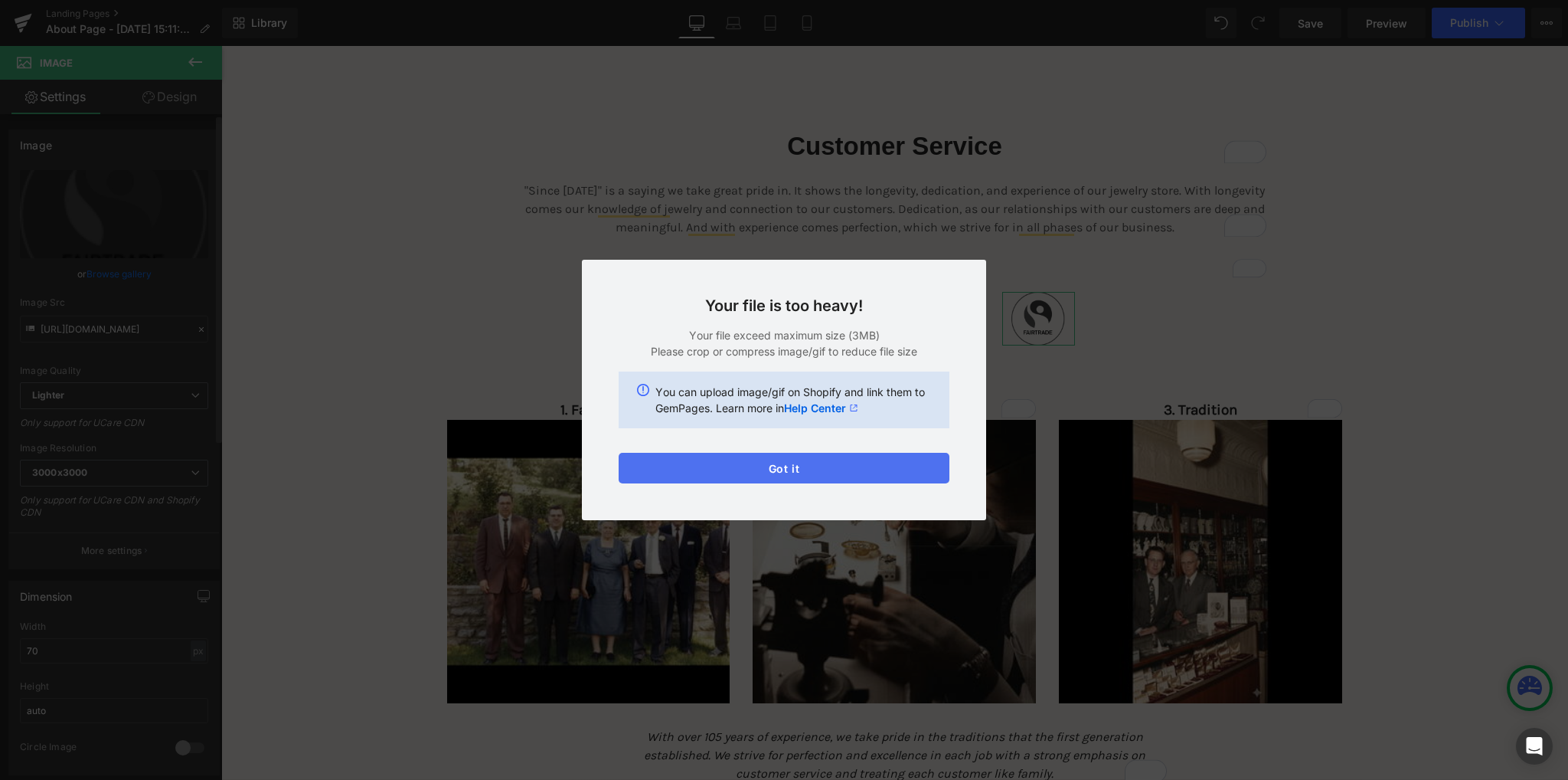
click at [780, 466] on button "Got it" at bounding box center [784, 467] width 330 height 30
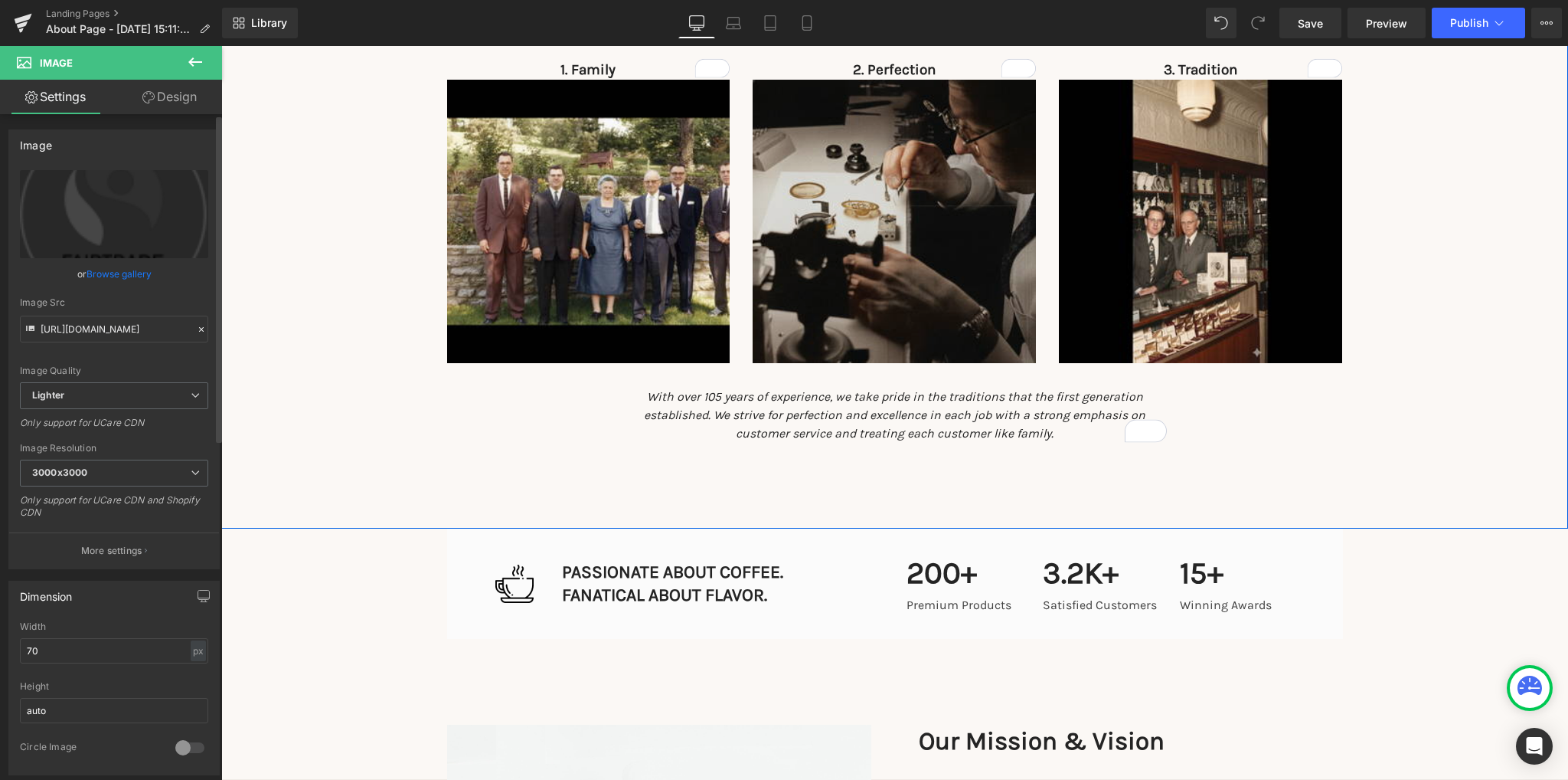
scroll to position [1532, 0]
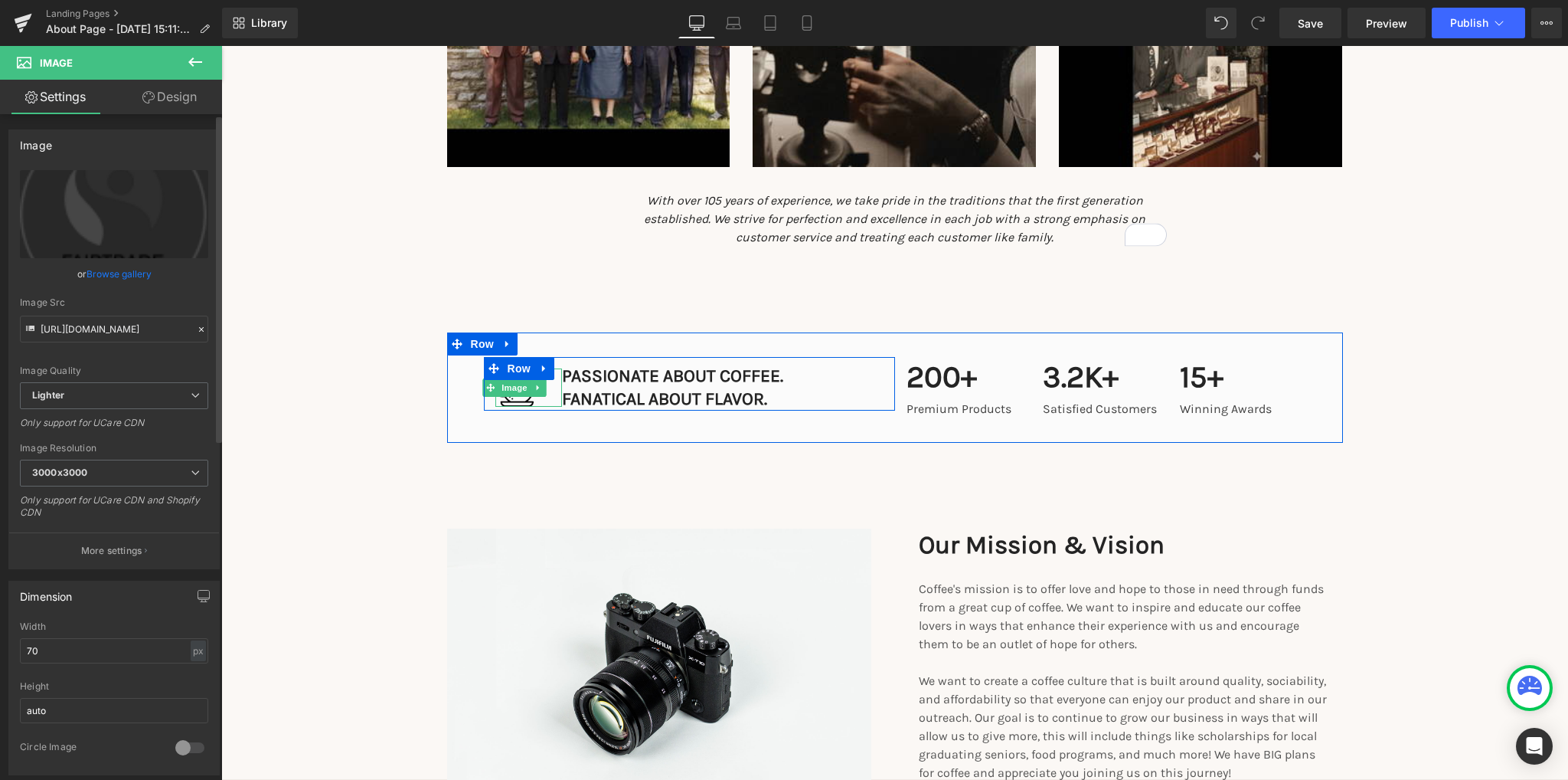
click at [507, 397] on img at bounding box center [514, 387] width 39 height 39
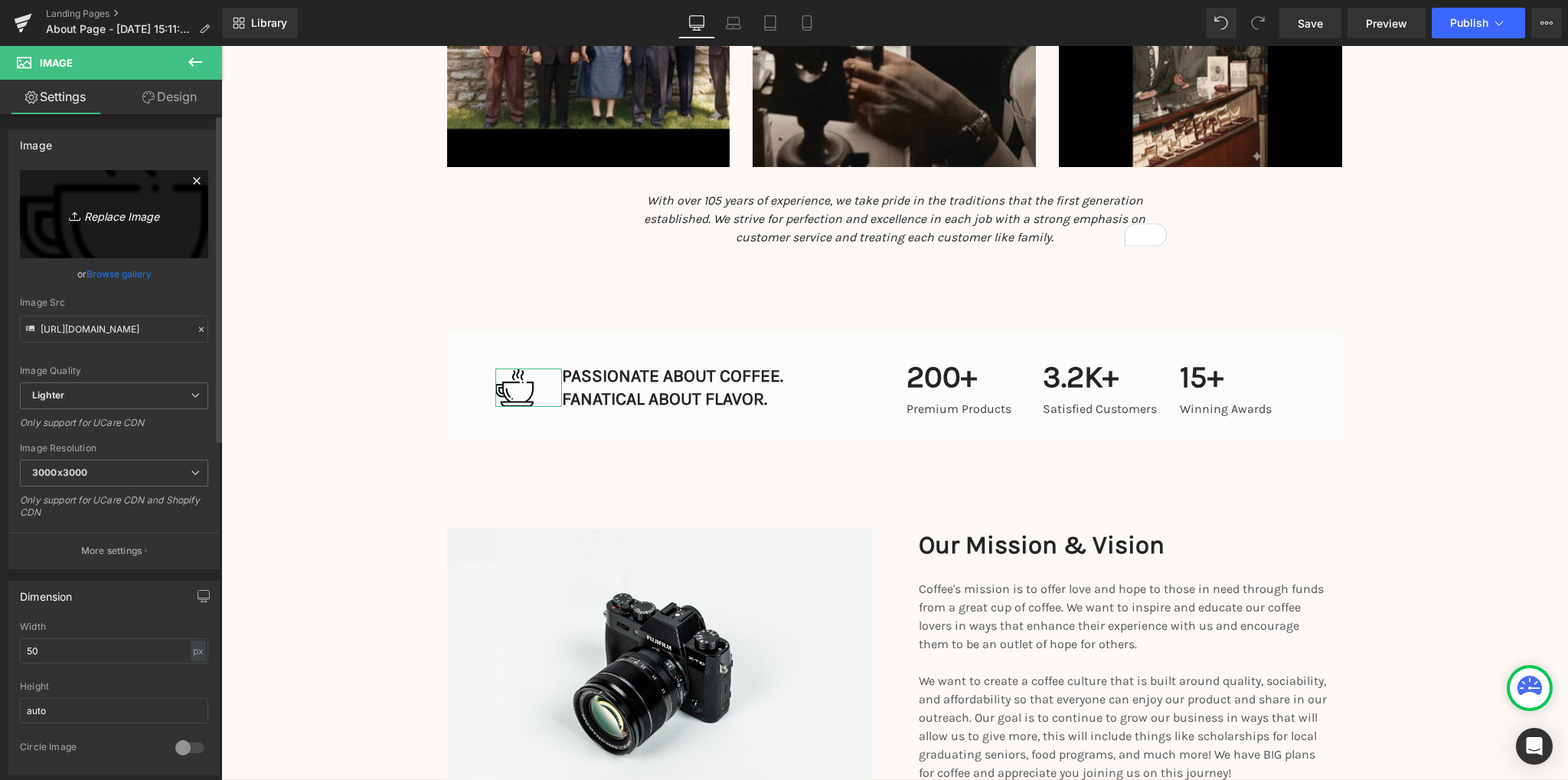
click at [123, 215] on icon "Replace Image" at bounding box center [114, 214] width 123 height 19
type input "C:\fakepath\1797ZI_1.jpg"
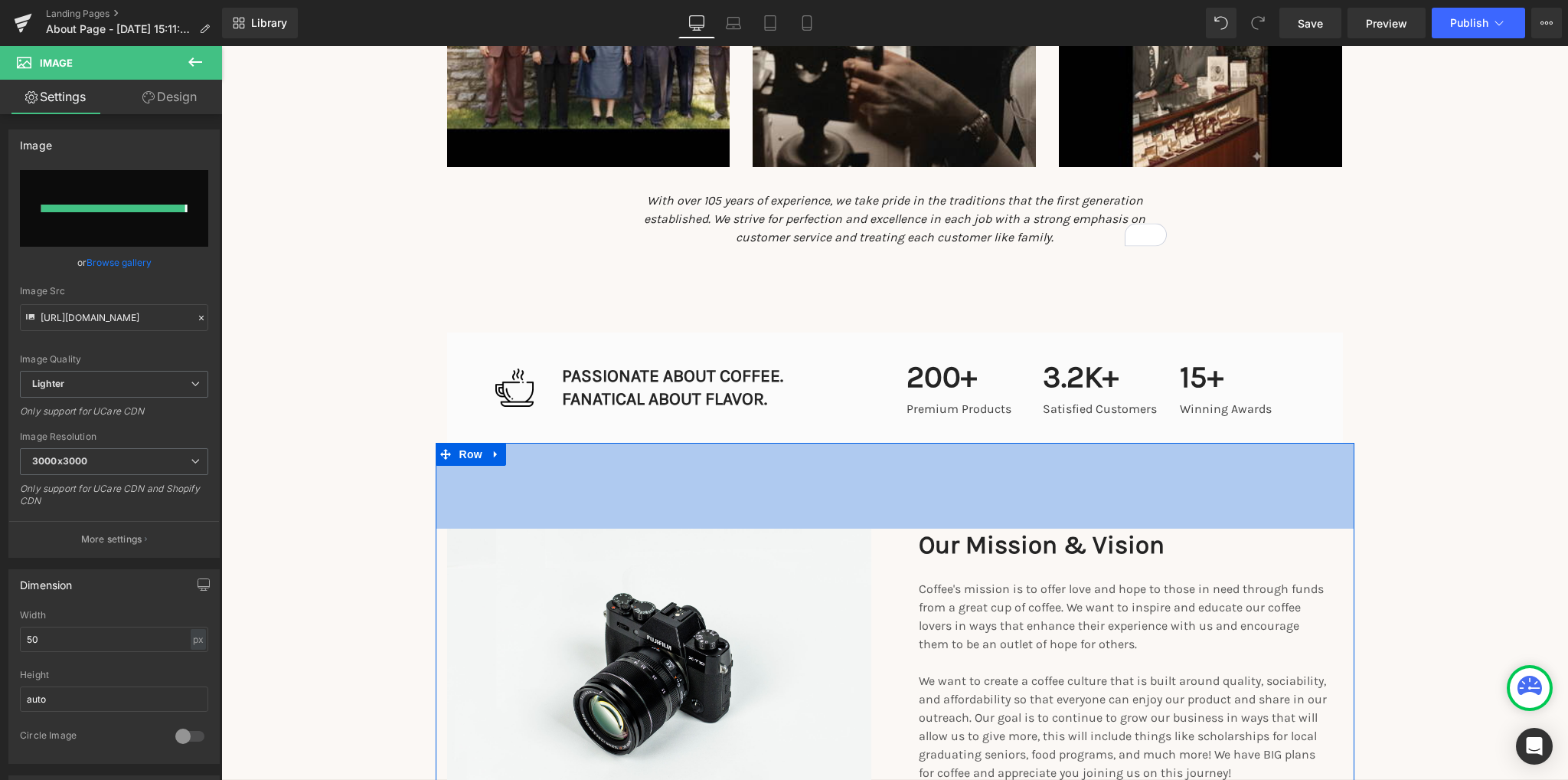
type input "https://ucarecdn.com/24ce4e3c-6fa2-48fc-a37b-c6c81bc36d92/-/format/auto/-/previ…"
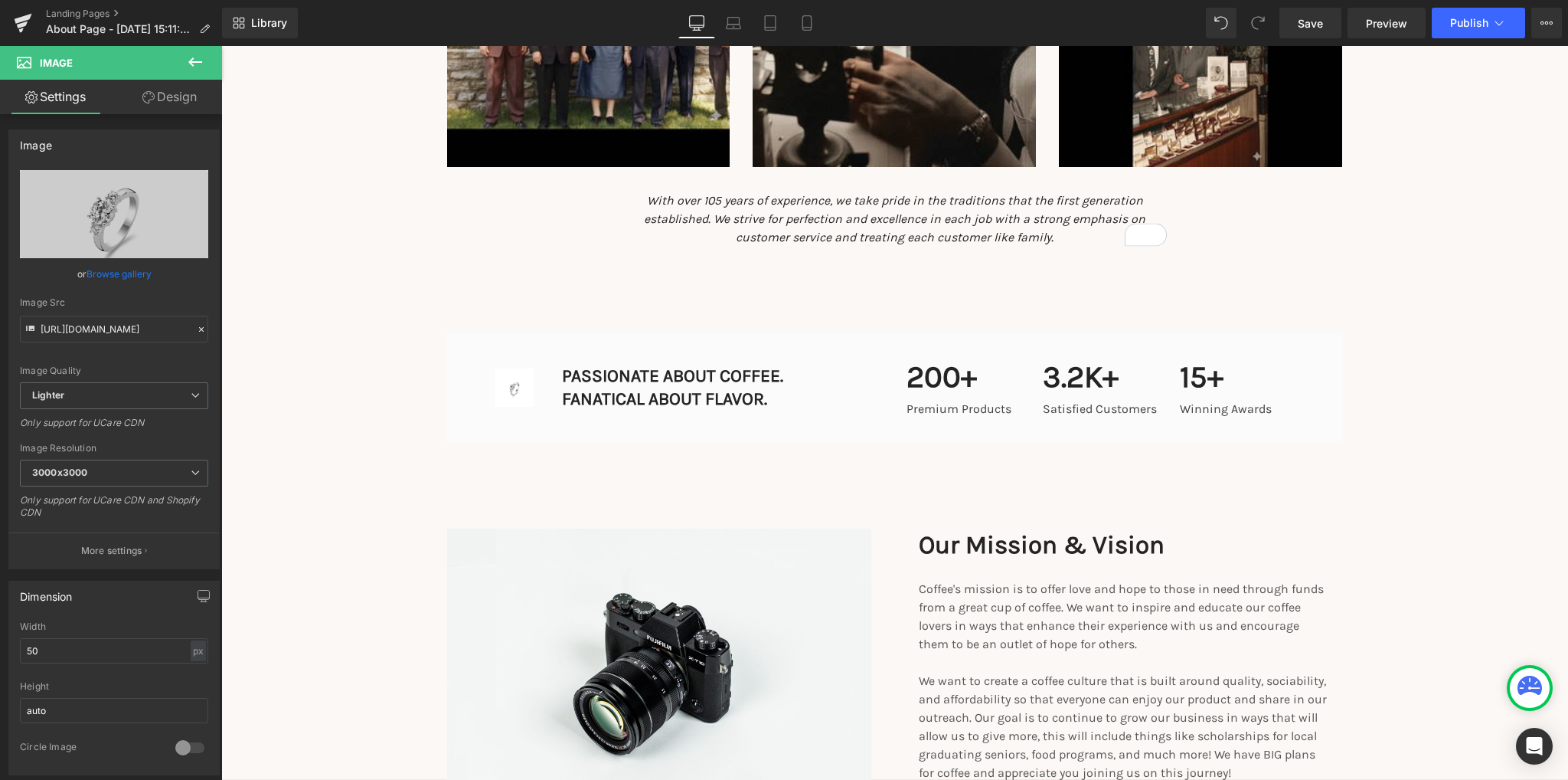
scroll to position [1532, 0]
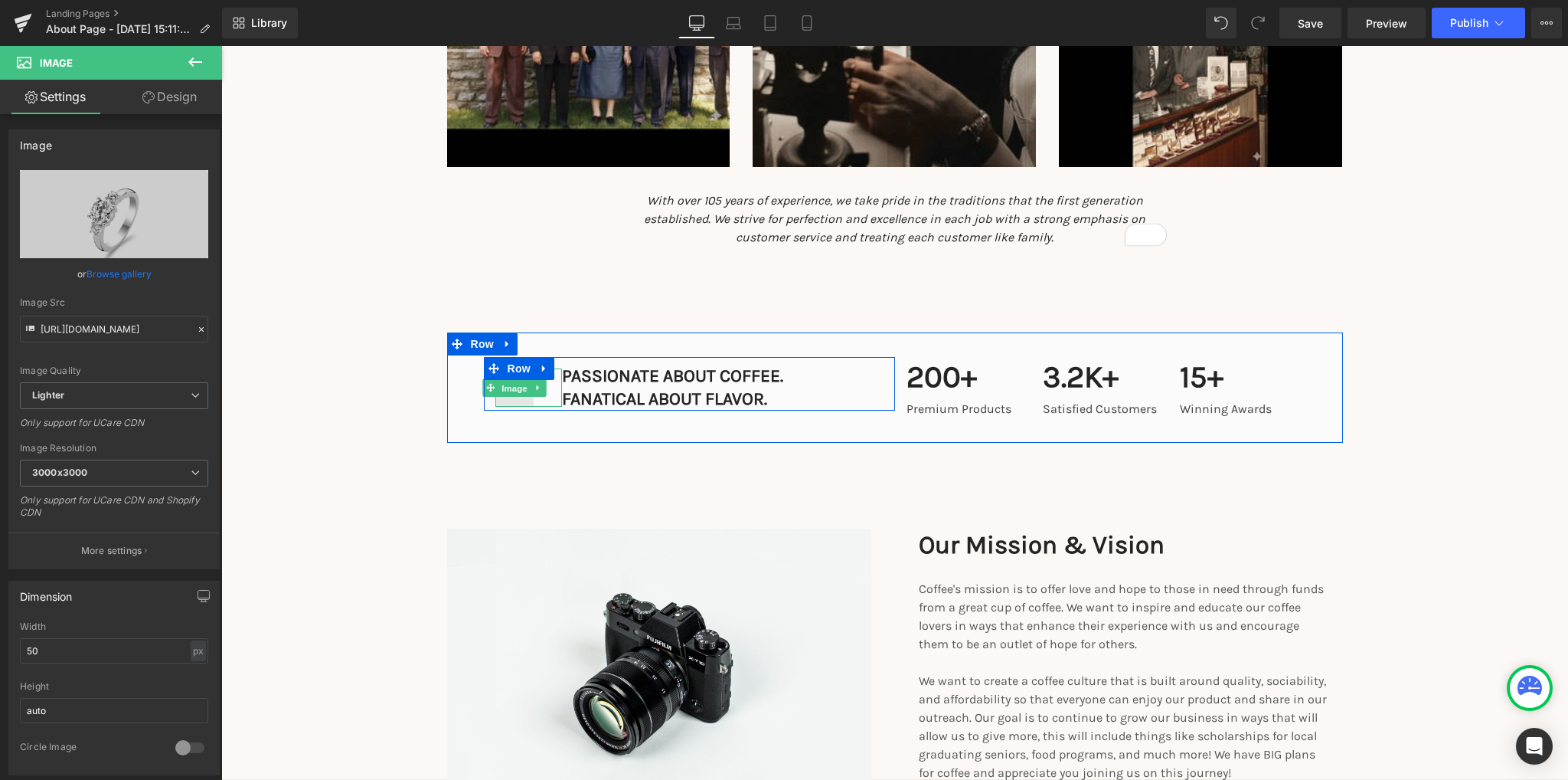
click at [508, 396] on span "Image" at bounding box center [514, 387] width 32 height 18
click at [508, 399] on img at bounding box center [514, 387] width 39 height 39
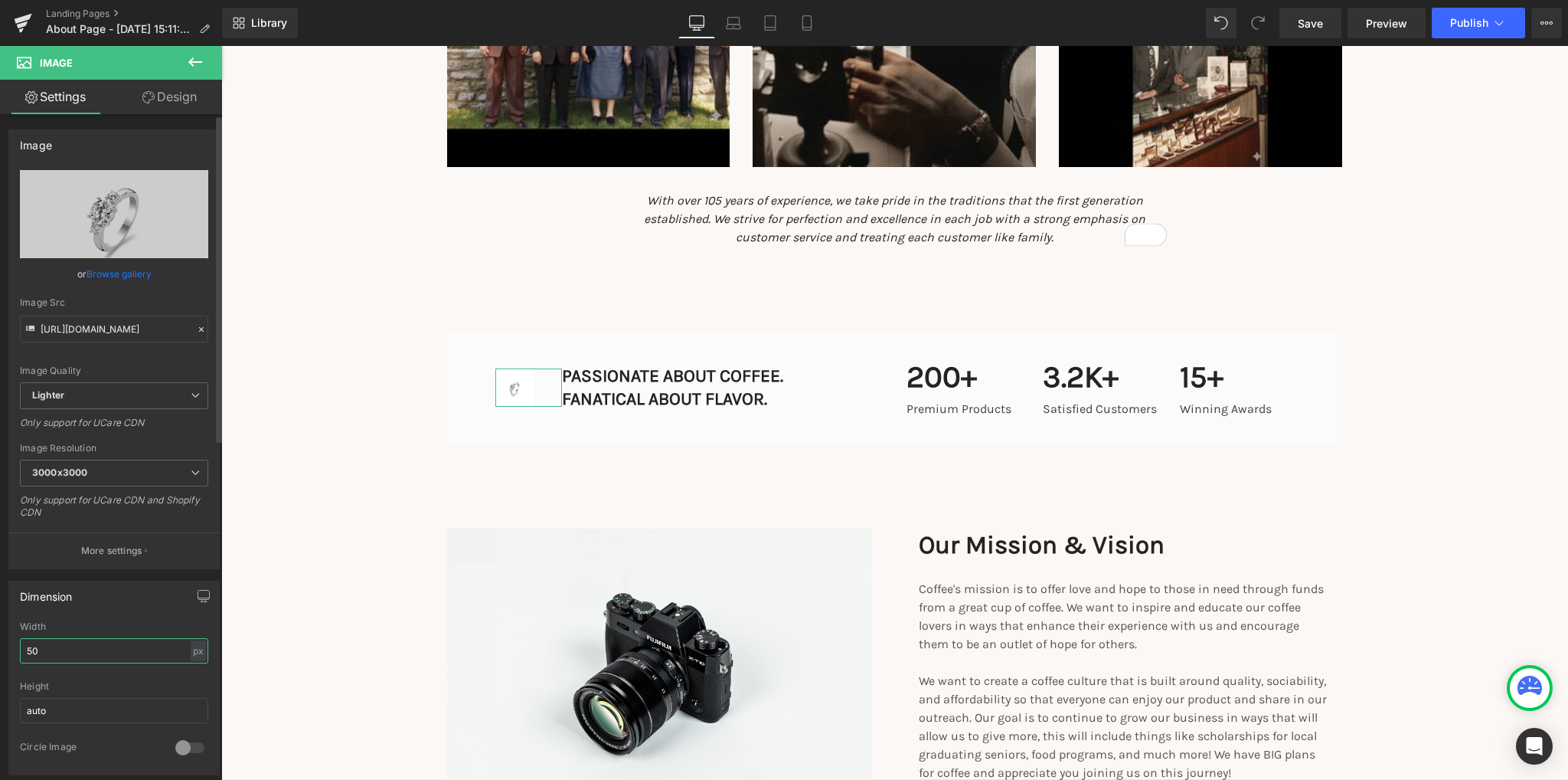
click at [93, 654] on input "50" at bounding box center [113, 651] width 188 height 25
type input "85"
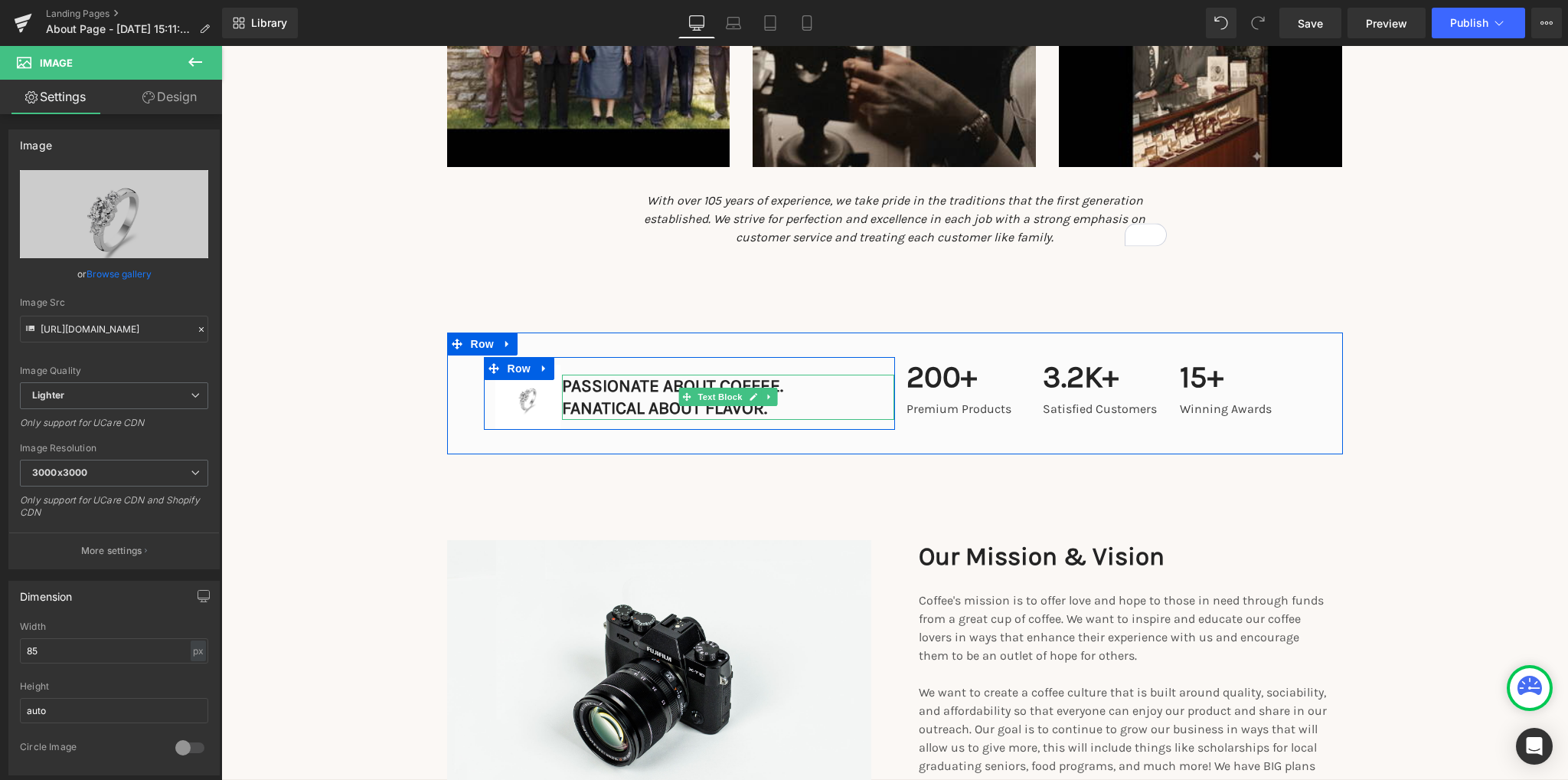
click at [641, 397] on p "PASSIONATE ABOUT COFFEE. FANATICAL ABOUT FLAVOR." at bounding box center [728, 398] width 333 height 46
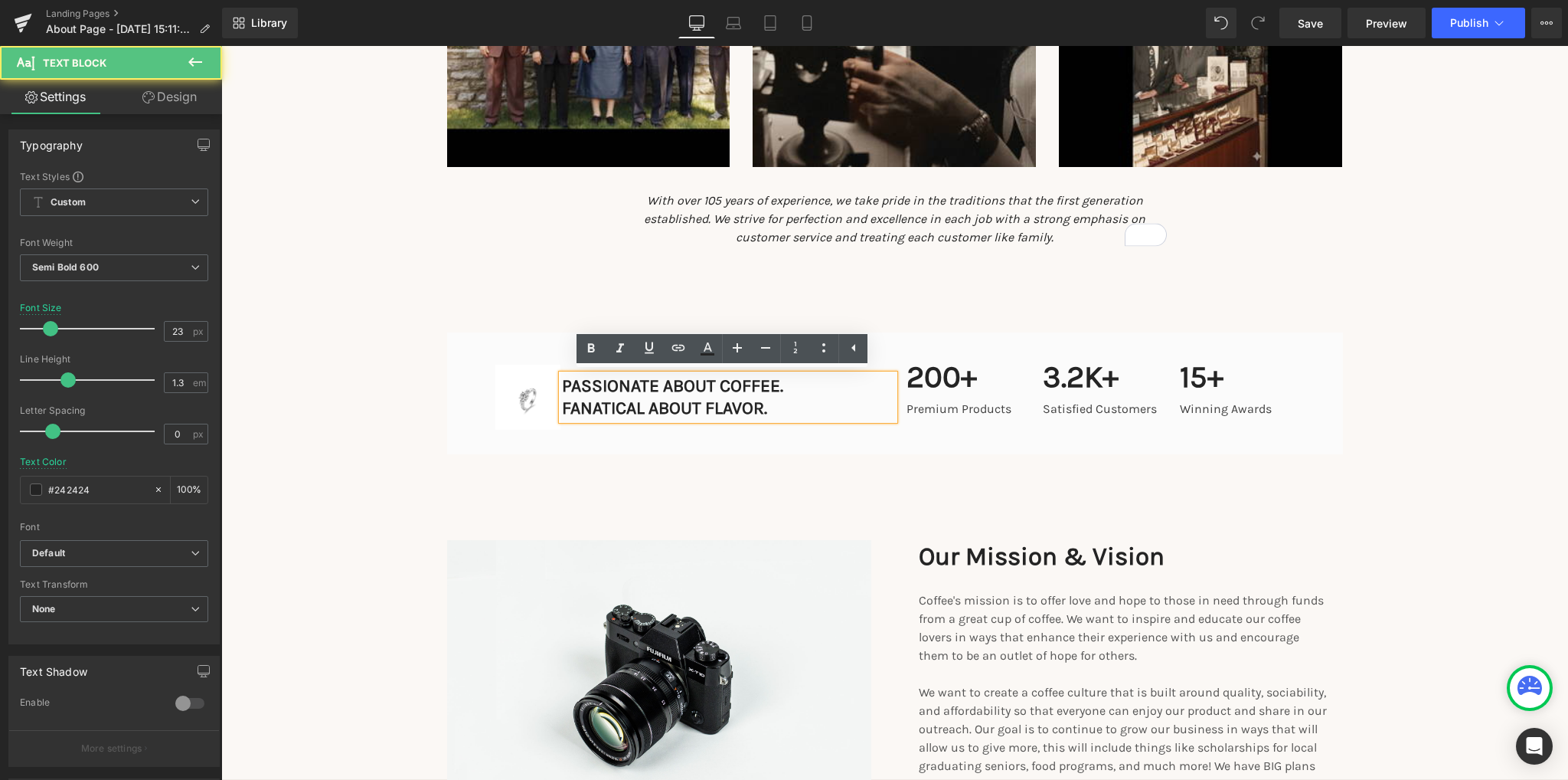
click at [759, 386] on p "PASSIONATE ABOUT COFFEE. FANATICAL ABOUT FLAVOR." at bounding box center [728, 398] width 333 height 46
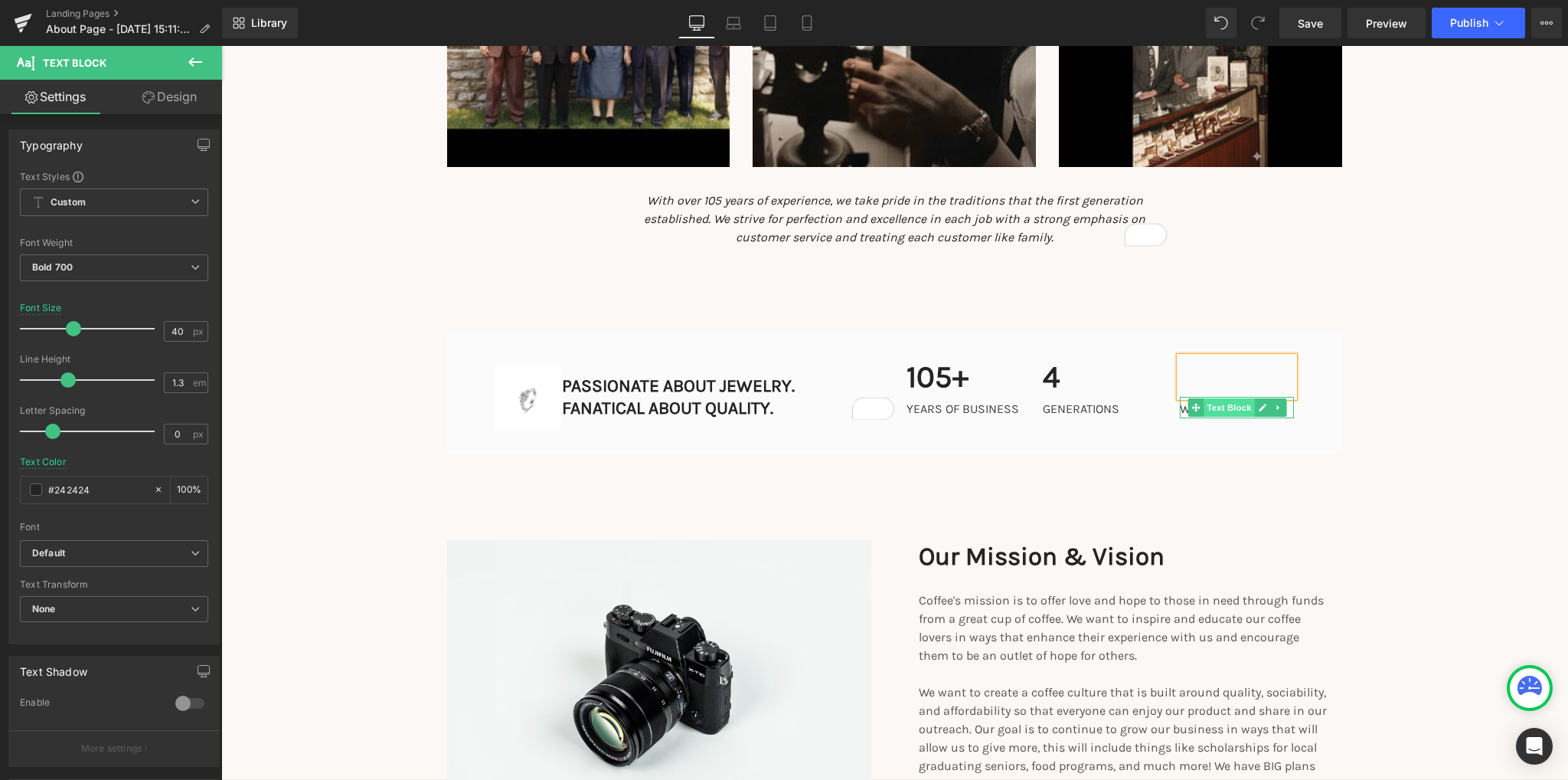
click at [1221, 414] on span "Text Block" at bounding box center [1229, 407] width 51 height 18
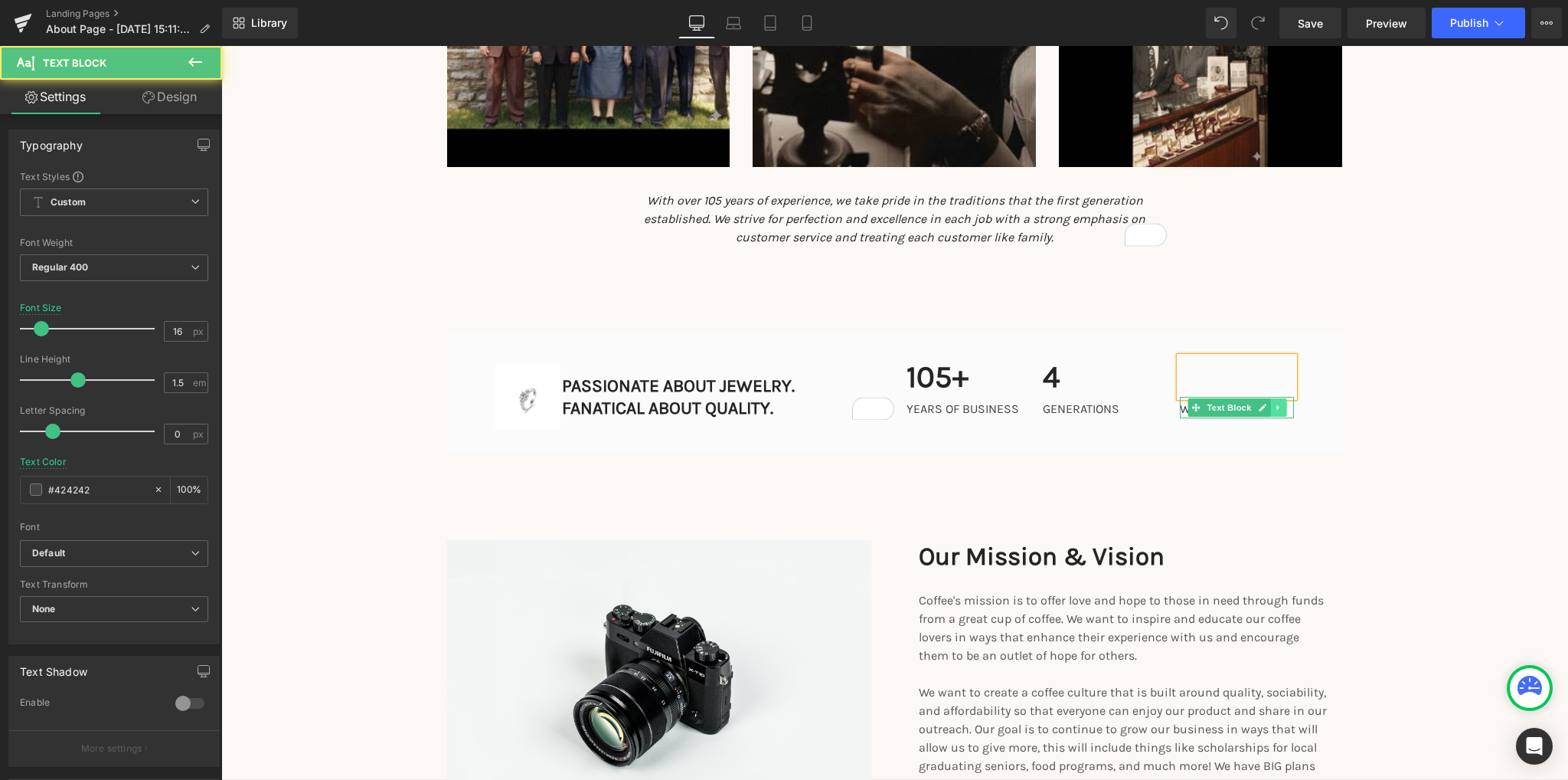
click at [1277, 403] on icon at bounding box center [1277, 408] width 8 height 9
click at [1282, 407] on icon at bounding box center [1286, 407] width 8 height 8
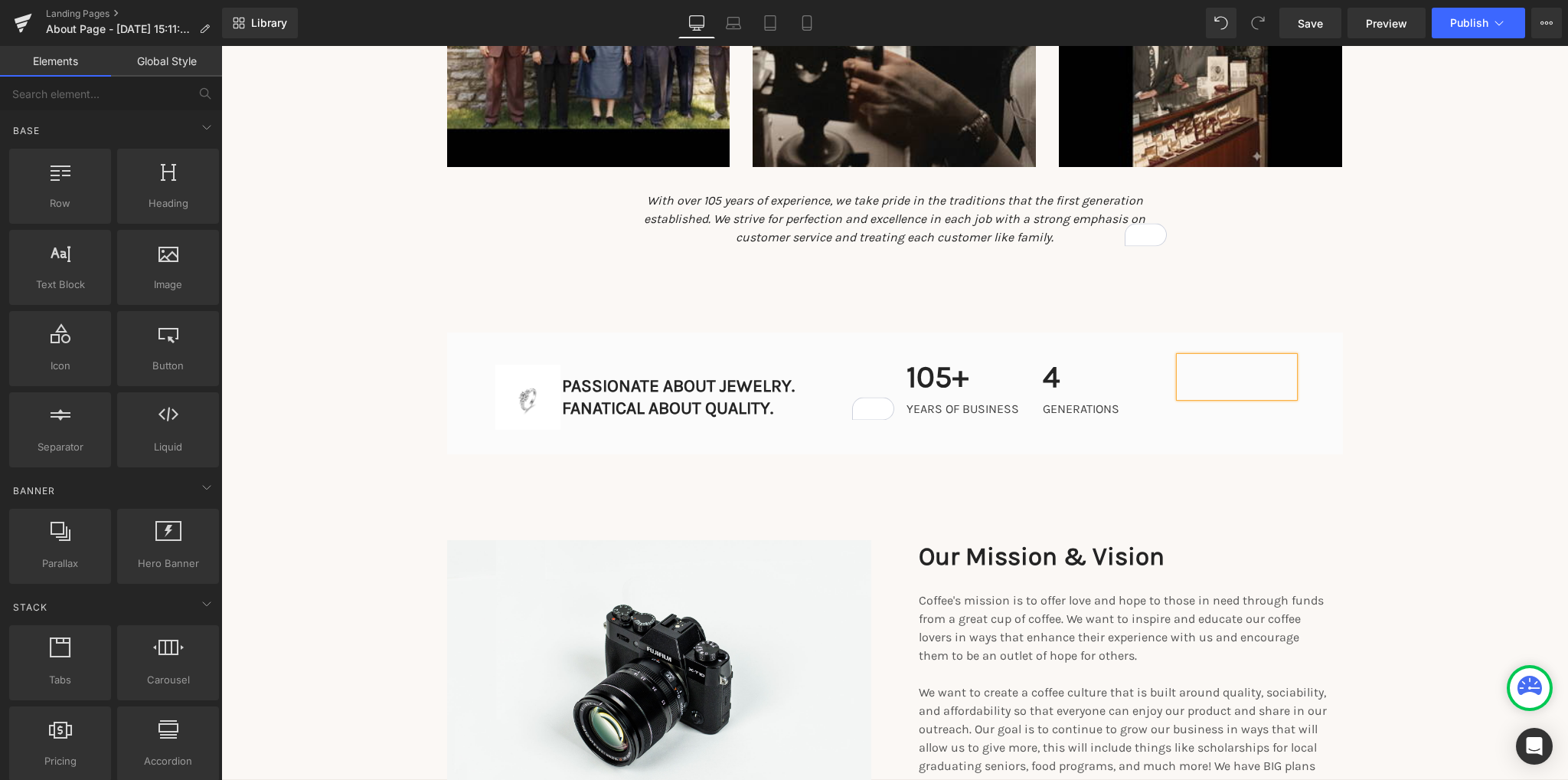
click at [1238, 407] on div "105+ Text Block YEARS OF BUSINESS Text Block 4 Text Block GENERATIONS Text Bloc…" at bounding box center [1100, 387] width 411 height 61
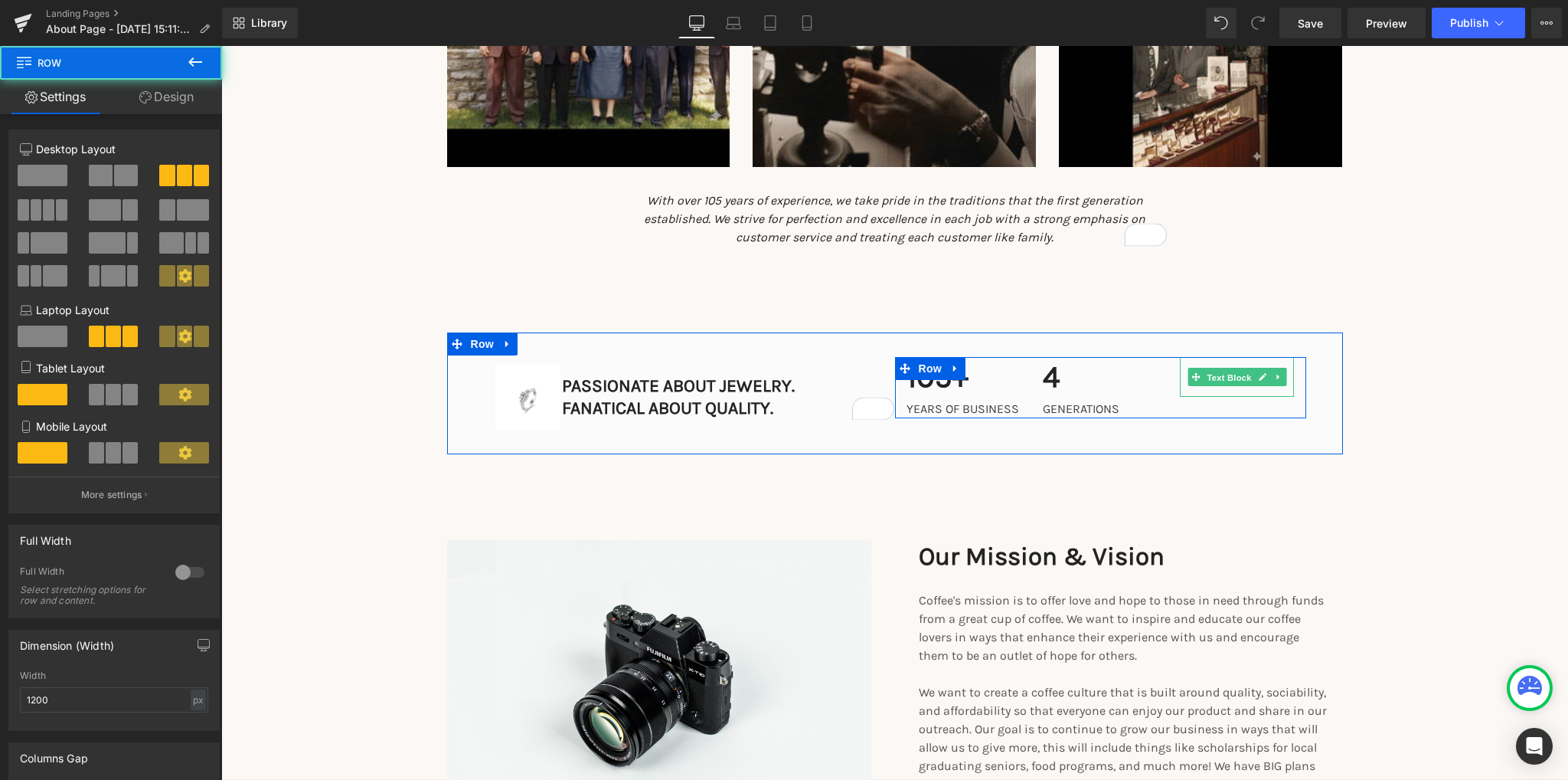
click at [1231, 383] on span "Text Block" at bounding box center [1229, 377] width 51 height 18
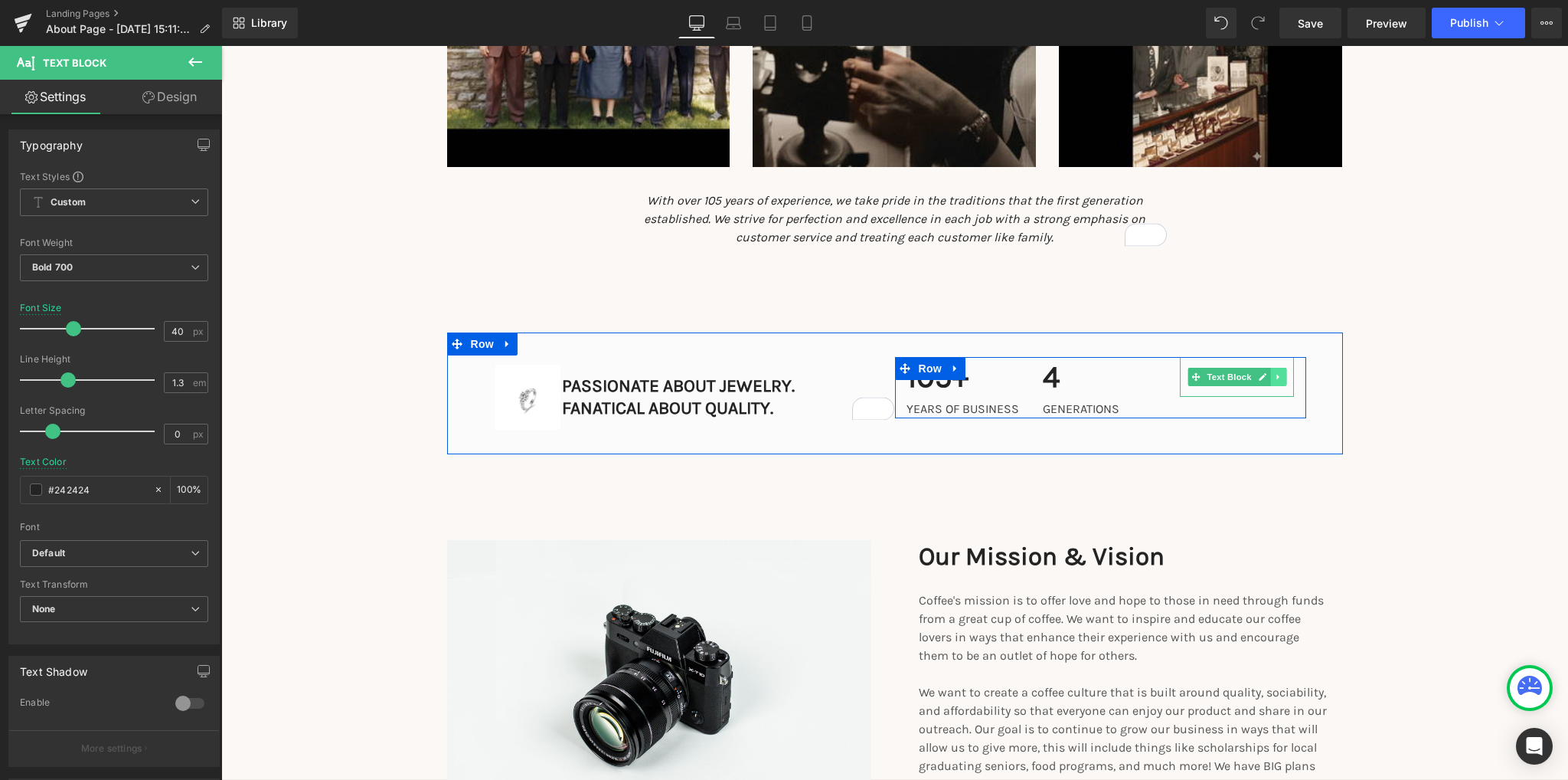
click at [1273, 382] on link at bounding box center [1277, 376] width 16 height 18
click at [1282, 377] on icon at bounding box center [1286, 376] width 8 height 8
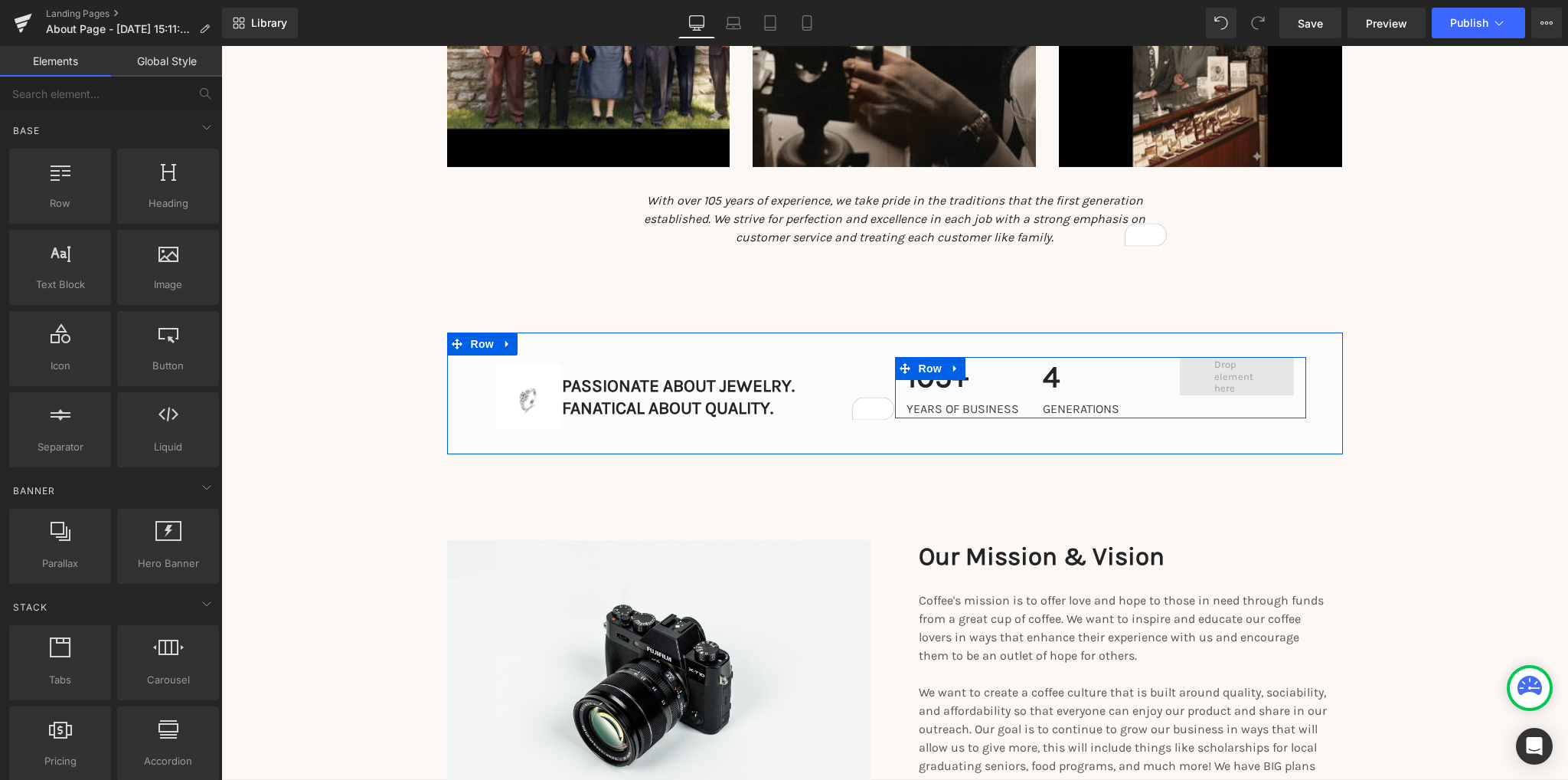
click at [1216, 383] on span at bounding box center [1238, 376] width 58 height 43
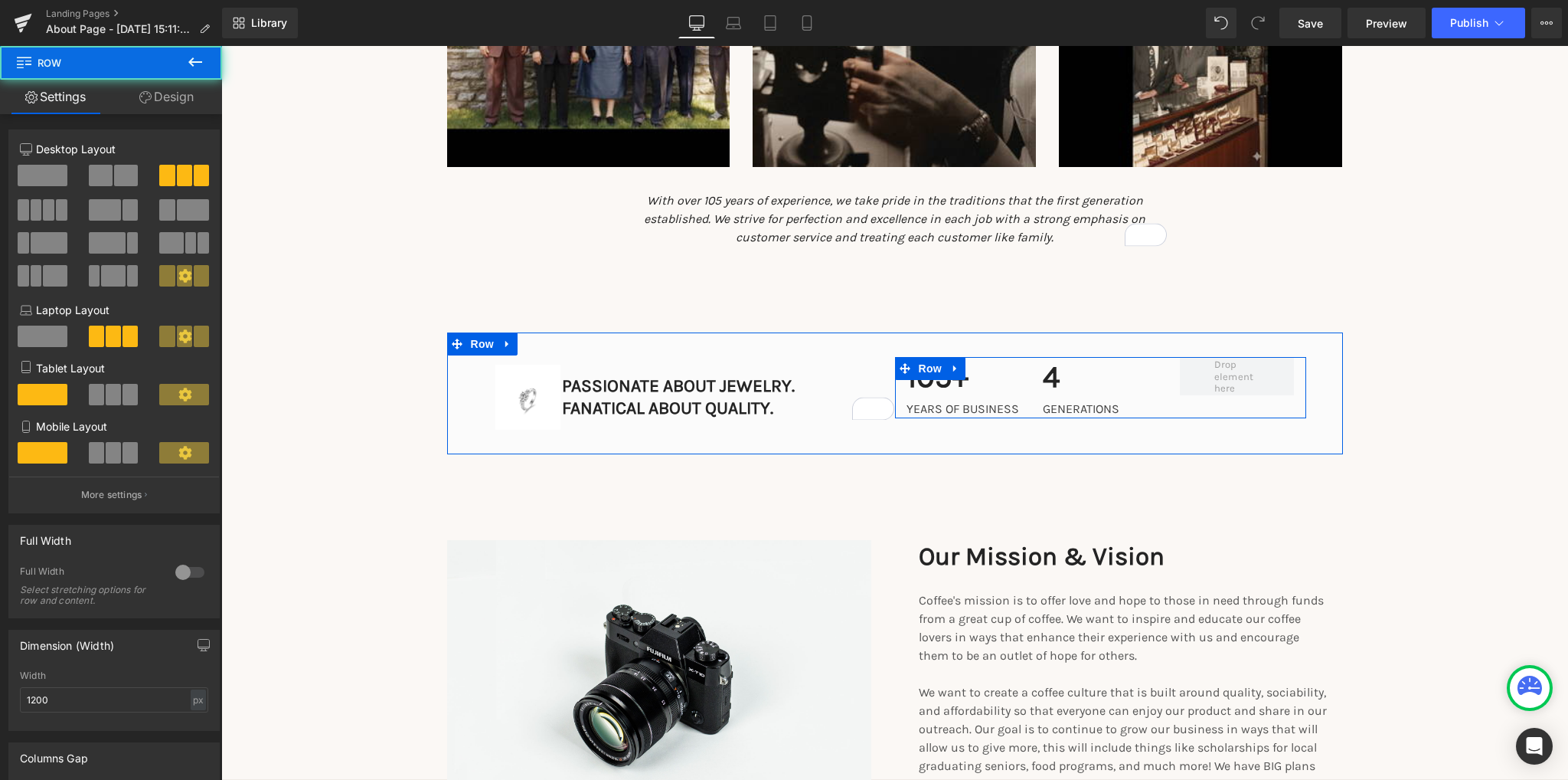
click at [1198, 415] on div "105+ Text Block YEARS OF BUSINESS Text Block 4 Text Block GENERATIONS Text Bloc…" at bounding box center [1100, 387] width 411 height 61
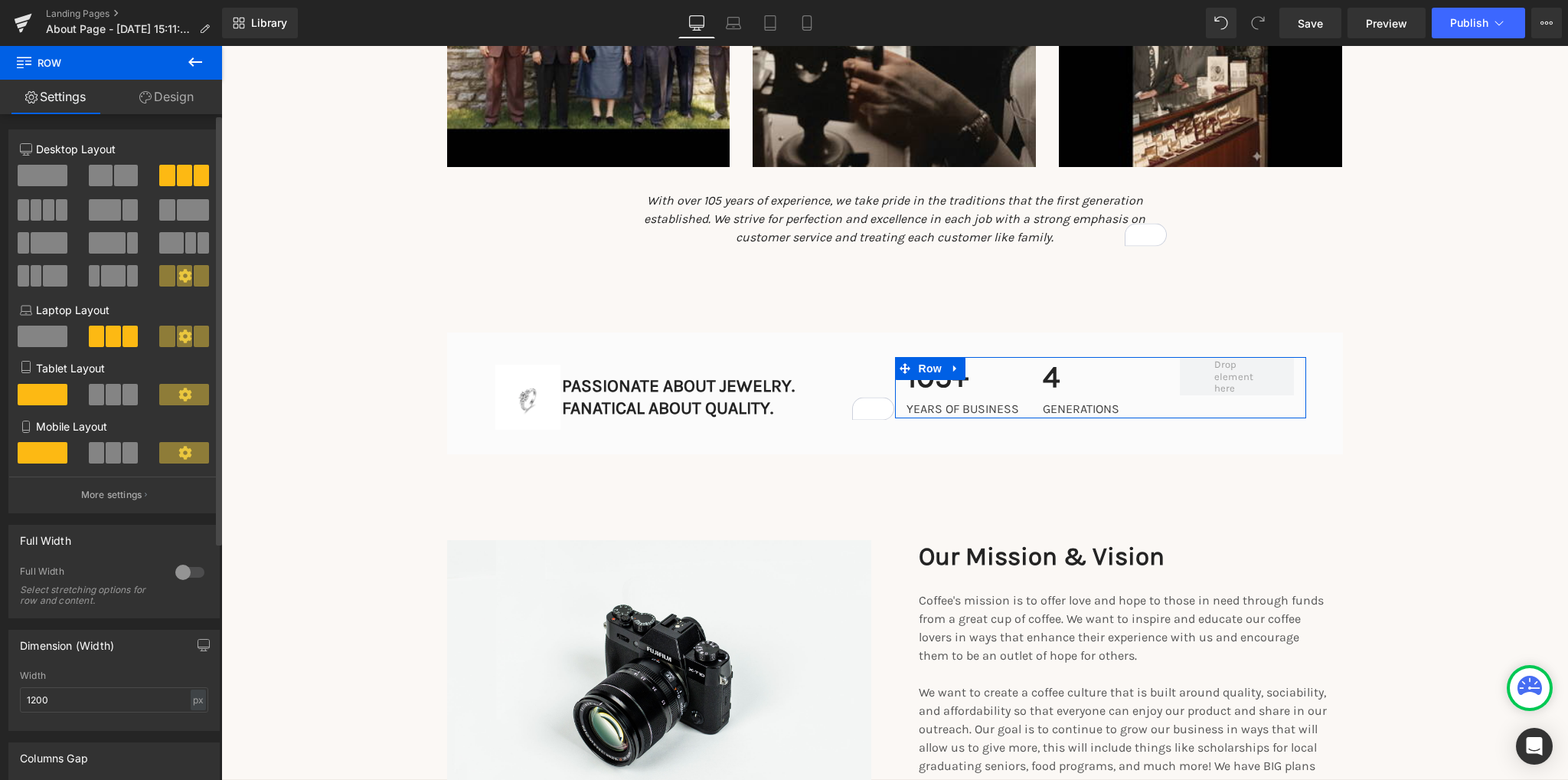
click at [114, 181] on span at bounding box center [126, 175] width 24 height 22
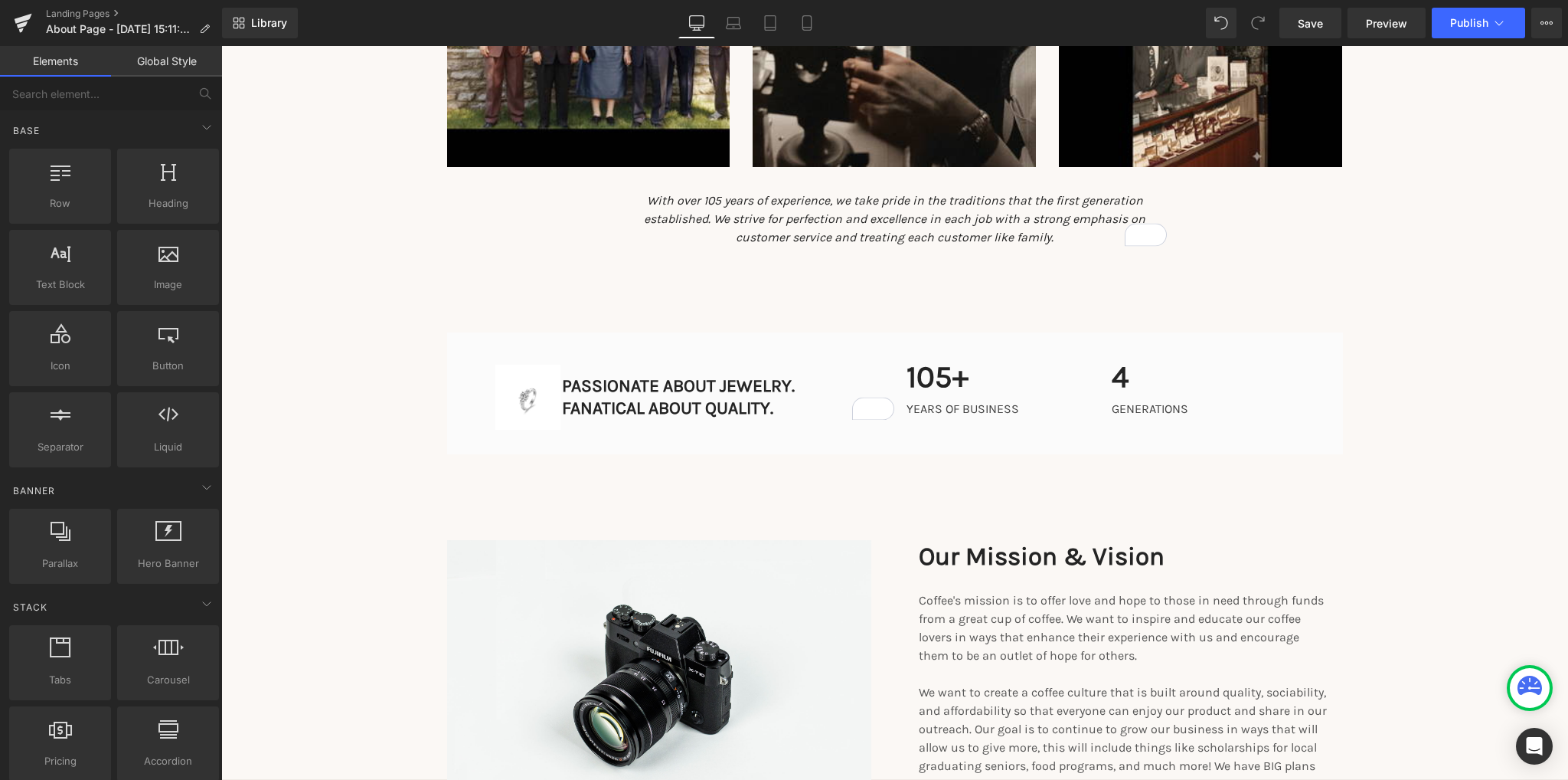
click at [294, 488] on div "Our Story Heading From humble beginnings as a coffee seed to dominating the lan…" at bounding box center [894, 176] width 1347 height 2980
click at [1307, 26] on span "Save" at bounding box center [1310, 23] width 25 height 16
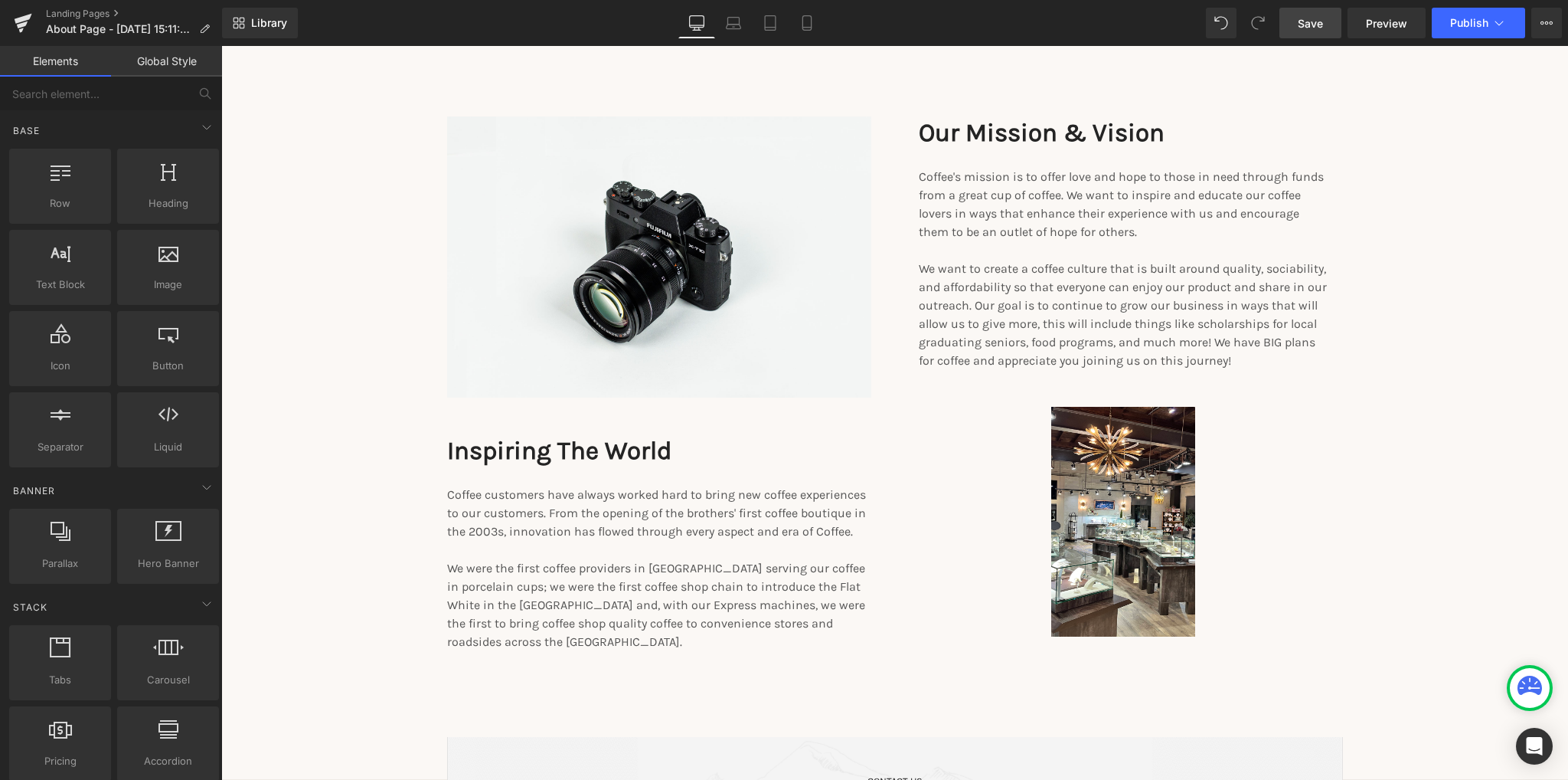
scroll to position [1992, 0]
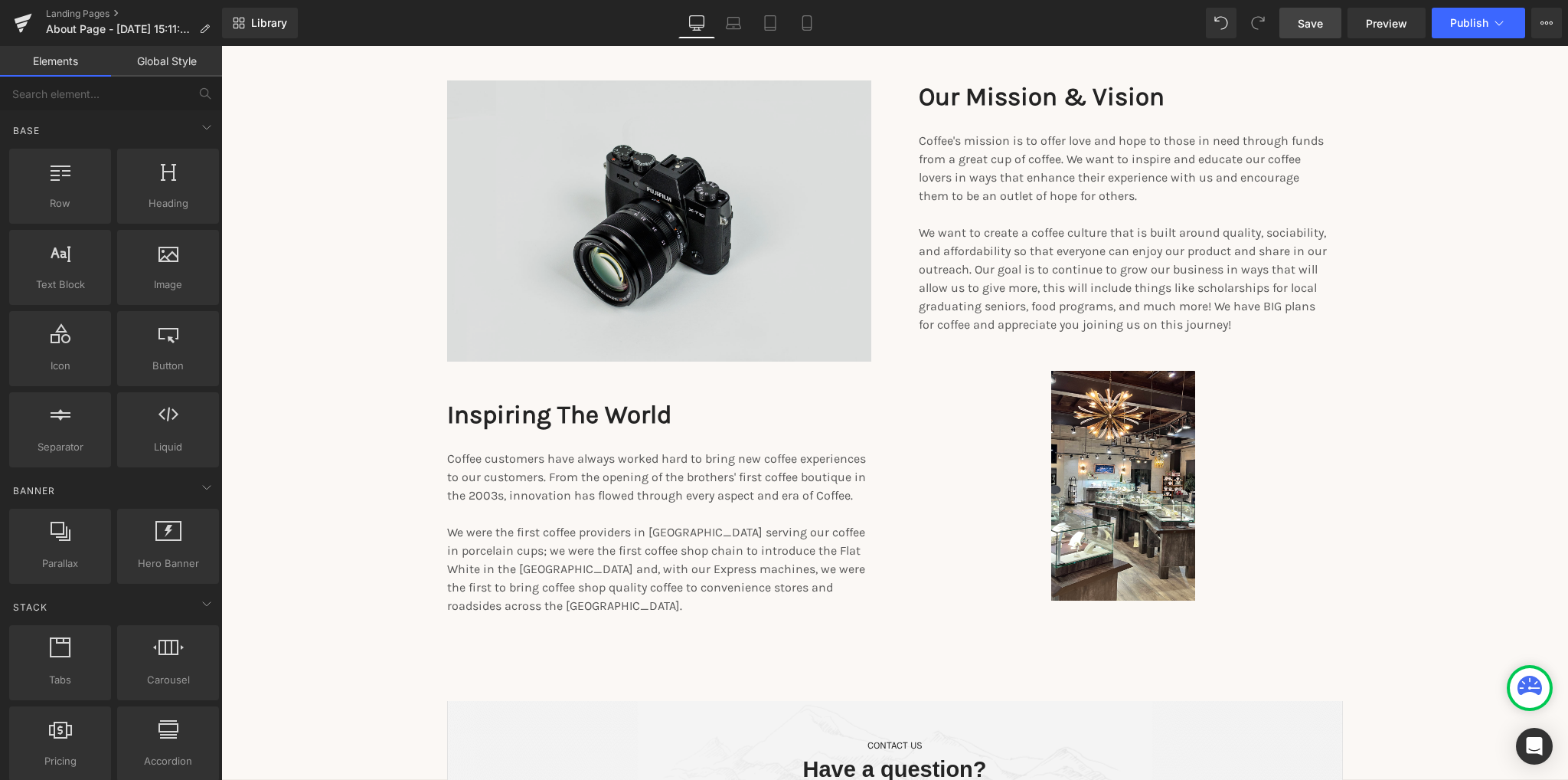
click at [666, 241] on img at bounding box center [659, 221] width 424 height 281
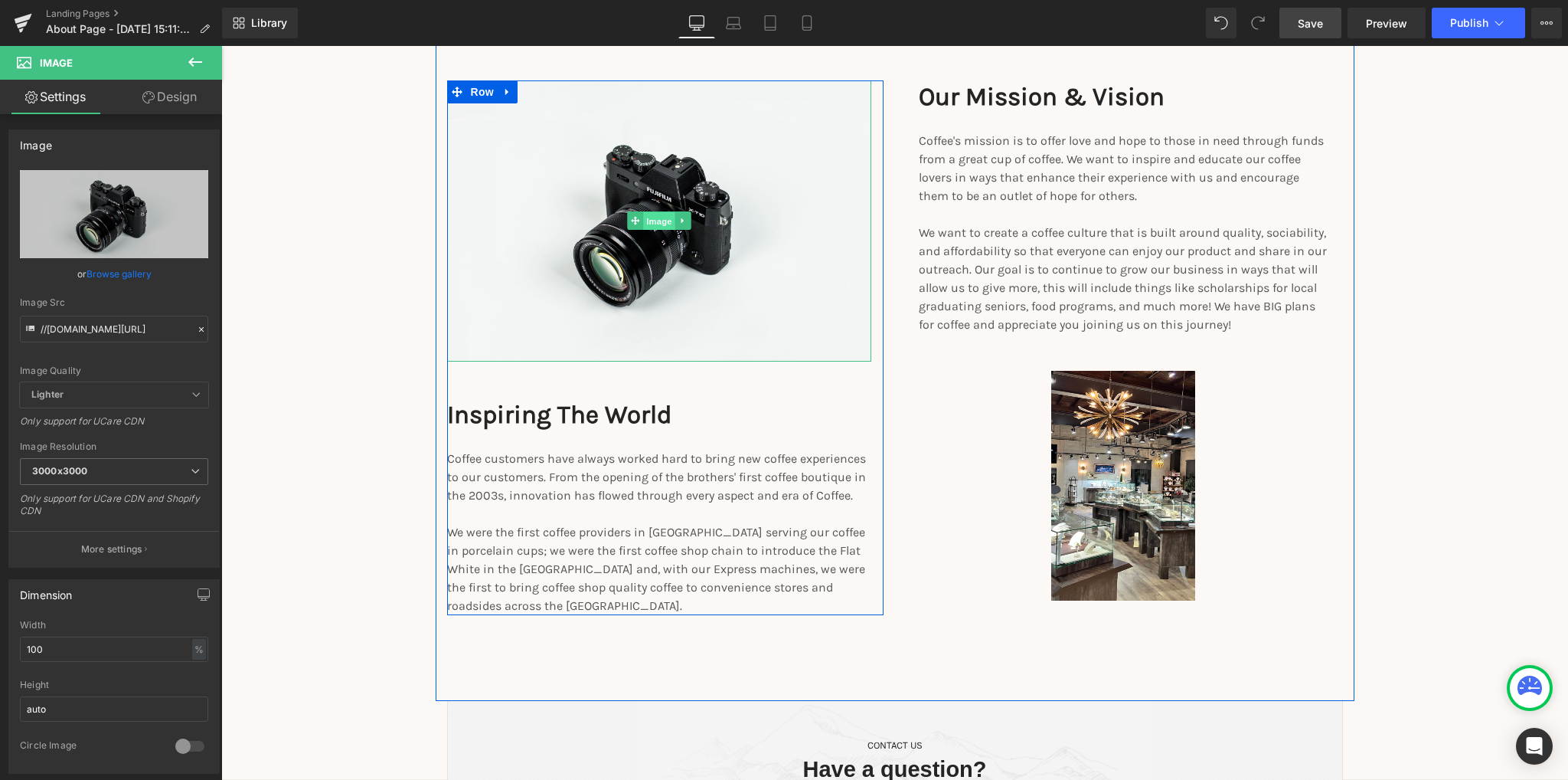
click at [659, 221] on span "Image" at bounding box center [659, 221] width 32 height 18
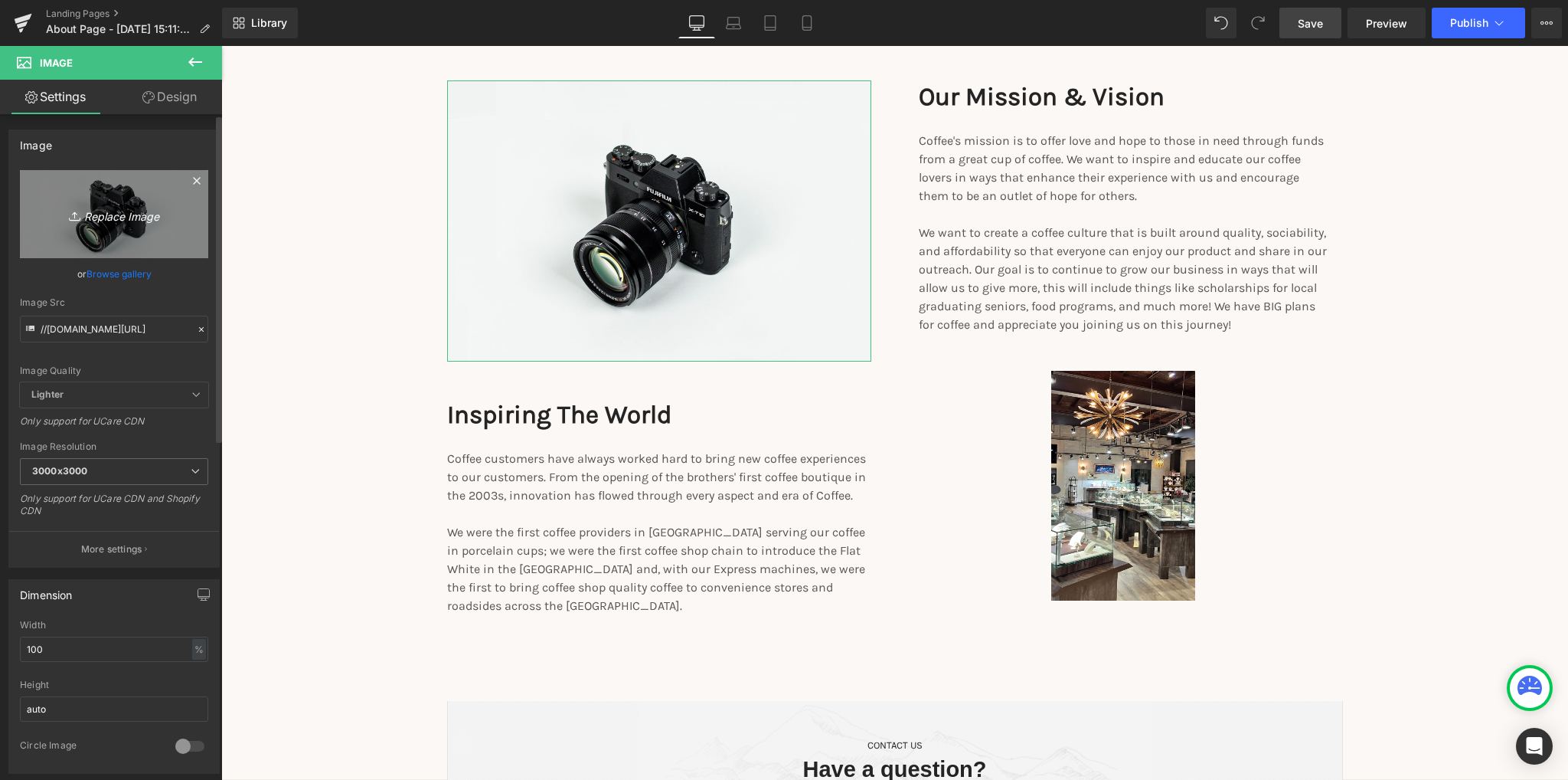
click at [117, 214] on icon "Replace Image" at bounding box center [114, 214] width 123 height 19
click at [123, 216] on icon "Replace Image" at bounding box center [114, 214] width 123 height 19
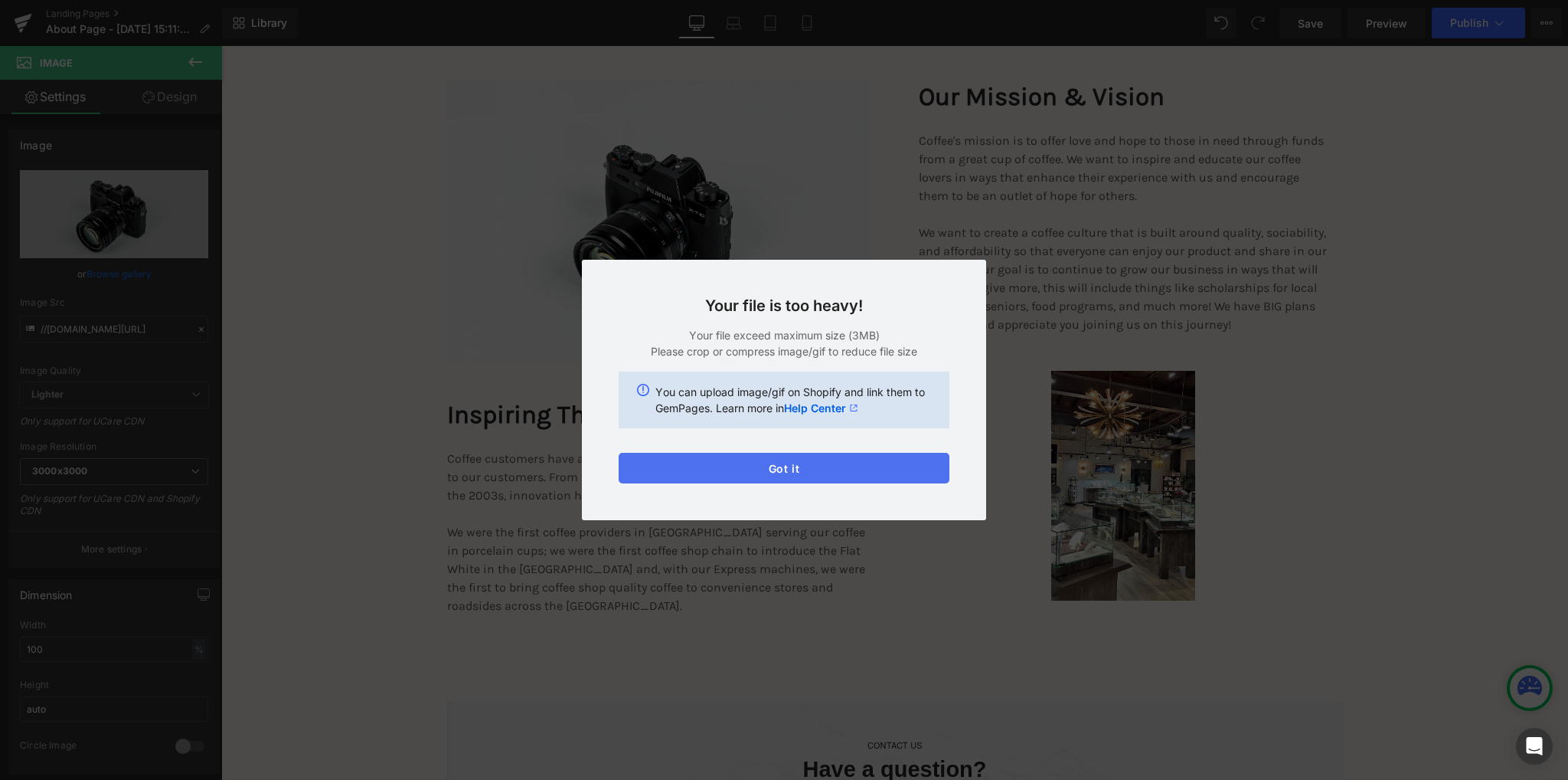
click at [796, 474] on button "Got it" at bounding box center [784, 467] width 330 height 30
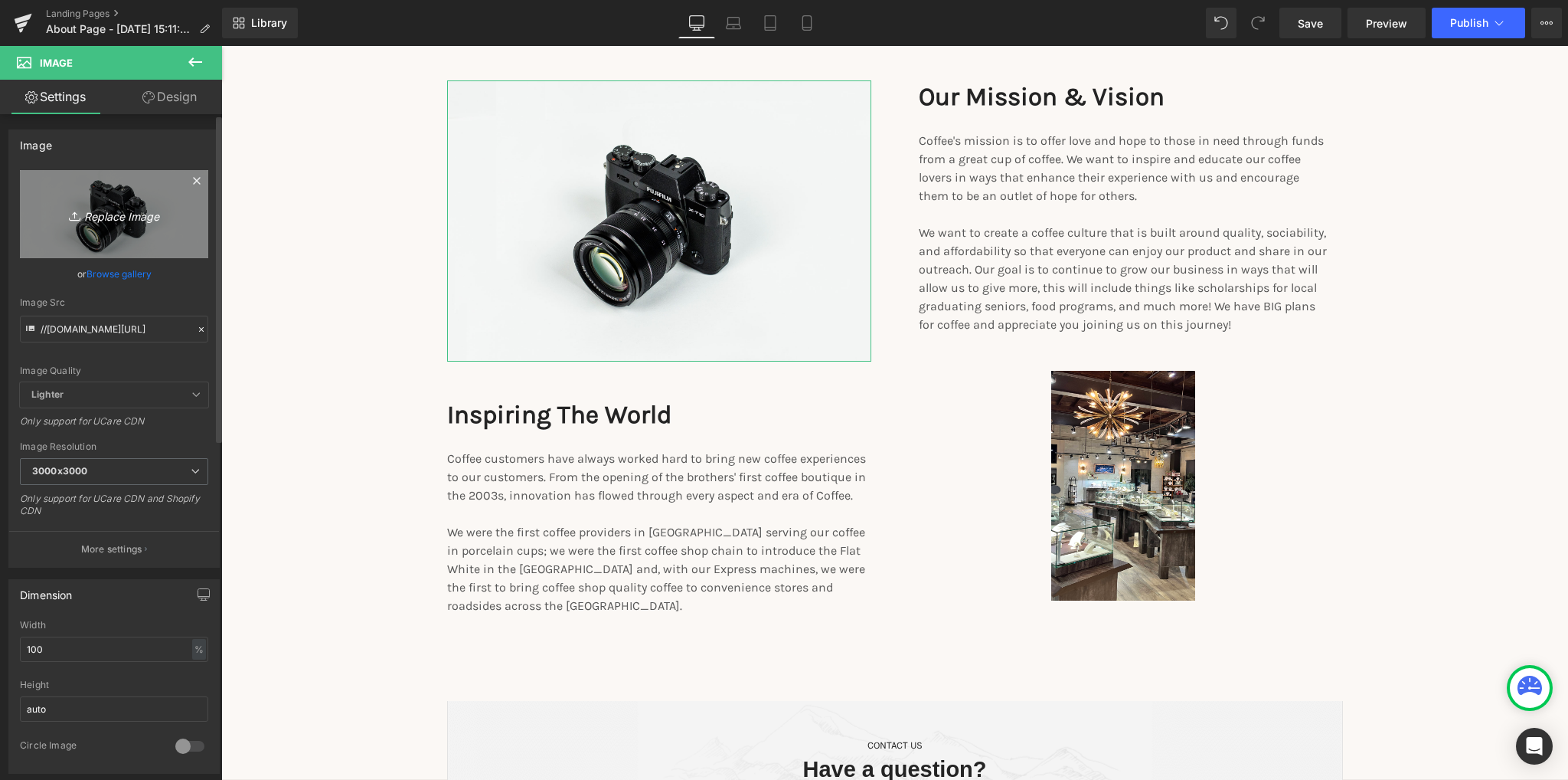
click at [116, 218] on icon "Replace Image" at bounding box center [114, 214] width 123 height 19
type input "C:\fakepath\Untitled design.png"
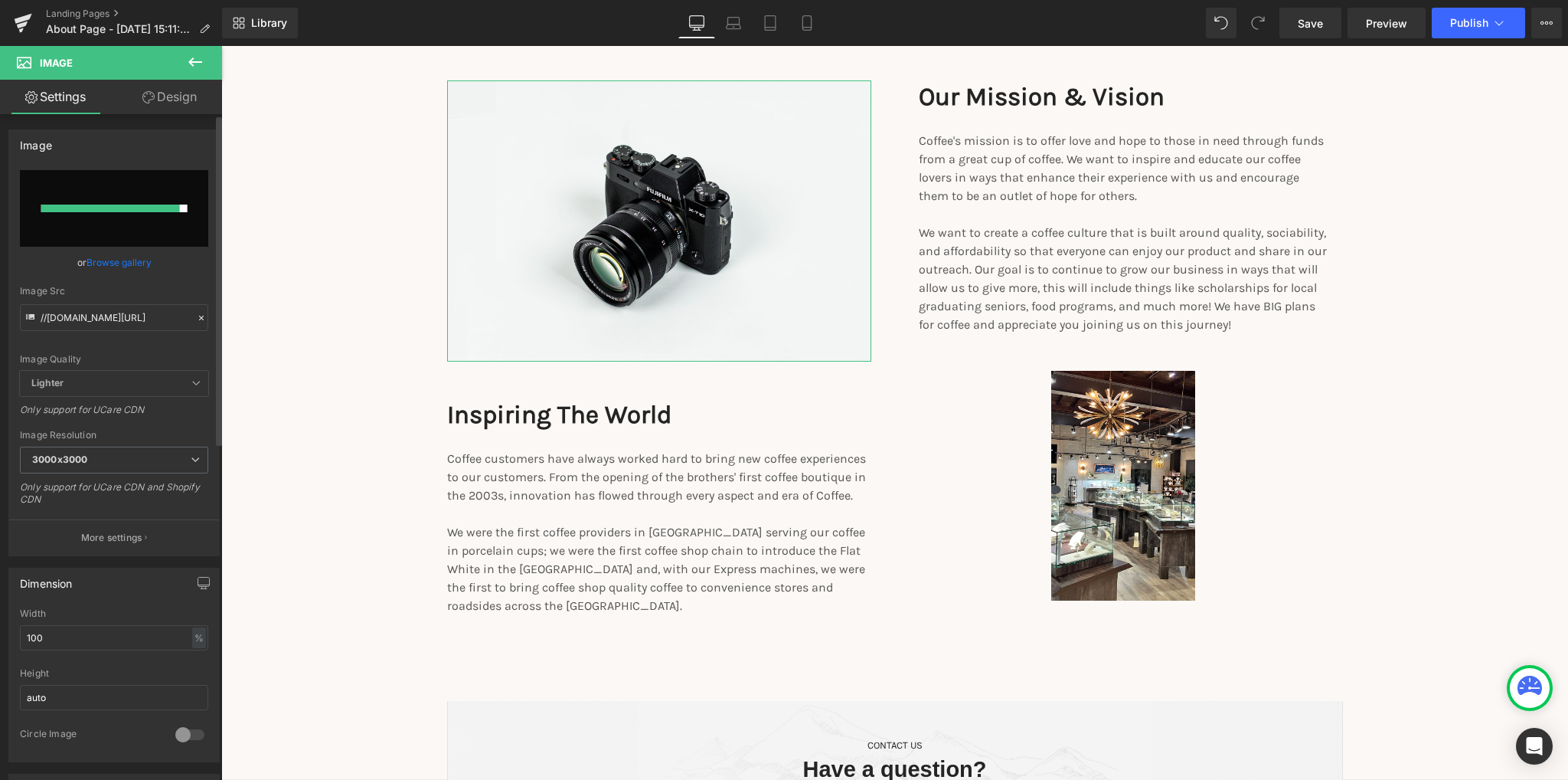
click at [129, 230] on input "file" at bounding box center [113, 208] width 188 height 76
type input "C:\fakepath\Untitled design.png"
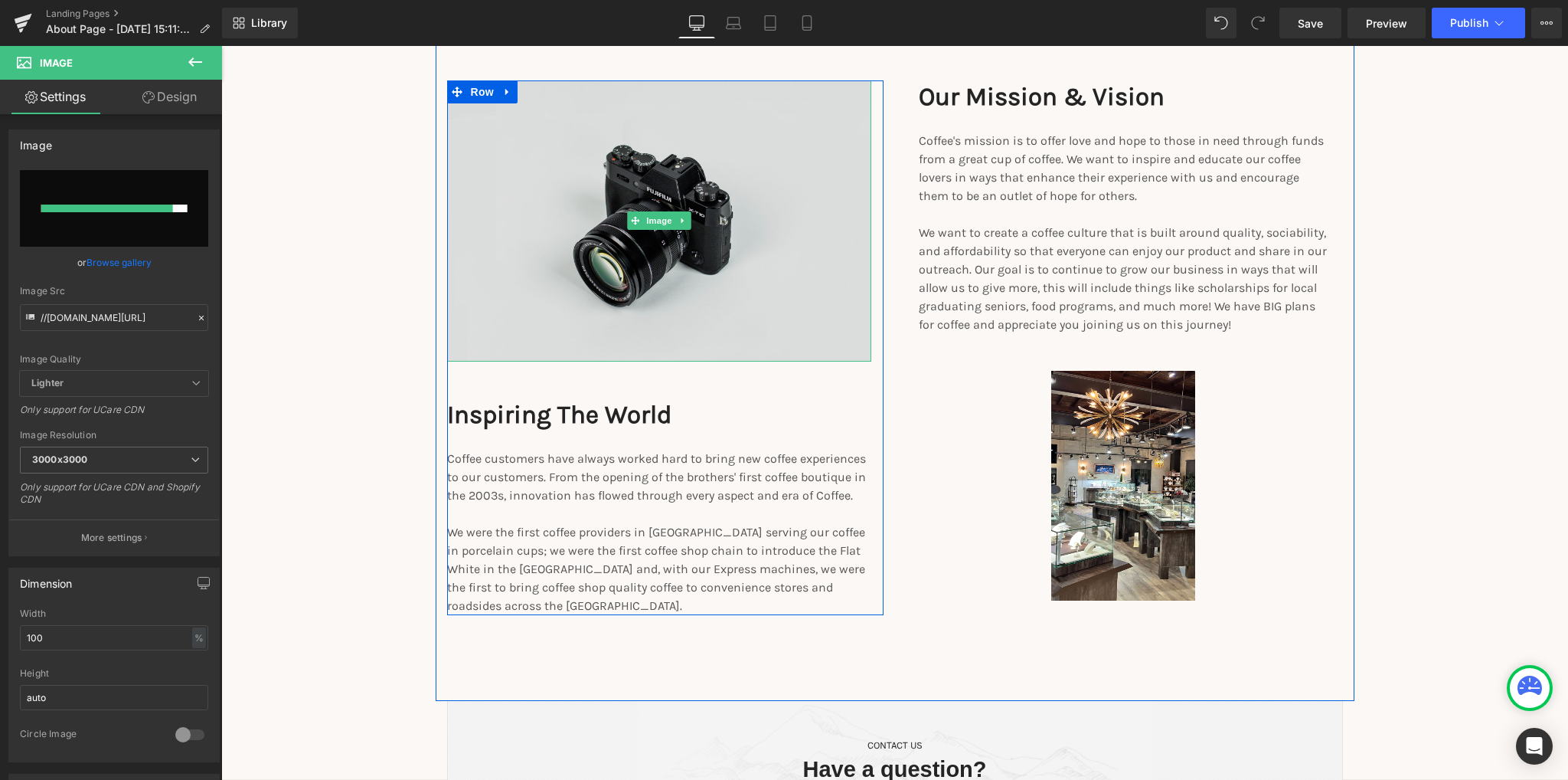
click at [650, 252] on img at bounding box center [659, 221] width 424 height 281
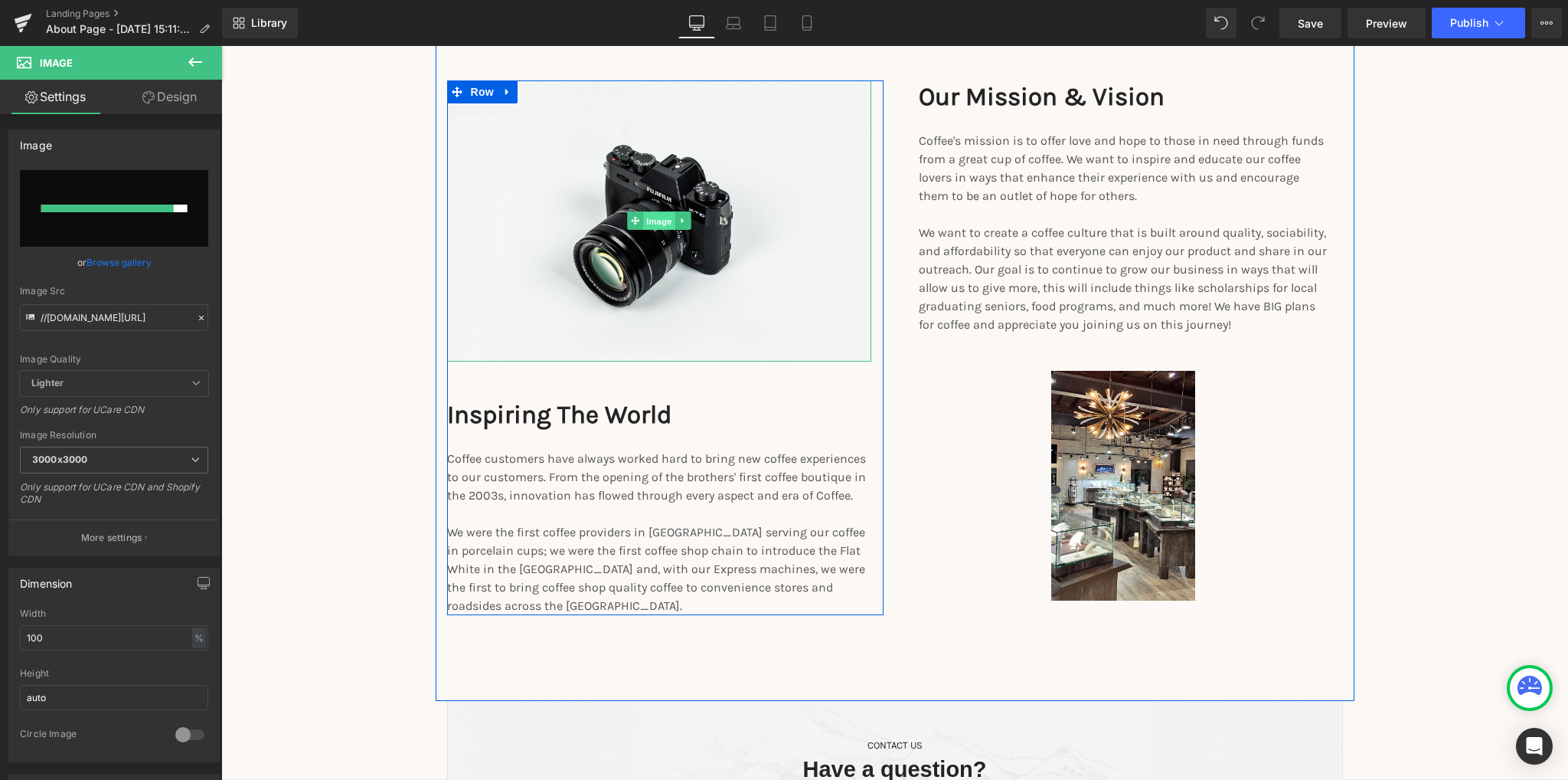
click at [654, 220] on span "Image" at bounding box center [659, 221] width 32 height 18
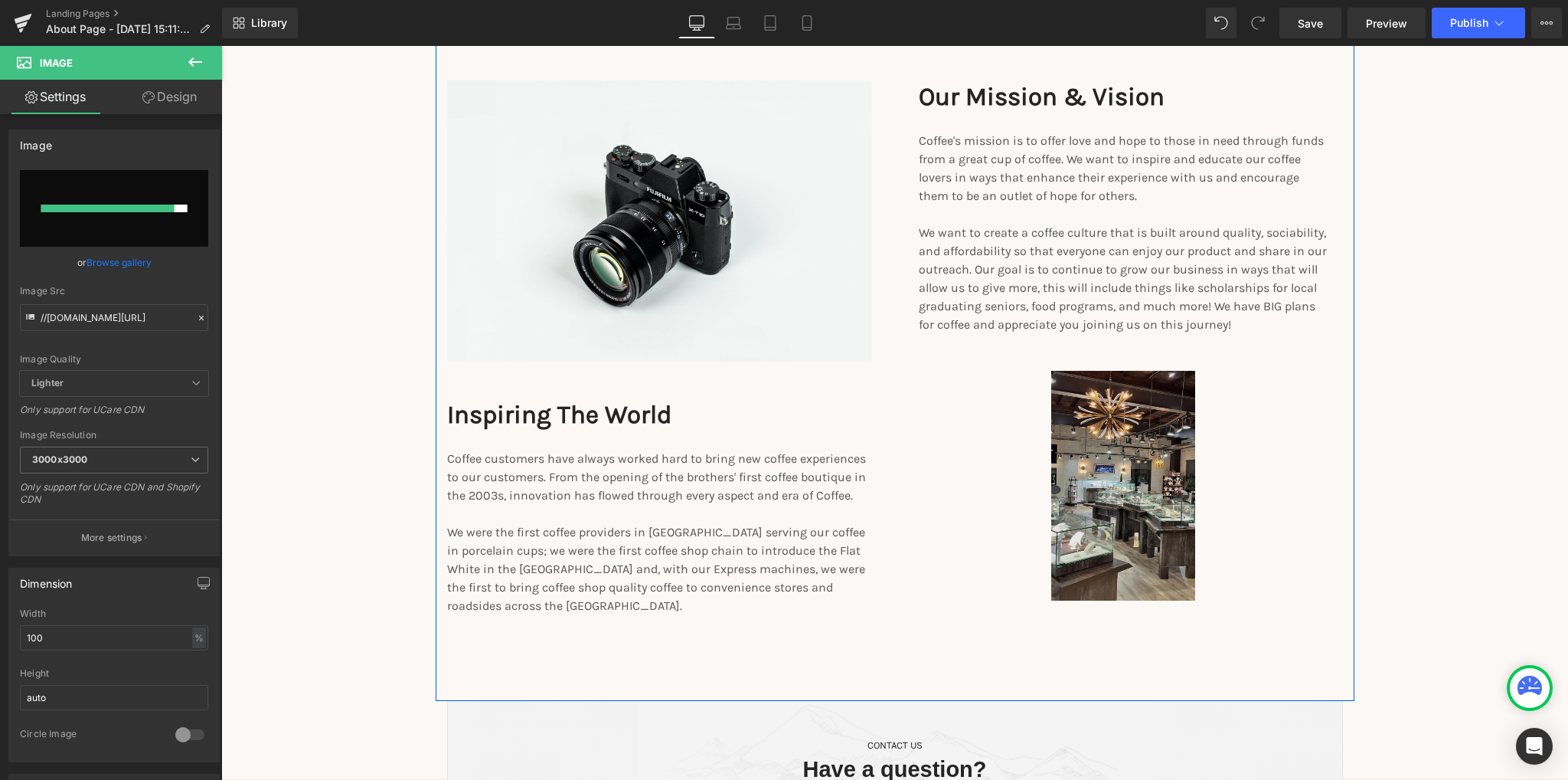
click at [1104, 460] on img at bounding box center [1122, 485] width 143 height 229
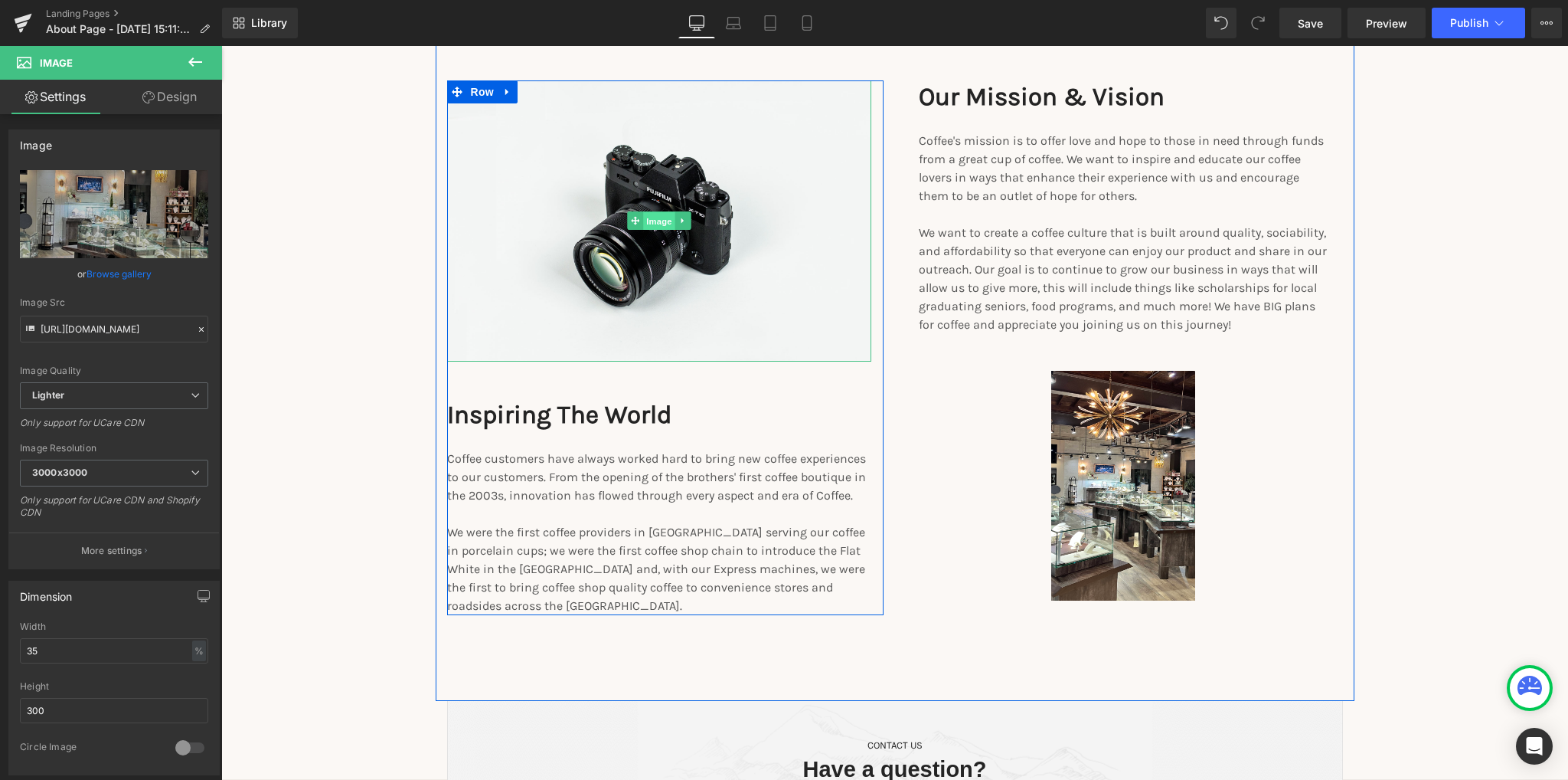
click at [655, 222] on span "Image" at bounding box center [659, 221] width 32 height 18
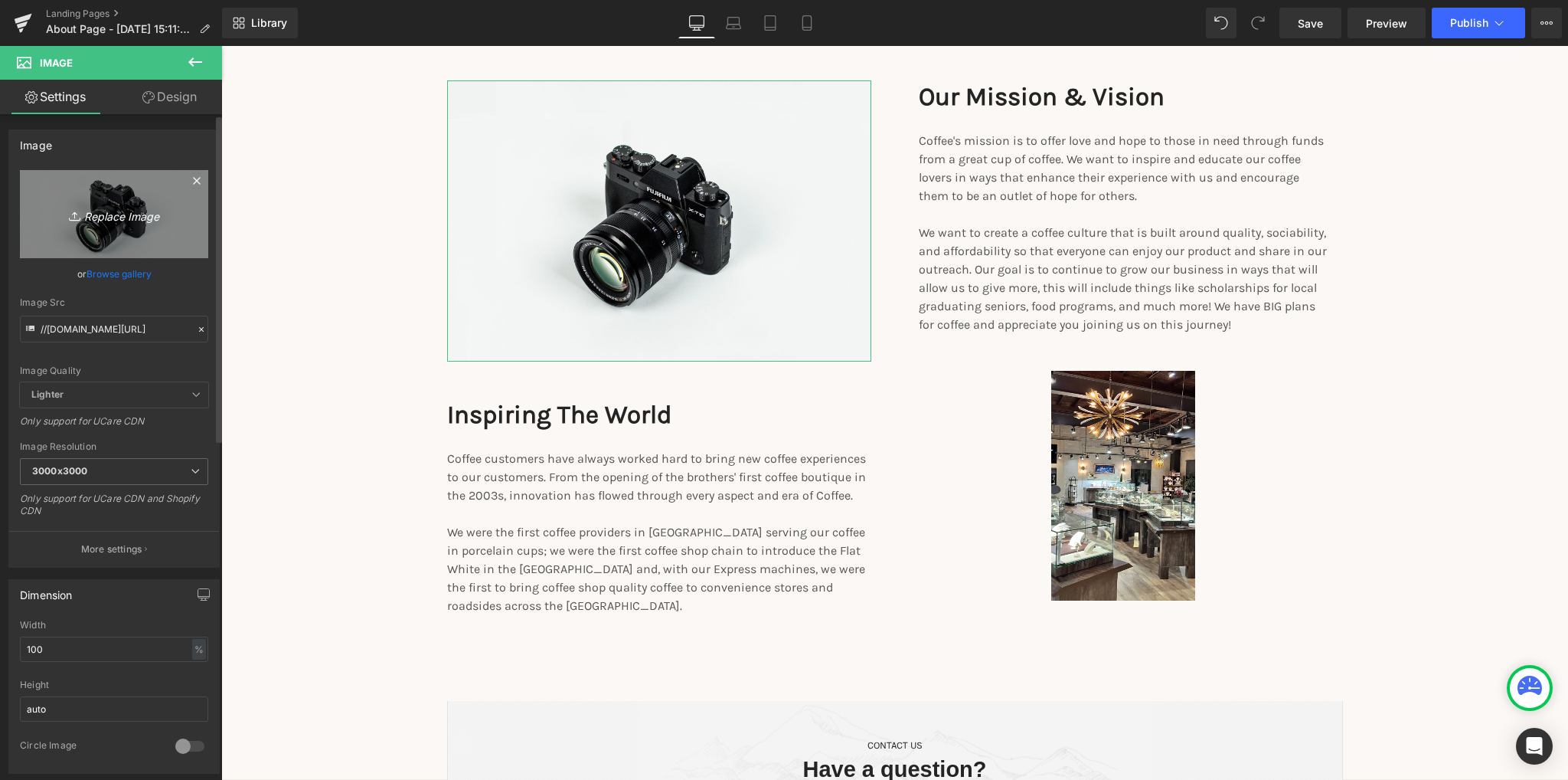
click at [143, 212] on icon "Replace Image" at bounding box center [114, 214] width 123 height 19
type input "C:\fakepath\Untitled design.png"
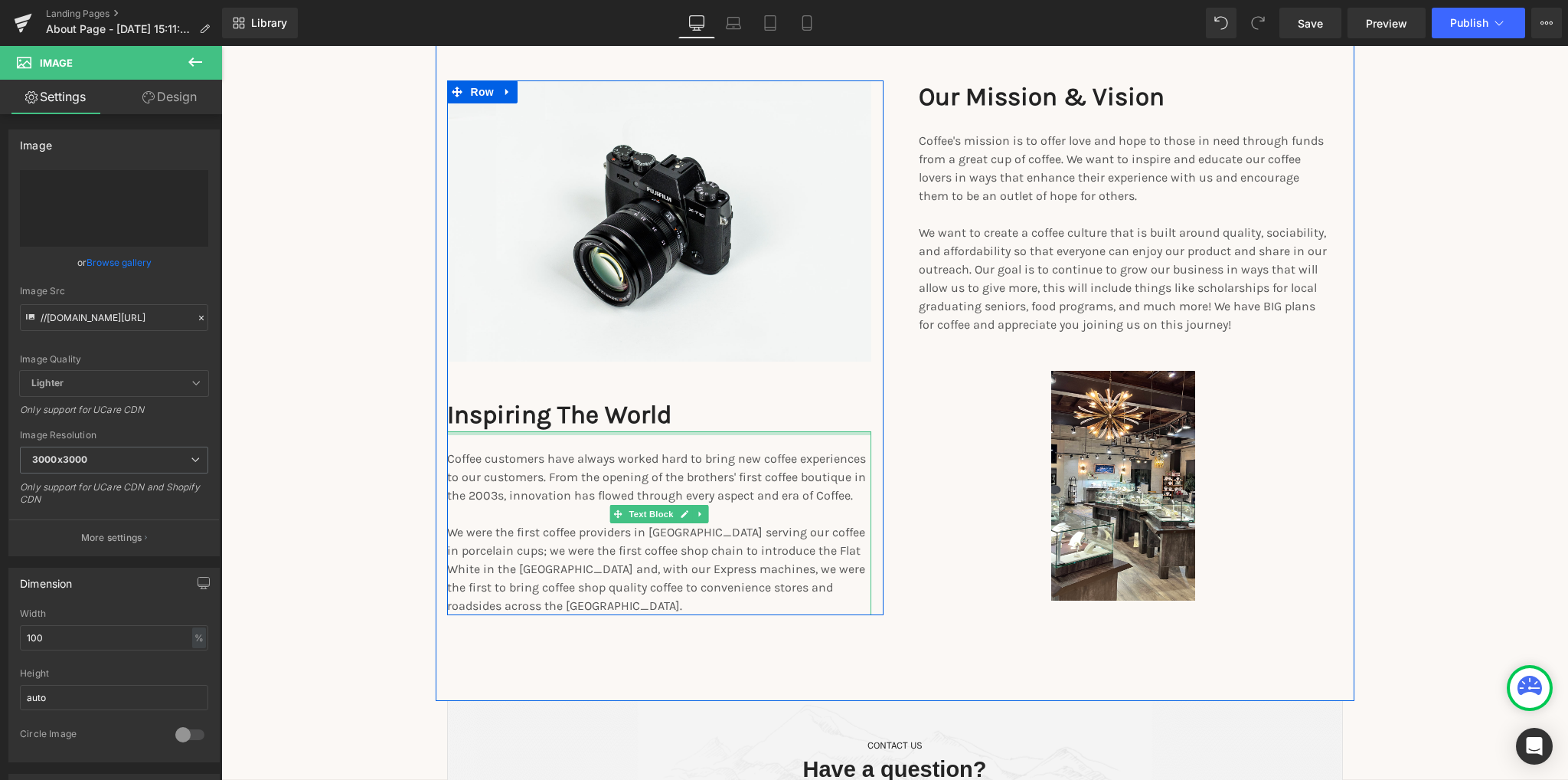
type input "[URL][DOMAIN_NAME]"
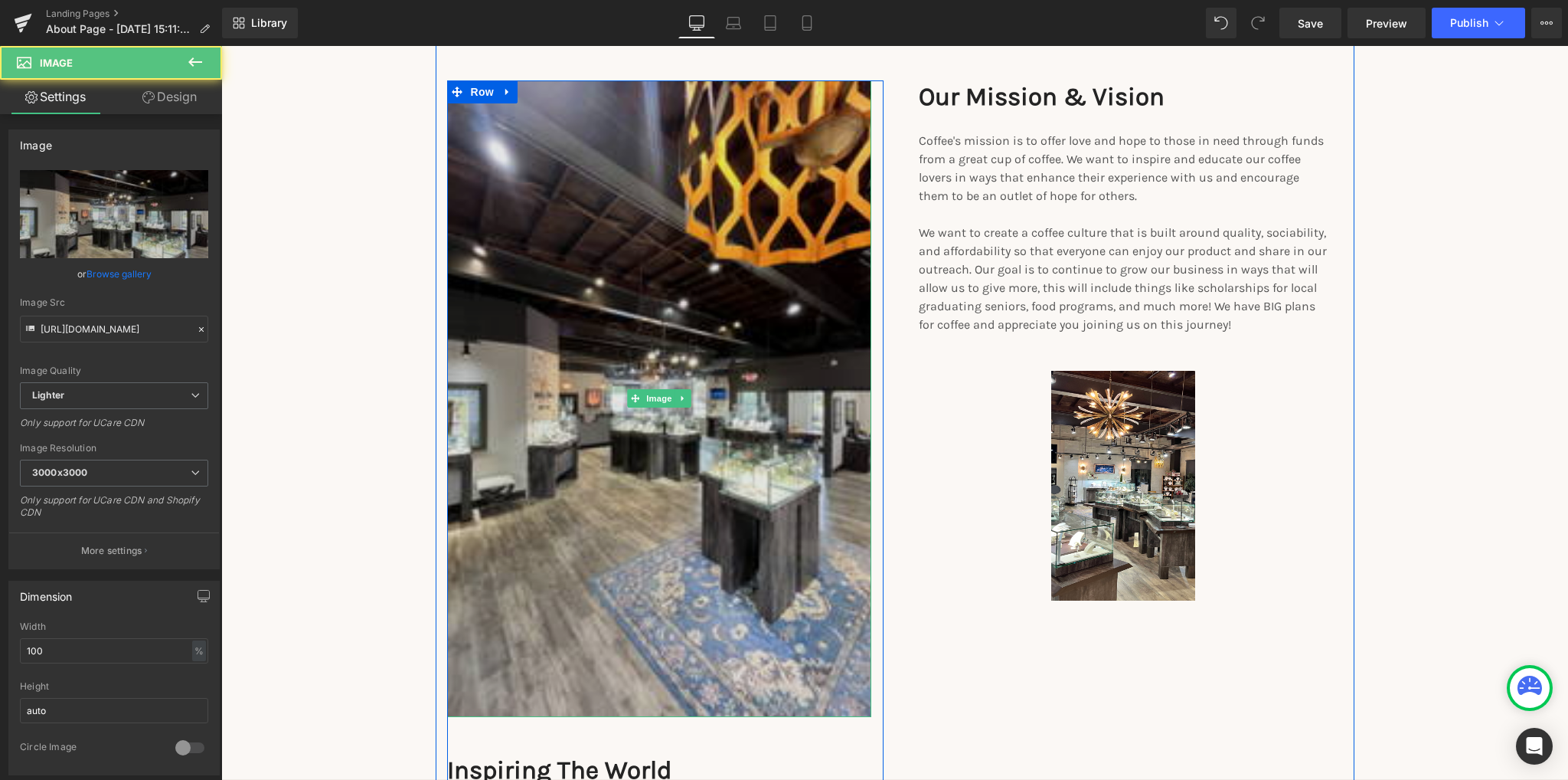
click at [732, 508] on img at bounding box center [659, 398] width 424 height 636
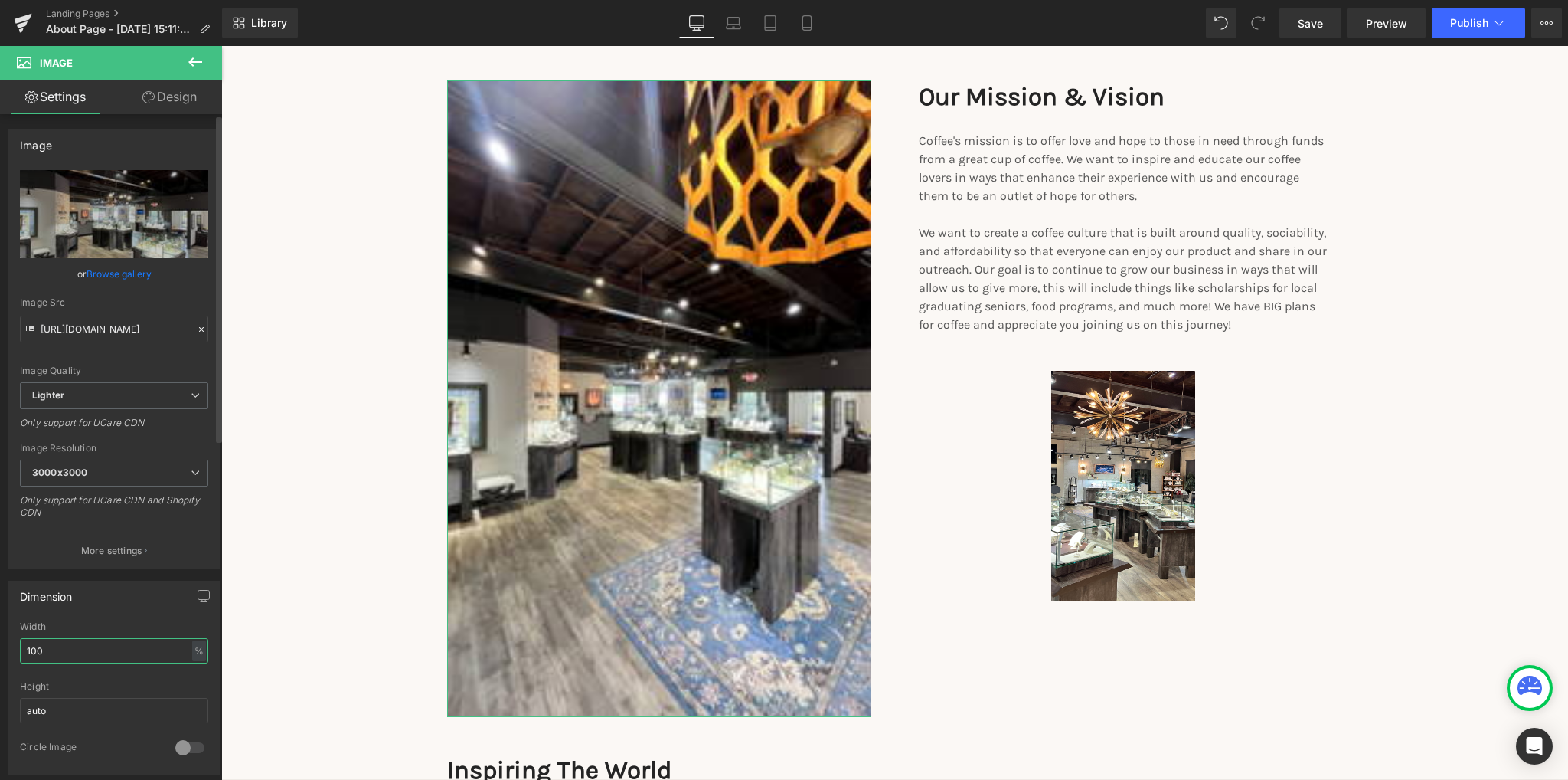
click at [56, 647] on input "100" at bounding box center [113, 651] width 188 height 25
type input "50"
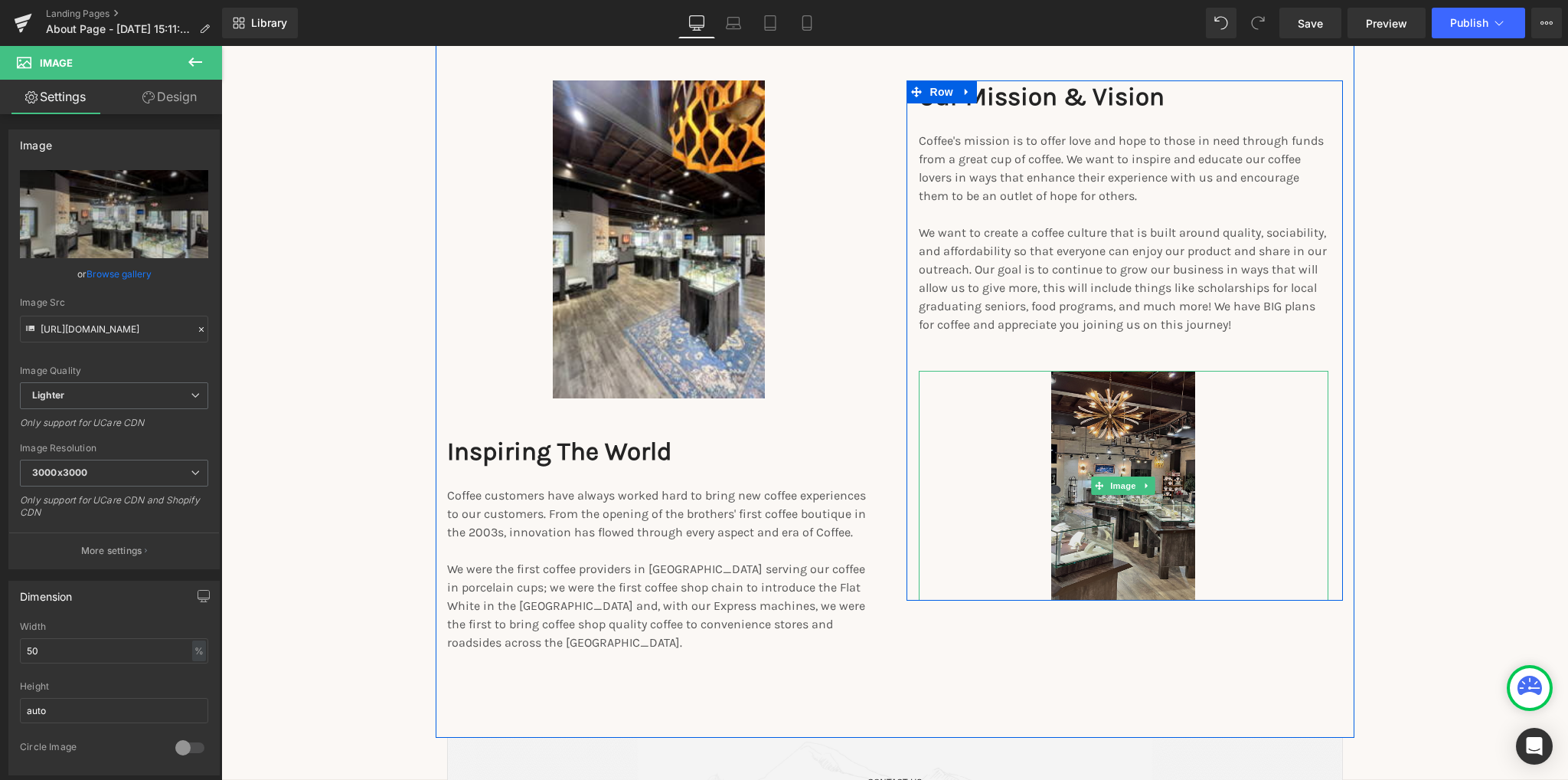
click at [1148, 506] on img at bounding box center [1122, 485] width 143 height 229
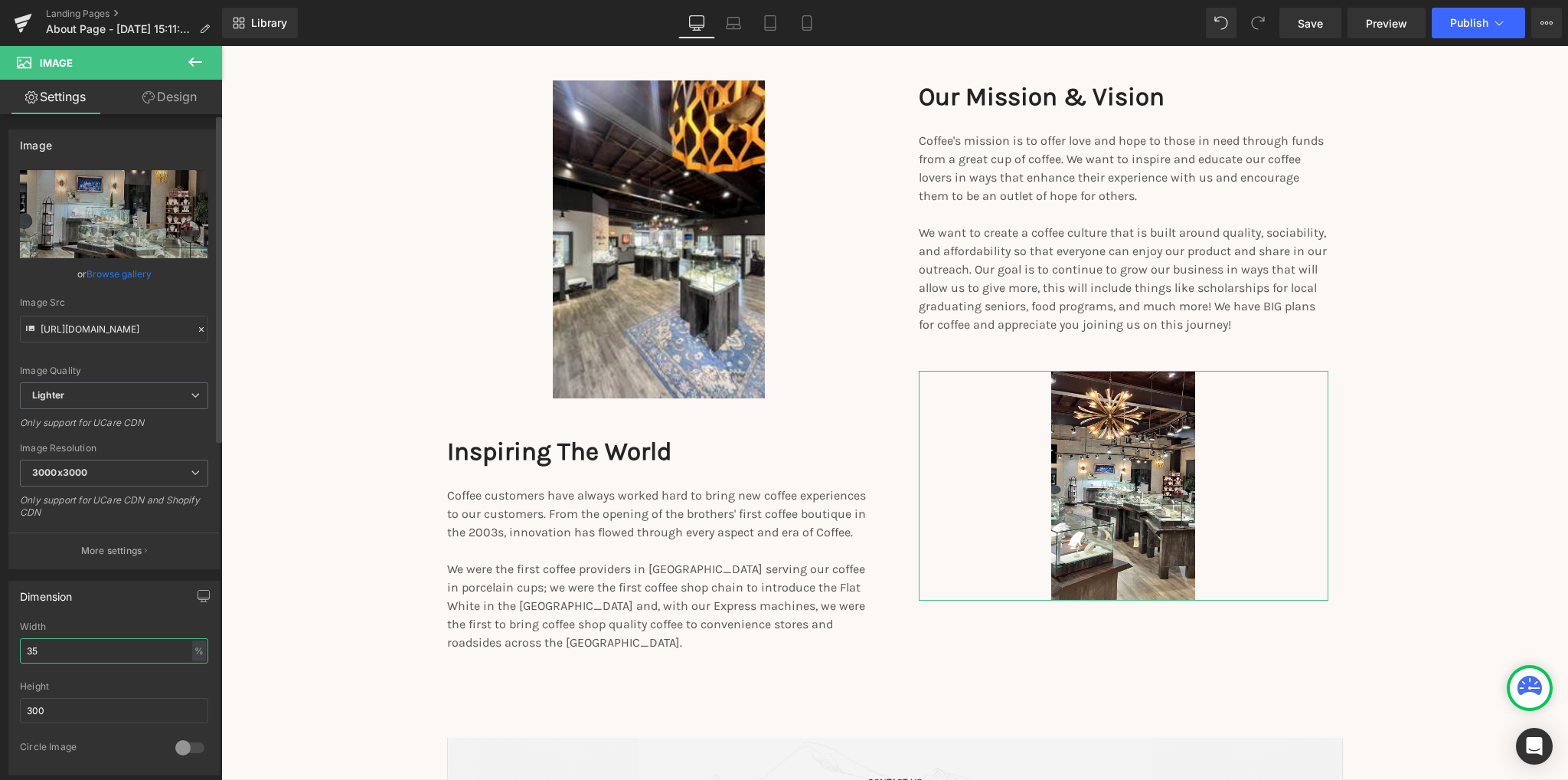
drag, startPoint x: 48, startPoint y: 649, endPoint x: 15, endPoint y: 653, distance: 33.2
click at [15, 653] on div "35% Width 35 % % px 300px Height 300 0 Circle Image" at bounding box center [114, 698] width 210 height 153
drag, startPoint x: 59, startPoint y: 705, endPoint x: 11, endPoint y: 713, distance: 48.7
click at [11, 713] on div "35% Width 35 % % px 300px Height 300 0 Circle Image" at bounding box center [114, 698] width 210 height 153
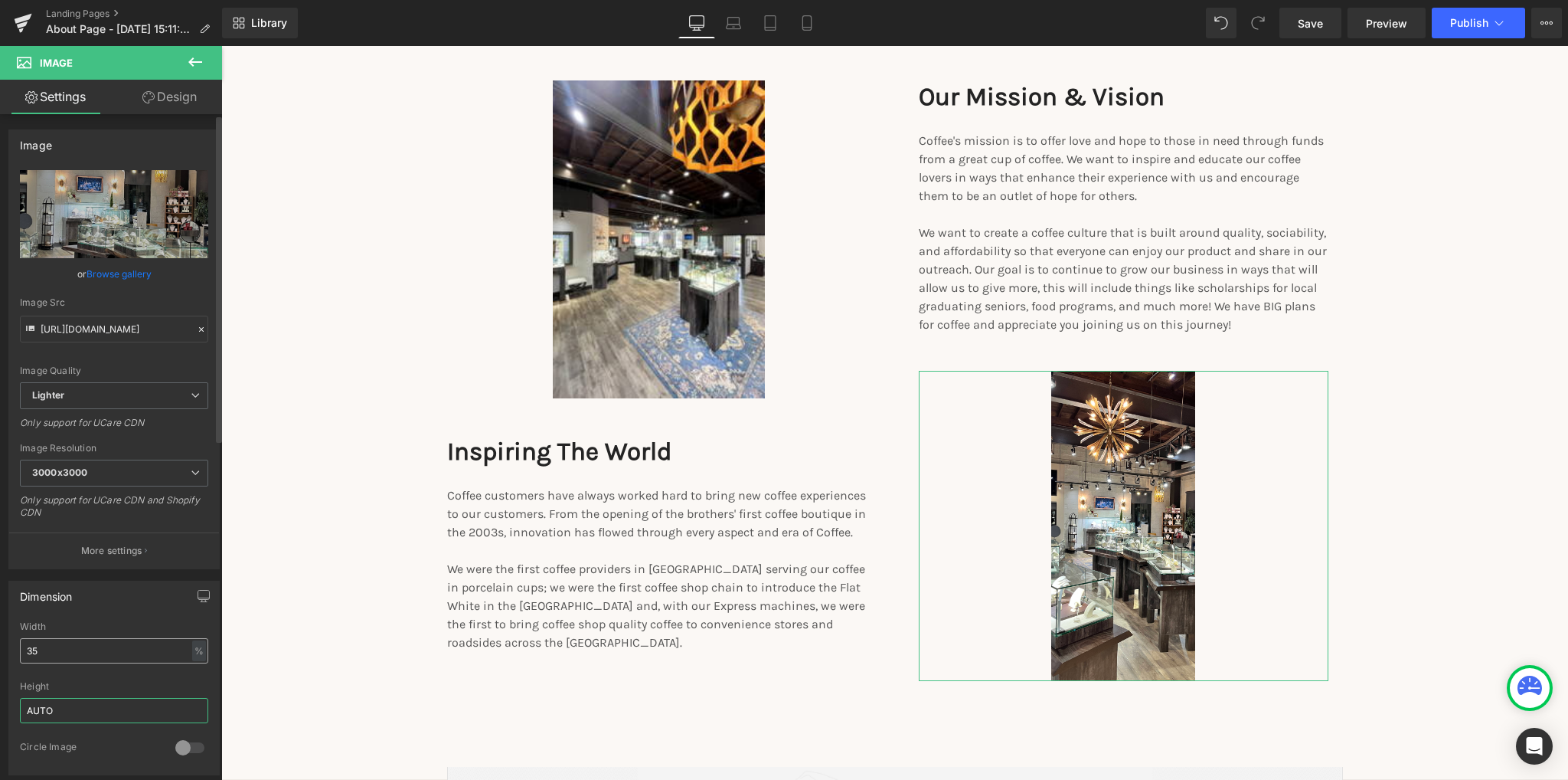
type input "AUTO"
click at [55, 653] on input "35" at bounding box center [113, 651] width 188 height 25
click at [55, 648] on input "35" at bounding box center [113, 651] width 188 height 25
type input "50"
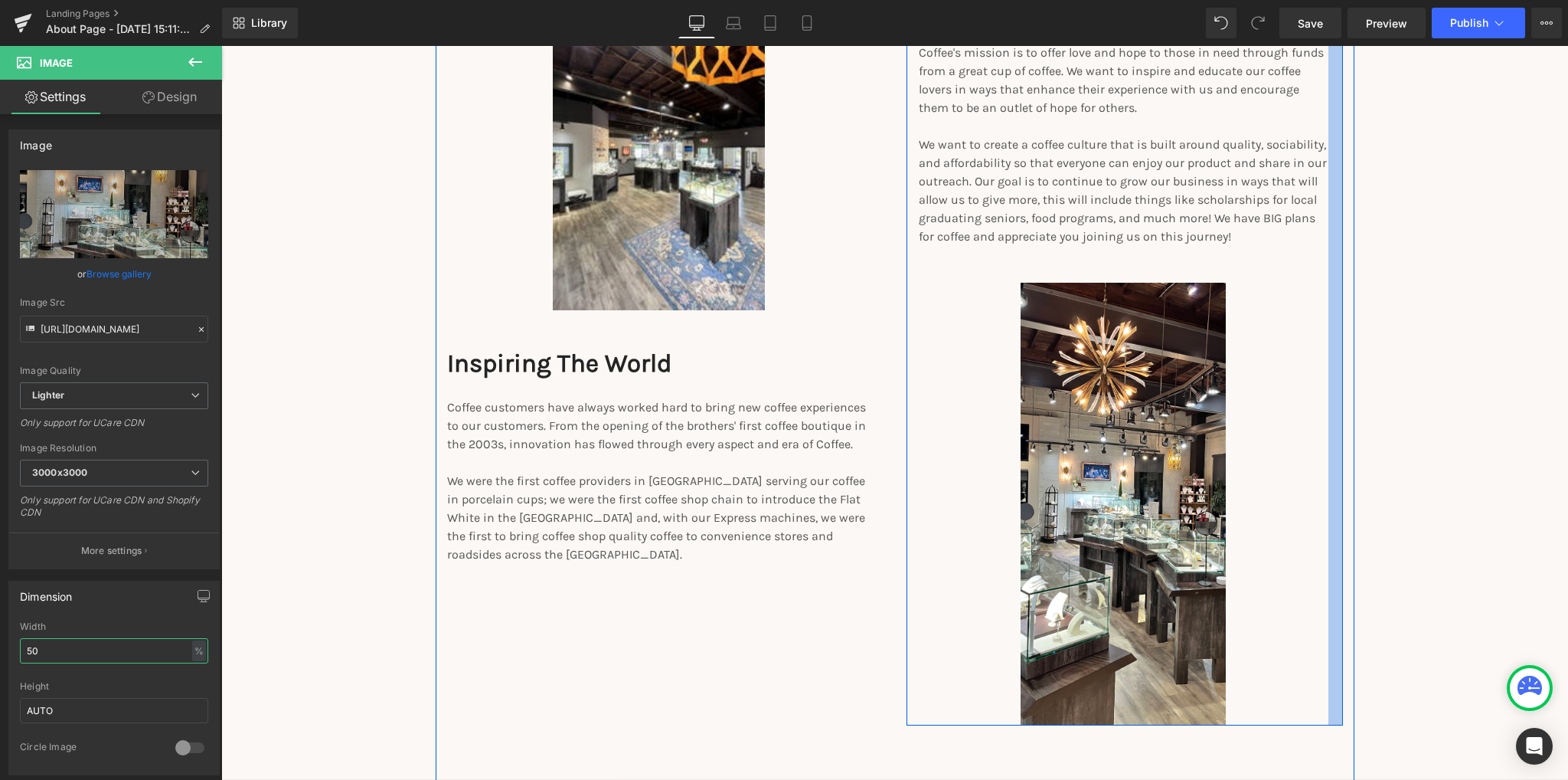
scroll to position [2068, 0]
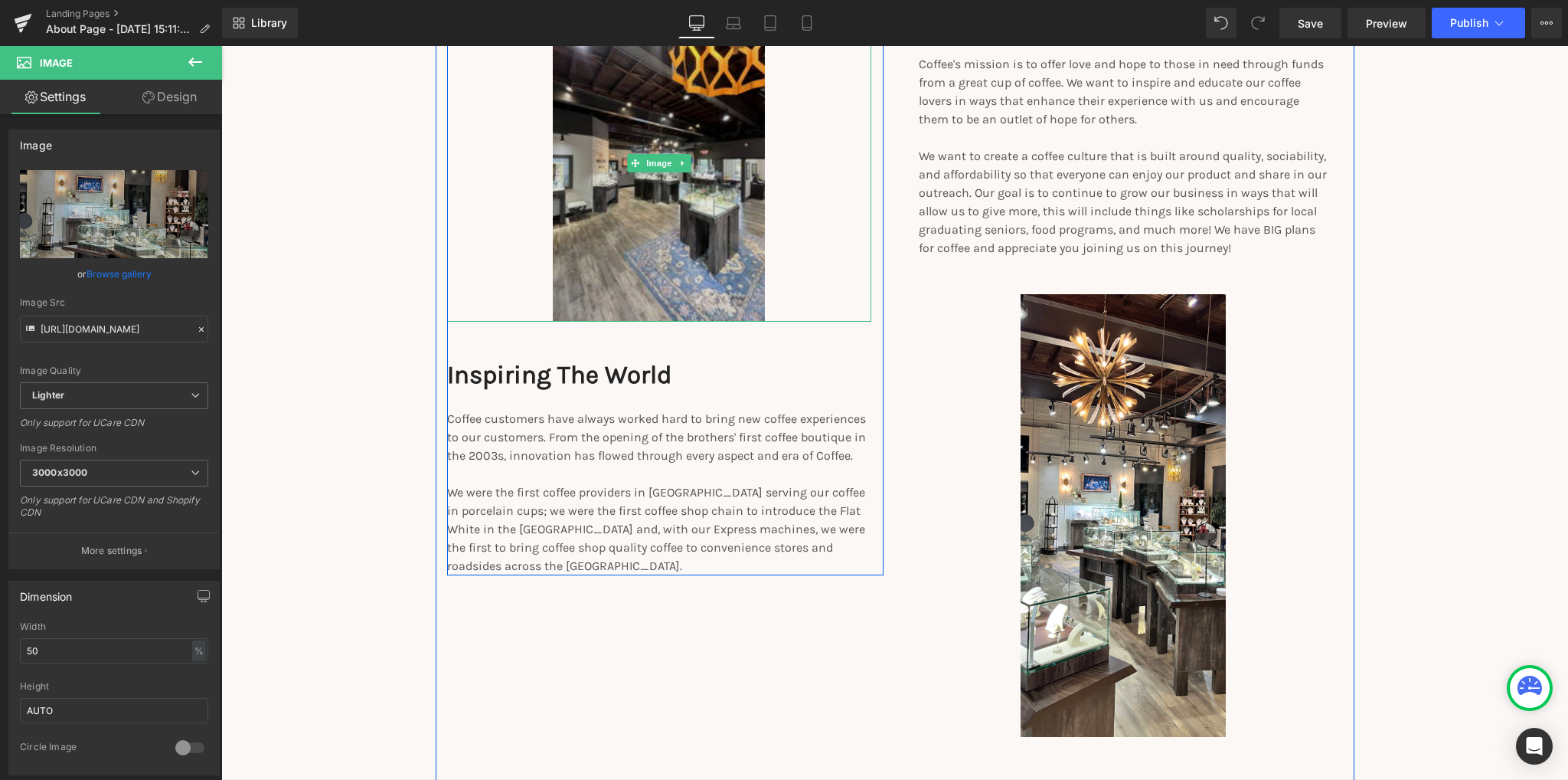
click at [745, 229] on img at bounding box center [659, 162] width 212 height 318
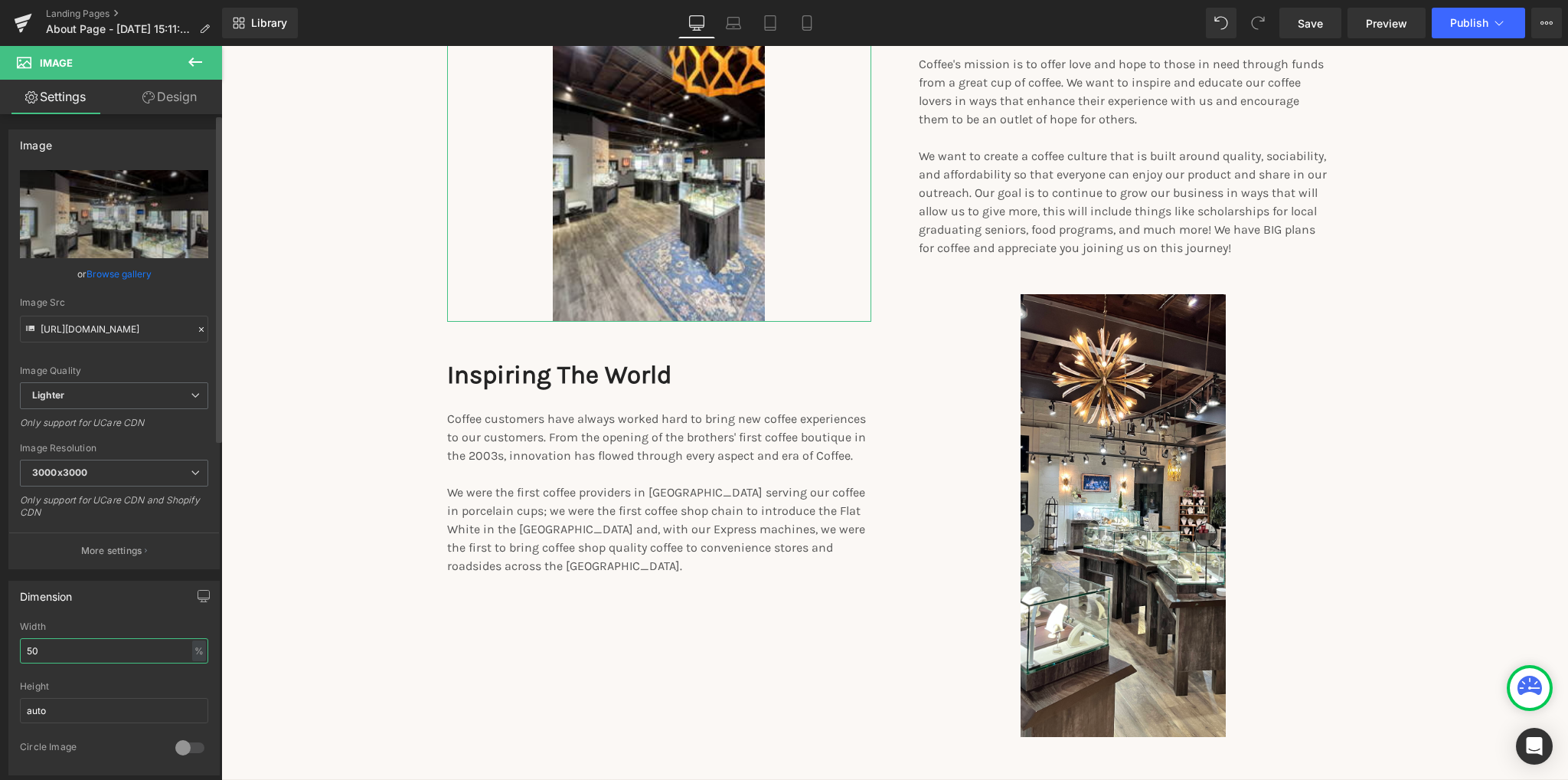
drag, startPoint x: 43, startPoint y: 649, endPoint x: 25, endPoint y: 647, distance: 18.1
click at [25, 647] on input "50" at bounding box center [113, 651] width 188 height 25
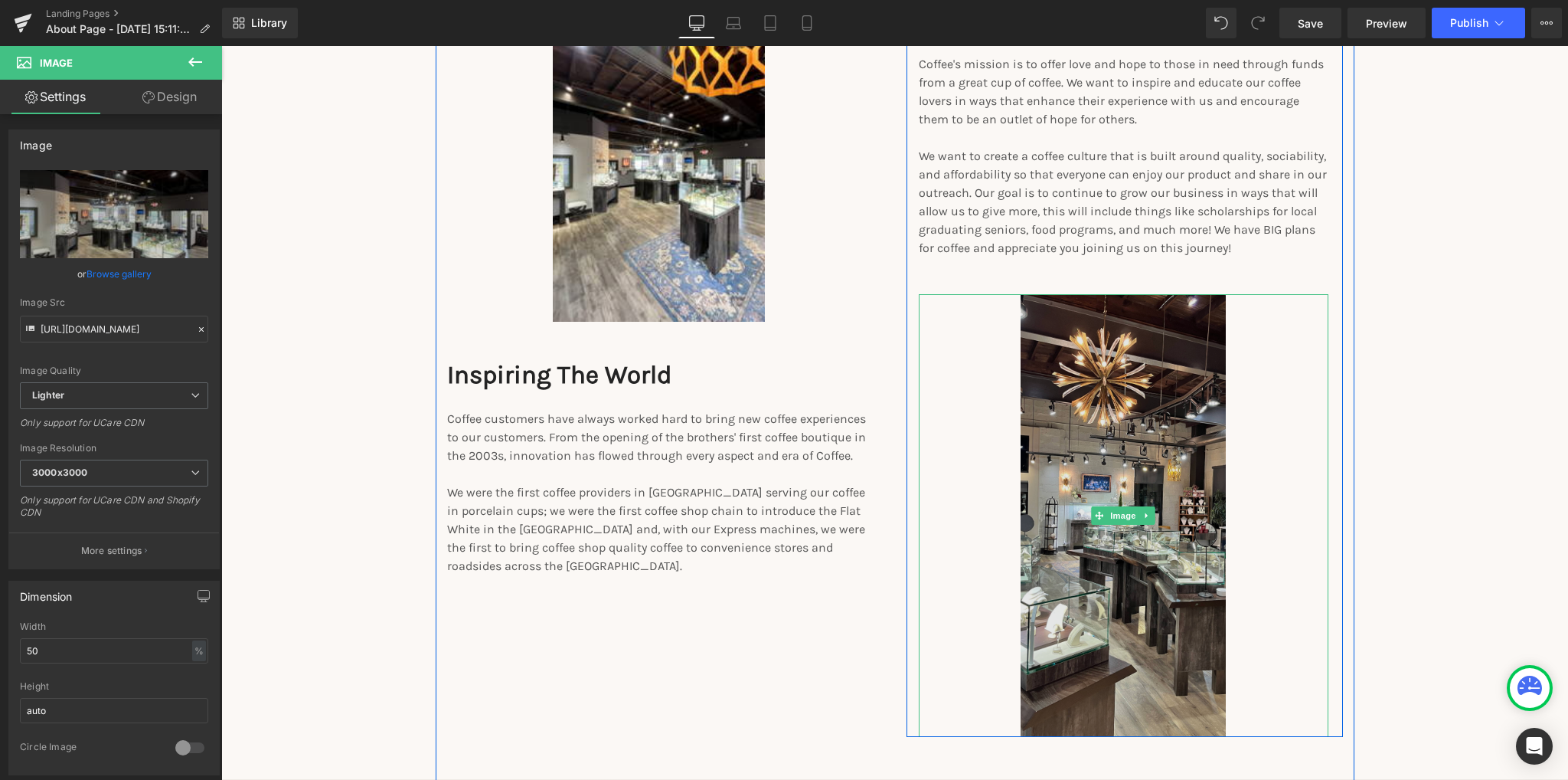
click at [1155, 608] on img at bounding box center [1122, 516] width 205 height 444
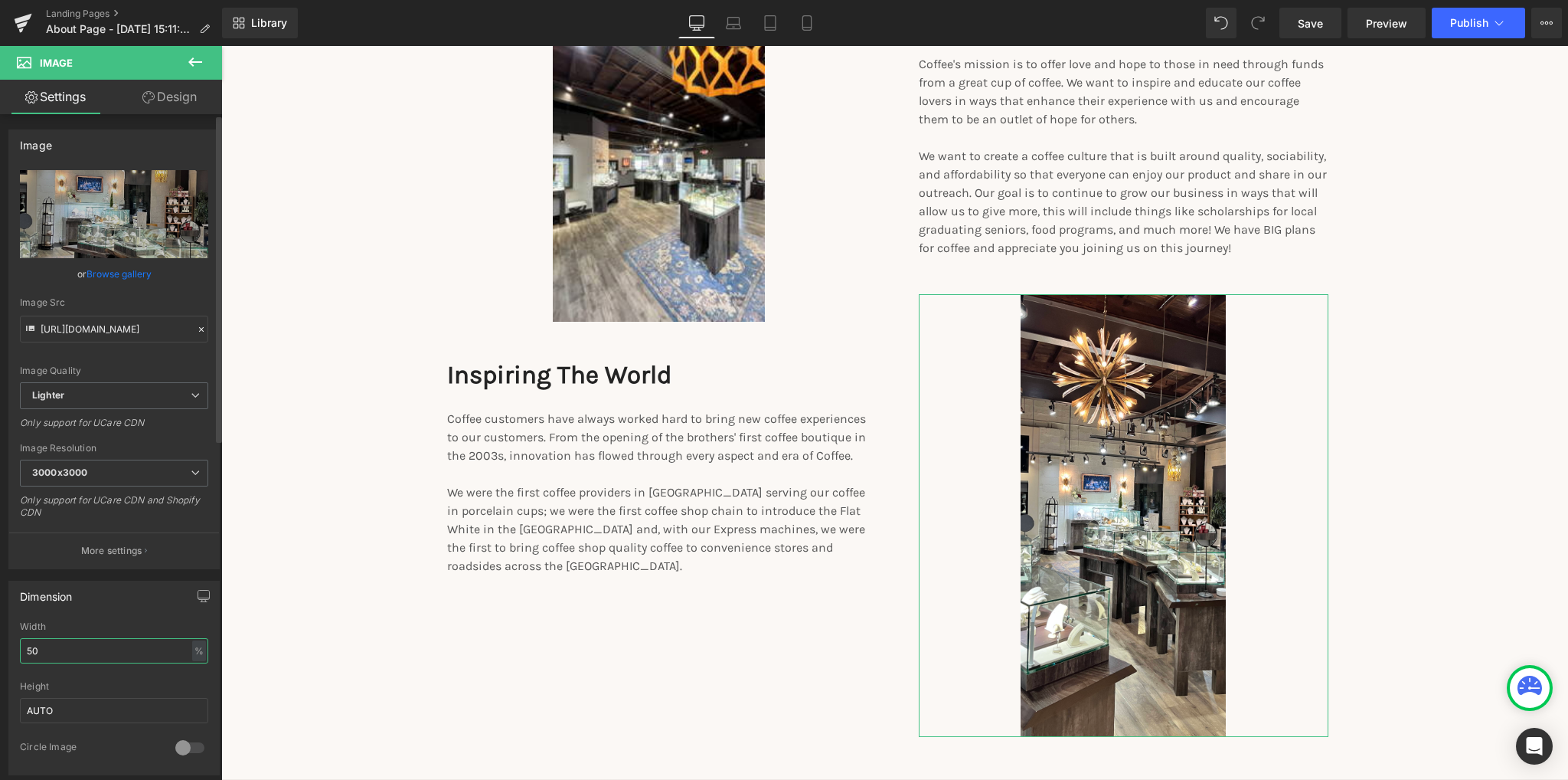
drag, startPoint x: 71, startPoint y: 648, endPoint x: 17, endPoint y: 651, distance: 54.1
click at [17, 651] on div "50% Width 50 % % px AUTOpx Height AUTO 0 Circle Image" at bounding box center [114, 698] width 210 height 153
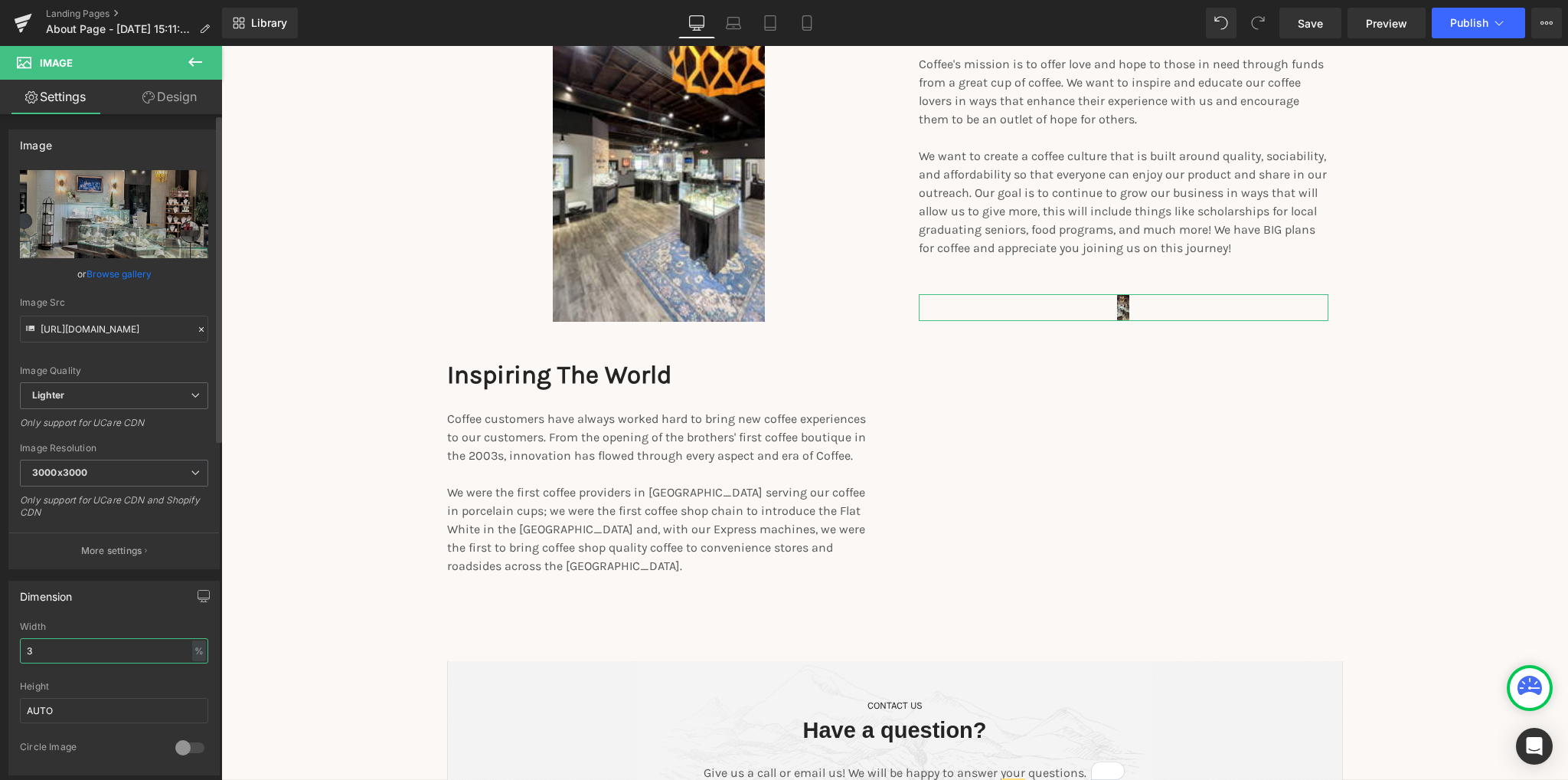
type input "35"
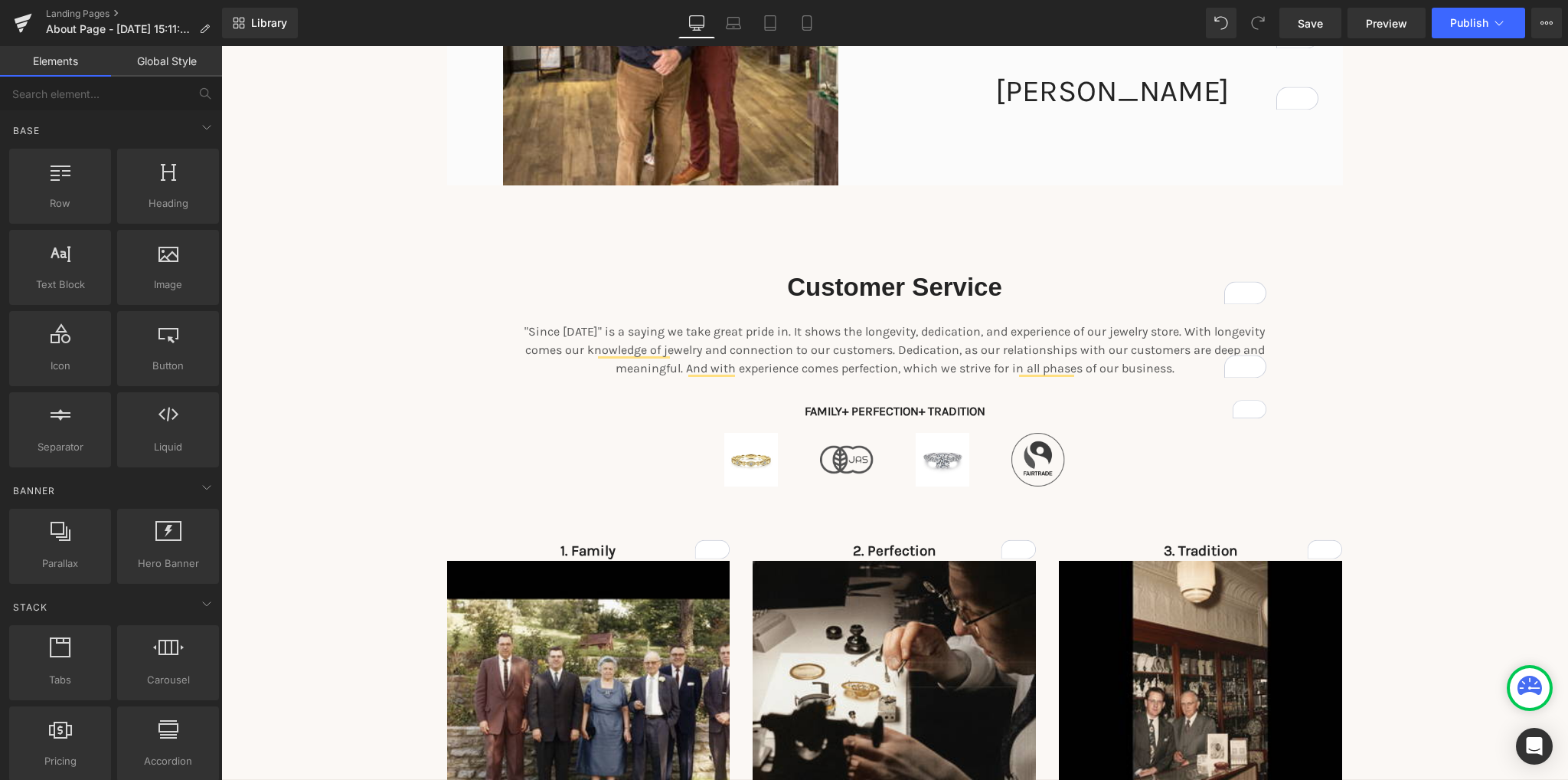
scroll to position [842, 0]
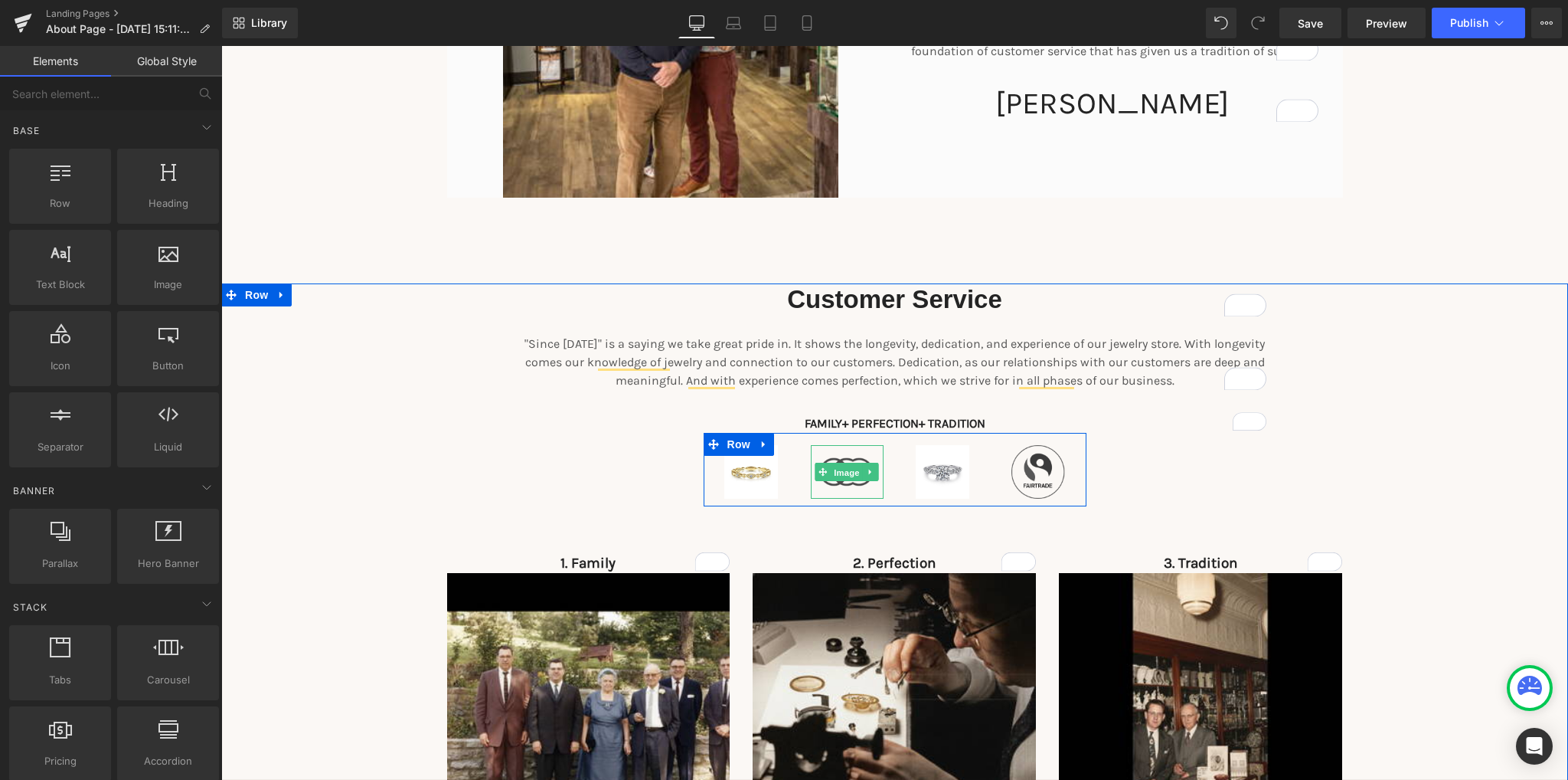
click at [851, 480] on span "Image" at bounding box center [847, 472] width 32 height 18
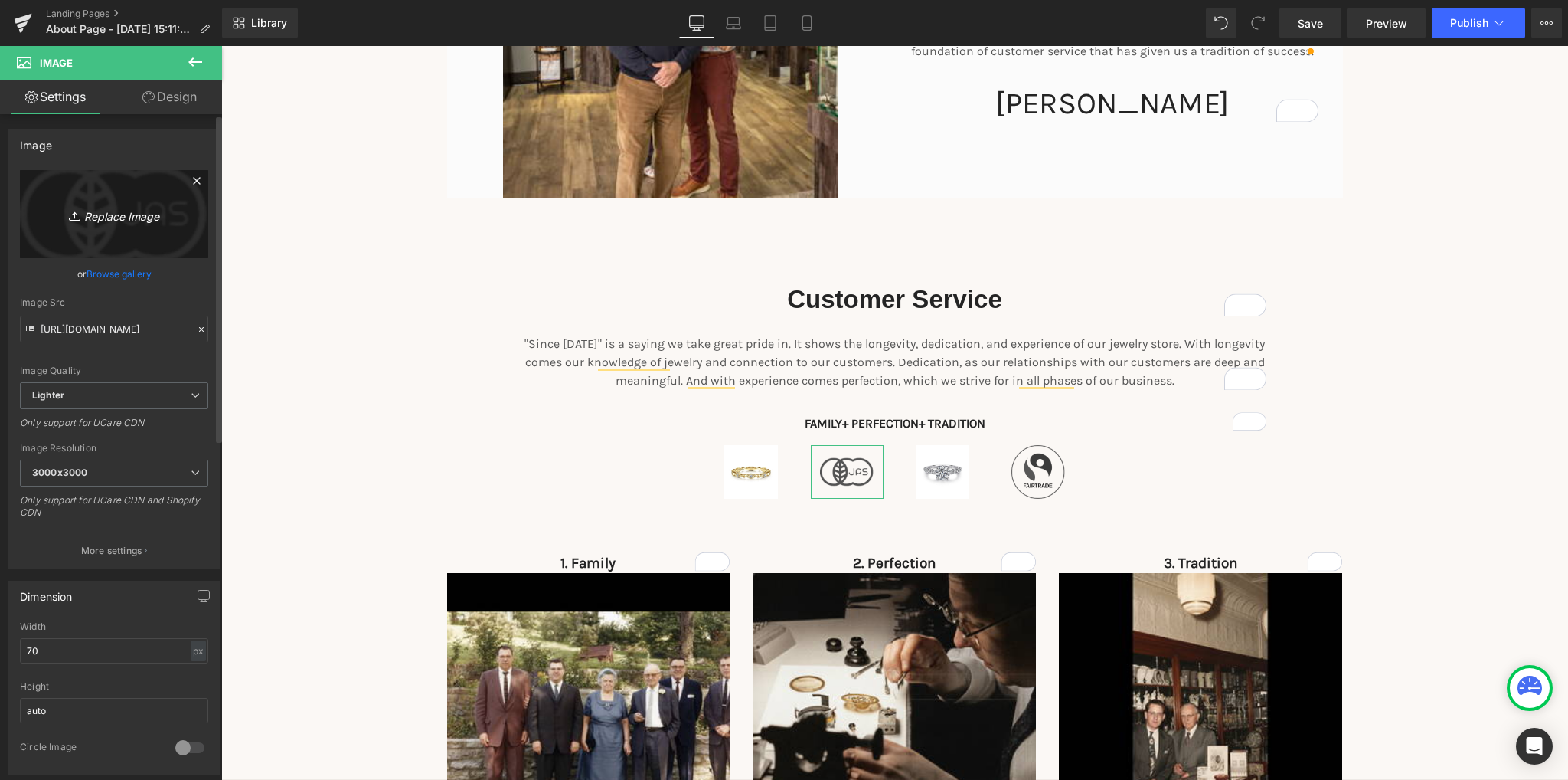
click at [127, 218] on icon "Replace Image" at bounding box center [114, 214] width 123 height 19
type input "C:\fakepath\2441ZI_1.jpg"
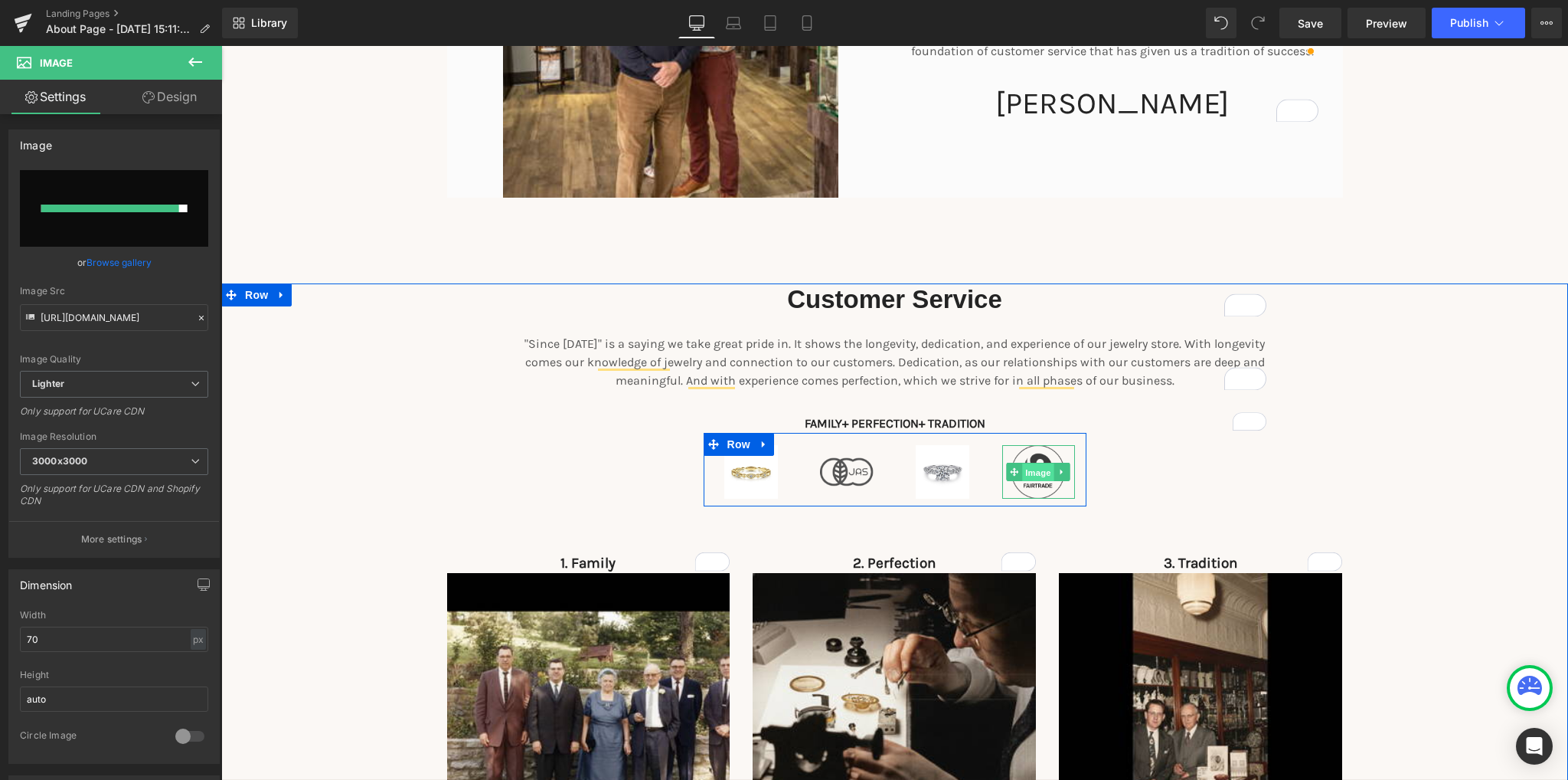
click at [1035, 464] on span "Image" at bounding box center [1038, 472] width 32 height 18
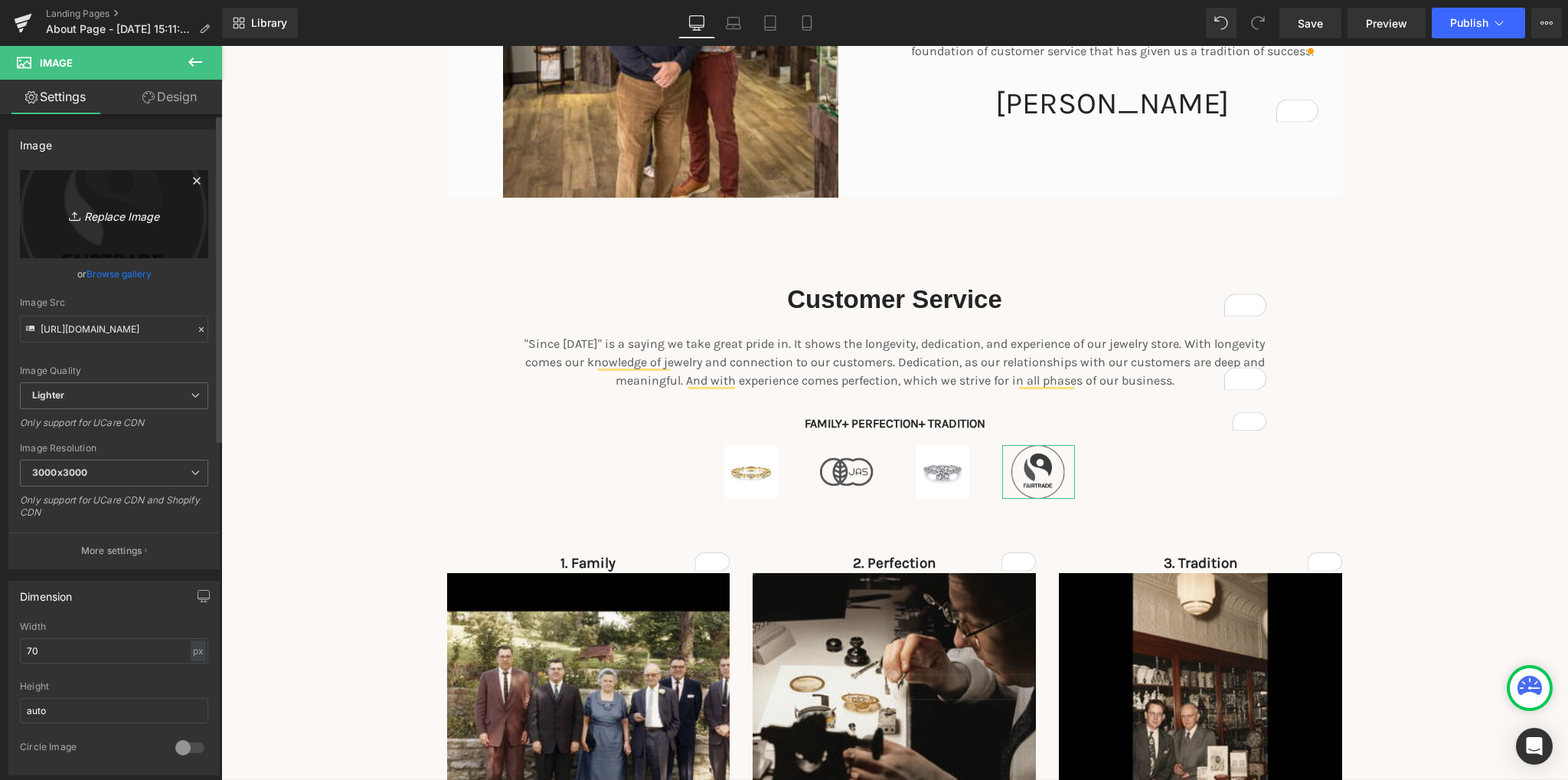
click at [123, 212] on icon "Replace Image" at bounding box center [114, 214] width 123 height 19
type input "C:\fakepath\epf201mg1wi.jpg"
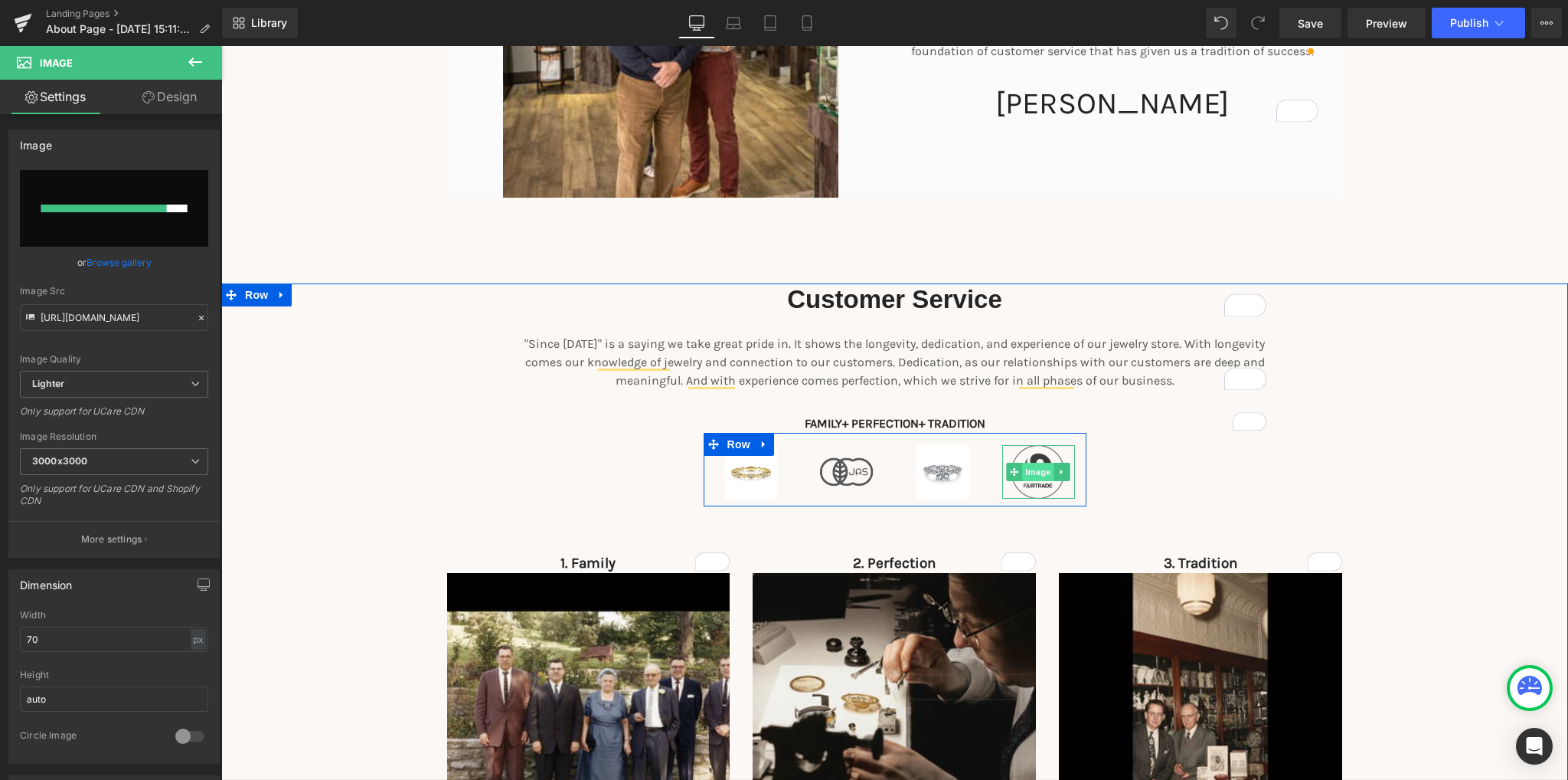
click at [1027, 464] on span "Image" at bounding box center [1038, 471] width 32 height 18
click at [1032, 474] on span "Image" at bounding box center [1038, 472] width 32 height 18
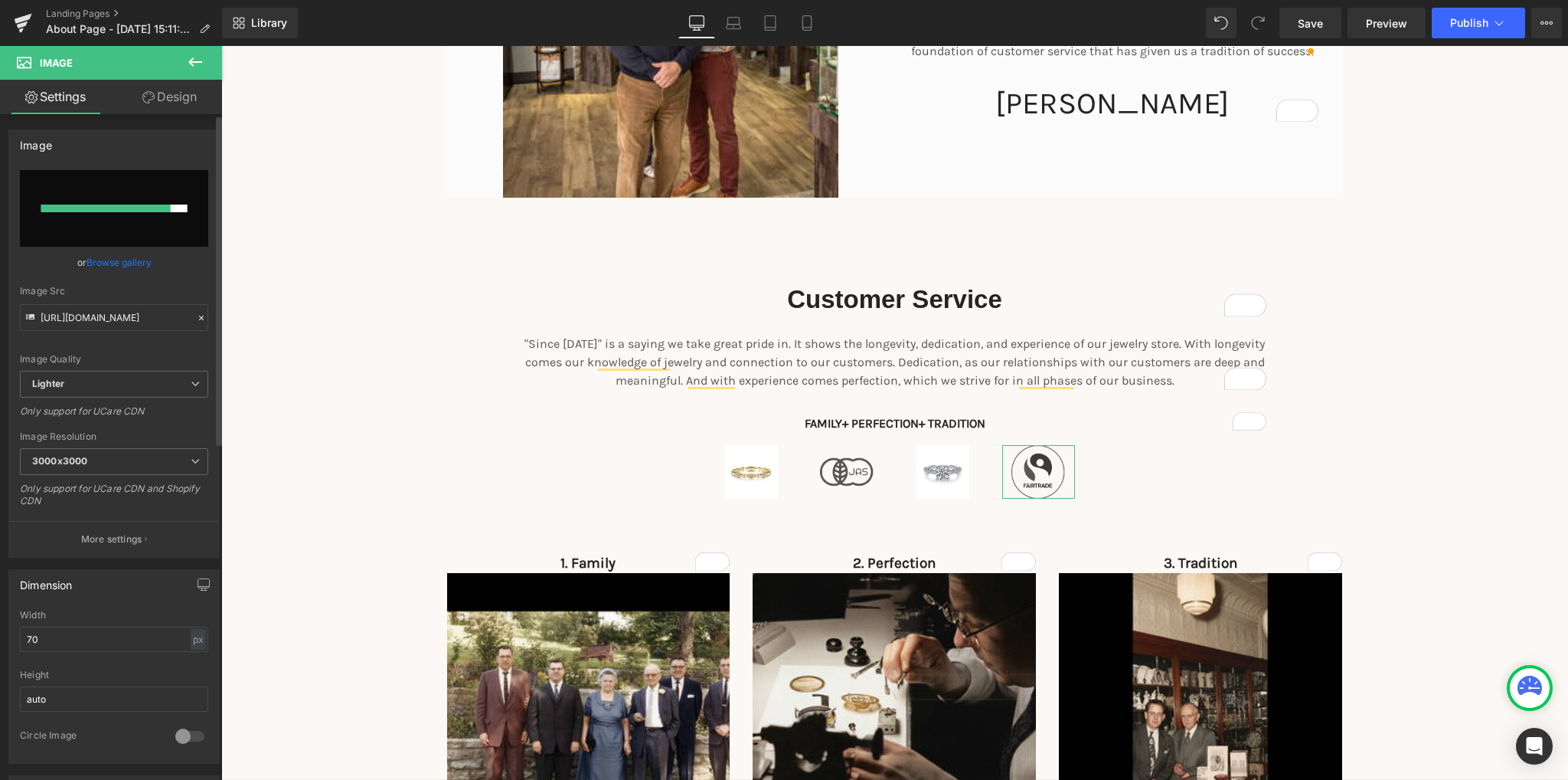
click at [115, 209] on div at bounding box center [106, 209] width 129 height 8
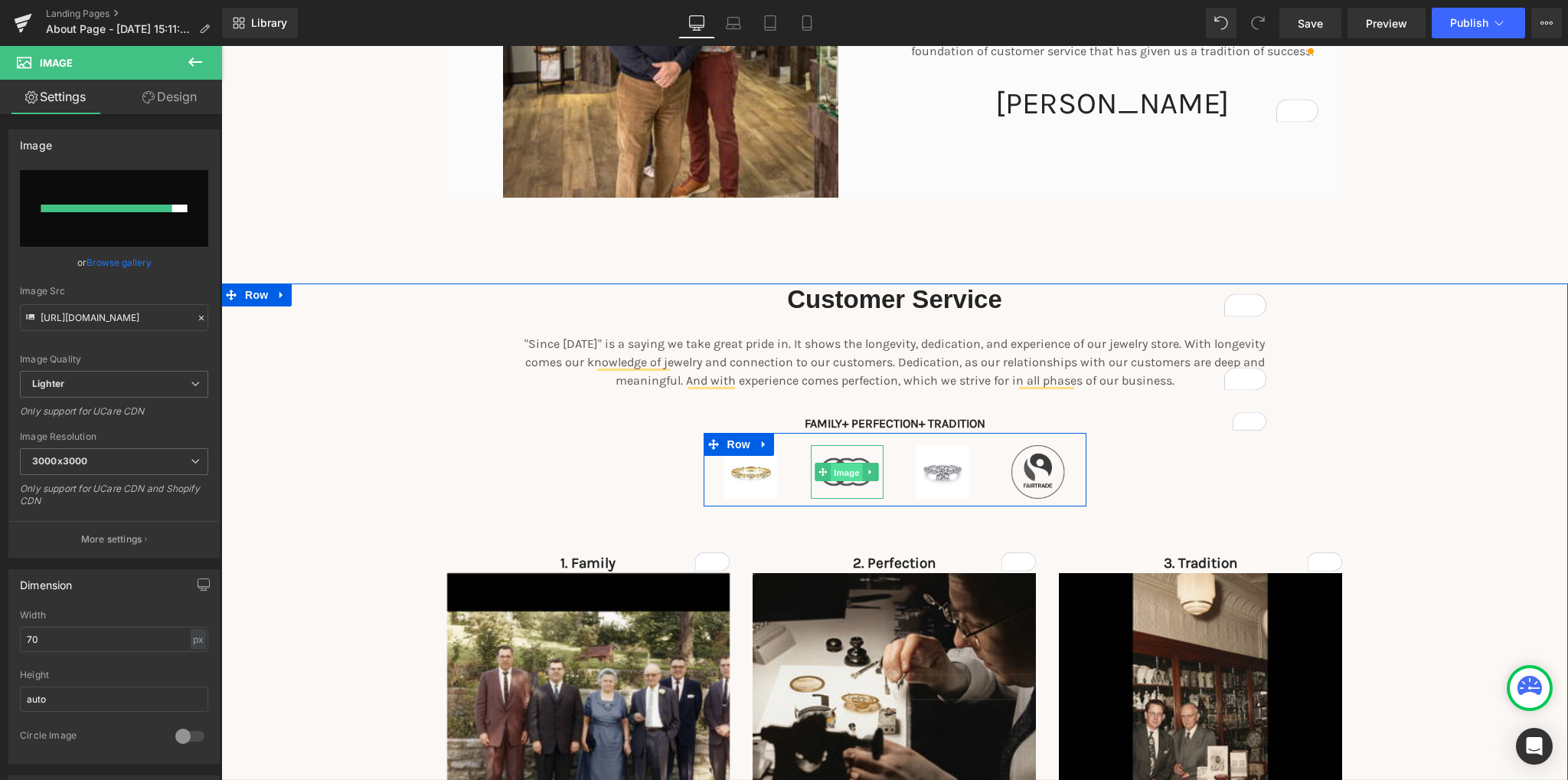
click at [840, 476] on span "Image" at bounding box center [847, 472] width 32 height 18
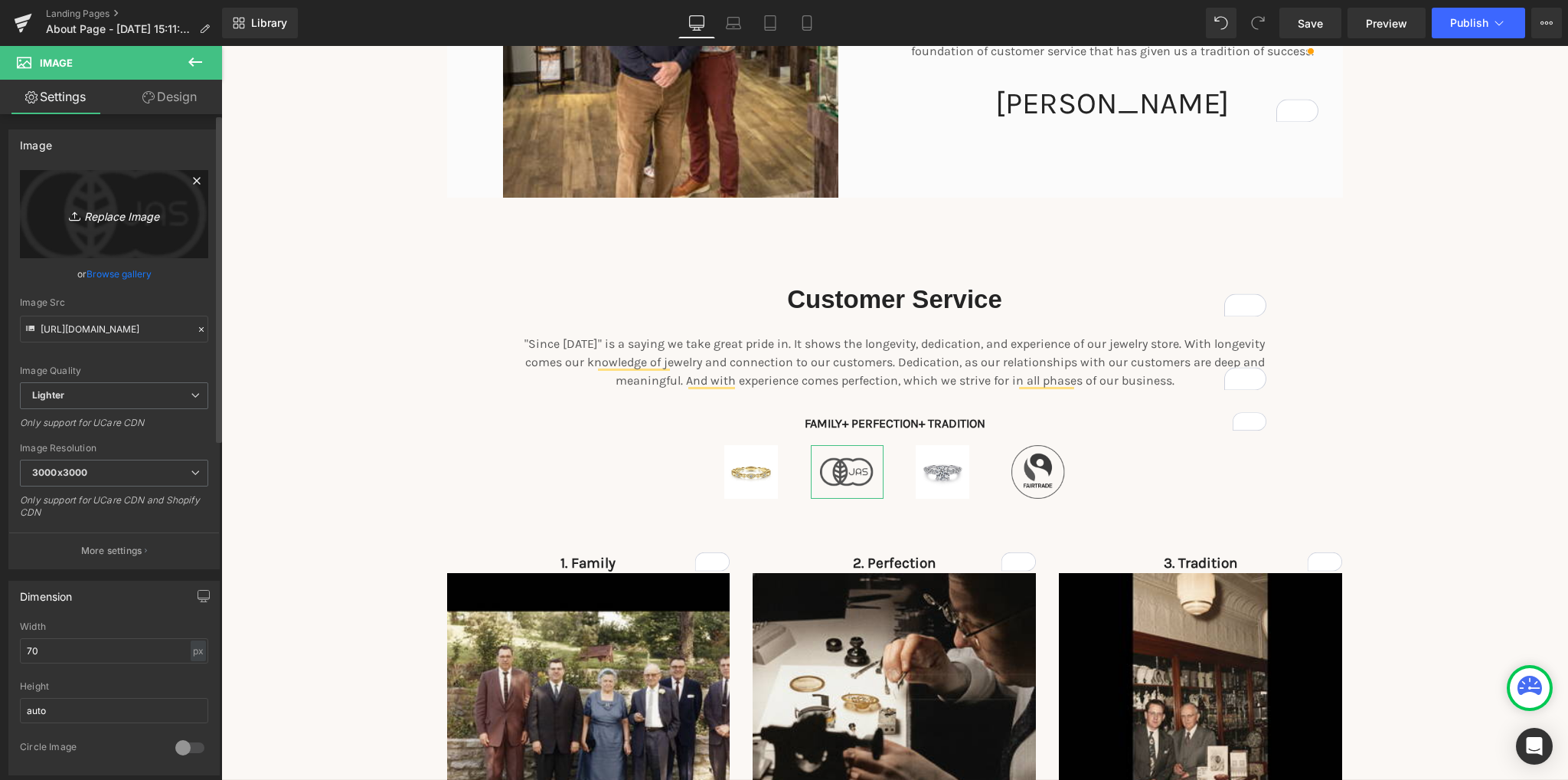
click at [117, 207] on icon "Replace Image" at bounding box center [114, 214] width 123 height 19
type input "C:\fakepath\3 ROW EARRING.jpg"
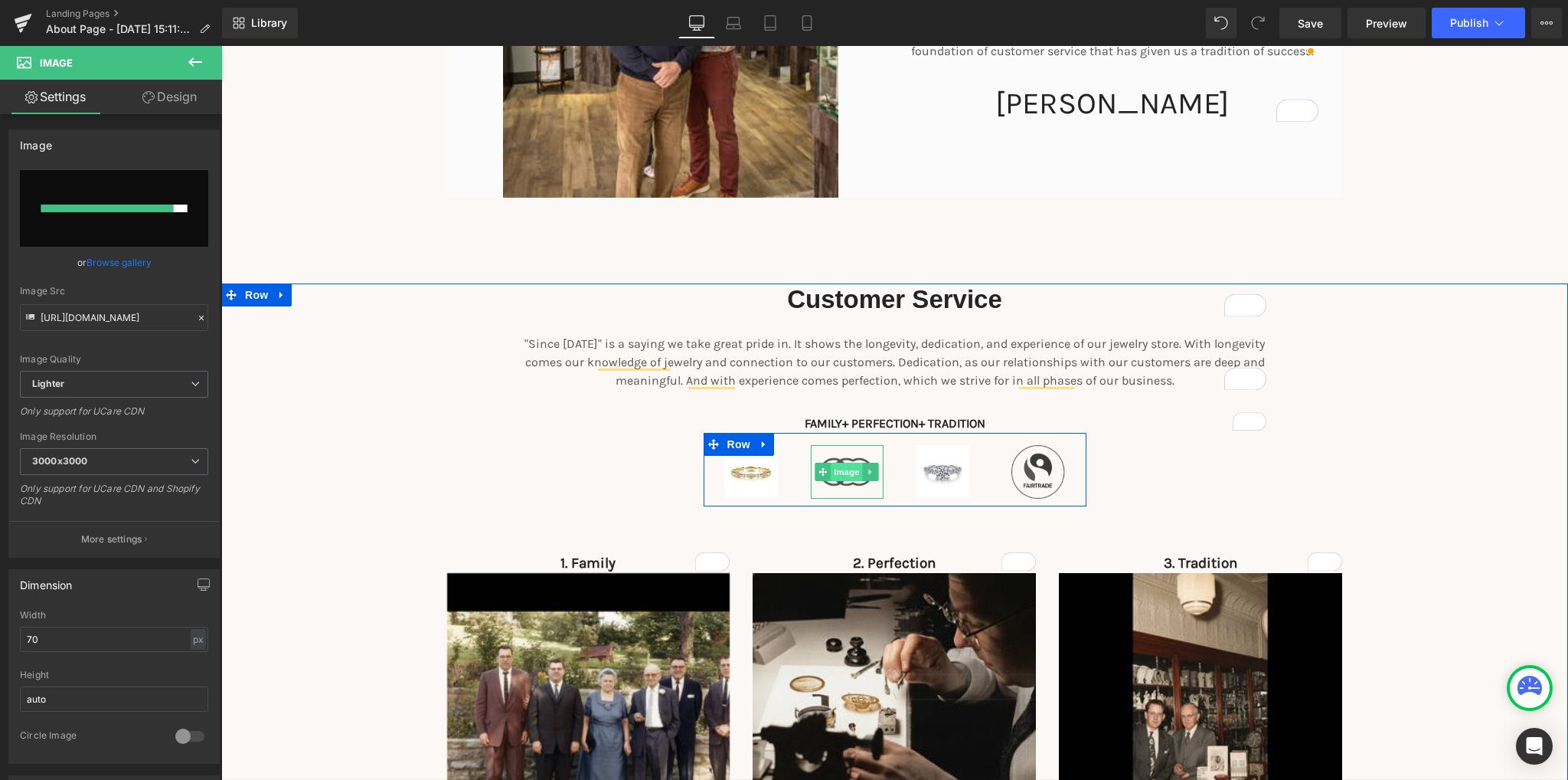
click at [834, 466] on span "Image" at bounding box center [847, 471] width 32 height 18
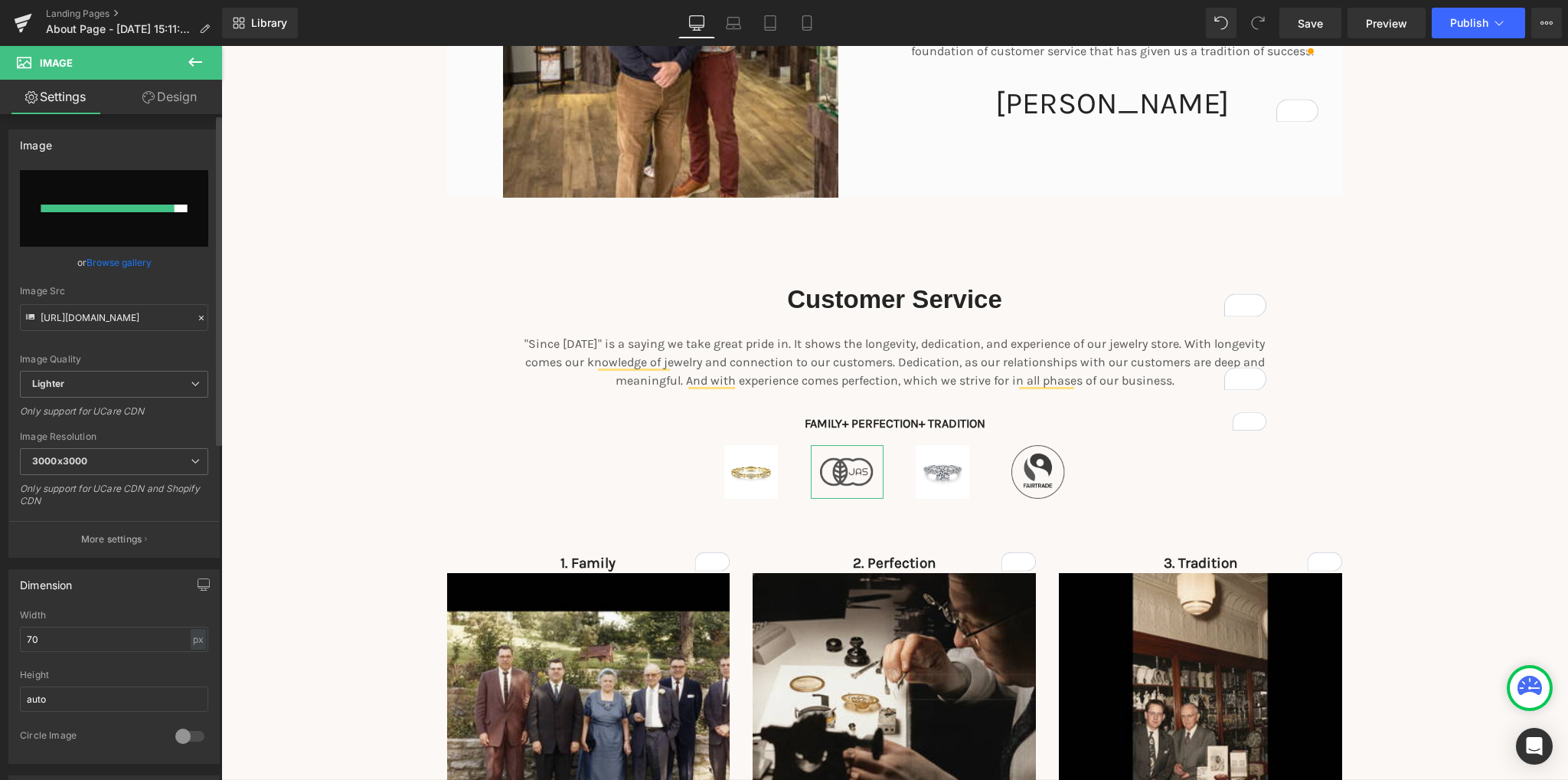
click at [134, 216] on input "file" at bounding box center [113, 208] width 188 height 76
type input "C:\fakepath\YELLOW BEADED NECK.jpg"
type input "https://ucarecdn.com/9681a358-b360-4050-aece-69df5fa27242/-/format/auto/-/previ…"
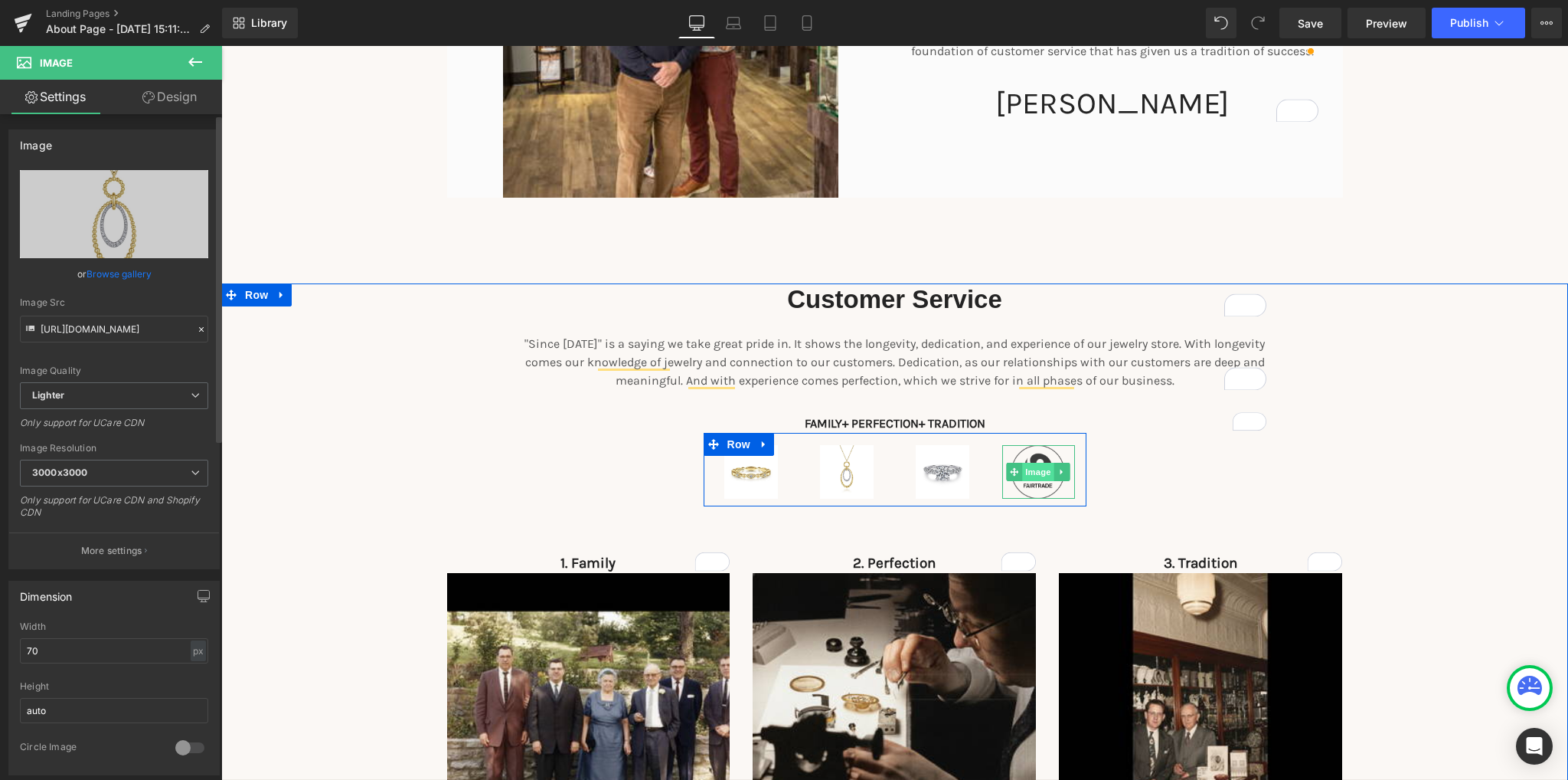
click at [1027, 473] on span "Image" at bounding box center [1038, 471] width 32 height 18
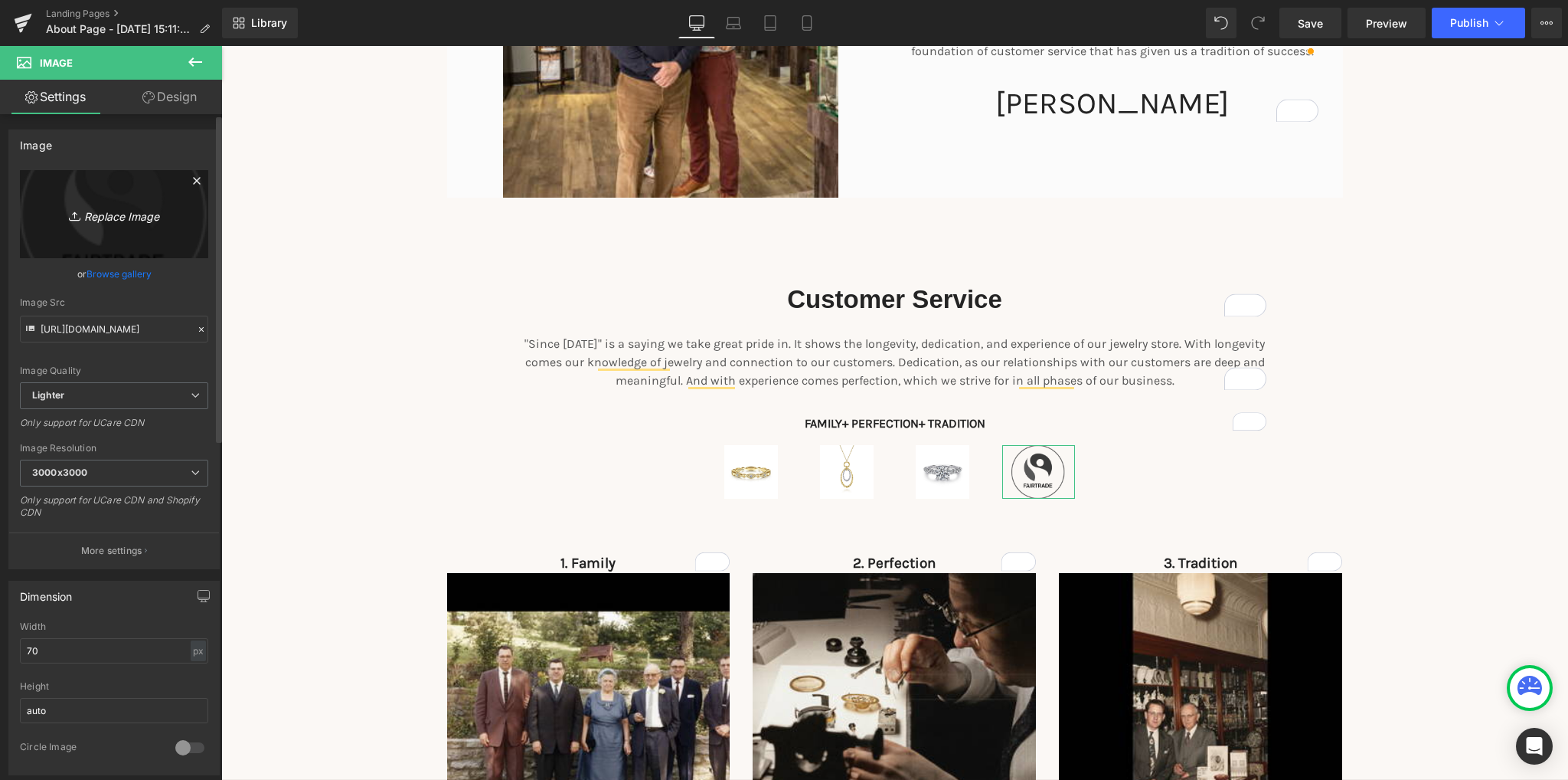
click at [120, 214] on icon "Replace Image" at bounding box center [114, 214] width 123 height 19
type input "C:\fakepath\5 BAR PEND.jpg"
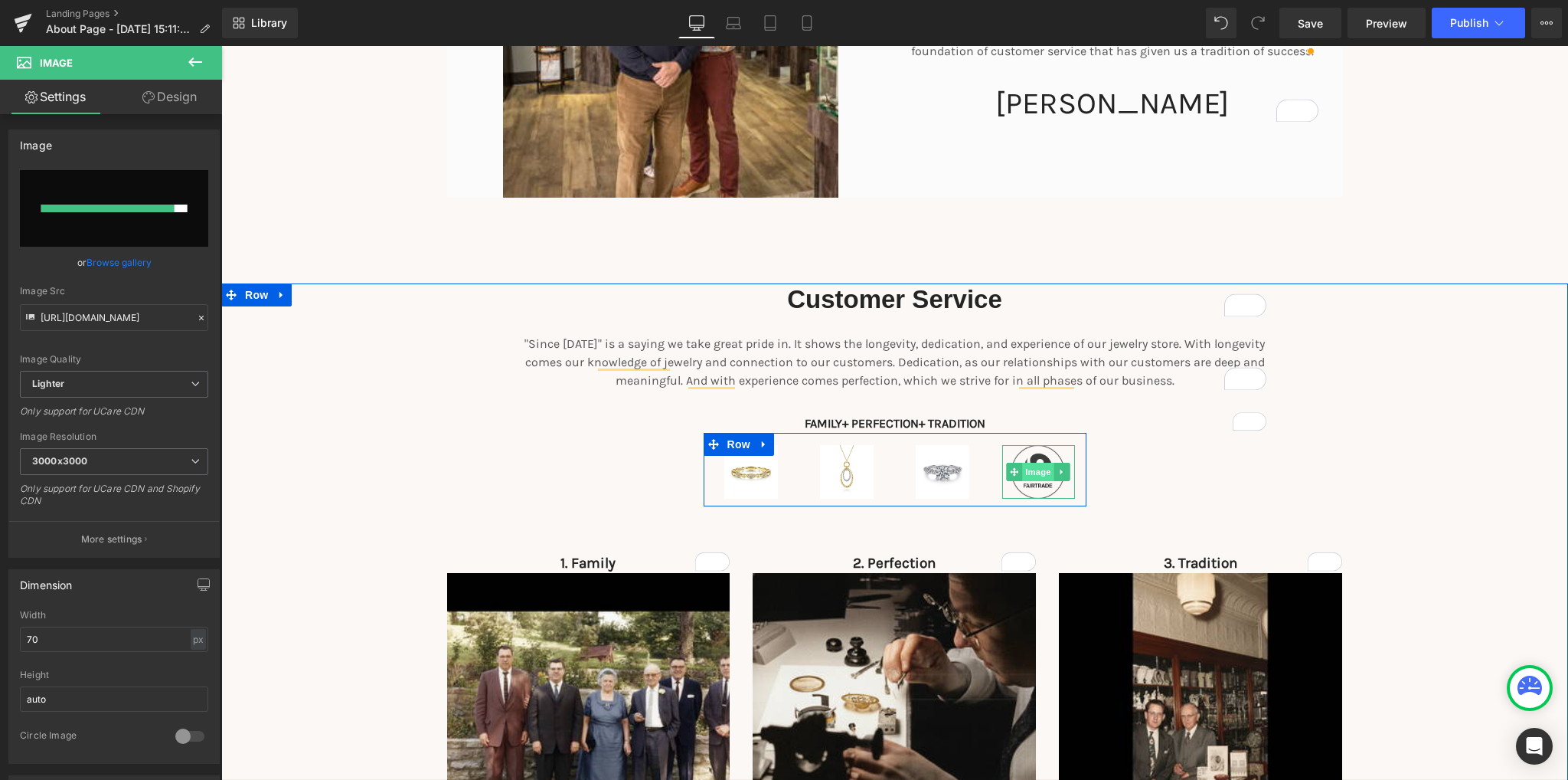
click at [1030, 476] on span "Image" at bounding box center [1038, 471] width 32 height 18
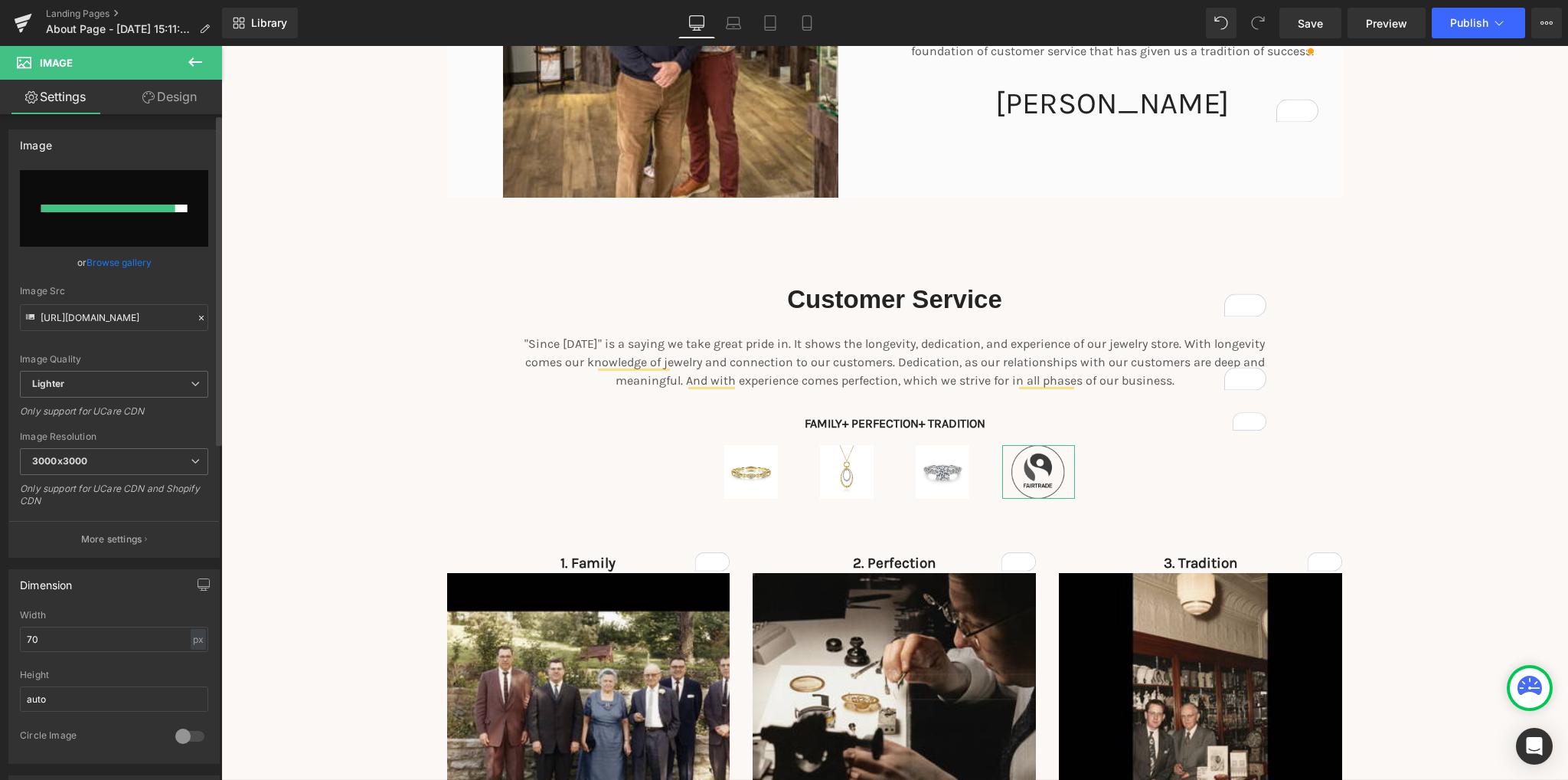
click at [120, 221] on input "file" at bounding box center [113, 208] width 188 height 76
type input "C:\fakepath\8ae82a99-44d8-47dd-b3ca-b03cb00d412e.jpg"
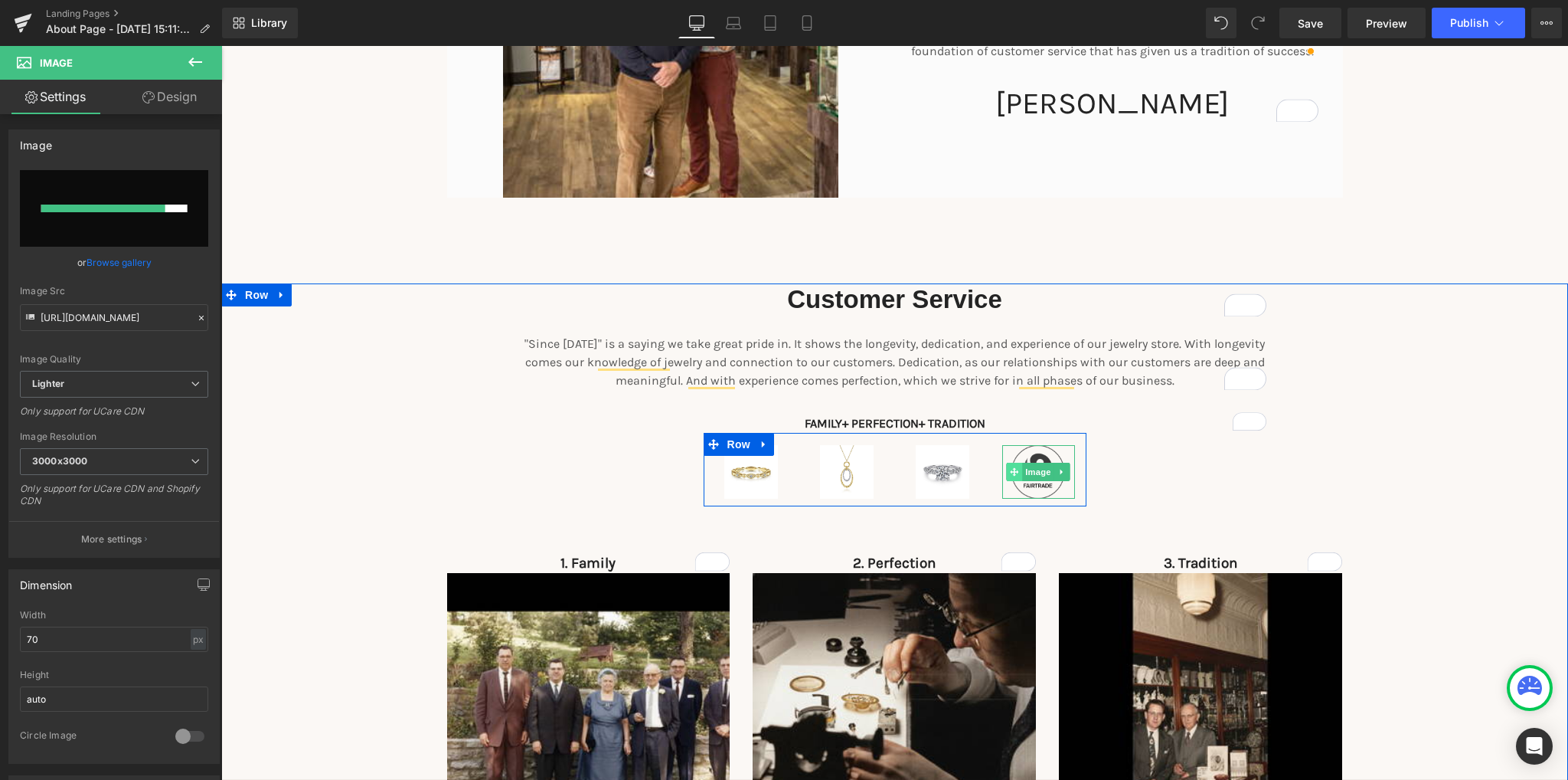
click at [1012, 478] on span at bounding box center [1014, 471] width 16 height 18
click at [1026, 476] on span "Image" at bounding box center [1038, 471] width 32 height 18
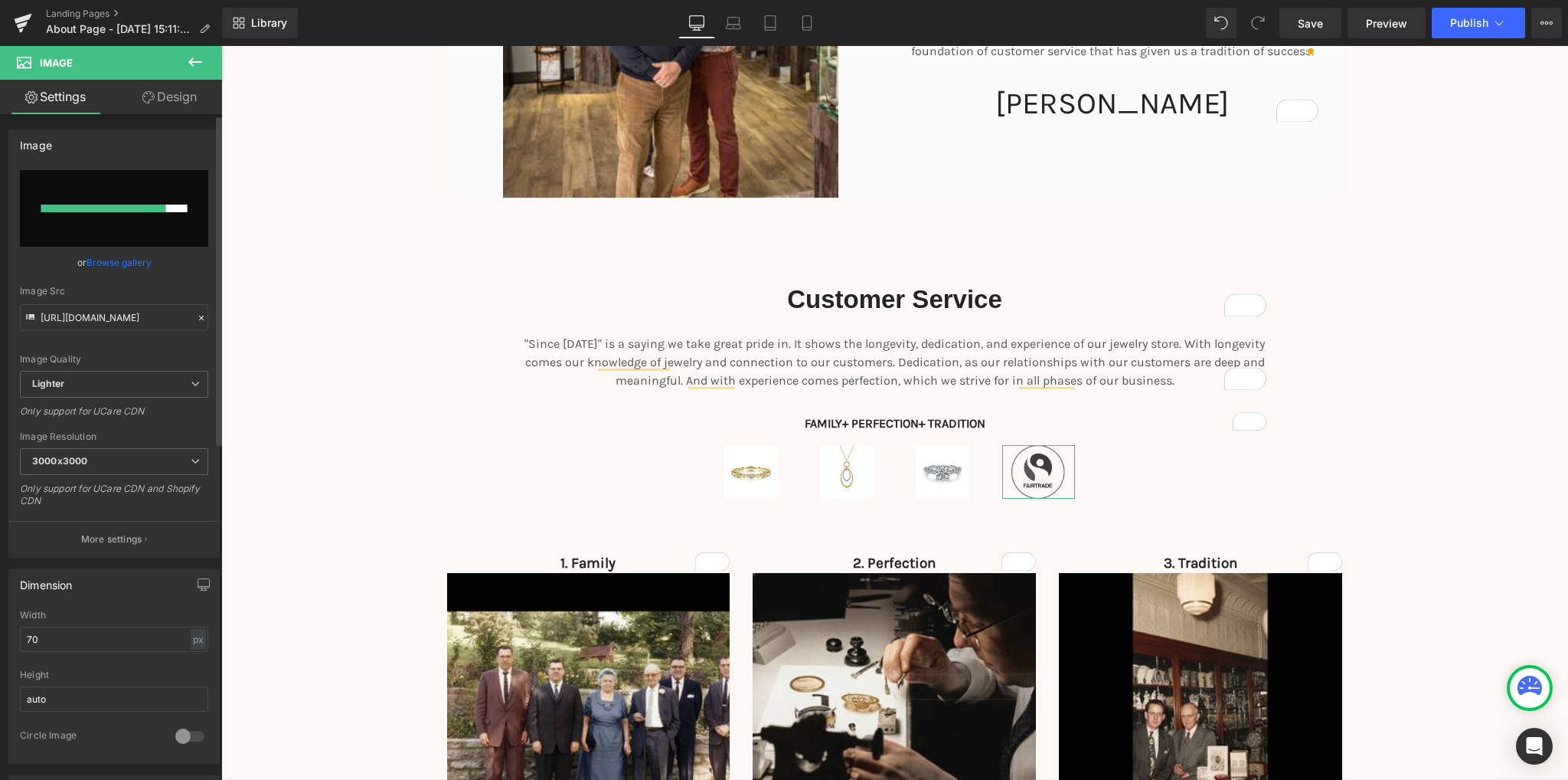
click at [120, 230] on input "file" at bounding box center [113, 208] width 188 height 76
type input "C:\fakepath\868fa9bd-9299-4be0-a35d-373aeee0860e.jpg"
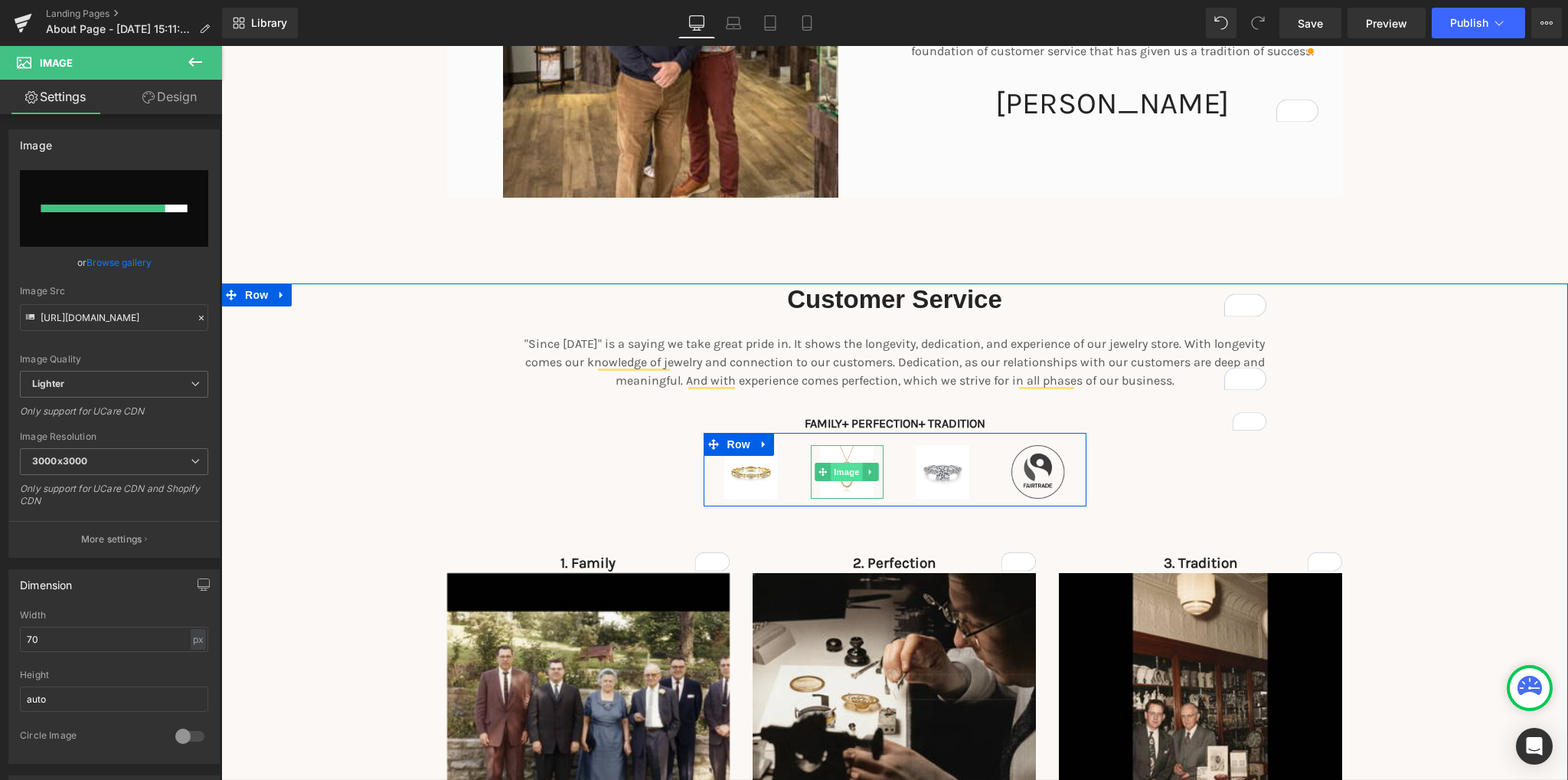
click at [836, 468] on span "Image" at bounding box center [847, 471] width 32 height 18
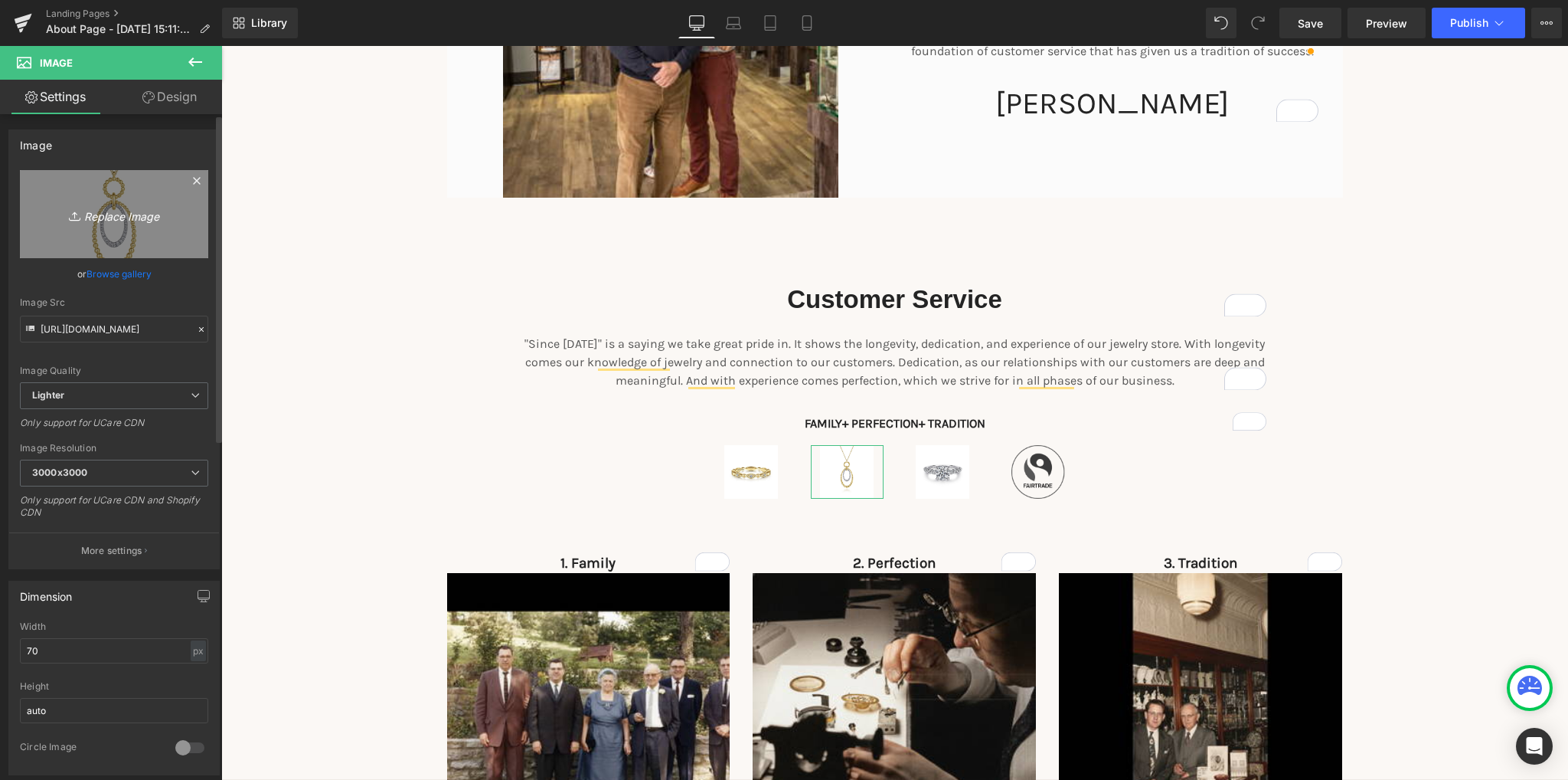
click at [126, 209] on icon "Replace Image" at bounding box center [114, 214] width 123 height 19
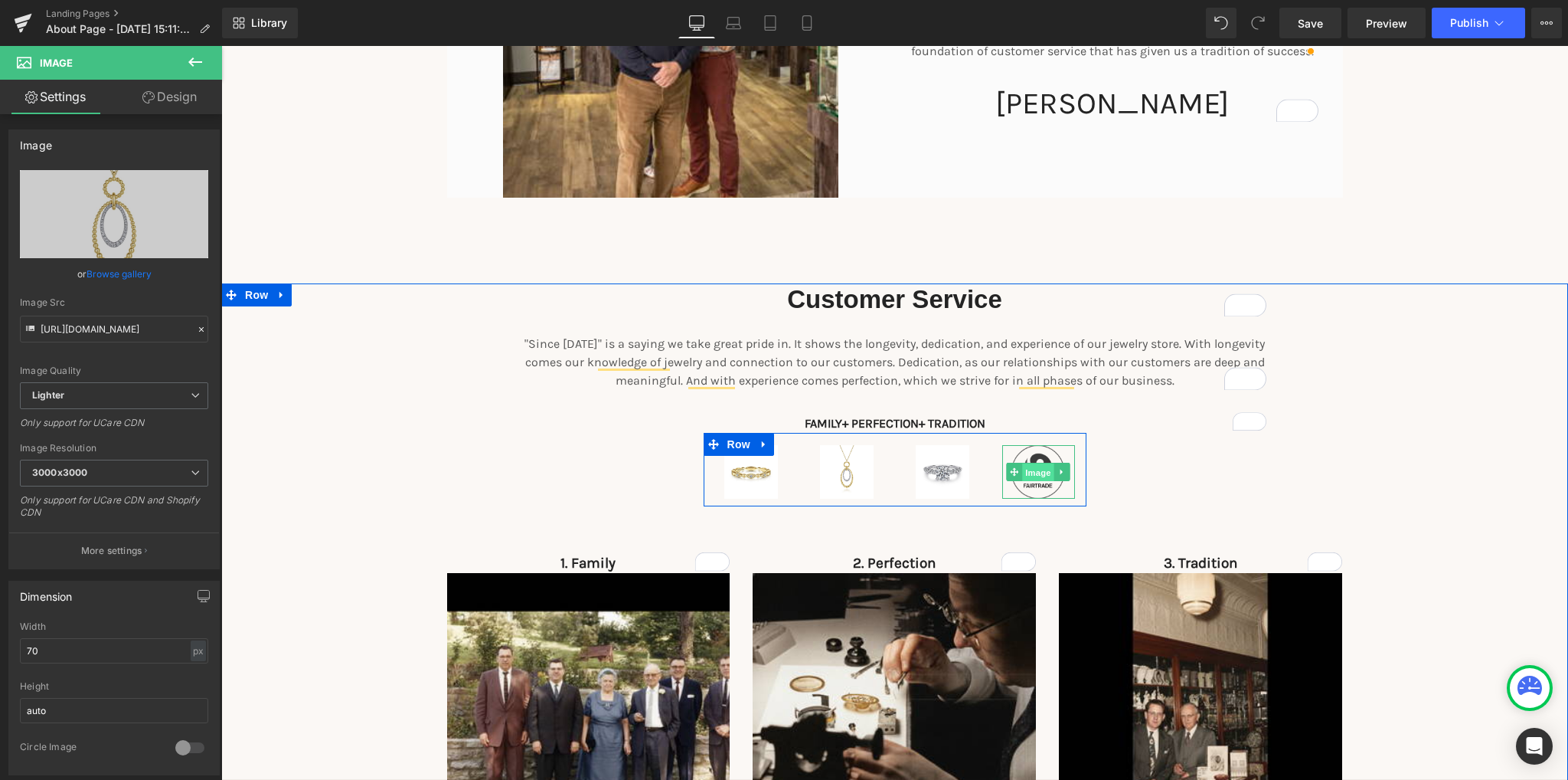
click at [1032, 476] on span "Image" at bounding box center [1038, 472] width 32 height 18
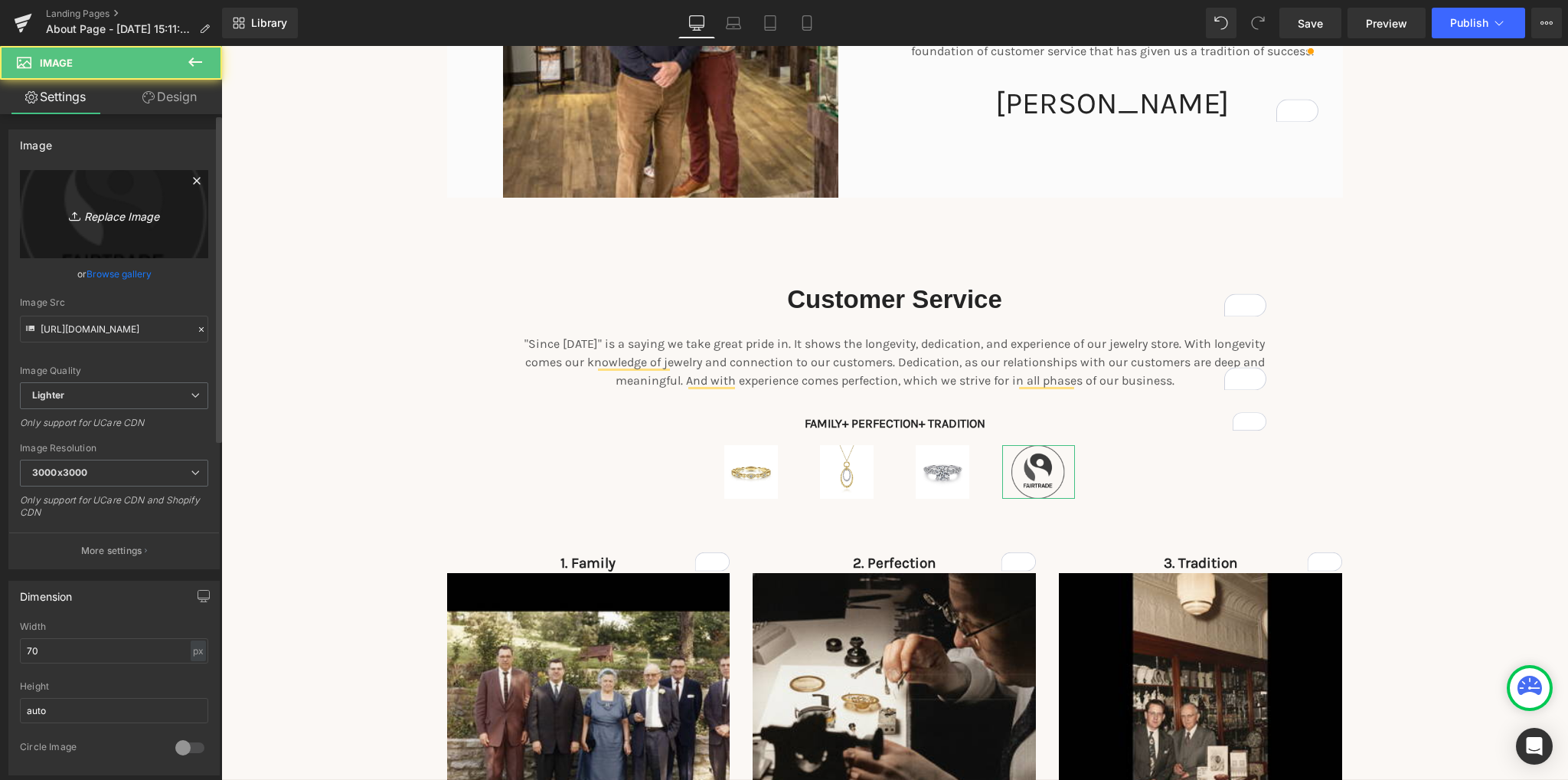
click at [118, 212] on icon "Replace Image" at bounding box center [114, 214] width 123 height 19
type input "C:\fakepath\969ba2dc-7f1a-4f1c-950c-e2bfb4ff9302.jpg"
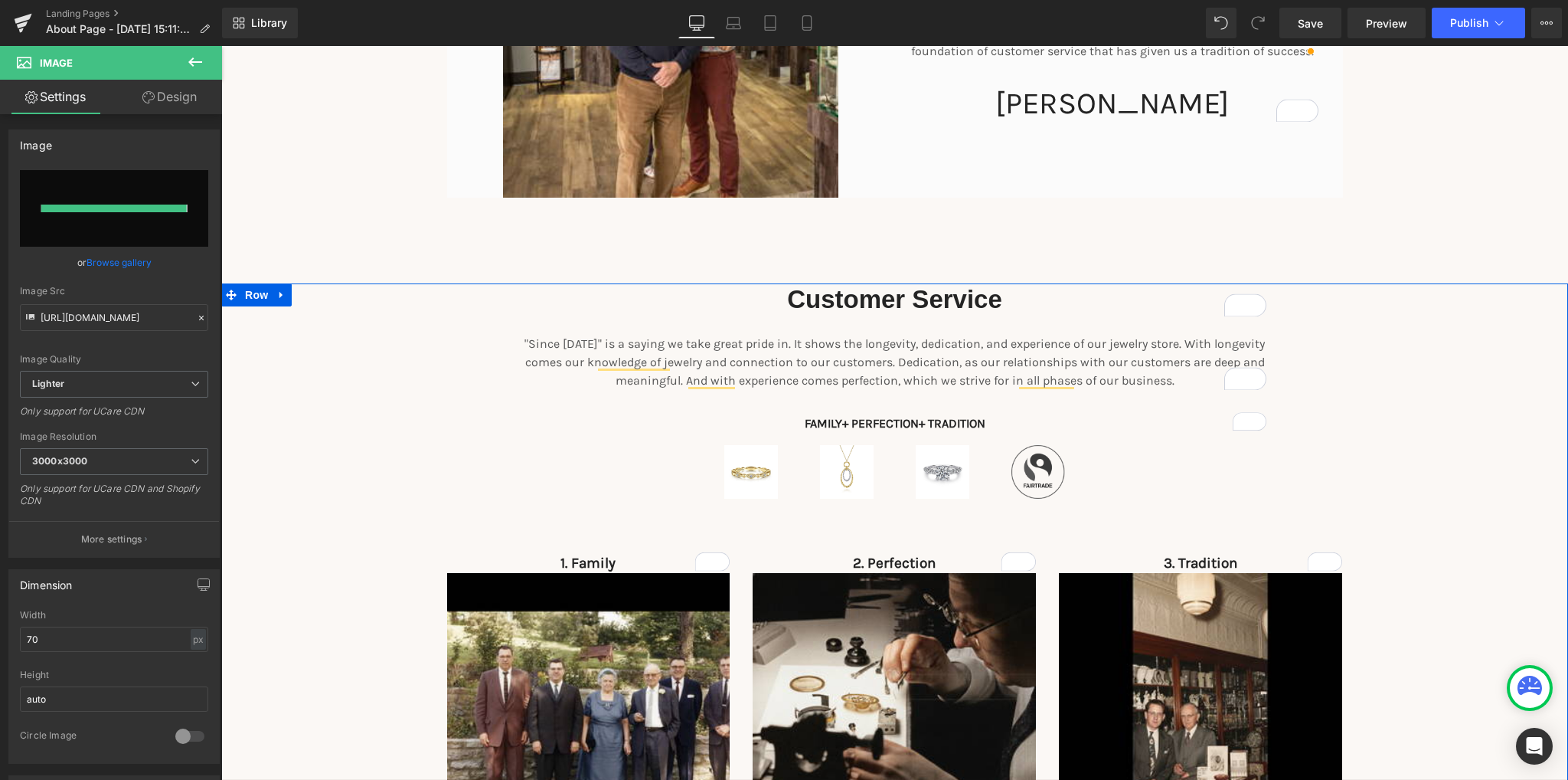
type input "[URL][DOMAIN_NAME]"
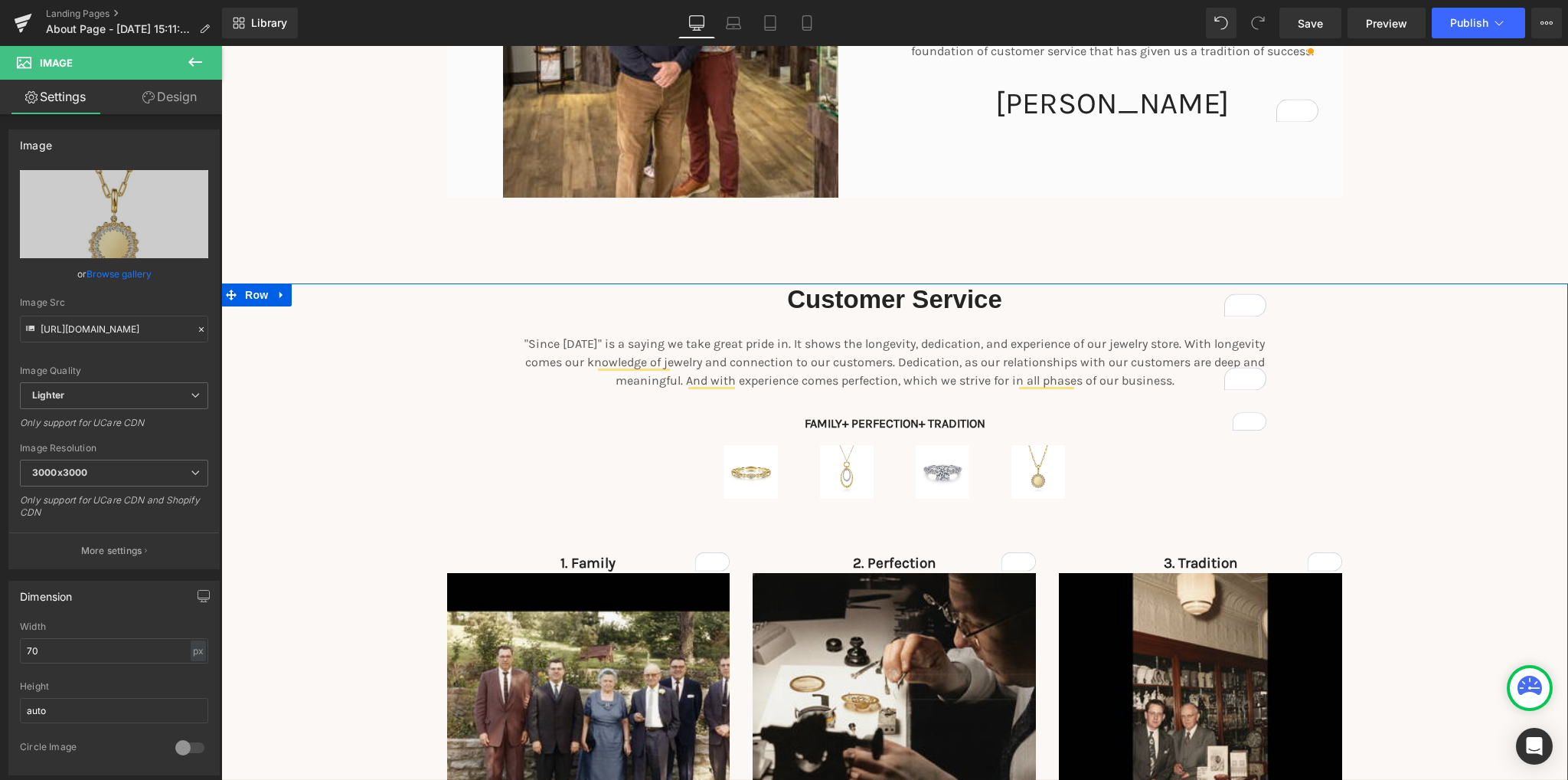
click at [416, 314] on div "Customer Service Heading "Since [DATE]" is a saying we take great pride in. It …" at bounding box center [894, 613] width 1347 height 660
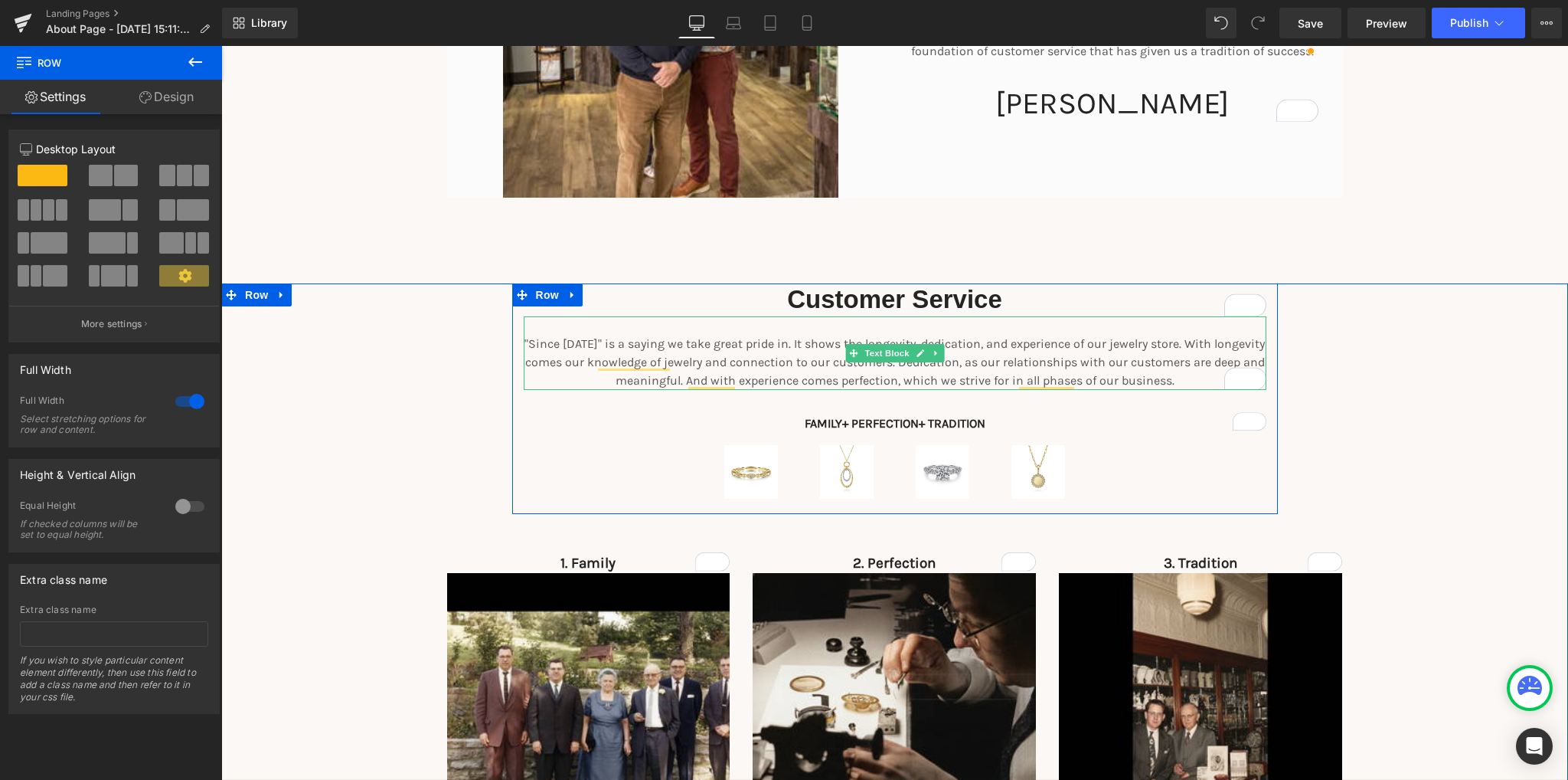
click at [632, 365] on p ""Since [DATE]" is a saying we take great pride in. It shows the longevity, dedi…" at bounding box center [895, 362] width 743 height 55
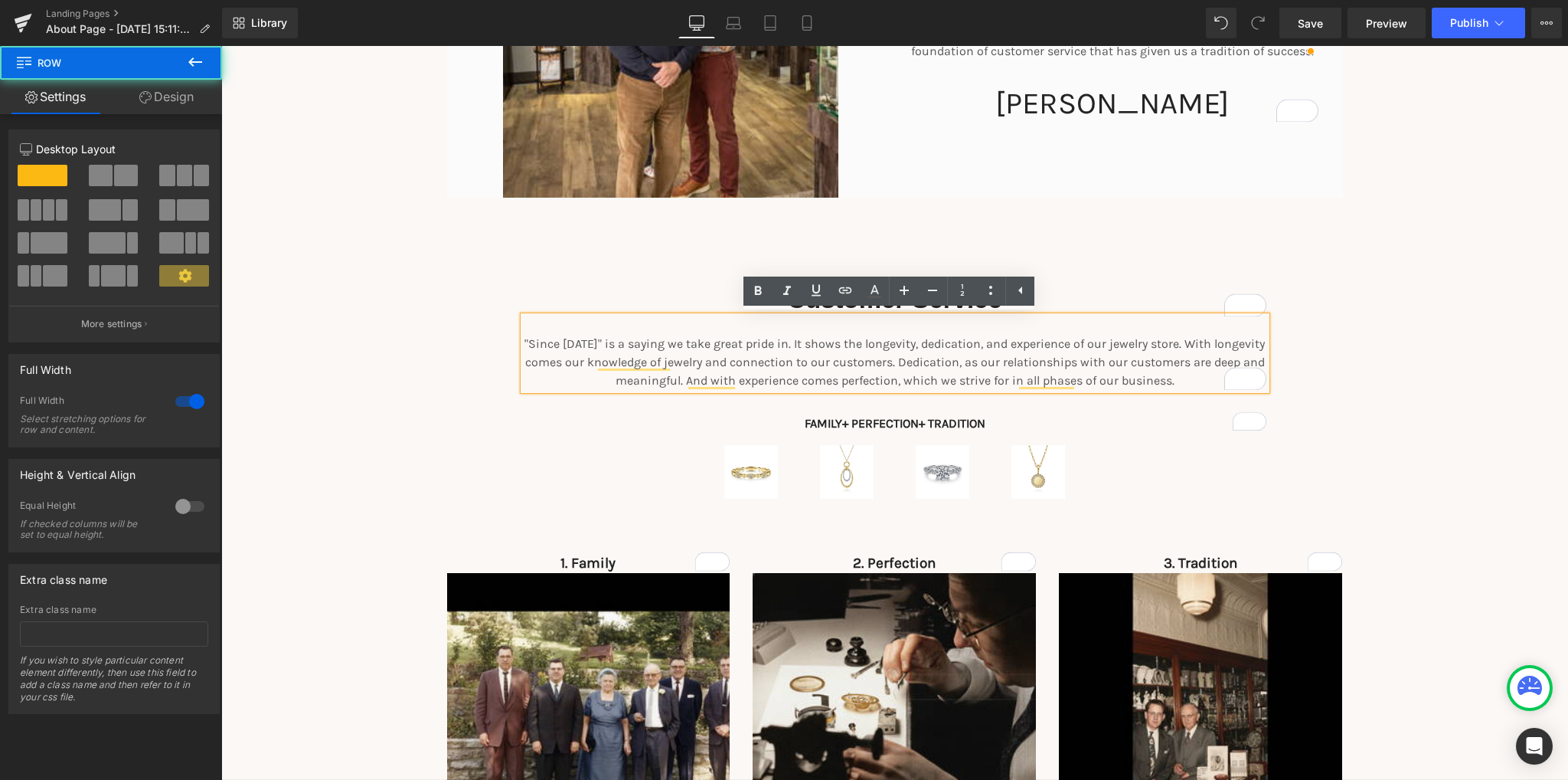
click at [358, 435] on div "Customer Service Heading "Since [DATE]" is a saying we take great pride in. It …" at bounding box center [894, 613] width 1347 height 660
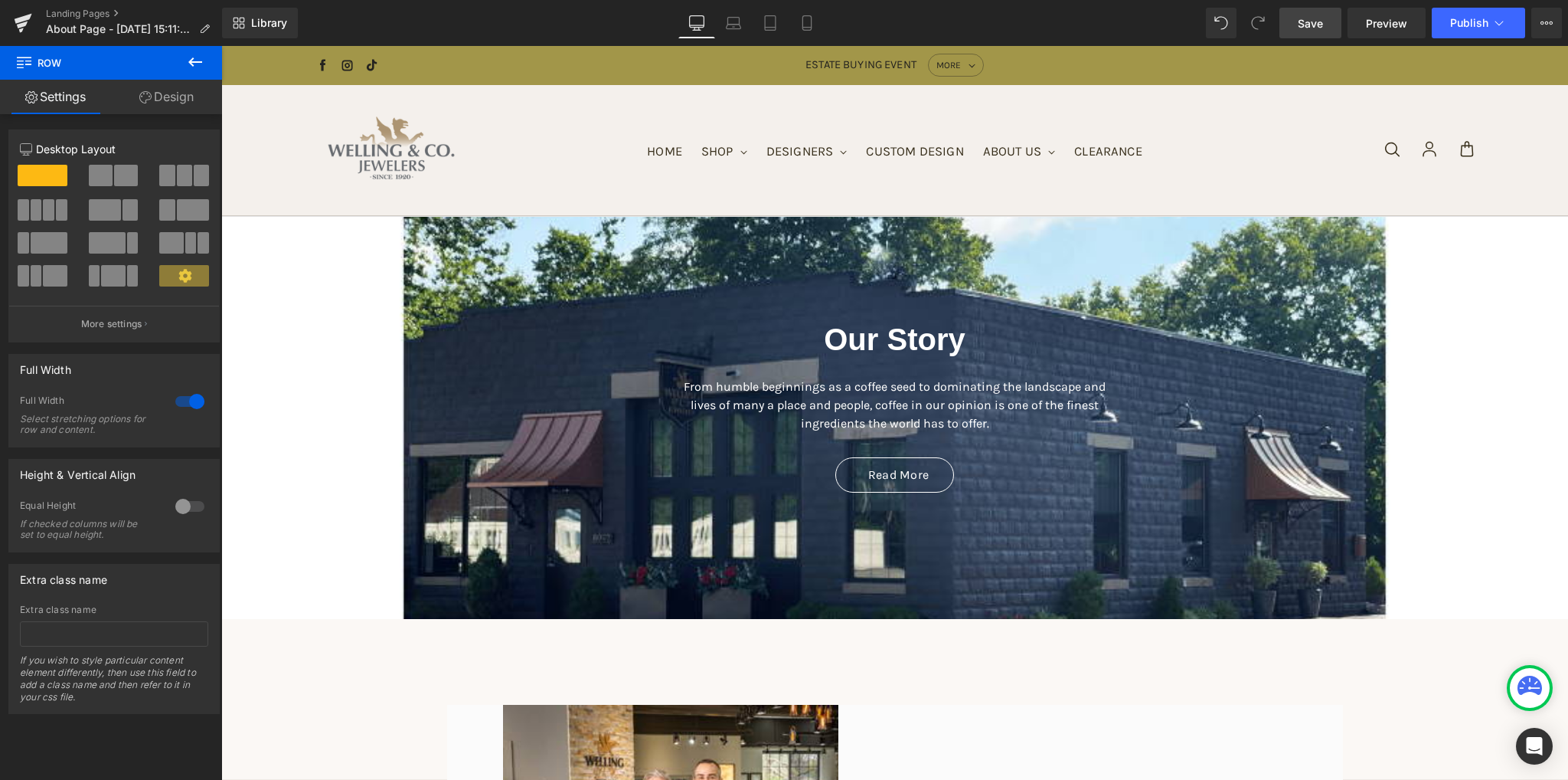
click at [1308, 23] on span "Save" at bounding box center [1310, 23] width 25 height 16
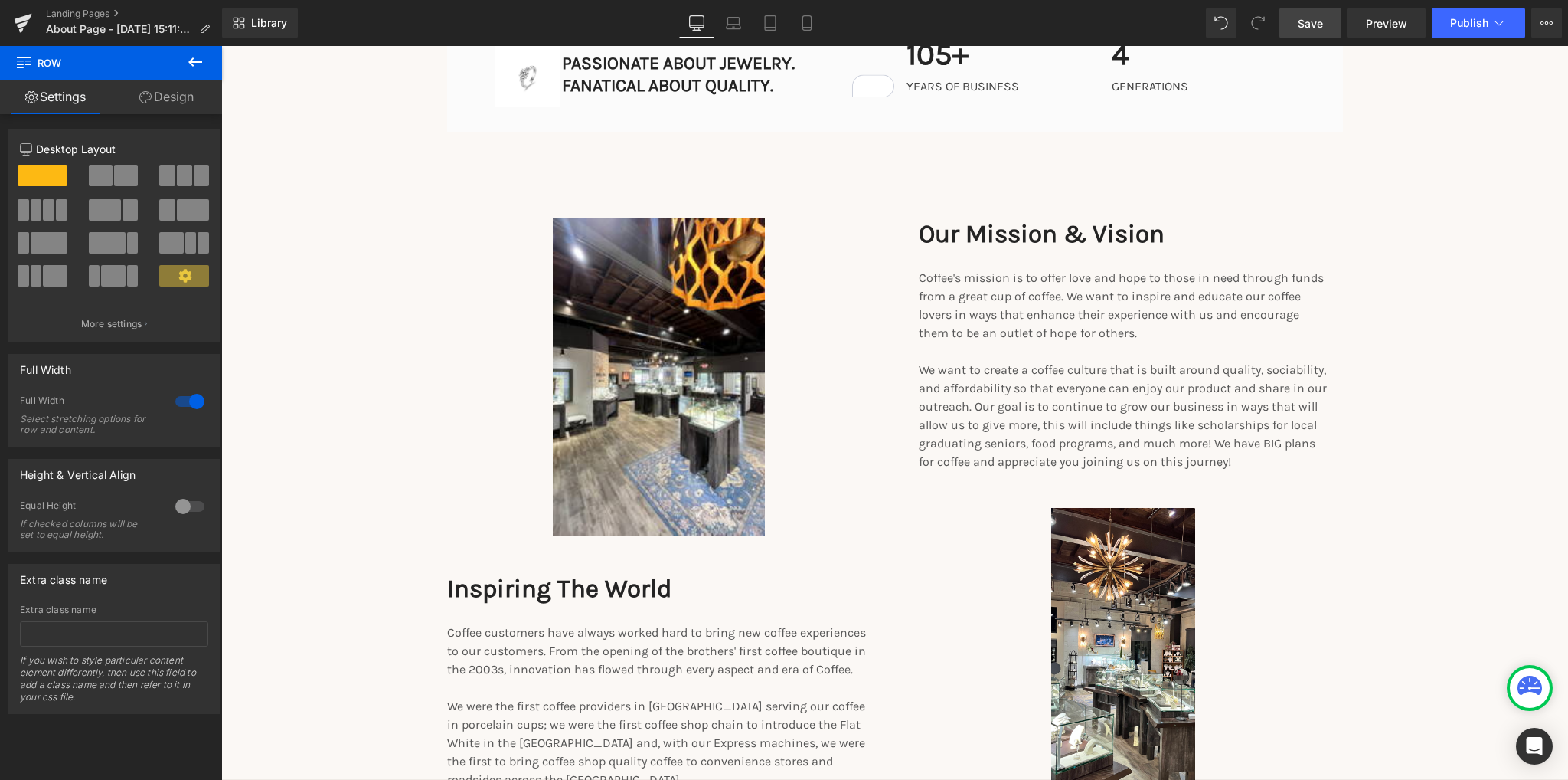
scroll to position [1914, 0]
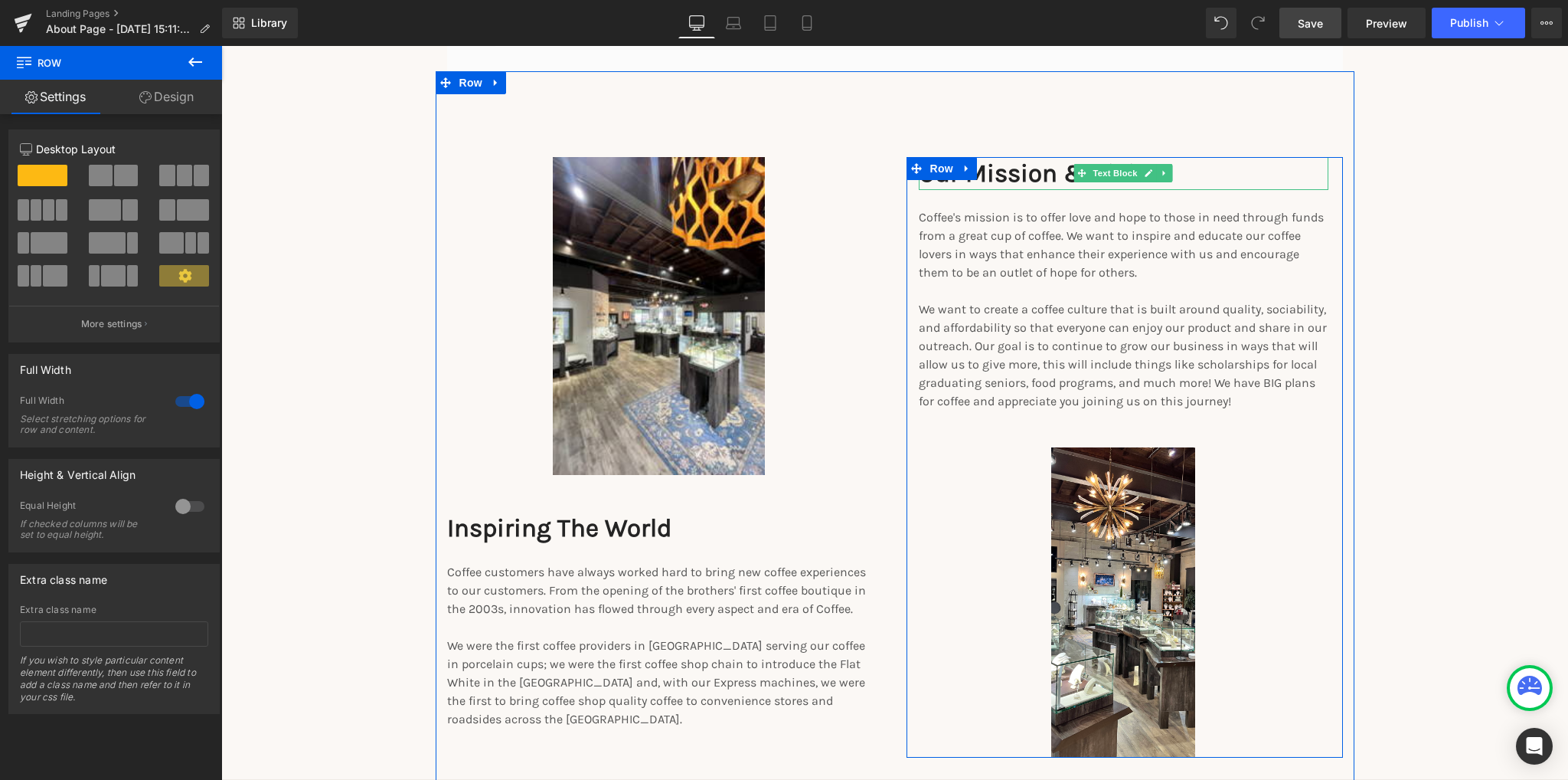
click at [1056, 176] on p "Our Mission & Vision" at bounding box center [1123, 173] width 410 height 33
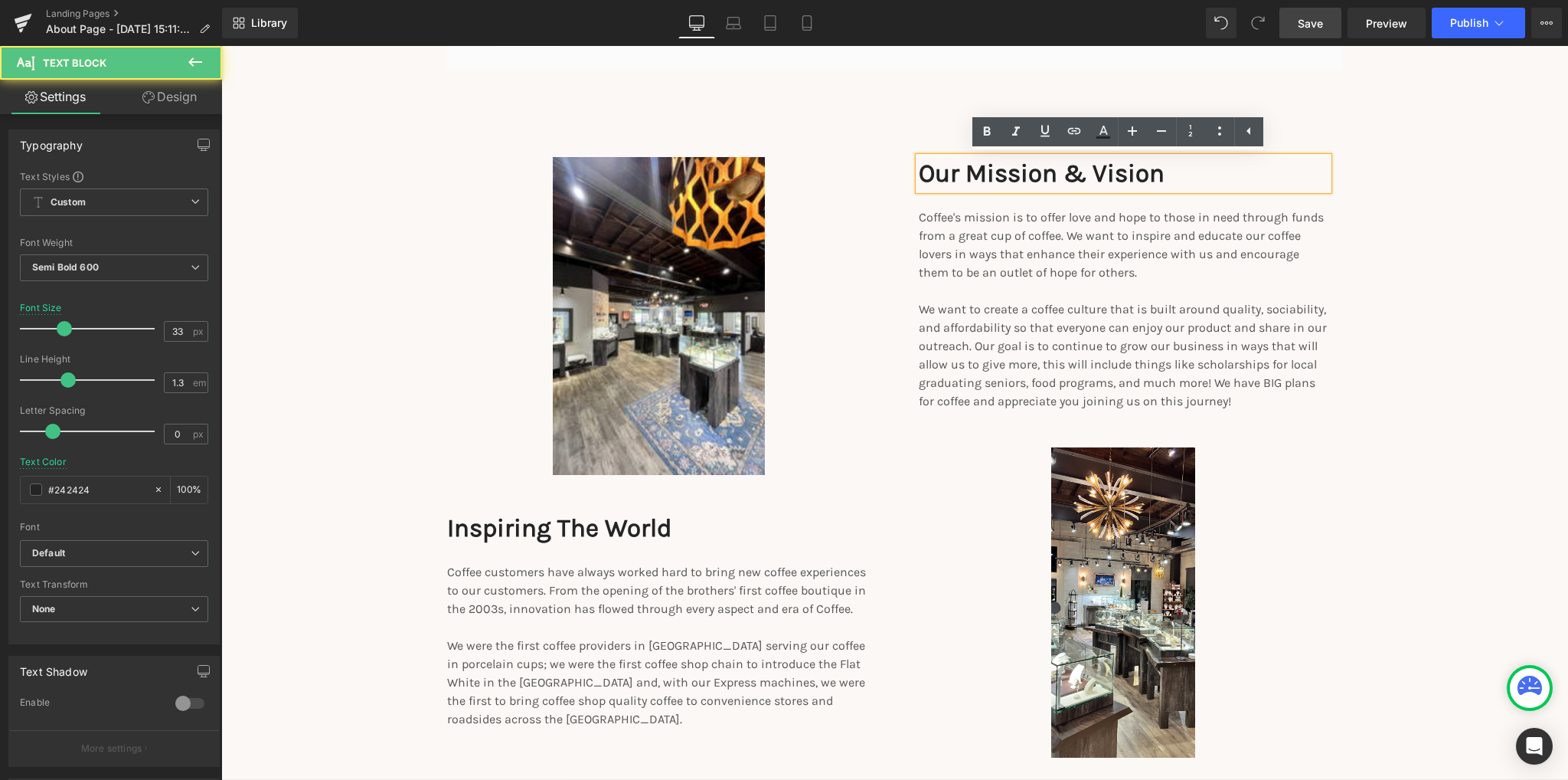
click at [1056, 176] on p "Our Mission & Vision" at bounding box center [1123, 173] width 410 height 33
click at [1136, 170] on p "Our Mission & Vision" at bounding box center [1123, 173] width 410 height 33
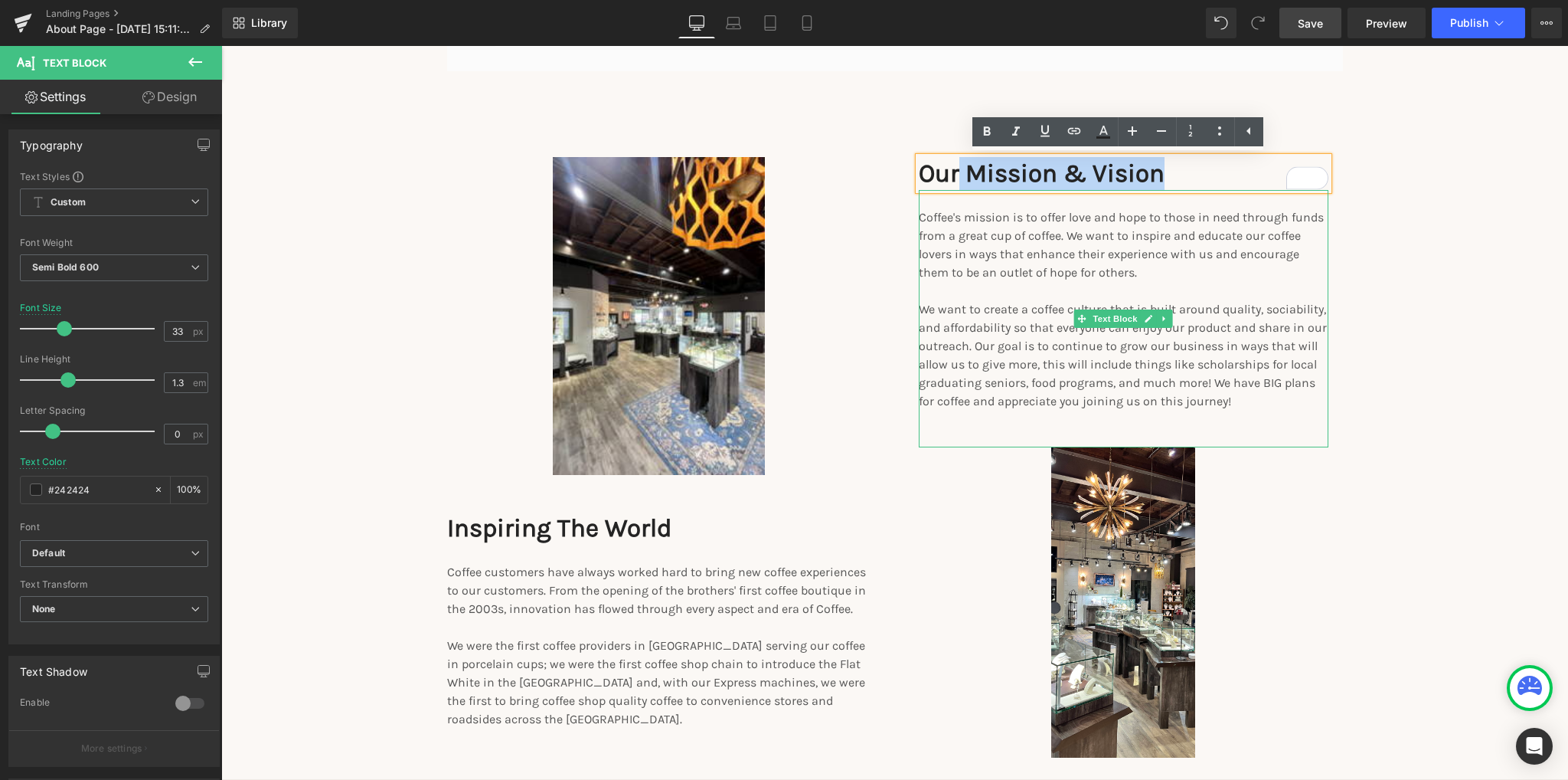
drag, startPoint x: 1169, startPoint y: 172, endPoint x: 961, endPoint y: 197, distance: 209.5
click at [961, 197] on div "Image Our Mission & Vision Text Block Coffee's mission is to offer love and hop…" at bounding box center [1123, 457] width 410 height 601
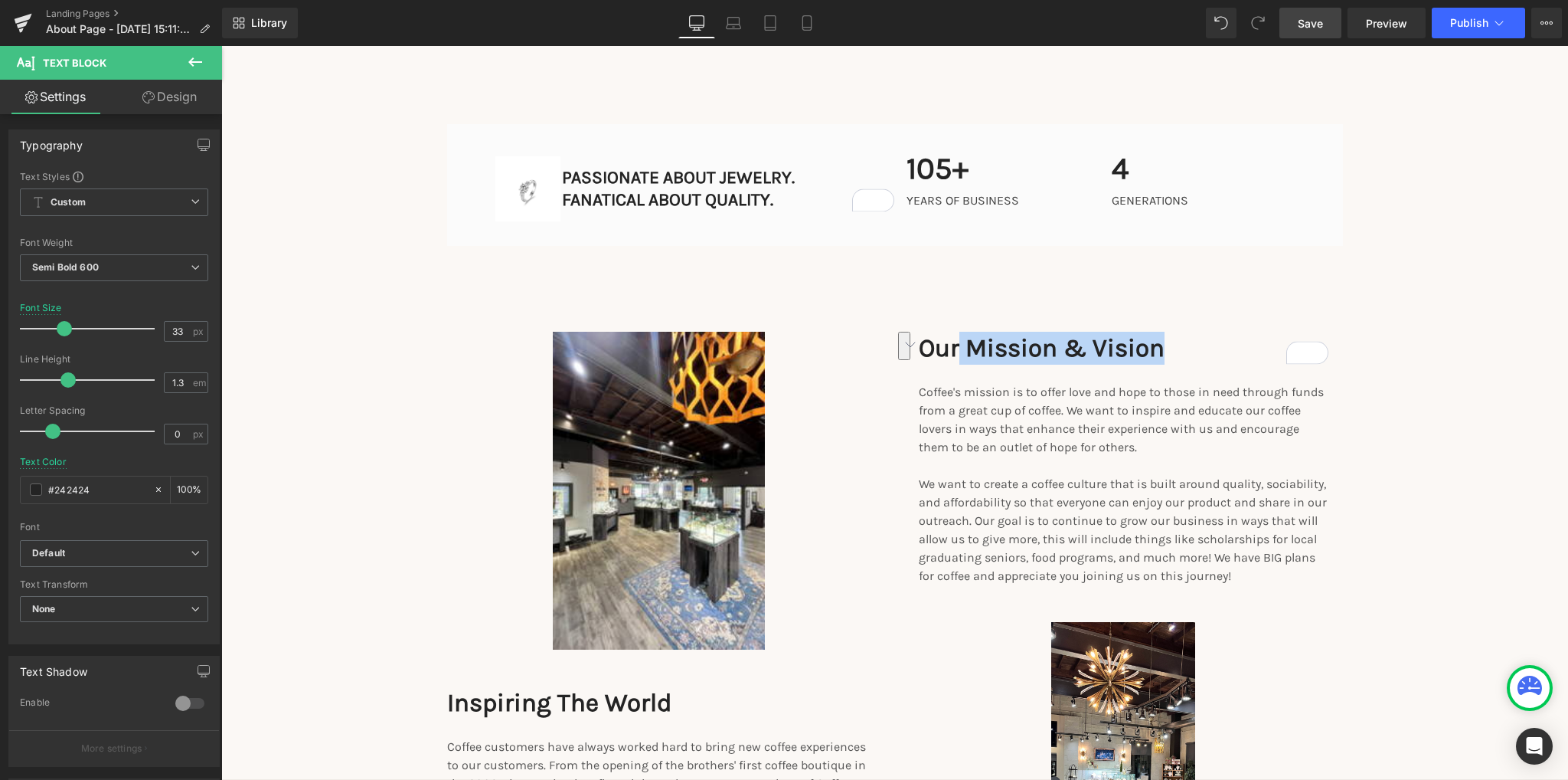
scroll to position [1761, 0]
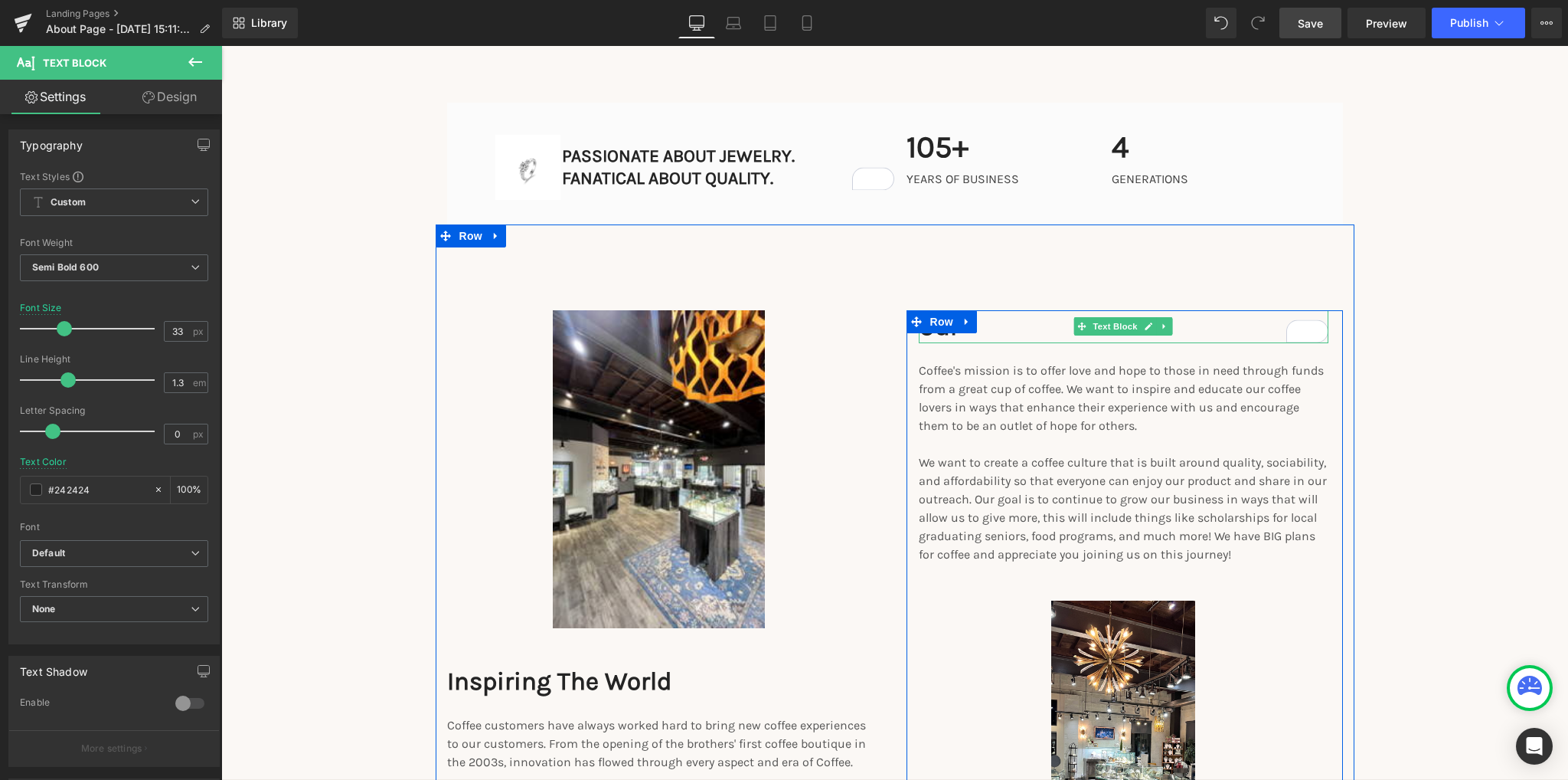
click at [1049, 323] on p "Our" at bounding box center [1123, 326] width 410 height 33
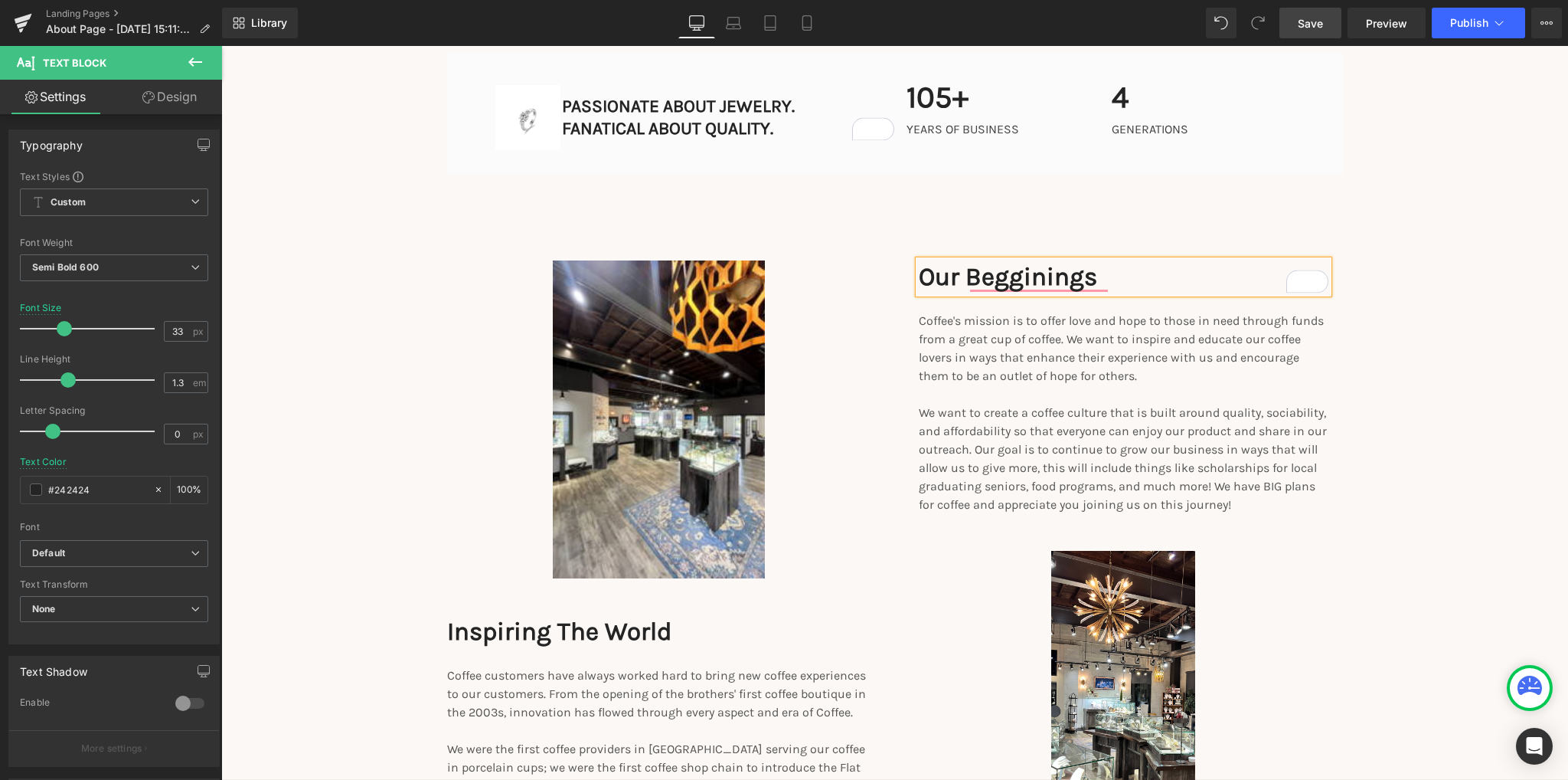
scroll to position [1838, 0]
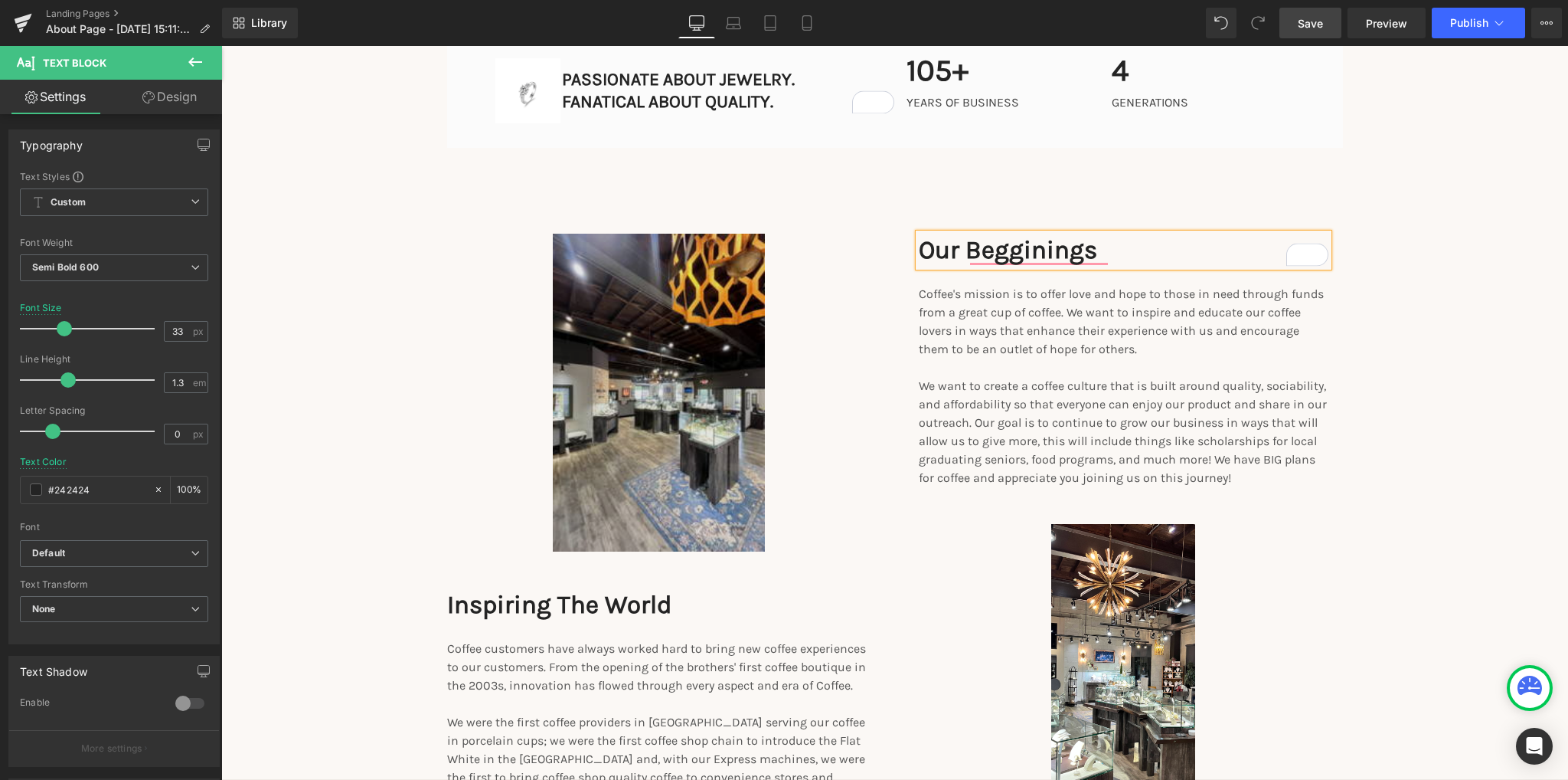
click at [614, 411] on img at bounding box center [659, 392] width 212 height 318
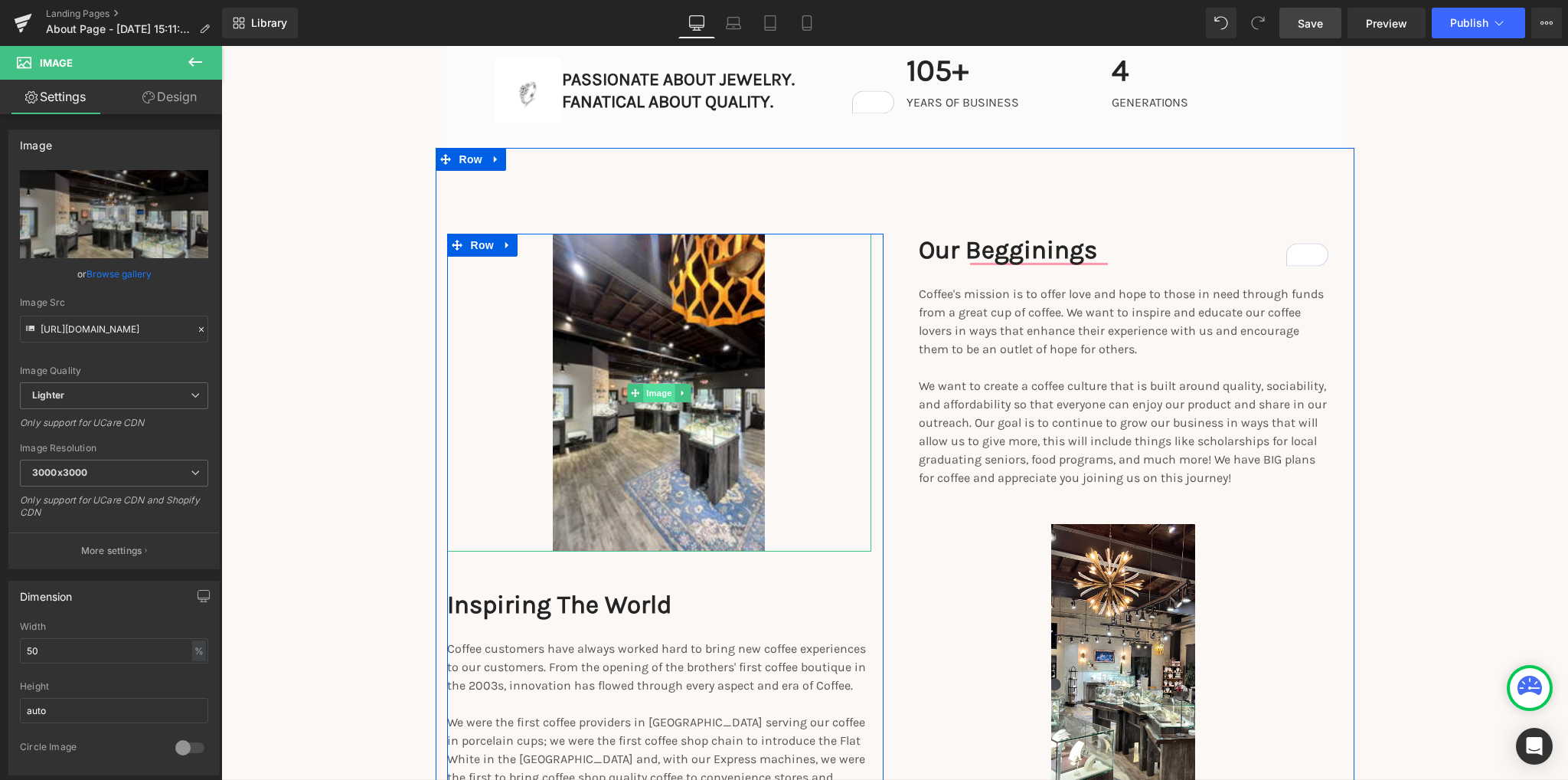
click at [647, 394] on span "Image" at bounding box center [659, 392] width 32 height 18
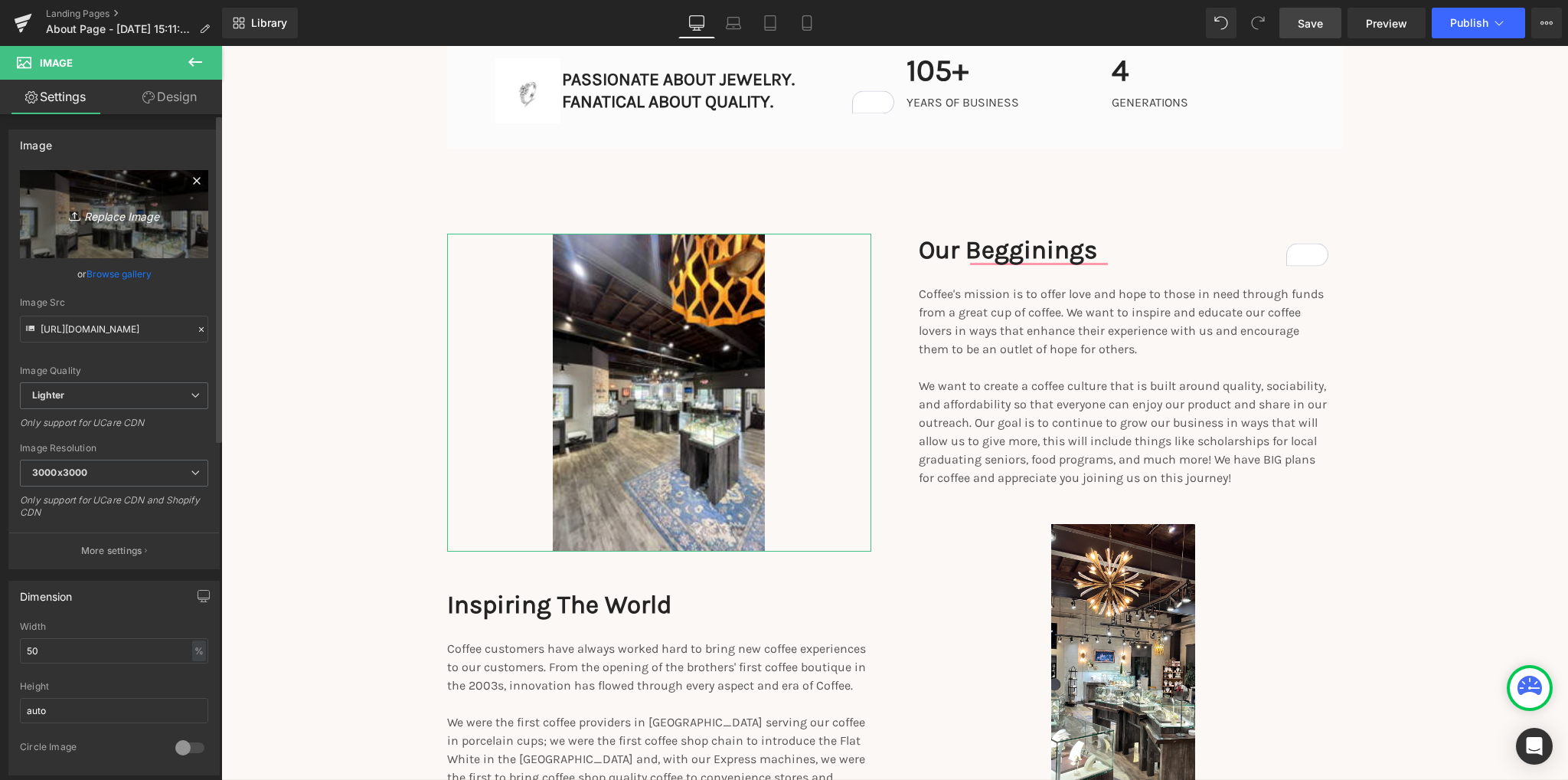
click at [110, 214] on icon "Replace Image" at bounding box center [114, 214] width 123 height 19
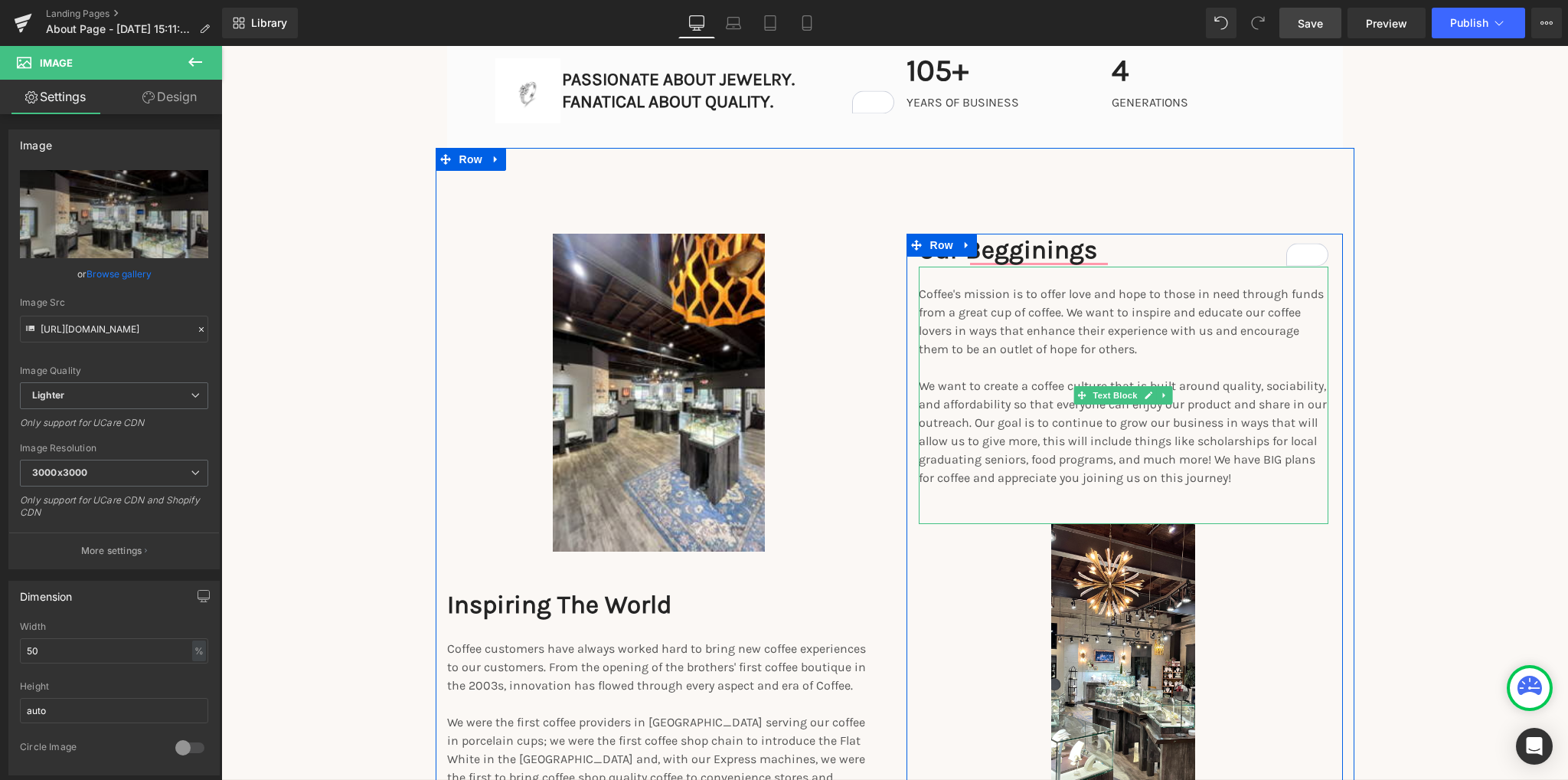
click at [919, 294] on p "Coffee's mission is to offer love and hope to those in need through funds from …" at bounding box center [1123, 322] width 410 height 74
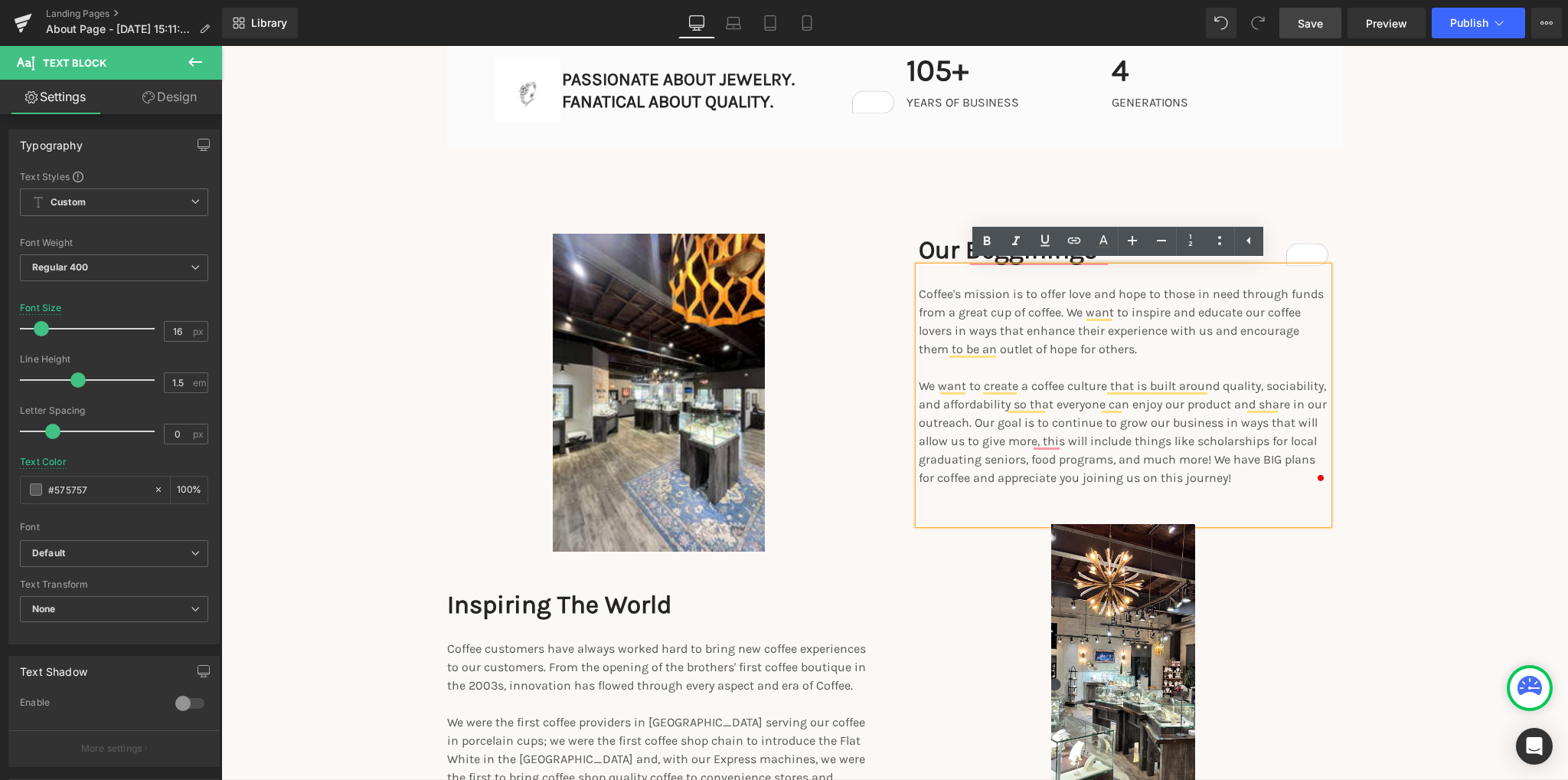
click at [919, 294] on div "Coffee's mission is to offer love and hope to those in need through funds from …" at bounding box center [1123, 395] width 410 height 257
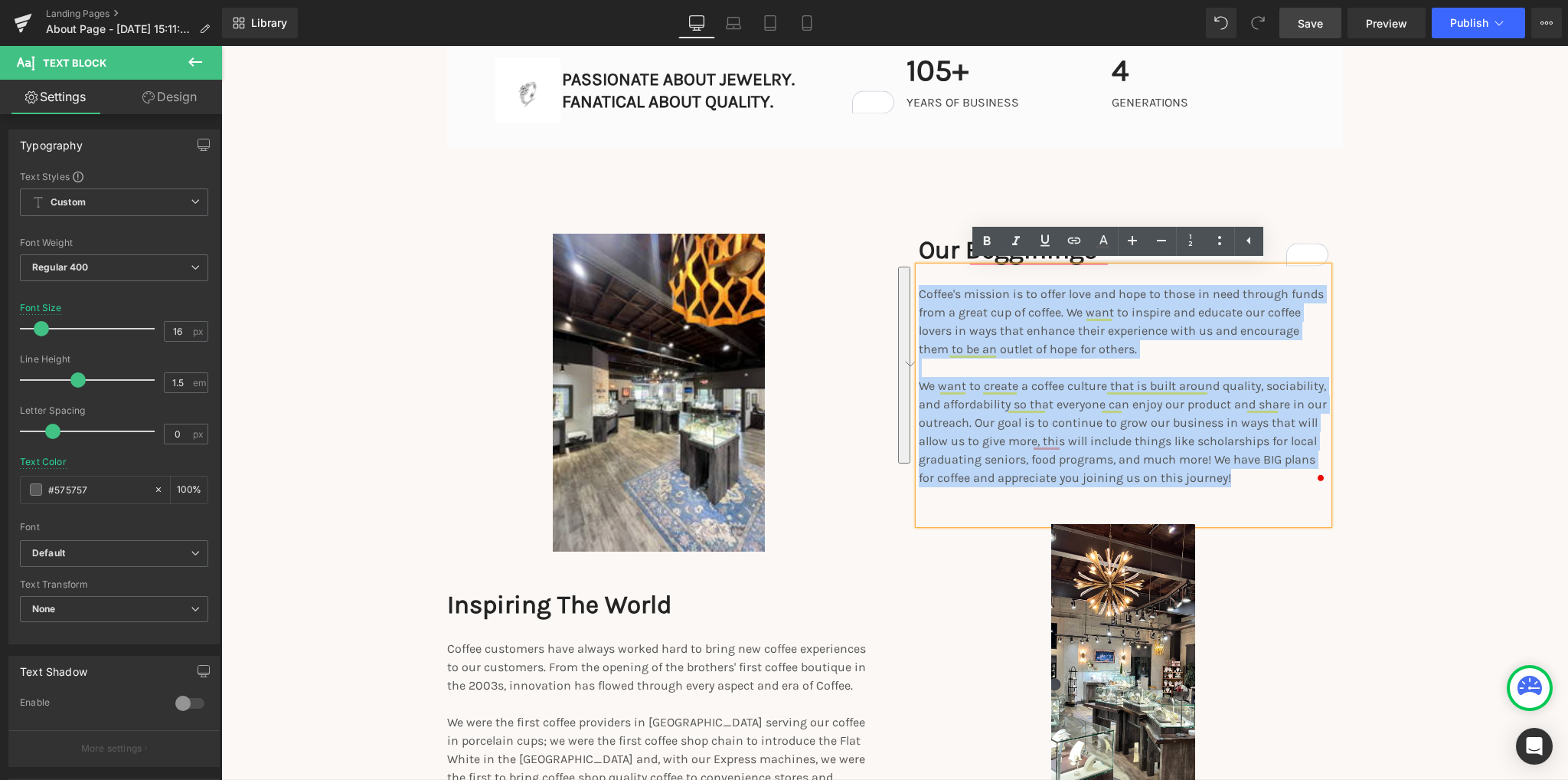
drag, startPoint x: 912, startPoint y: 293, endPoint x: 1222, endPoint y: 476, distance: 360.0
click at [1222, 476] on div "Coffee's mission is to offer love and hope to those in need through funds from …" at bounding box center [1123, 395] width 410 height 257
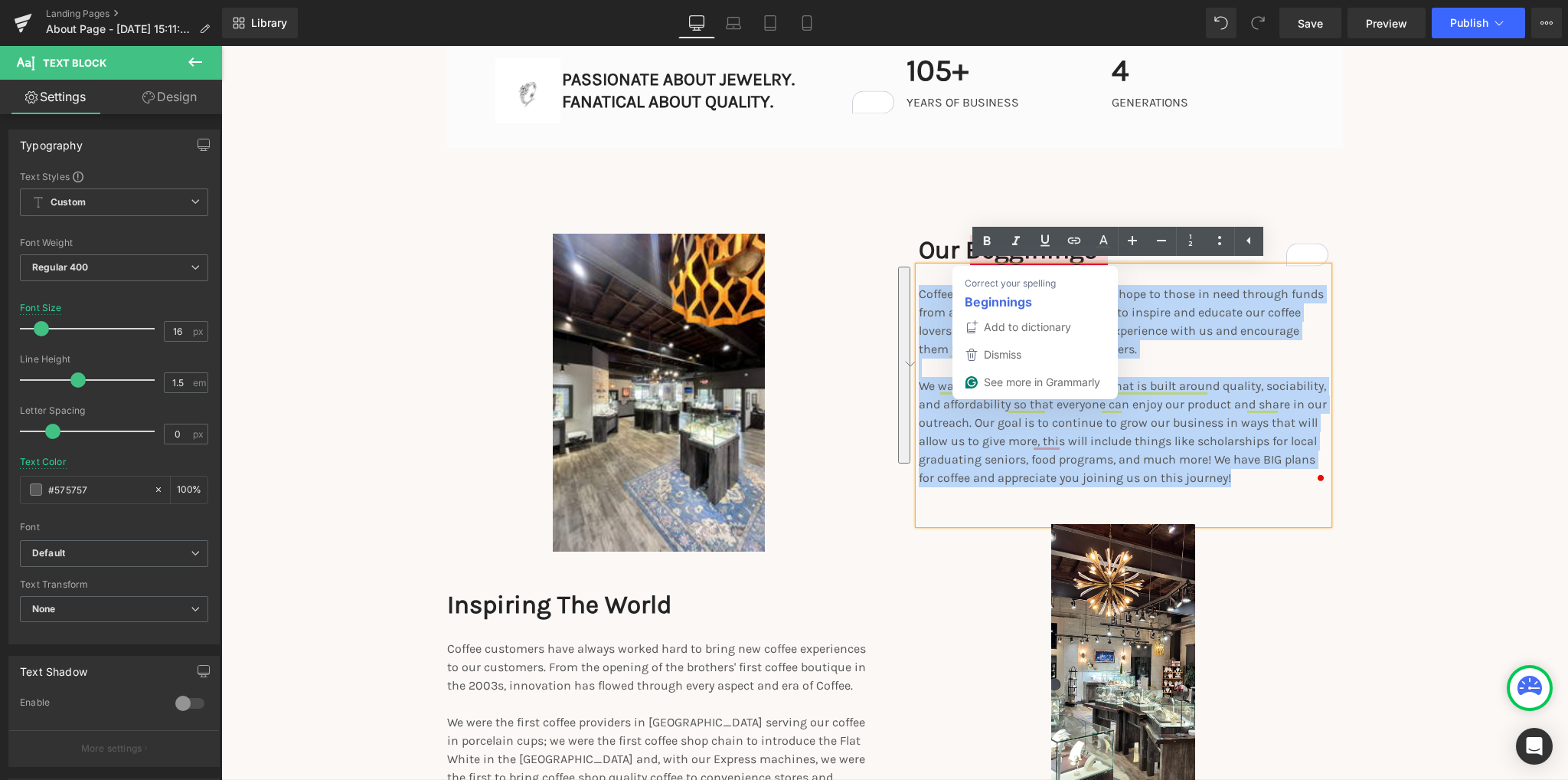
scroll to position [1838, 0]
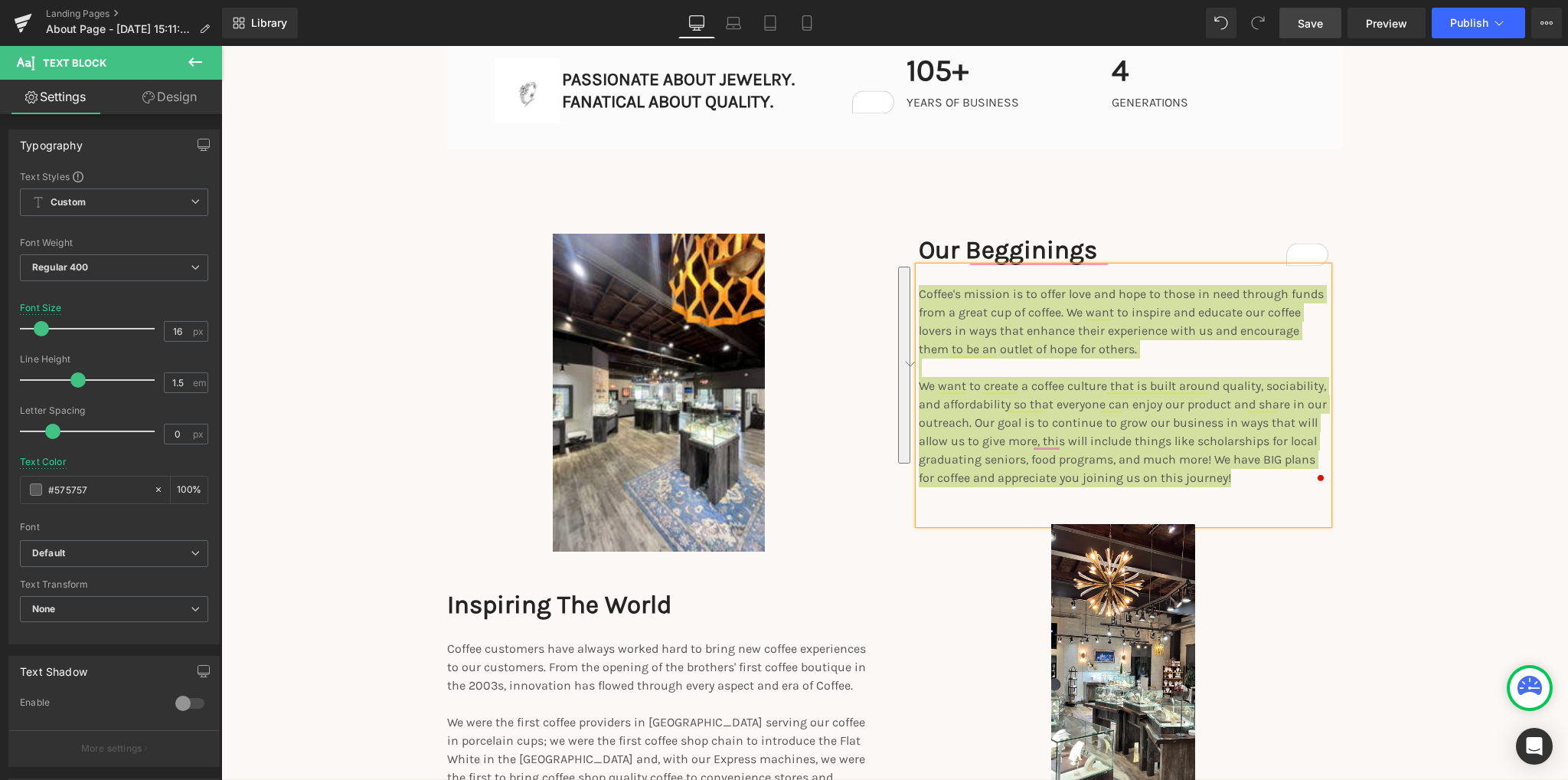
drag, startPoint x: 1315, startPoint y: 26, endPoint x: 1213, endPoint y: 166, distance: 173.2
click at [1315, 26] on span "Save" at bounding box center [1310, 23] width 25 height 16
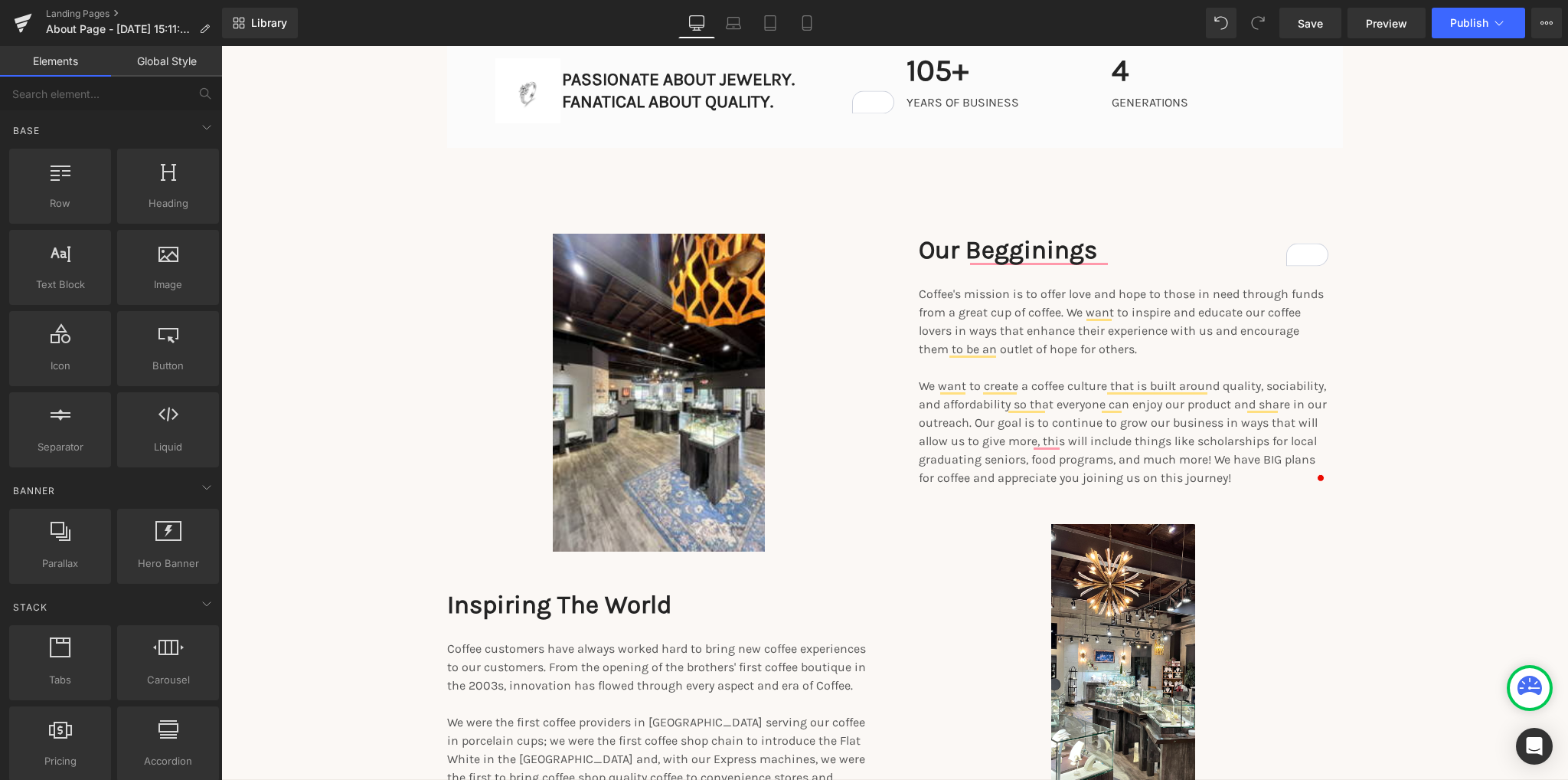
scroll to position [1838, 0]
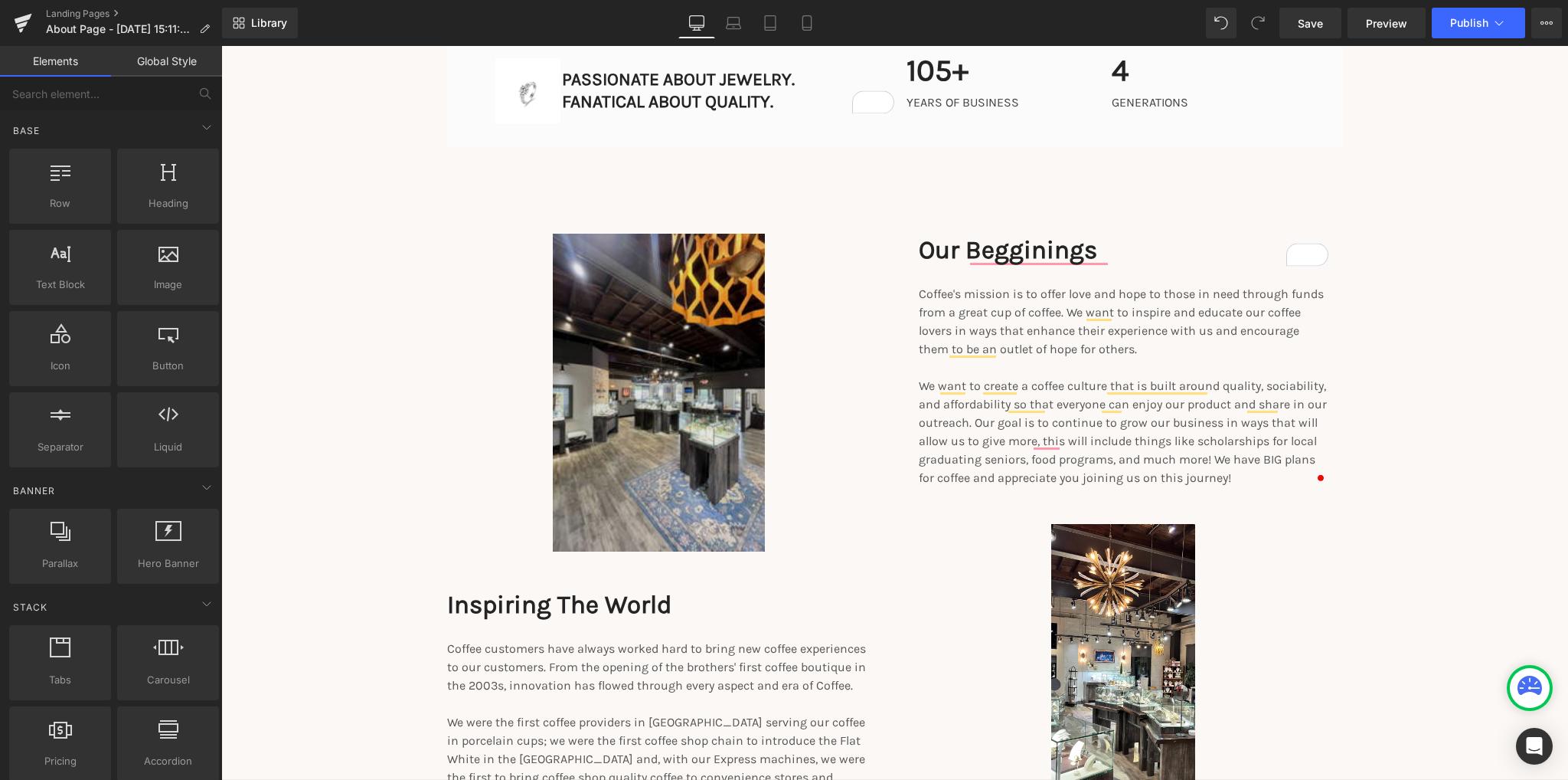
scroll to position [1838, 0]
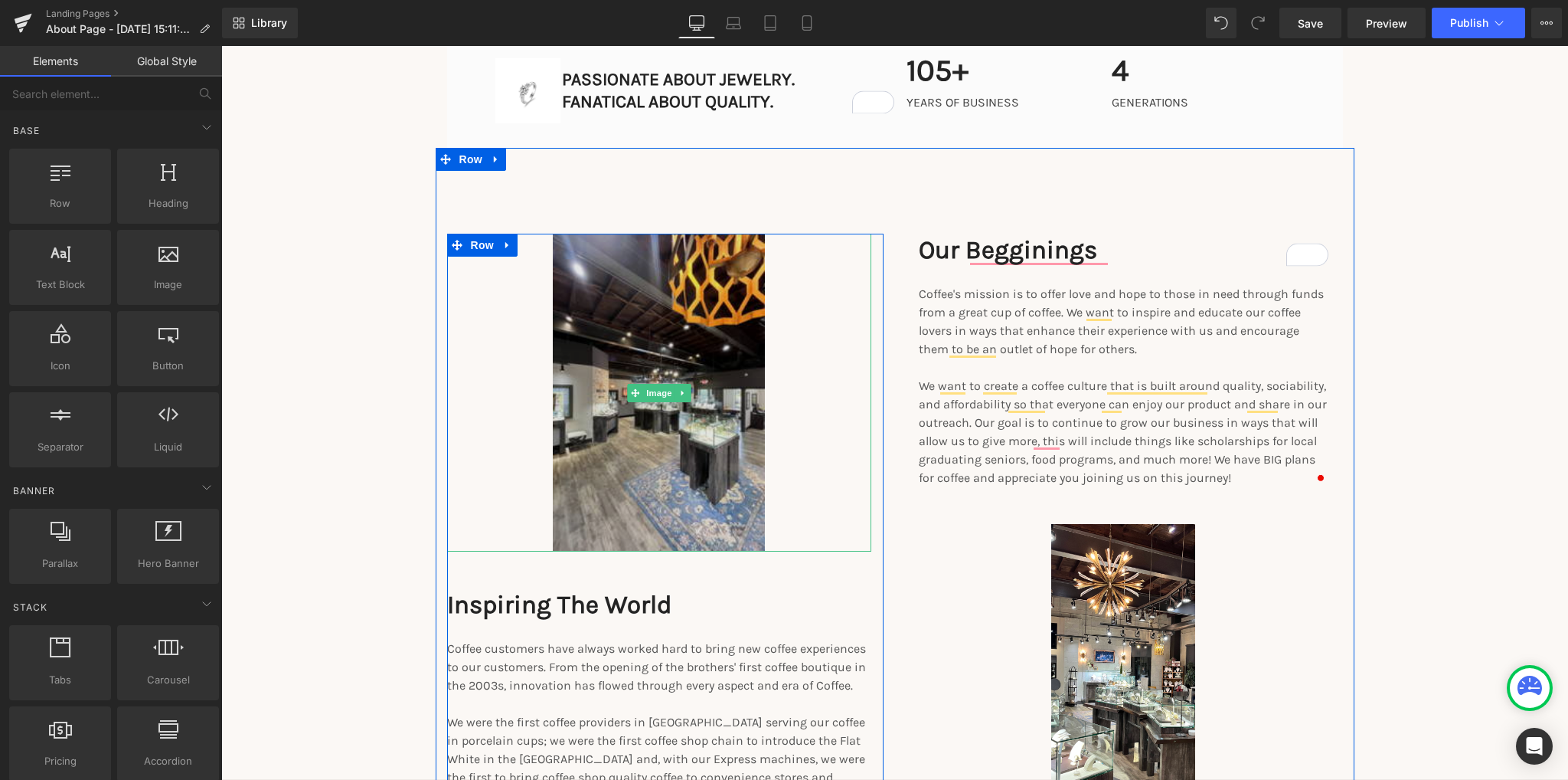
click at [575, 390] on img at bounding box center [659, 392] width 212 height 318
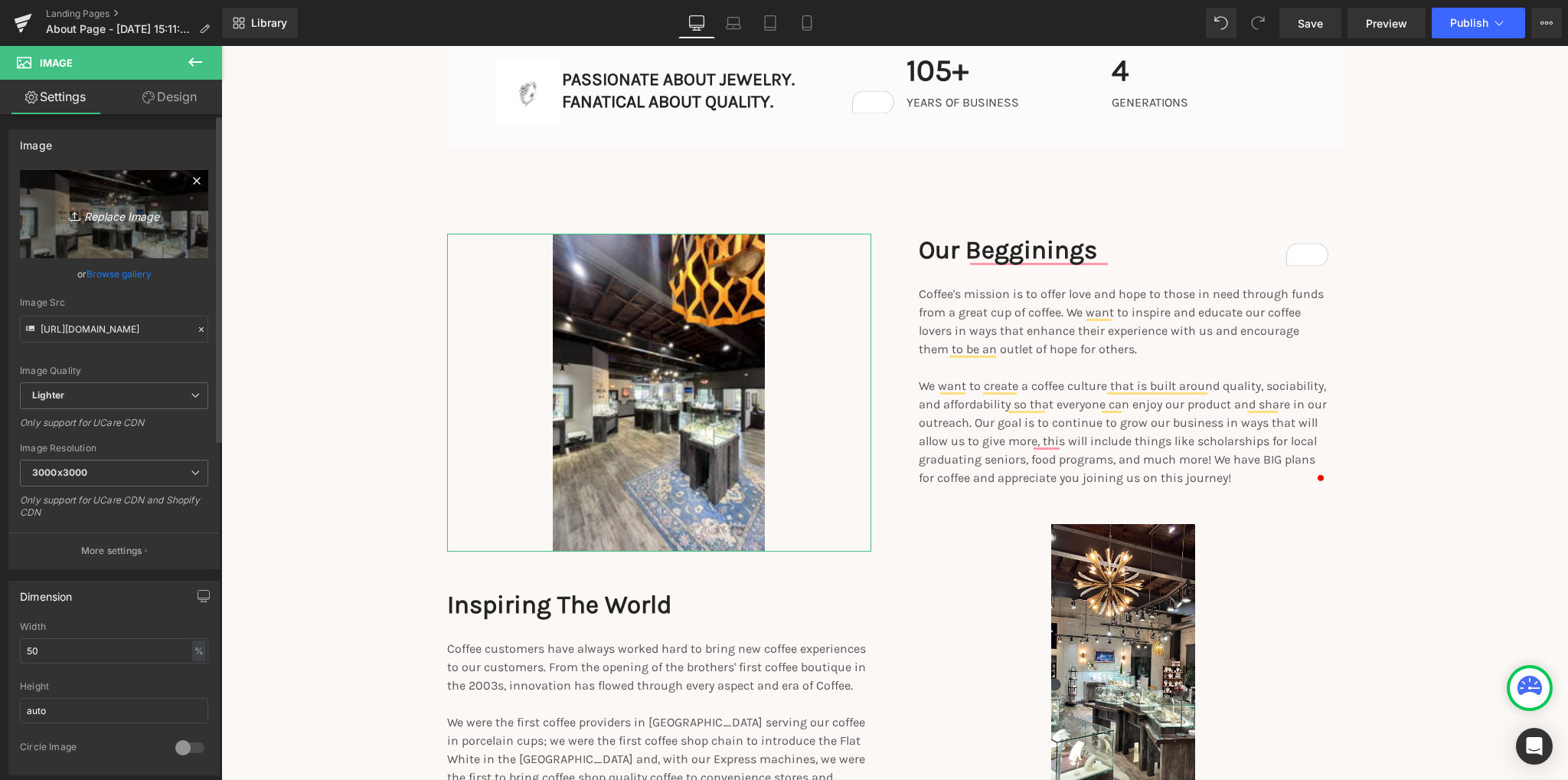
click at [108, 221] on icon "Replace Image" at bounding box center [114, 214] width 123 height 19
type input "C:\fakepath\Scan_20250924 (2).jpg"
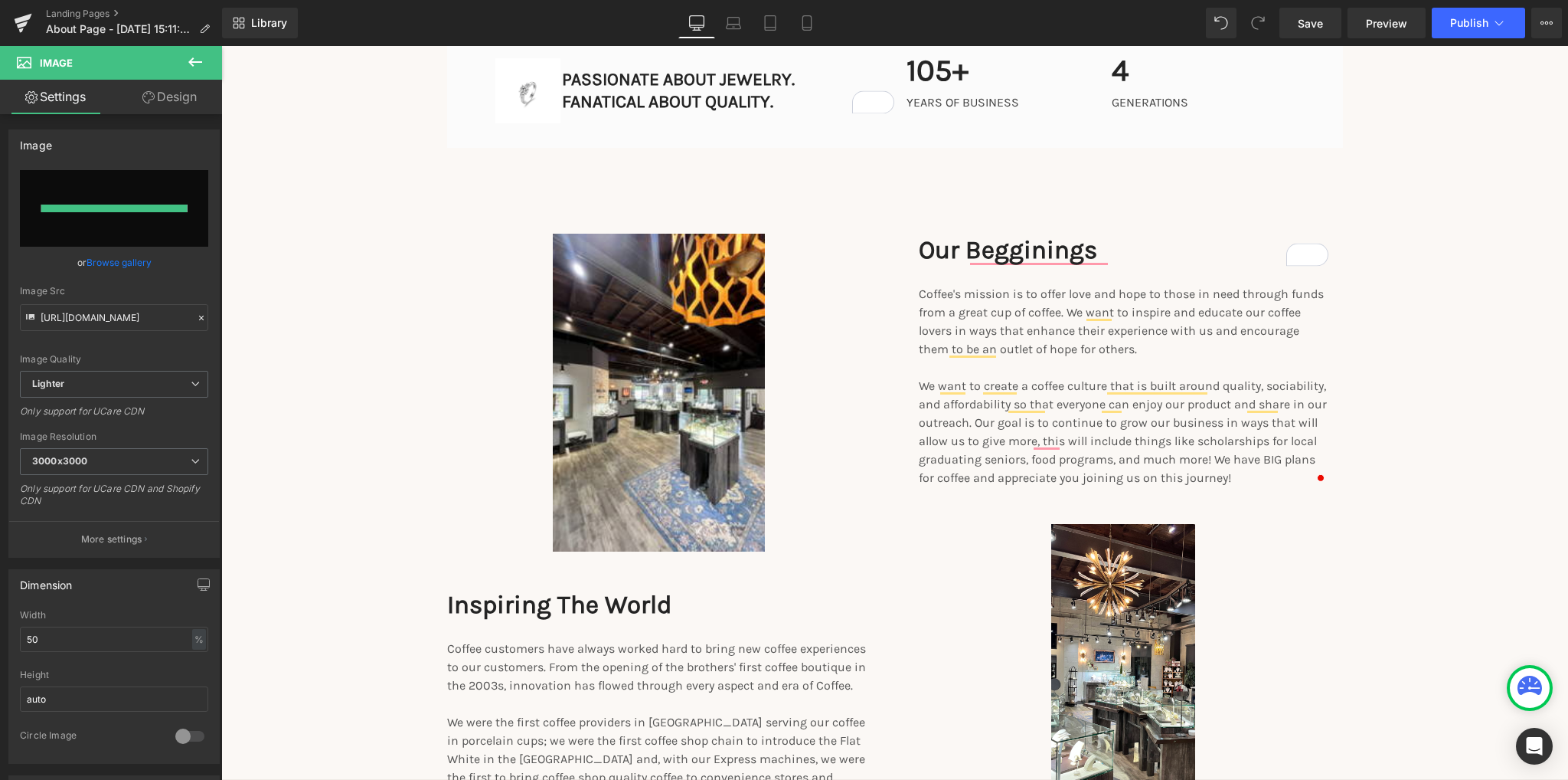
type input "https://ucarecdn.com/c6fb7bf6-2b62-44f4-a9d3-8f4292ba2bee/-/format/auto/-/previ…"
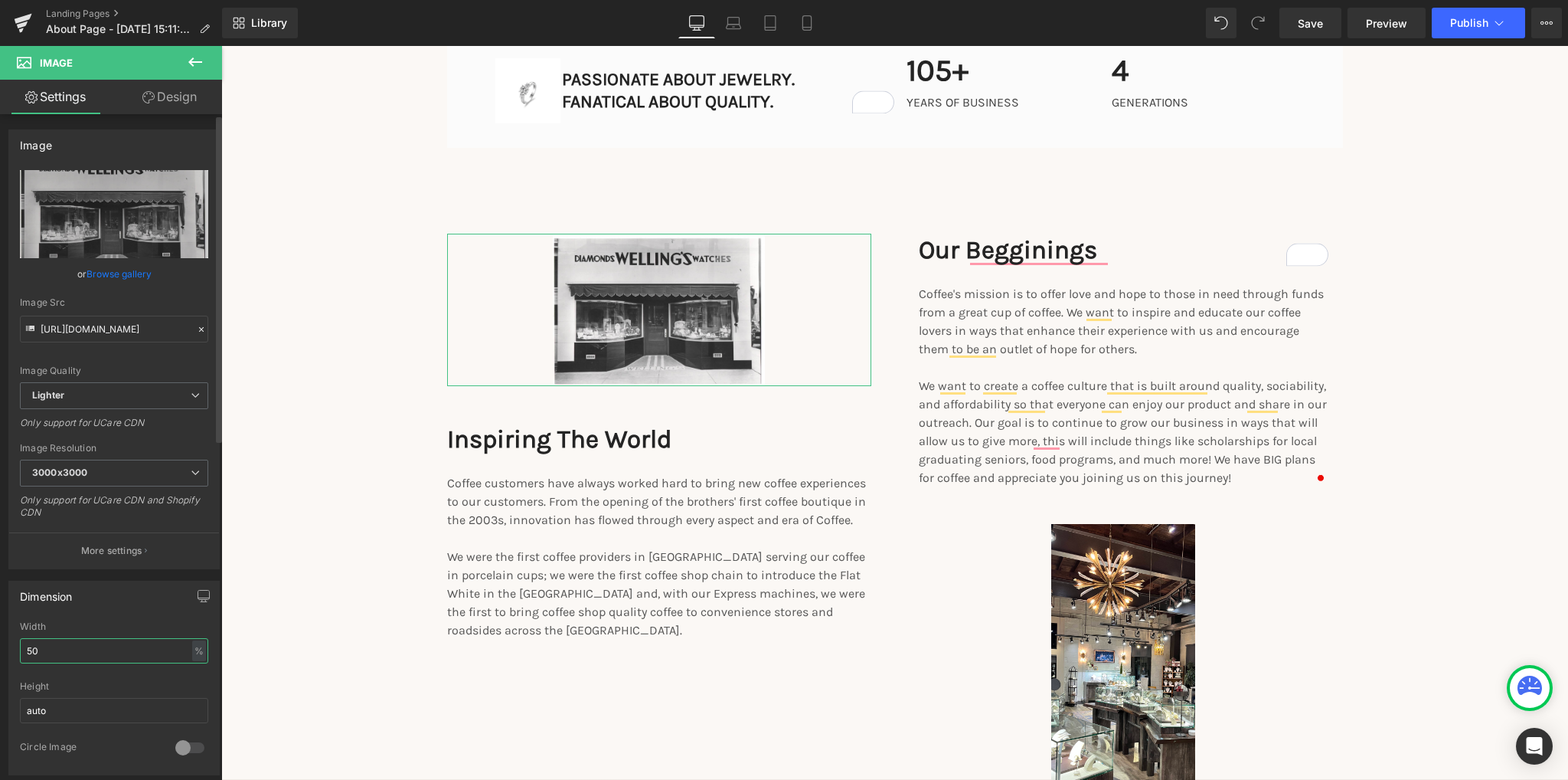
click at [103, 659] on input "50" at bounding box center [113, 651] width 188 height 25
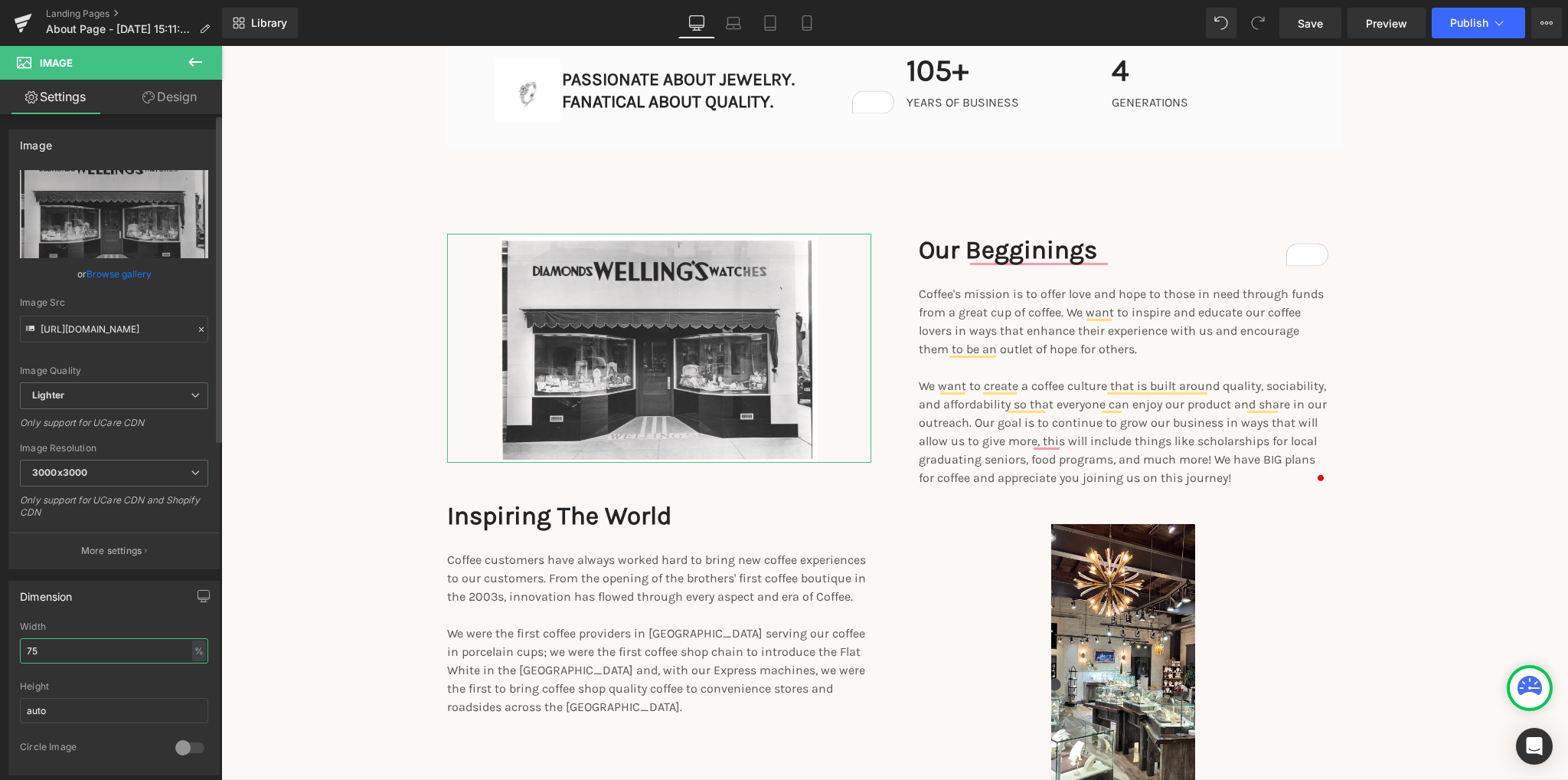
click at [103, 659] on input "75" at bounding box center [113, 651] width 188 height 25
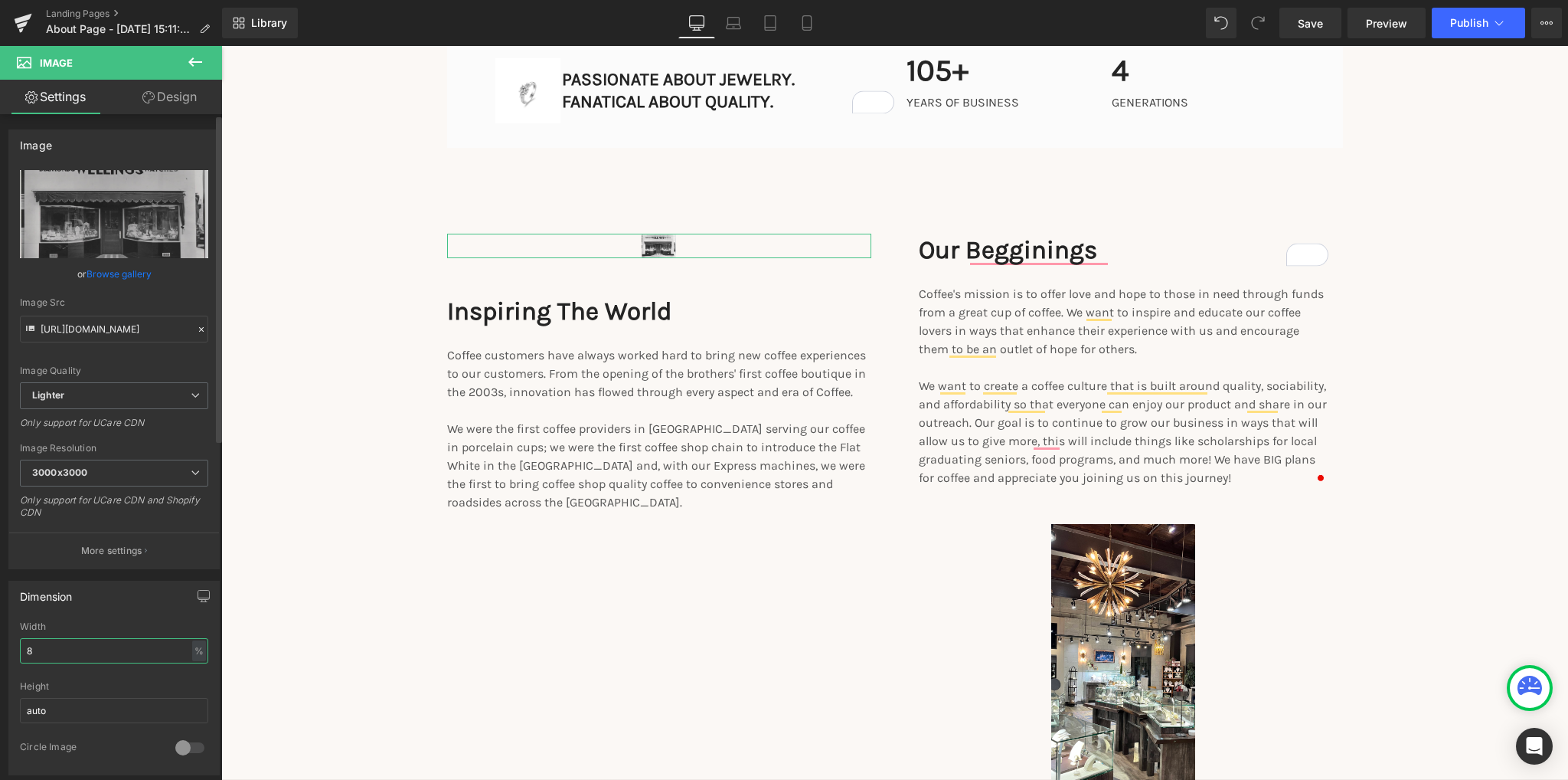
type input "85"
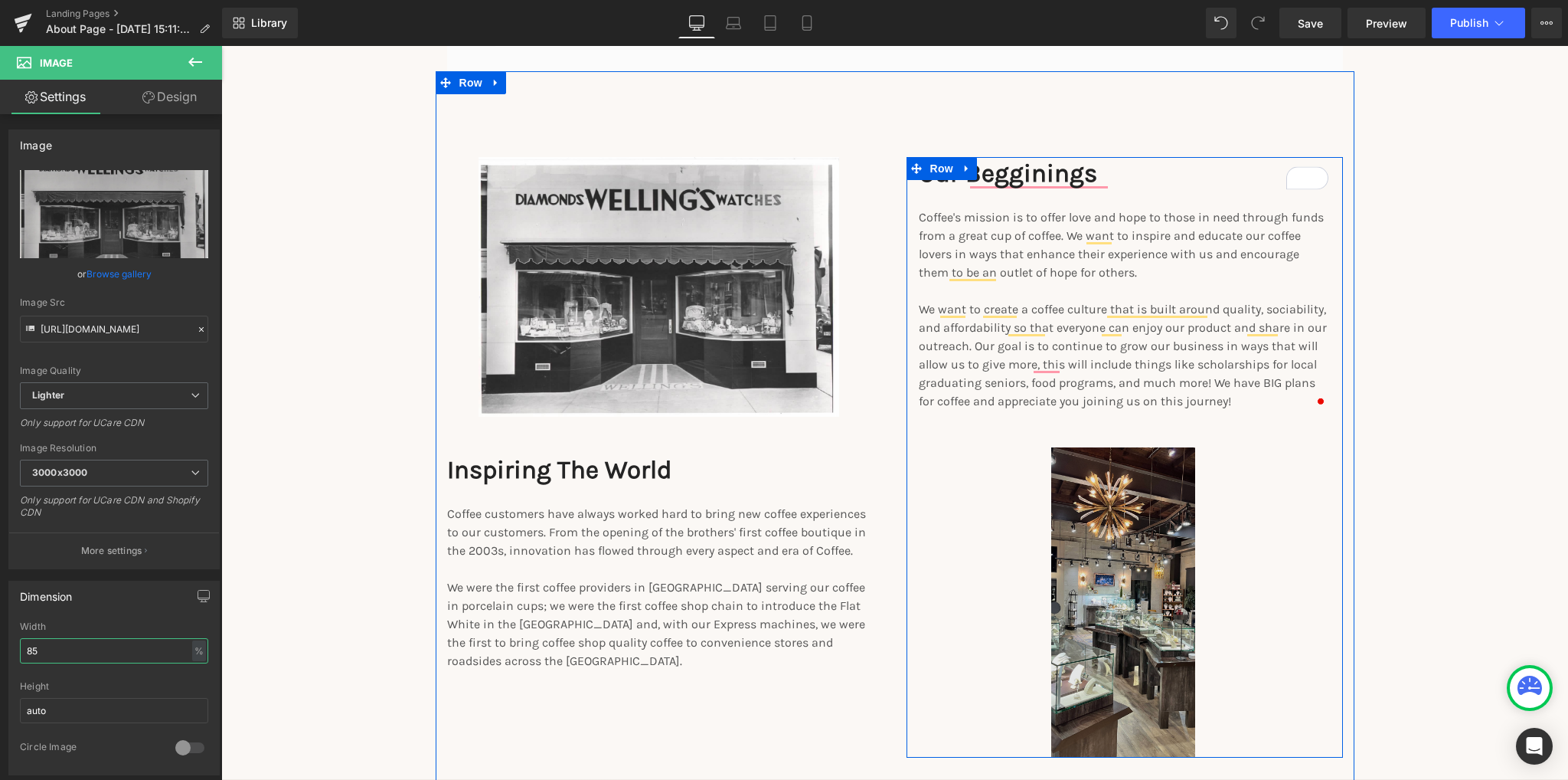
scroll to position [1992, 0]
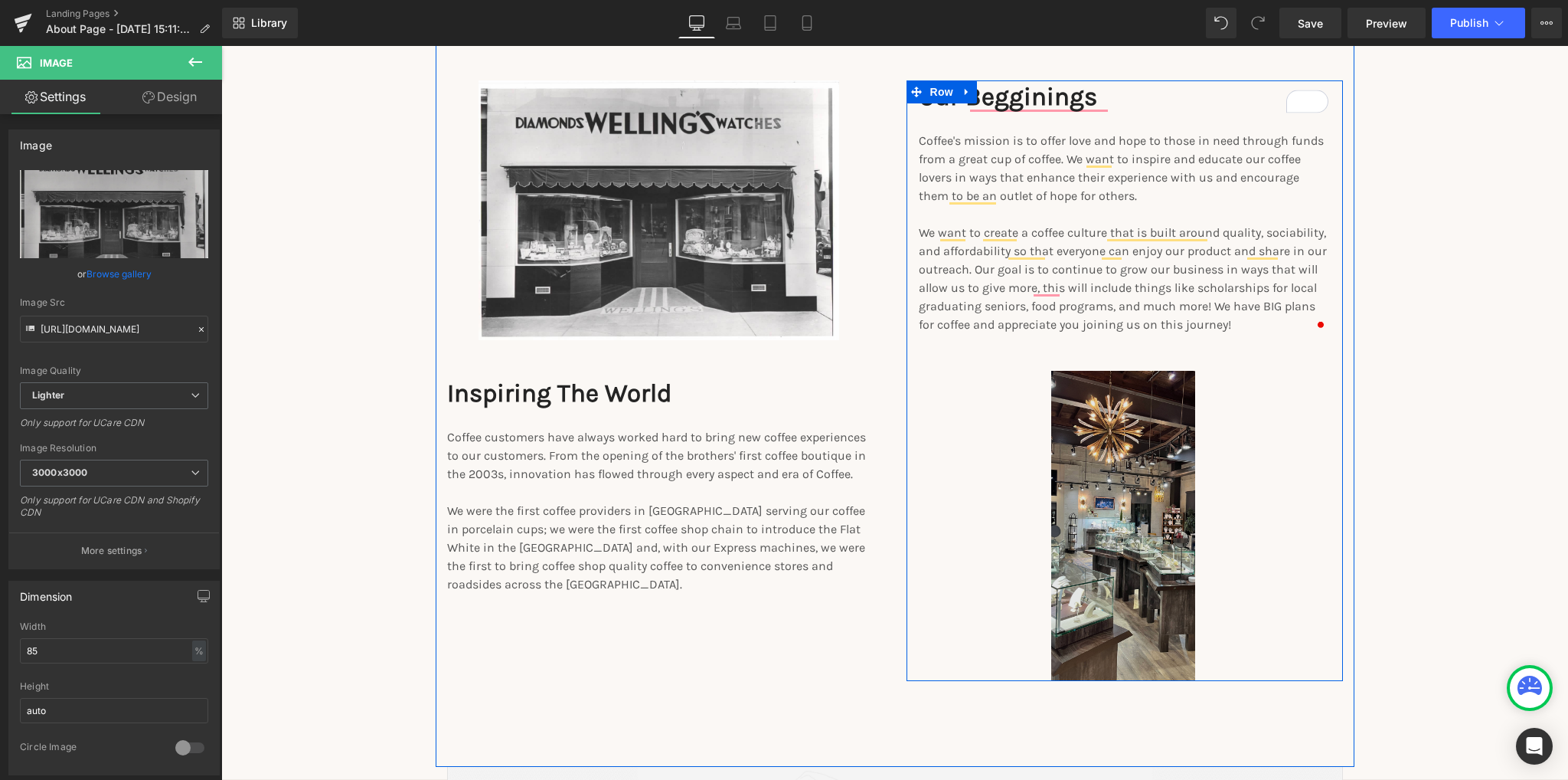
click at [1125, 551] on img at bounding box center [1122, 526] width 143 height 310
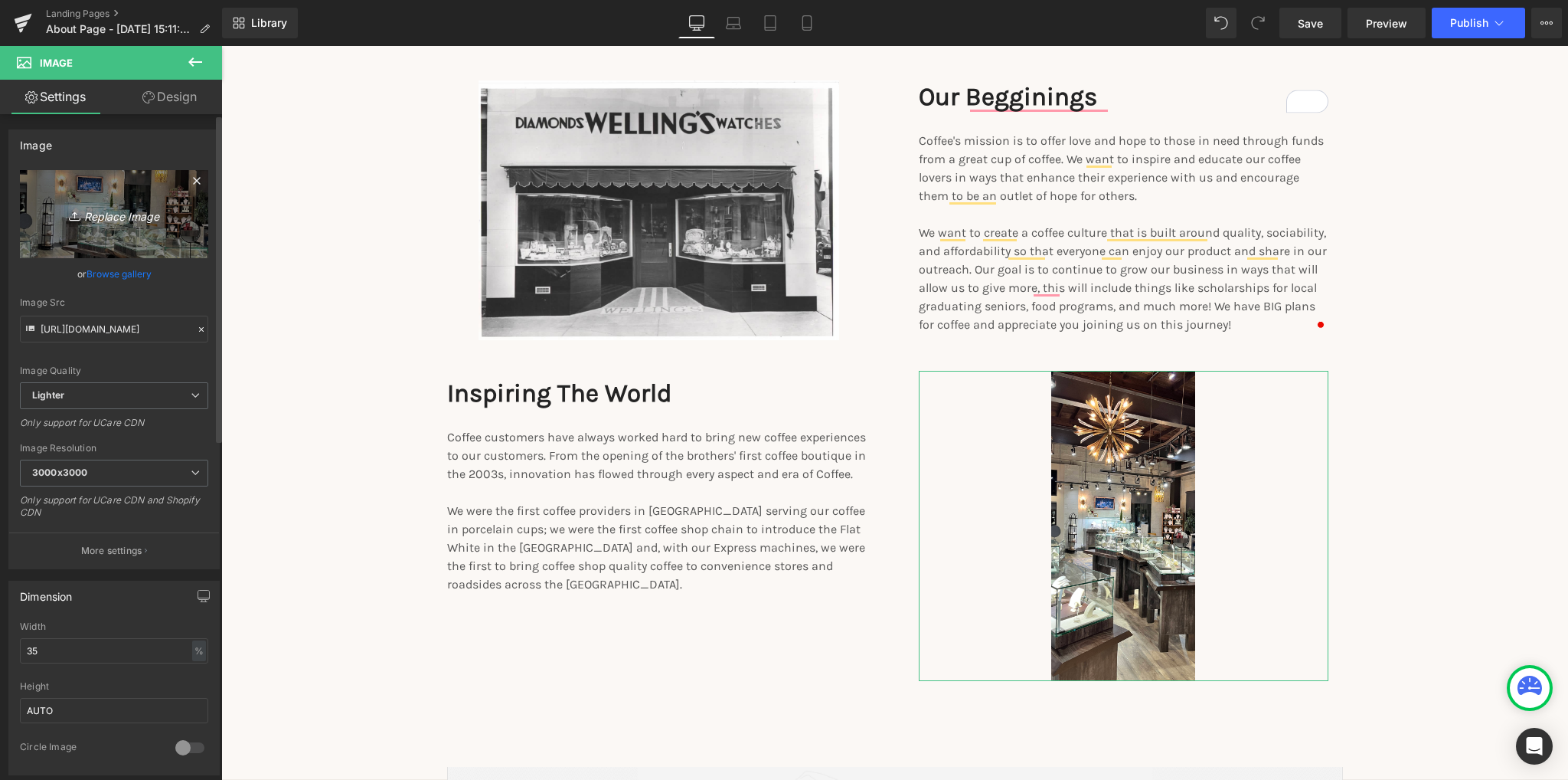
click at [118, 221] on icon "Replace Image" at bounding box center [114, 214] width 123 height 19
type input "C:\fakepath\Untitled design.png"
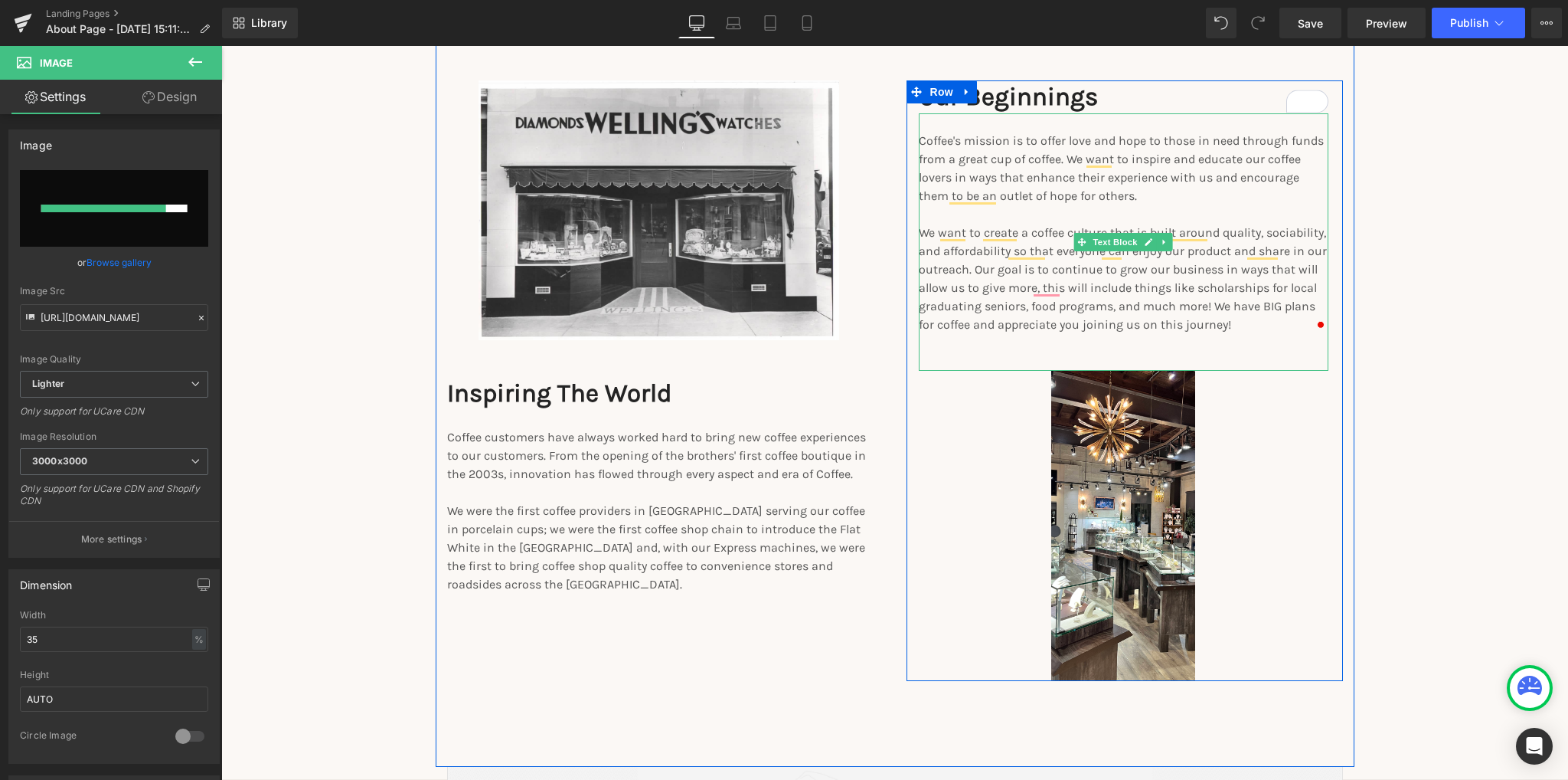
click at [1003, 164] on p "Coffee's mission is to offer love and hope to those in need through funds from …" at bounding box center [1123, 168] width 410 height 74
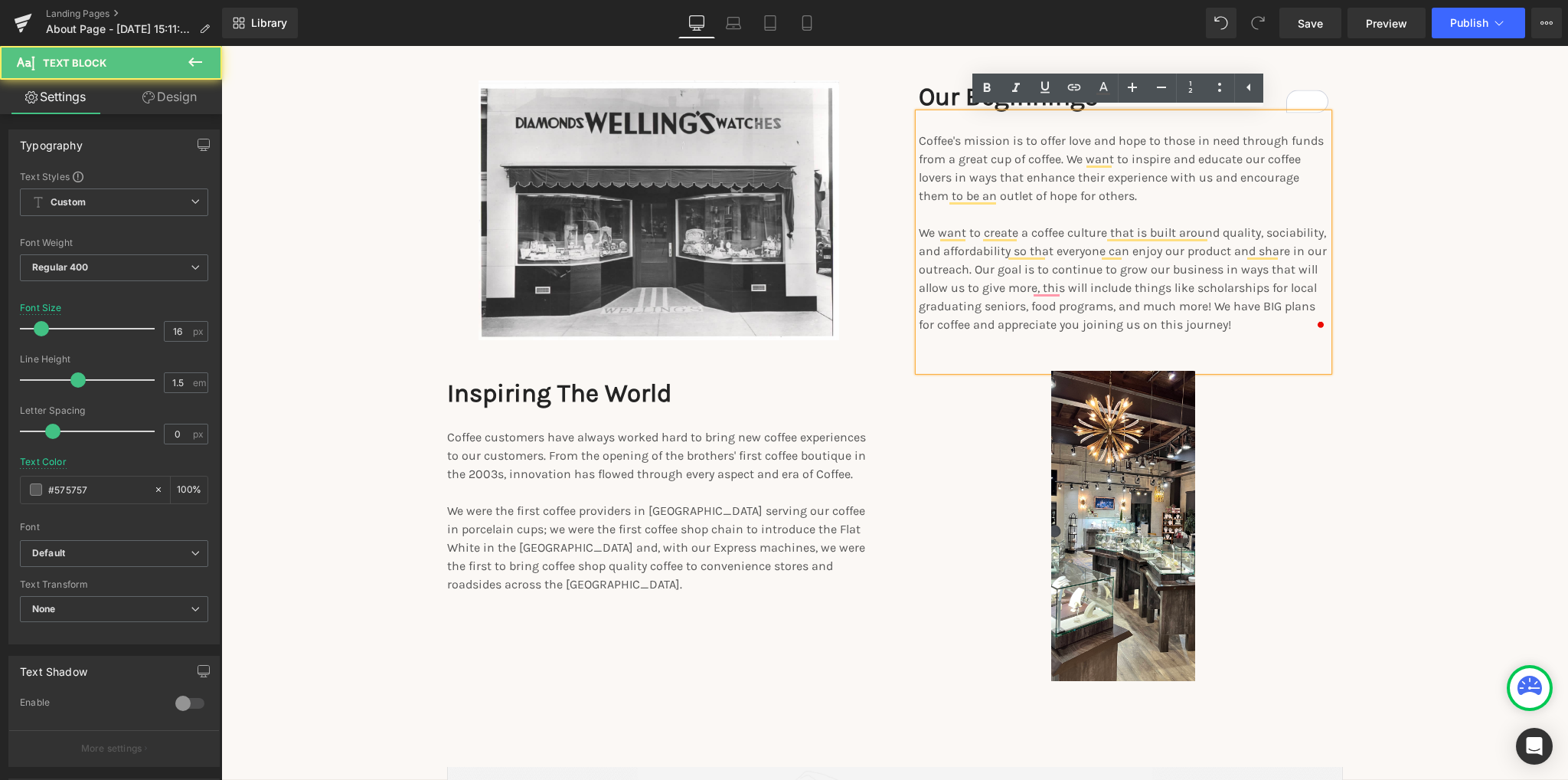
click at [1001, 163] on p "Coffee's mission is to offer love and hope to those in need through funds from …" at bounding box center [1123, 168] width 410 height 74
drag, startPoint x: 918, startPoint y: 135, endPoint x: 1047, endPoint y: 168, distance: 133.2
click at [1047, 168] on p "Coffee's mission is to offer love and hope to those in need through funds from …" at bounding box center [1123, 168] width 410 height 74
click at [949, 162] on p "Coffee's mission is to offer love and hope to those in need through funds from …" at bounding box center [1123, 168] width 410 height 74
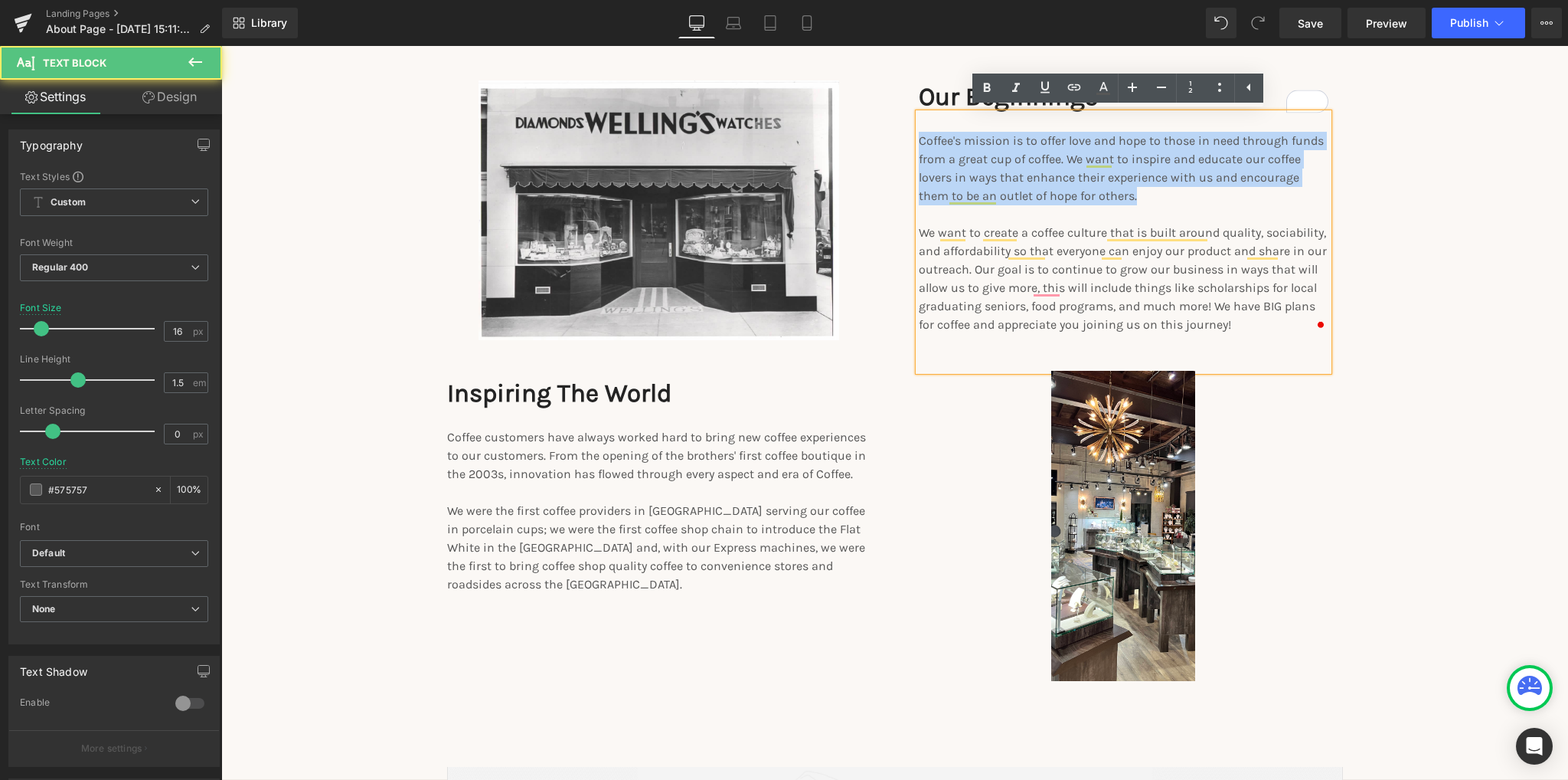
drag, startPoint x: 913, startPoint y: 140, endPoint x: 1094, endPoint y: 200, distance: 190.7
click at [1094, 200] on p "Coffee's mission is to offer love and hope to those in need through funds from …" at bounding box center [1123, 168] width 410 height 74
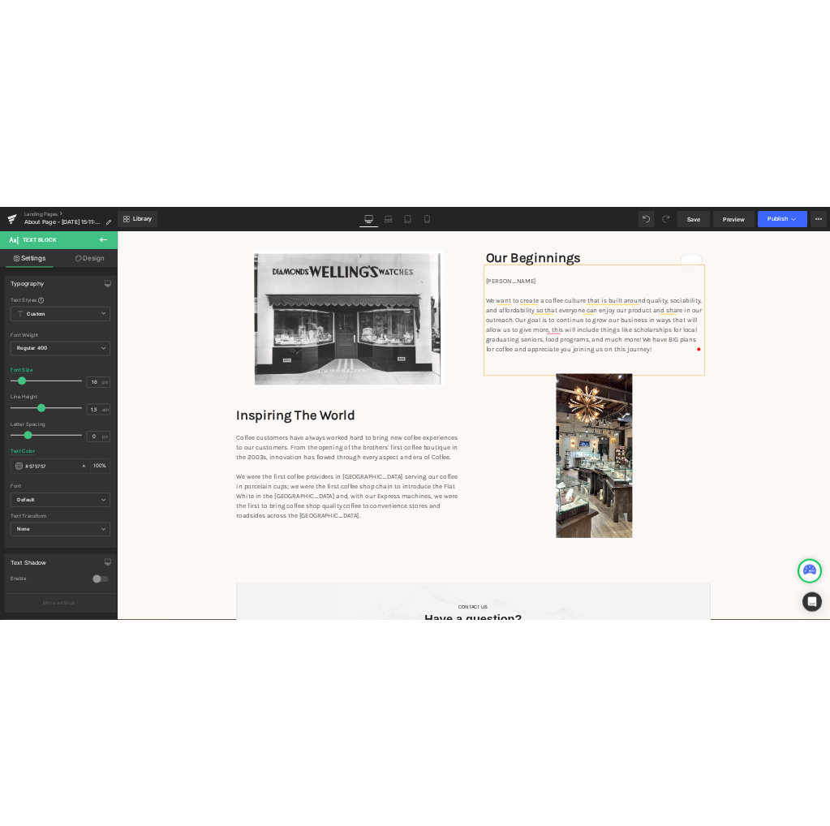
scroll to position [2109, 0]
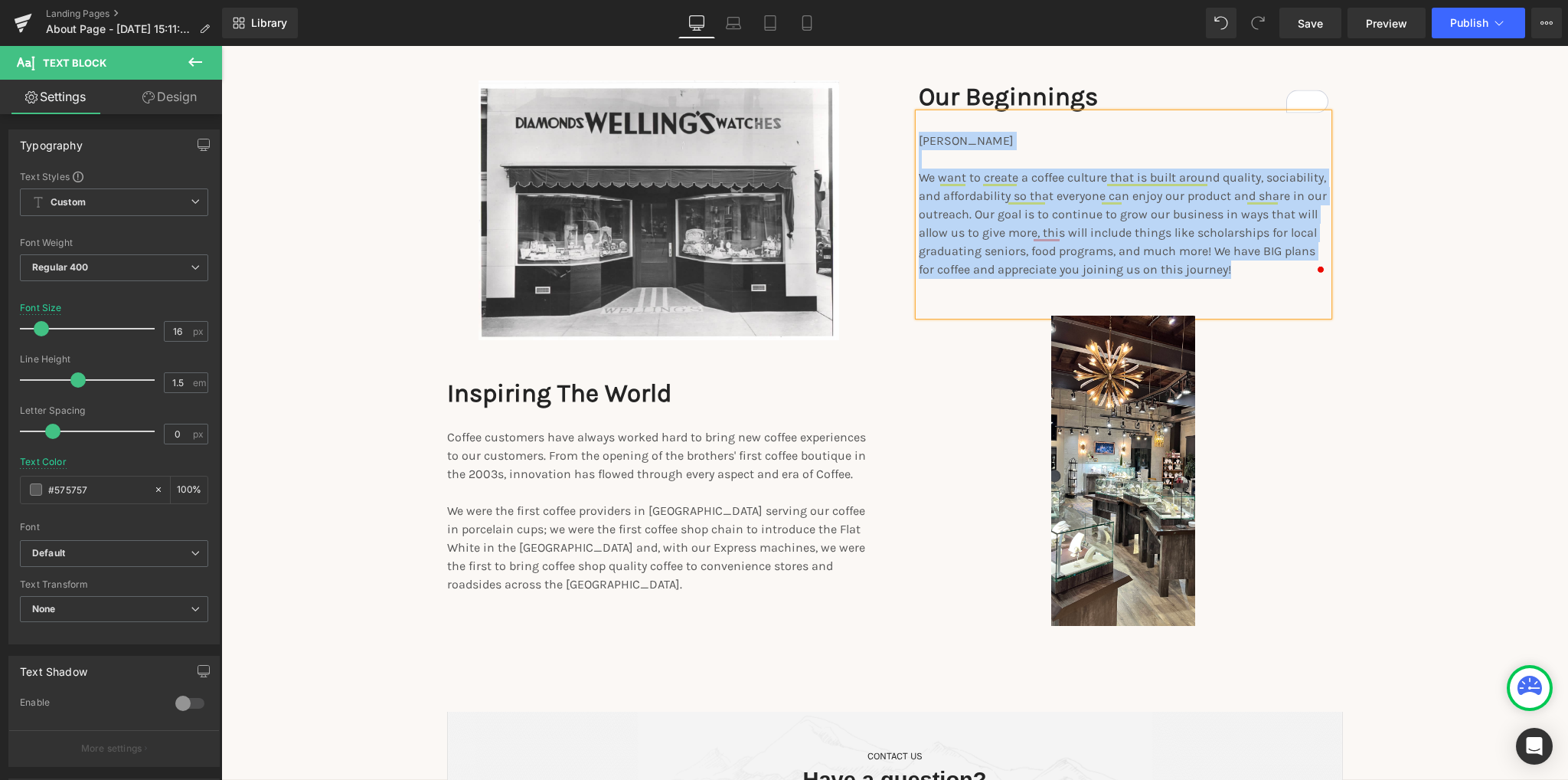
drag, startPoint x: 914, startPoint y: 139, endPoint x: 1201, endPoint y: 276, distance: 318.0
click at [1200, 276] on div "[PERSON_NAME] We want to create a coffee culture that is built around quality, …" at bounding box center [1123, 214] width 410 height 202
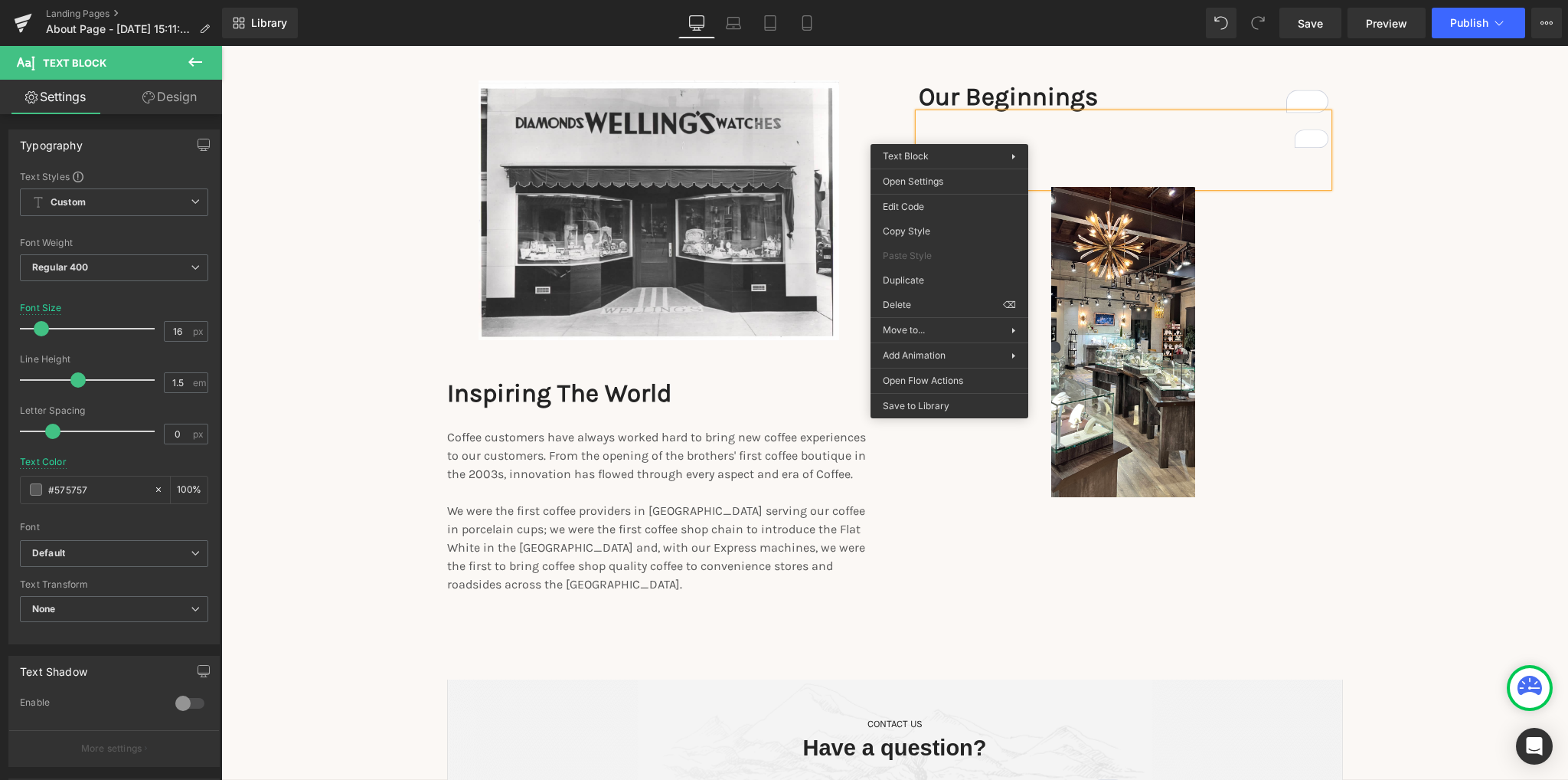
click at [1081, 144] on p "To enrich screen reader interactions, please activate Accessibility in Grammarl…" at bounding box center [1123, 140] width 410 height 18
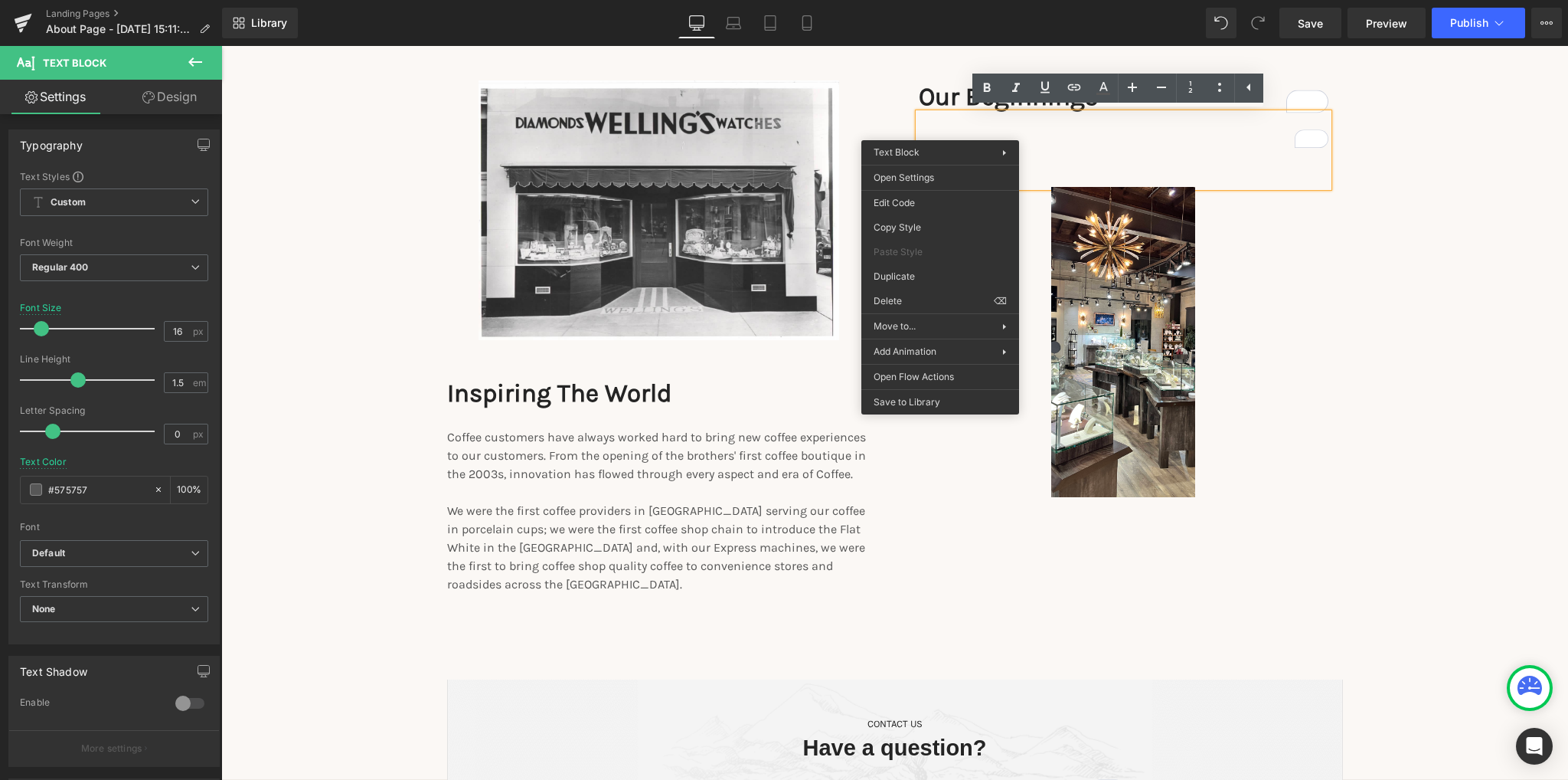
click at [946, 113] on div "To enrich screen reader interactions, please activate Accessibility in Grammarl…" at bounding box center [1123, 150] width 410 height 74
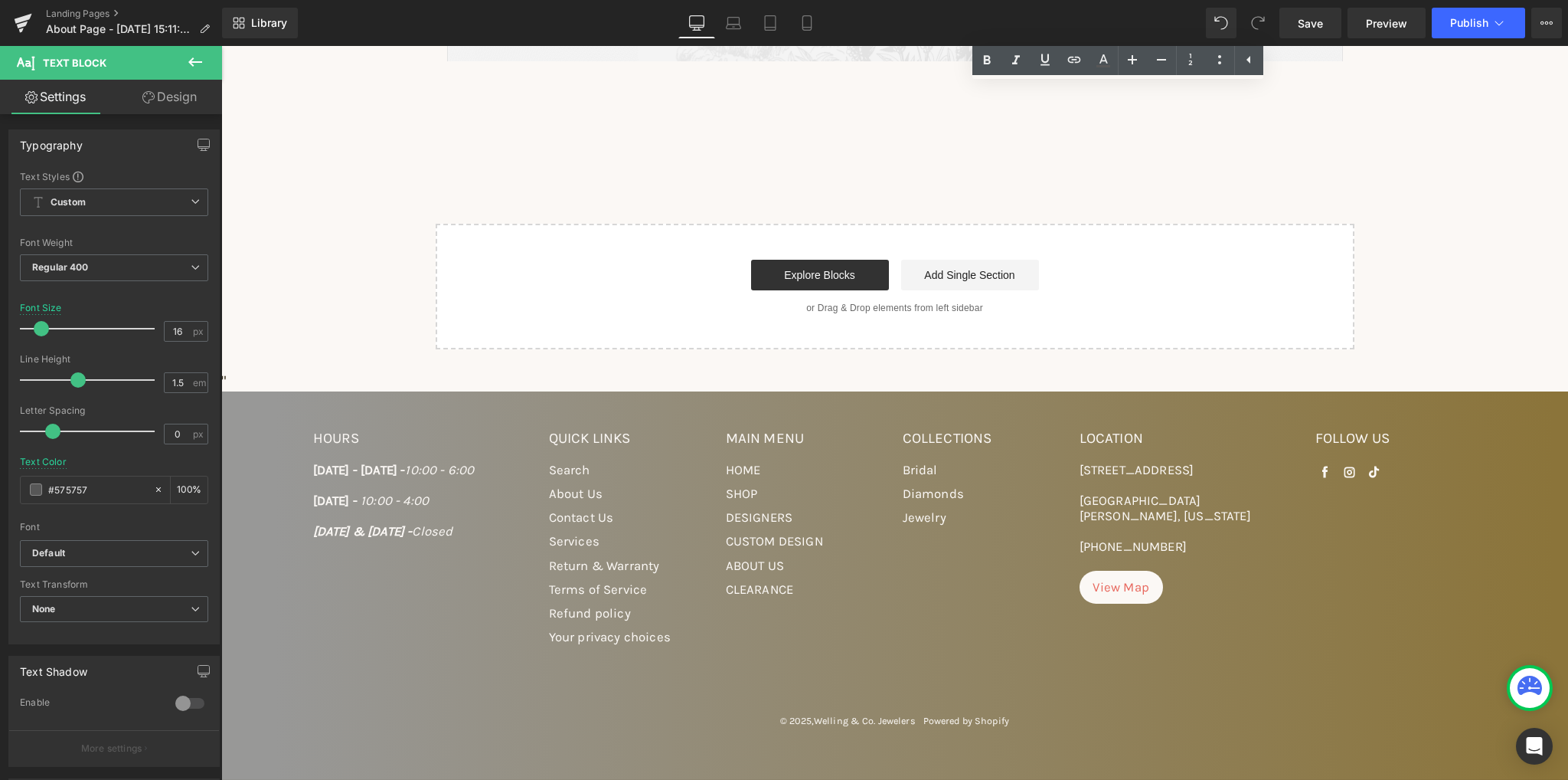
scroll to position [2806, 0]
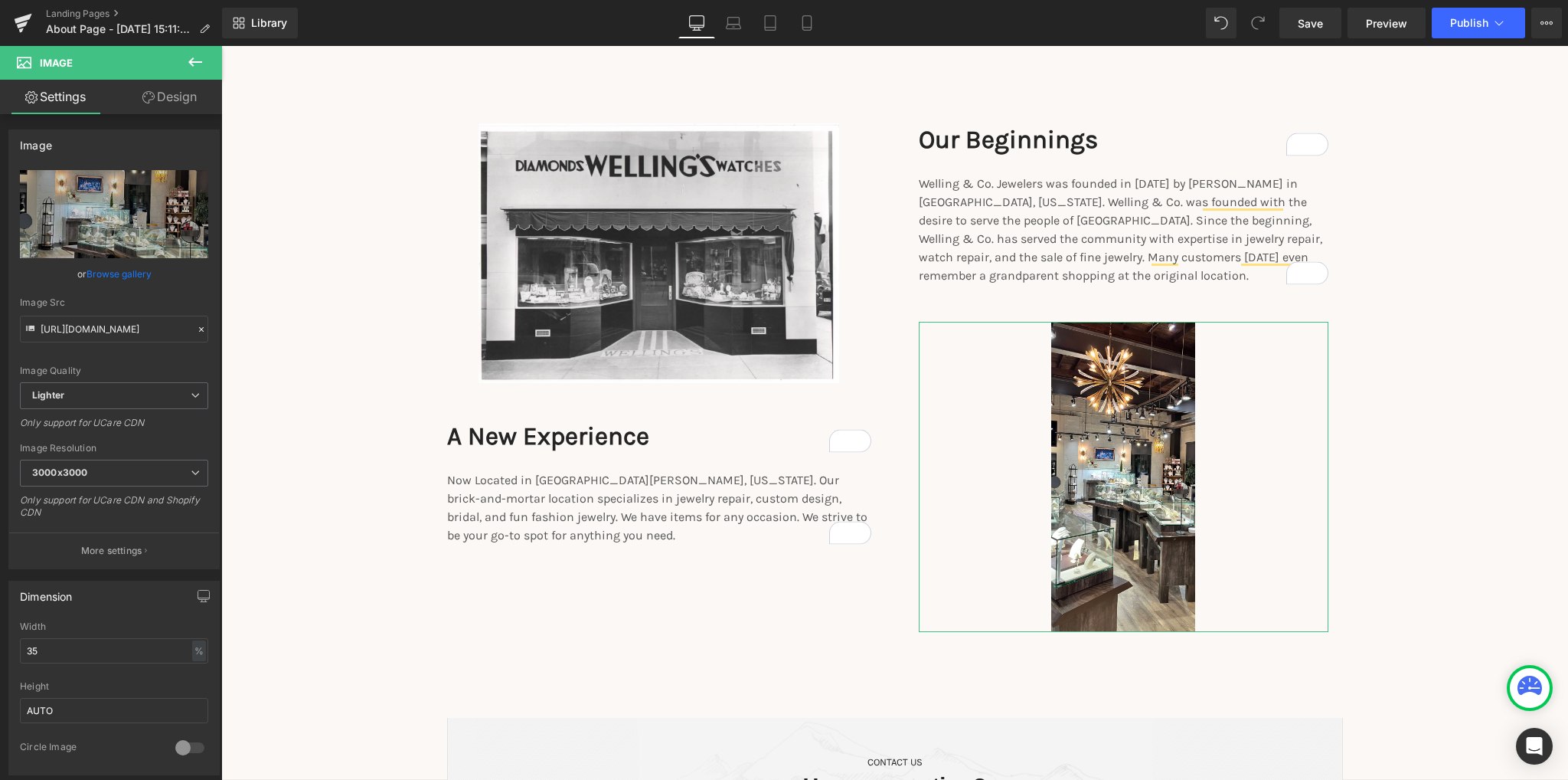
type input "C:\fakepath\Untitled design.png"
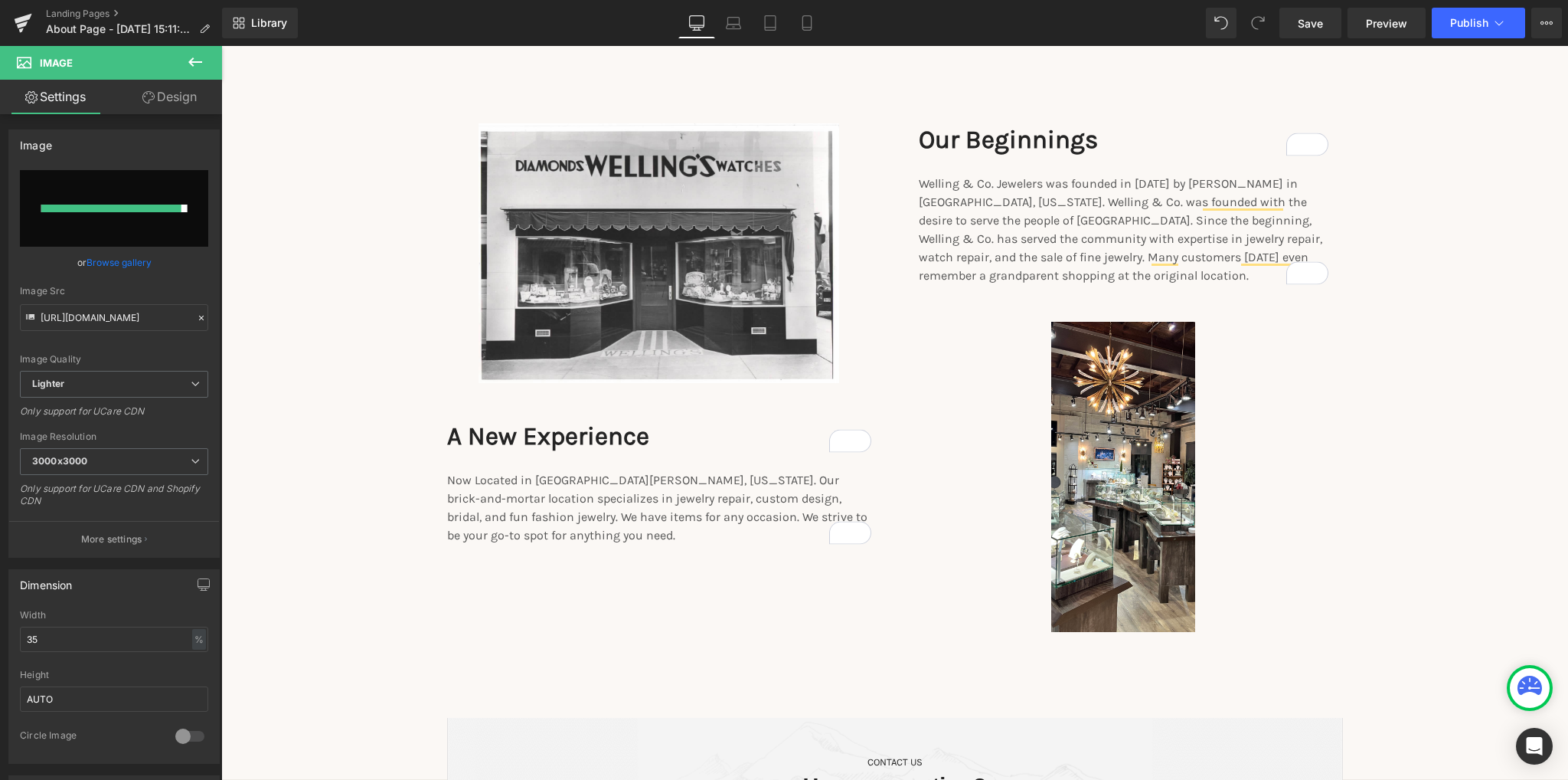
type input "[URL][DOMAIN_NAME]"
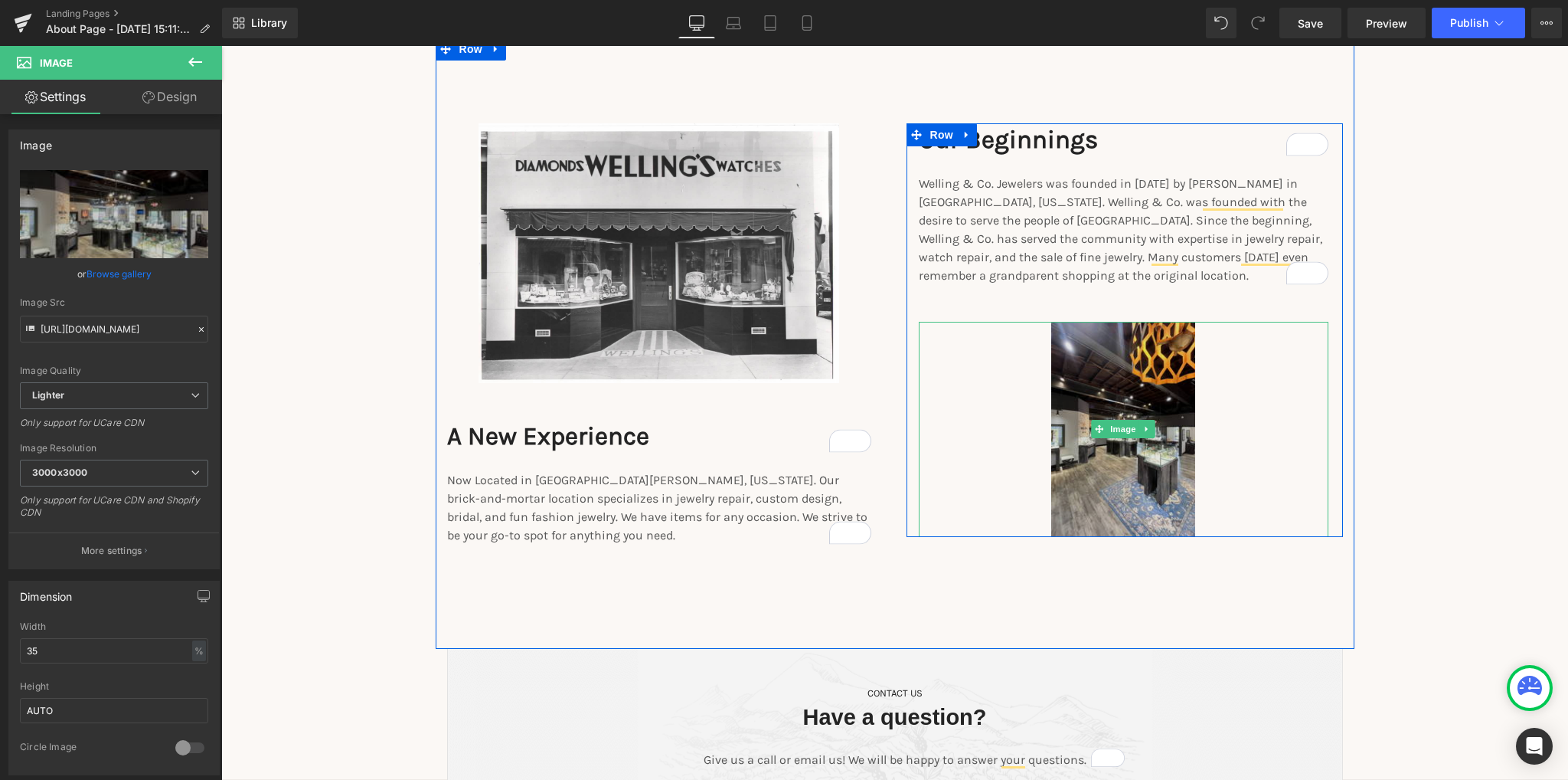
click at [1108, 482] on img at bounding box center [1122, 430] width 143 height 215
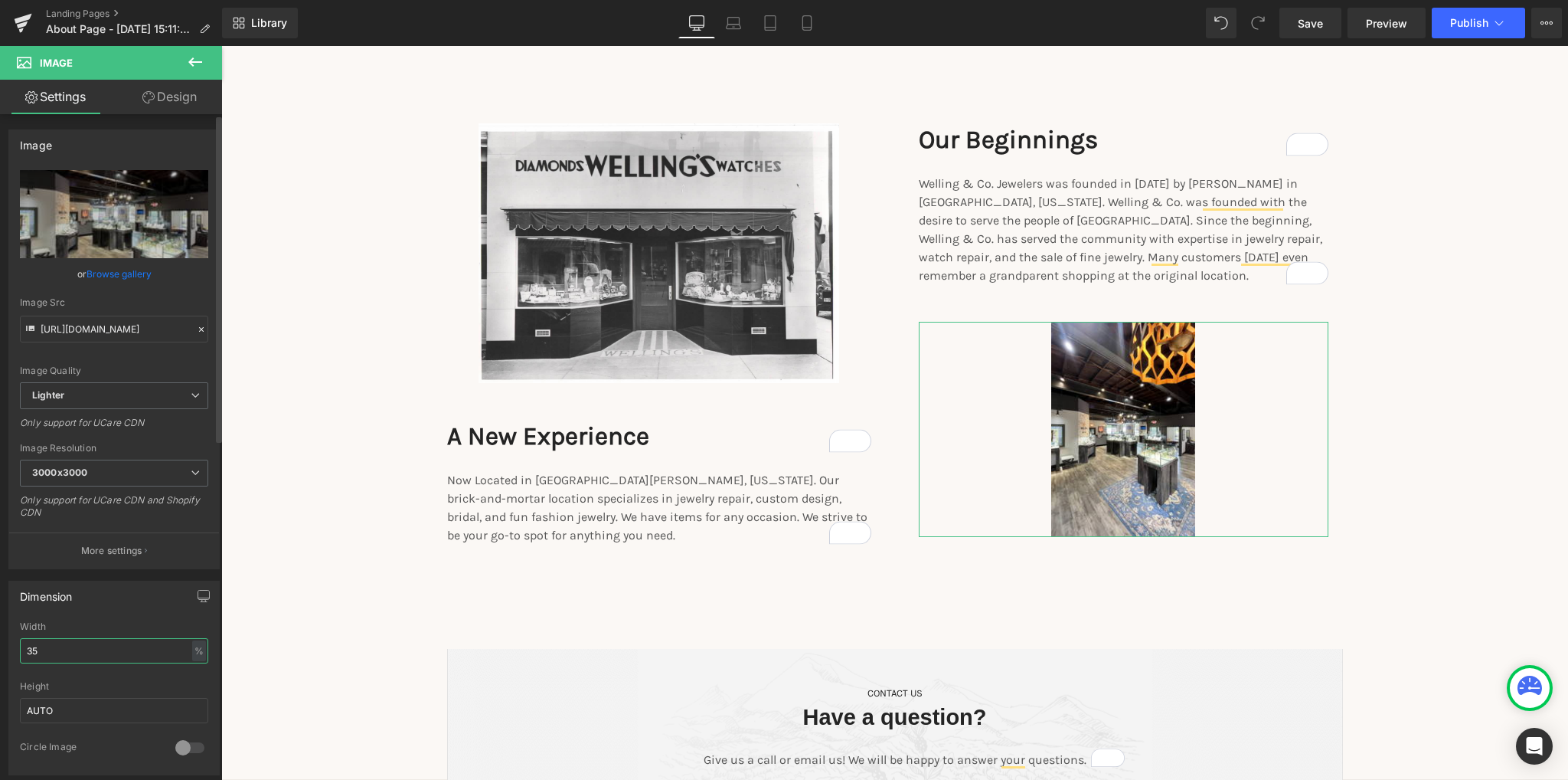
drag, startPoint x: 66, startPoint y: 644, endPoint x: 19, endPoint y: 653, distance: 47.9
click at [20, 653] on input "35" at bounding box center [113, 651] width 188 height 25
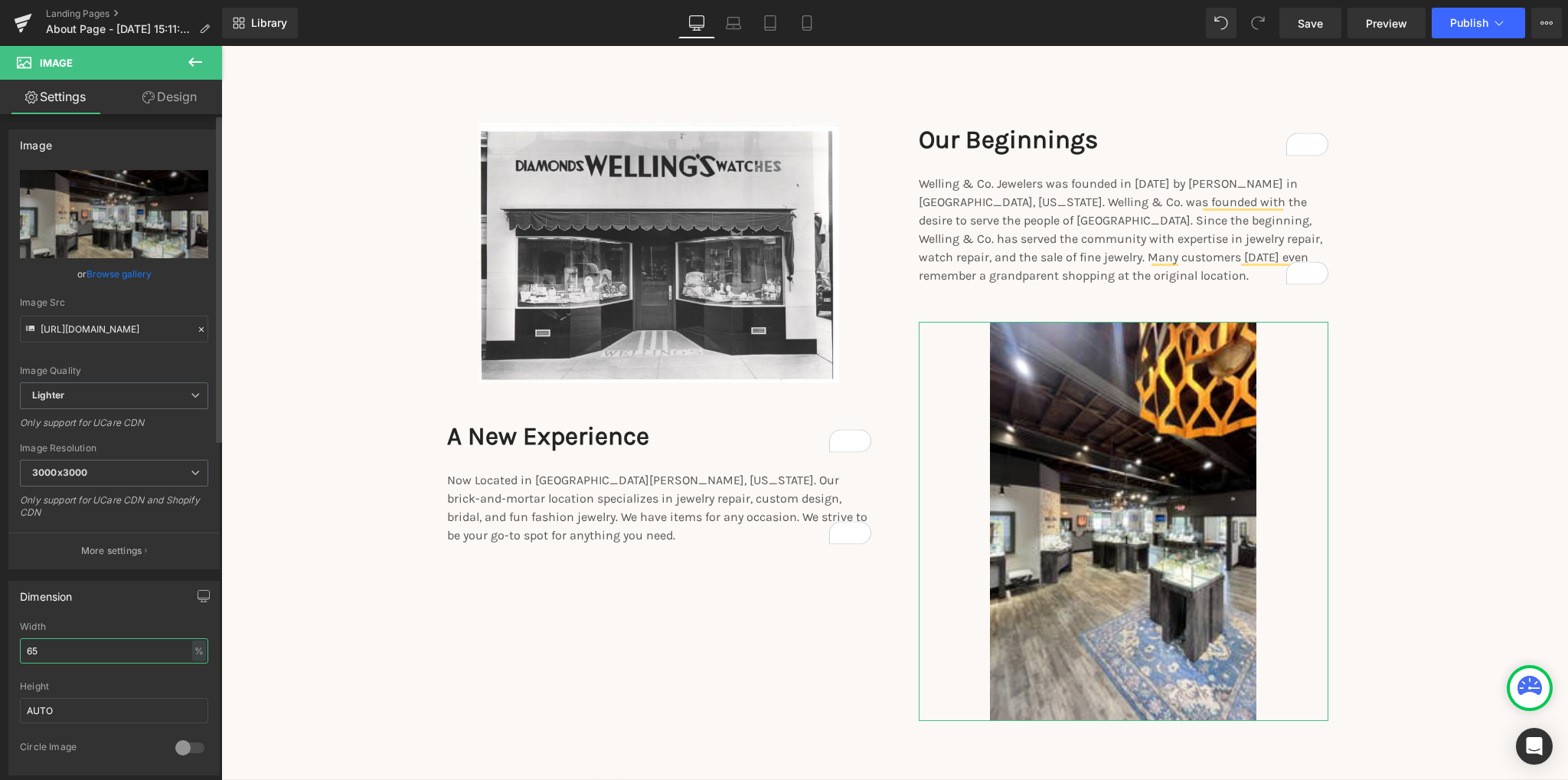
drag, startPoint x: 51, startPoint y: 653, endPoint x: 25, endPoint y: 656, distance: 26.2
click at [25, 656] on input "65" at bounding box center [113, 651] width 188 height 25
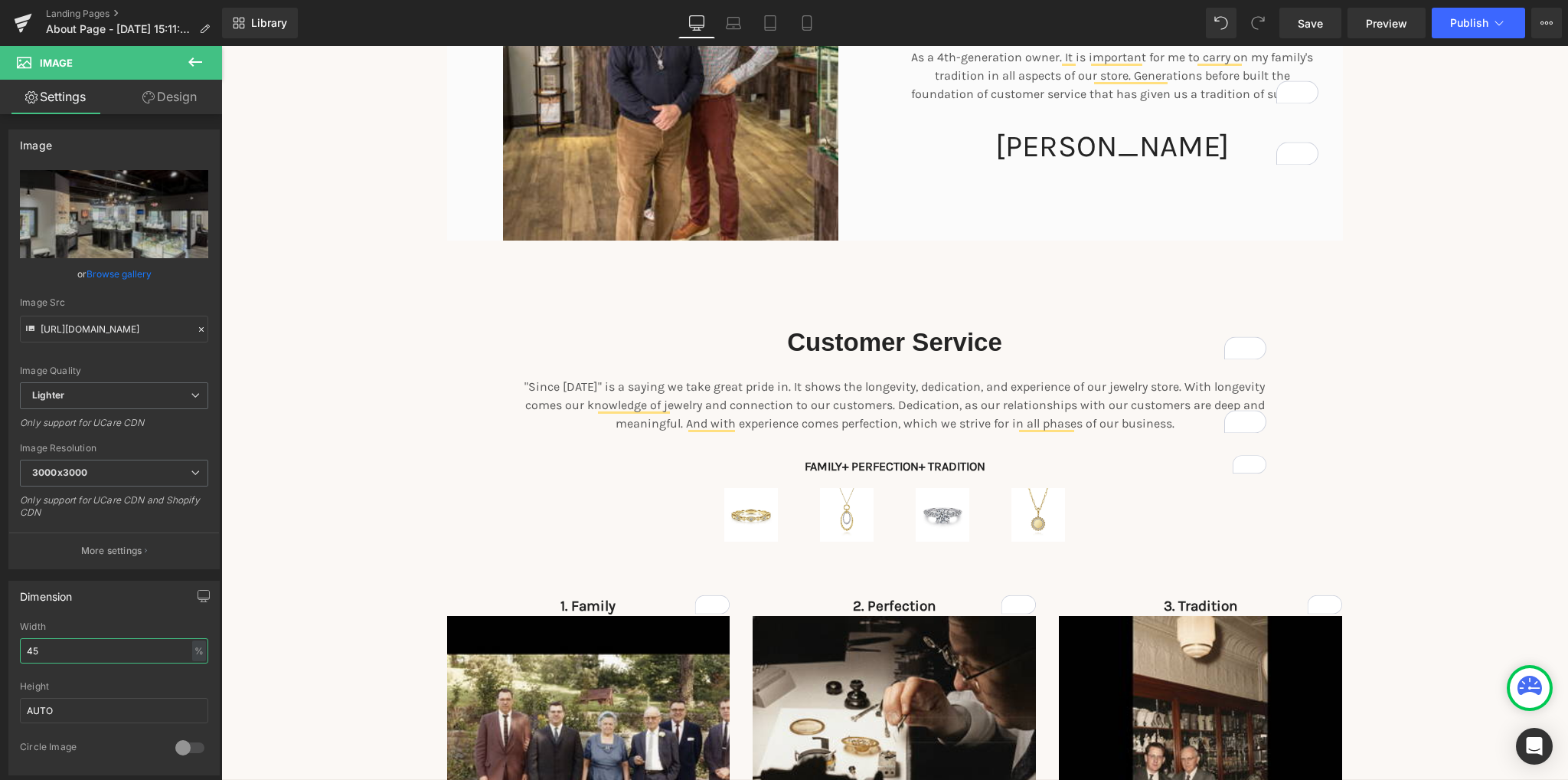
scroll to position [416, 0]
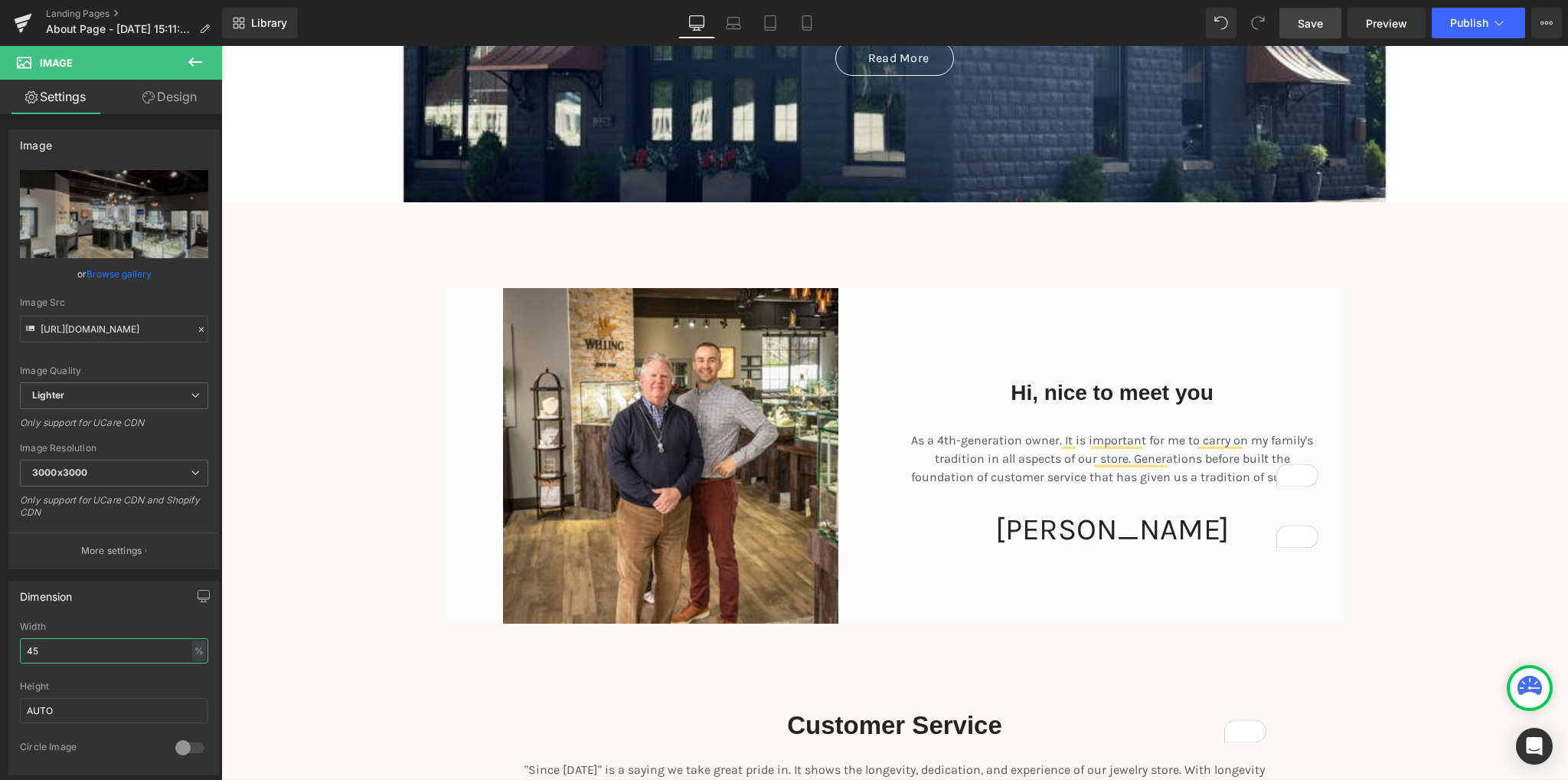
type input "45"
click at [1312, 16] on span "Save" at bounding box center [1310, 23] width 25 height 16
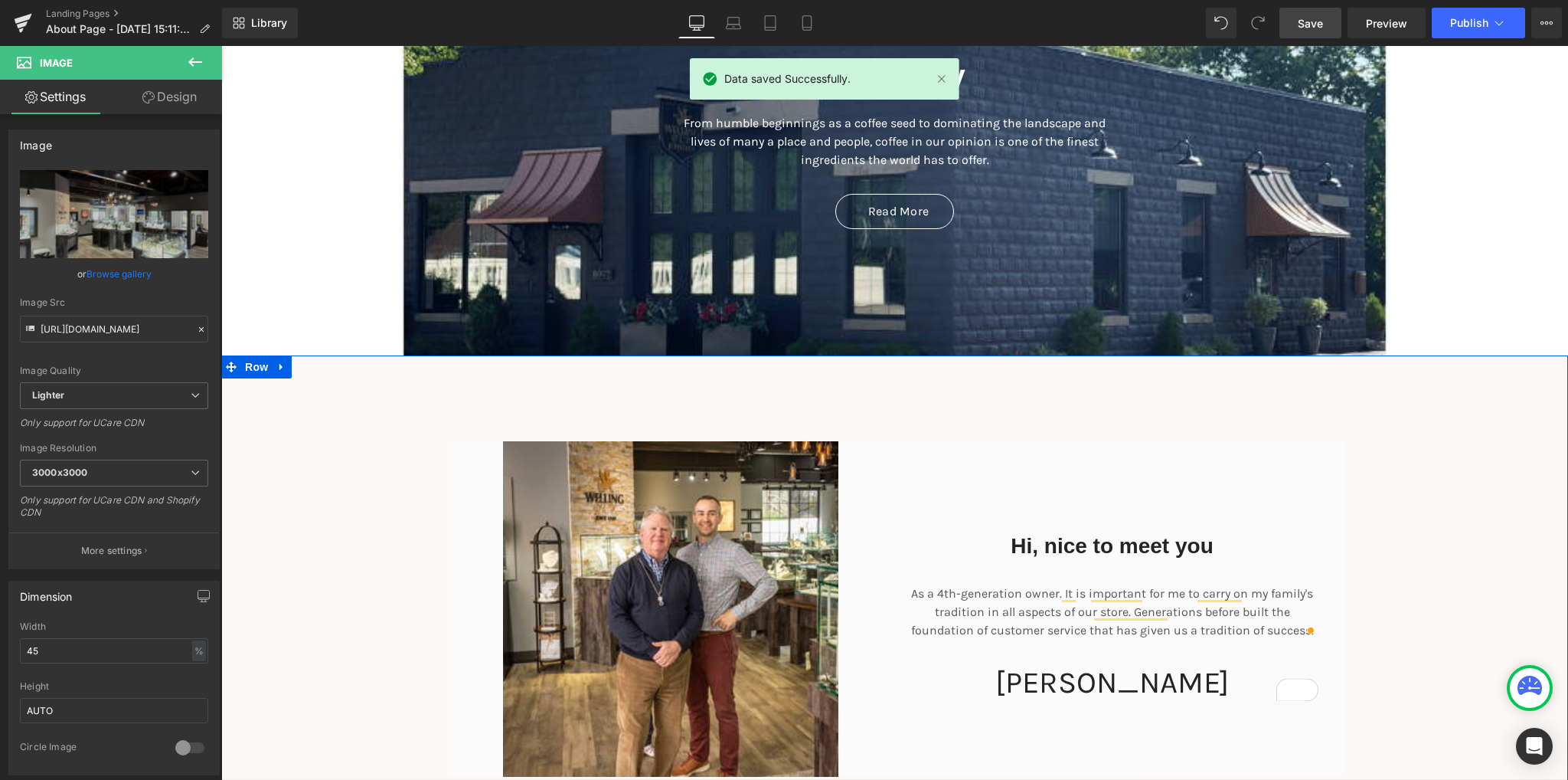
scroll to position [187, 0]
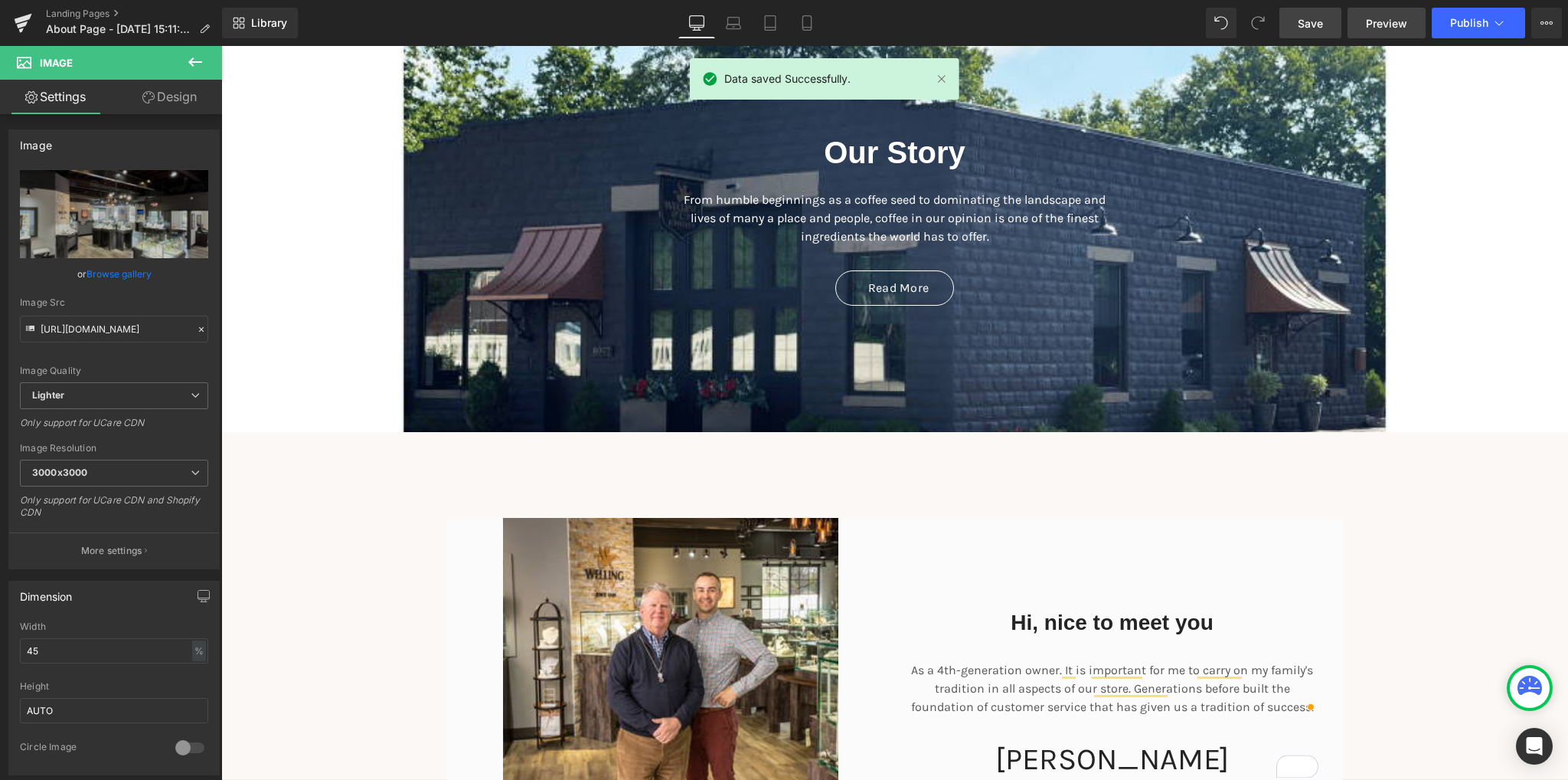
click at [1404, 23] on span "Preview" at bounding box center [1387, 23] width 42 height 16
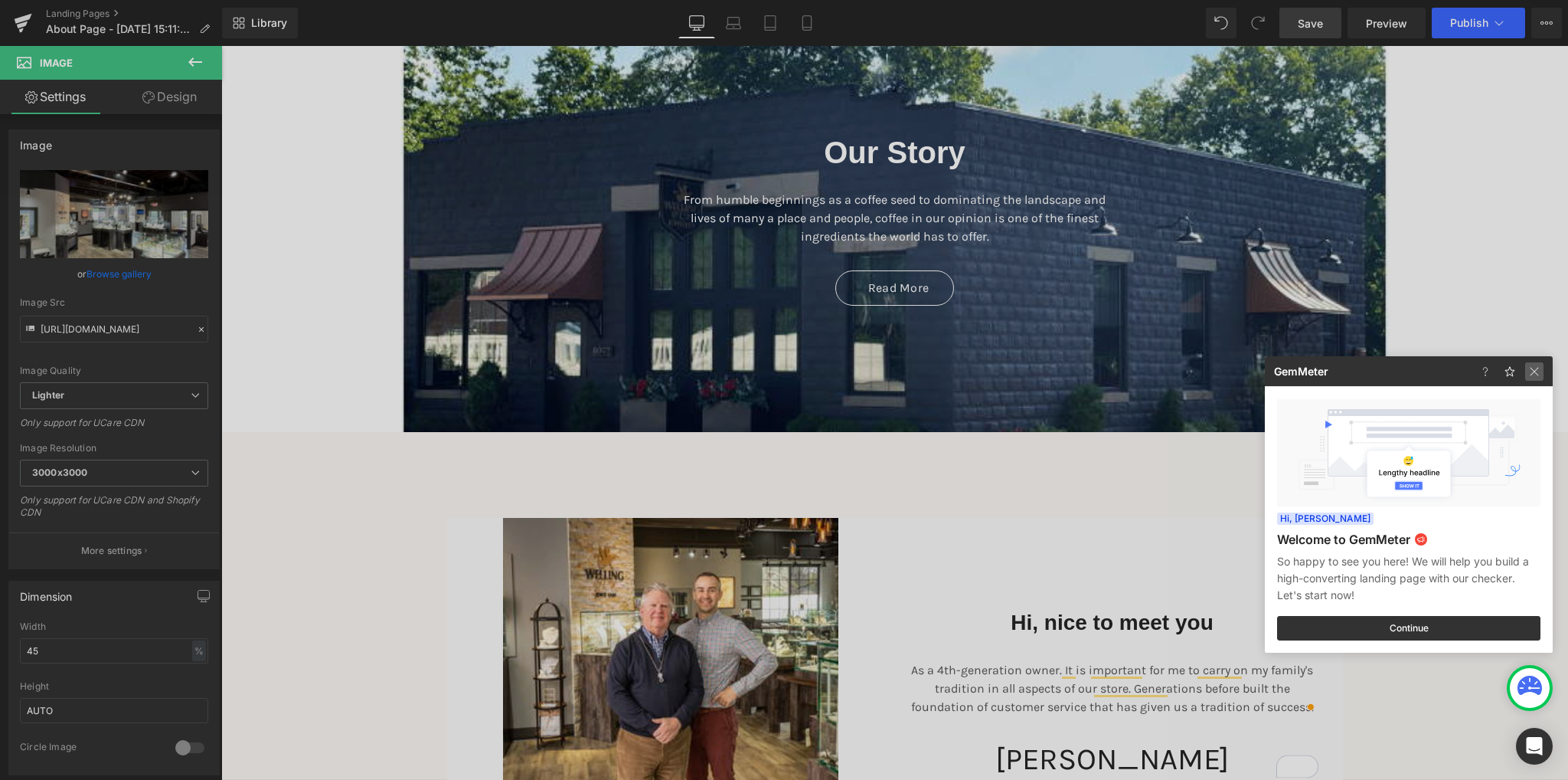
click at [1534, 369] on img at bounding box center [1533, 371] width 18 height 18
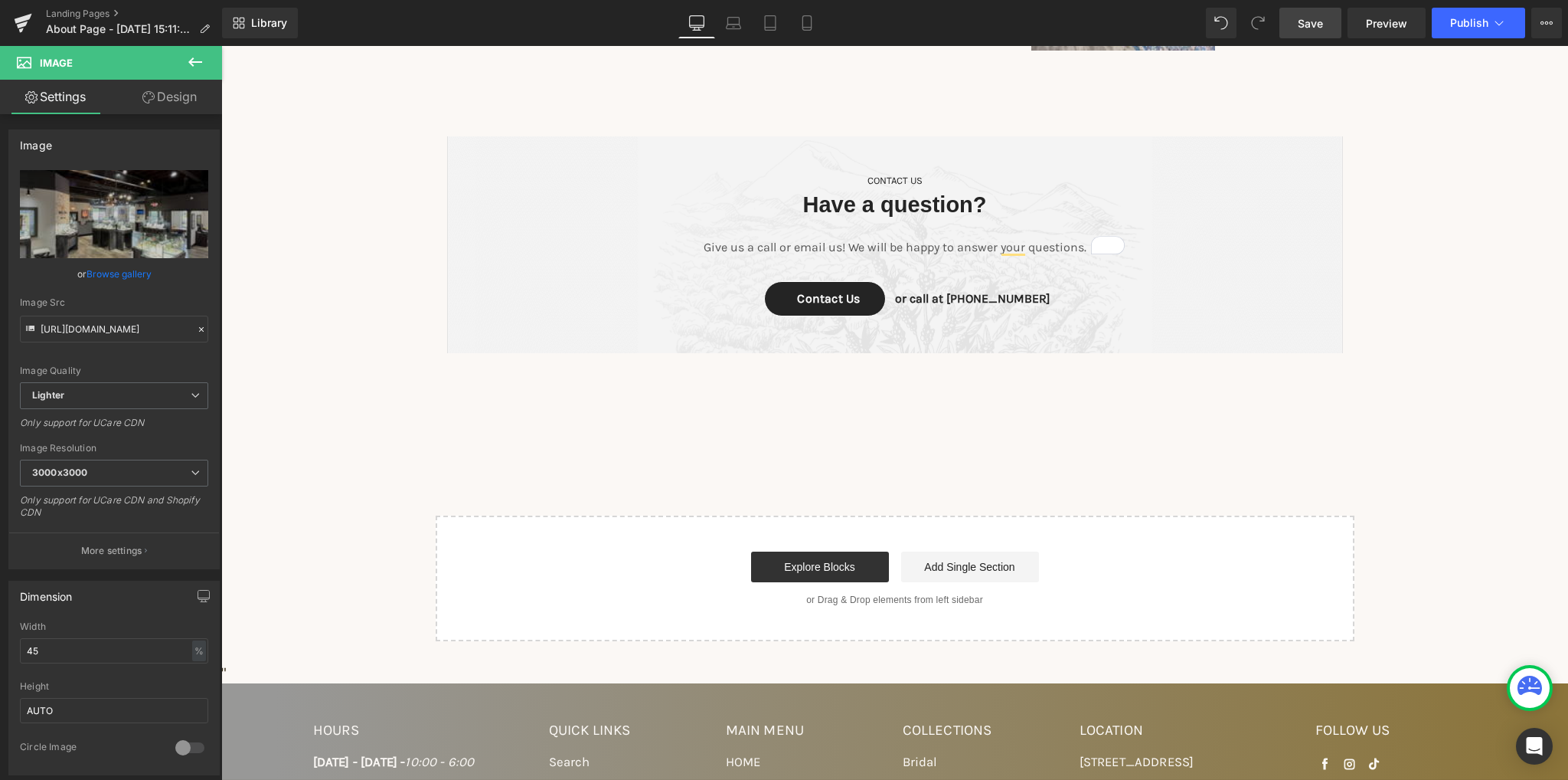
scroll to position [2332, 0]
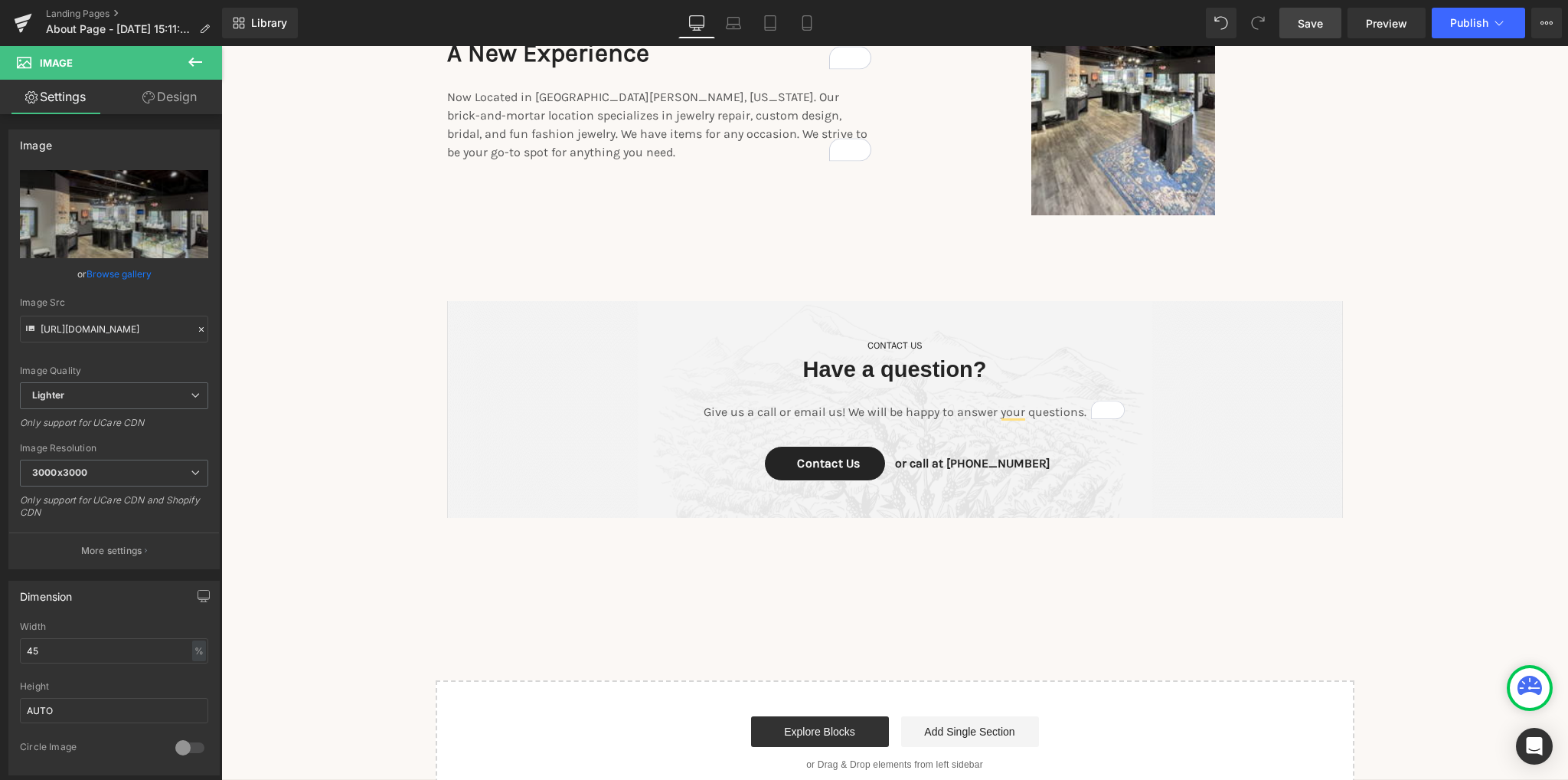
click at [1256, 430] on span "CONTACT US Text Block Have a question? Heading Give us a call or email us! We w…" at bounding box center [895, 405] width 896 height 181
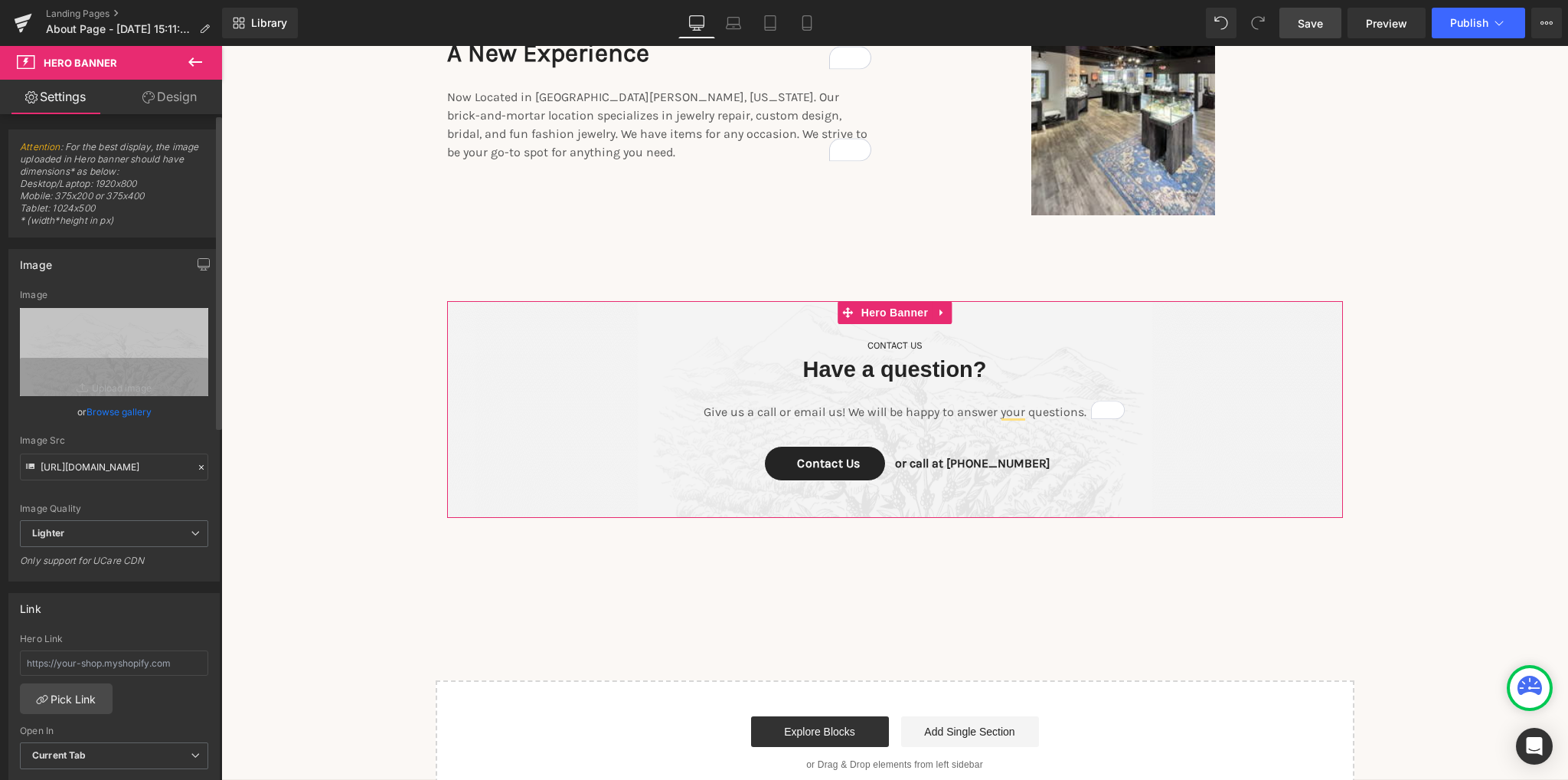
click at [113, 411] on link "Browse gallery" at bounding box center [119, 412] width 65 height 26
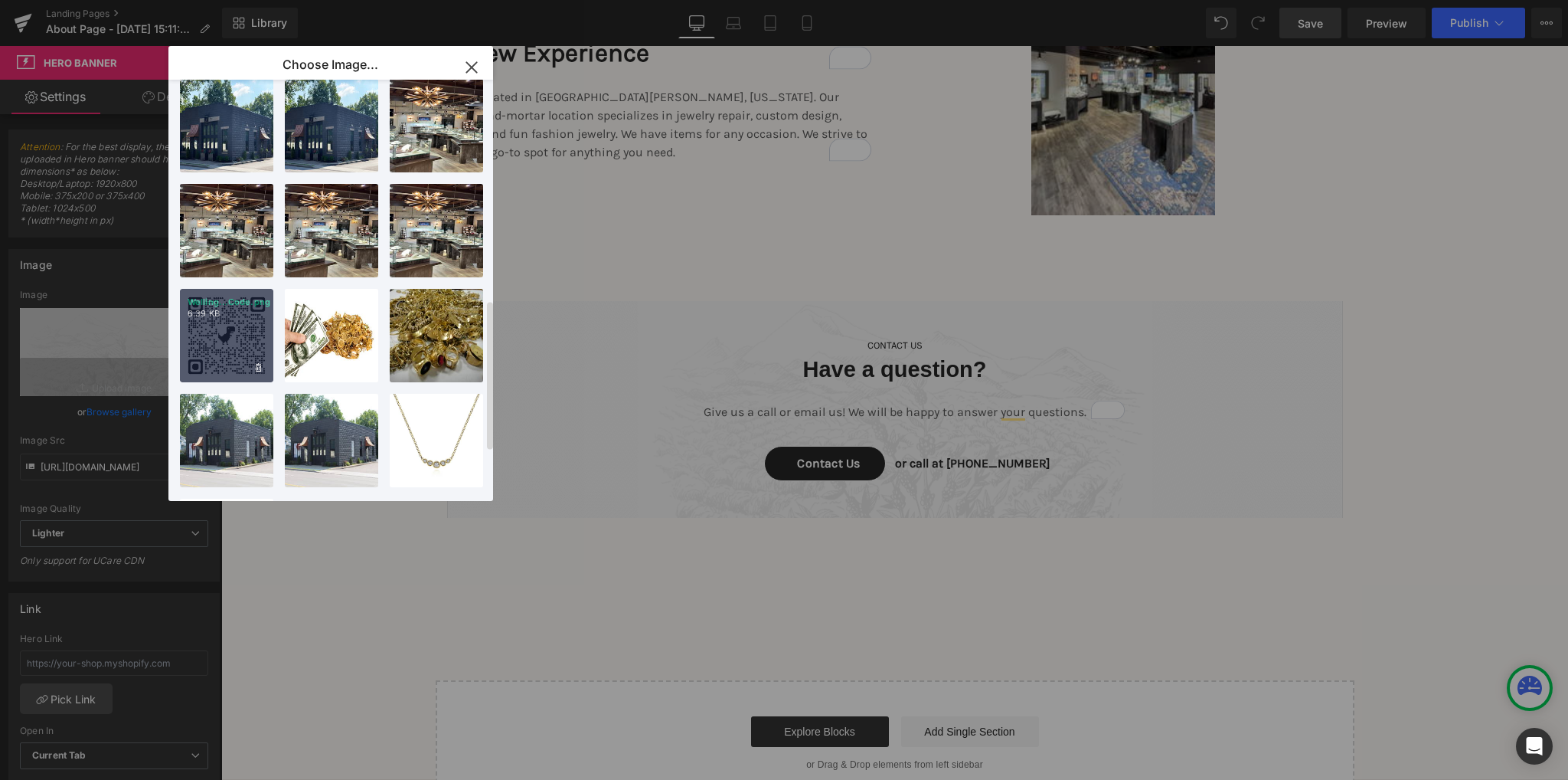
scroll to position [755, 0]
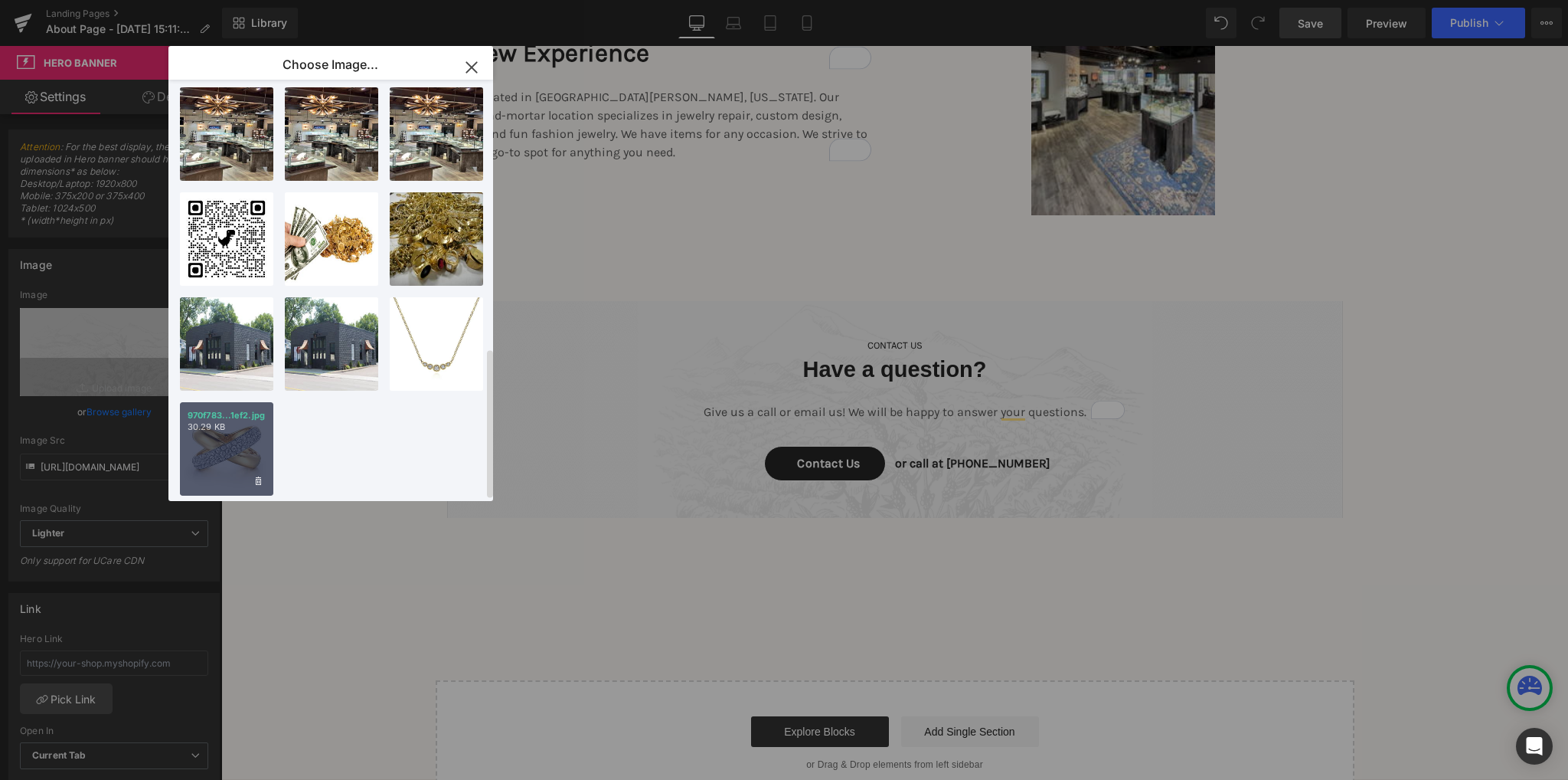
click at [260, 424] on div "970f783...1ef2.jpg 30.29 KB" at bounding box center [227, 449] width 93 height 93
type input "[URL][DOMAIN_NAME]"
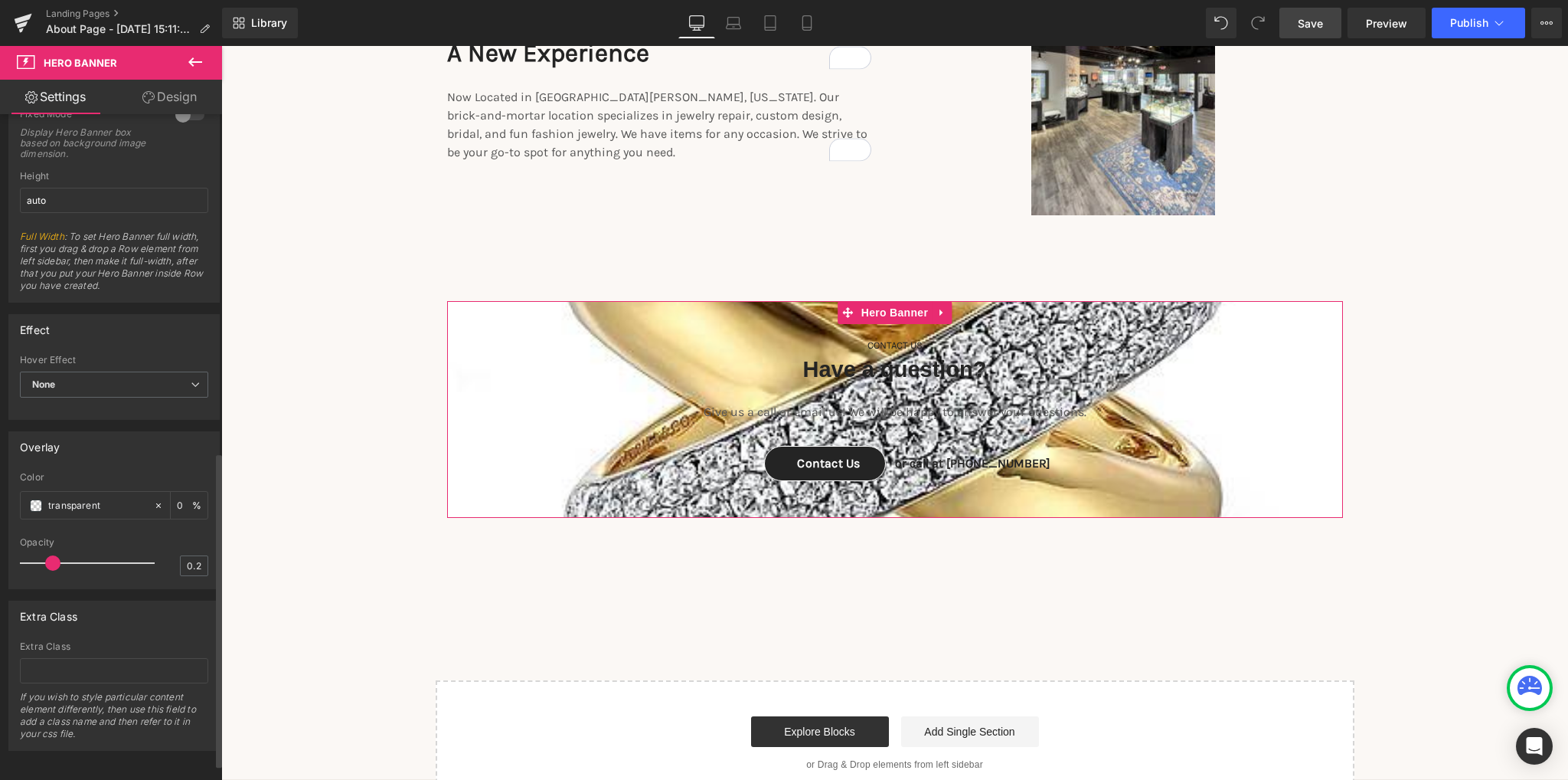
scroll to position [745, 0]
drag, startPoint x: 51, startPoint y: 549, endPoint x: 120, endPoint y: 551, distance: 69.0
click at [122, 553] on span at bounding box center [129, 561] width 15 height 15
drag, startPoint x: 120, startPoint y: 551, endPoint x: 18, endPoint y: 548, distance: 102.0
click at [18, 548] on div "transparent Color transparent 0 % 0 Opacity 0" at bounding box center [114, 527] width 210 height 116
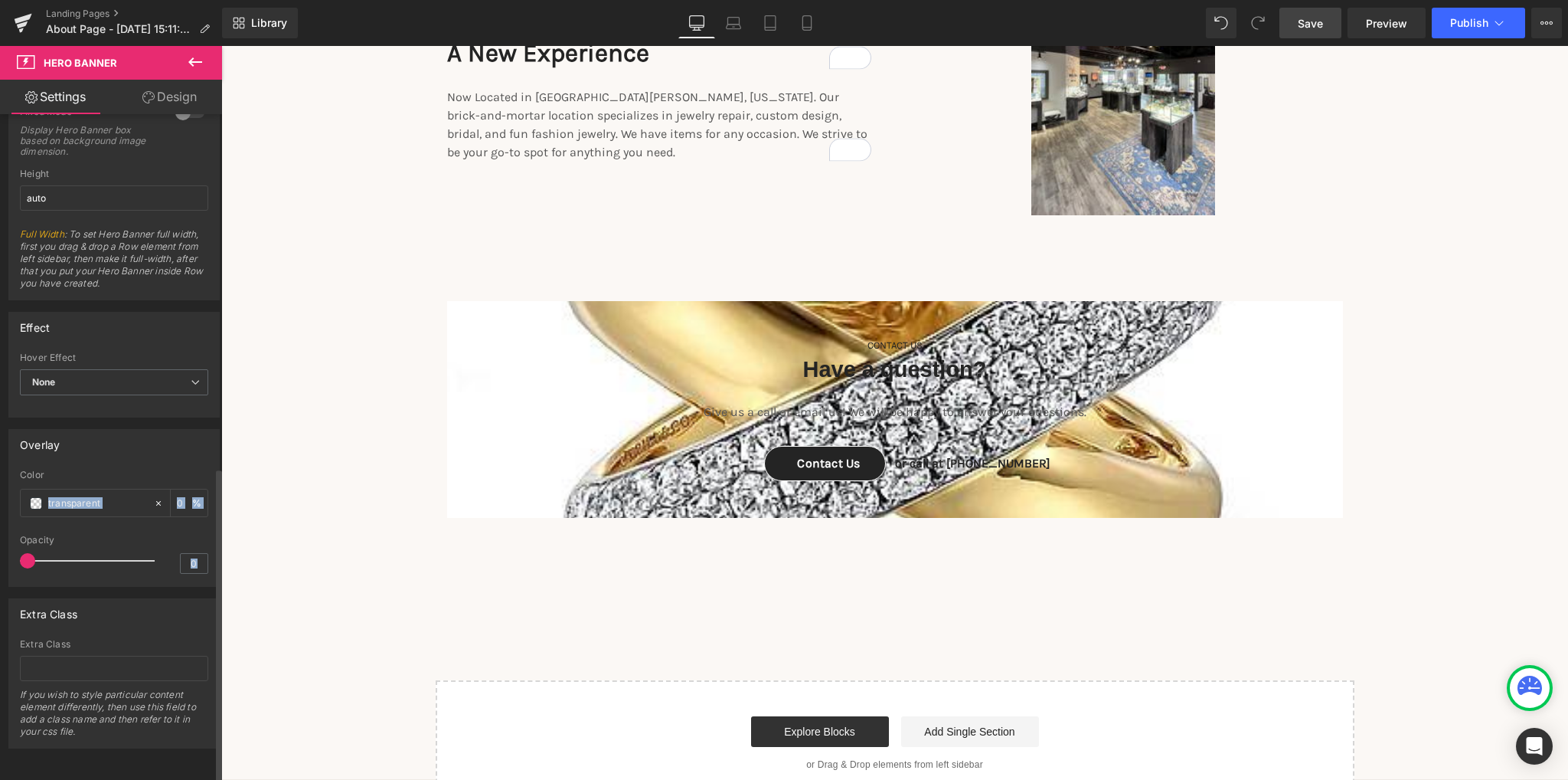
drag, startPoint x: 18, startPoint y: 548, endPoint x: 161, endPoint y: 553, distance: 143.1
click at [161, 553] on div "transparent Color transparent 0 % 0 Opacity 0" at bounding box center [114, 527] width 210 height 116
type input "0.6"
drag, startPoint x: 31, startPoint y: 545, endPoint x: 98, endPoint y: 549, distance: 67.1
click at [99, 553] on span at bounding box center [104, 561] width 15 height 15
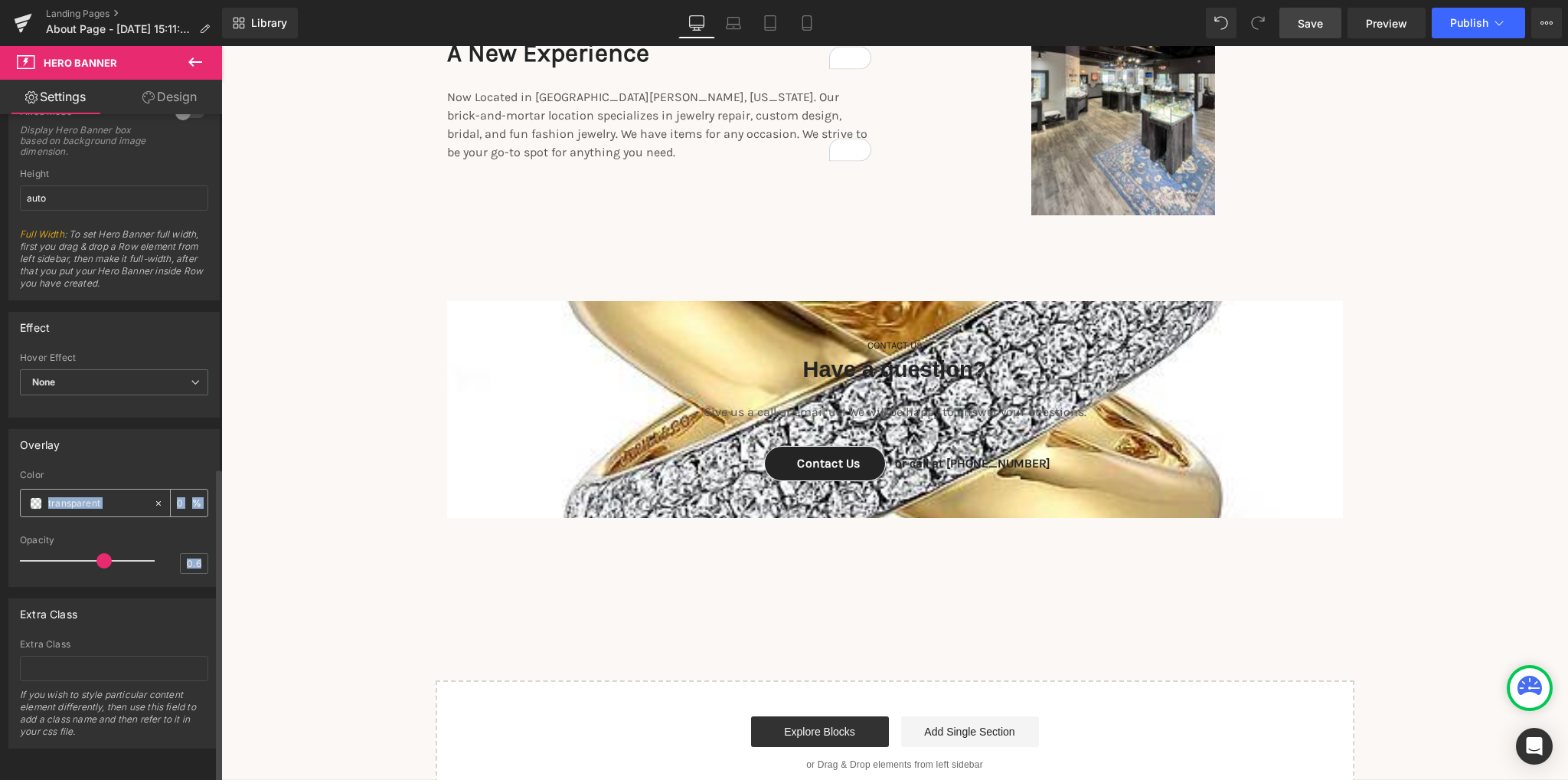
click at [32, 497] on span at bounding box center [36, 502] width 12 height 12
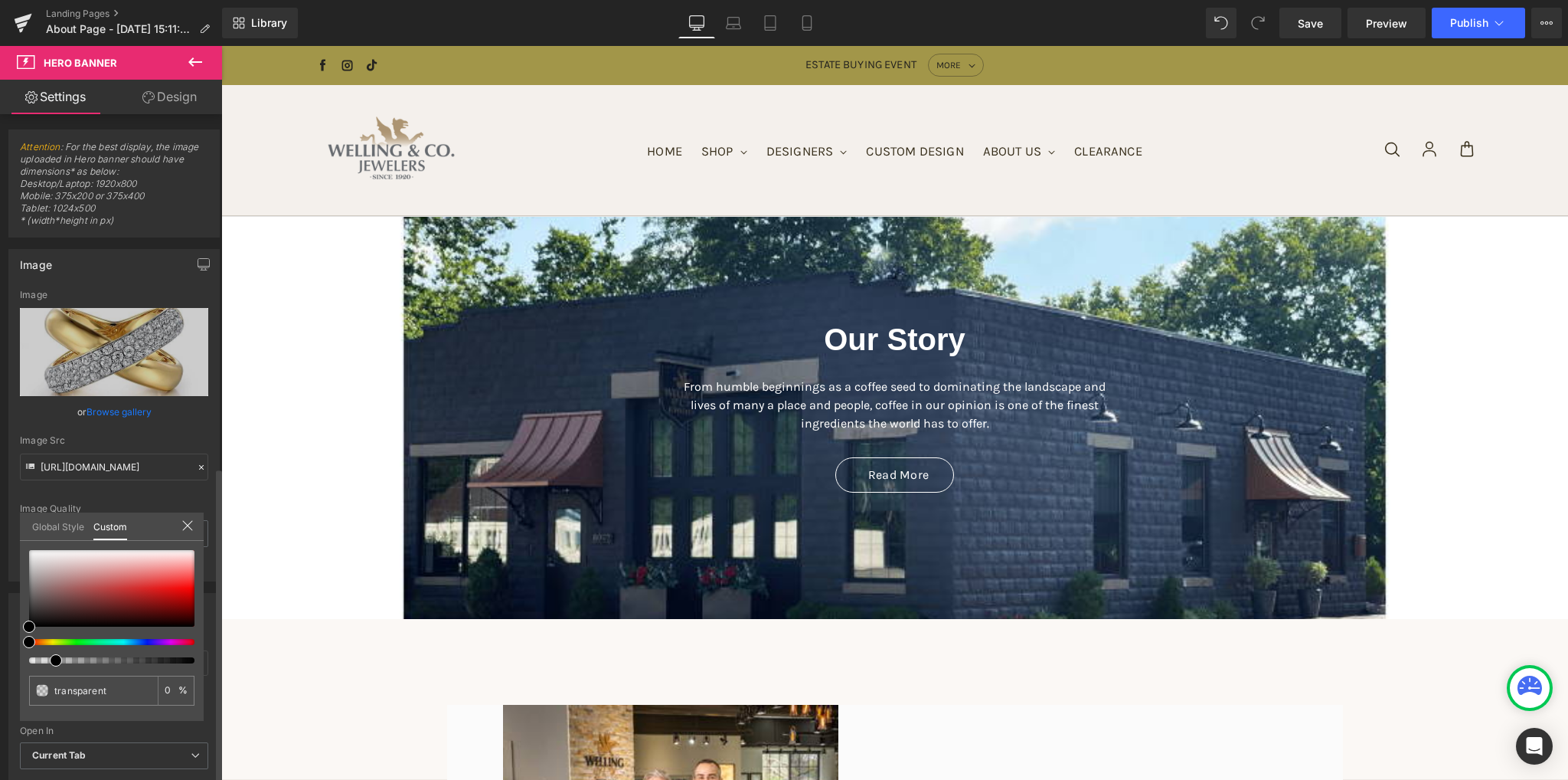
type input "#000000"
type input "15"
type input "#000000"
type input "15"
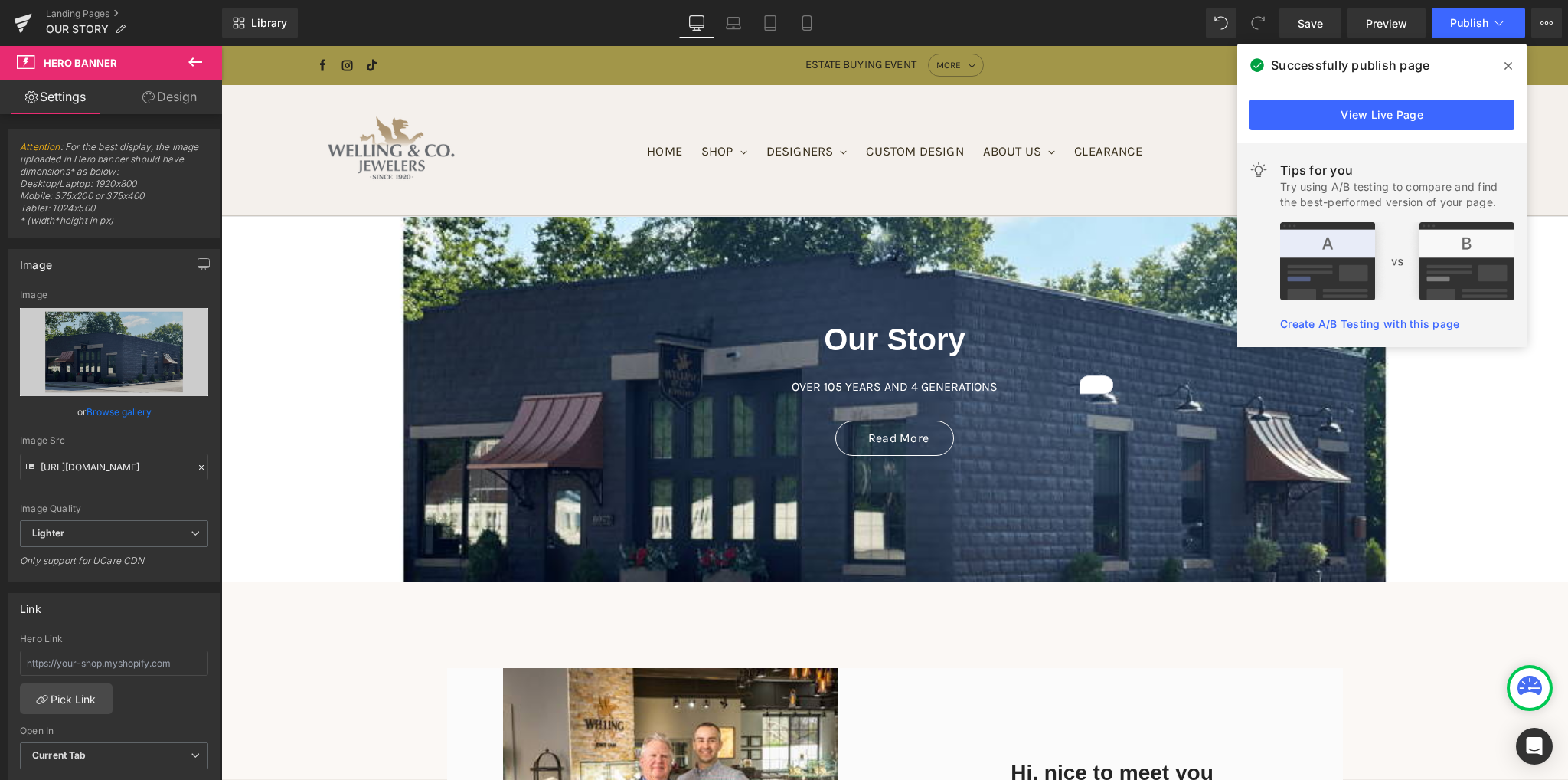
click at [1509, 67] on icon at bounding box center [1509, 66] width 8 height 8
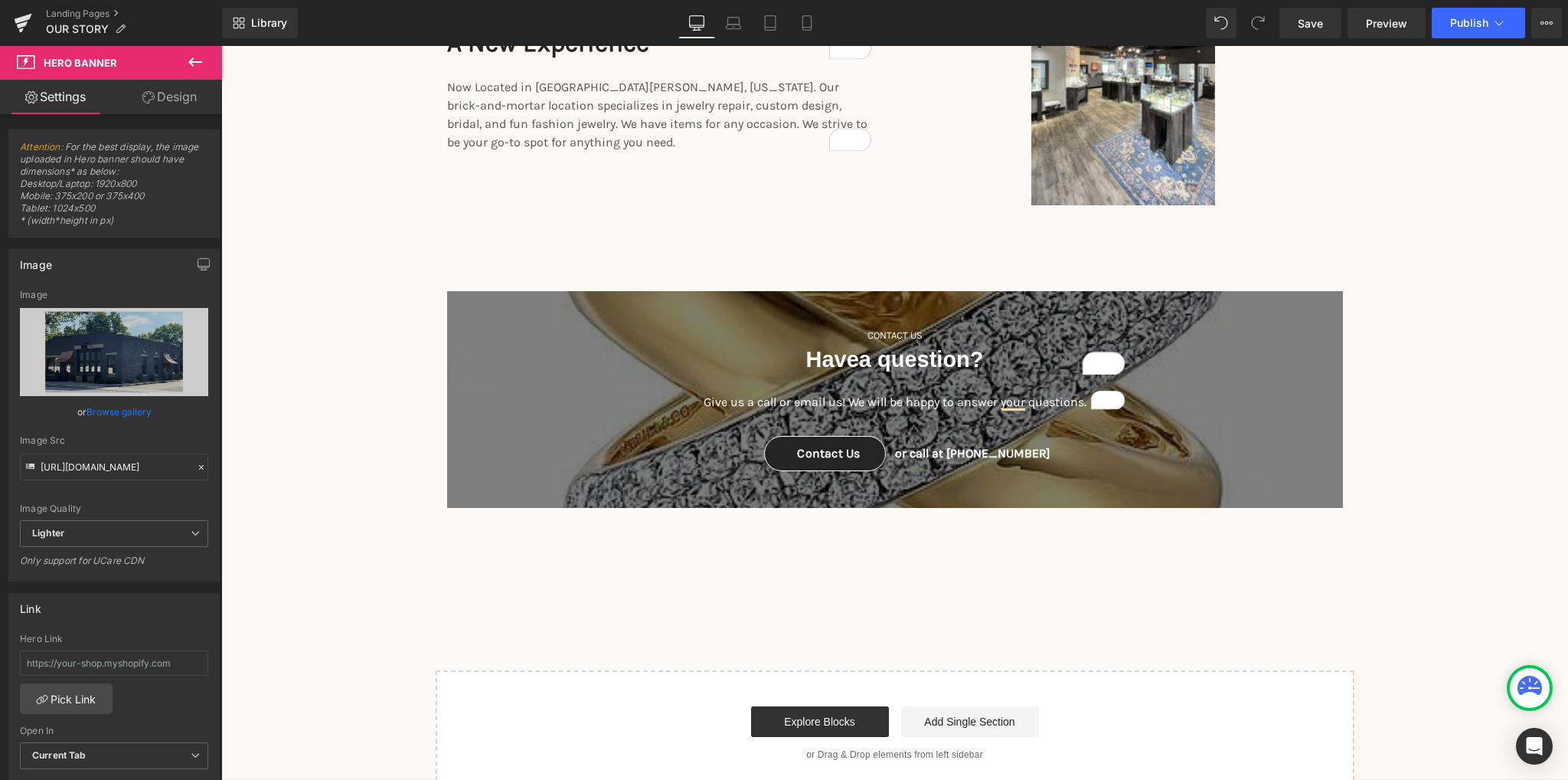
scroll to position [2374, 0]
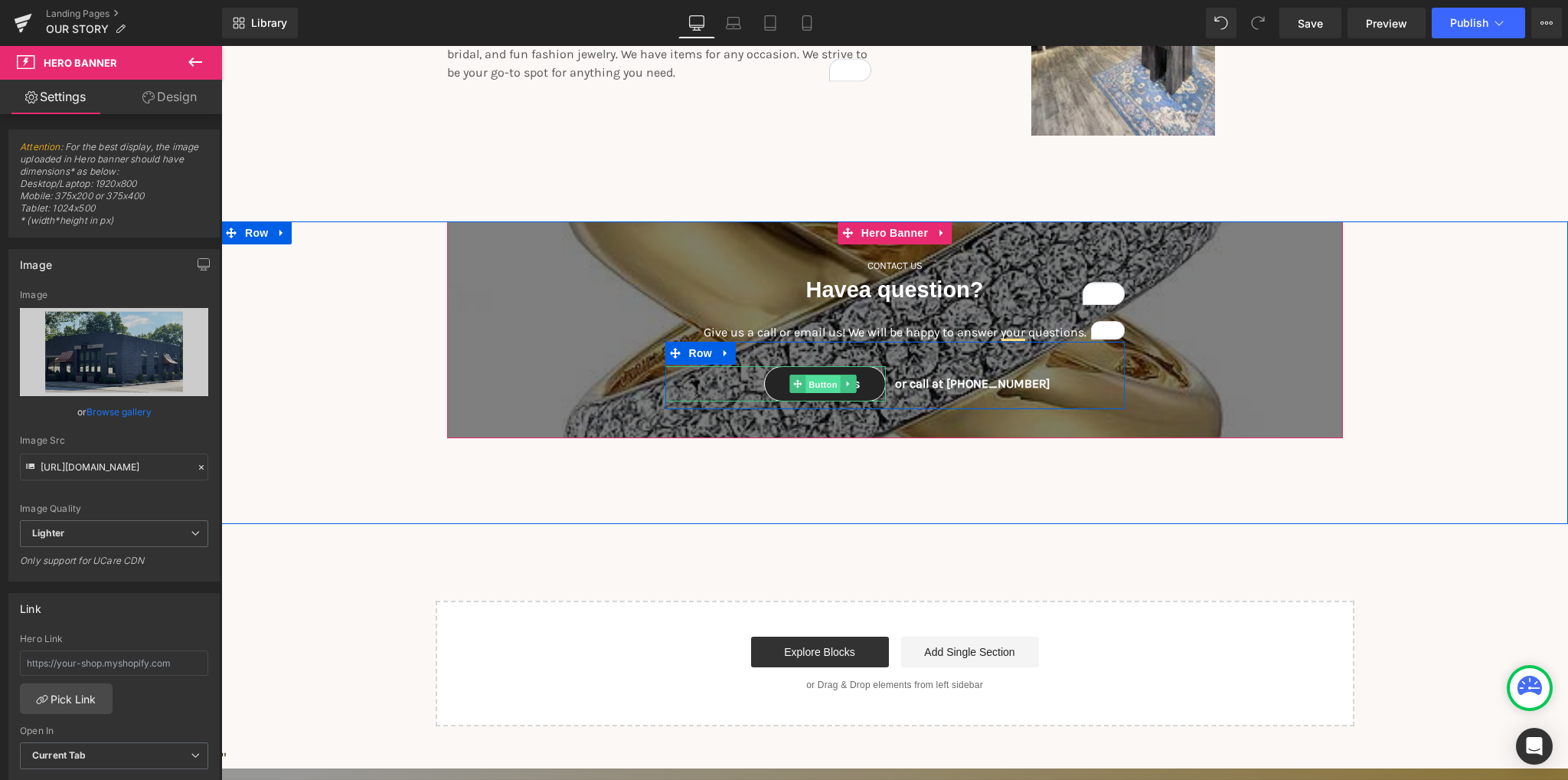
click at [819, 378] on span "Button" at bounding box center [823, 383] width 35 height 18
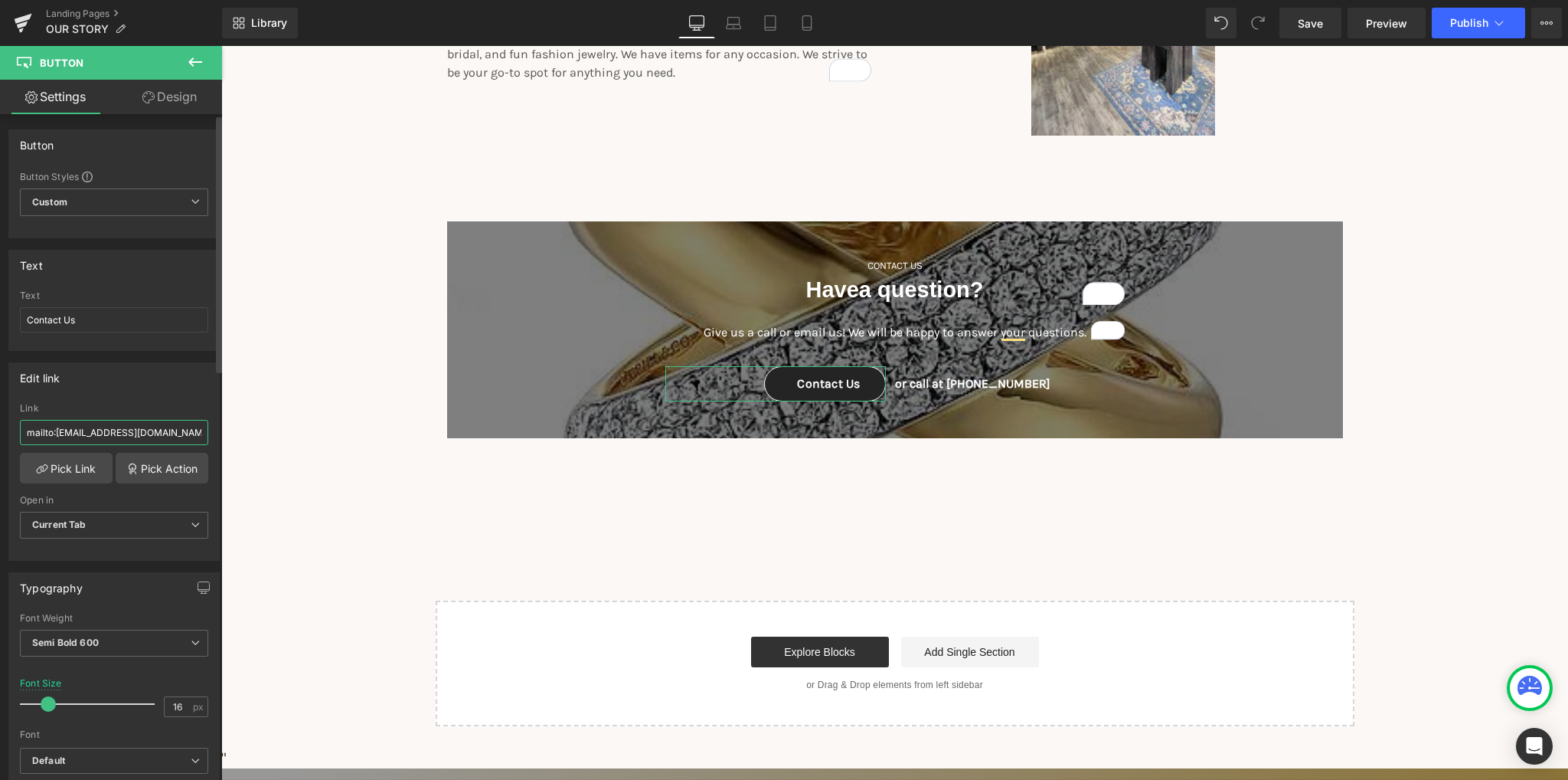
click at [83, 439] on input "mailto:[EMAIL_ADDRESS][DOMAIN_NAME]?subject=I have a question!" at bounding box center [113, 432] width 188 height 25
click at [143, 470] on link "Pick Action" at bounding box center [161, 467] width 93 height 30
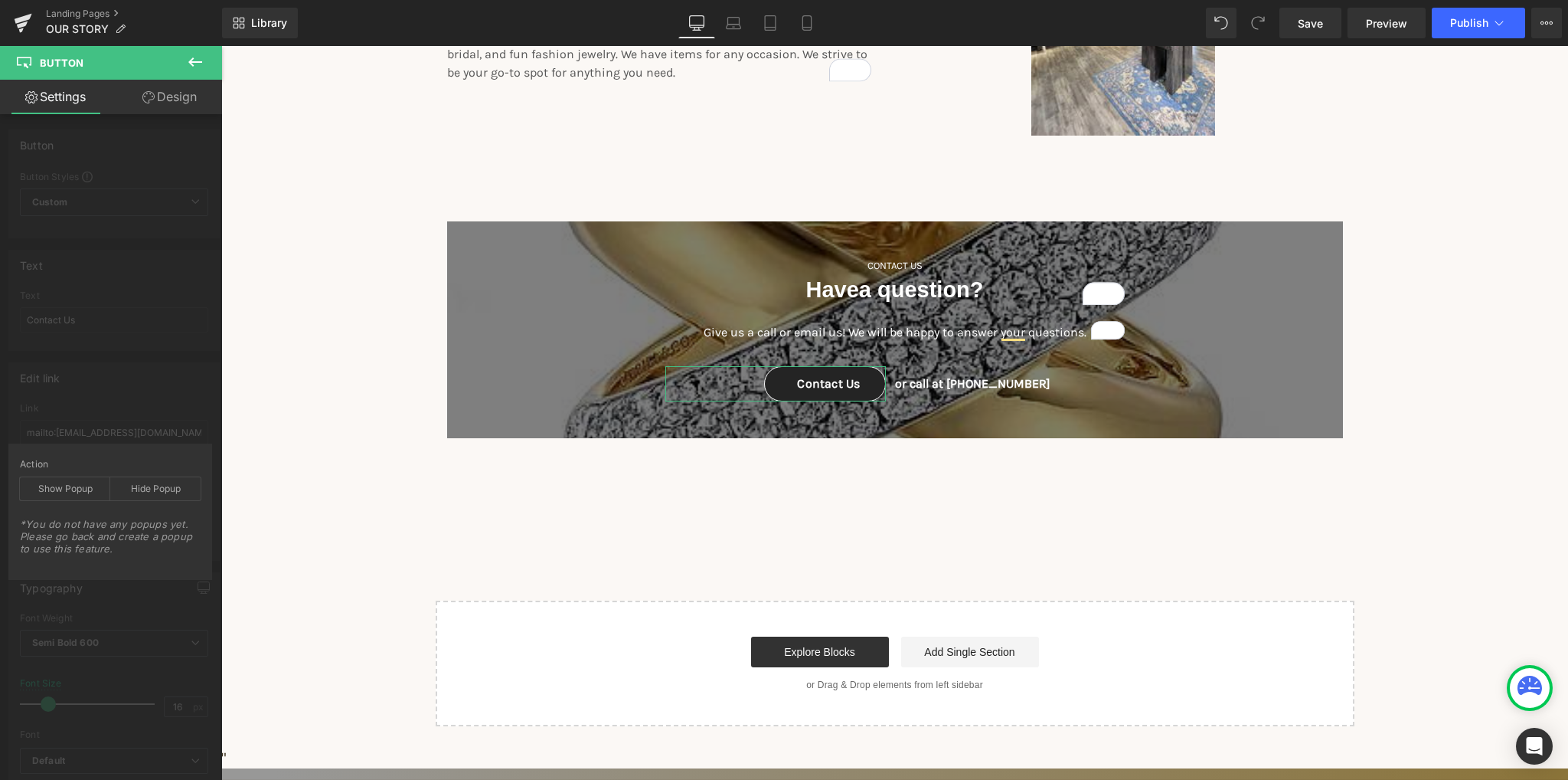
click at [89, 431] on div "Edit link mailto:[EMAIL_ADDRESS][DOMAIN_NAME]?subject=I have a question! Link m…" at bounding box center [114, 455] width 228 height 210
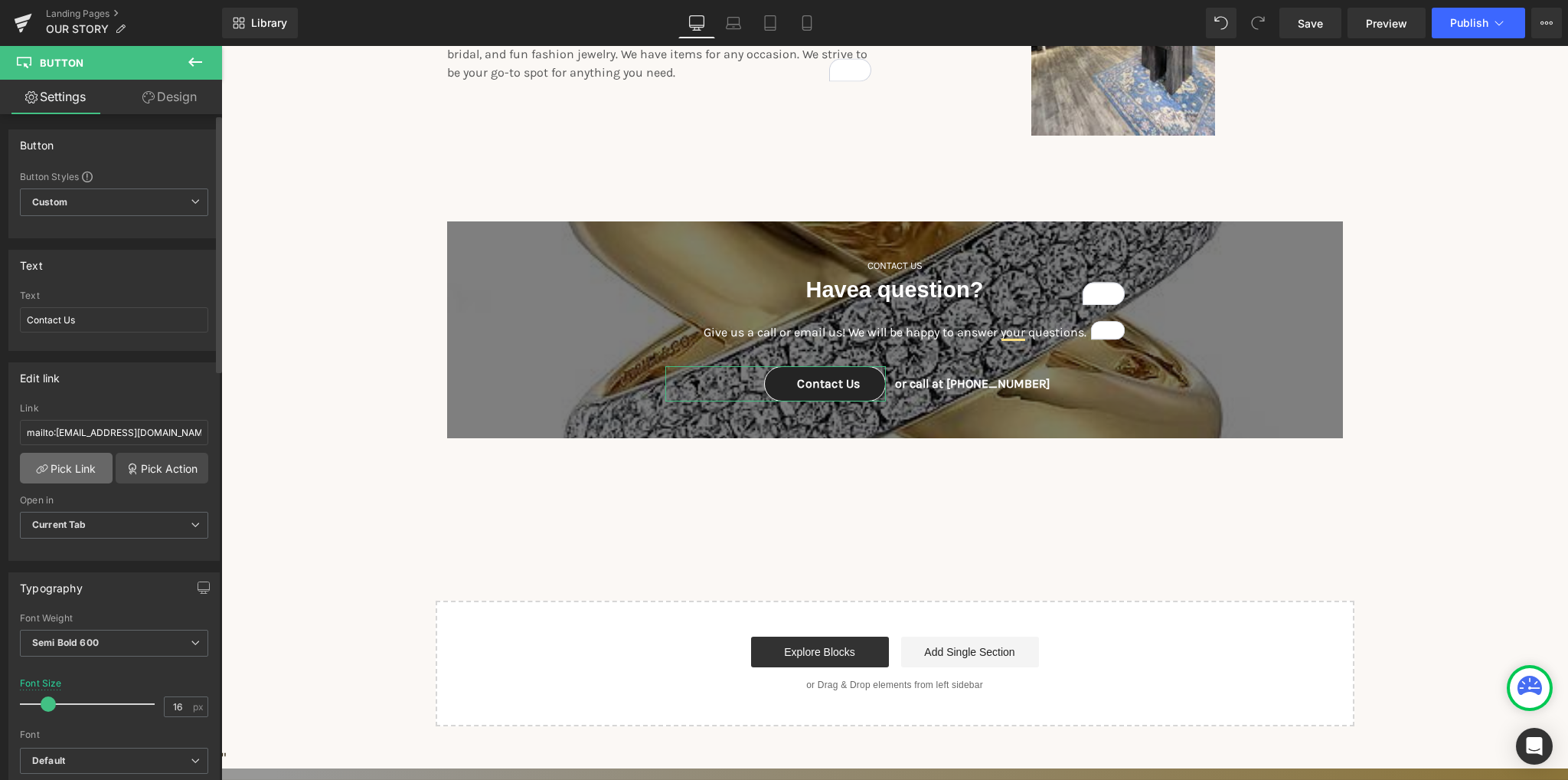
click at [83, 474] on link "Pick Link" at bounding box center [66, 467] width 93 height 30
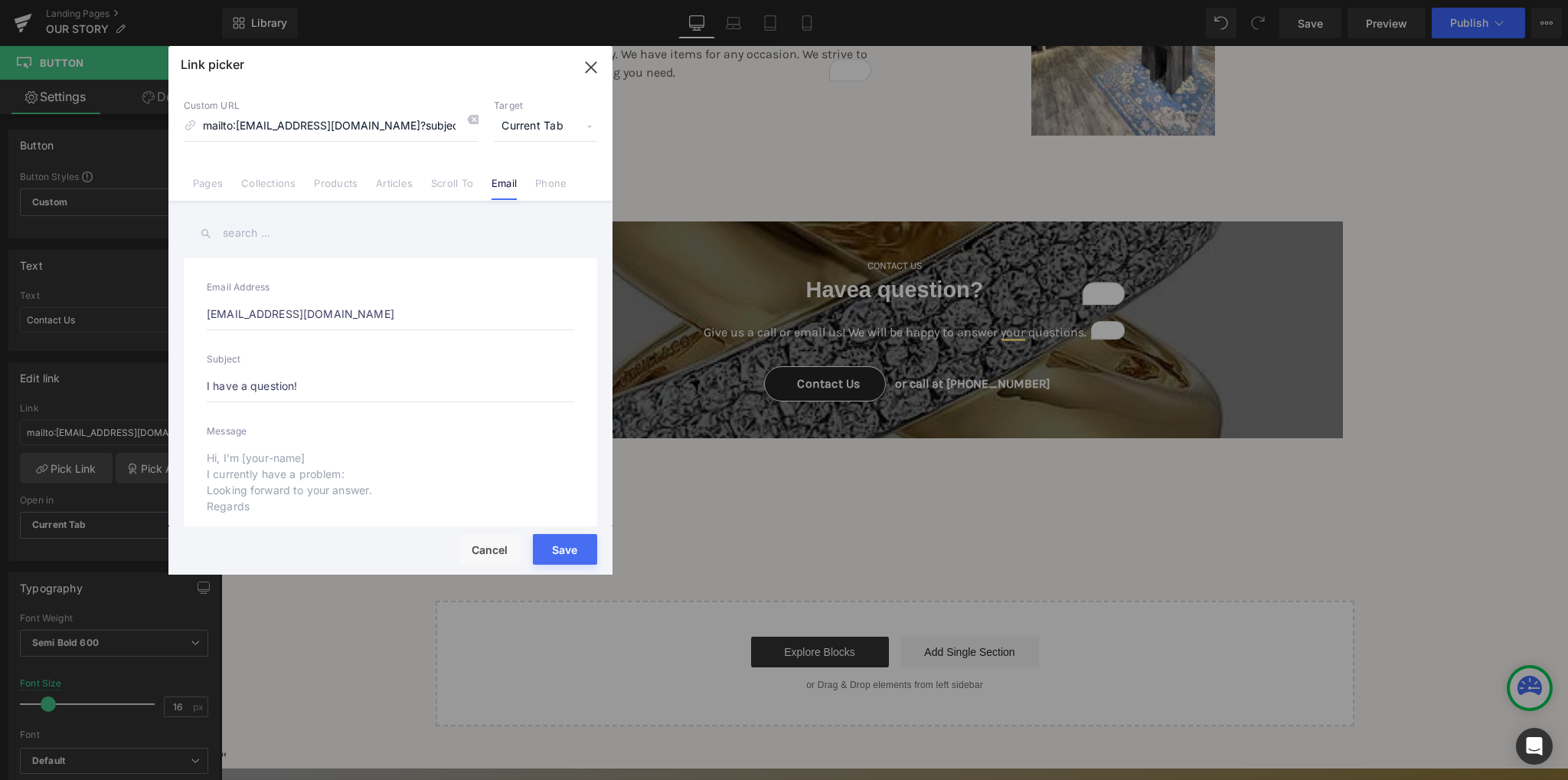
click at [556, 553] on button "Save" at bounding box center [565, 549] width 64 height 30
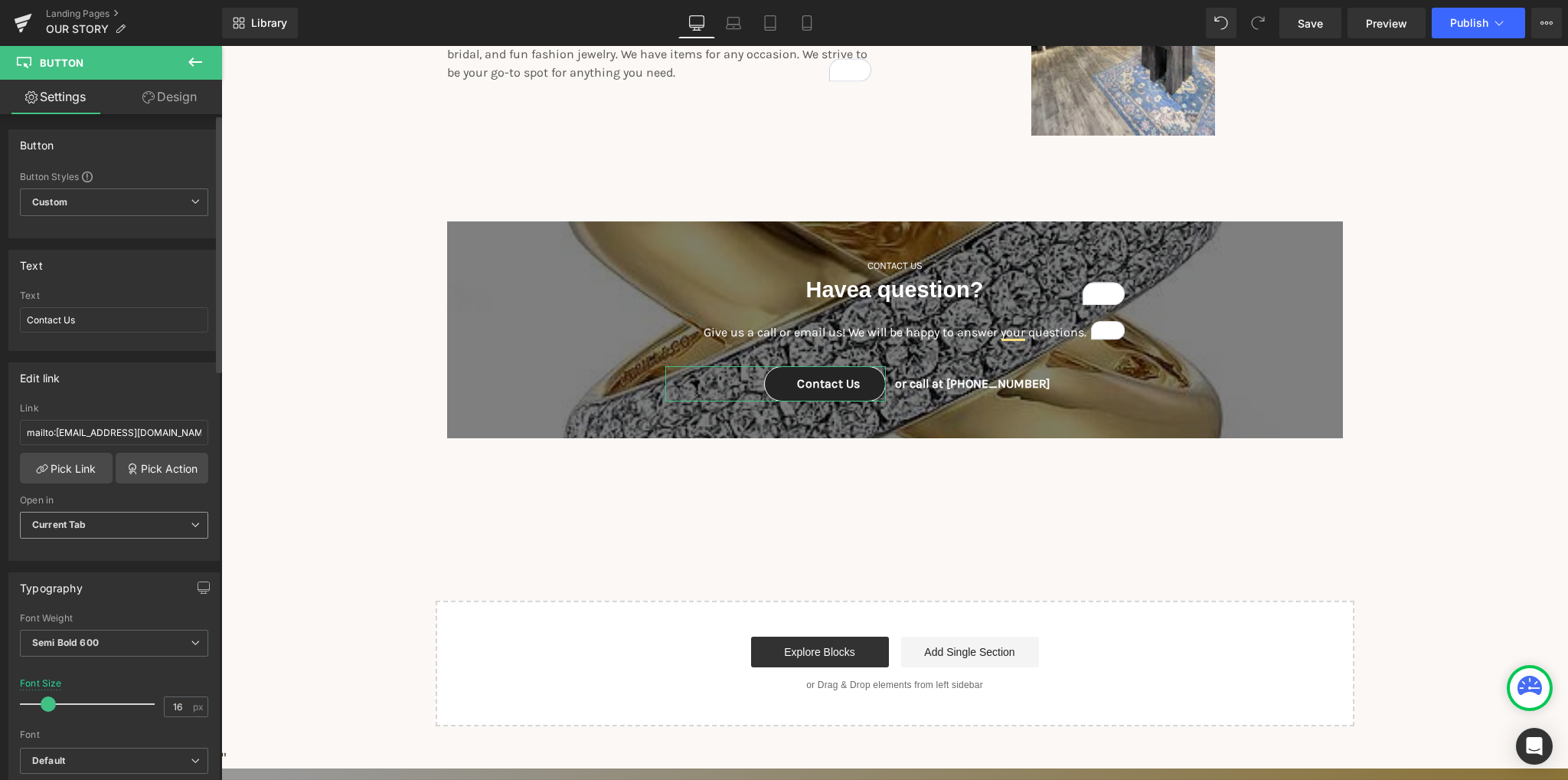
click at [110, 527] on span "Current Tab" at bounding box center [113, 525] width 188 height 26
click at [104, 552] on li "Current Tab" at bounding box center [110, 552] width 182 height 23
click at [1303, 28] on span "Save" at bounding box center [1310, 23] width 25 height 16
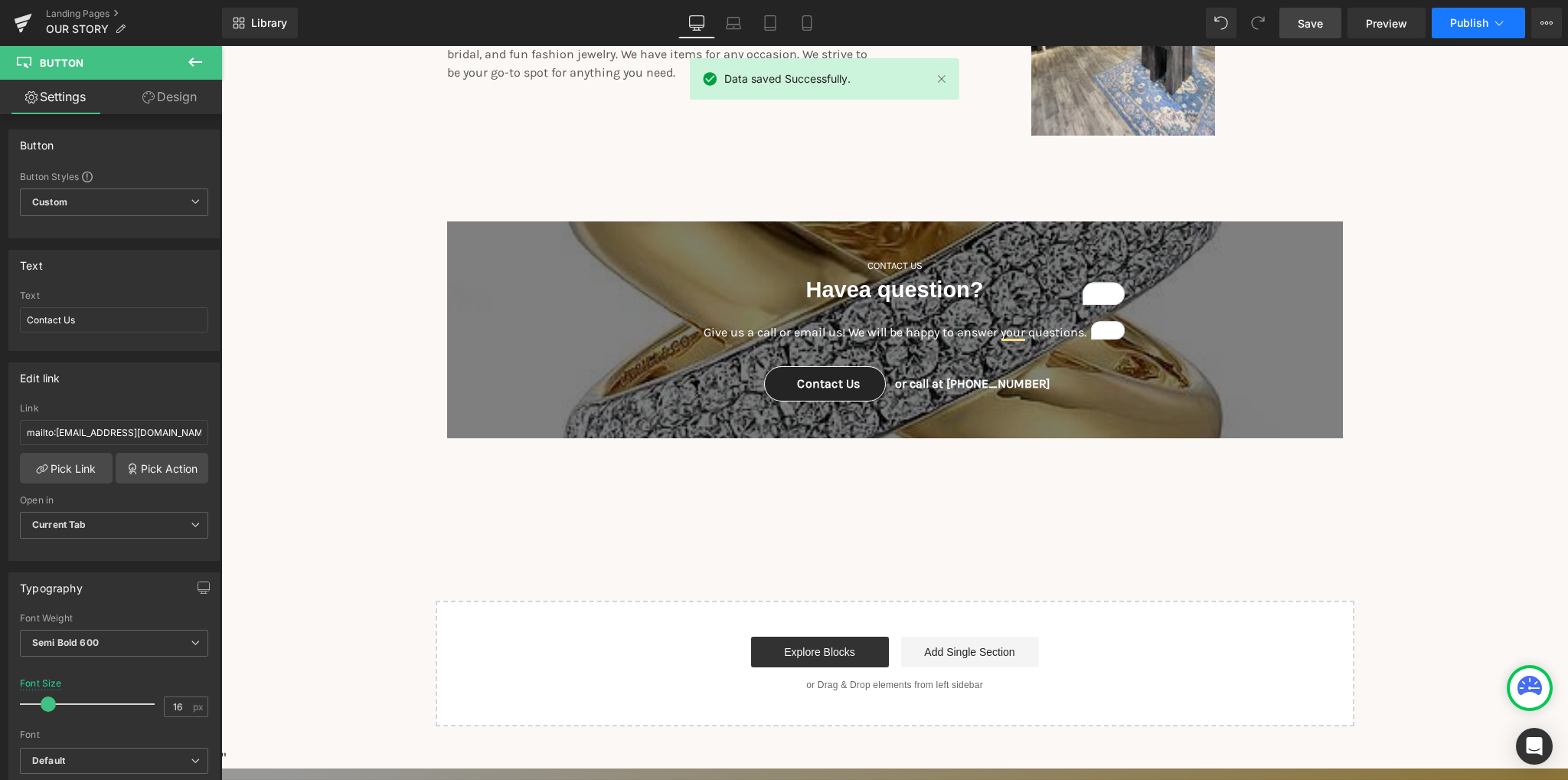
click at [1469, 29] on button "Publish" at bounding box center [1478, 23] width 93 height 30
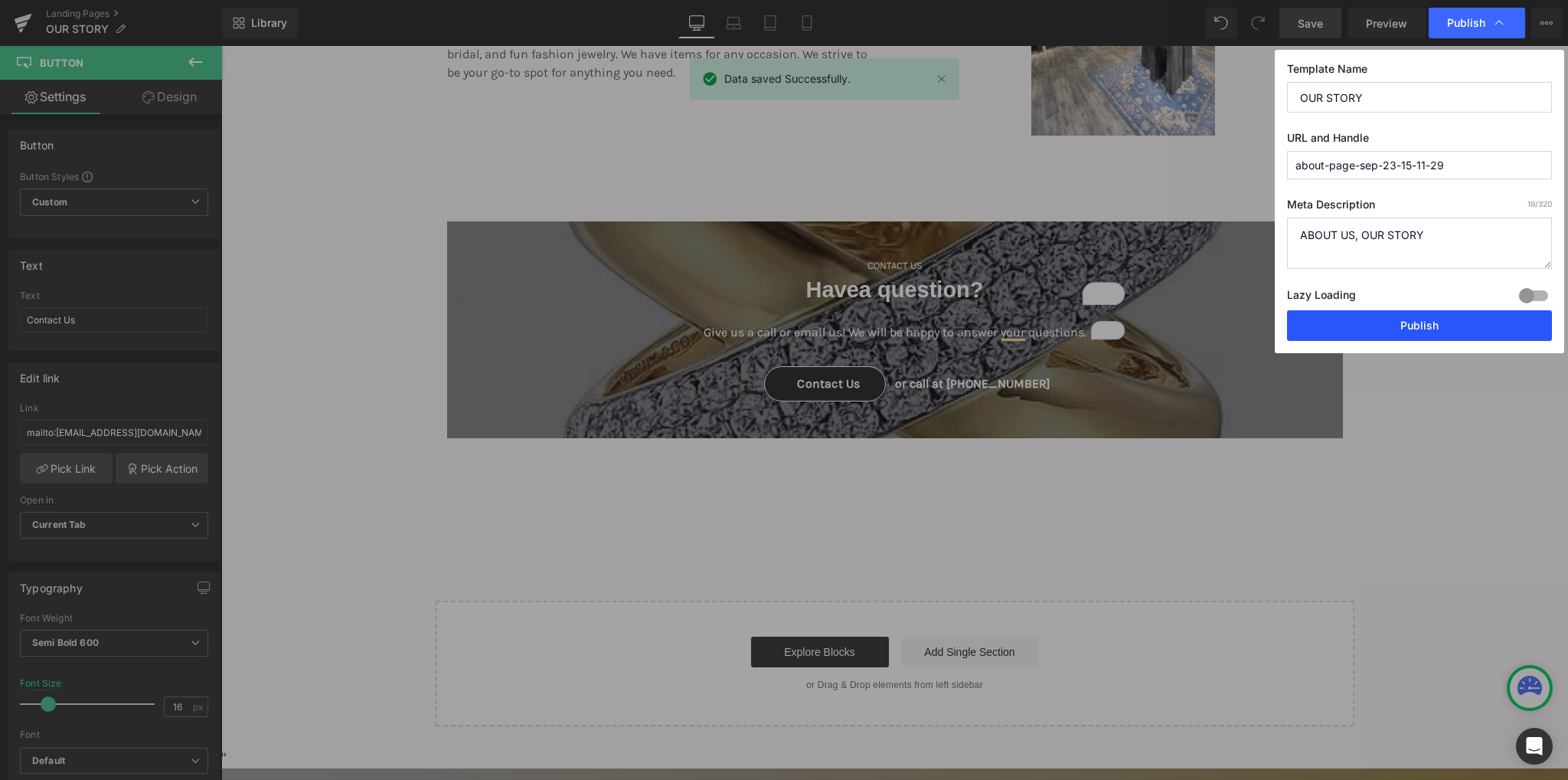
drag, startPoint x: 1181, startPoint y: 281, endPoint x: 1403, endPoint y: 328, distance: 226.9
click at [1403, 328] on button "Publish" at bounding box center [1419, 325] width 265 height 30
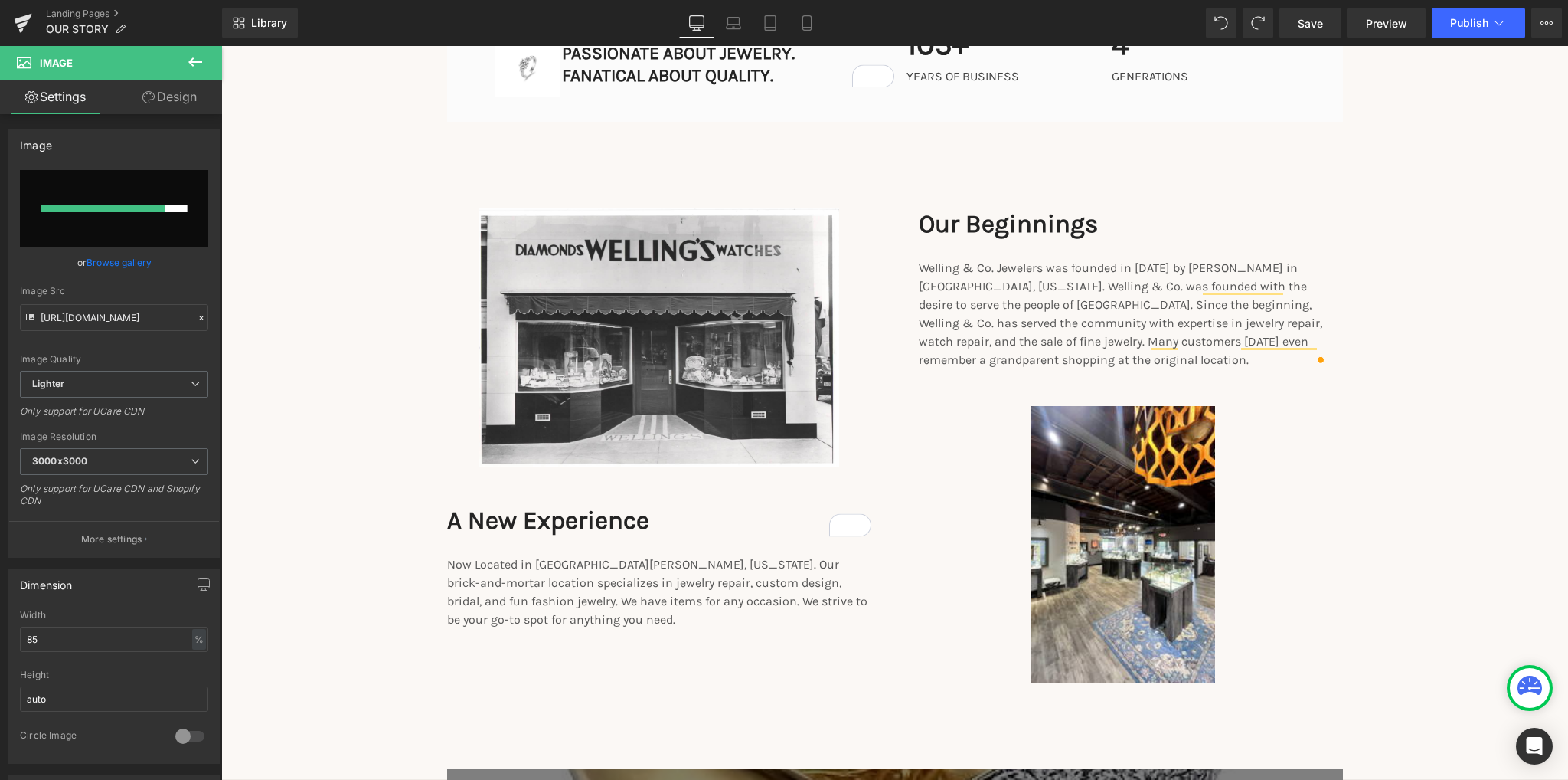
scroll to position [1827, 0]
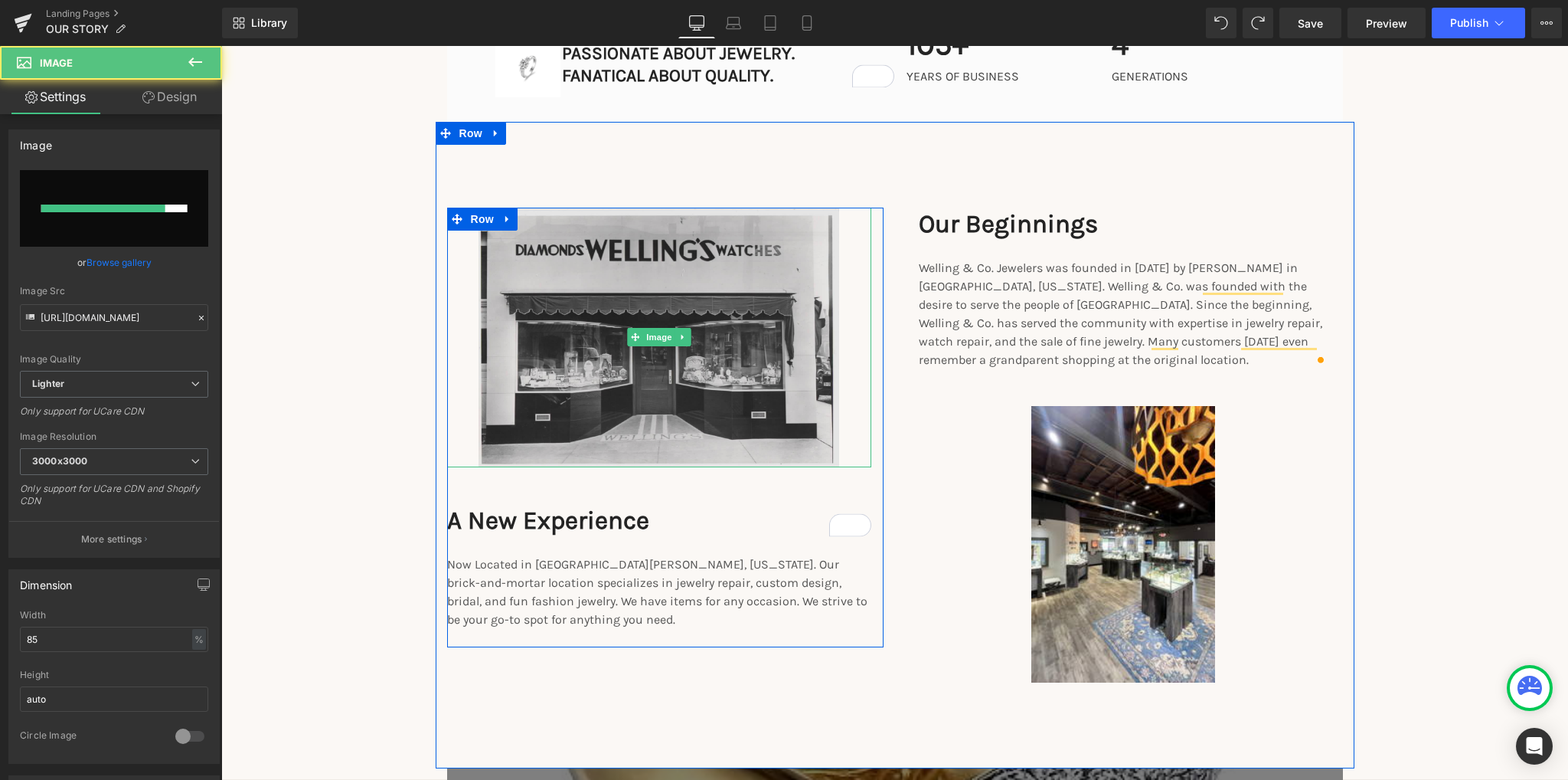
click at [681, 398] on img at bounding box center [659, 337] width 361 height 260
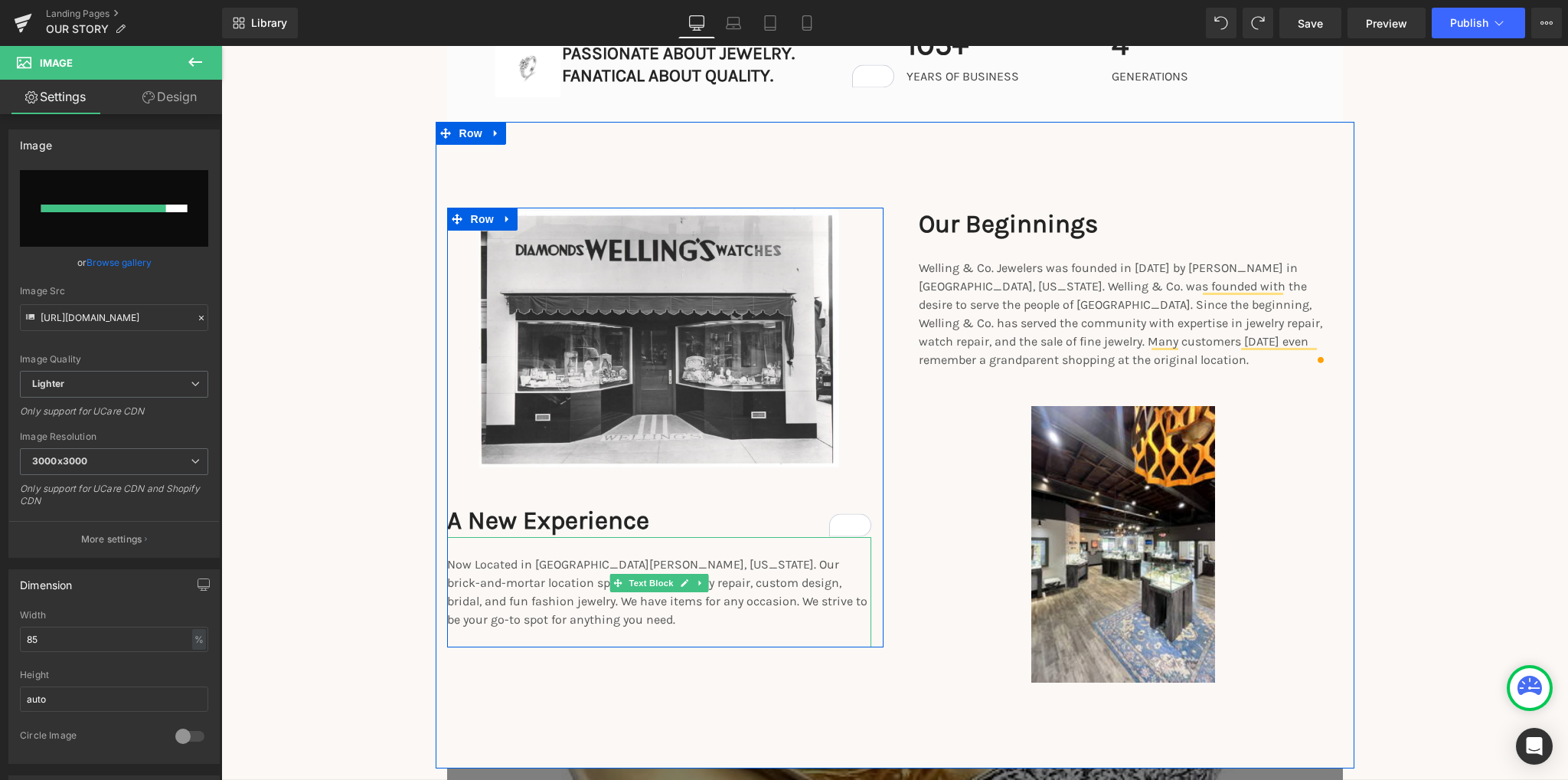
click at [701, 564] on p "Now Located in [GEOGRAPHIC_DATA][PERSON_NAME], [US_STATE]. Our brick-and-mortar…" at bounding box center [659, 601] width 424 height 92
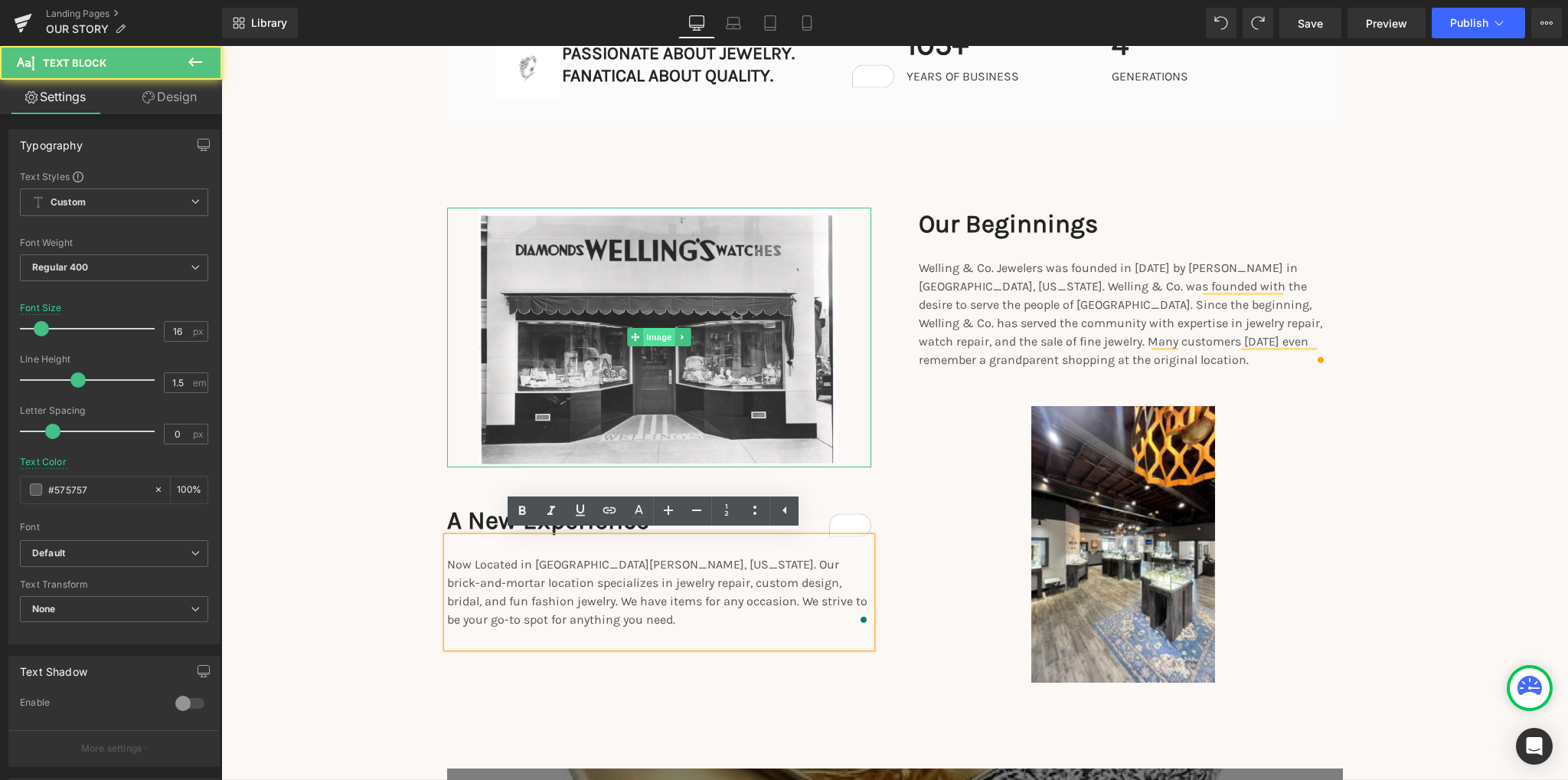
click at [652, 345] on span "Image" at bounding box center [659, 336] width 32 height 18
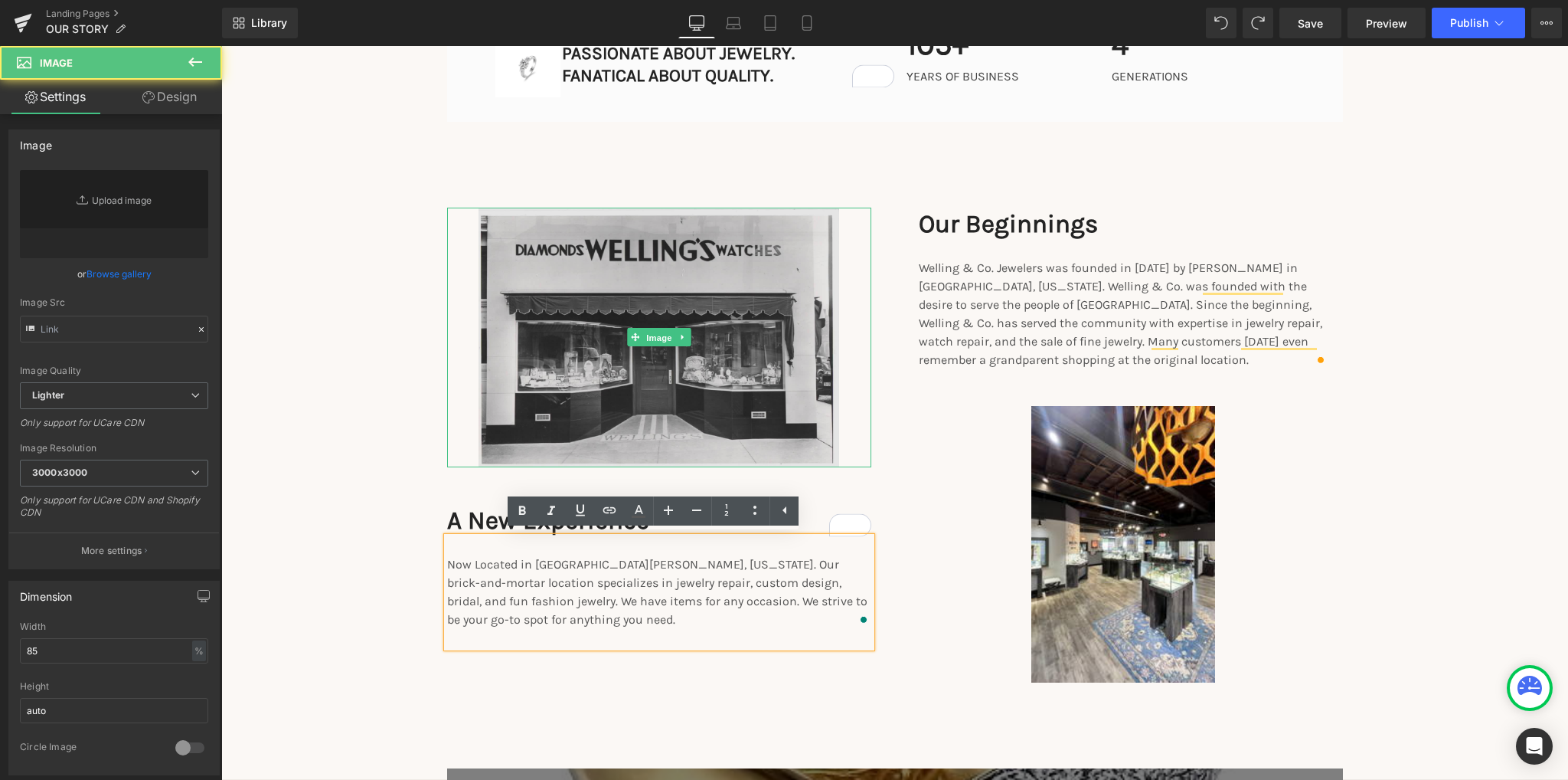
type input "[URL][DOMAIN_NAME]"
click at [683, 402] on img at bounding box center [659, 337] width 361 height 260
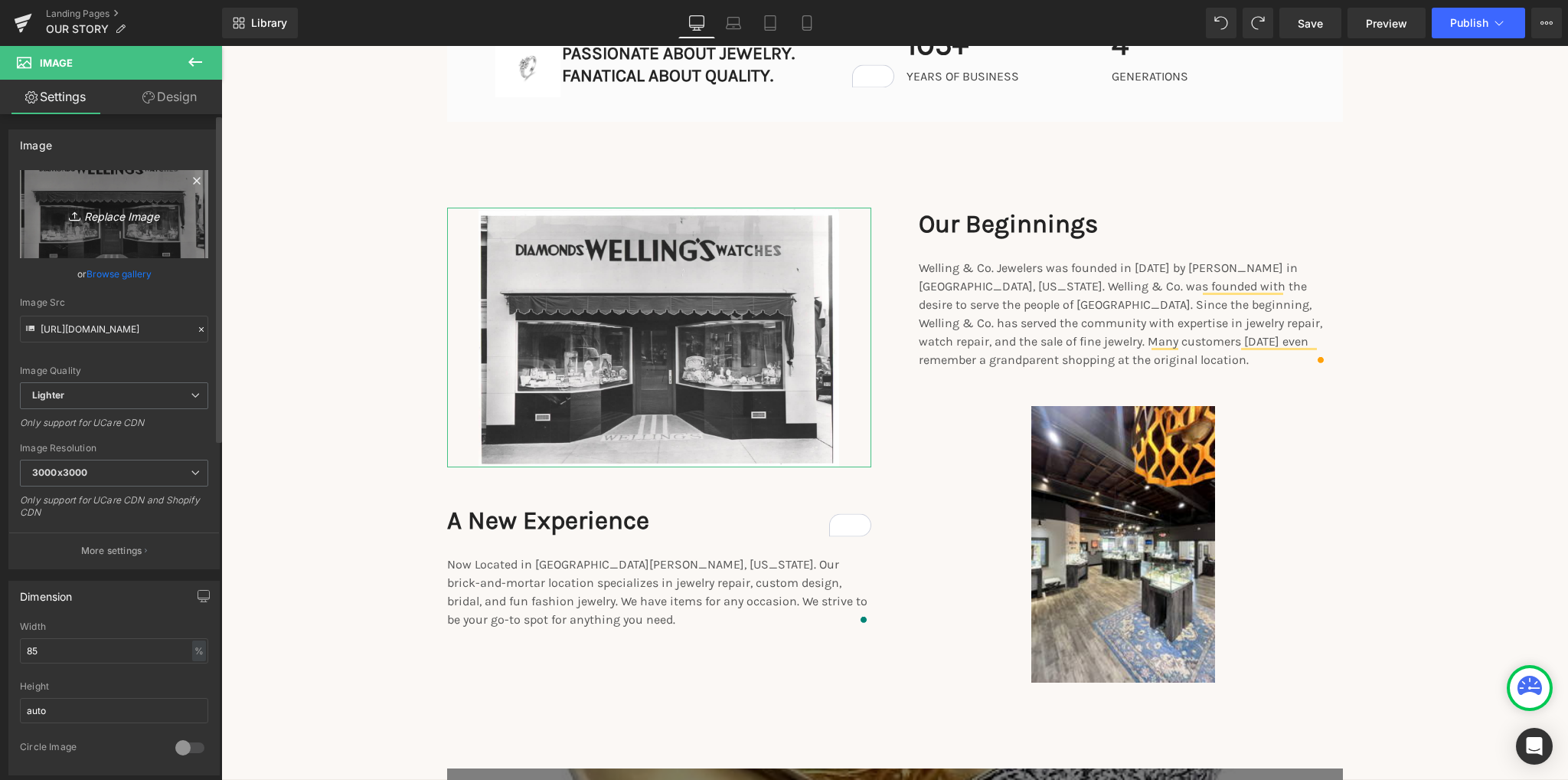
click at [126, 212] on icon "Replace Image" at bounding box center [114, 214] width 123 height 19
type input "C:\fakepath\Untitled design.png"
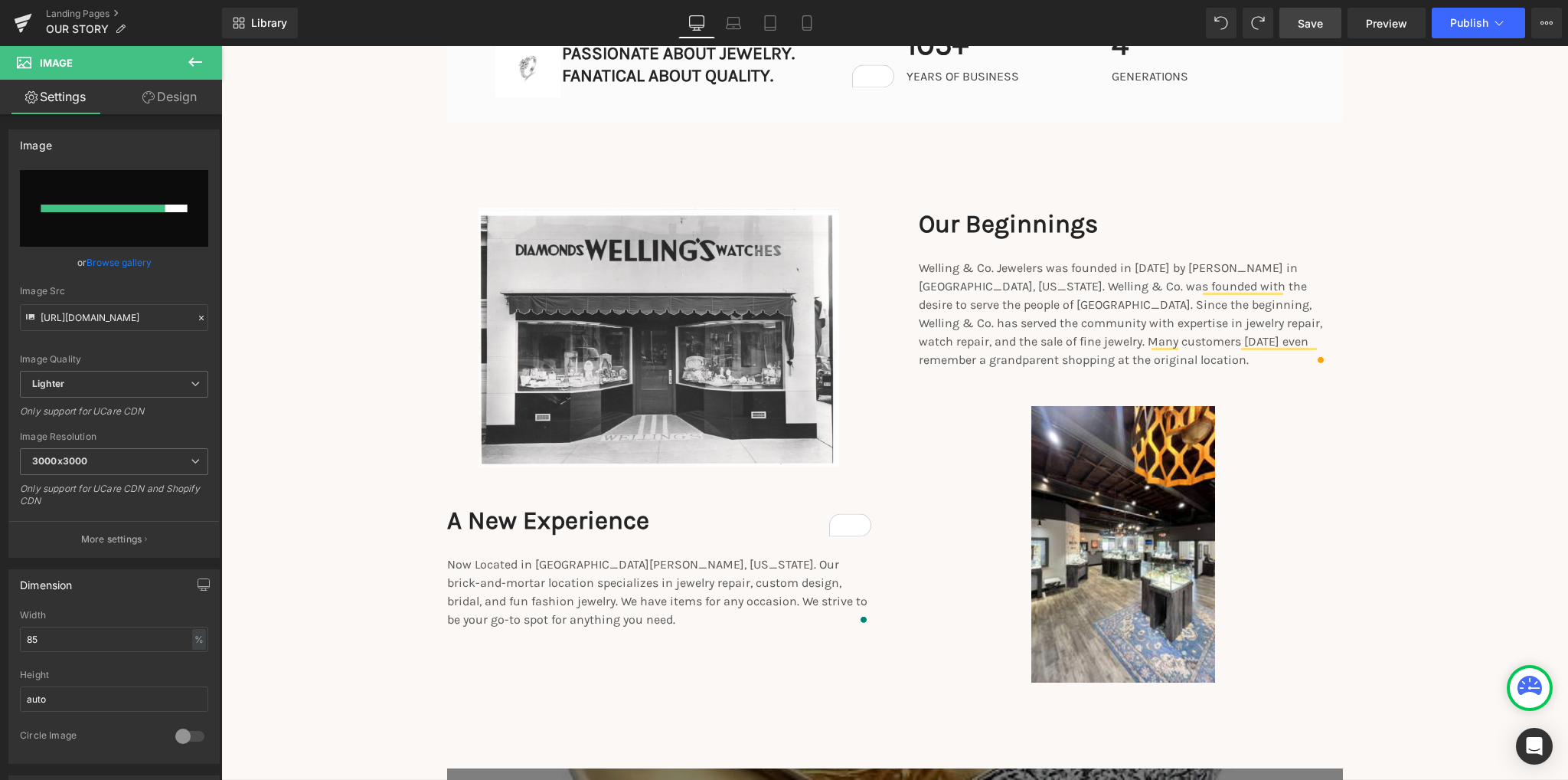
click at [1320, 15] on span "Save" at bounding box center [1310, 23] width 25 height 16
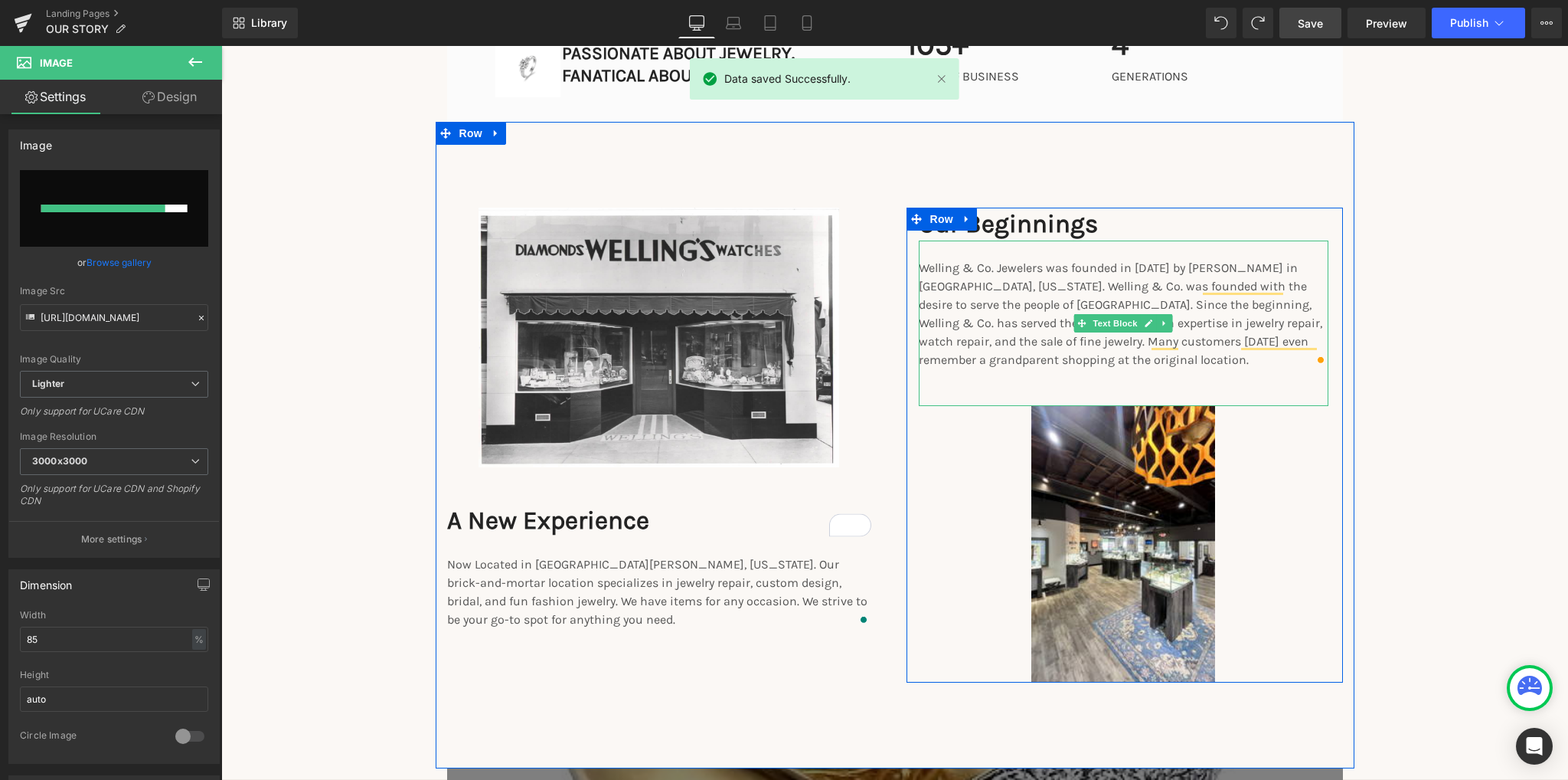
click at [1102, 255] on div "Welling & Co. Jewelers was founded in [DATE] by [PERSON_NAME] in [GEOGRAPHIC_DA…" at bounding box center [1123, 323] width 410 height 165
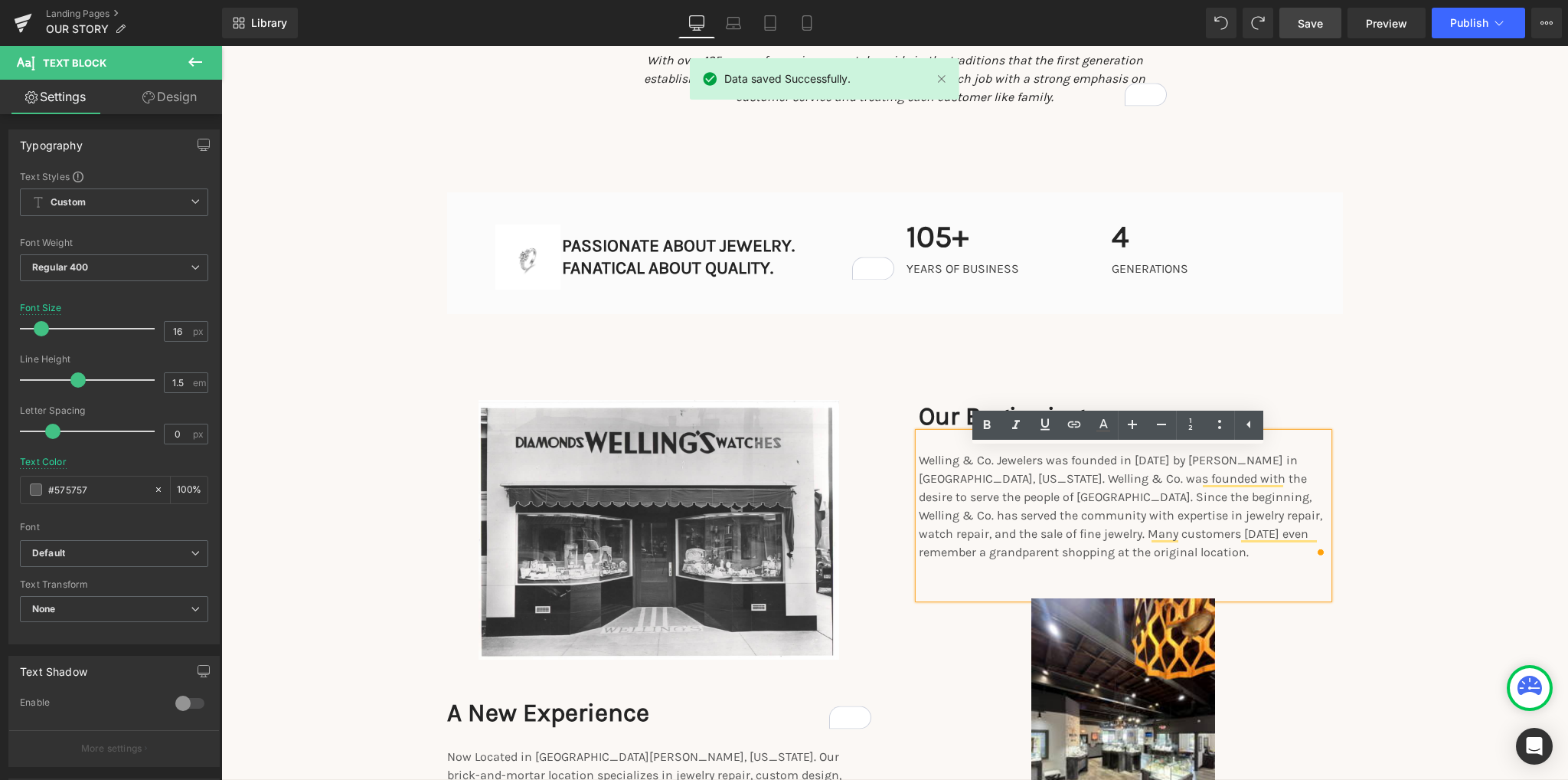
scroll to position [1598, 0]
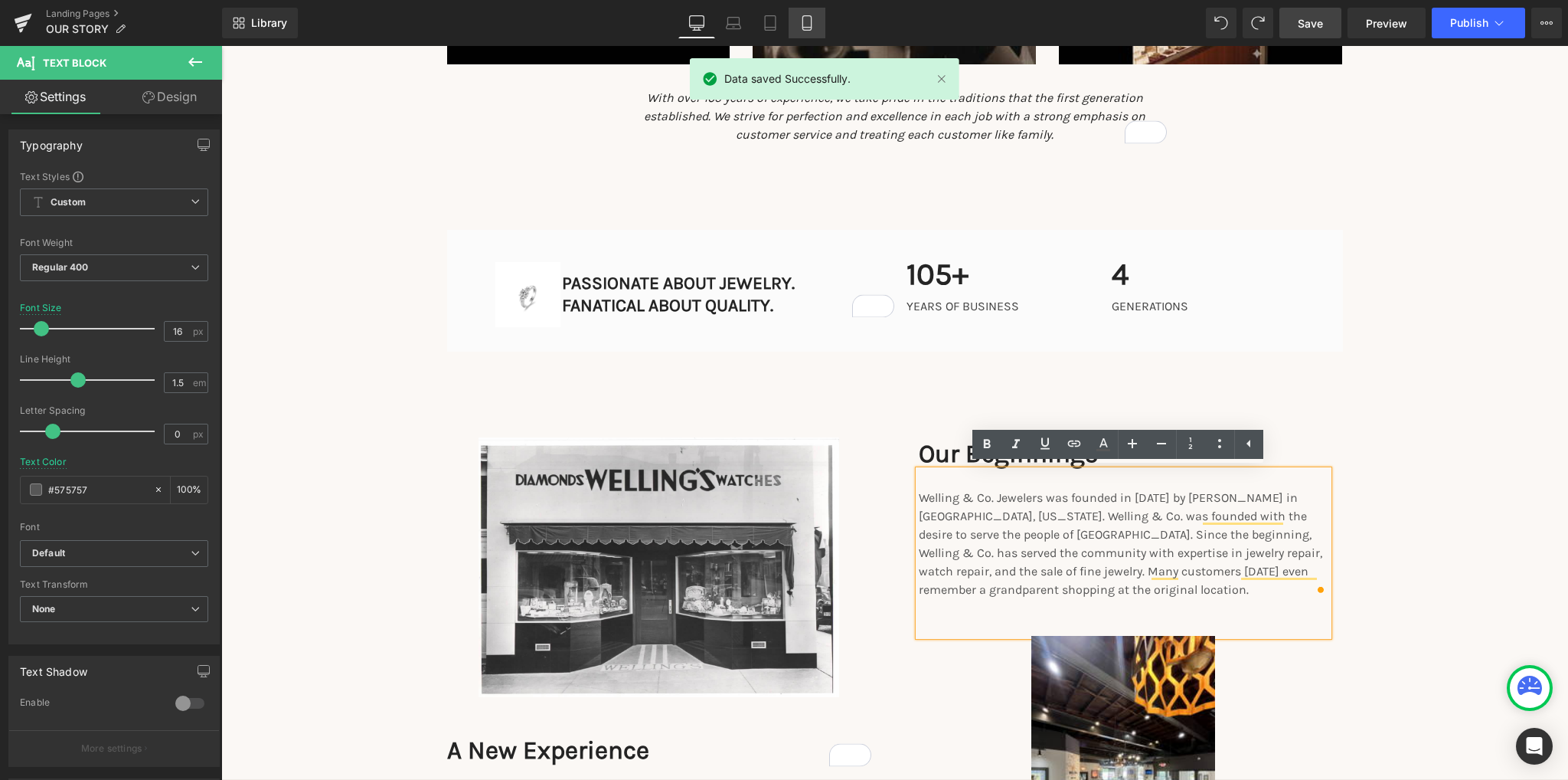
click at [804, 27] on icon at bounding box center [806, 27] width 8 height 0
type input "14"
type input "100"
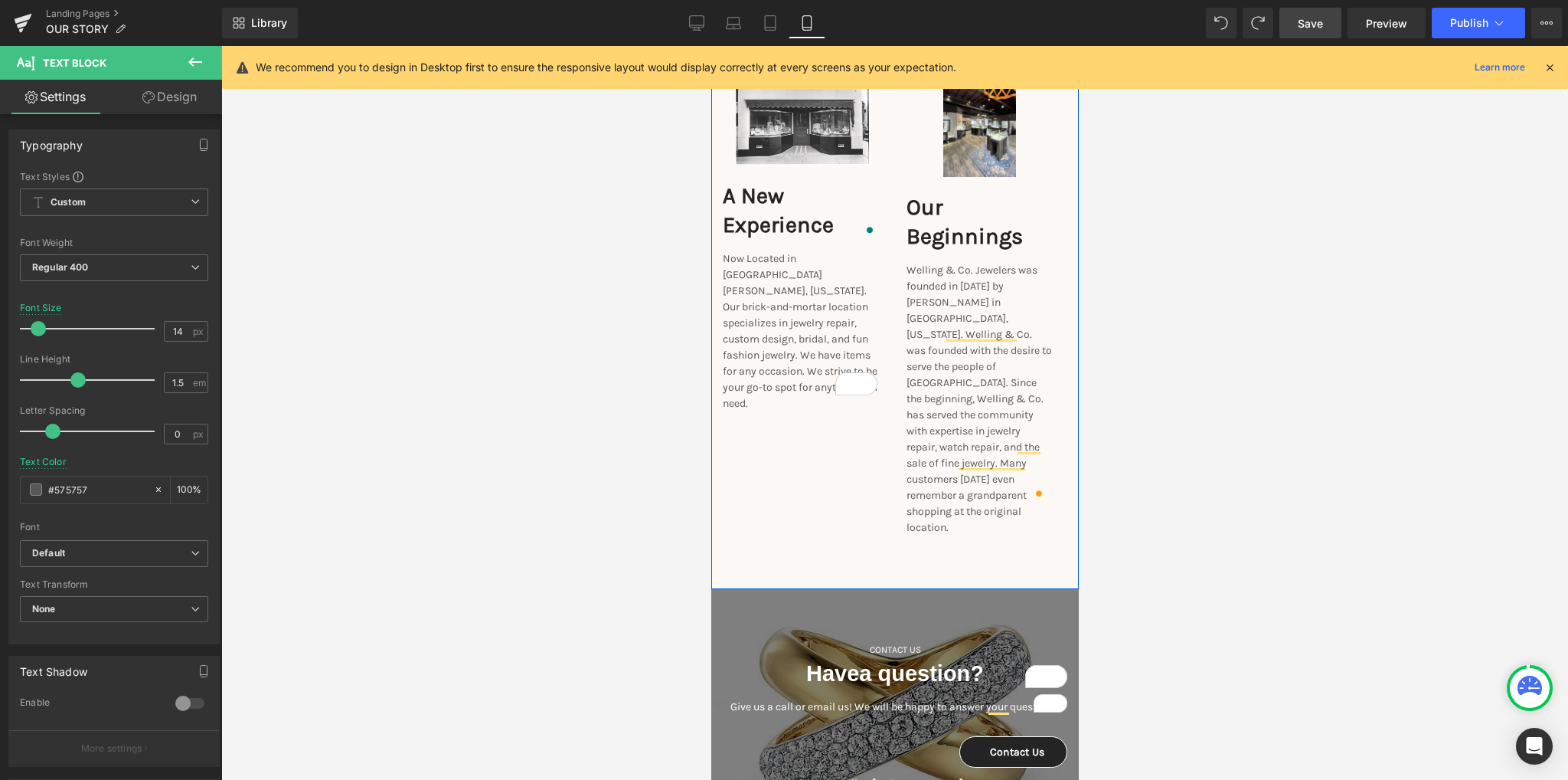
scroll to position [1992, 0]
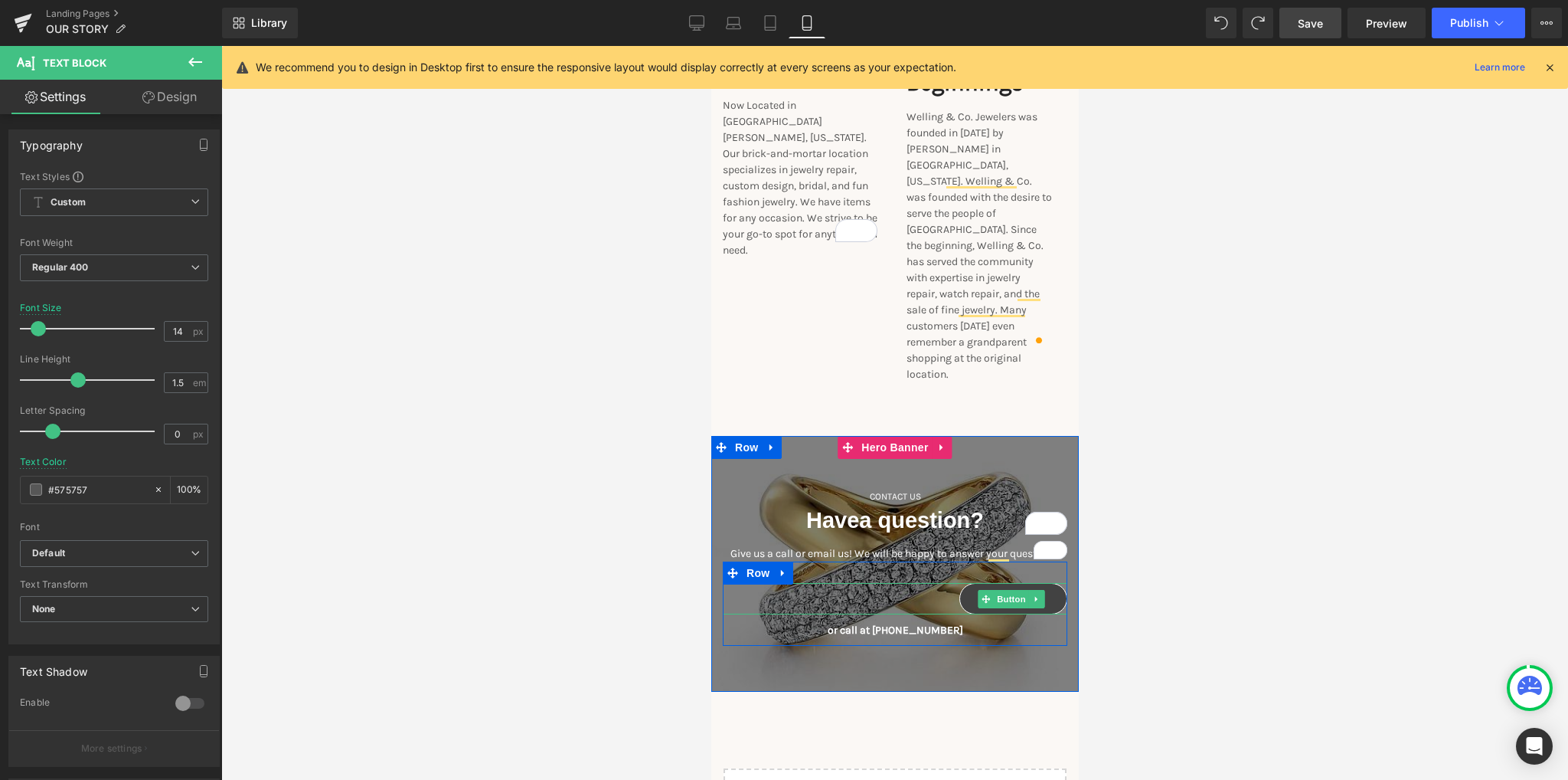
click at [960, 583] on link "Contact Us" at bounding box center [1012, 598] width 108 height 31
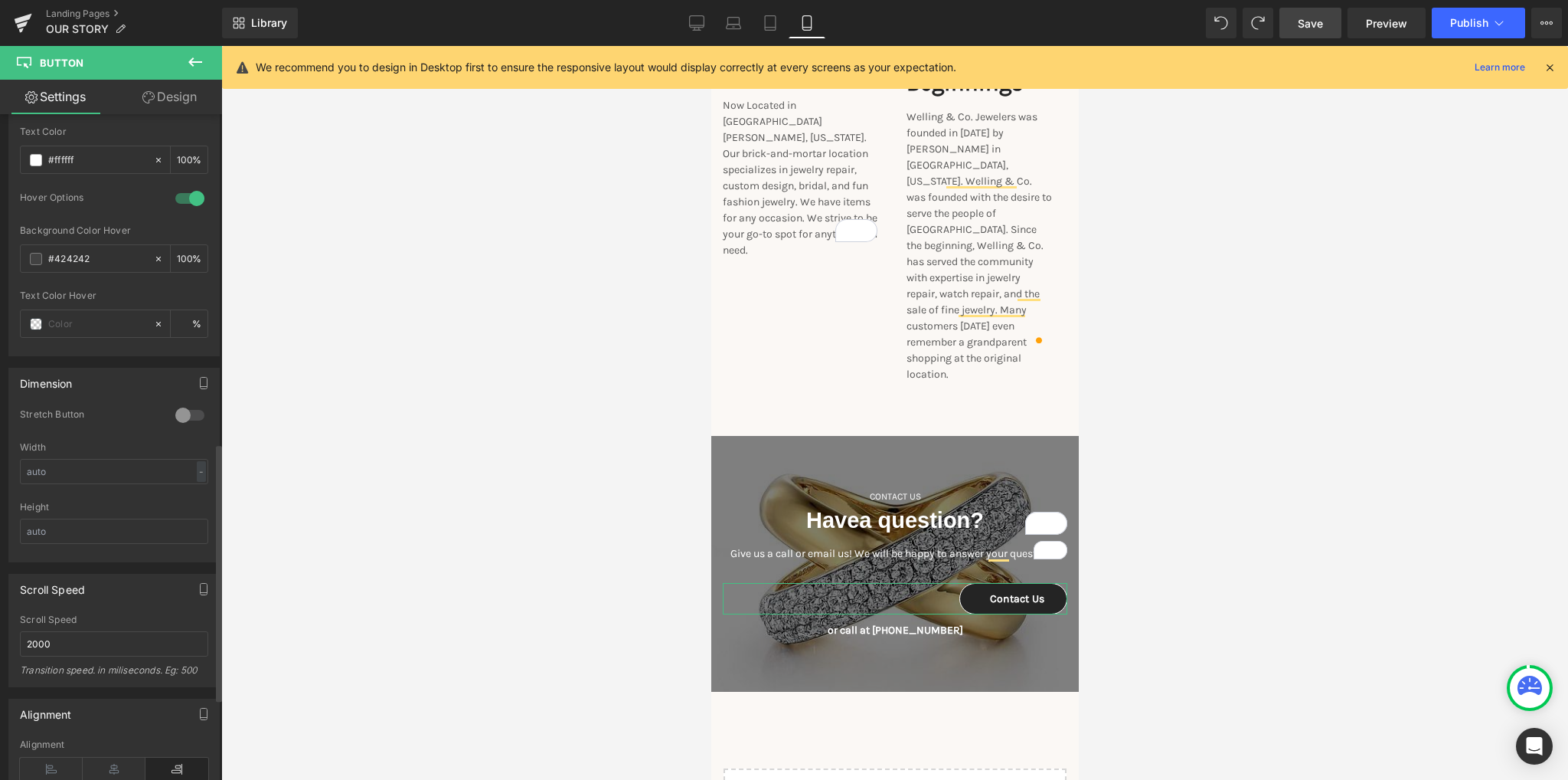
scroll to position [919, 0]
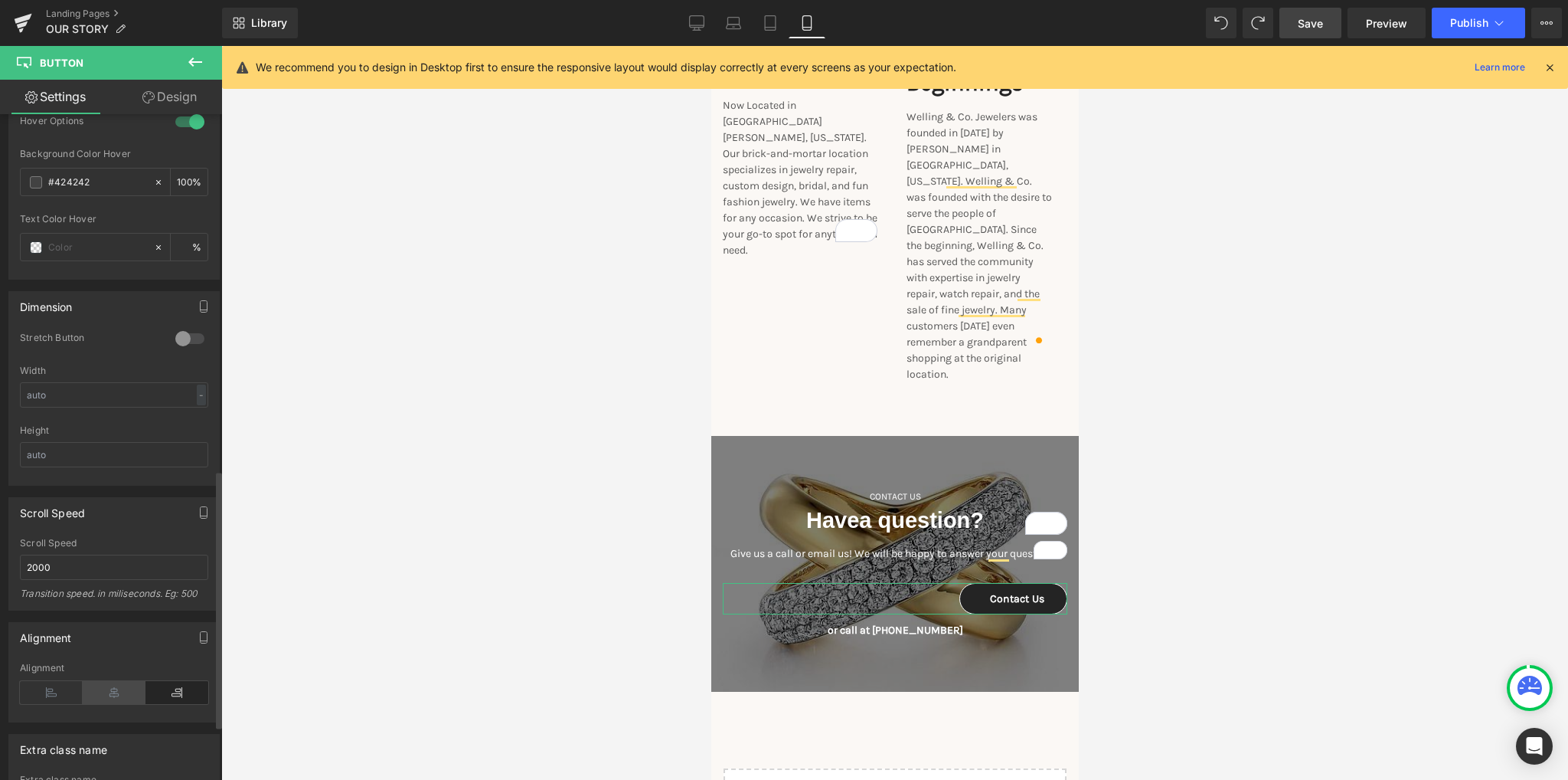
click at [106, 681] on icon at bounding box center [114, 692] width 62 height 23
click at [561, 543] on div at bounding box center [894, 413] width 1347 height 734
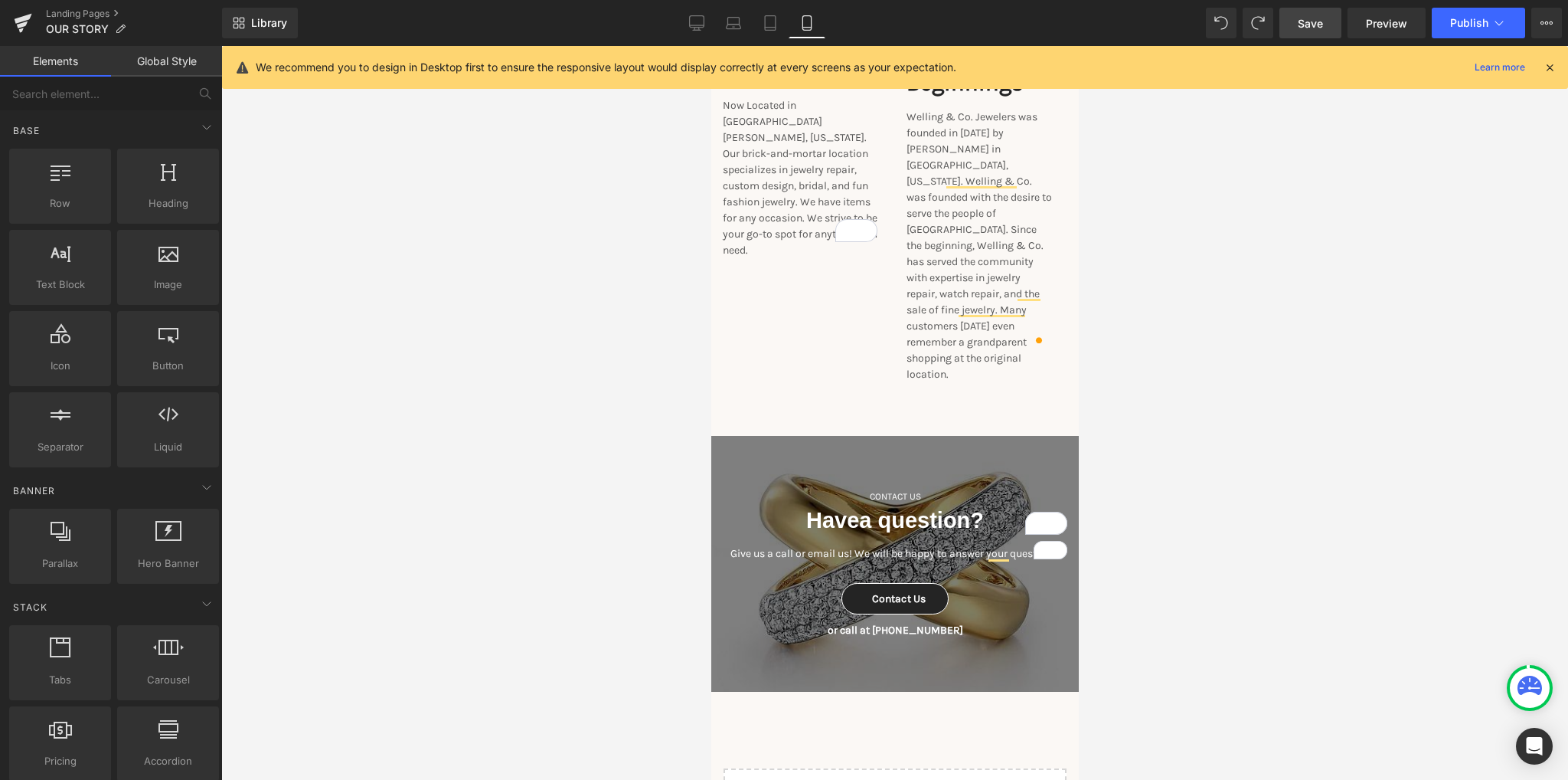
click at [1314, 15] on span "Save" at bounding box center [1310, 23] width 25 height 16
click at [689, 19] on link "Desktop" at bounding box center [697, 23] width 37 height 30
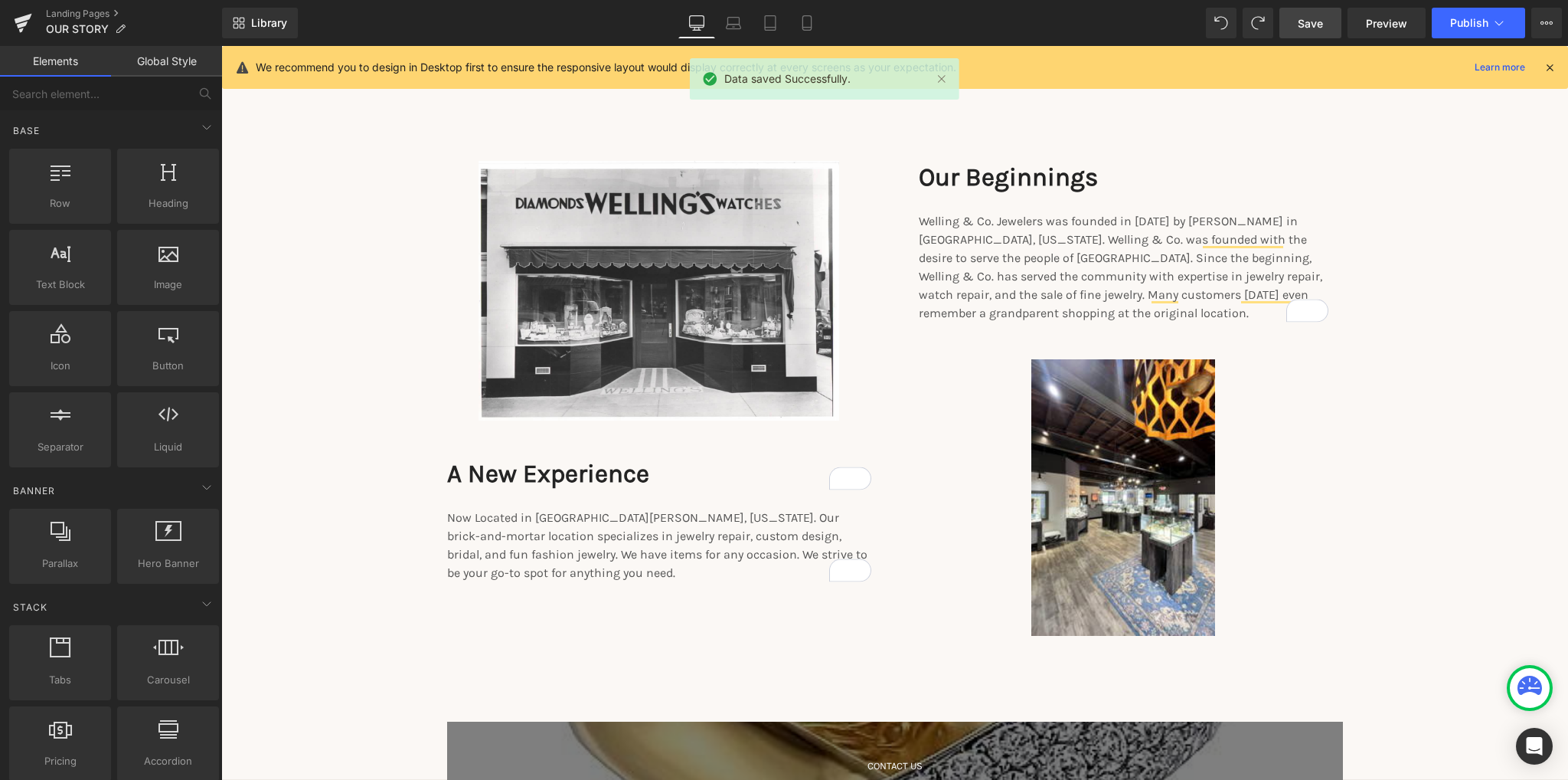
scroll to position [1859, 0]
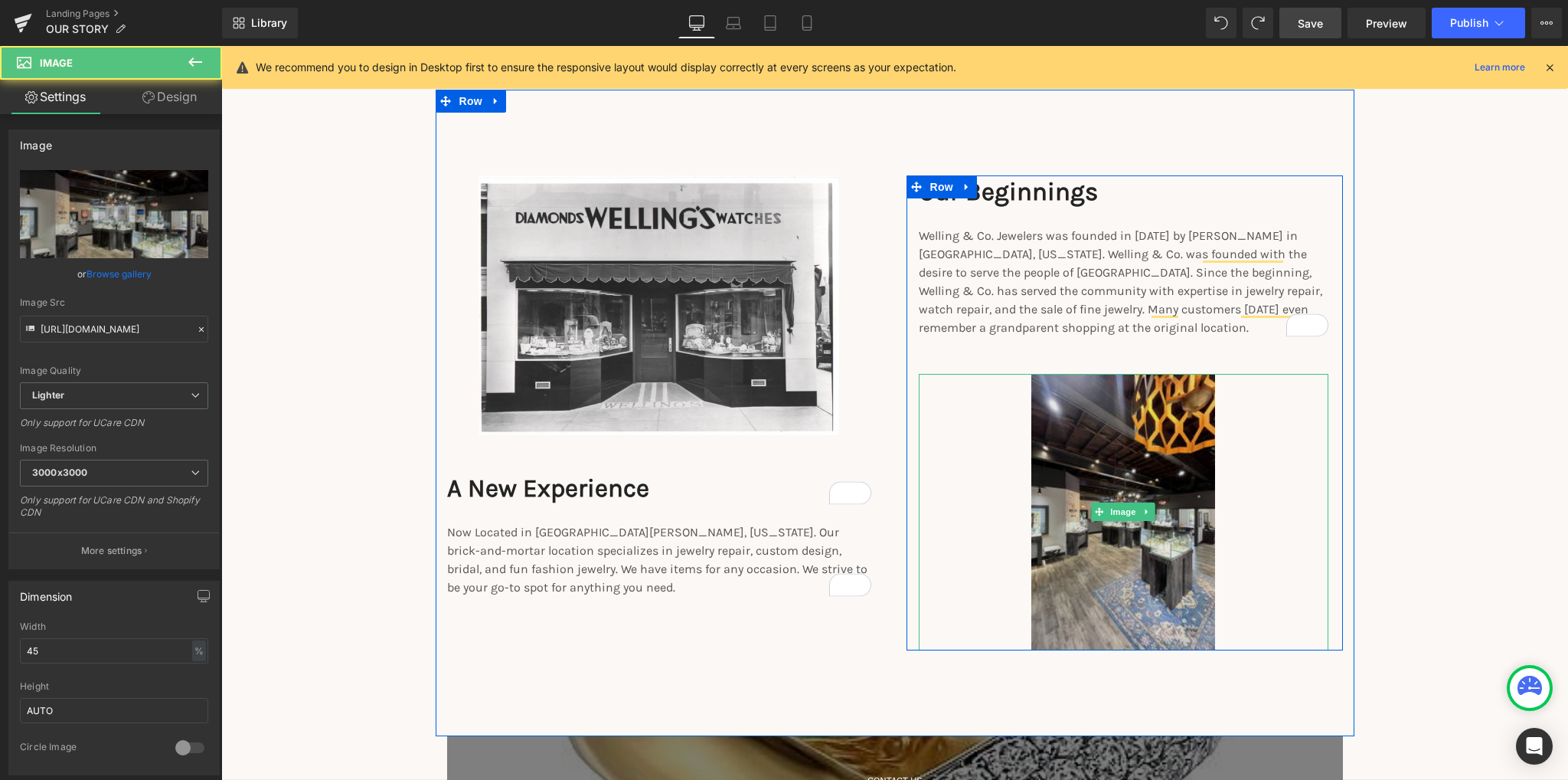
click at [1122, 466] on img at bounding box center [1122, 512] width 184 height 277
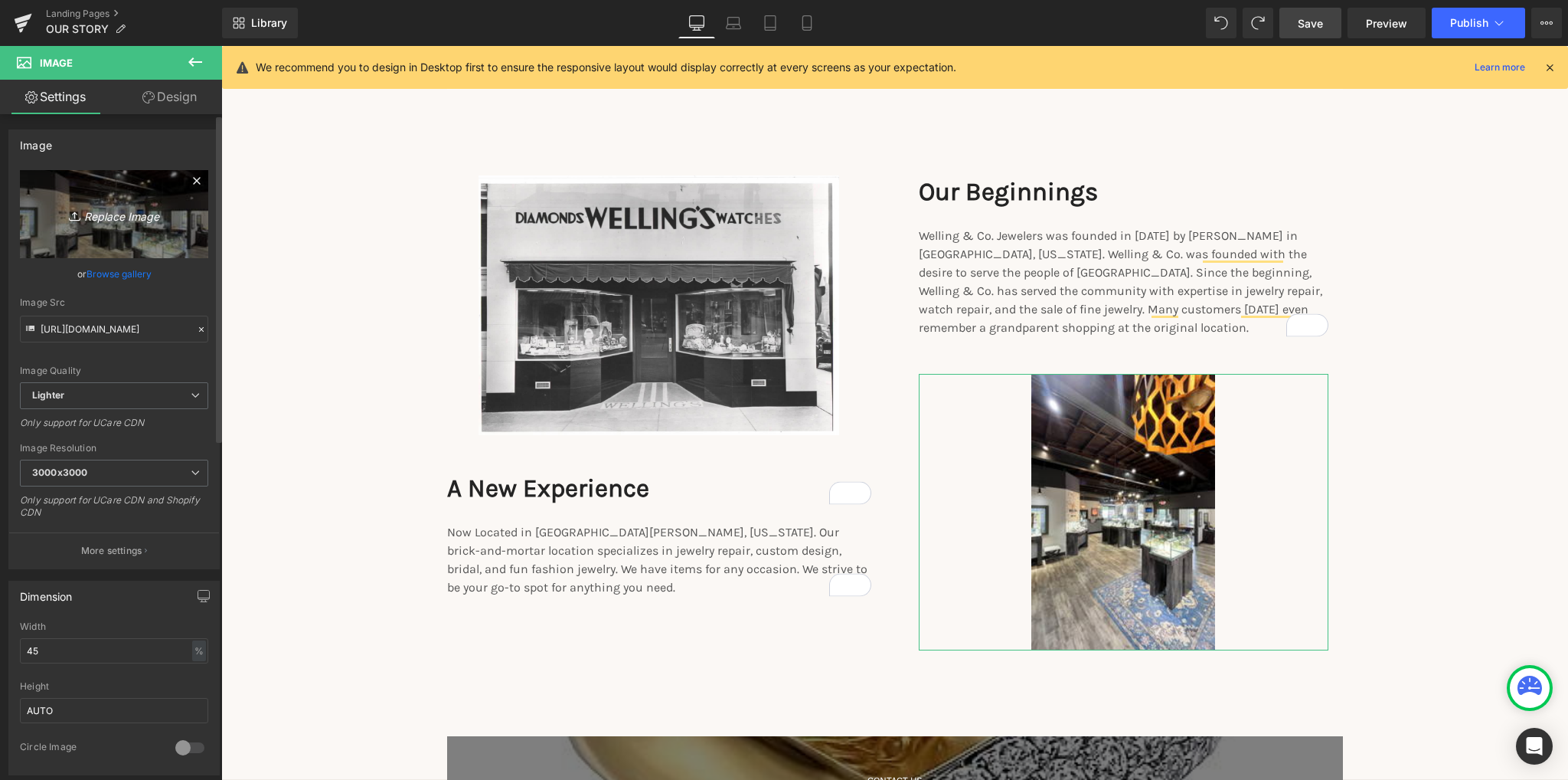
click at [126, 221] on icon "Replace Image" at bounding box center [114, 214] width 123 height 19
type input "C:\fakepath\Scan_20250924 (2).jpg"
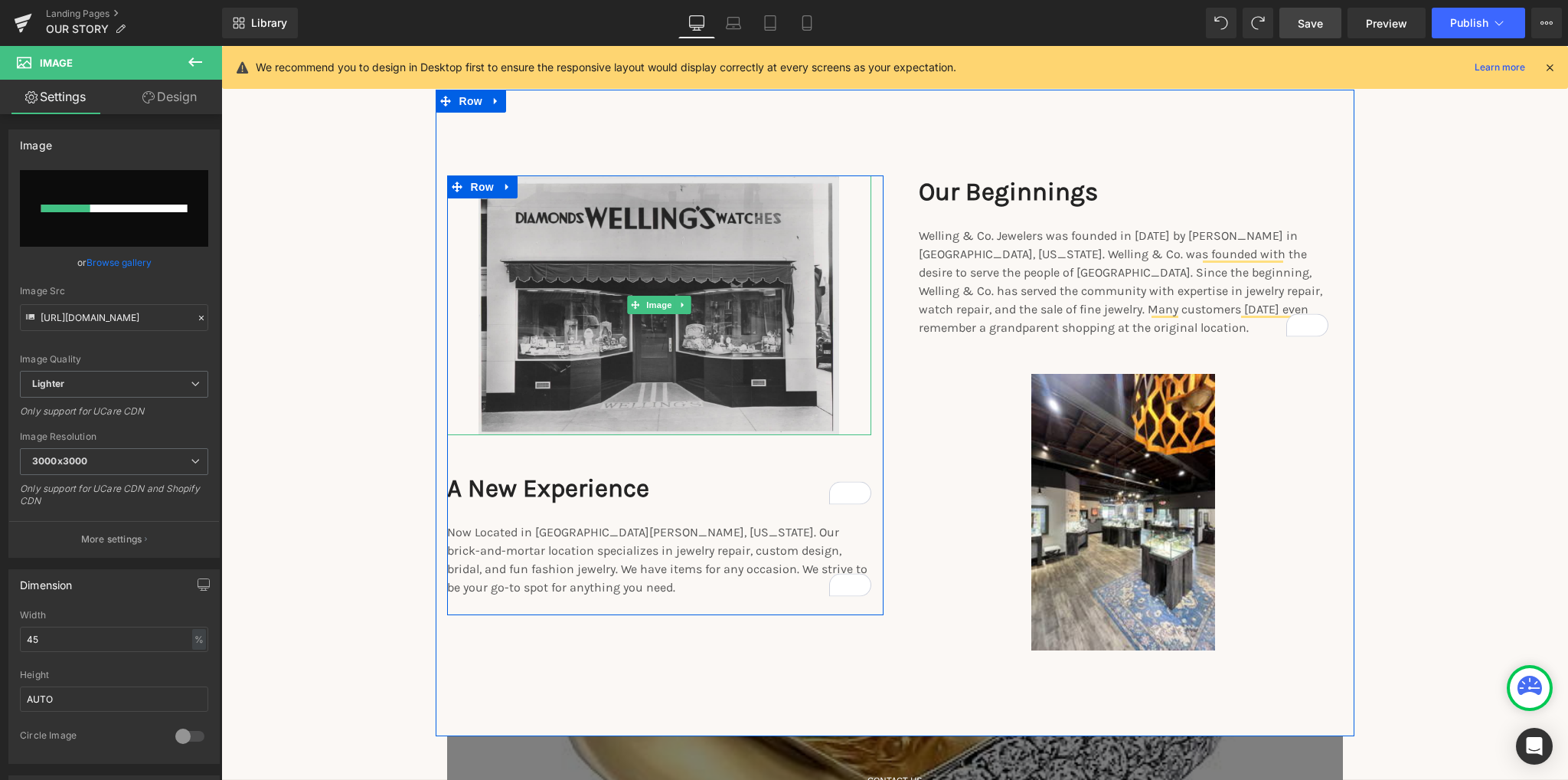
click at [682, 376] on img at bounding box center [659, 305] width 361 height 260
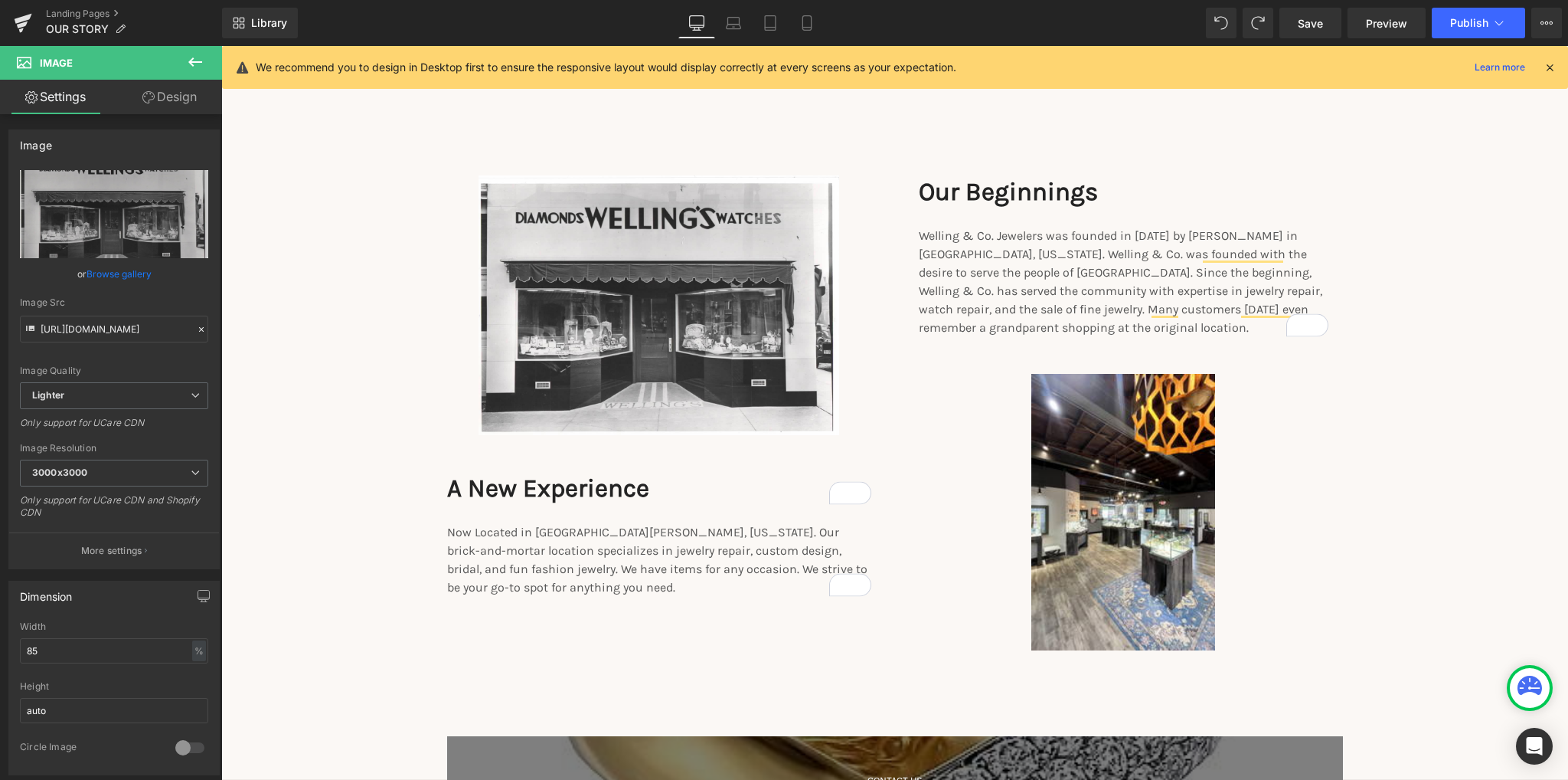
scroll to position [1859, 0]
click at [1311, 25] on span "Save" at bounding box center [1310, 23] width 25 height 16
click at [1498, 20] on icon at bounding box center [1499, 23] width 15 height 15
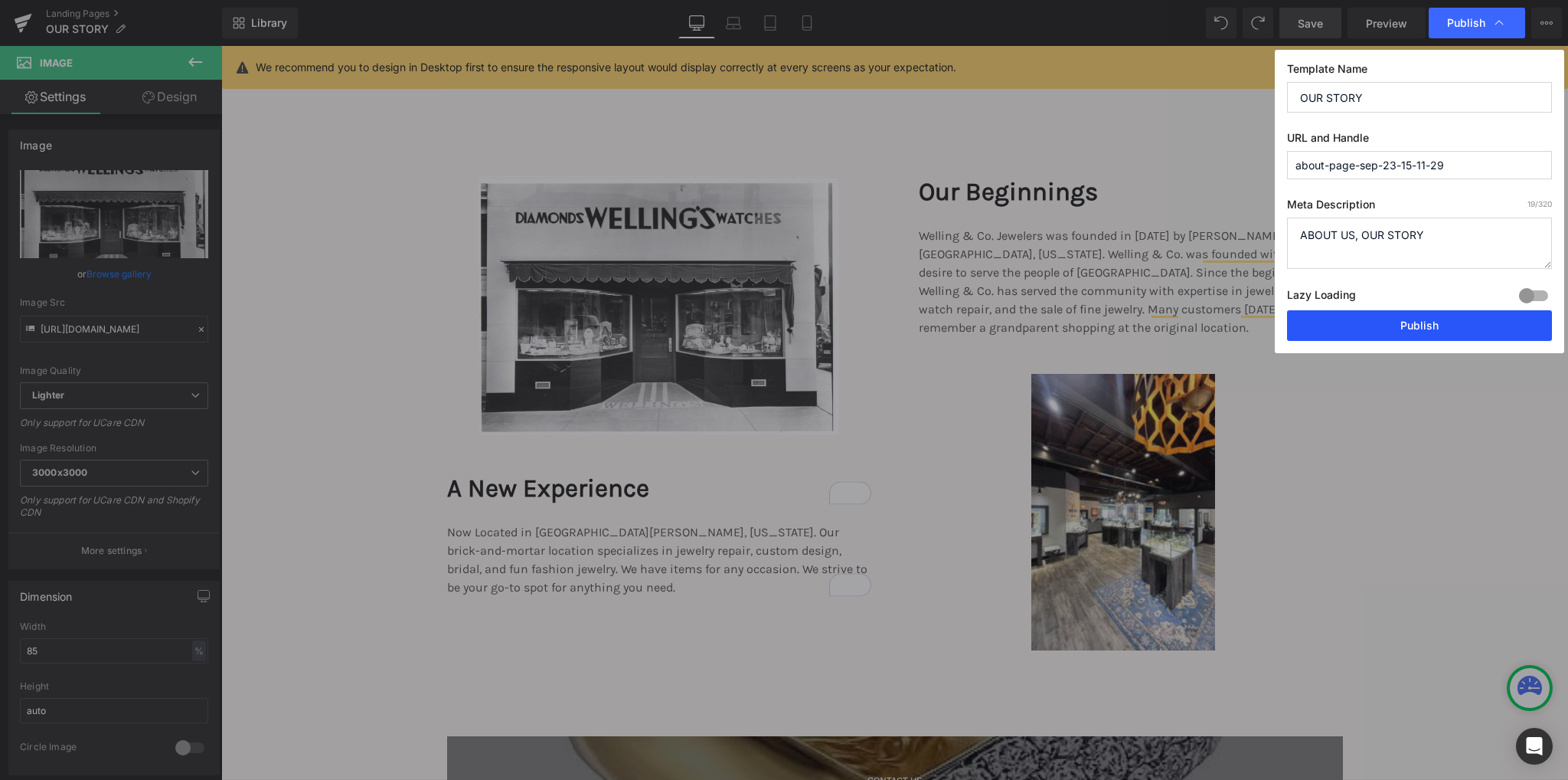
click at [1437, 325] on button "Publish" at bounding box center [1419, 325] width 265 height 30
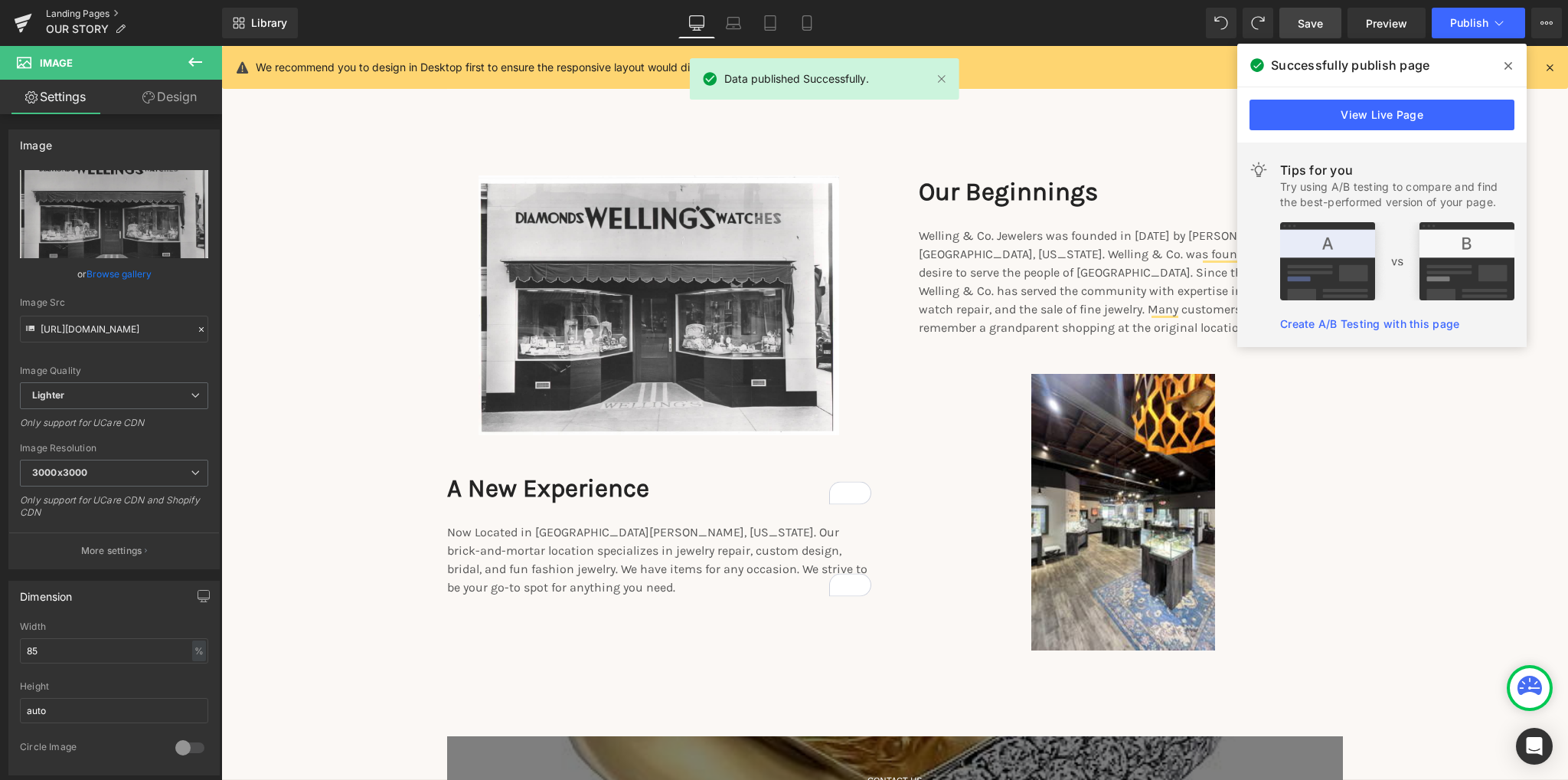
click at [108, 10] on link "Landing Pages" at bounding box center [134, 13] width 177 height 12
